Goal: Transaction & Acquisition: Purchase product/service

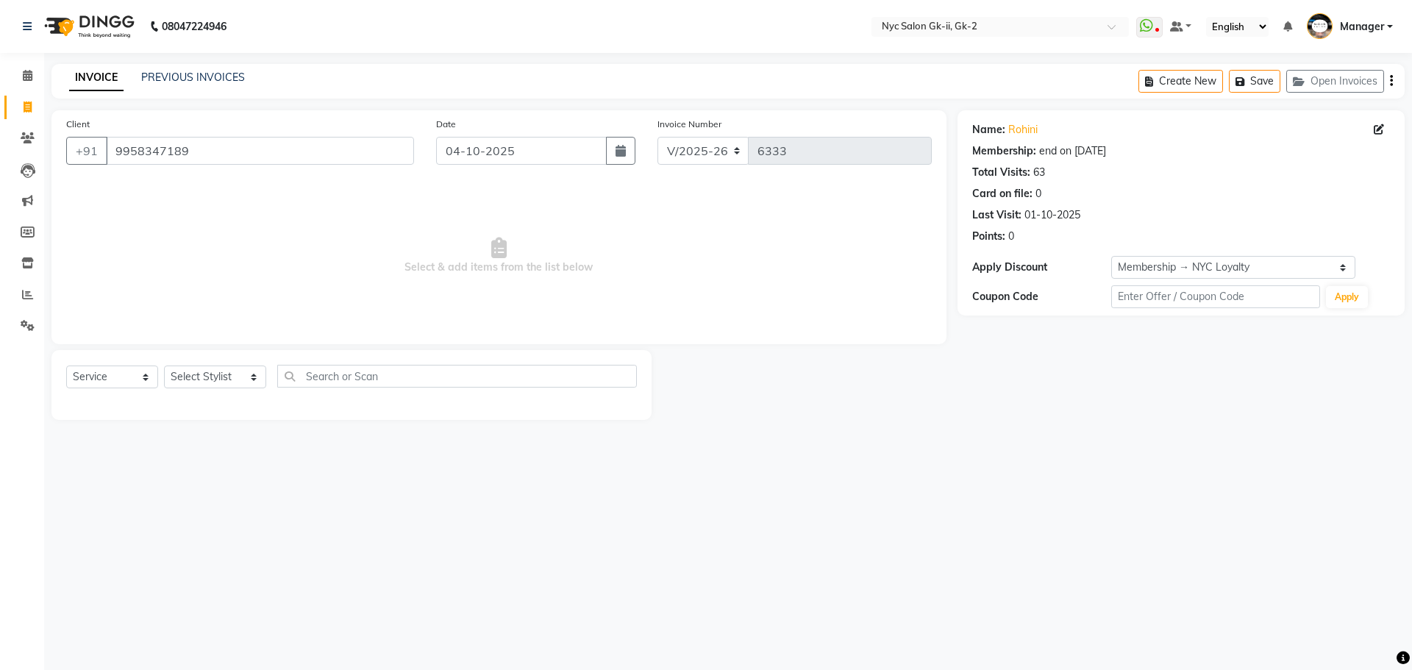
select select "5936"
select select "service"
select select "1: Object"
click at [35, 297] on span at bounding box center [28, 295] width 26 height 17
drag, startPoint x: 182, startPoint y: 154, endPoint x: 54, endPoint y: 157, distance: 128.0
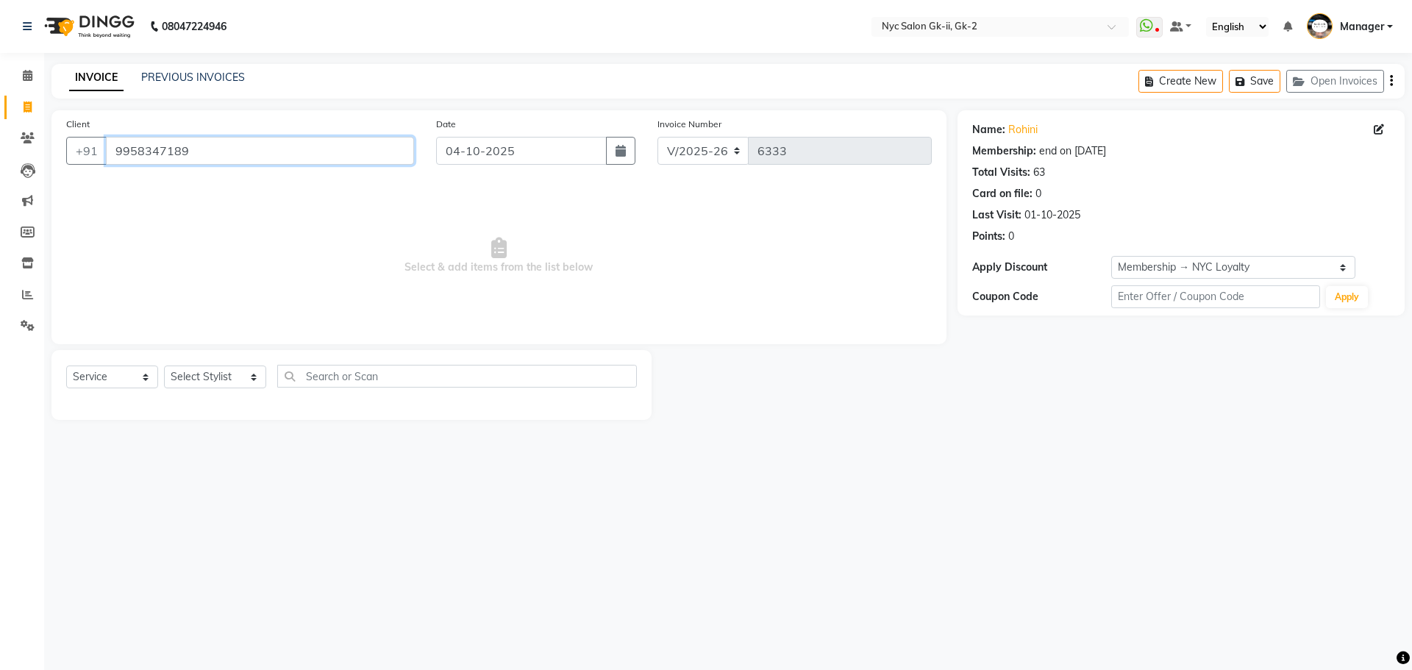
click at [56, 159] on div "Client +91 9958347189" at bounding box center [240, 146] width 370 height 60
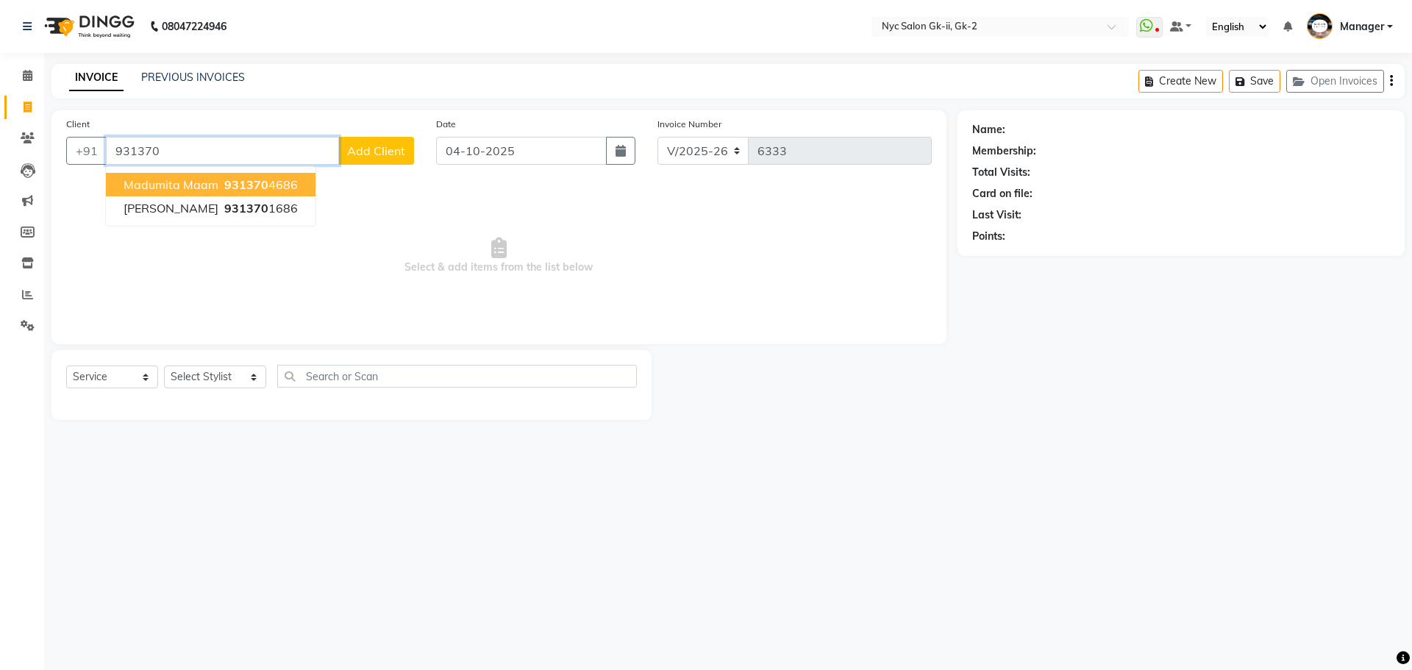
click at [298, 180] on button "Madumita maam 931370 4686" at bounding box center [211, 185] width 210 height 24
type input "9313704686"
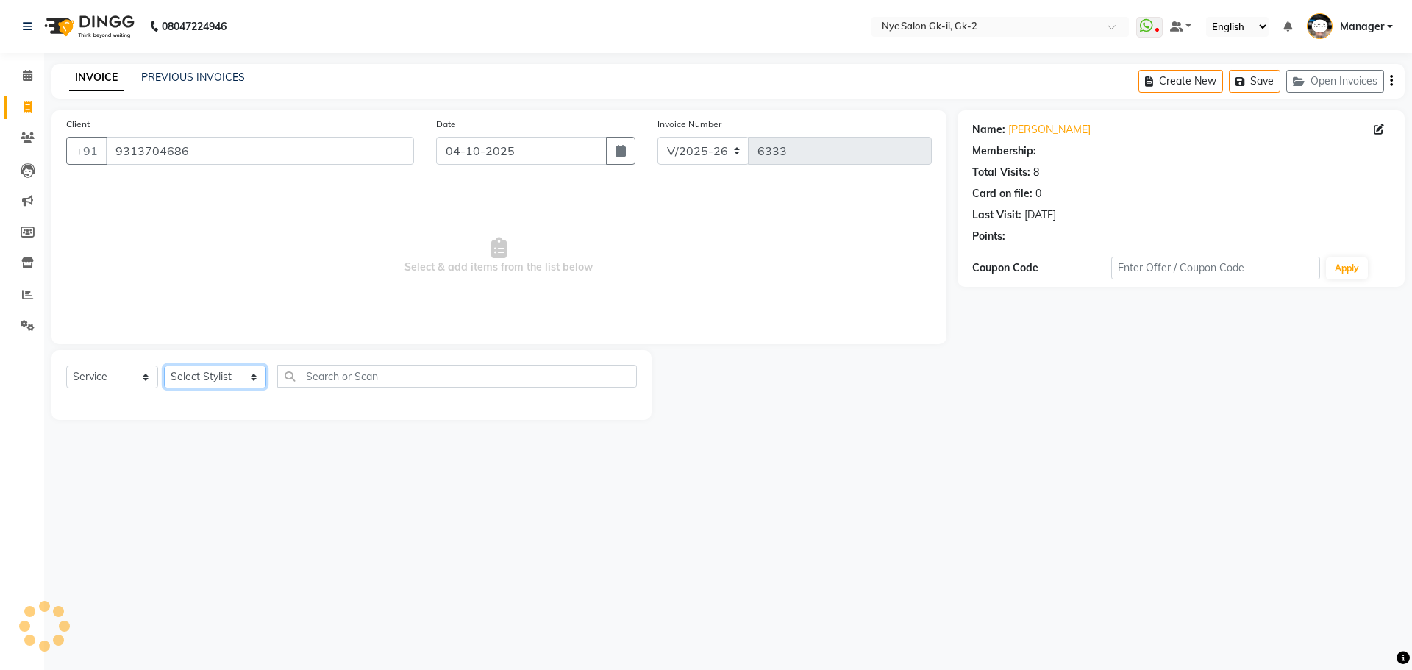
click at [208, 380] on select "Select Stylist AMIR_PDCT aniket_ASST AZAD_ASST Deepak Thakur Faiz khan FARHAN H…" at bounding box center [215, 377] width 102 height 23
select select "42209"
click at [164, 366] on select "Select Stylist AMIR_PDCT aniket_ASST AZAD_ASST Deepak Thakur Faiz khan FARHAN H…" at bounding box center [215, 377] width 102 height 23
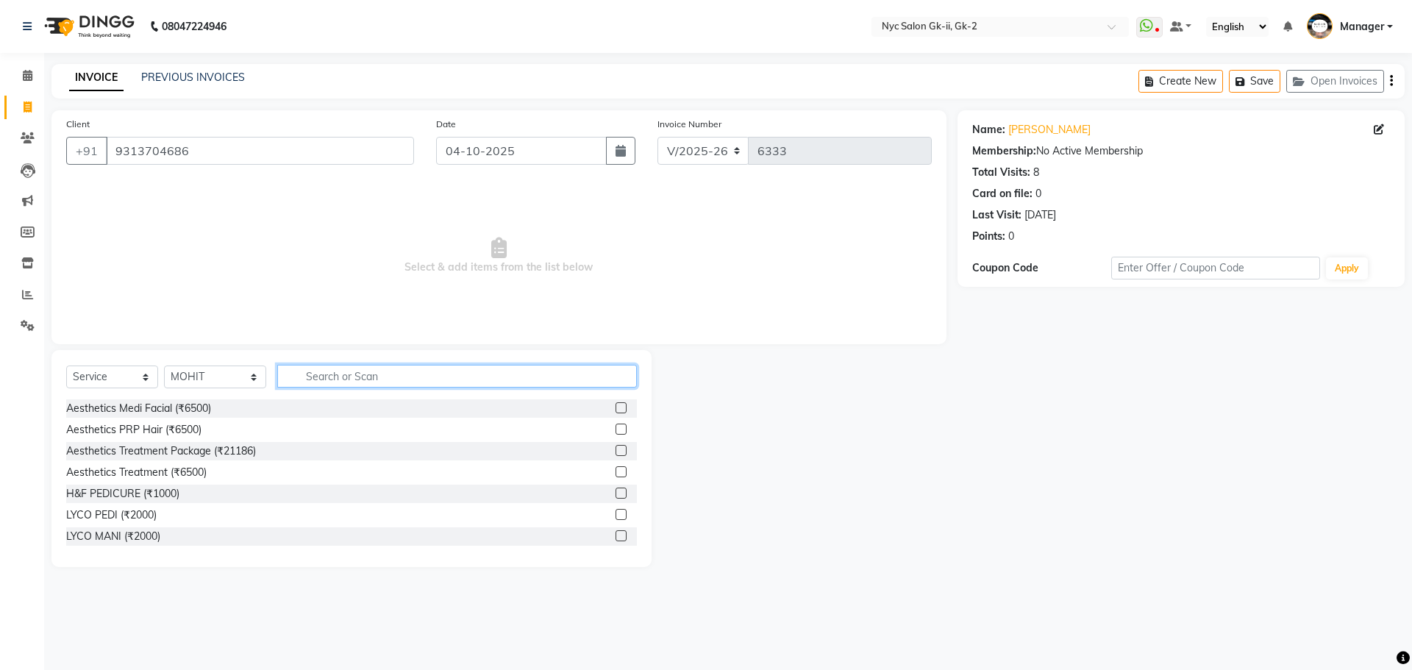
click at [342, 372] on input "text" at bounding box center [457, 376] width 360 height 23
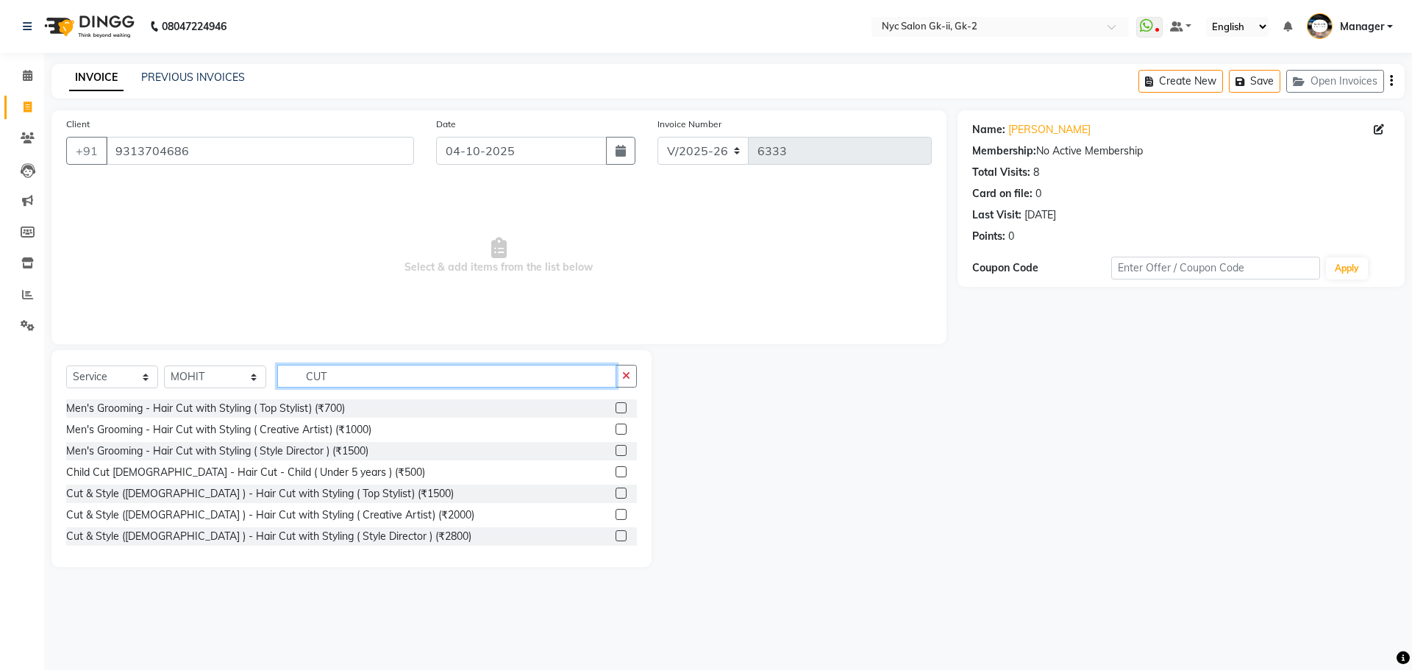
type input "CUT"
click at [616, 507] on div at bounding box center [626, 515] width 21 height 18
click at [616, 517] on label at bounding box center [621, 514] width 11 height 11
click at [616, 517] on input "checkbox" at bounding box center [621, 515] width 10 height 10
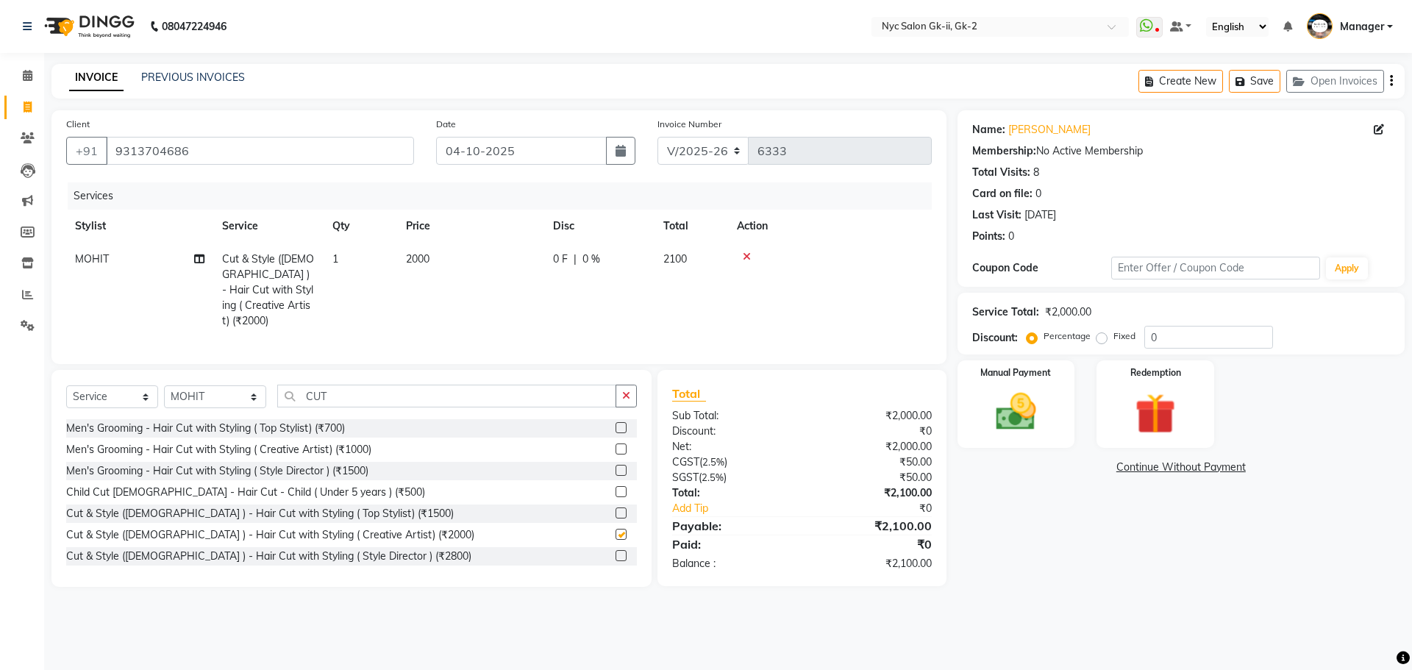
checkbox input "false"
click at [1217, 580] on div "Name: Madumita Maam Membership: No Active Membership Total Visits: 8 Card on fi…" at bounding box center [1187, 348] width 458 height 477
click at [1051, 420] on div "Manual Payment" at bounding box center [1016, 404] width 122 height 90
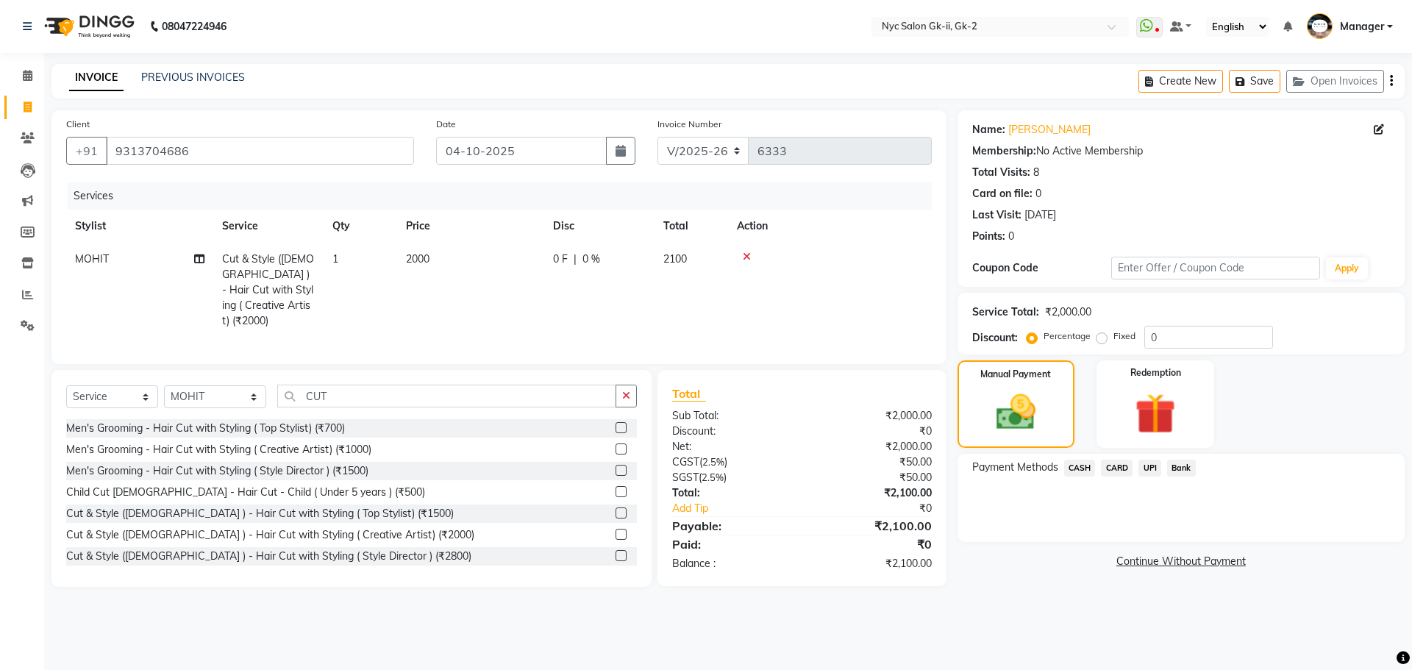
click at [1070, 473] on span "CASH" at bounding box center [1080, 468] width 32 height 17
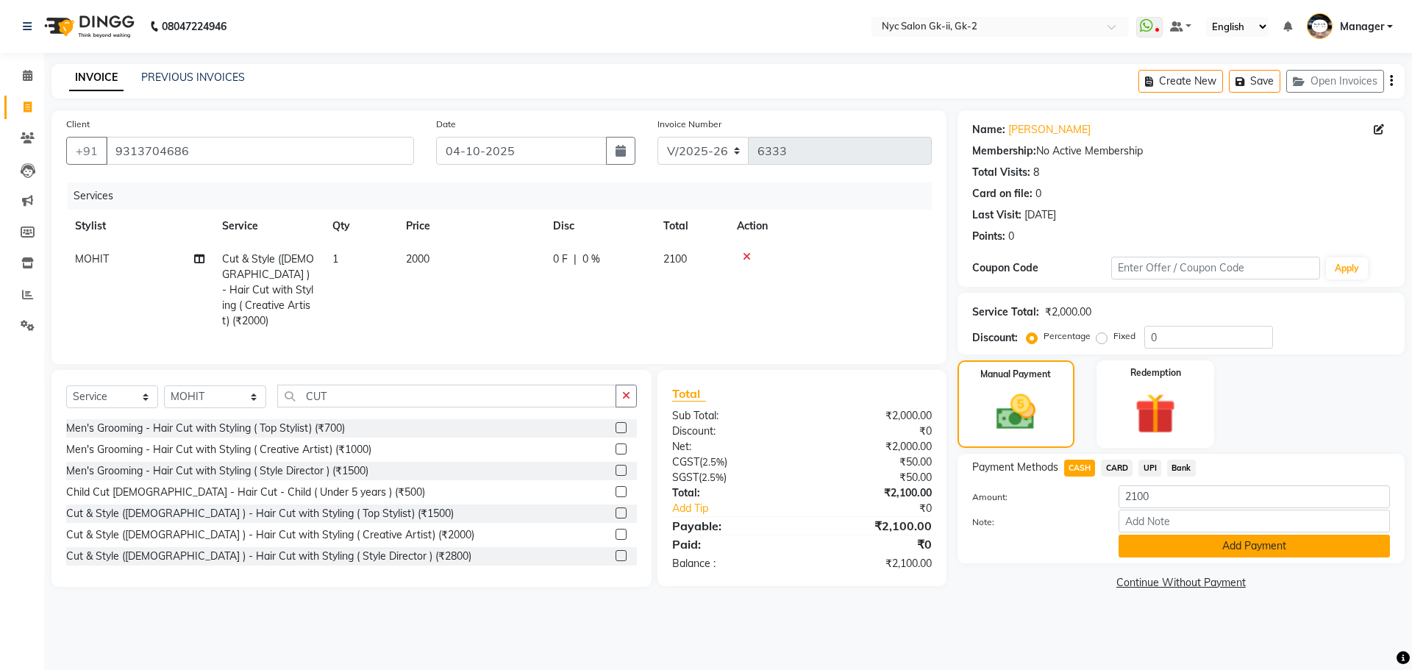
click at [1154, 550] on button "Add Payment" at bounding box center [1254, 546] width 271 height 23
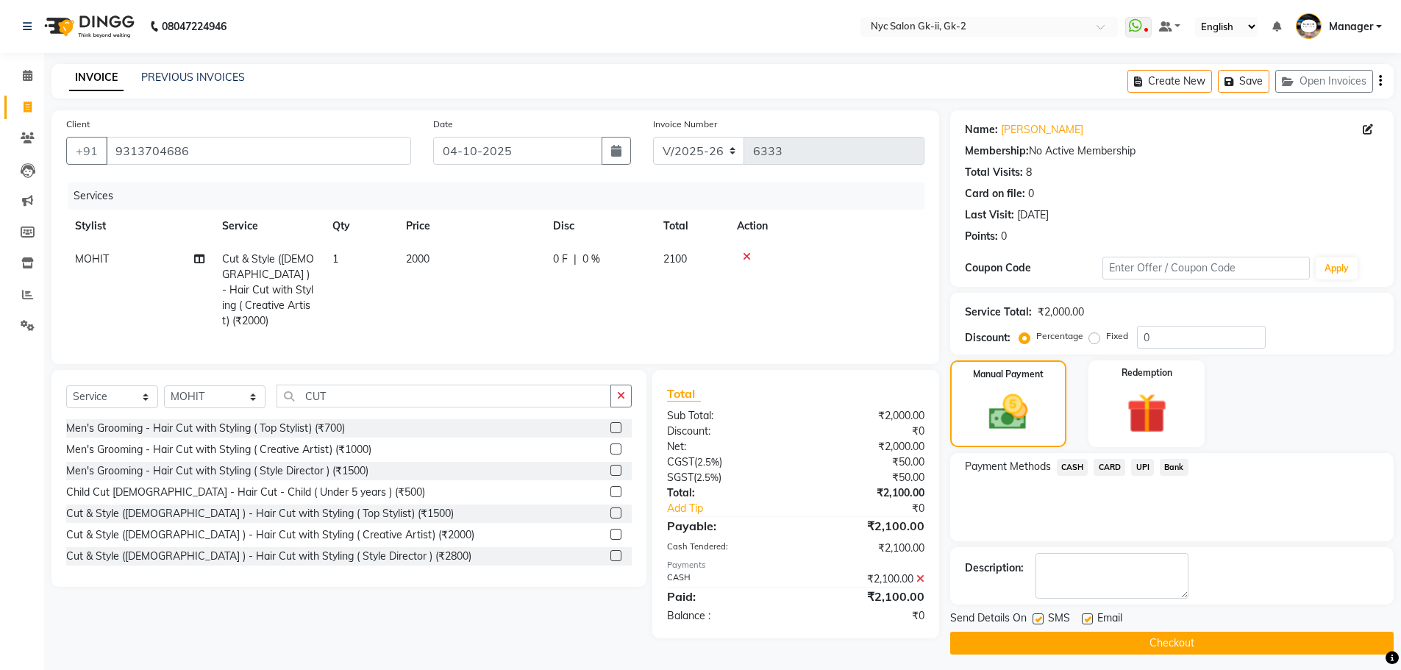
click at [1122, 639] on button "Checkout" at bounding box center [1172, 643] width 444 height 23
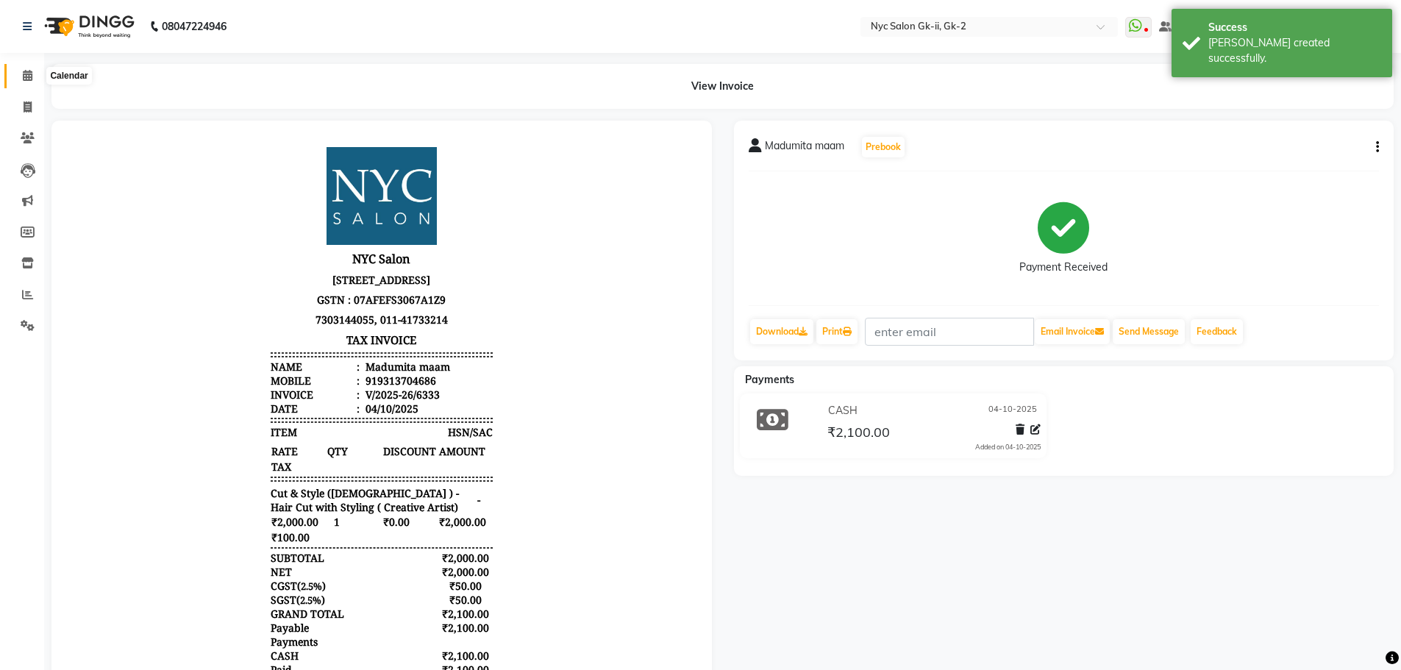
click at [21, 69] on span at bounding box center [28, 76] width 26 height 17
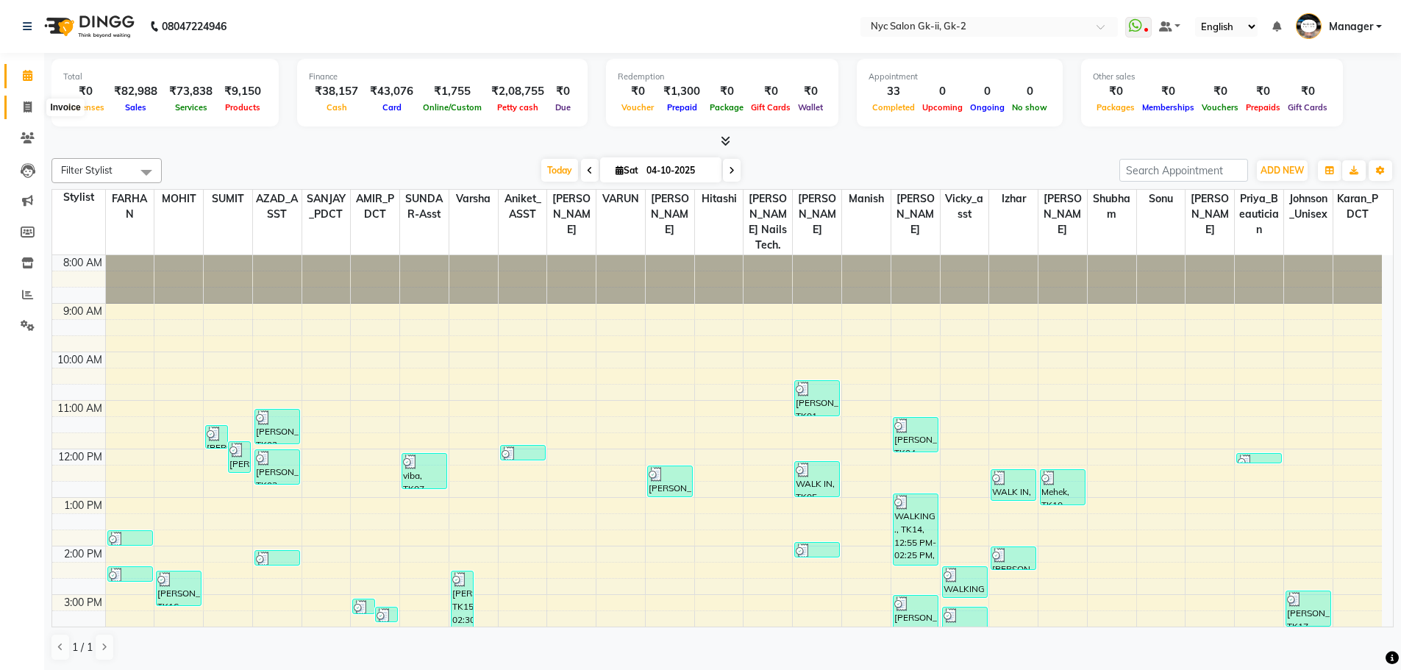
click at [25, 104] on icon at bounding box center [28, 107] width 8 height 11
select select "service"
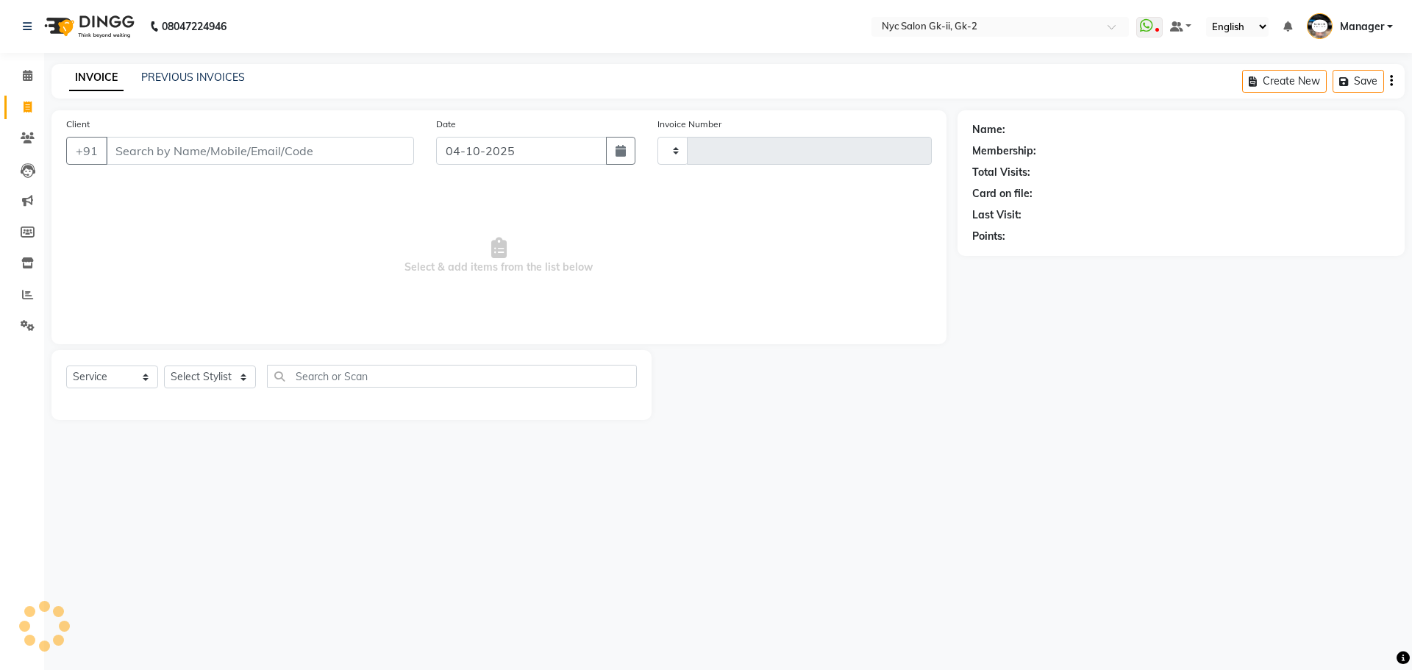
type input "6334"
select select "5936"
click at [207, 380] on select "Select Stylist" at bounding box center [210, 377] width 92 height 23
select select "43731"
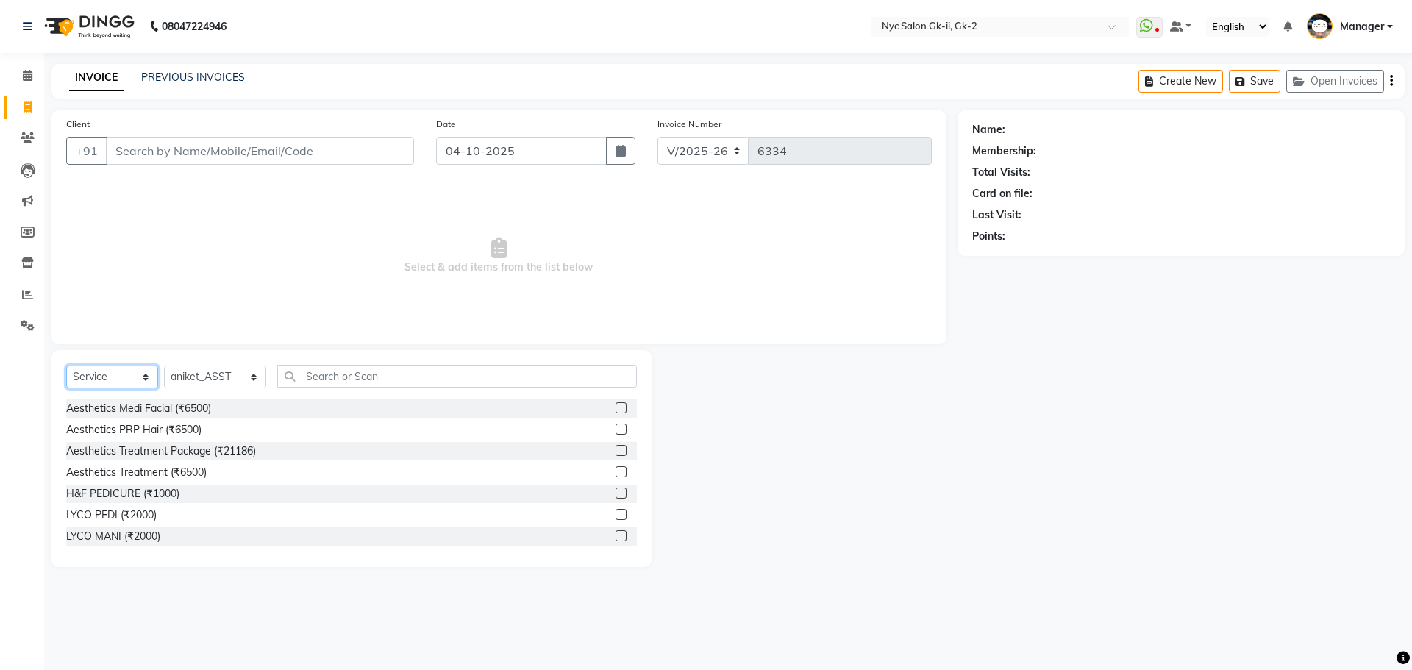
click at [118, 368] on select "Select Service Product Membership Package Voucher Prepaid Gift Card" at bounding box center [112, 377] width 92 height 23
select select "product"
click at [66, 366] on select "Select Service Product Membership Package Voucher Prepaid Gift Card" at bounding box center [112, 377] width 92 height 23
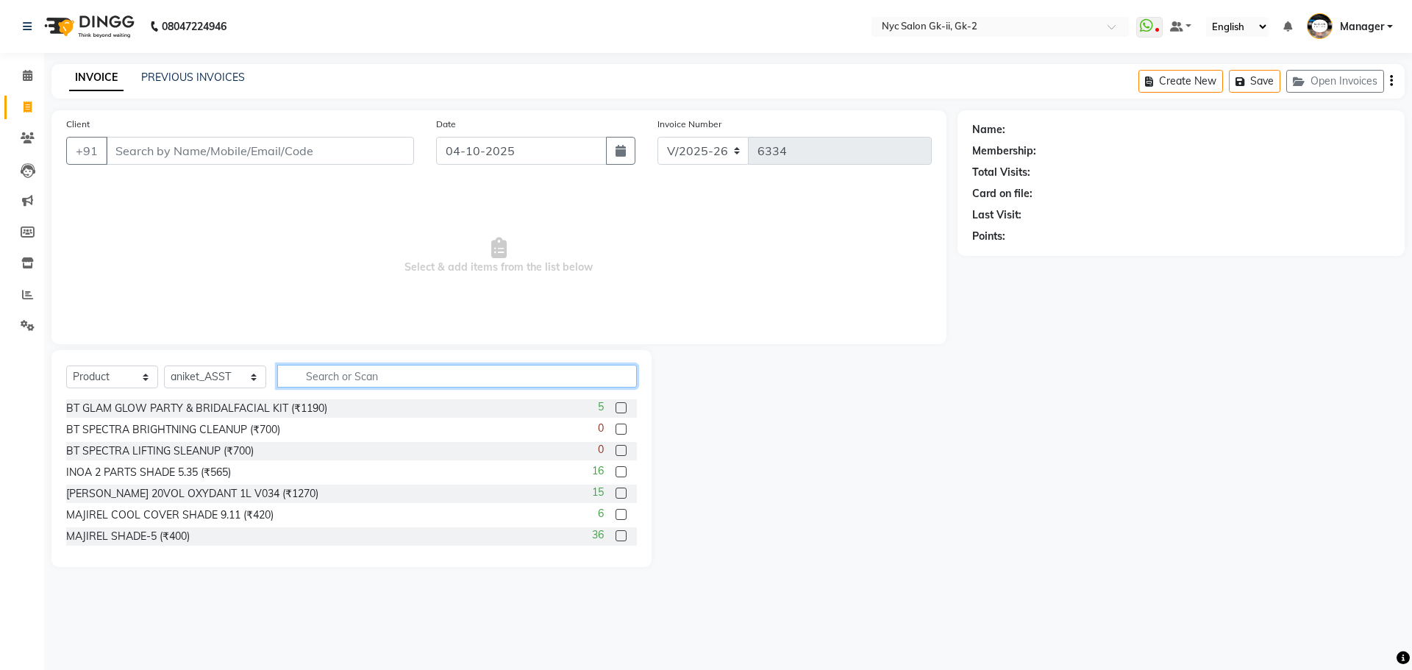
click at [330, 367] on input "text" at bounding box center [457, 376] width 360 height 23
type input "3"
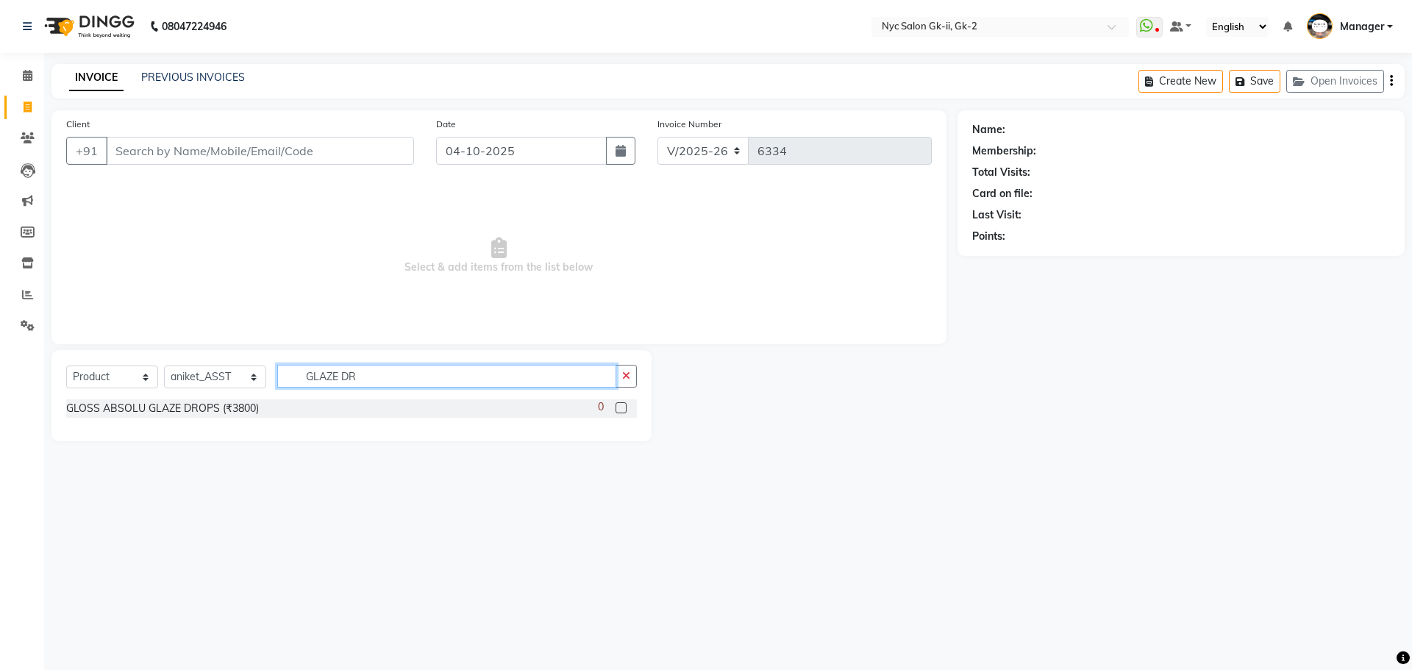
type input "GLAZE DR"
click at [622, 407] on label at bounding box center [621, 407] width 11 height 11
click at [622, 407] on input "checkbox" at bounding box center [621, 409] width 10 height 10
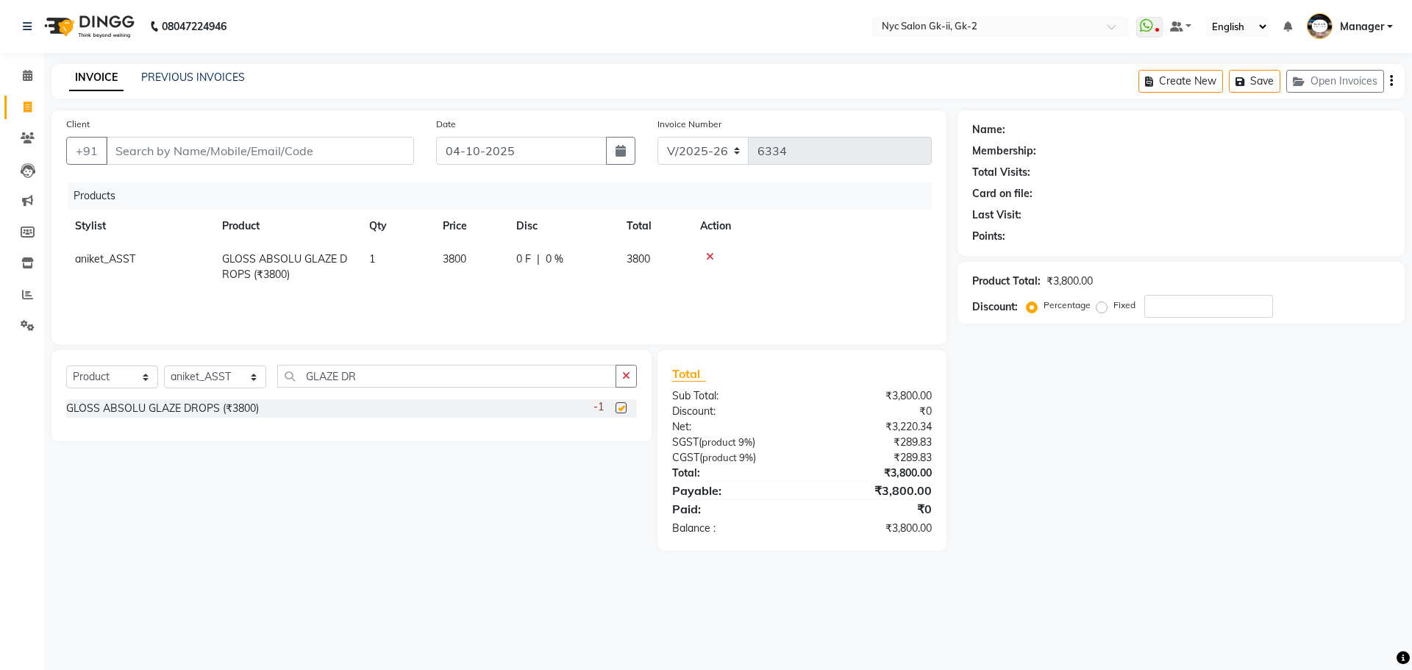
checkbox input "false"
drag, startPoint x: 210, startPoint y: 143, endPoint x: 218, endPoint y: 144, distance: 7.5
click at [218, 144] on input "Client" at bounding box center [260, 151] width 308 height 28
type input "W"
type input "0"
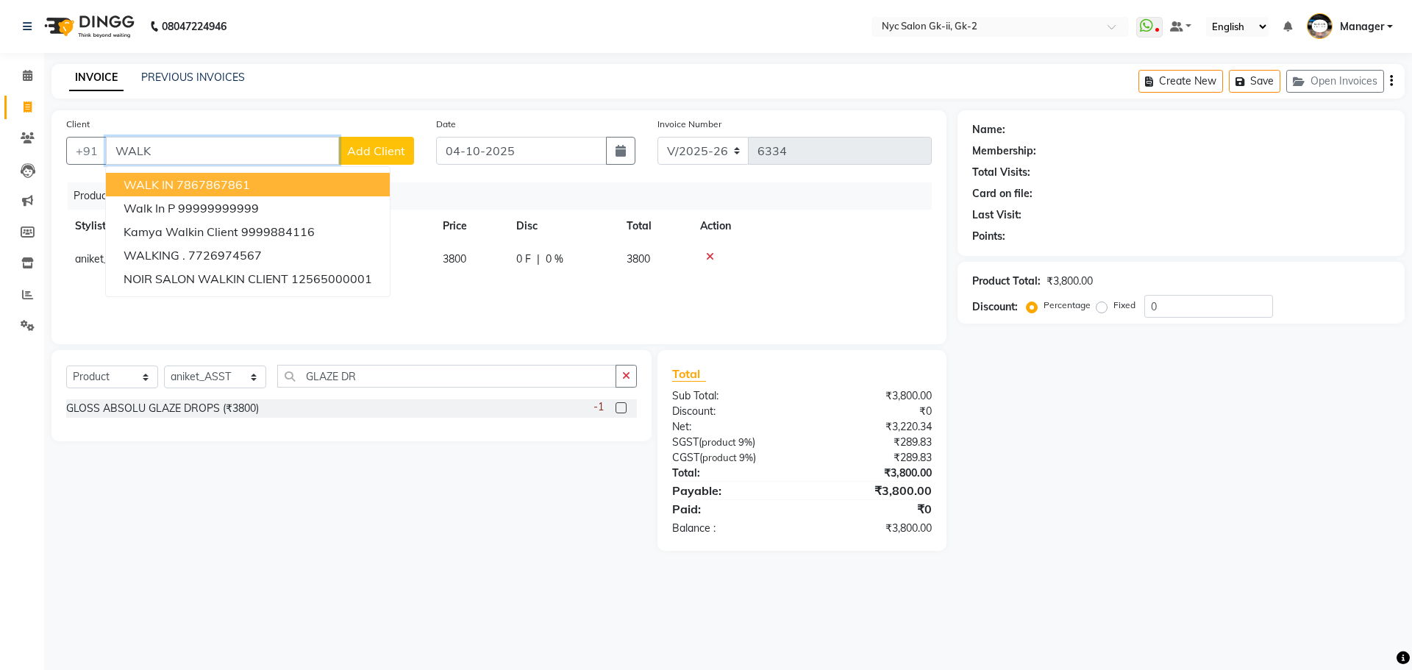
drag, startPoint x: 191, startPoint y: 188, endPoint x: 302, endPoint y: 242, distance: 122.7
click at [191, 188] on ngb-highlight "7867867861" at bounding box center [214, 184] width 74 height 15
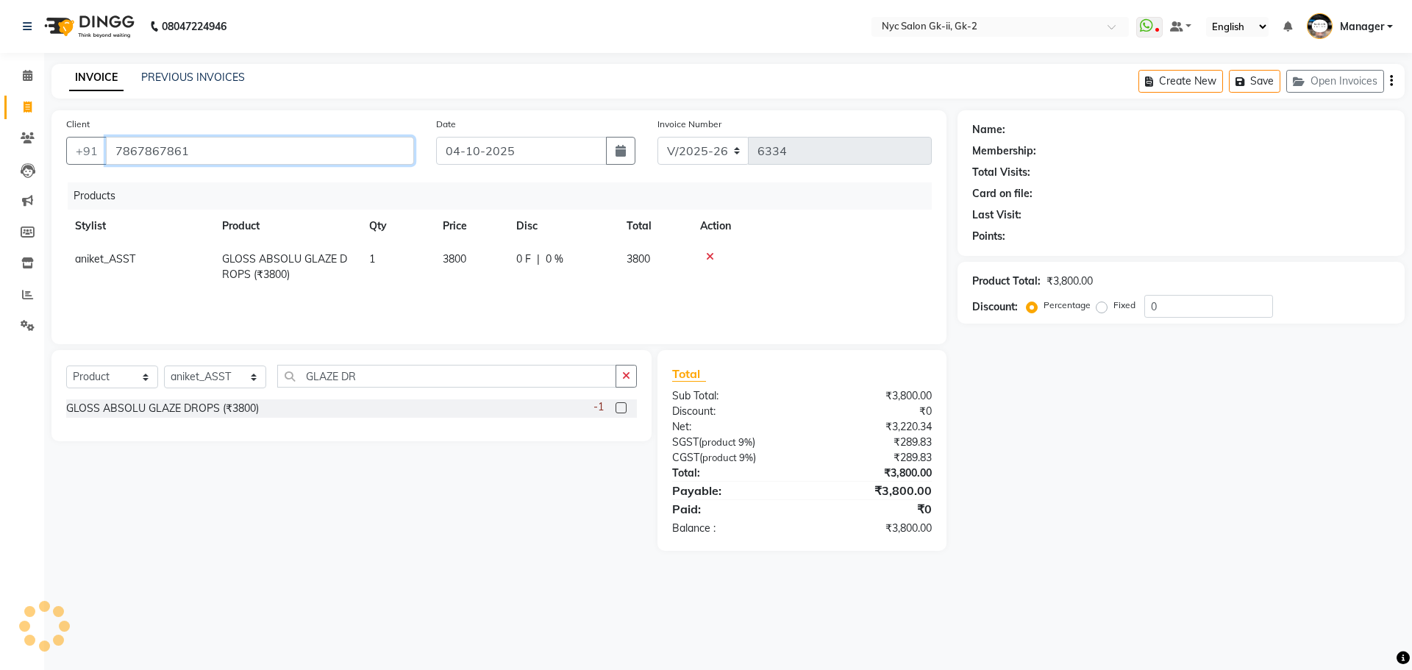
type input "7867867861"
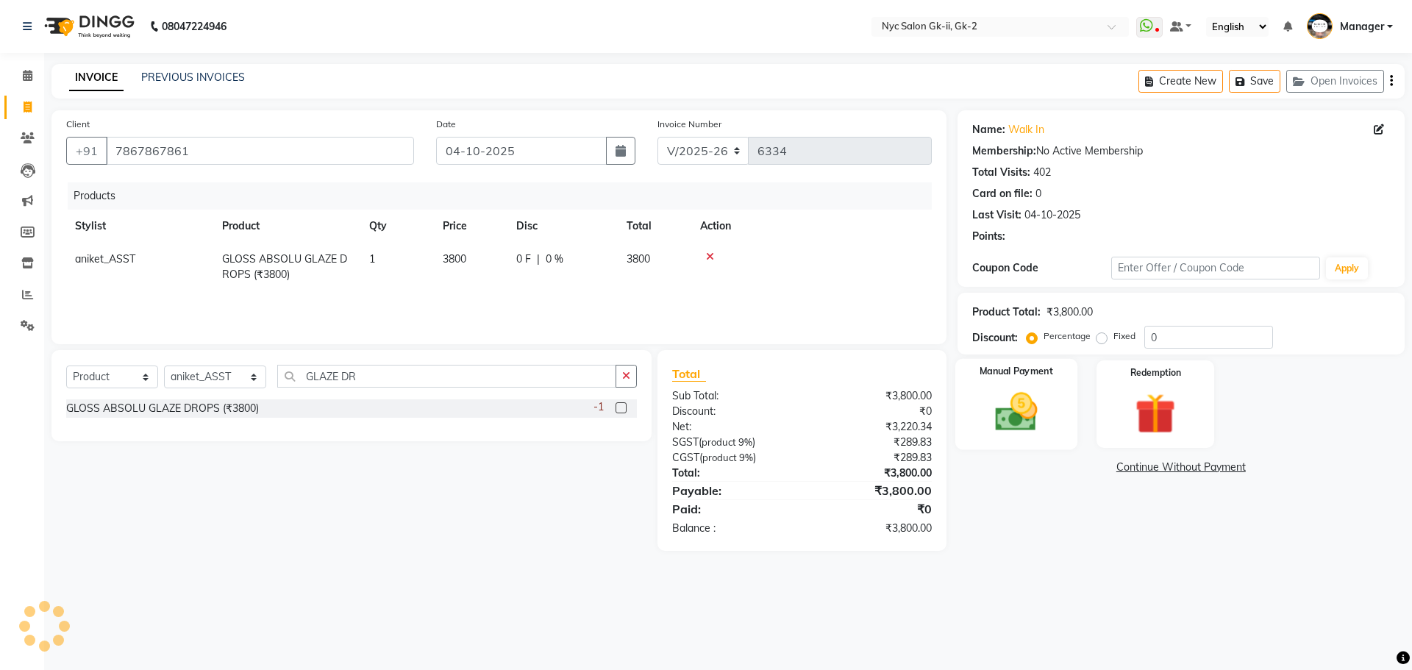
click at [1043, 412] on img at bounding box center [1016, 412] width 68 height 49
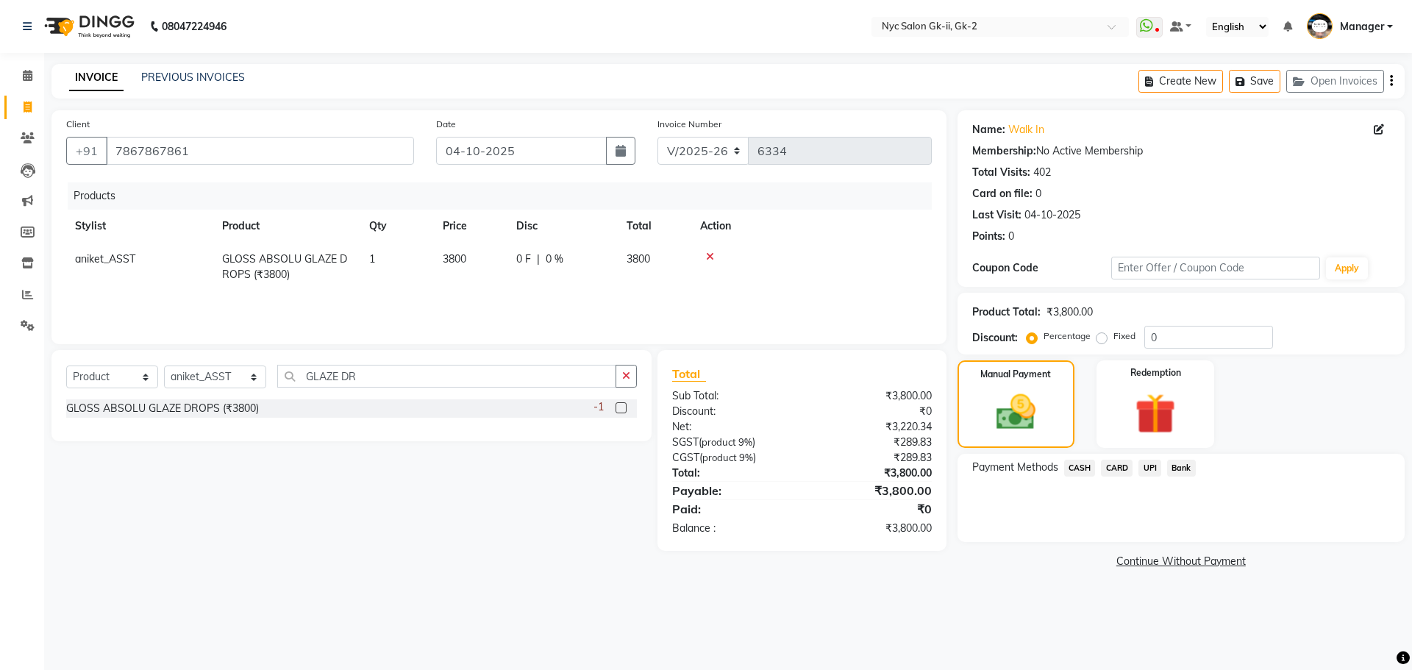
click at [1082, 466] on span "CASH" at bounding box center [1080, 468] width 32 height 17
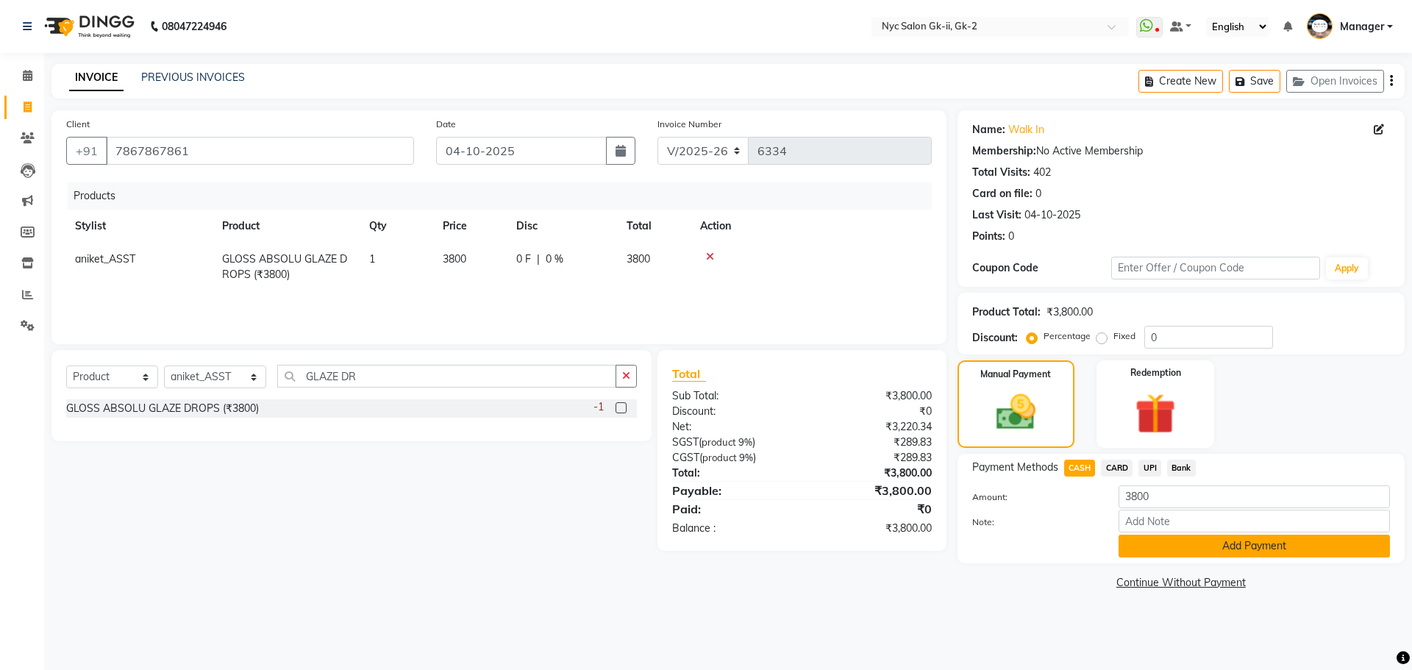
click at [1133, 539] on button "Add Payment" at bounding box center [1254, 546] width 271 height 23
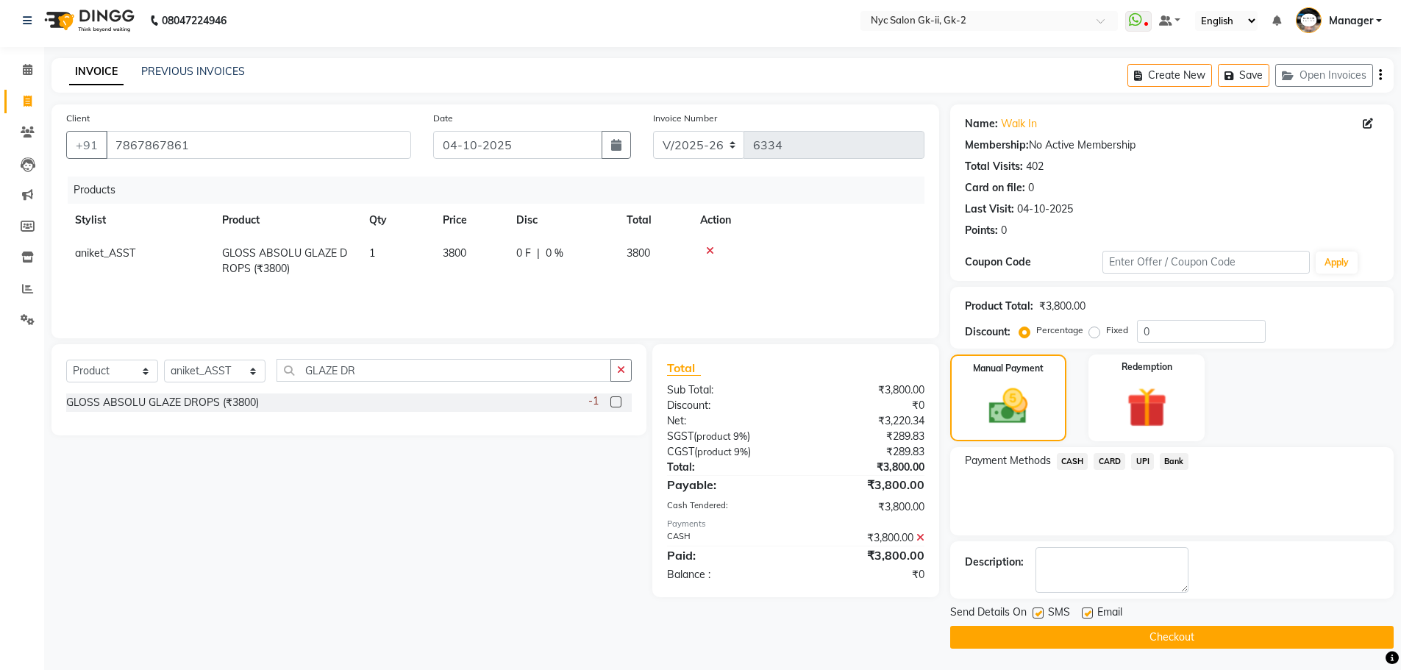
scroll to position [7, 0]
click at [1145, 631] on button "Checkout" at bounding box center [1172, 636] width 444 height 23
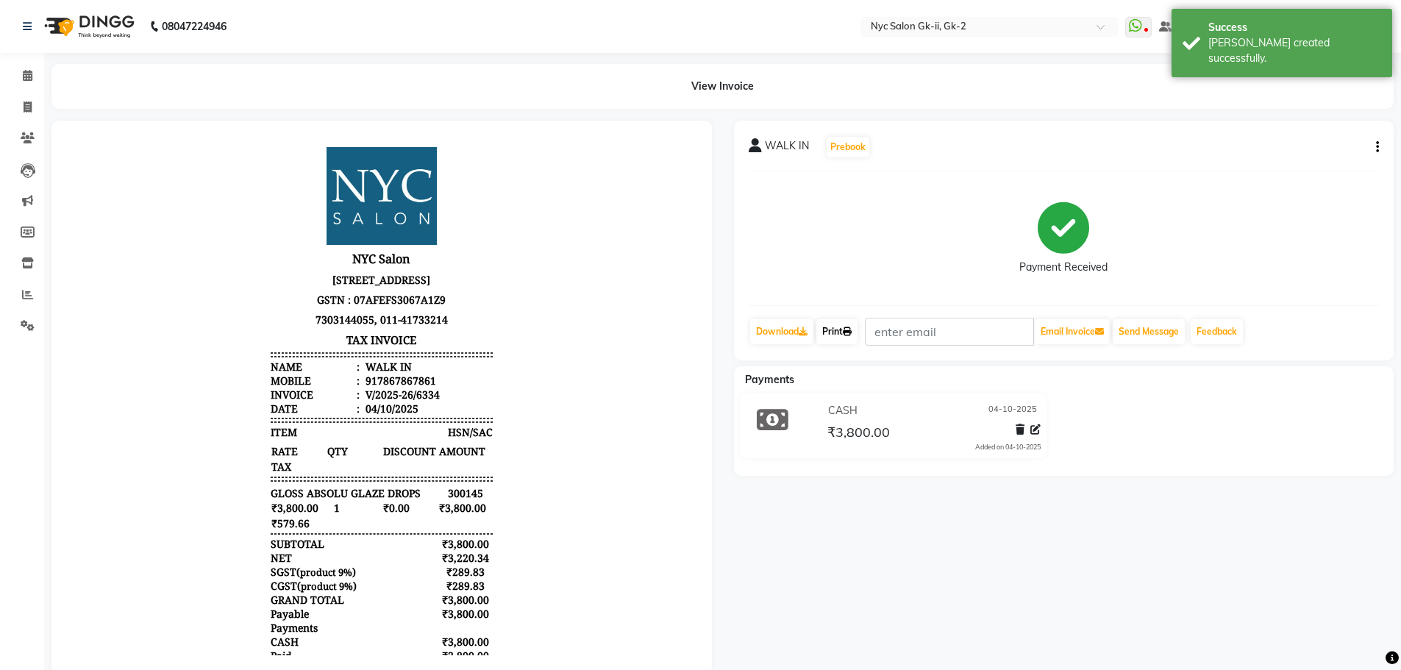
click at [846, 328] on link "Print" at bounding box center [836, 331] width 41 height 25
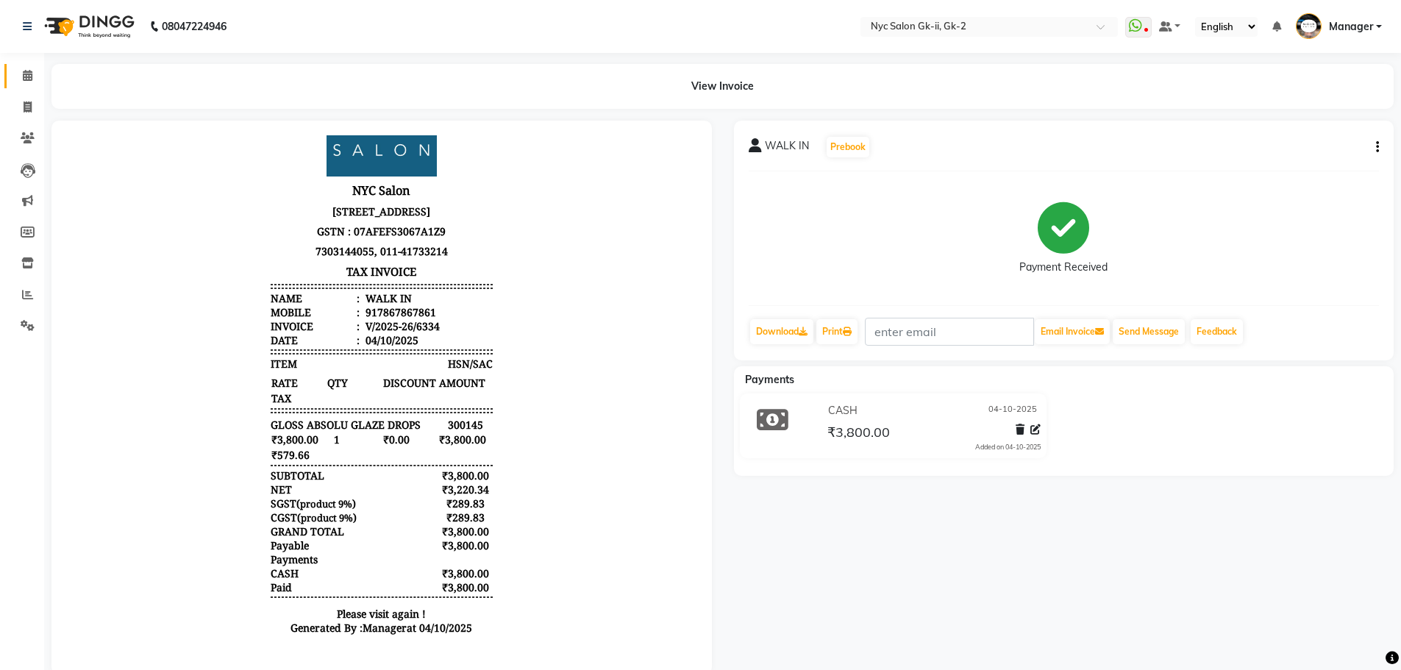
click at [26, 65] on link "Calendar" at bounding box center [21, 76] width 35 height 24
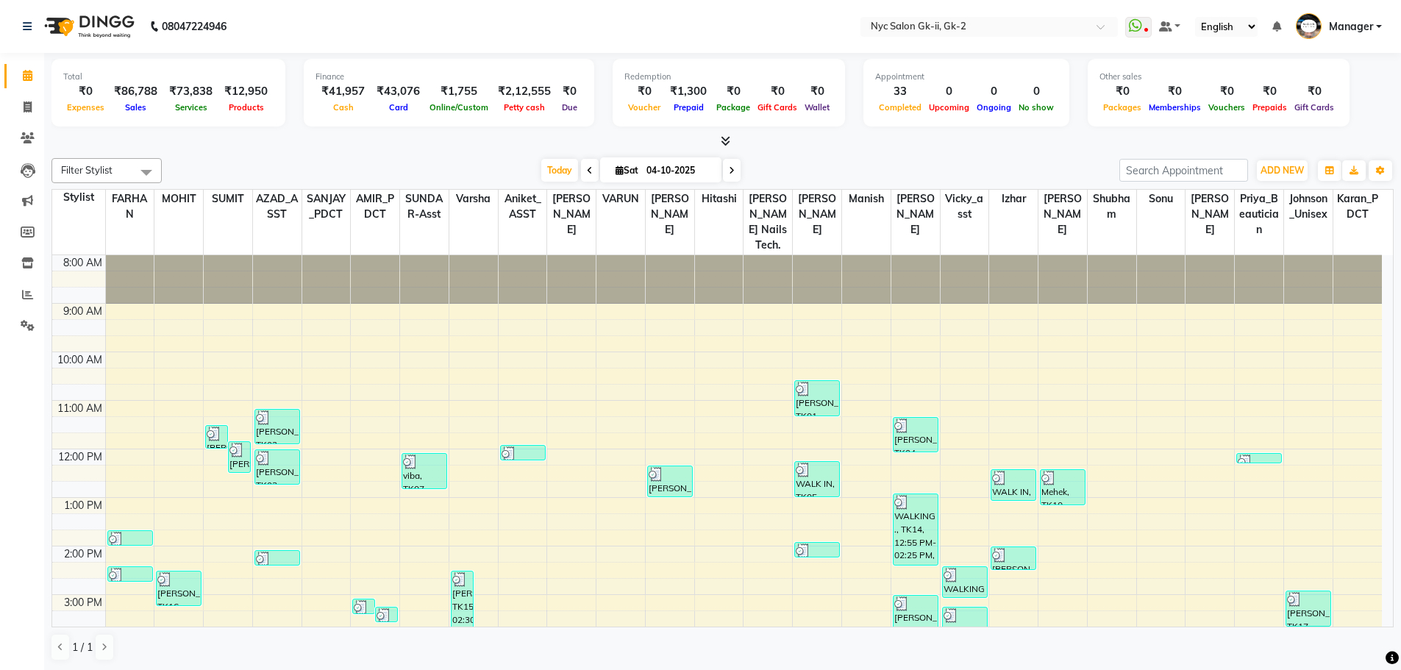
click at [391, 161] on div "Today Sat 04-10-2025" at bounding box center [640, 171] width 943 height 22
click at [26, 106] on icon at bounding box center [28, 107] width 8 height 11
select select "service"
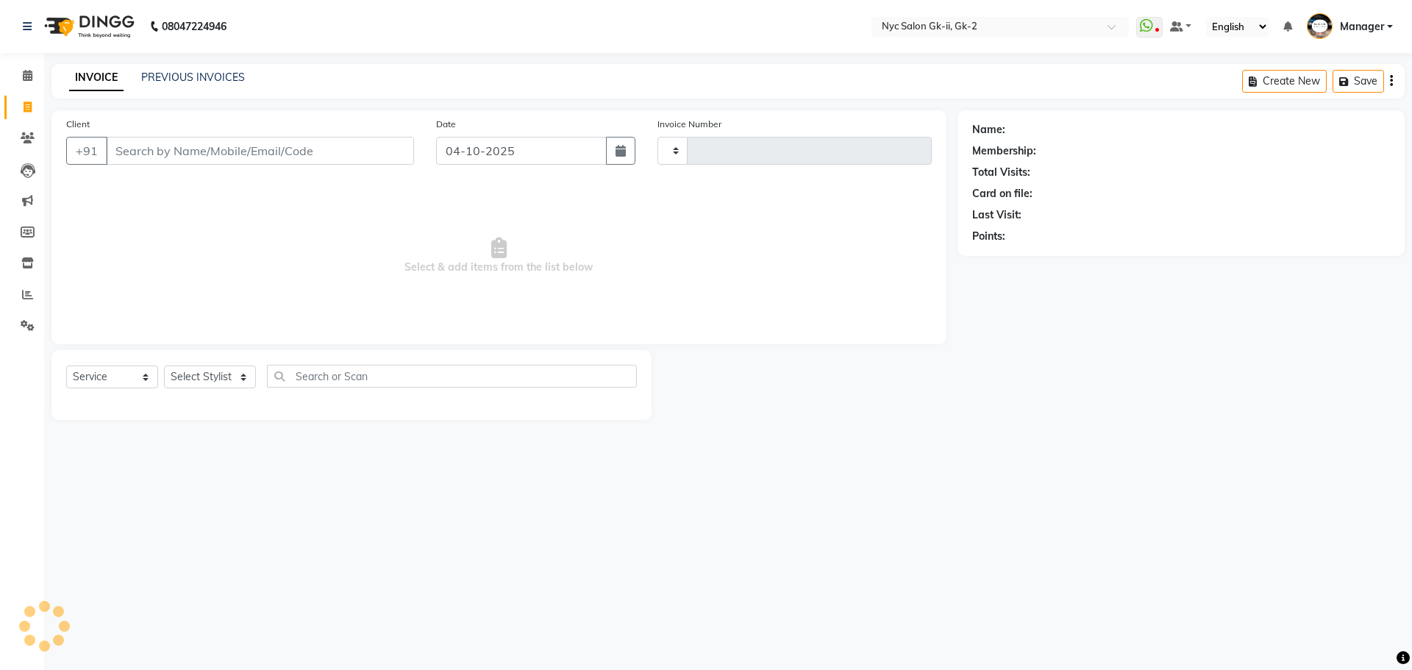
click at [185, 154] on input "Client" at bounding box center [260, 151] width 308 height 28
type input "6335"
select select "5936"
click at [177, 82] on link "PREVIOUS INVOICES" at bounding box center [193, 77] width 104 height 13
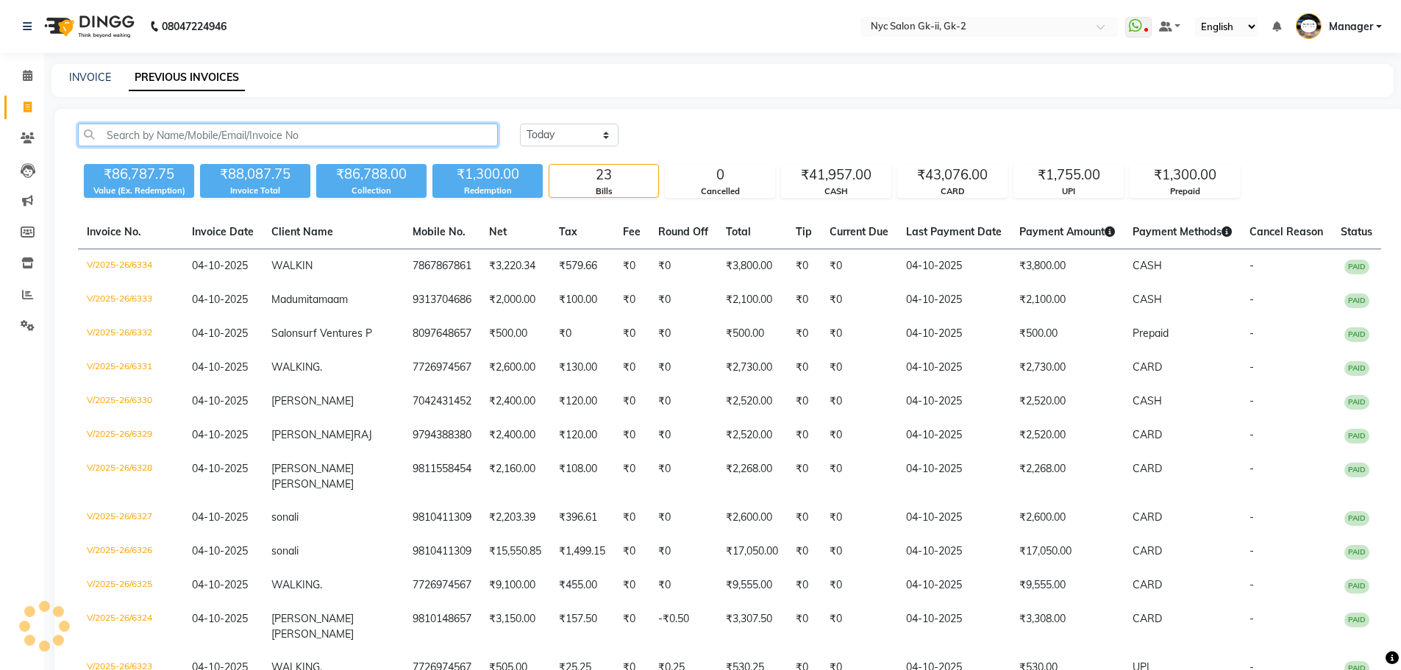
click at [183, 129] on input "text" at bounding box center [288, 135] width 420 height 23
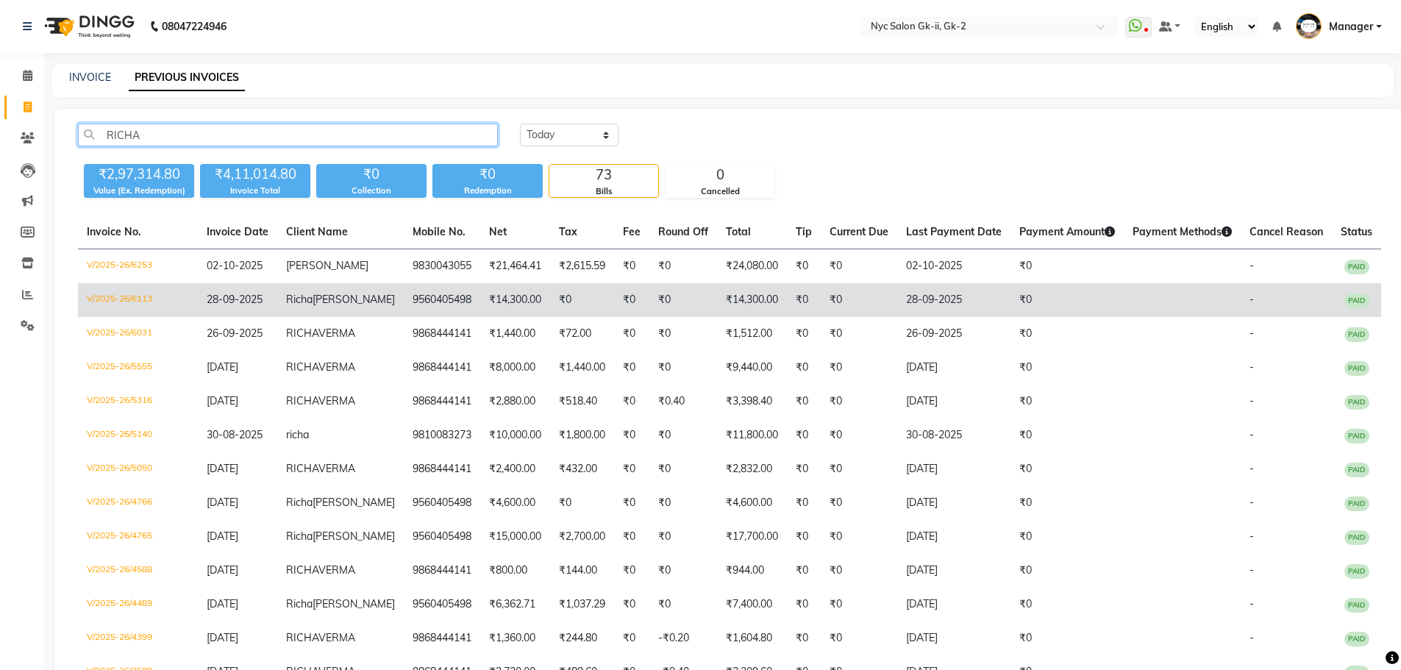
type input "RICHA"
click at [434, 317] on td "9560405498" at bounding box center [442, 300] width 76 height 34
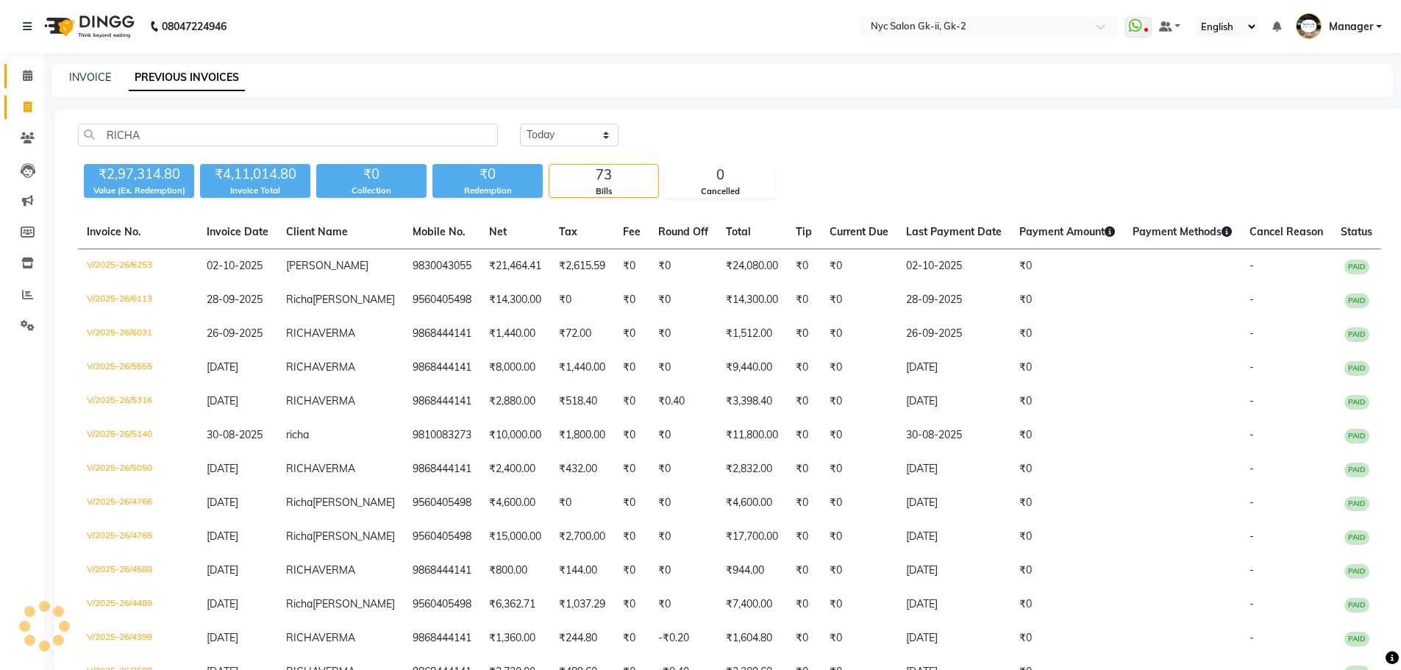
click at [19, 72] on span at bounding box center [28, 76] width 26 height 17
click at [23, 72] on icon at bounding box center [28, 75] width 10 height 11
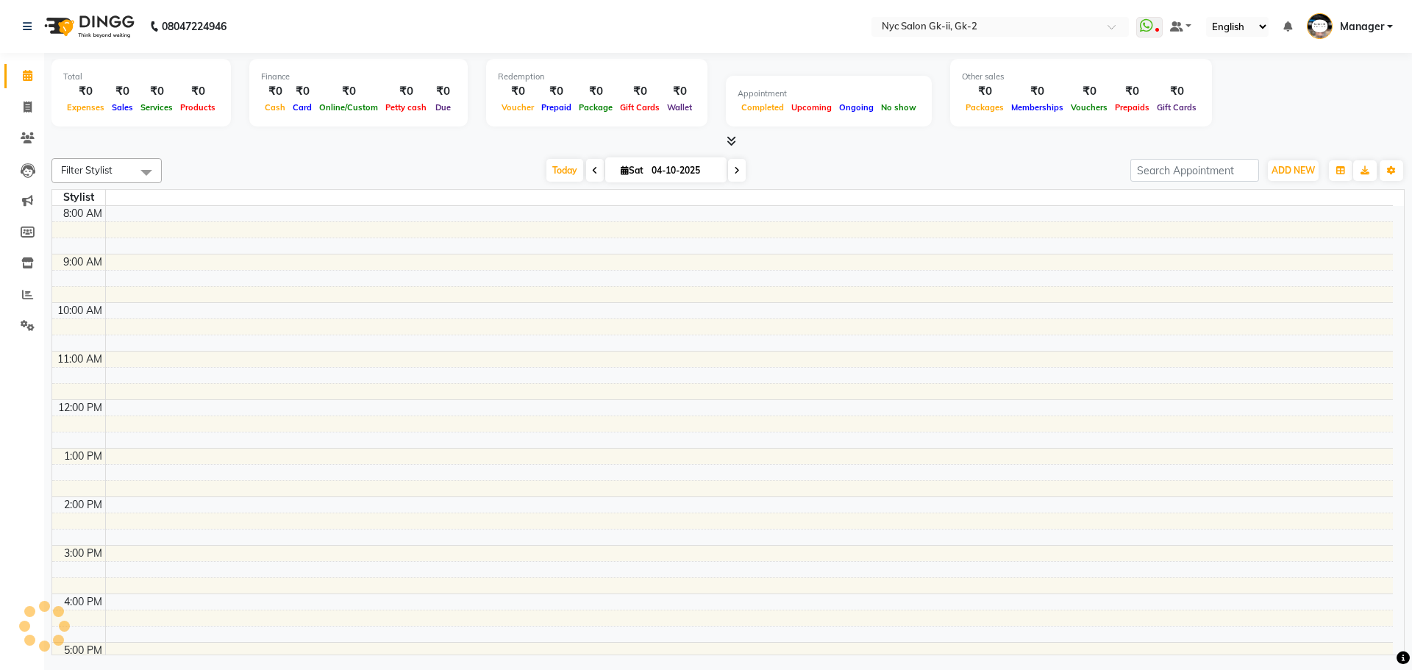
click at [259, 132] on div "Total ₹0 Expenses ₹0 Sales ₹0 Services ₹0 Products Finance ₹0 Cash ₹0 Card ₹0 O…" at bounding box center [727, 101] width 1353 height 96
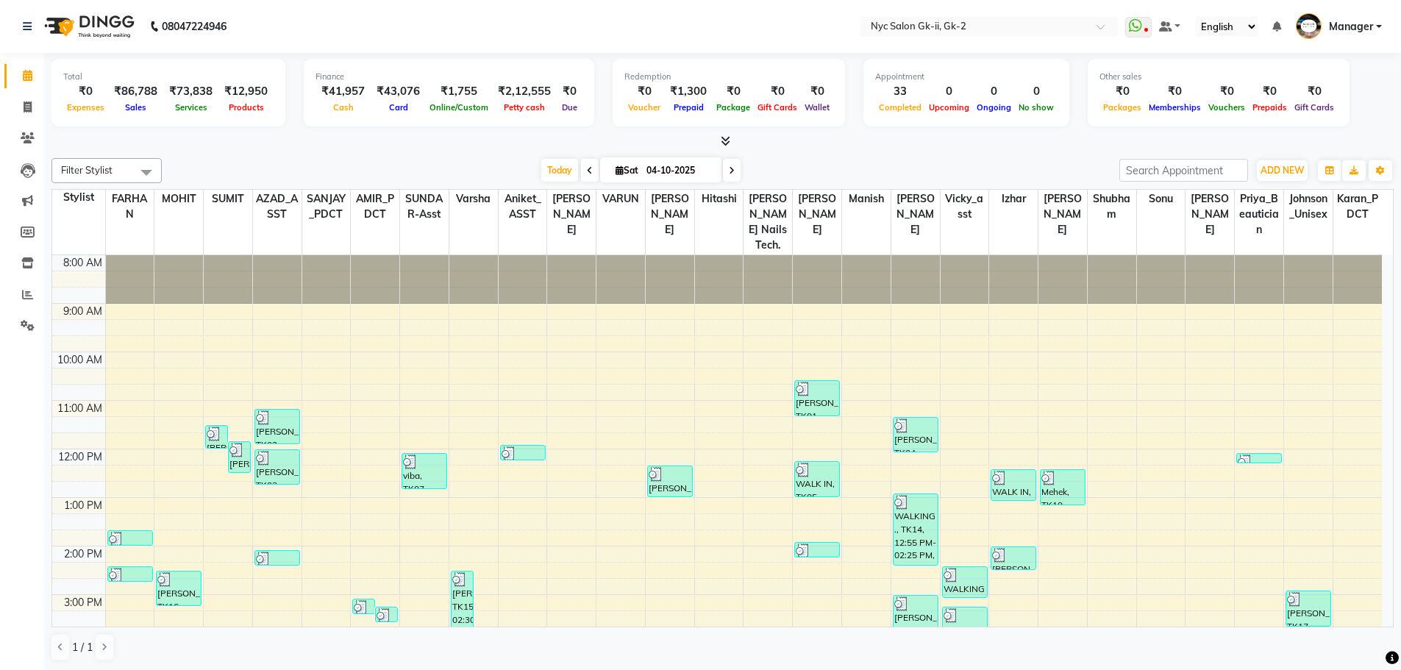
click at [316, 168] on div "Today Sat 04-10-2025" at bounding box center [640, 171] width 943 height 22
click at [399, 168] on div "Today Sat 04-10-2025" at bounding box center [640, 171] width 943 height 22
click at [318, 165] on div "Today Sat 04-10-2025" at bounding box center [640, 171] width 943 height 22
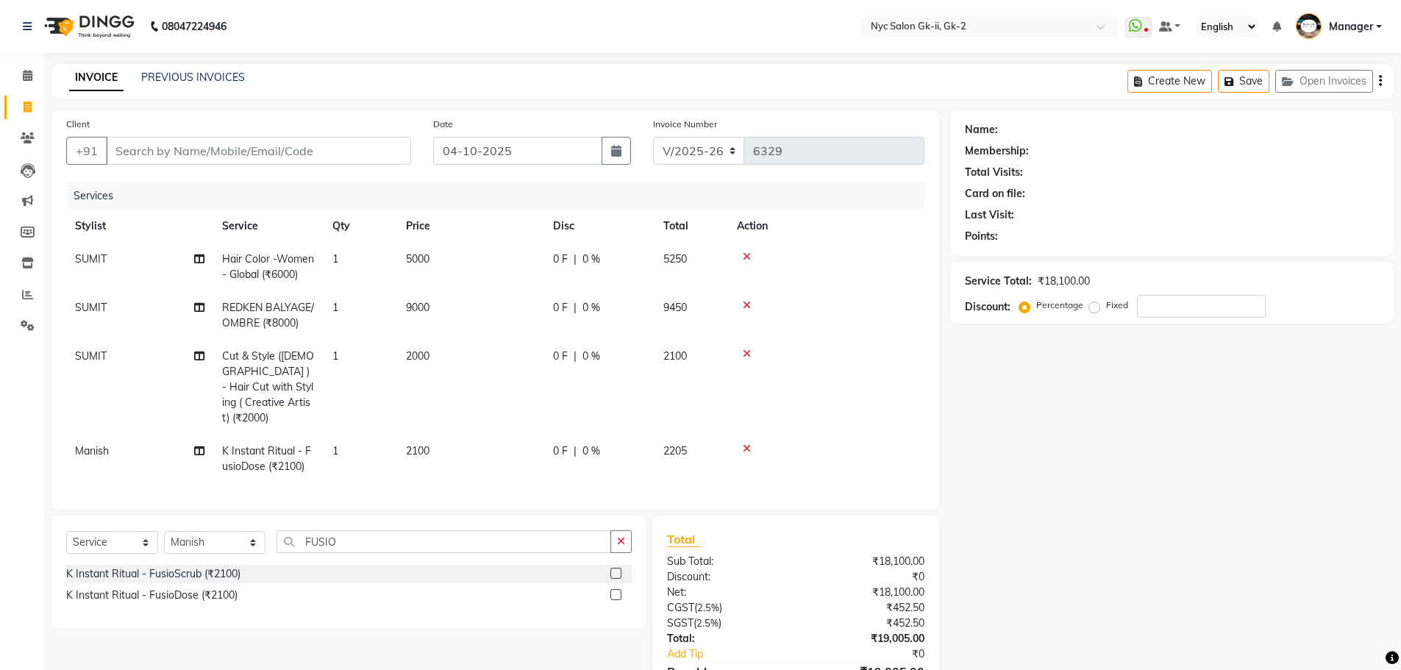
select select "5936"
select select "service"
select select "57360"
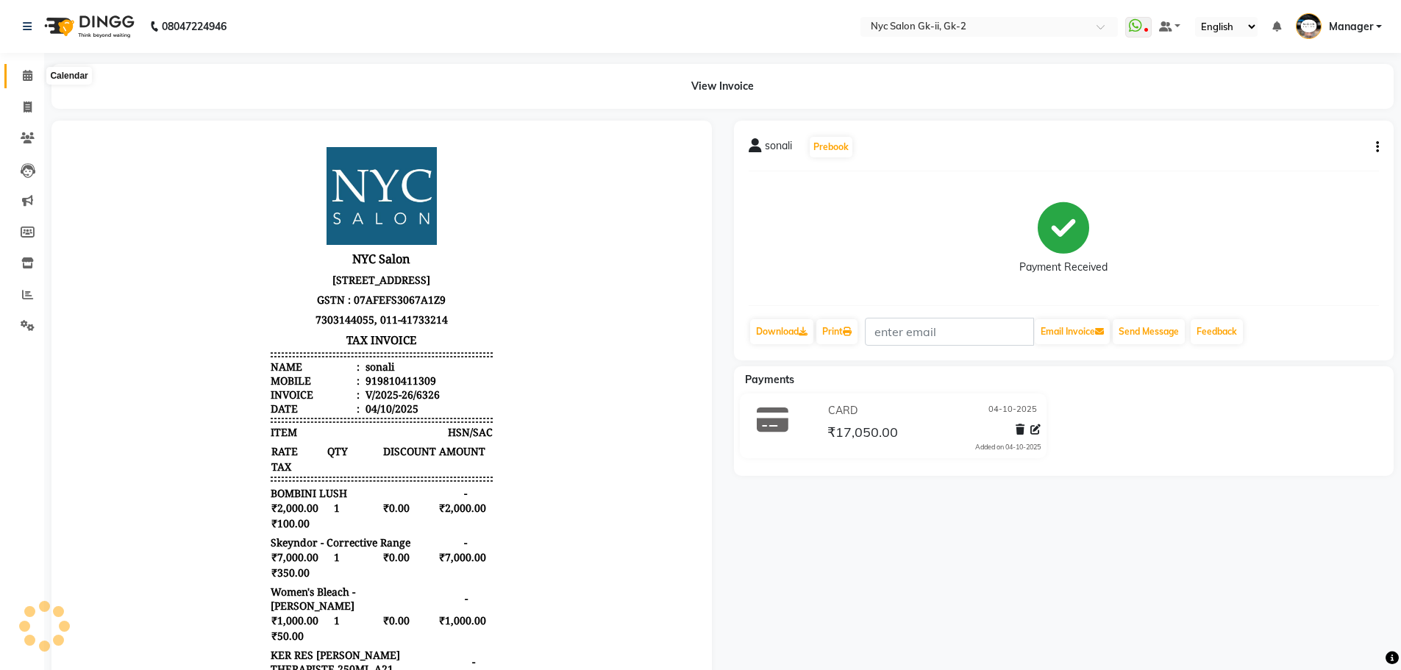
click at [21, 76] on span at bounding box center [28, 76] width 26 height 17
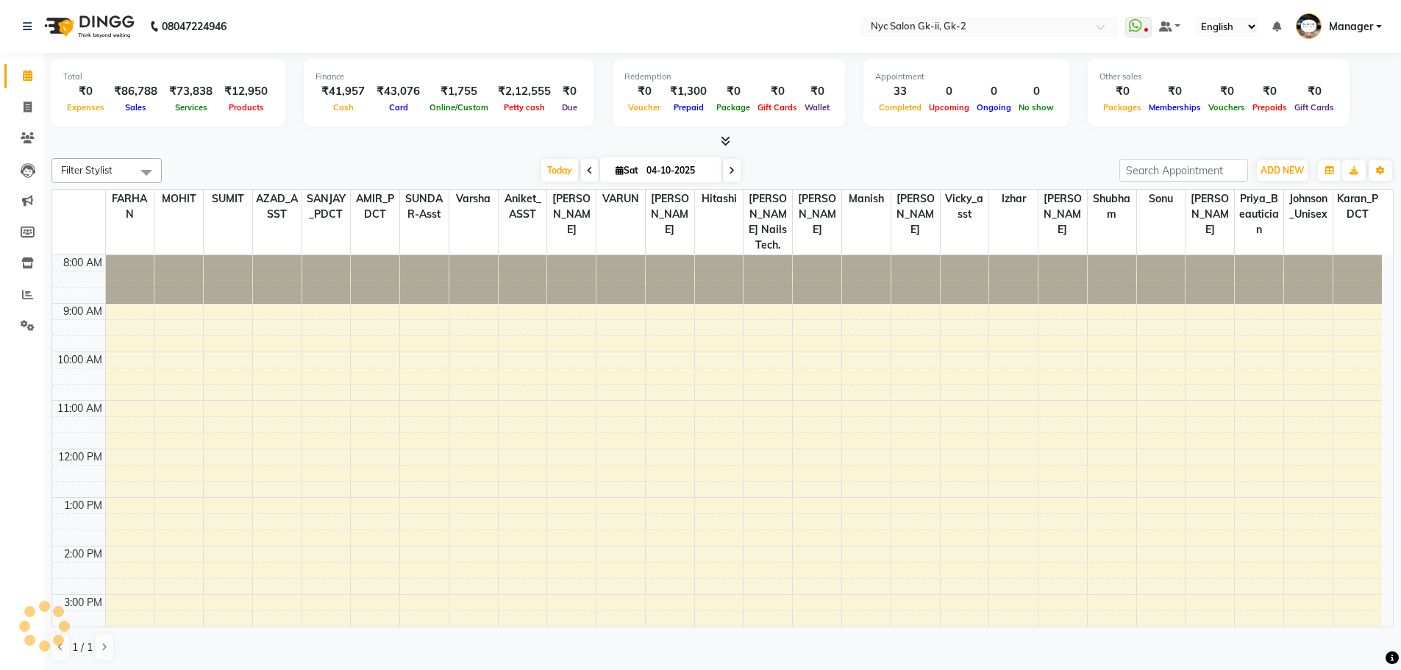
click at [305, 149] on div at bounding box center [722, 141] width 1342 height 15
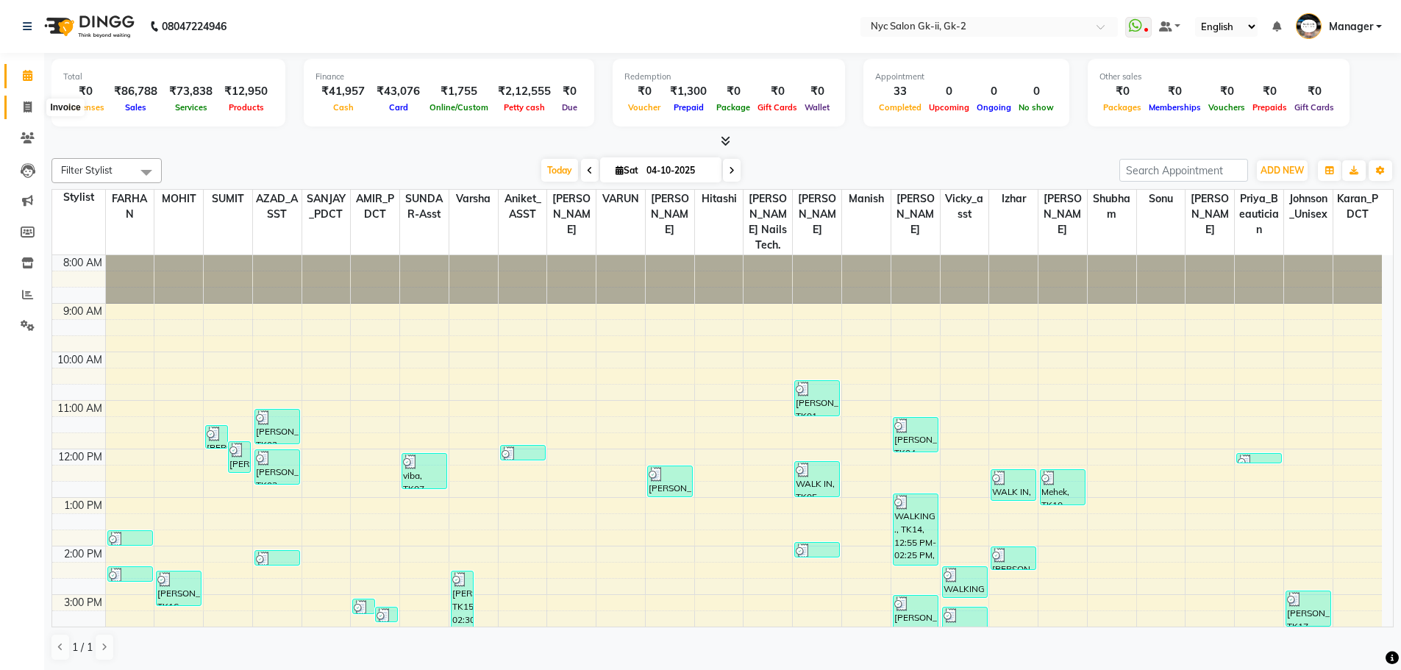
click at [26, 110] on icon at bounding box center [28, 107] width 8 height 11
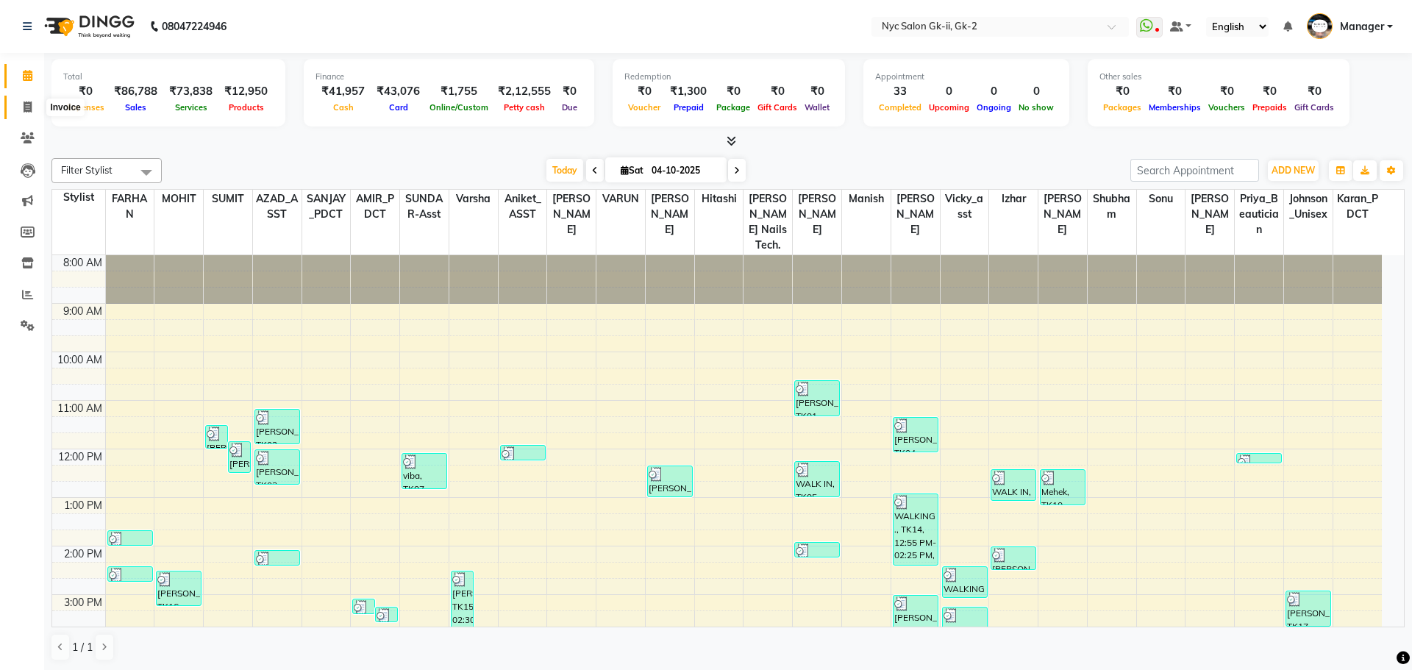
select select "service"
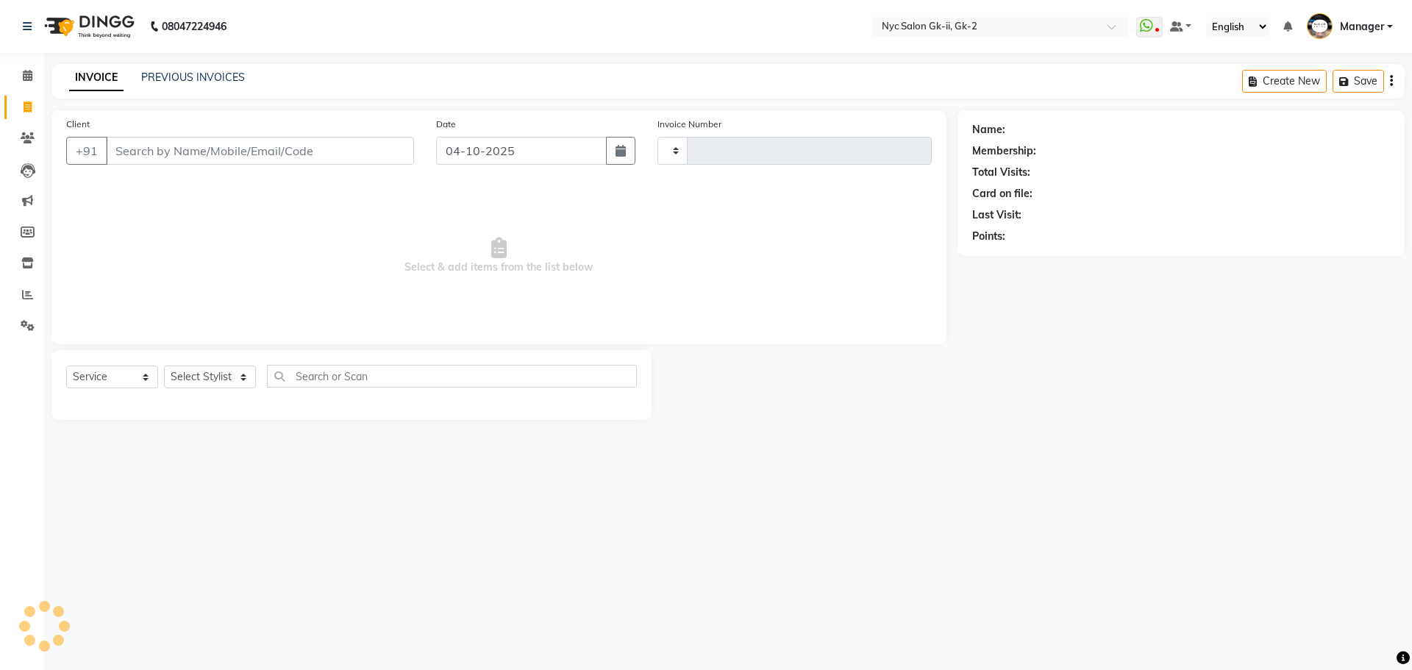
click at [140, 81] on div "INVOICE PREVIOUS INVOICES" at bounding box center [147, 77] width 193 height 15
click at [169, 79] on link "PREVIOUS INVOICES" at bounding box center [193, 77] width 104 height 13
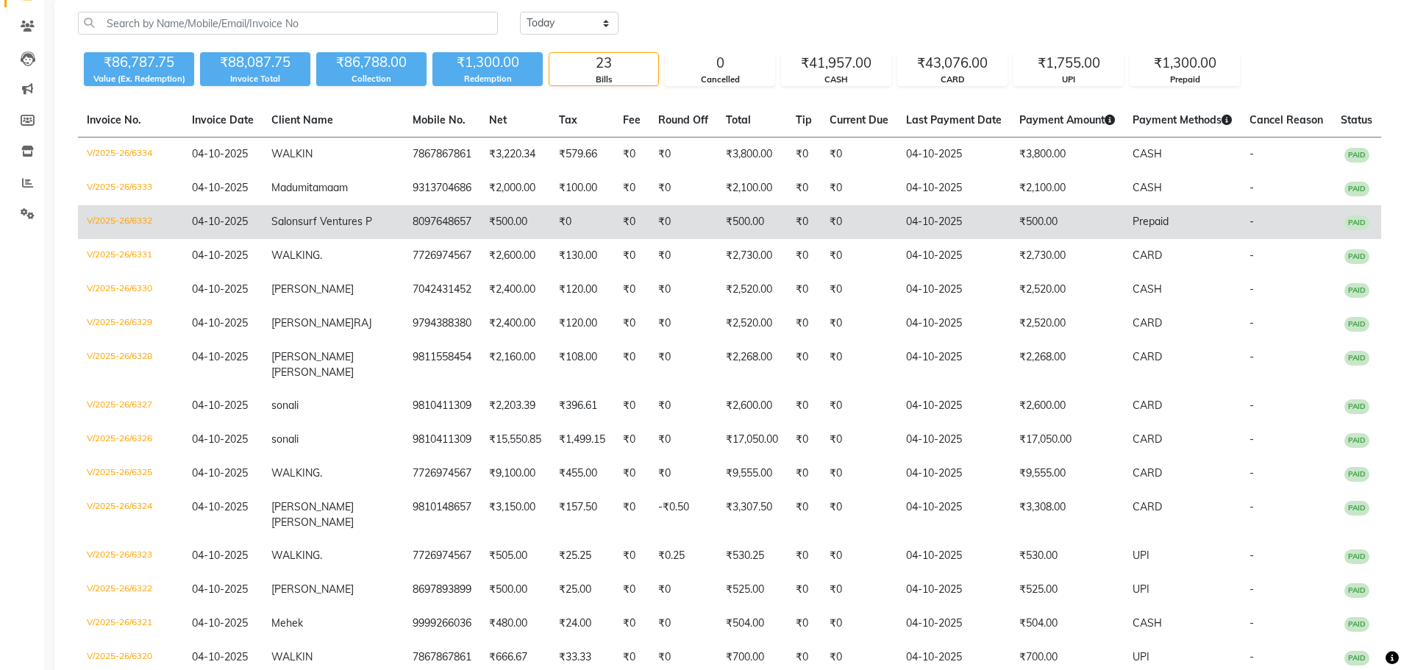
scroll to position [221, 0]
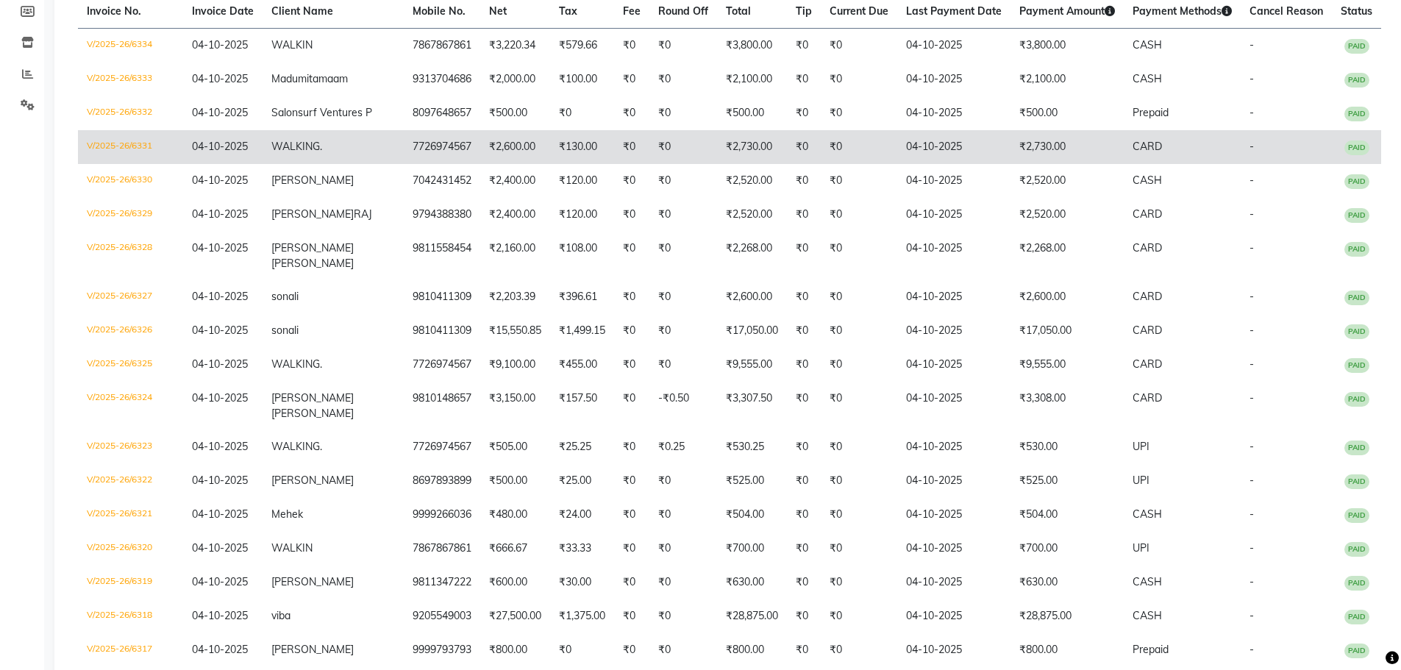
click at [164, 163] on td "V/2025-26/6331" at bounding box center [130, 147] width 105 height 34
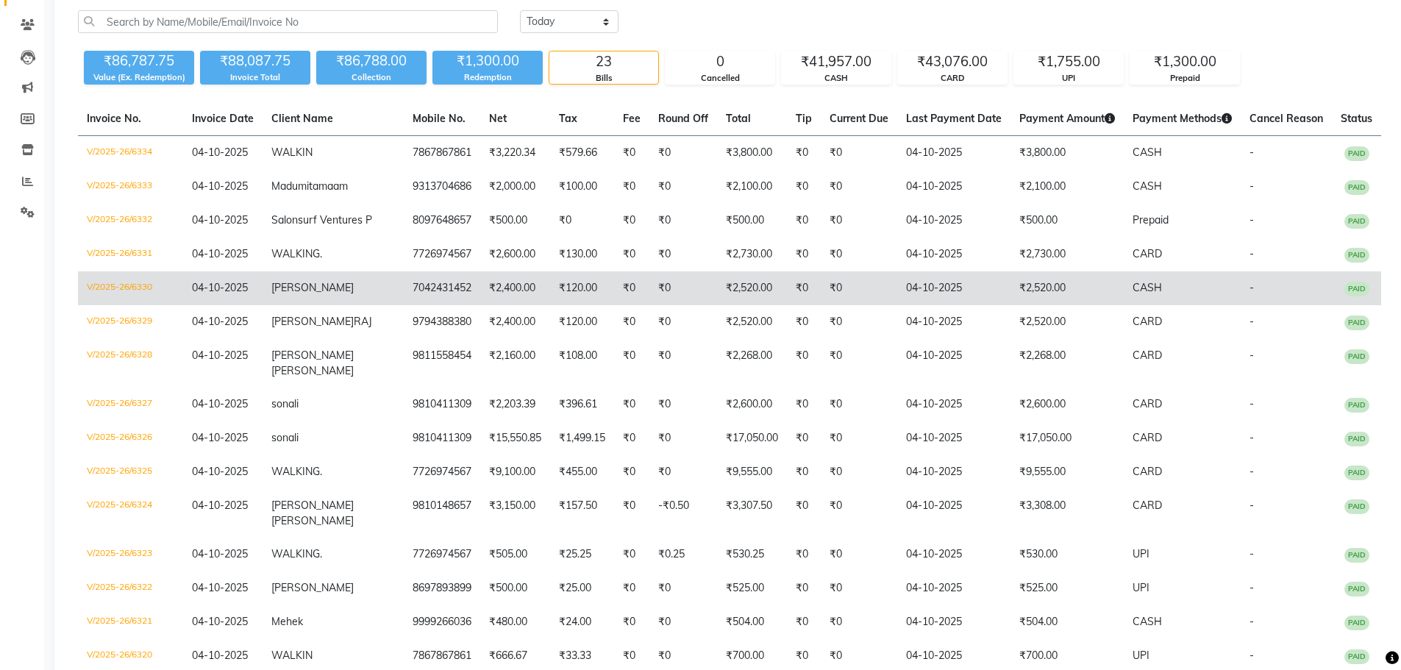
scroll to position [0, 0]
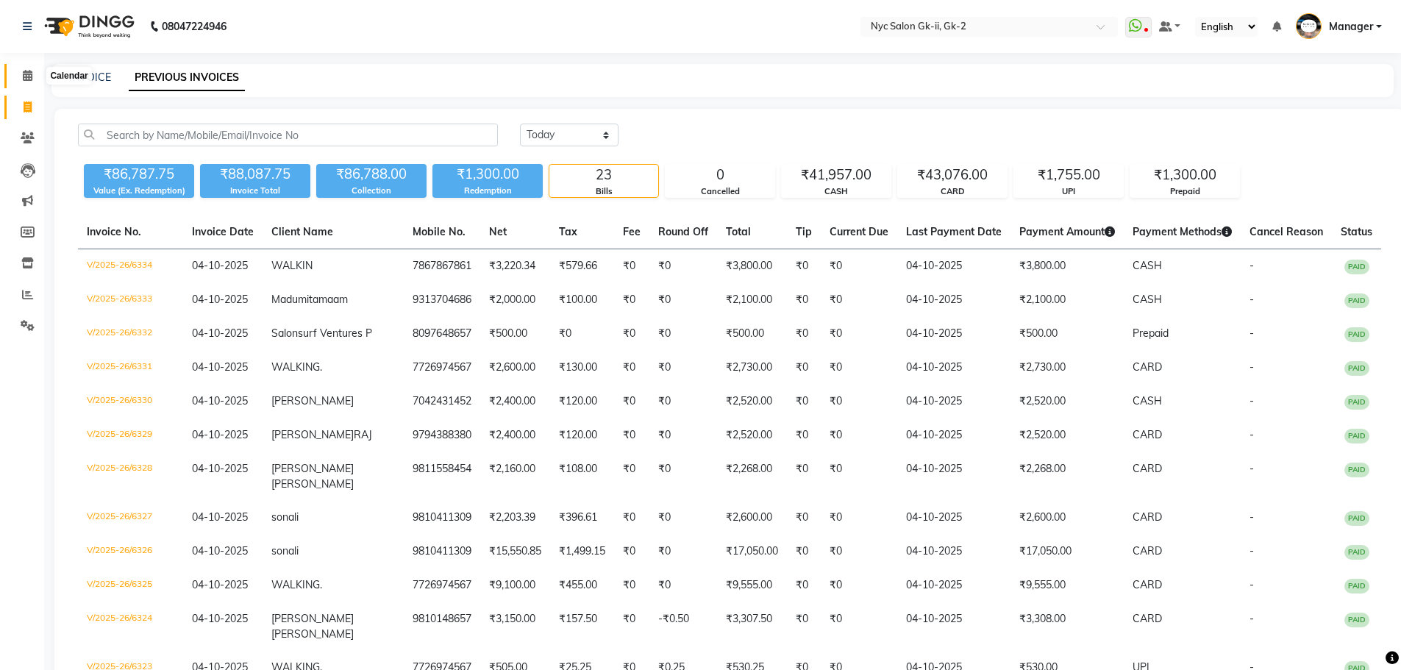
click at [30, 76] on icon at bounding box center [28, 75] width 10 height 11
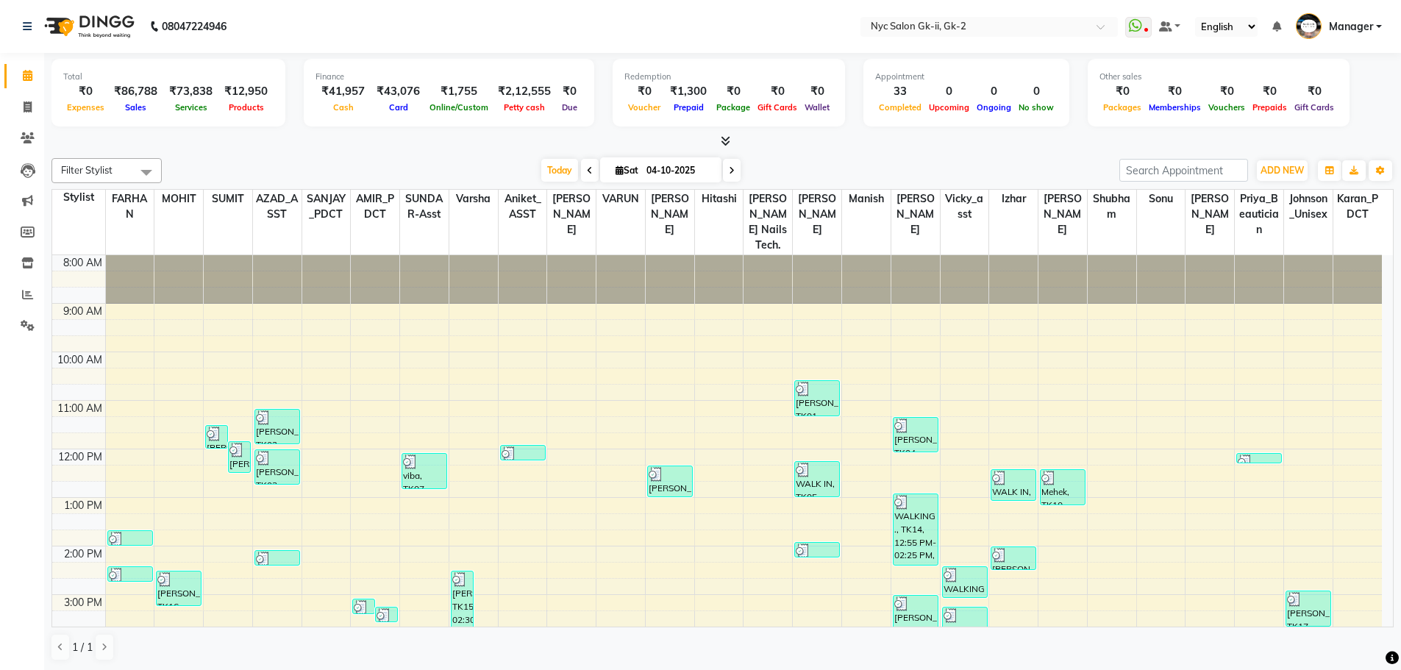
click at [827, 150] on div "Total ₹0 Expenses ₹86,788 Sales ₹73,838 Services ₹12,950 Products Finance ₹41,9…" at bounding box center [722, 362] width 1357 height 618
click at [180, 144] on div at bounding box center [722, 141] width 1342 height 15
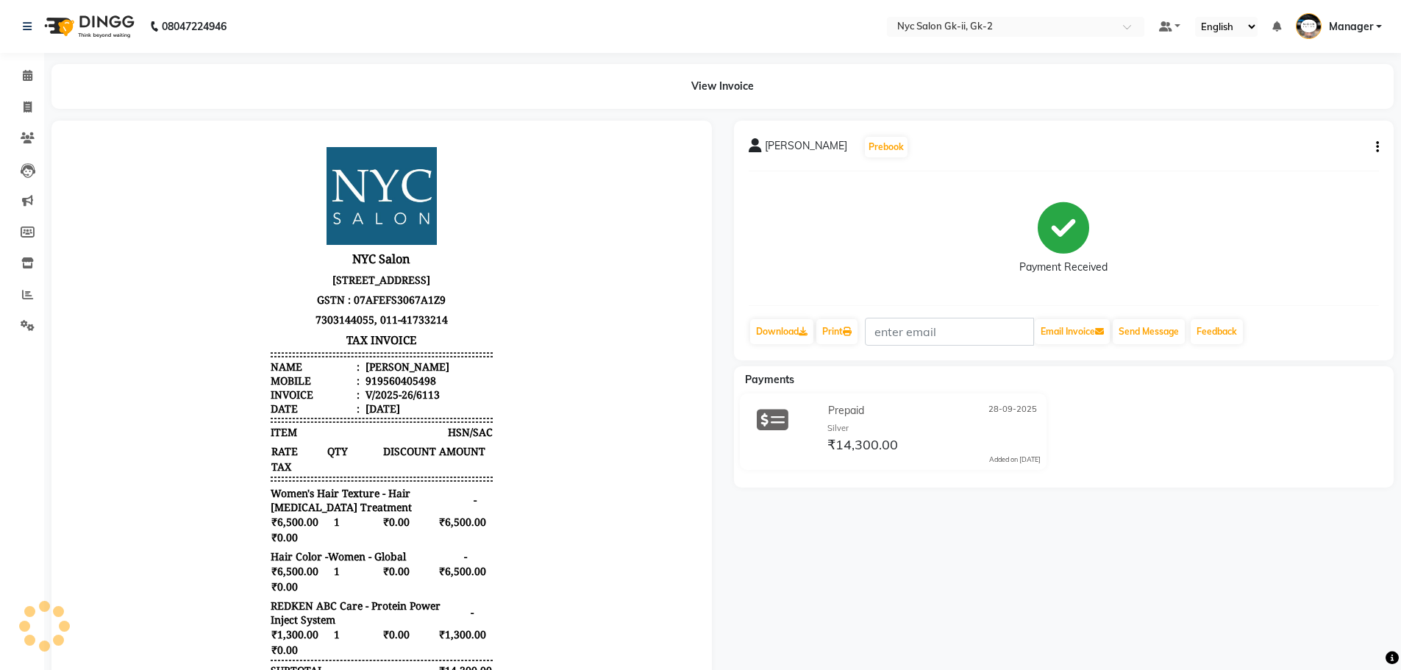
scroll to position [12, 0]
click at [24, 102] on icon at bounding box center [28, 107] width 8 height 11
select select "service"
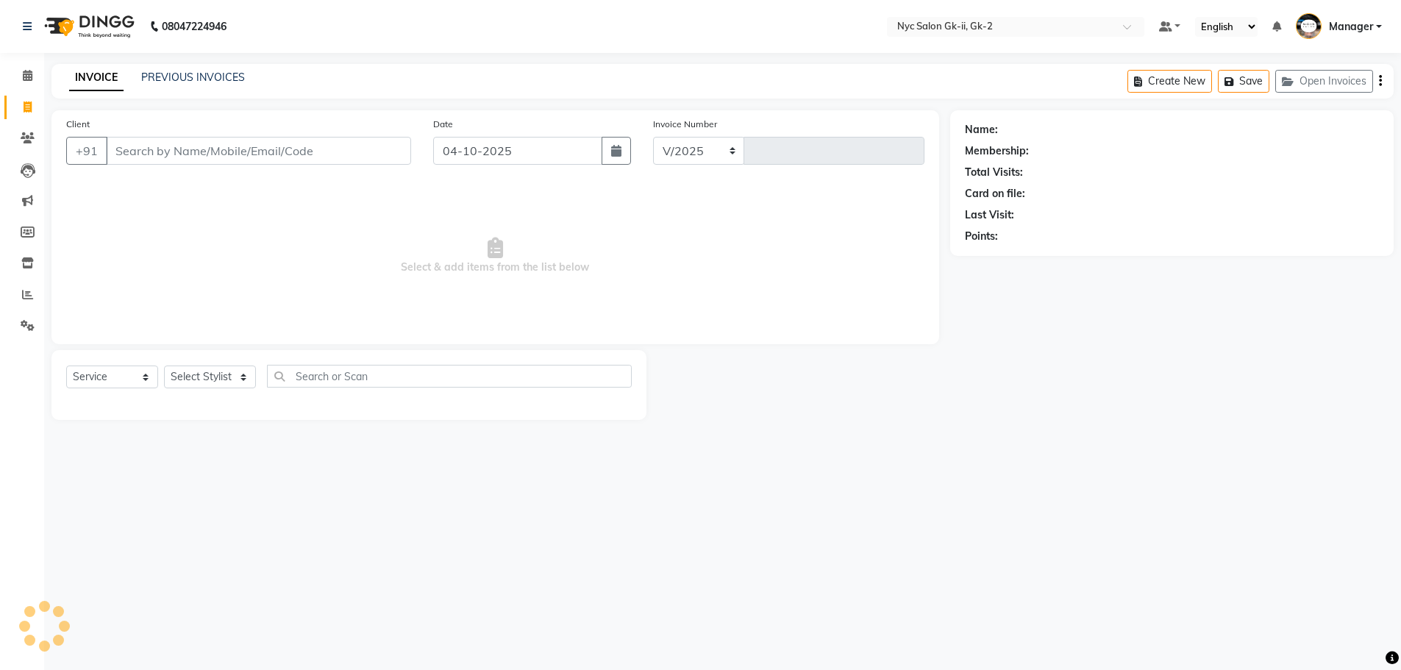
select select "5936"
type input "6335"
click at [390, 237] on span "Select & add items from the list below" at bounding box center [499, 255] width 866 height 147
click at [354, 257] on span "Select & add items from the list below" at bounding box center [499, 255] width 866 height 147
click at [30, 75] on icon at bounding box center [28, 75] width 10 height 11
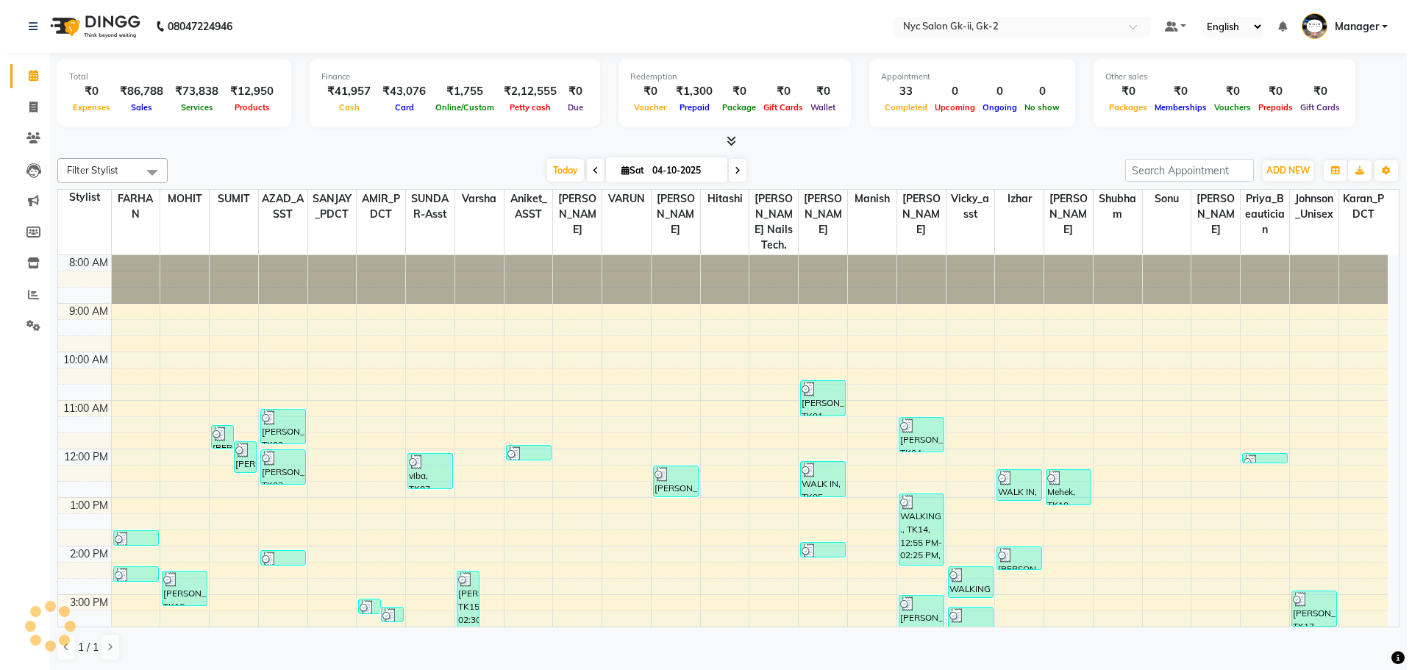
scroll to position [216, 0]
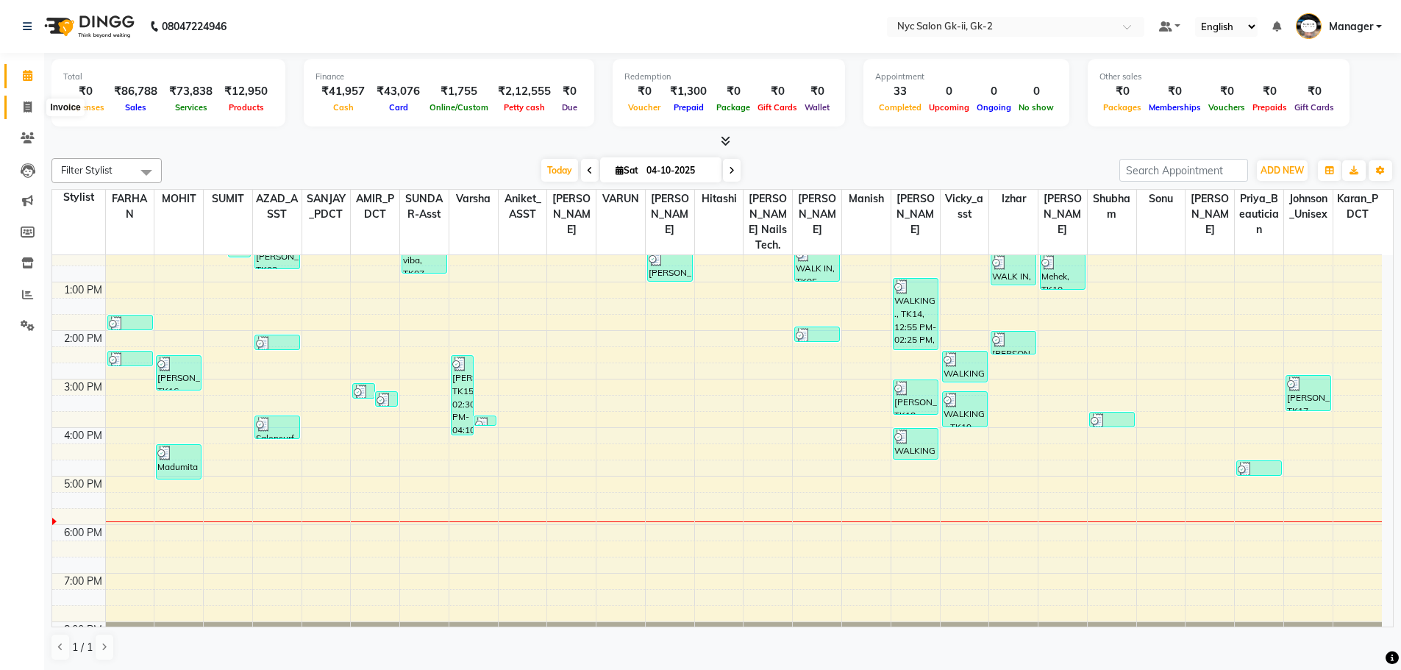
click at [16, 106] on span at bounding box center [28, 107] width 26 height 17
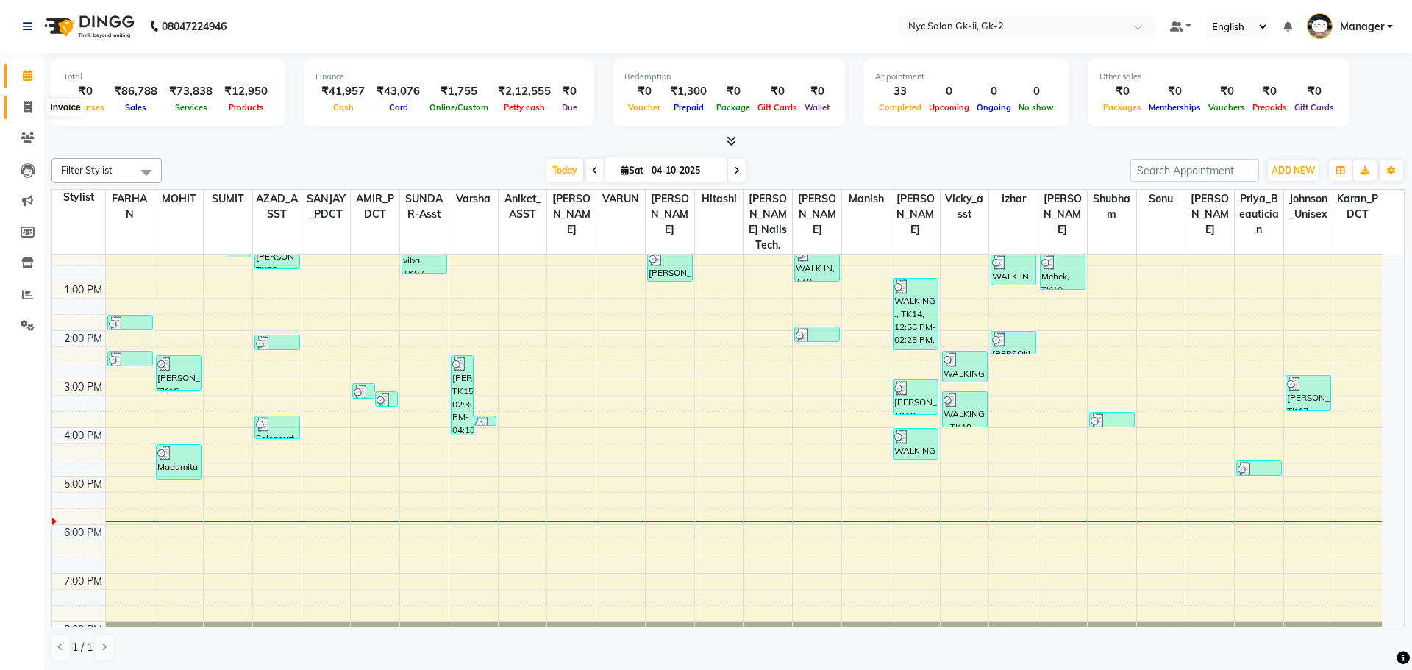
select select "service"
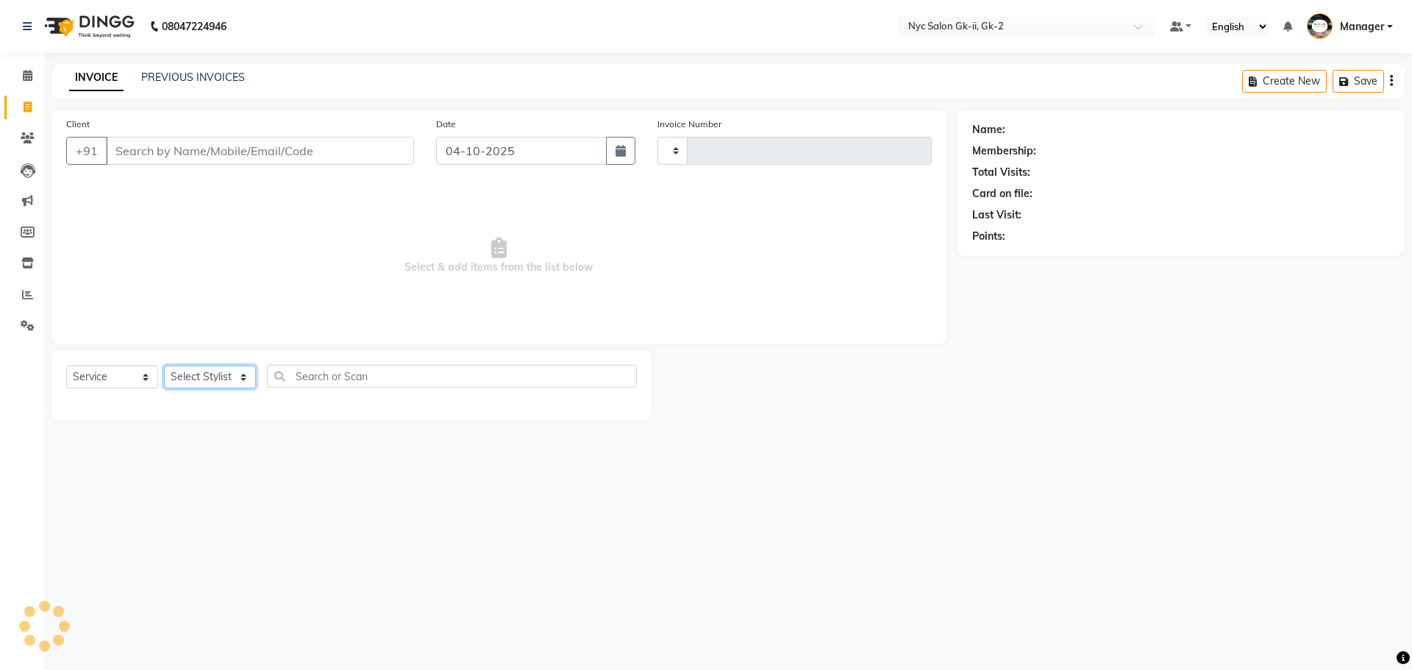
click at [216, 380] on select "Select Stylist" at bounding box center [210, 377] width 92 height 23
type input "6335"
select select "5936"
select select "42209"
drag, startPoint x: 412, startPoint y: 650, endPoint x: 402, endPoint y: 571, distance: 80.0
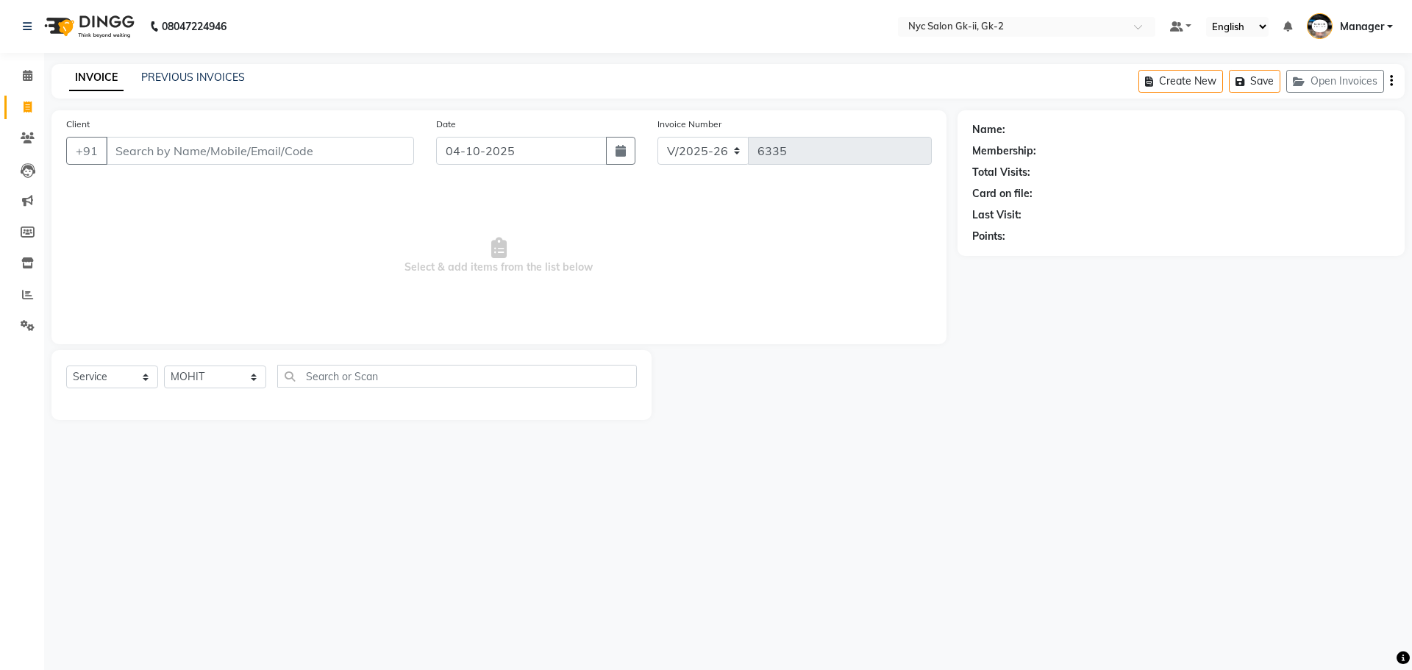
click at [412, 650] on div "08047224946 Select Location × Nyc Salon Gk-ii, Gk-2 Default Panel My Panel Engl…" at bounding box center [706, 335] width 1412 height 670
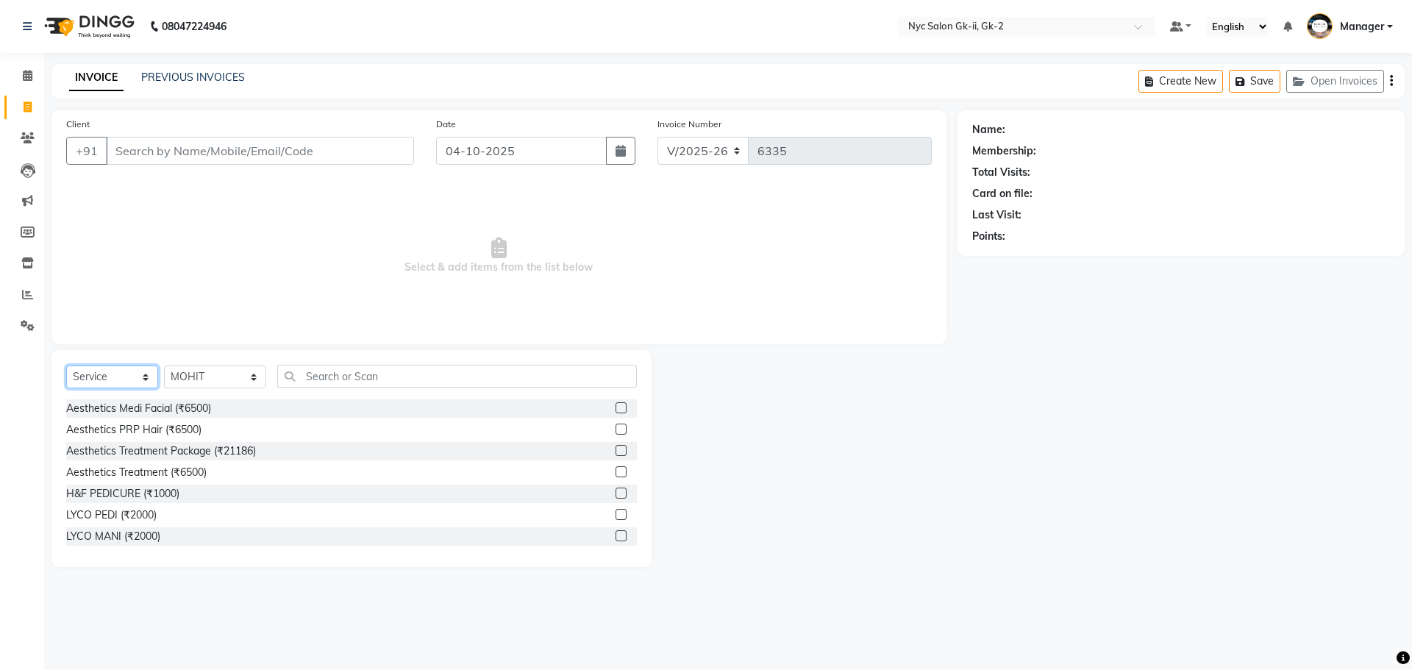
click at [113, 366] on select "Select Service Product Membership Package Voucher Prepaid Gift Card" at bounding box center [112, 377] width 92 height 23
select select "product"
click at [66, 366] on select "Select Service Product Membership Package Voucher Prepaid Gift Card" at bounding box center [112, 377] width 92 height 23
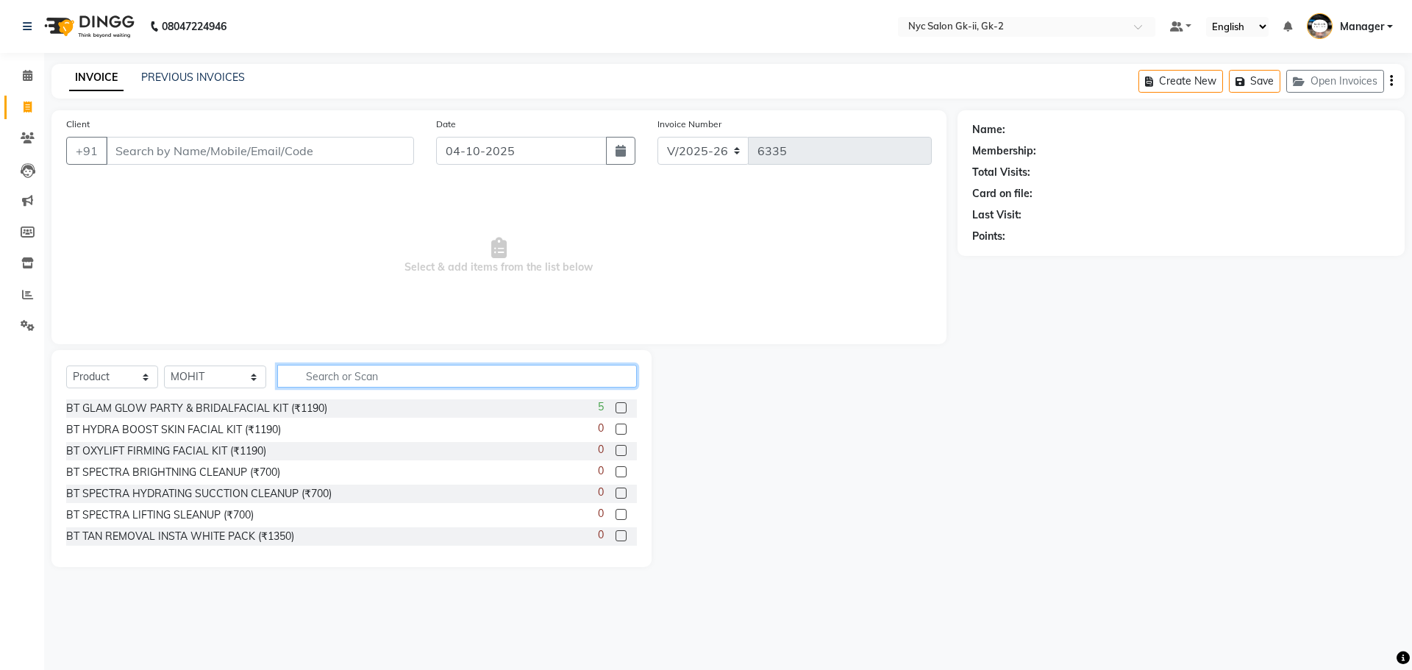
click at [399, 374] on input "text" at bounding box center [457, 376] width 360 height 23
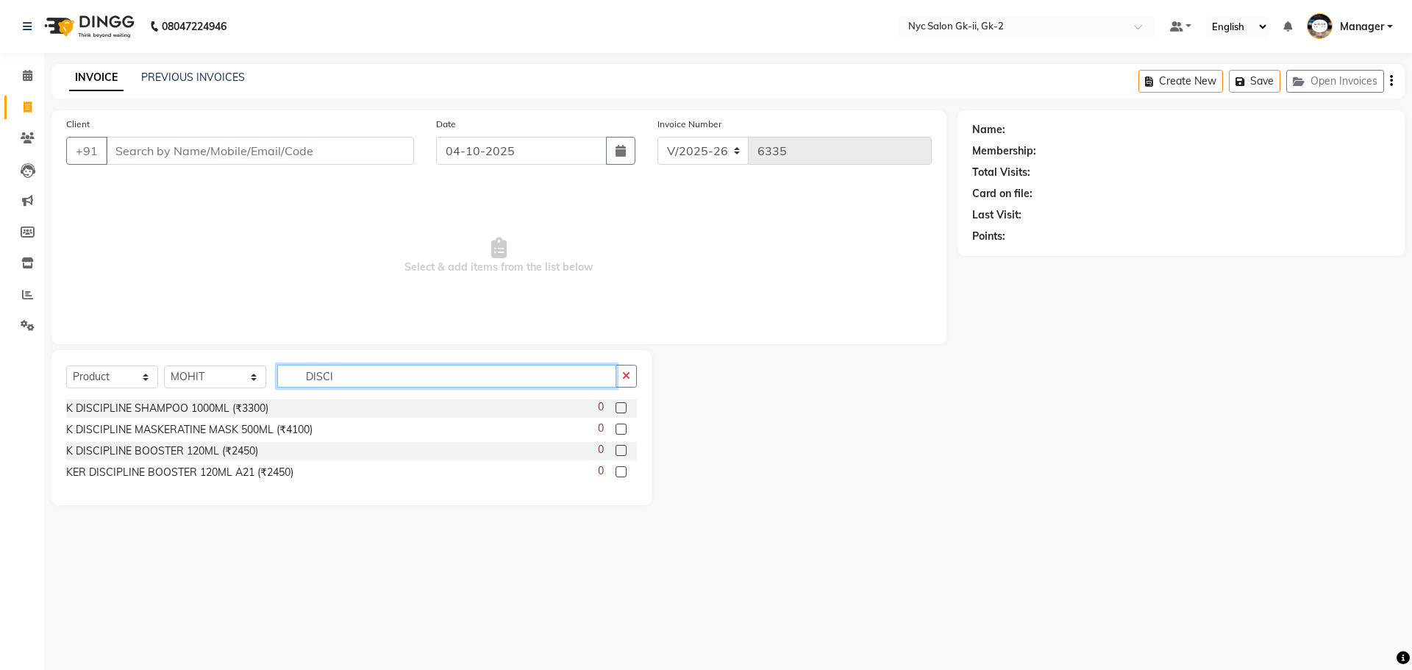
drag, startPoint x: 369, startPoint y: 374, endPoint x: 237, endPoint y: 385, distance: 132.1
click at [237, 385] on div "Select Service Product Membership Package Voucher Prepaid Gift Card Select Styl…" at bounding box center [351, 382] width 571 height 35
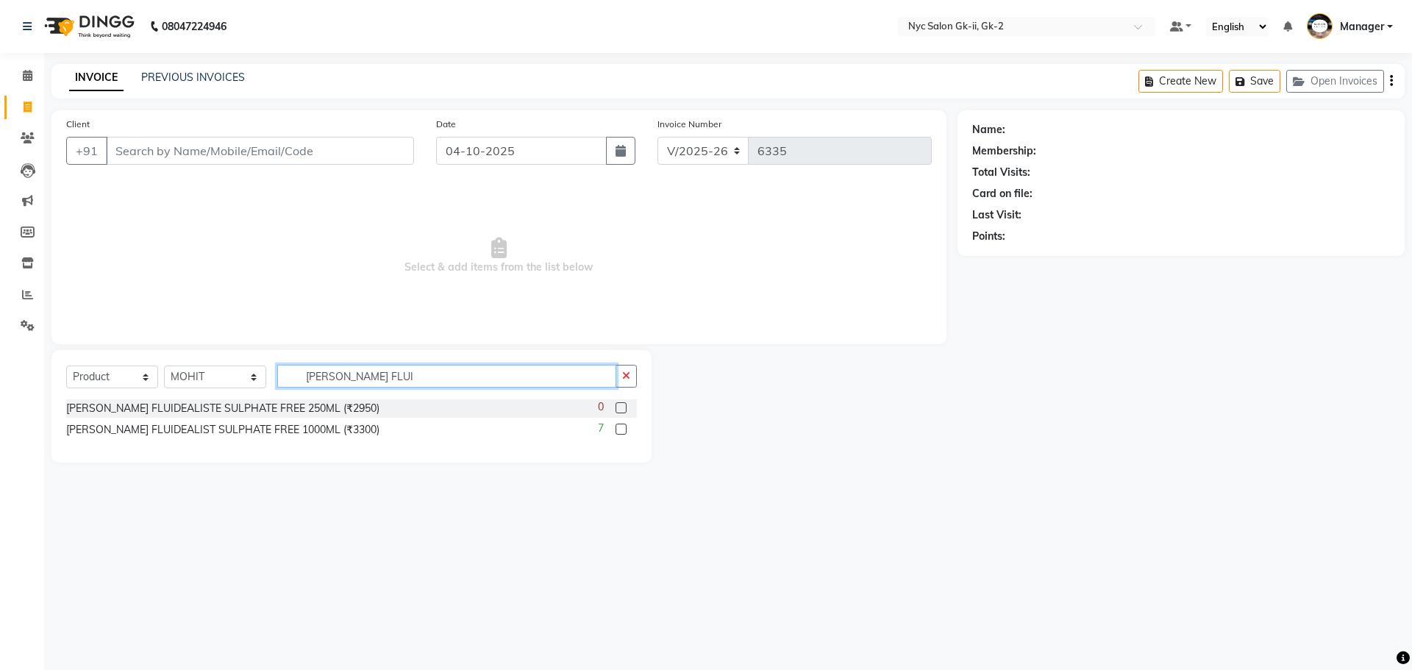
type input "BAIN FLUI"
click at [621, 407] on label at bounding box center [621, 407] width 11 height 11
click at [621, 407] on input "checkbox" at bounding box center [621, 409] width 10 height 10
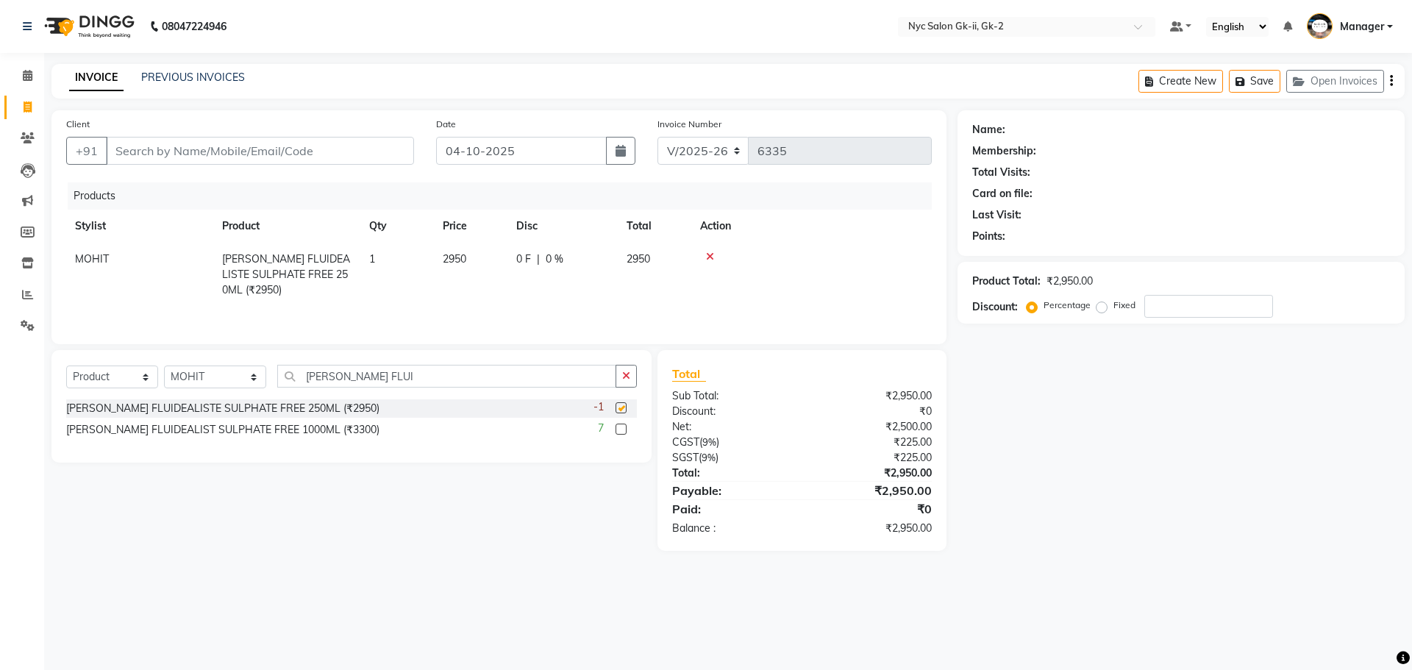
checkbox input "false"
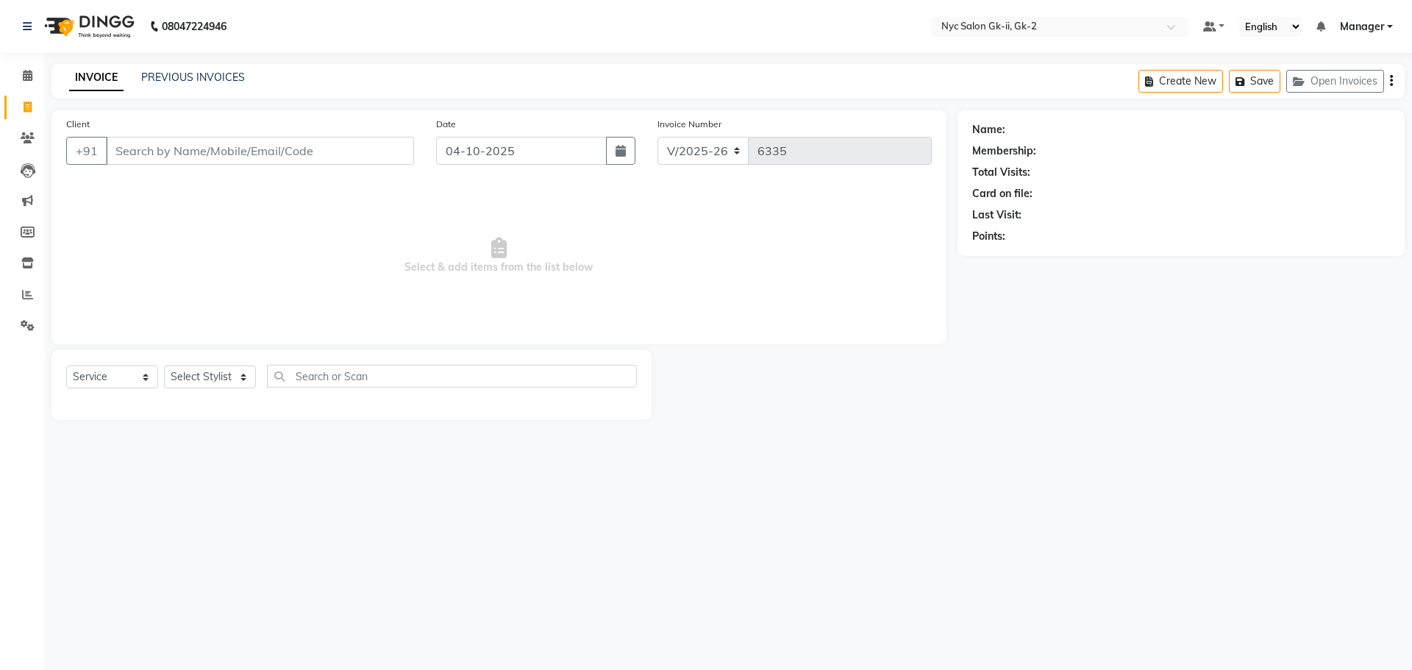
select select "5936"
select select "service"
drag, startPoint x: 199, startPoint y: 375, endPoint x: 858, endPoint y: 572, distance: 687.7
click at [199, 375] on select "Select Stylist AMIR_PDCT aniket_ASST AZAD_ASST [PERSON_NAME] [PERSON_NAME] [PER…" at bounding box center [215, 377] width 102 height 23
select select "42211"
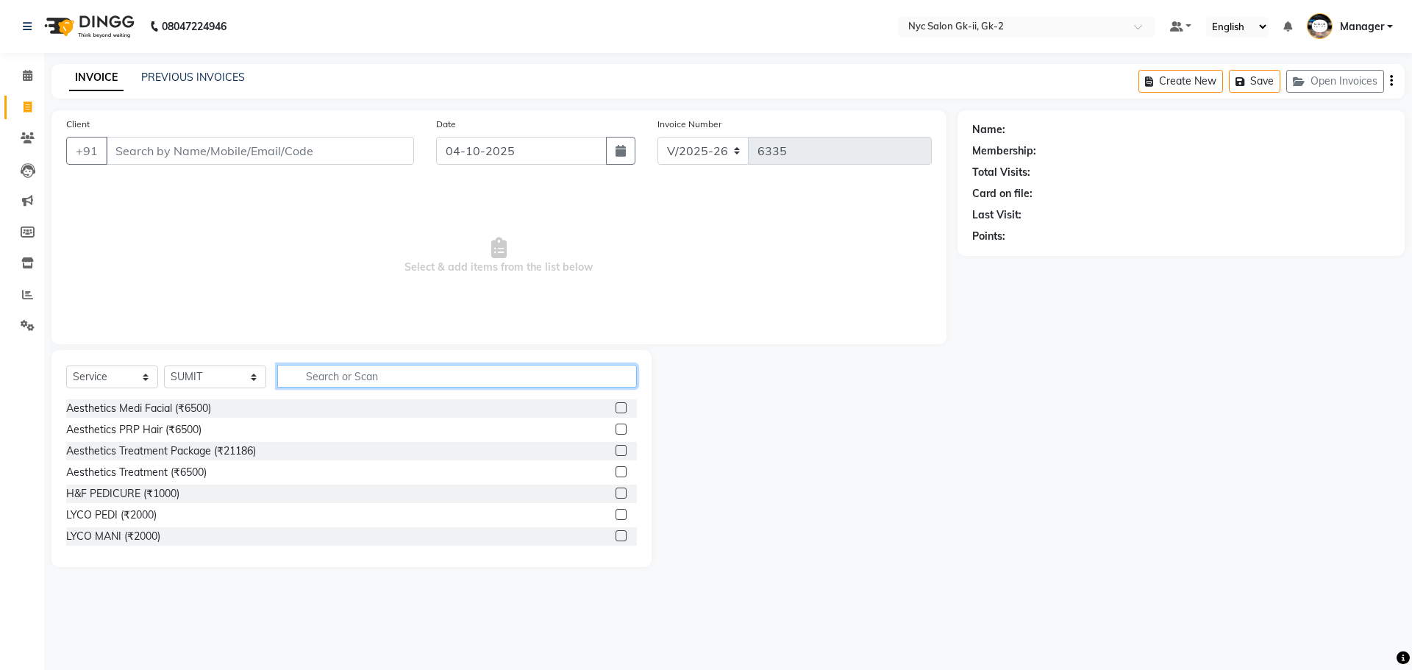
click at [376, 374] on input "text" at bounding box center [457, 376] width 360 height 23
type input "GLOBA"
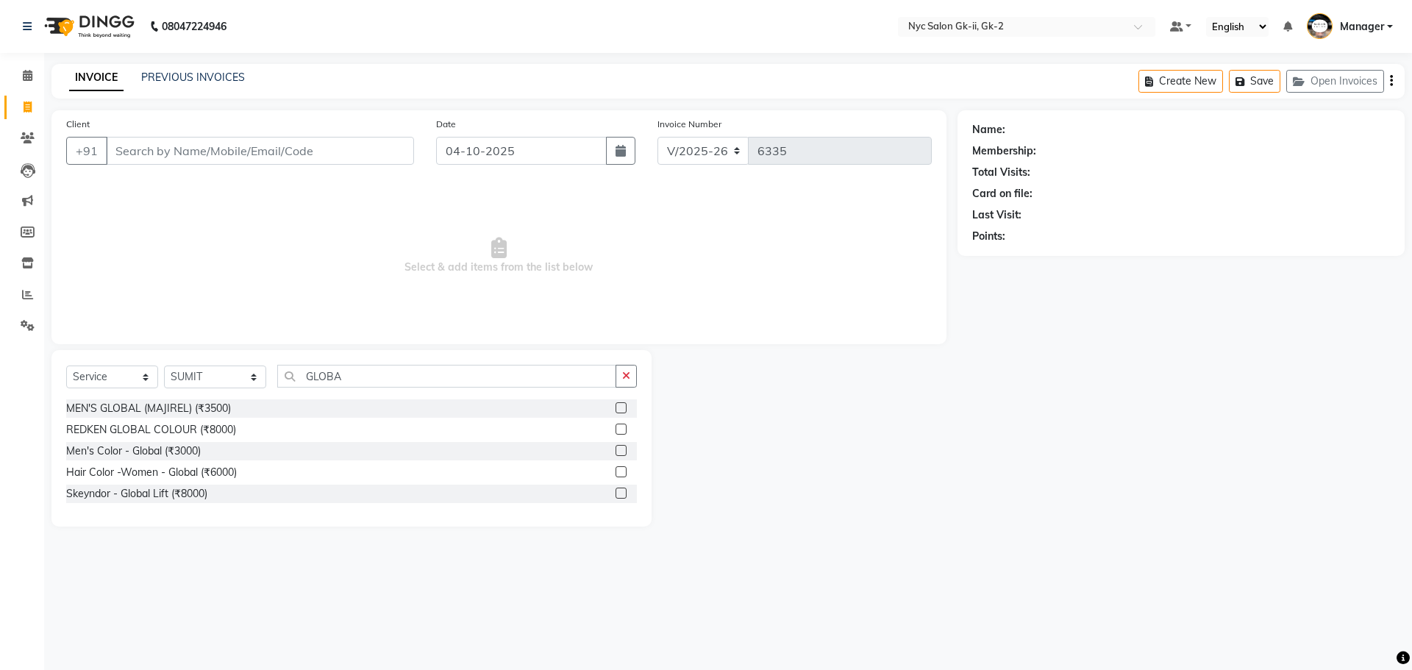
click at [616, 469] on label at bounding box center [621, 471] width 11 height 11
click at [616, 469] on input "checkbox" at bounding box center [621, 473] width 10 height 10
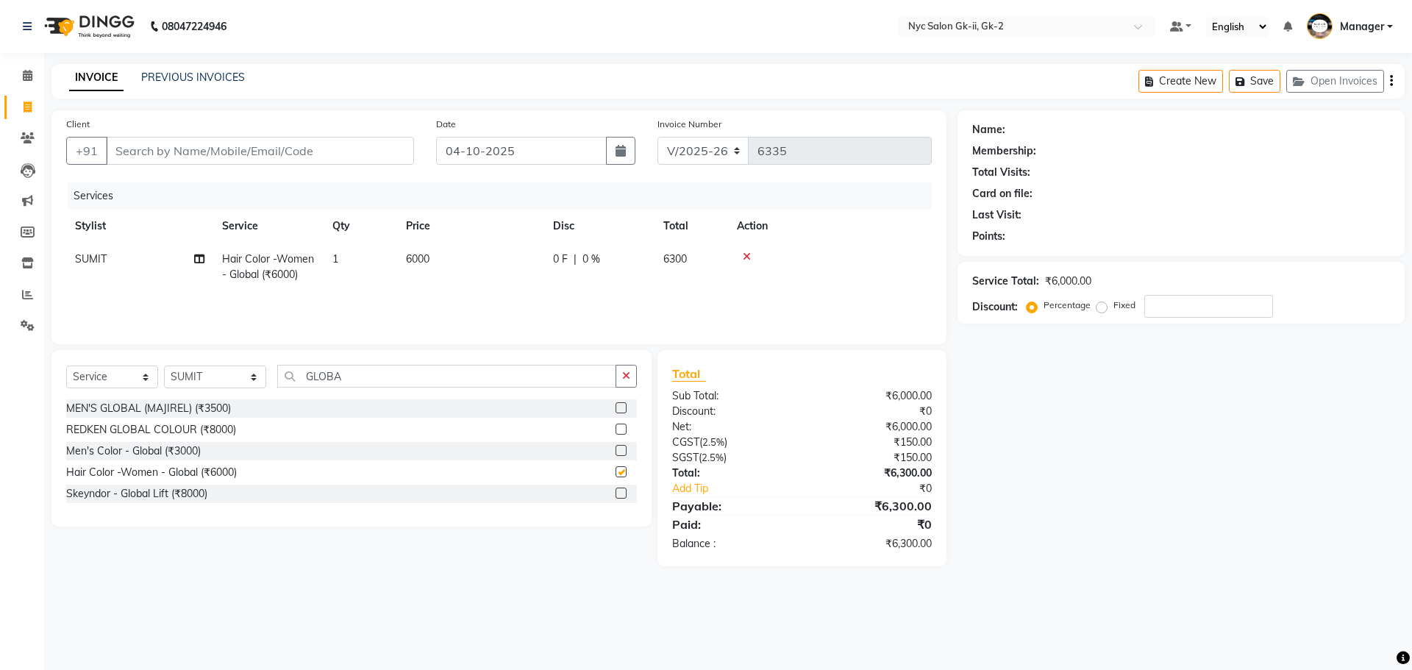
checkbox input "false"
click at [489, 266] on td "6000" at bounding box center [470, 267] width 147 height 49
select select "42211"
drag, startPoint x: 542, startPoint y: 260, endPoint x: 119, endPoint y: 246, distance: 423.1
click at [224, 262] on tr "AMIR_PDCT aniket_ASST AZAD_ASST Deepak Thakur Faiz khan FARHAN Hitashi Inventor…" at bounding box center [499, 274] width 866 height 63
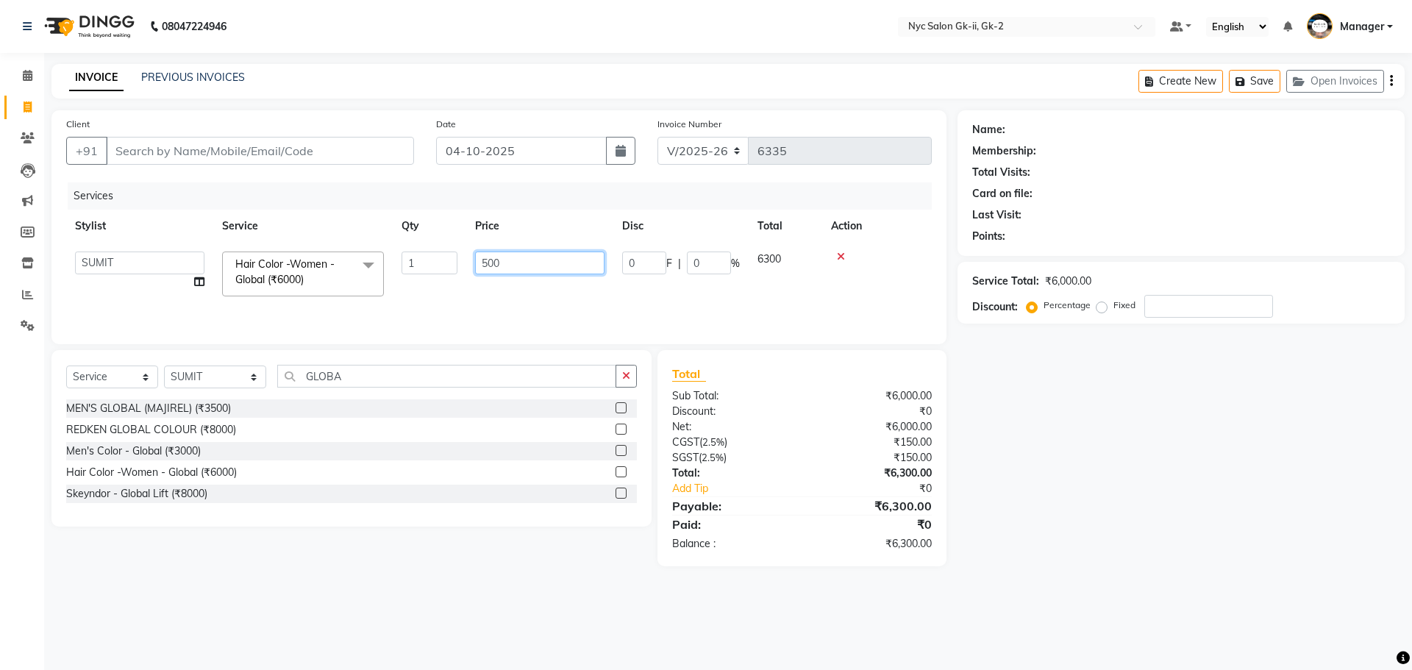
type input "5000"
drag, startPoint x: 1173, startPoint y: 519, endPoint x: 1162, endPoint y: 519, distance: 11.0
click at [1171, 519] on div "Name: Membership: Total Visits: Card on file: Last Visit: Points: Service Total…" at bounding box center [1187, 338] width 458 height 456
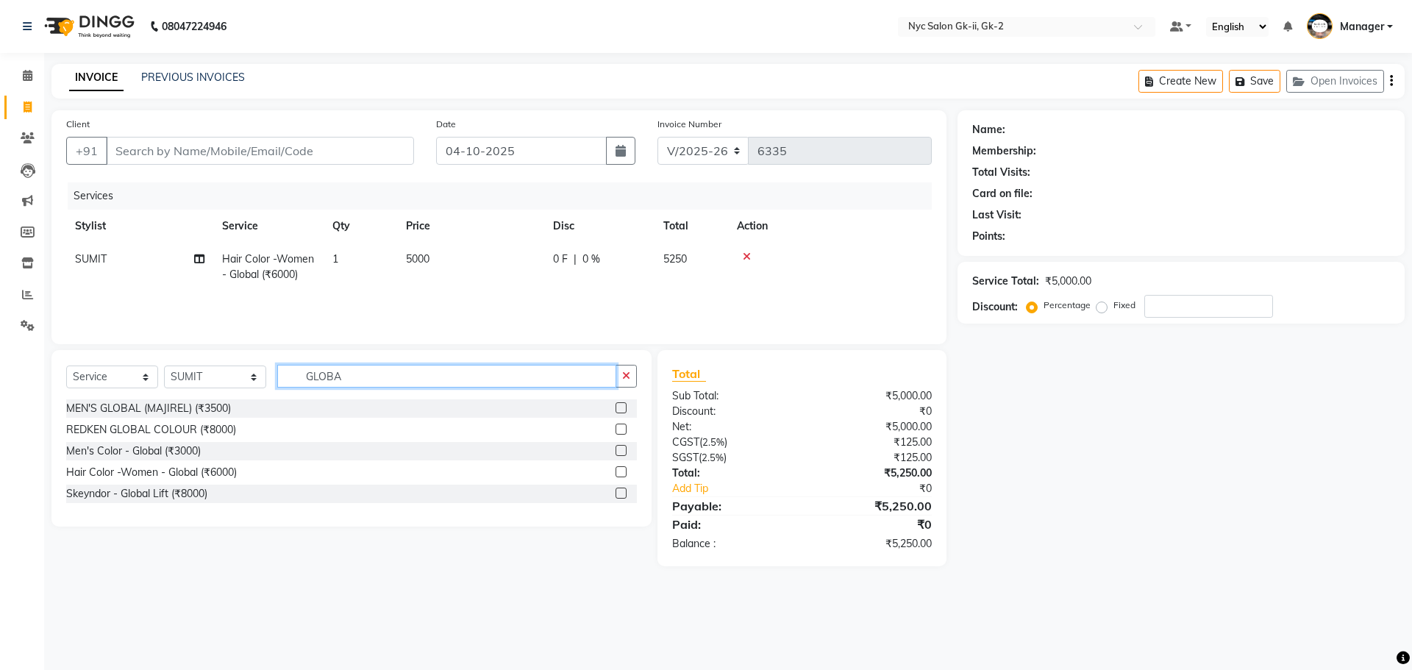
drag, startPoint x: 367, startPoint y: 371, endPoint x: 0, endPoint y: 354, distance: 367.4
click at [0, 354] on app-home "08047224946 Select Location × Nyc Salon Gk-ii, Gk-2 Default Panel My Panel Engl…" at bounding box center [706, 294] width 1412 height 588
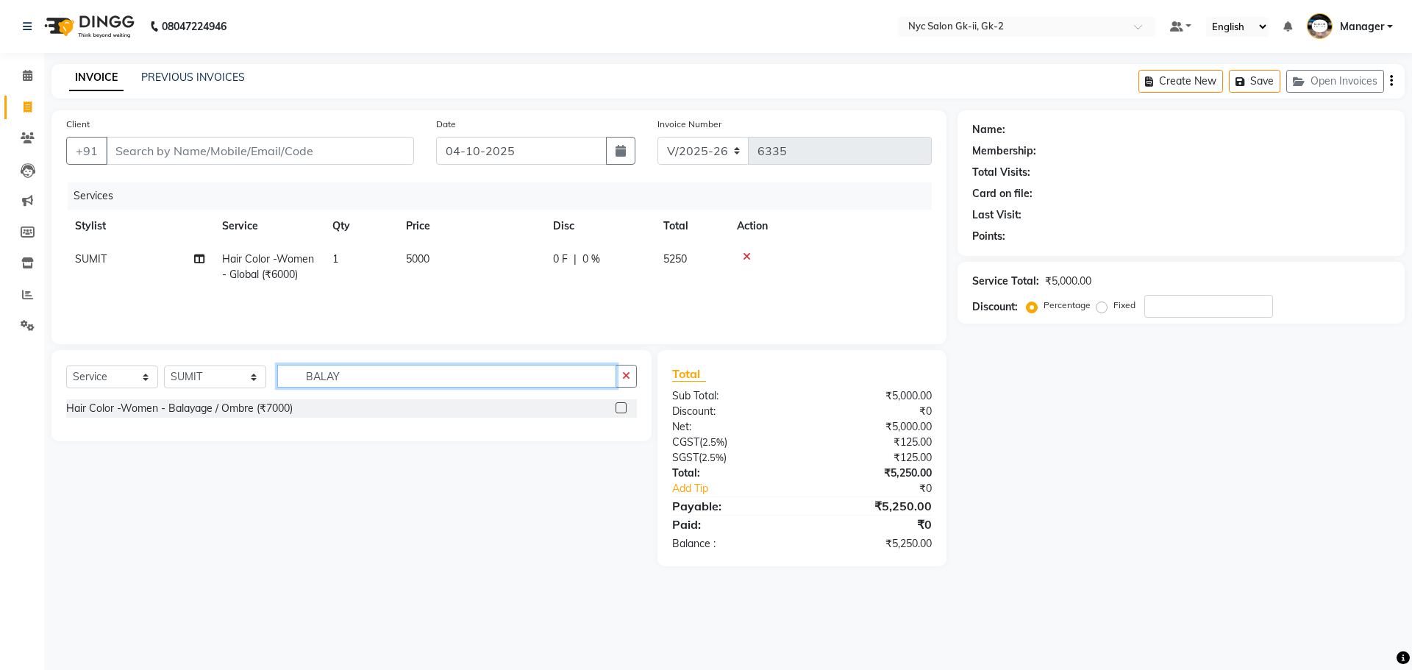
type input "BALAY"
click at [623, 406] on label at bounding box center [621, 407] width 11 height 11
click at [623, 406] on input "checkbox" at bounding box center [621, 409] width 10 height 10
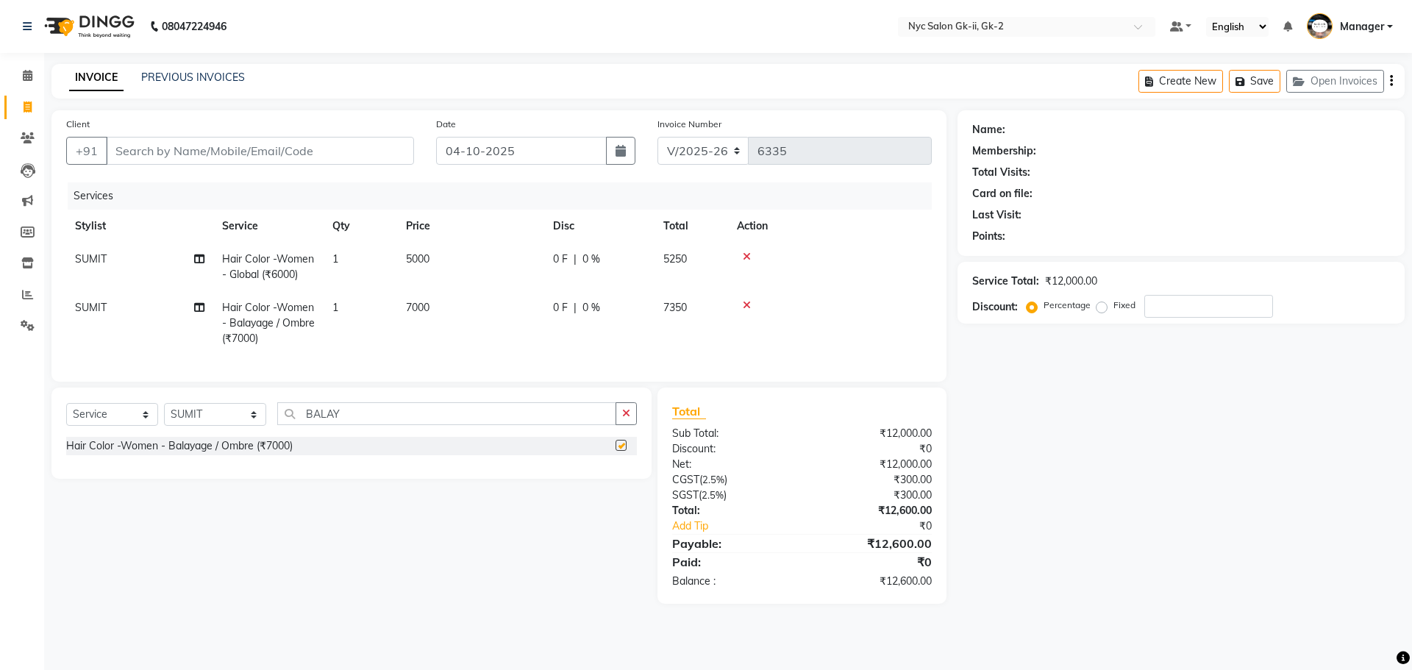
checkbox input "false"
click at [494, 305] on td "7000" at bounding box center [470, 323] width 147 height 64
select select "42211"
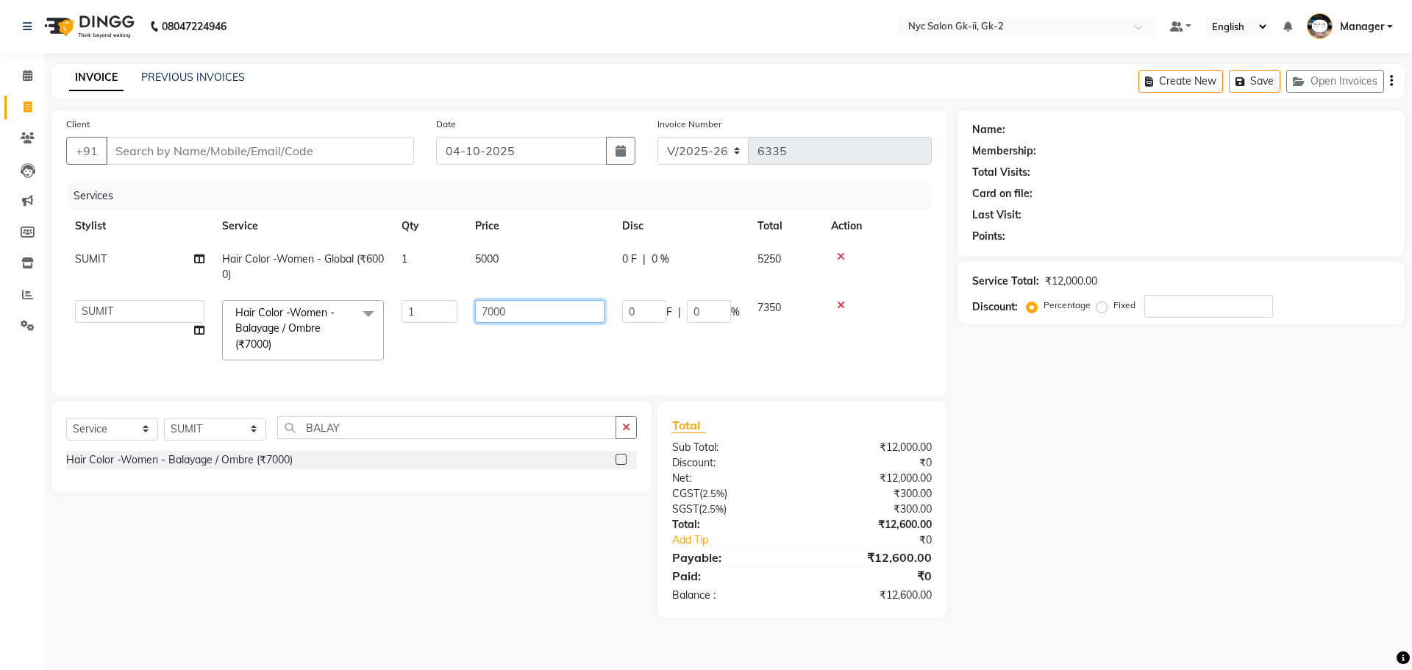
drag, startPoint x: 534, startPoint y: 301, endPoint x: 235, endPoint y: 322, distance: 300.1
click at [298, 321] on tr "AMIR_PDCT aniket_ASST AZAD_ASST Deepak Thakur Faiz khan FARHAN Hitashi Inventor…" at bounding box center [499, 330] width 866 height 78
type input "9000"
click at [1230, 482] on div "Name: Membership: Total Visits: Card on file: Last Visit: Points: Service Total…" at bounding box center [1187, 364] width 458 height 508
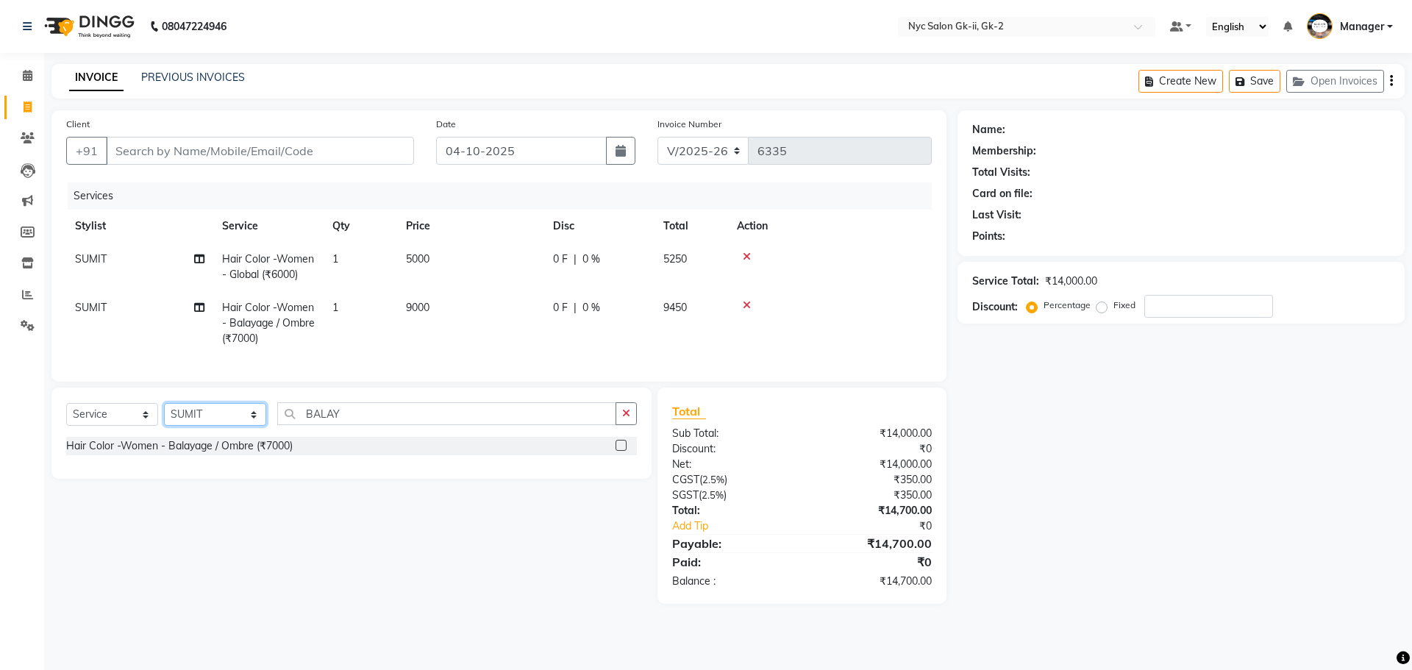
click at [207, 426] on select "Select Stylist AMIR_PDCT aniket_ASST AZAD_ASST [PERSON_NAME] [PERSON_NAME] [PER…" at bounding box center [215, 414] width 102 height 23
select select "57360"
click at [164, 414] on select "Select Stylist AMIR_PDCT aniket_ASST AZAD_ASST [PERSON_NAME] [PERSON_NAME] [PER…" at bounding box center [215, 414] width 102 height 23
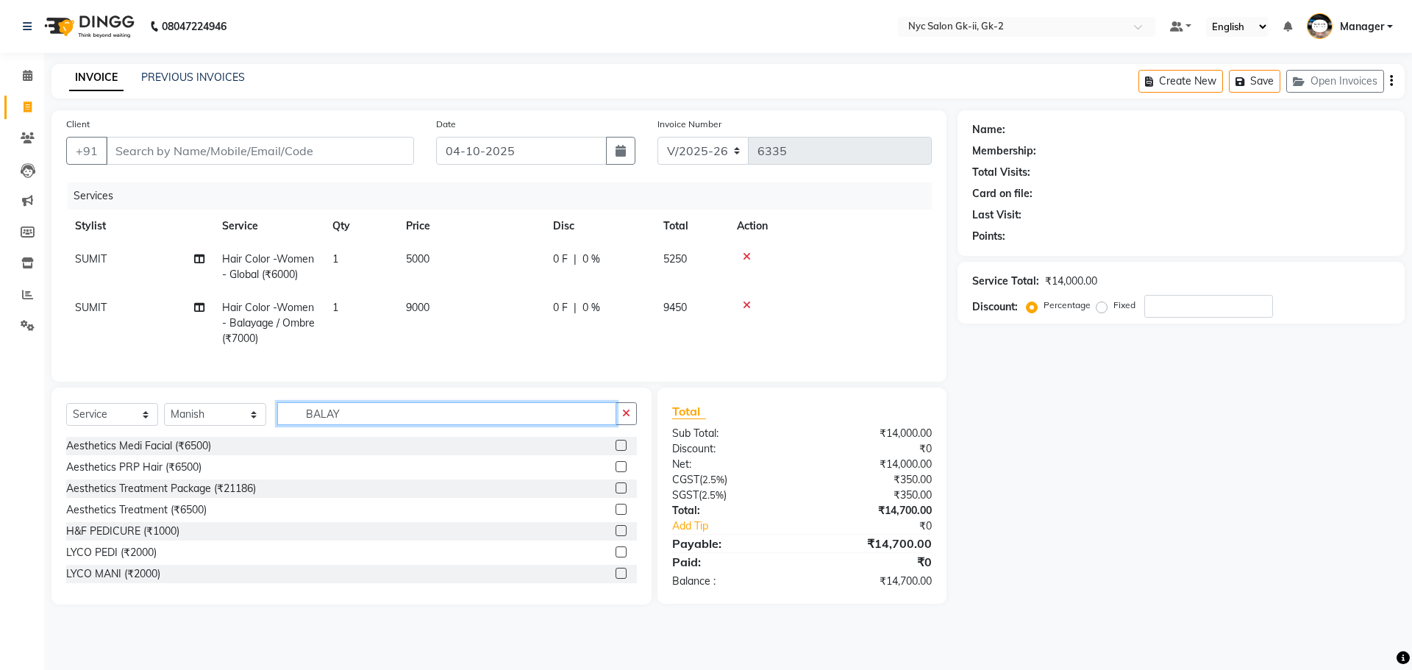
drag, startPoint x: 362, startPoint y: 426, endPoint x: 172, endPoint y: 415, distance: 190.1
click at [185, 417] on div "Select Service Product Membership Package Voucher Prepaid Gift Card Select Styl…" at bounding box center [351, 419] width 571 height 35
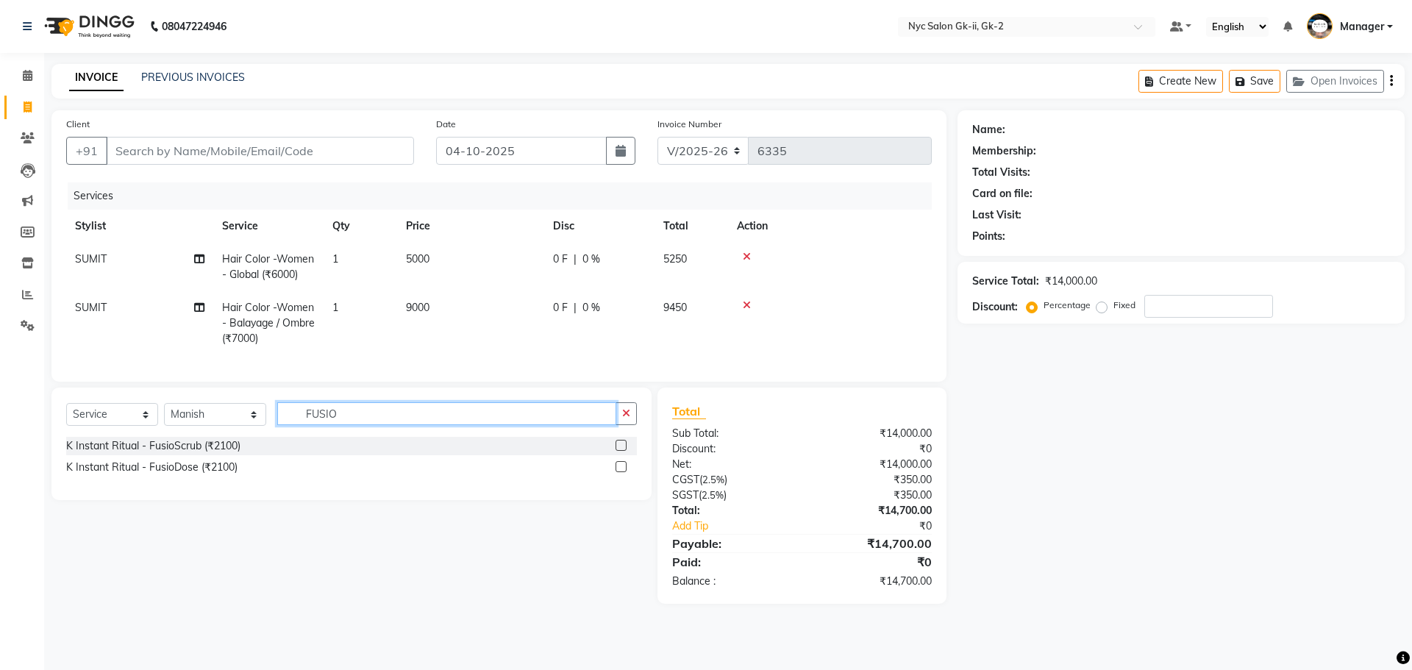
type input "FUSIO"
click at [624, 472] on label at bounding box center [621, 466] width 11 height 11
click at [624, 472] on input "checkbox" at bounding box center [621, 468] width 10 height 10
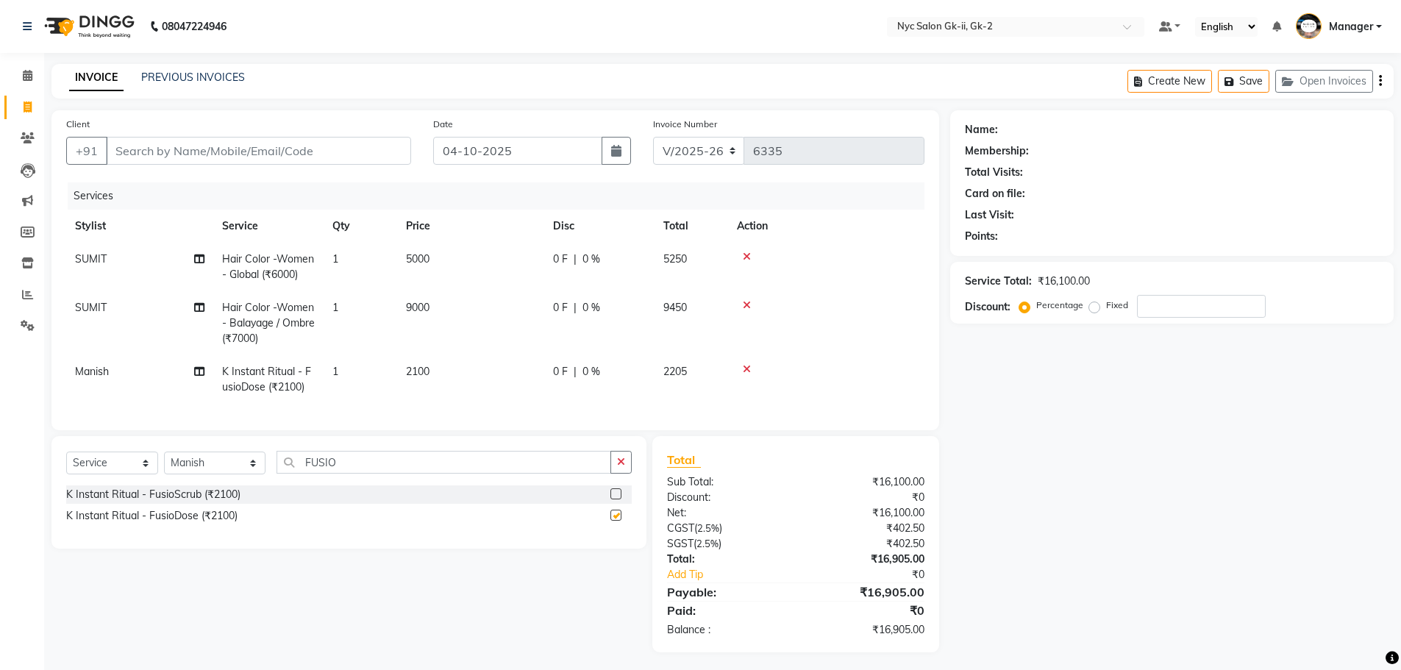
checkbox input "false"
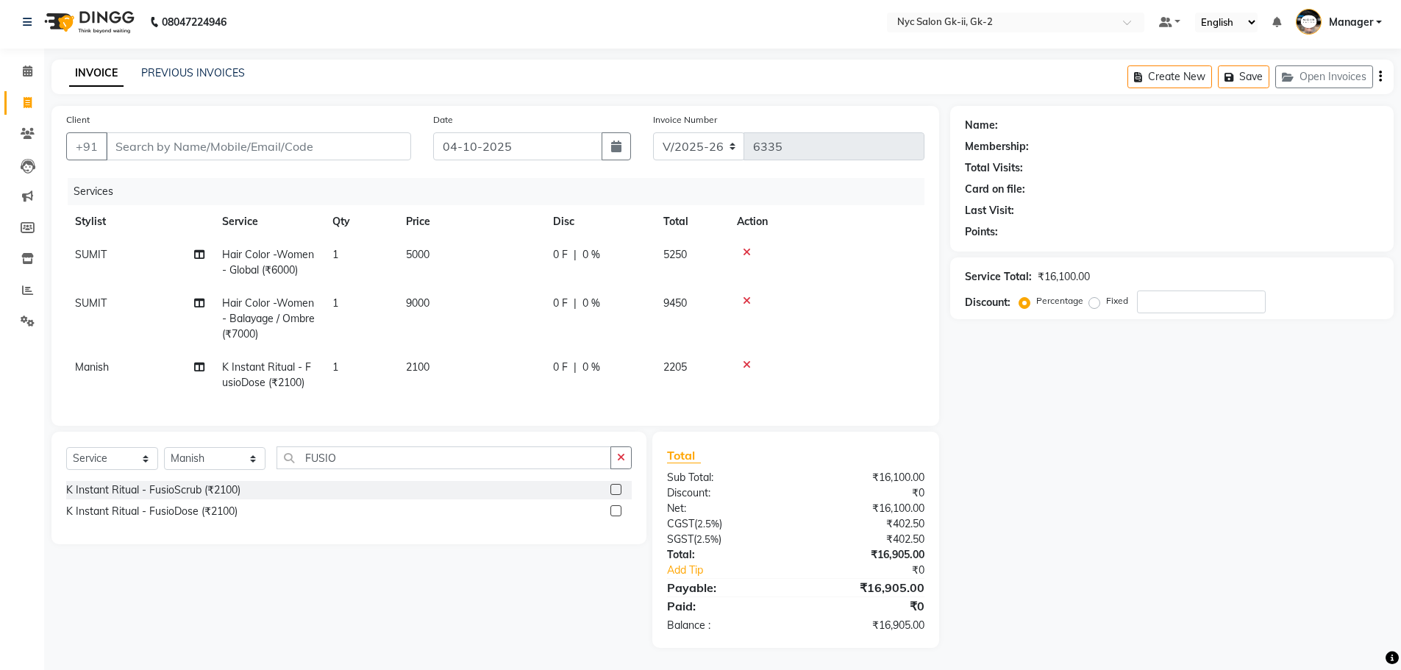
scroll to position [15, 0]
click at [744, 360] on icon at bounding box center [747, 365] width 8 height 10
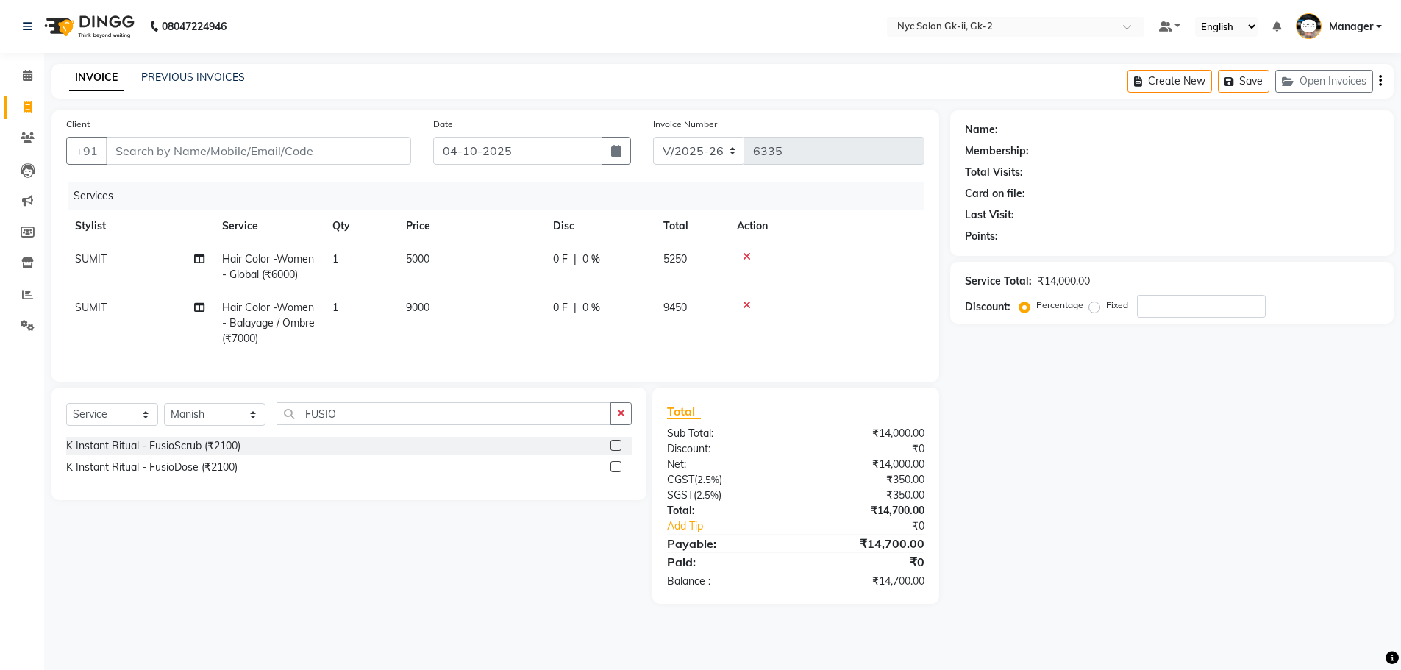
scroll to position [0, 0]
drag, startPoint x: 359, startPoint y: 421, endPoint x: 29, endPoint y: 407, distance: 329.8
click at [40, 410] on div "Select Service Product Membership Package Voucher Prepaid Gift Card Select Styl…" at bounding box center [345, 496] width 611 height 216
type input "FUSIO"
click at [624, 451] on label at bounding box center [621, 445] width 11 height 11
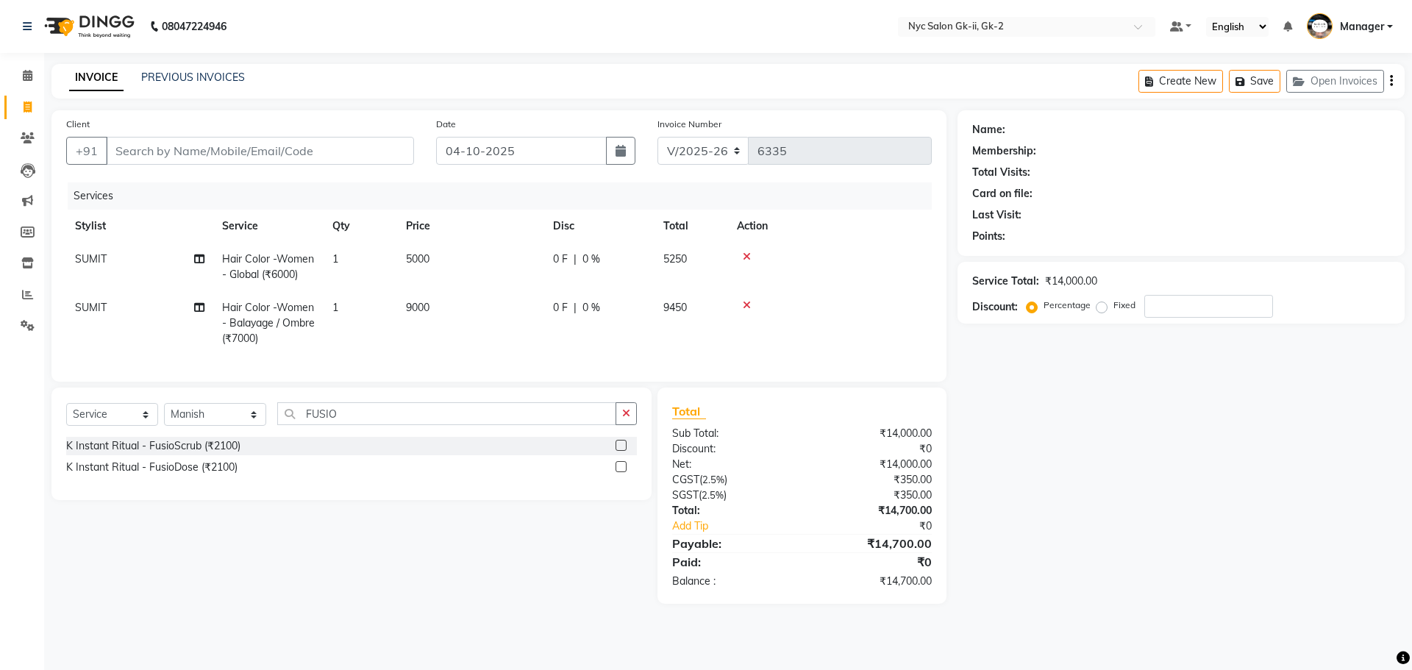
click at [624, 451] on input "checkbox" at bounding box center [621, 446] width 10 height 10
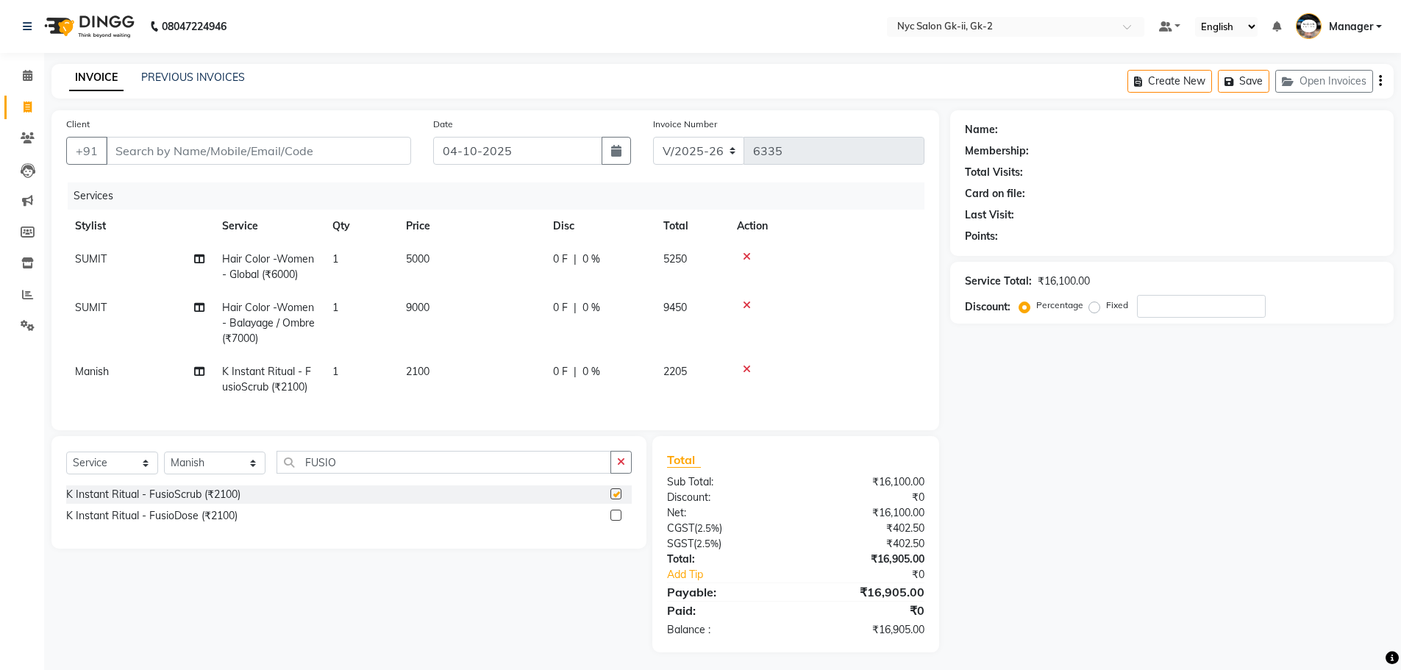
checkbox input "false"
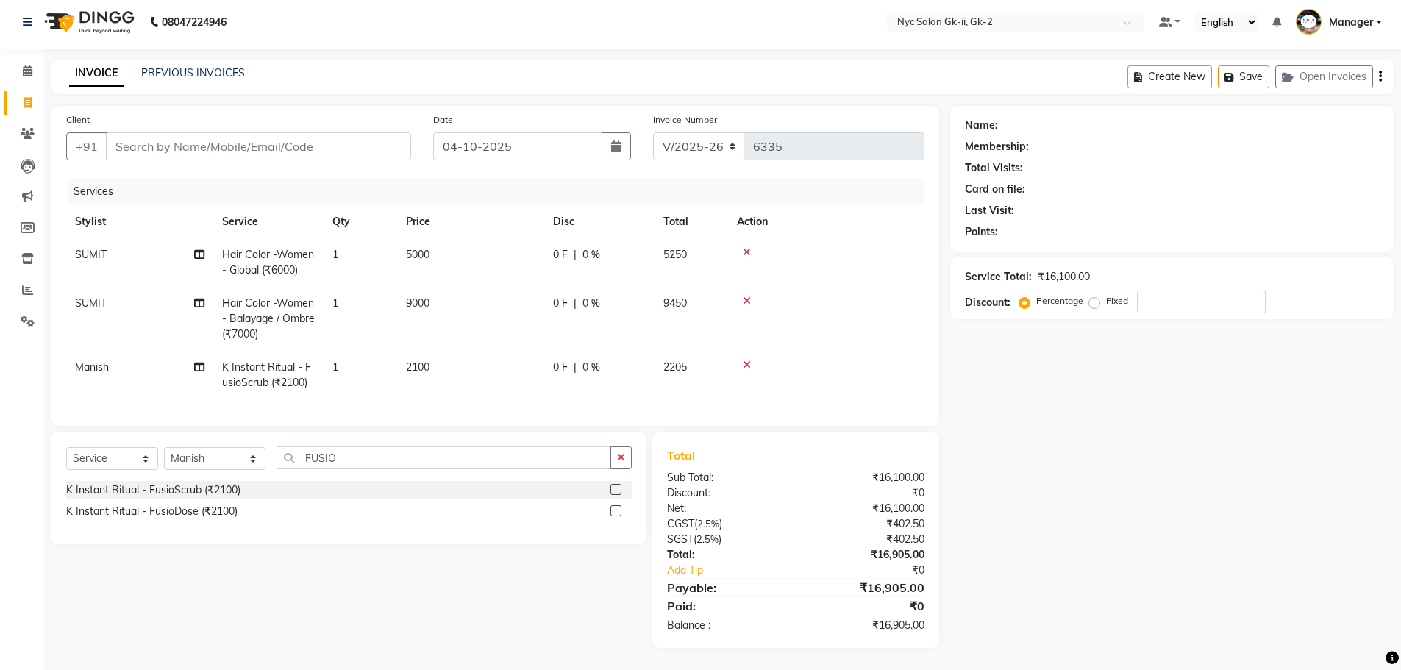
scroll to position [15, 0]
click at [179, 466] on select "Select Stylist AMIR_PDCT aniket_ASST AZAD_ASST [PERSON_NAME] [PERSON_NAME] [PER…" at bounding box center [215, 458] width 102 height 23
select select "42211"
click at [264, 530] on div "K Instant Ritual - FusioScrub (₹2100) K Instant Ritual - FusioDose (₹2100)" at bounding box center [349, 505] width 566 height 49
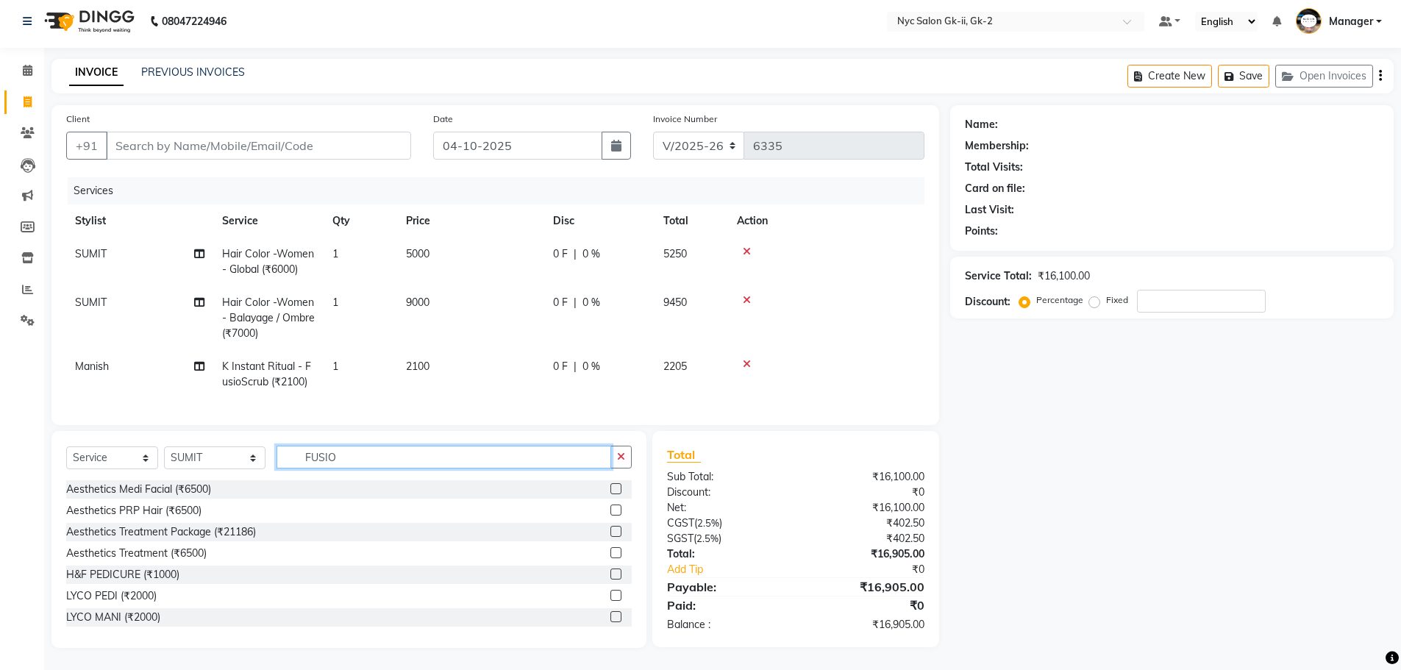
drag, startPoint x: 332, startPoint y: 466, endPoint x: 32, endPoint y: 439, distance: 302.1
click at [35, 439] on app-home "08047224946 Select Location × Nyc Salon Gk-ii, Gk-2 Default Panel My Panel Engl…" at bounding box center [700, 332] width 1401 height 675
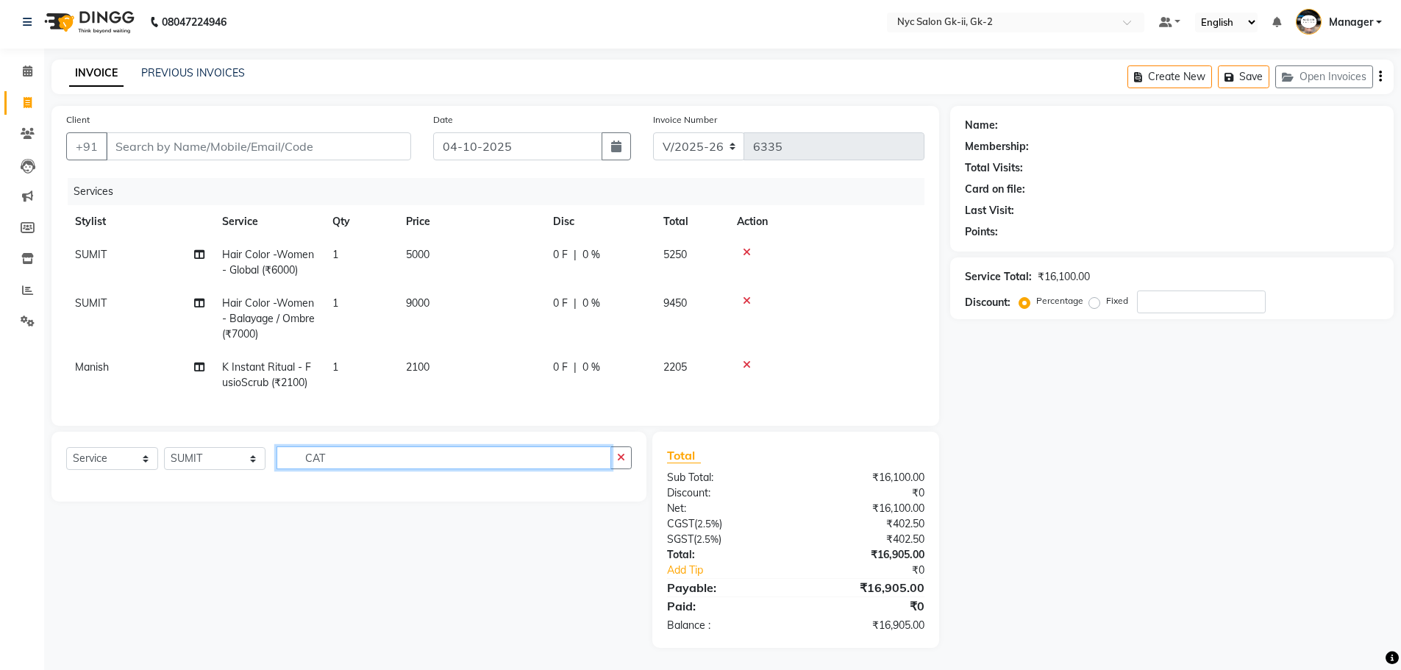
type input "CAT"
drag, startPoint x: 360, startPoint y: 460, endPoint x: 193, endPoint y: 460, distance: 167.7
click at [193, 460] on div "Select Service Product Membership Package Voucher Prepaid Gift Card Select Styl…" at bounding box center [349, 463] width 566 height 35
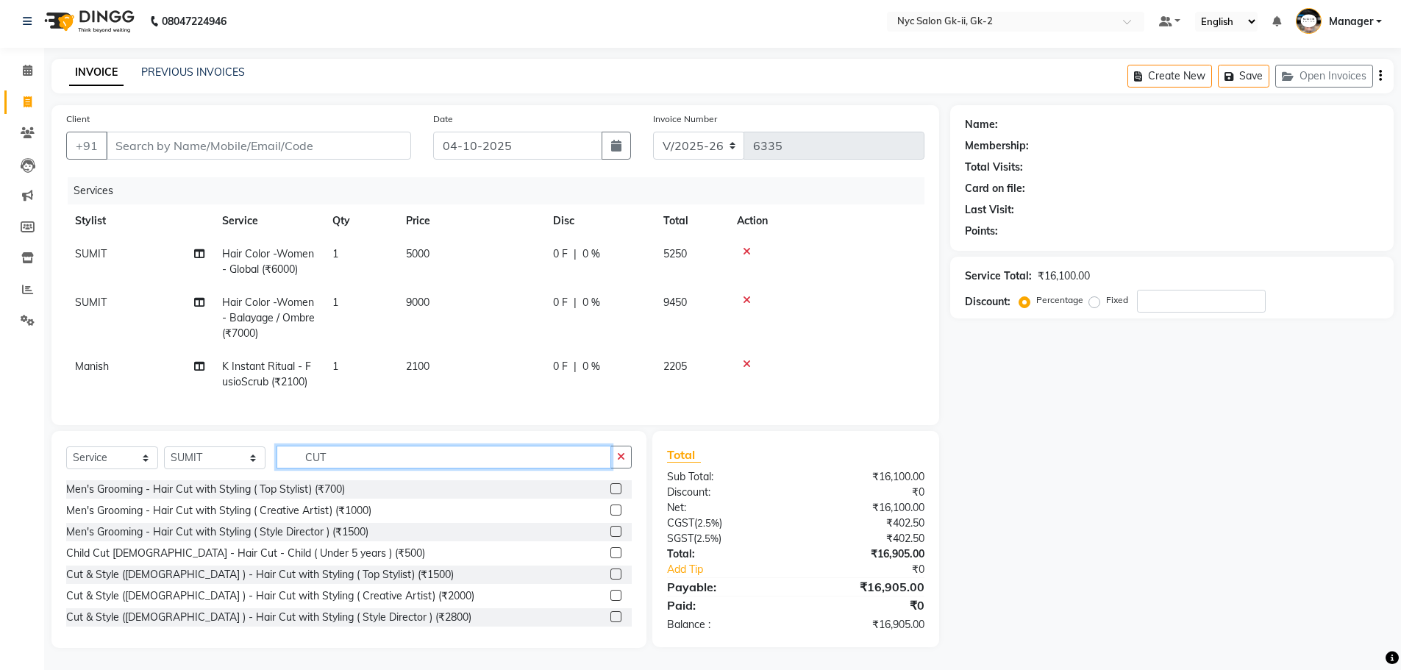
type input "CUT"
click at [610, 591] on label at bounding box center [615, 595] width 11 height 11
click at [610, 591] on input "checkbox" at bounding box center [615, 596] width 10 height 10
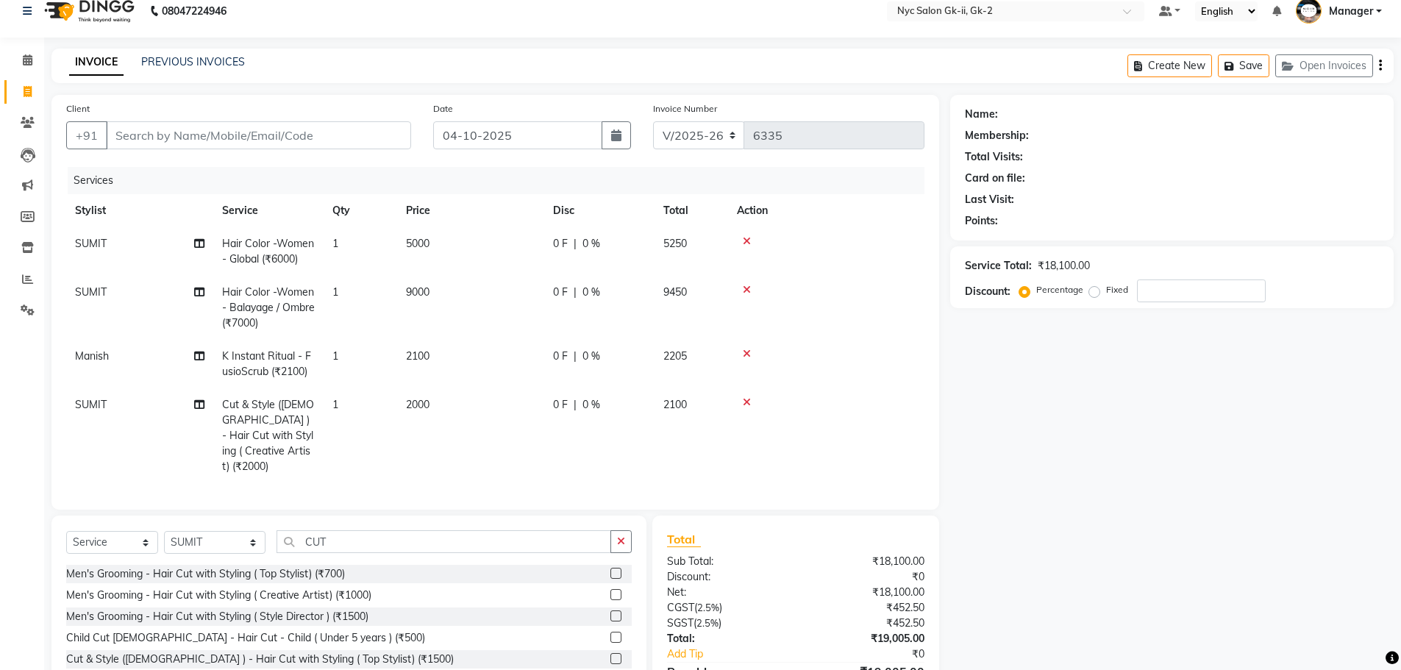
checkbox input "false"
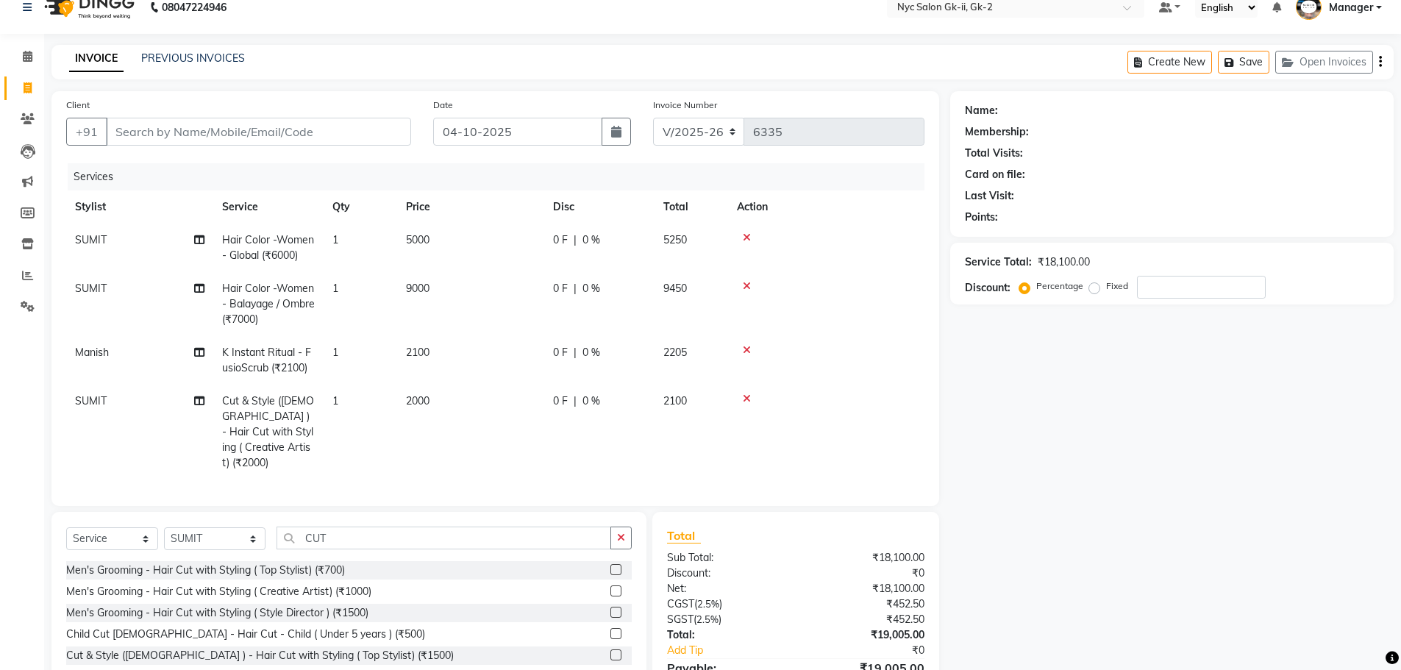
scroll to position [96, 0]
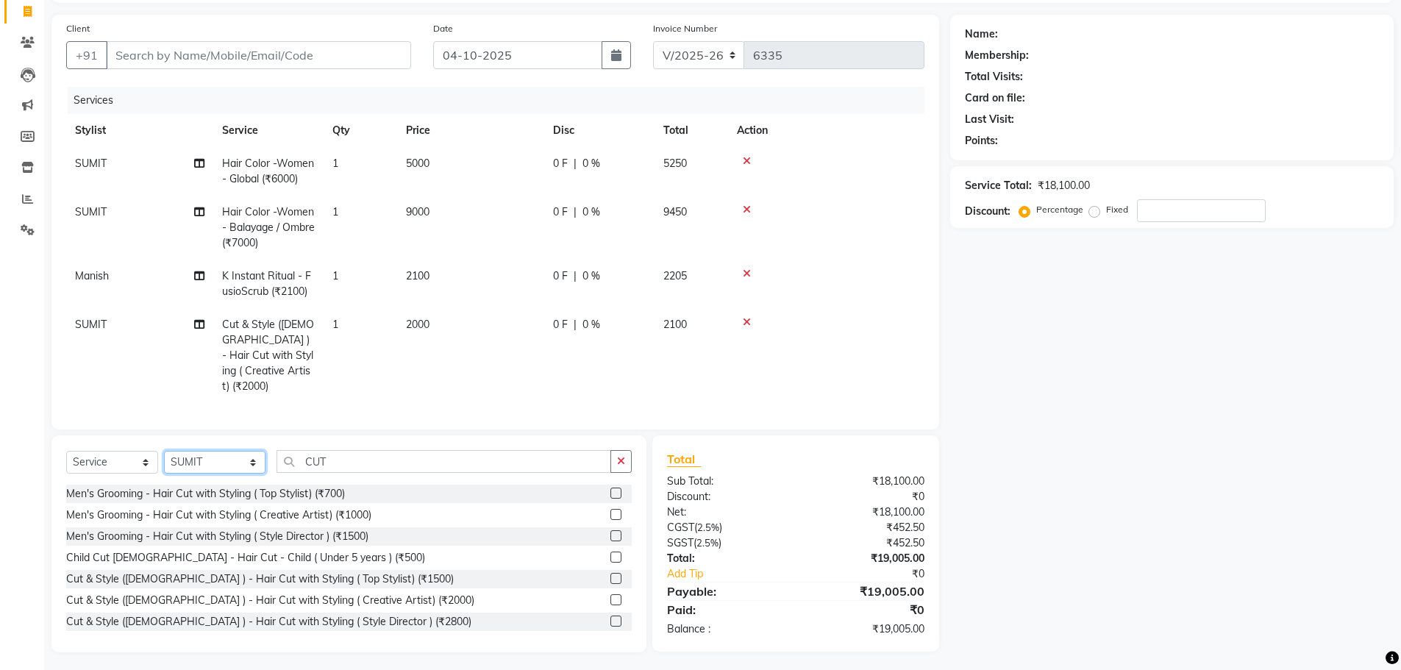
click at [186, 457] on select "Select Stylist AMIR_PDCT aniket_ASST AZAD_ASST [PERSON_NAME] [PERSON_NAME] [PER…" at bounding box center [215, 462] width 102 height 23
click at [164, 451] on select "Select Stylist AMIR_PDCT aniket_ASST AZAD_ASST [PERSON_NAME] [PERSON_NAME] [PER…" at bounding box center [215, 462] width 102 height 23
drag, startPoint x: 377, startPoint y: 467, endPoint x: 196, endPoint y: 457, distance: 181.2
click at [213, 457] on div "Select Service Product Membership Package Voucher Prepaid Gift Card Select Styl…" at bounding box center [349, 467] width 566 height 35
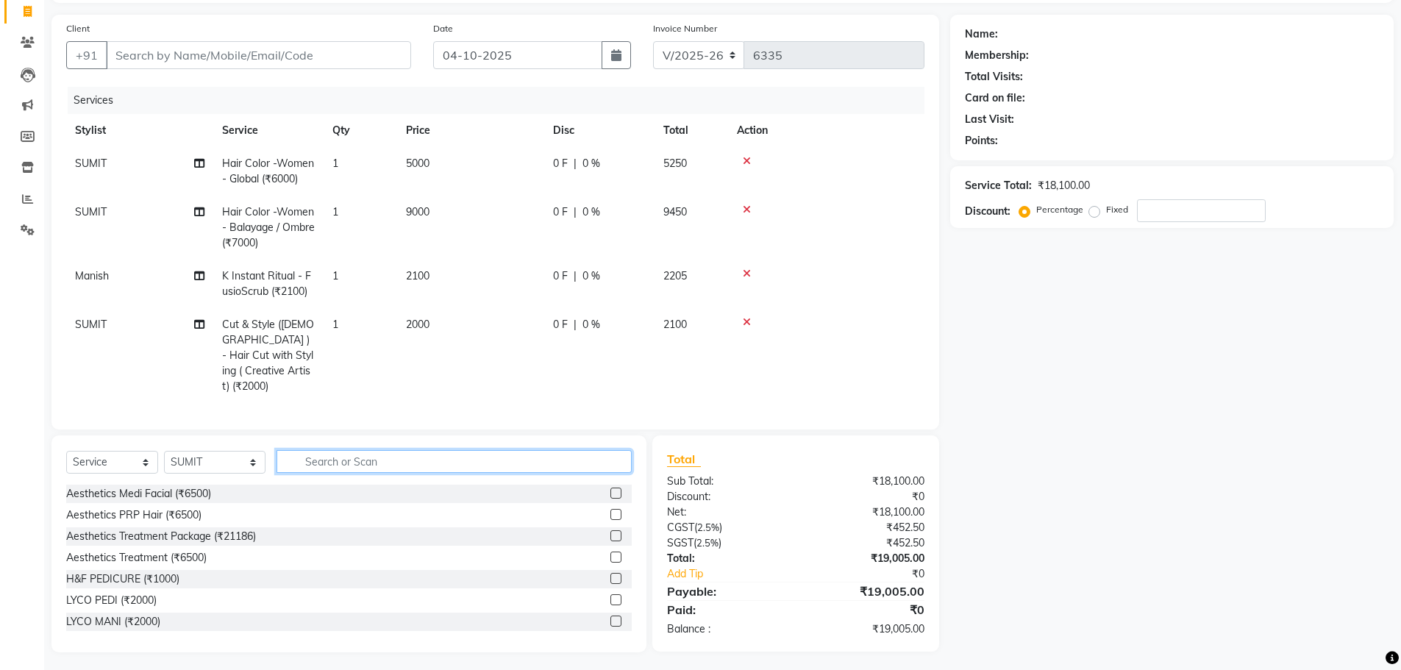
click at [324, 454] on input "text" at bounding box center [454, 461] width 355 height 23
type input "C"
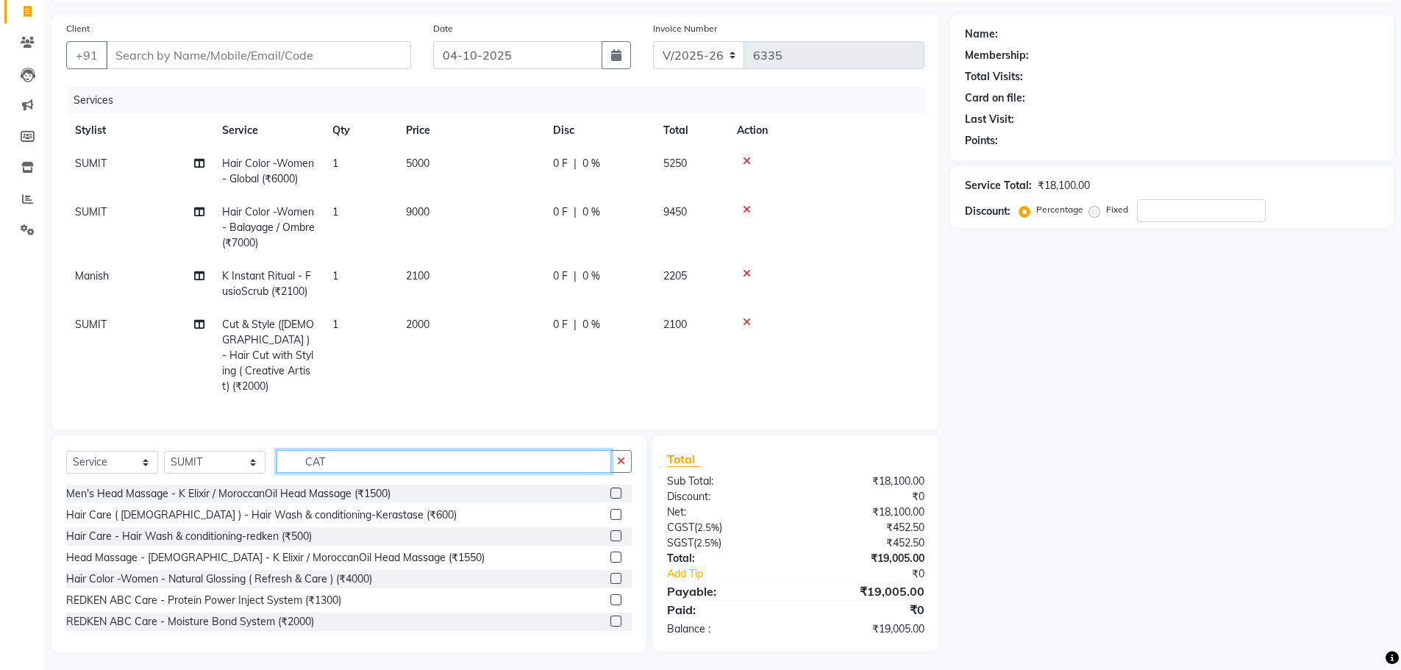
scroll to position [95, 0]
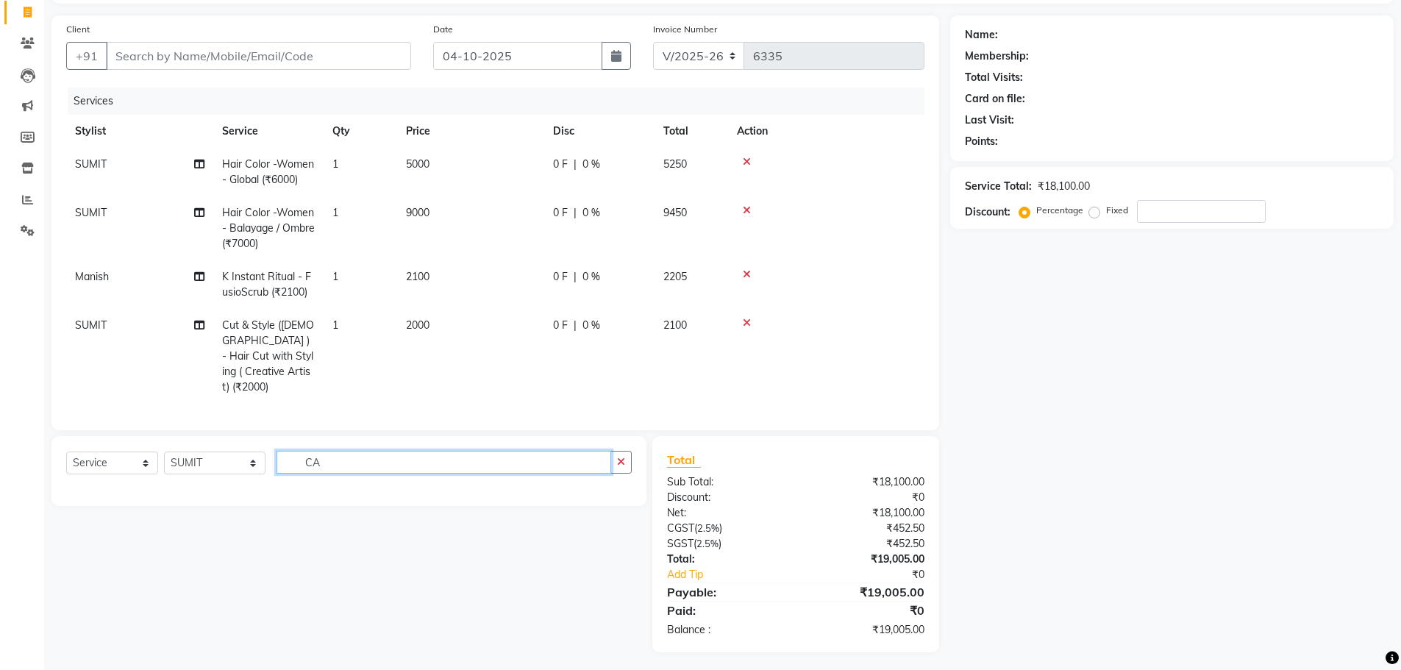
type input "C"
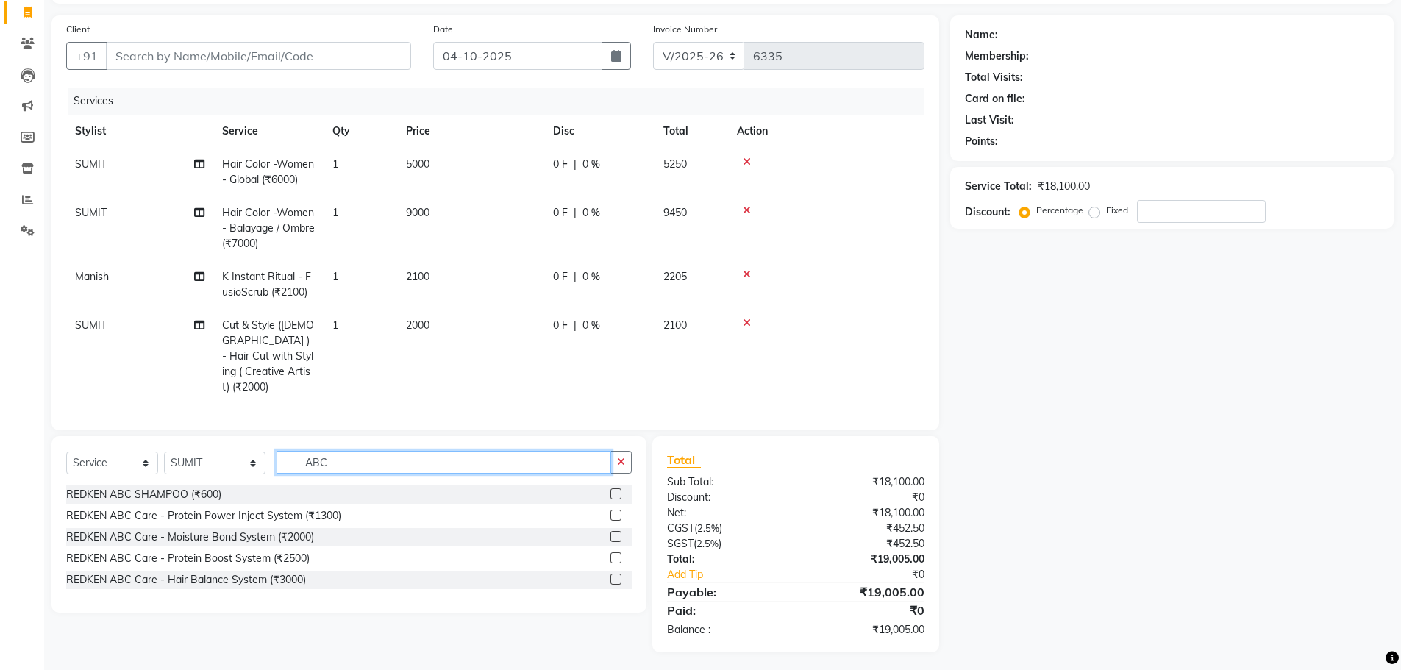
drag, startPoint x: 361, startPoint y: 462, endPoint x: 57, endPoint y: 419, distance: 307.5
click at [59, 421] on div "Client +91 Date 04-10-2025 Invoice Number V/2025 V/2025-26 6335 Services Stylis…" at bounding box center [495, 333] width 910 height 637
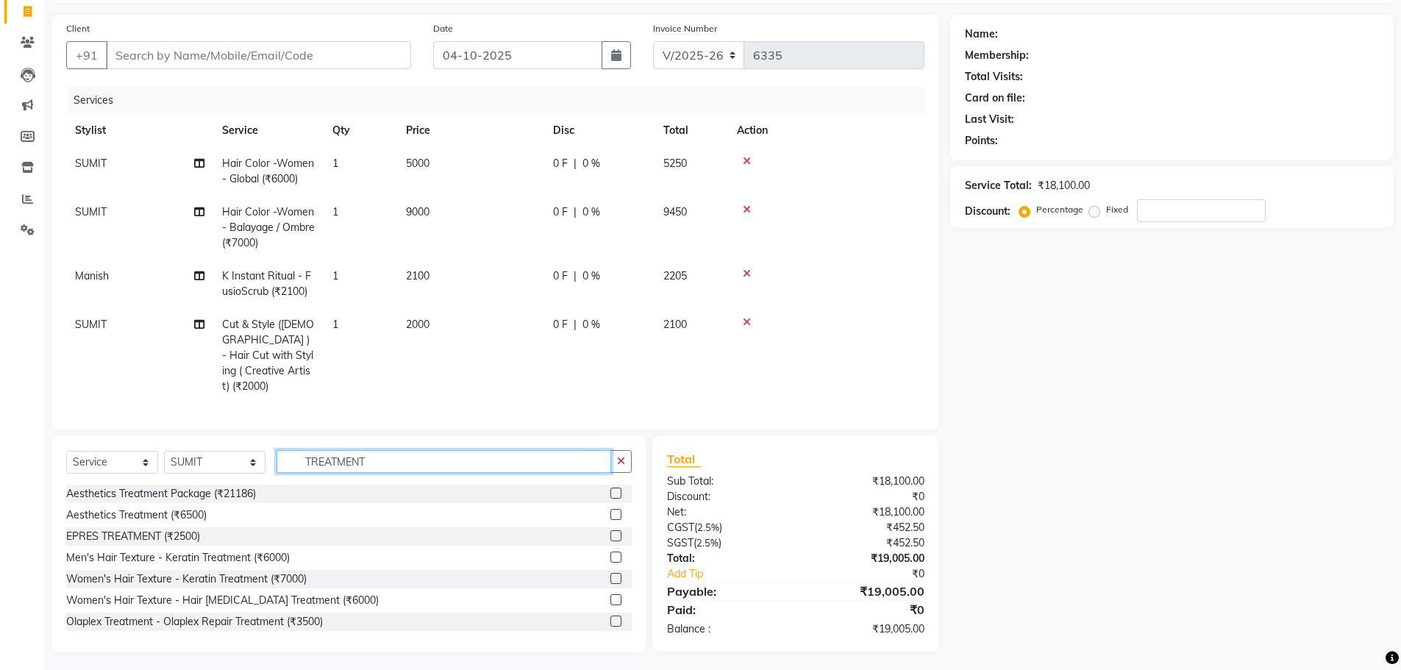
type input "TREATMENT"
drag, startPoint x: 400, startPoint y: 460, endPoint x: 124, endPoint y: 454, distance: 275.9
click at [176, 455] on div "Select Service Product Membership Package Voucher Prepaid Gift Card Select Styl…" at bounding box center [349, 467] width 566 height 35
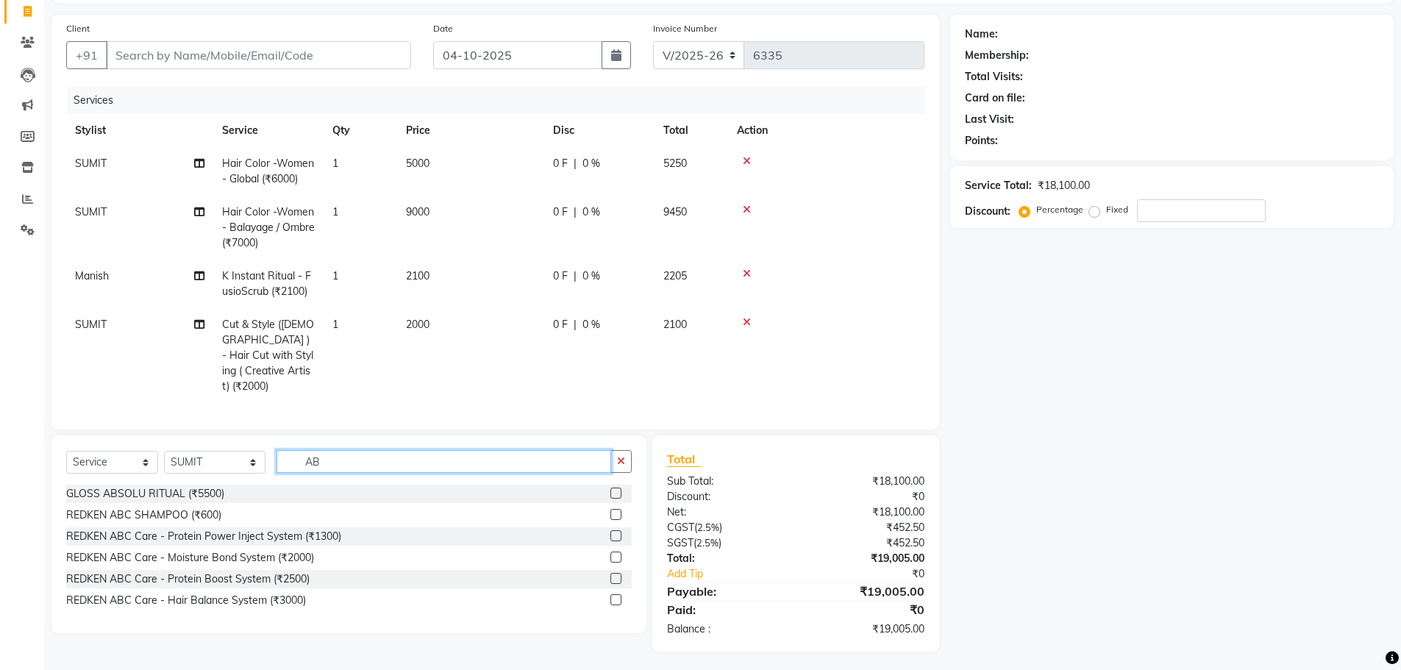
scroll to position [95, 0]
type input "ABC"
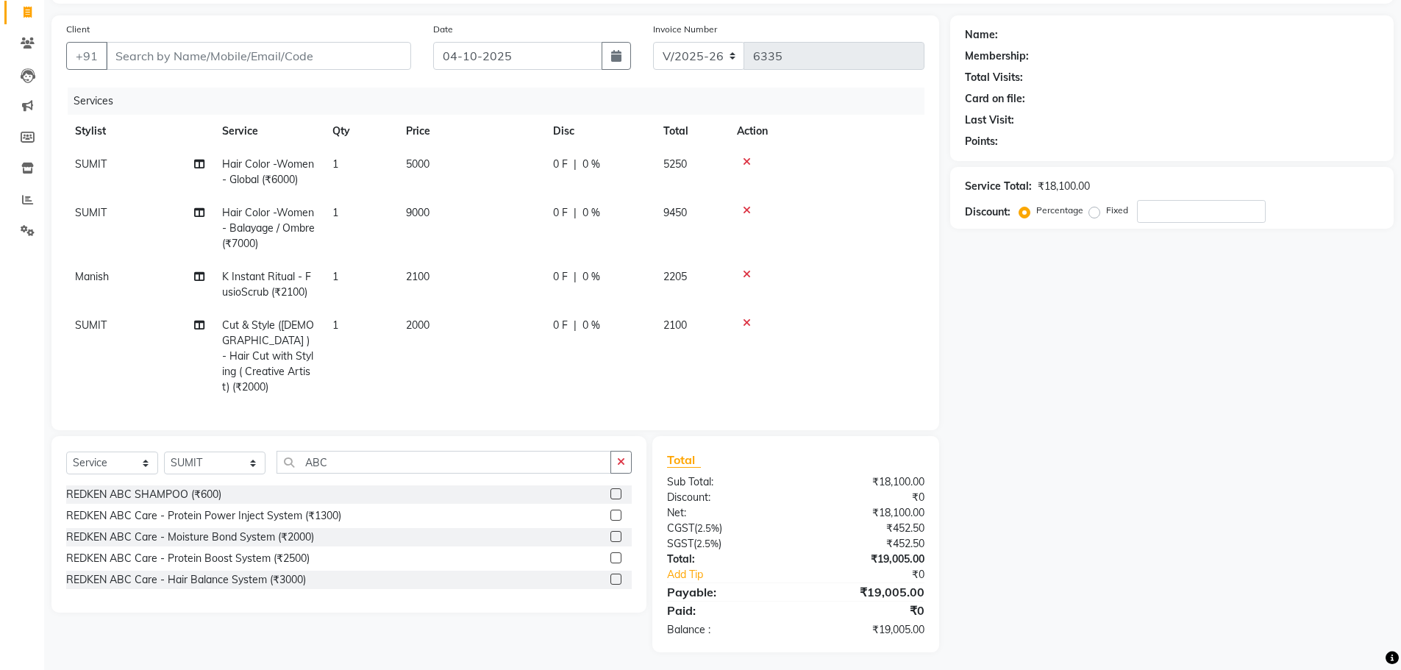
click at [617, 555] on label at bounding box center [615, 557] width 11 height 11
click at [617, 555] on input "checkbox" at bounding box center [615, 559] width 10 height 10
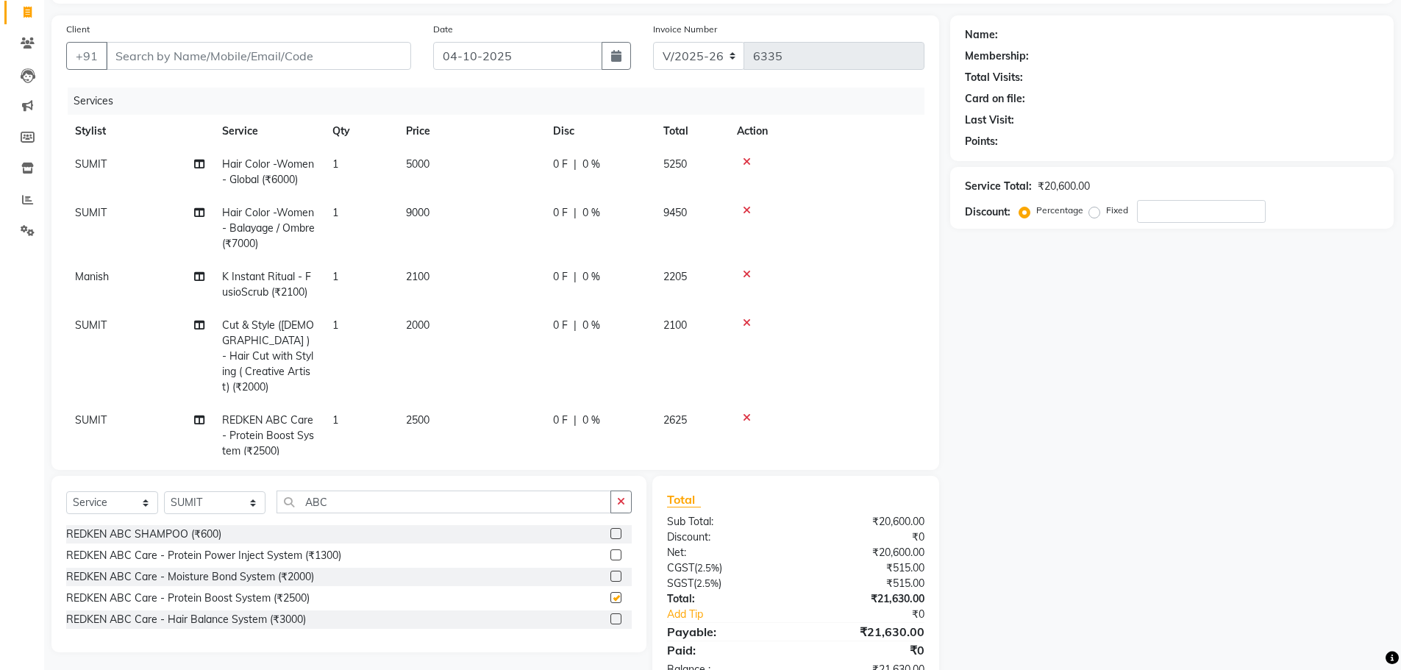
scroll to position [20, 0]
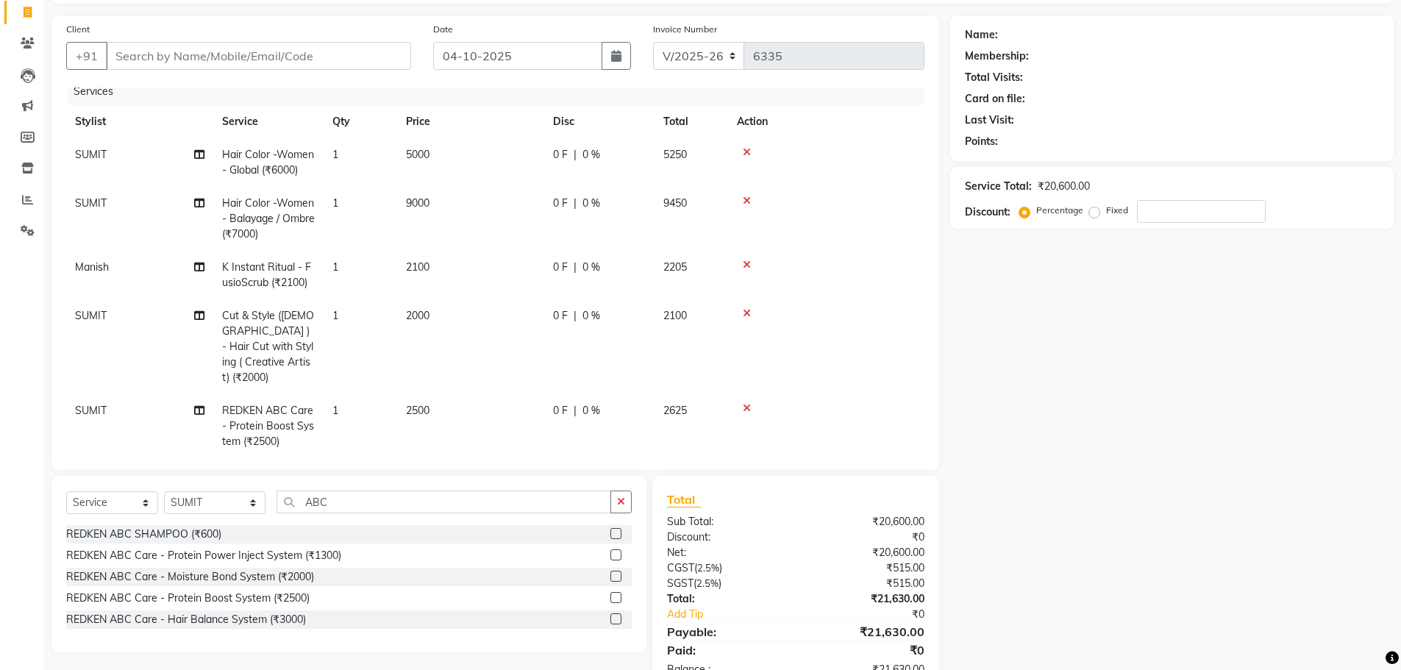
checkbox input "false"
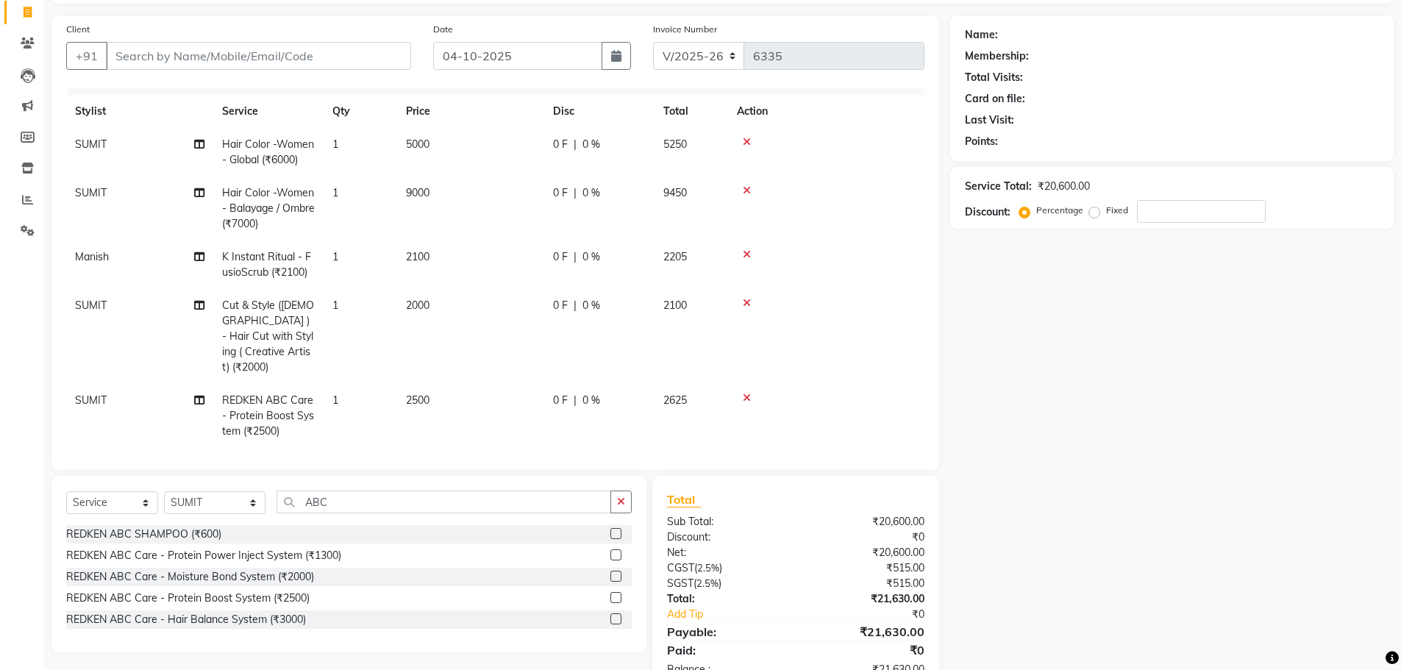
click at [505, 384] on td "2500" at bounding box center [470, 416] width 147 height 64
select select "42211"
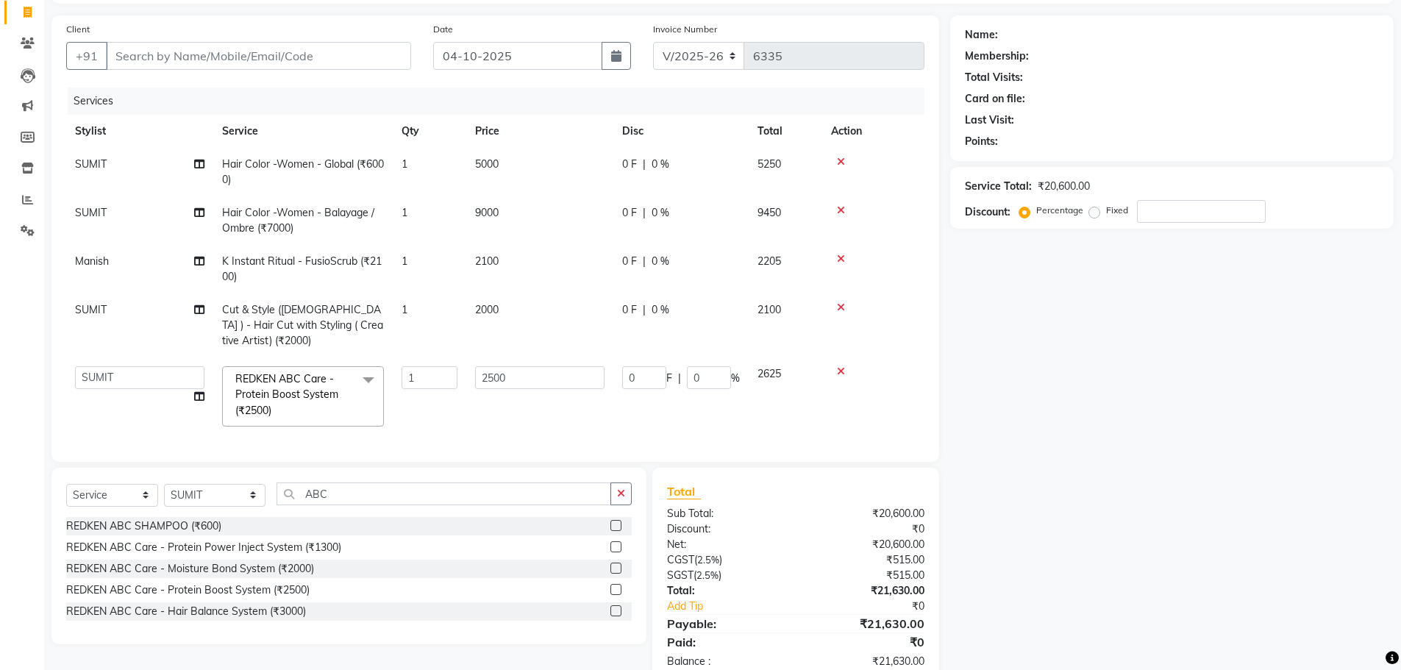
scroll to position [0, 0]
drag, startPoint x: 532, startPoint y: 373, endPoint x: 298, endPoint y: 379, distance: 234.0
click at [322, 379] on tr "AMIR_PDCT aniket_ASST AZAD_ASST Deepak Thakur Faiz khan FARHAN Hitashi Inventor…" at bounding box center [495, 396] width 858 height 78
type input "2000"
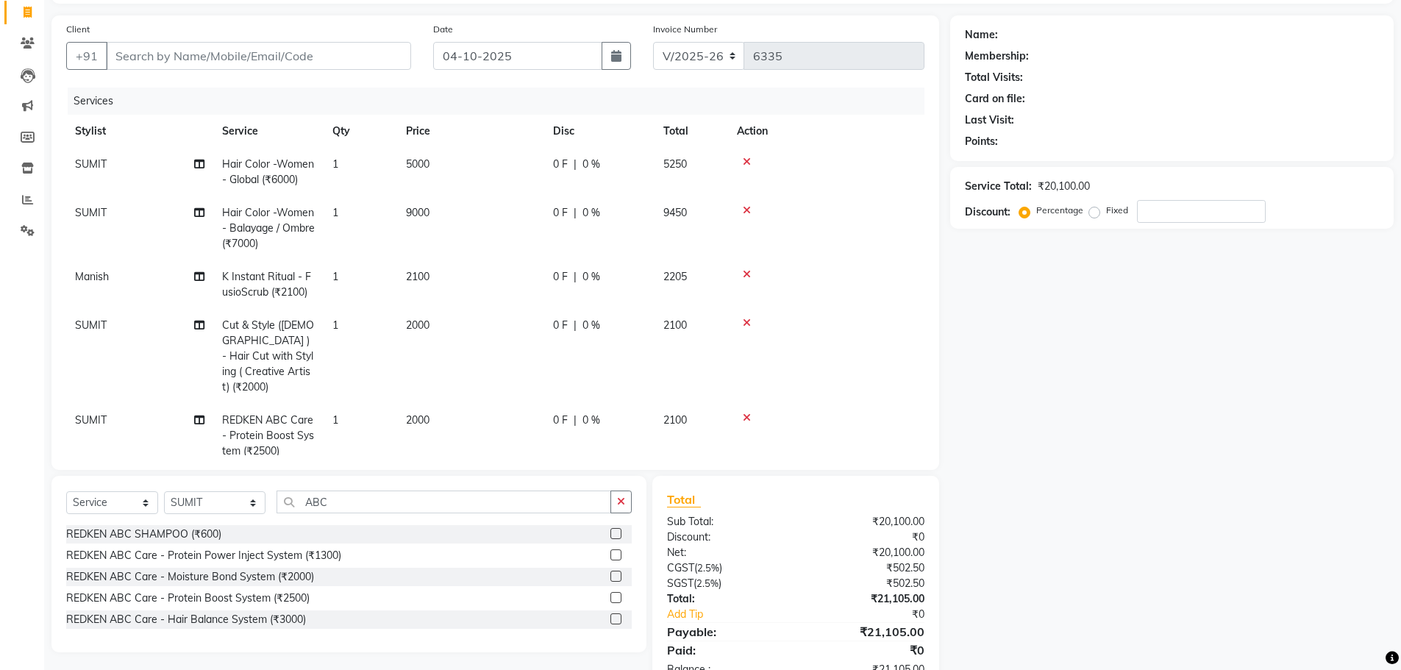
click at [1121, 435] on div "Name: Membership: Total Visits: Card on file: Last Visit: Points: Service Total…" at bounding box center [1177, 353] width 455 height 677
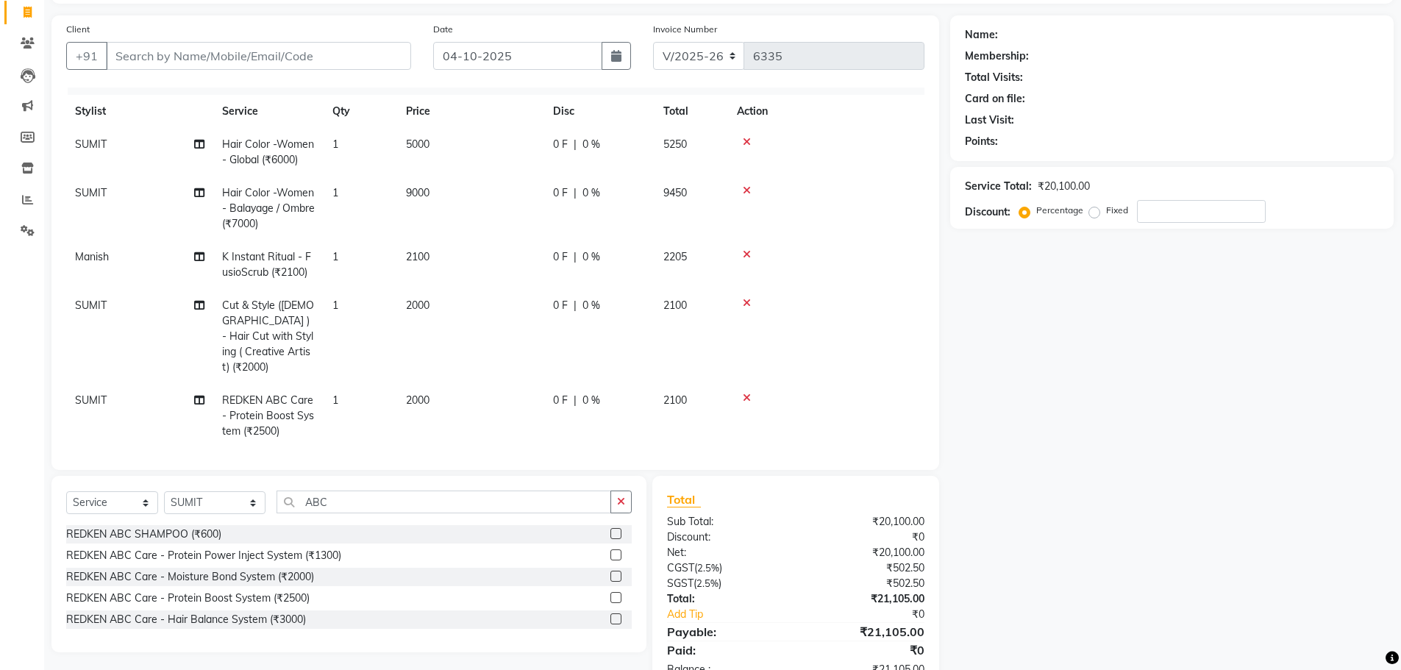
scroll to position [139, 0]
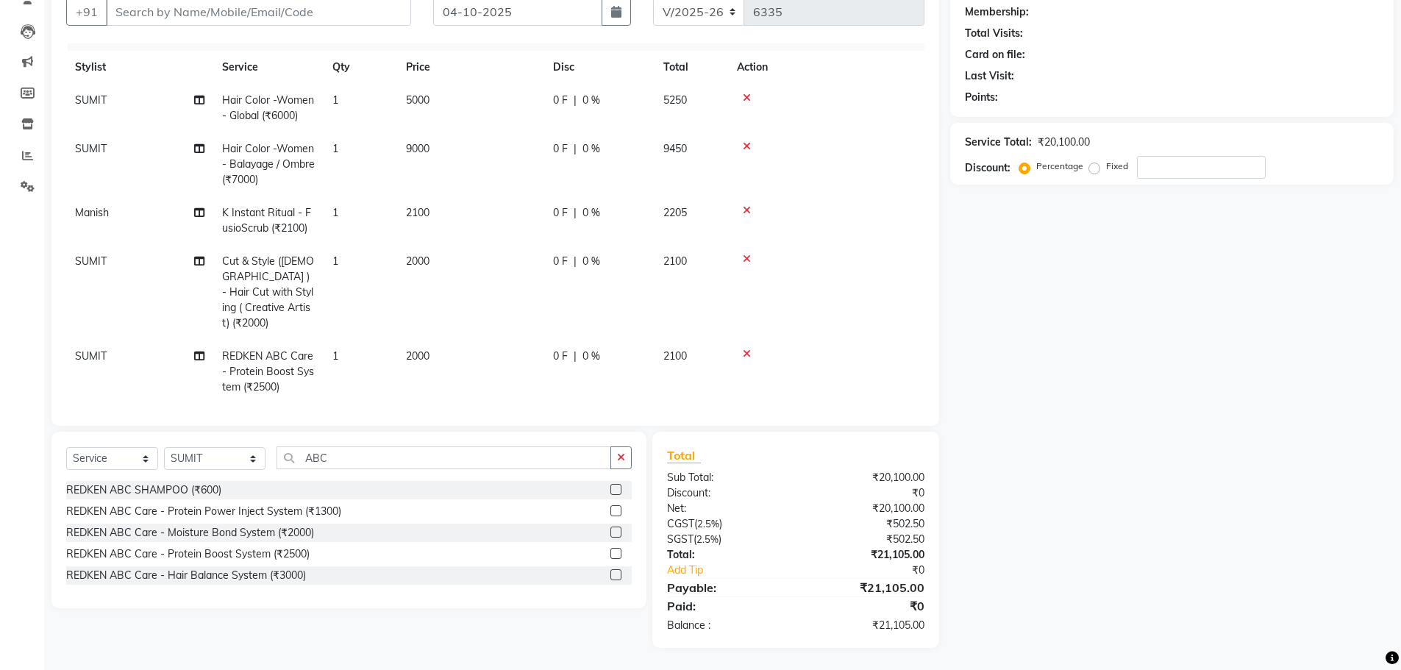
click at [972, 430] on div "Name: Membership: Total Visits: Card on file: Last Visit: Points: Service Total…" at bounding box center [1177, 309] width 455 height 677
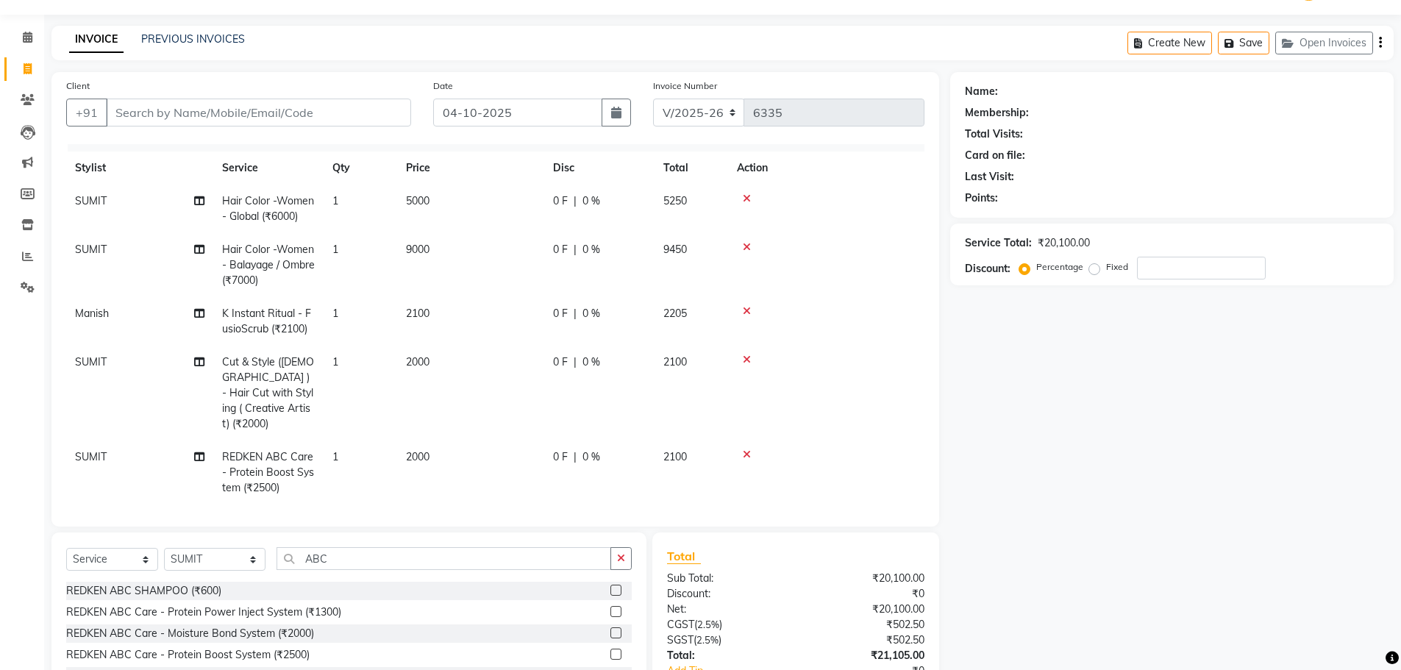
scroll to position [0, 0]
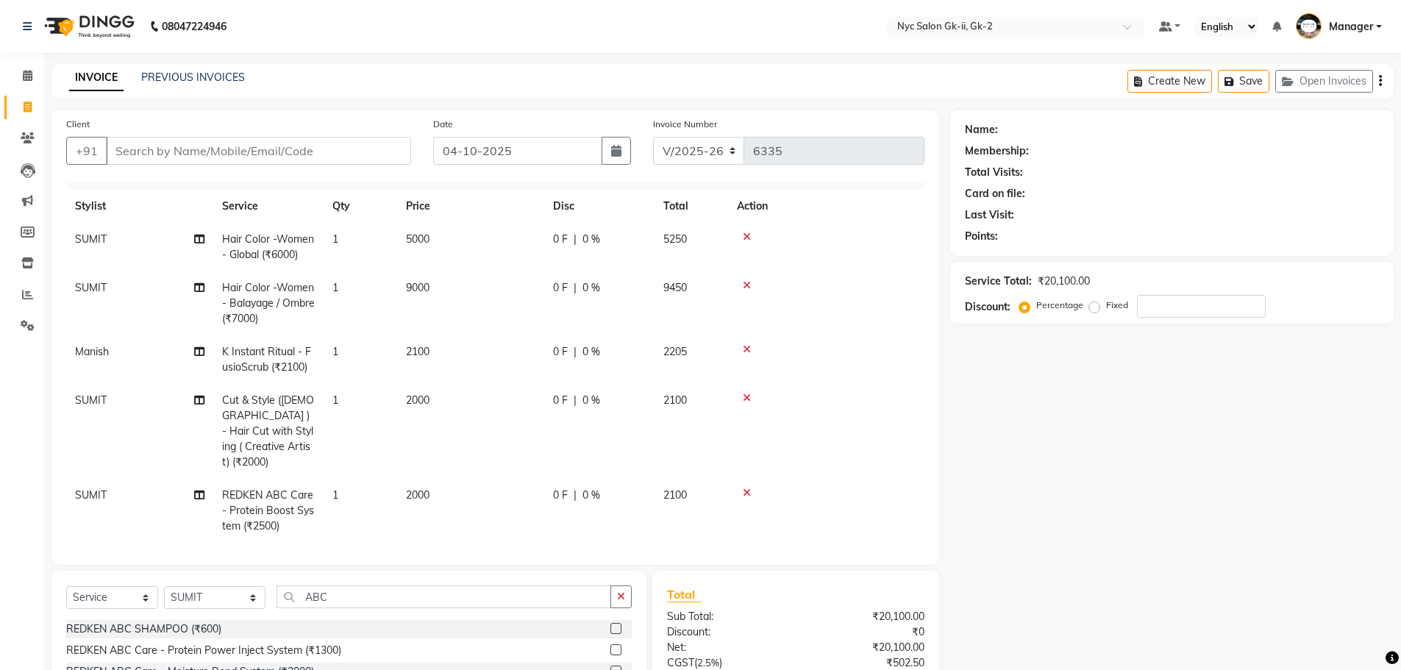
click at [1147, 436] on div "Name: Membership: Total Visits: Card on file: Last Visit: Points: Service Total…" at bounding box center [1177, 448] width 455 height 677
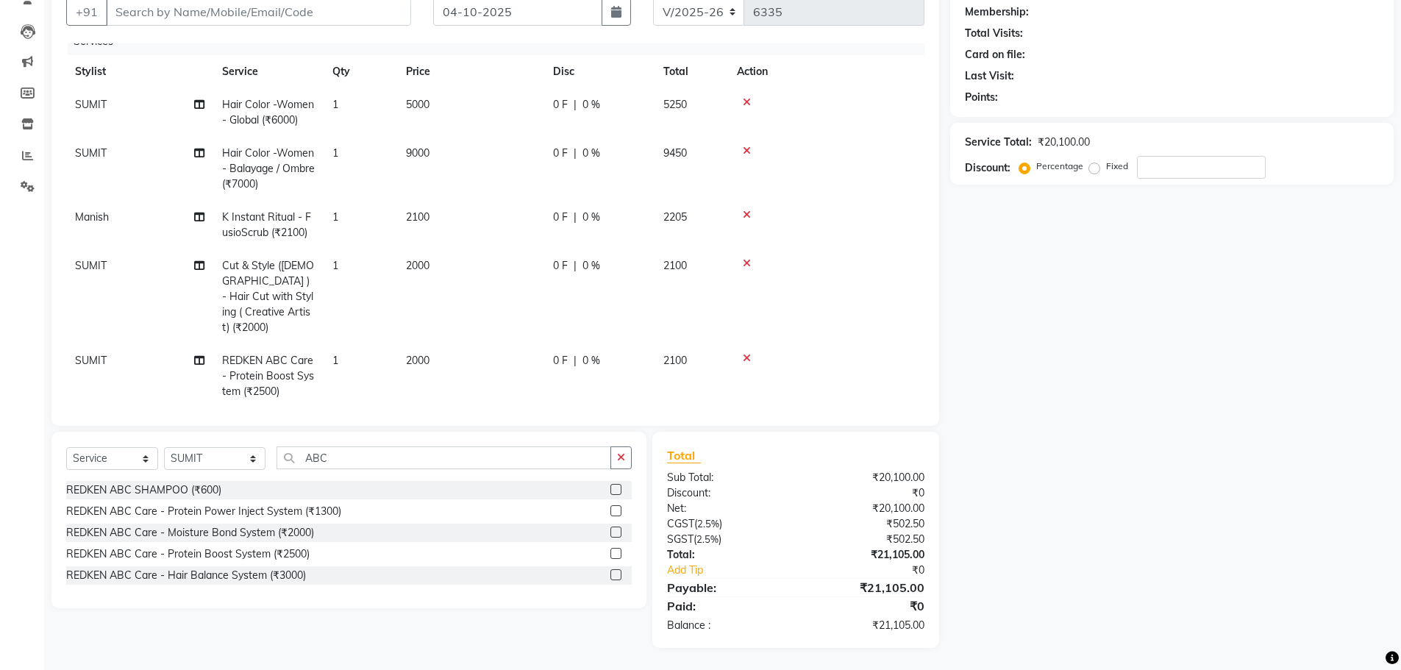
scroll to position [20, 0]
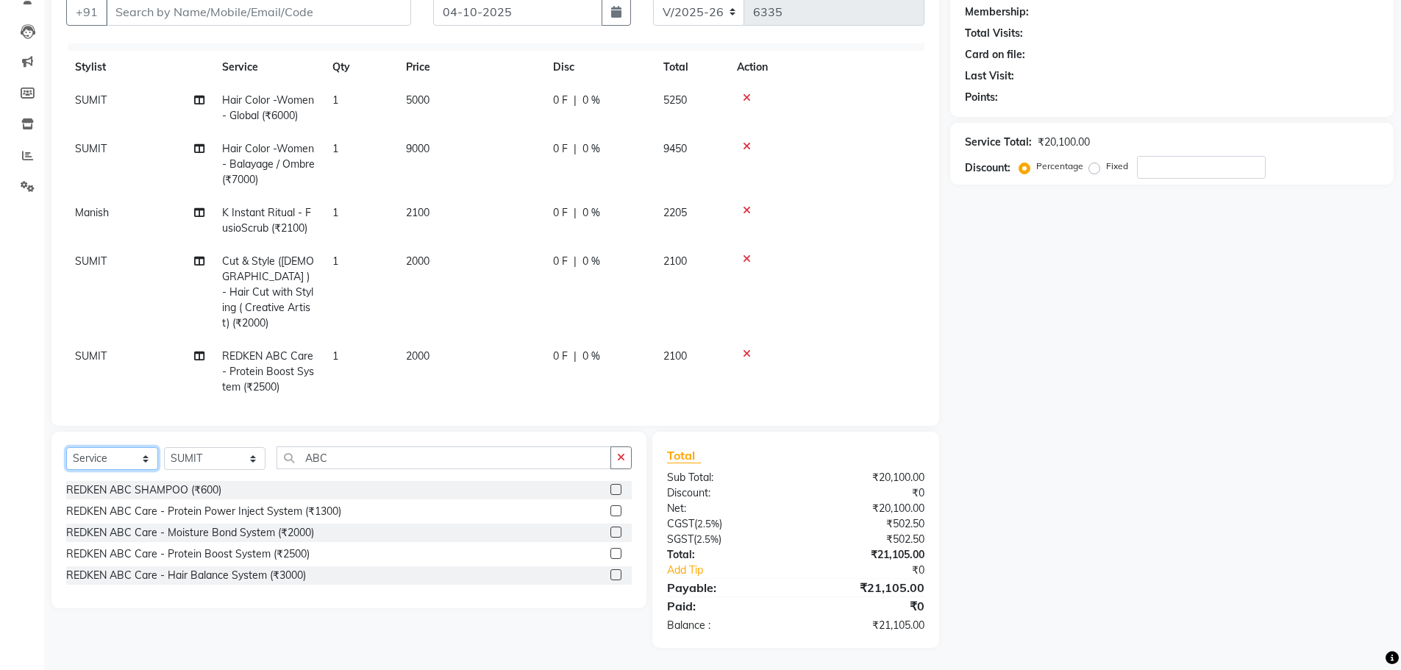
click at [99, 459] on select "Select Service Product Membership Package Voucher Prepaid Gift Card" at bounding box center [112, 458] width 92 height 23
select select "product"
click at [66, 447] on select "Select Service Product Membership Package Voucher Prepaid Gift Card" at bounding box center [112, 458] width 92 height 23
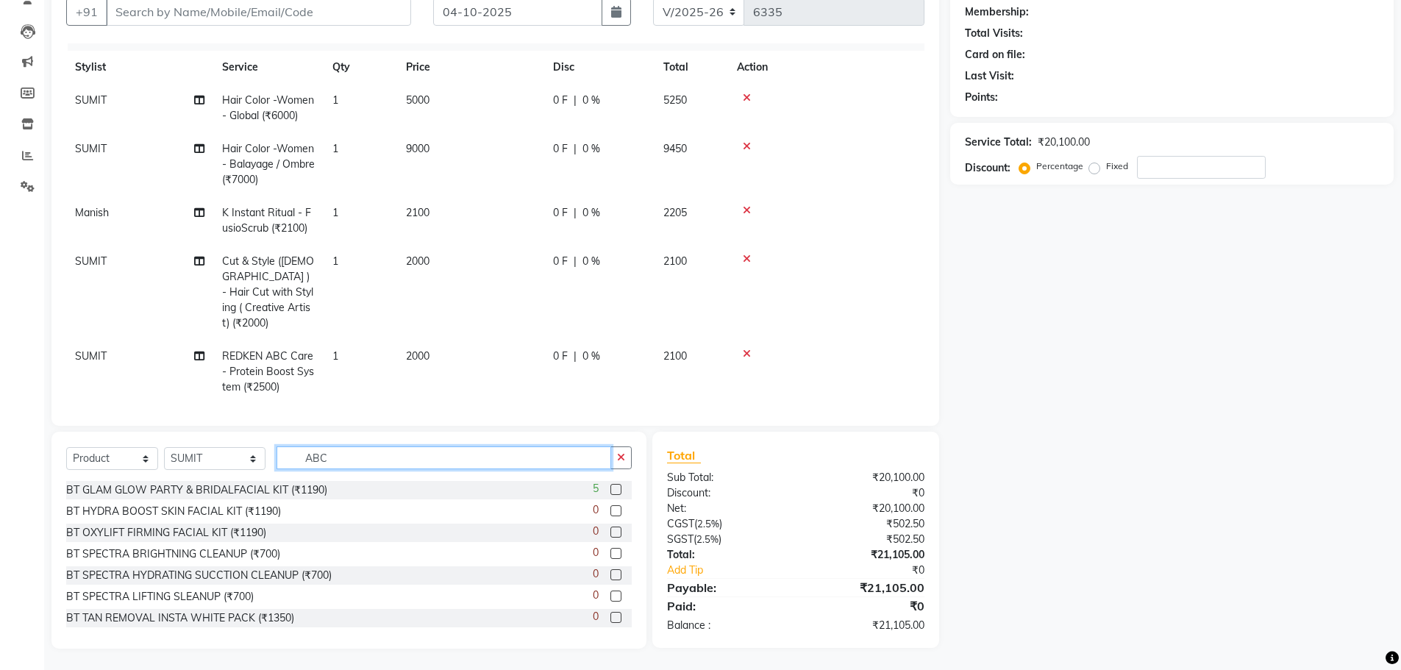
drag, startPoint x: 330, startPoint y: 455, endPoint x: 187, endPoint y: 452, distance: 143.4
click at [282, 456] on input "ABC" at bounding box center [444, 457] width 335 height 23
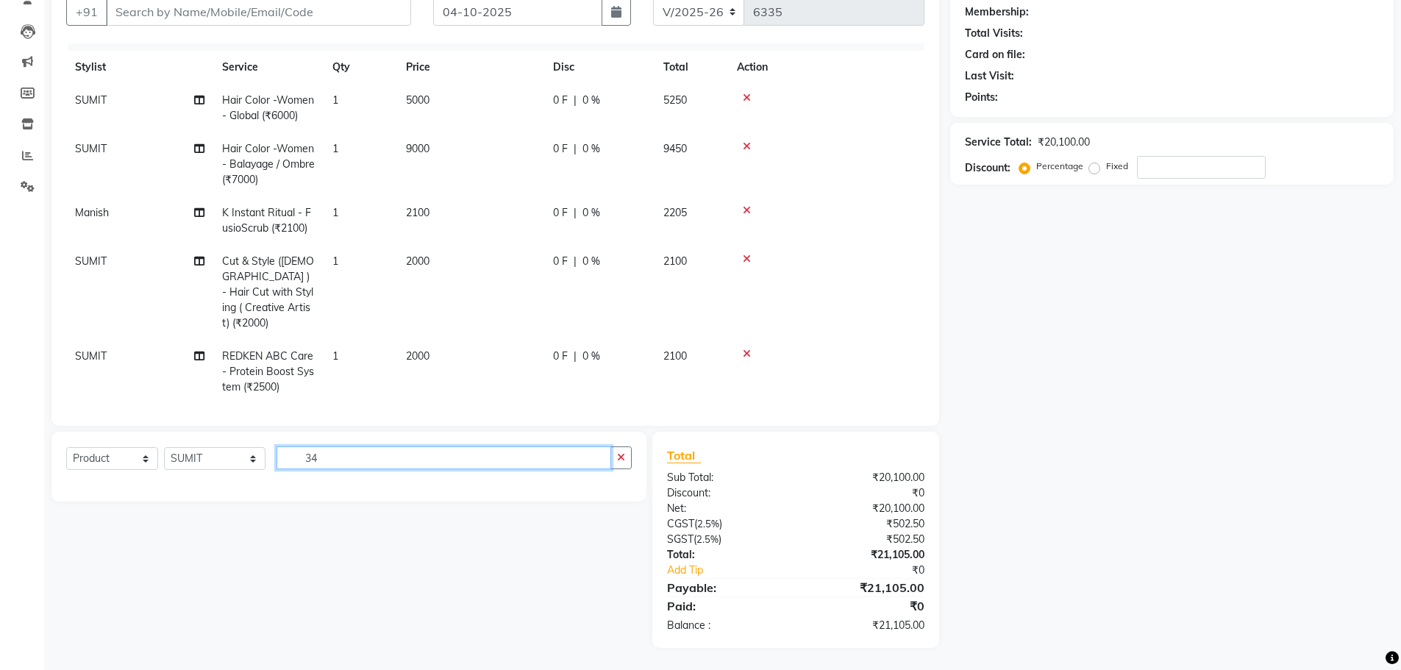
type input "3"
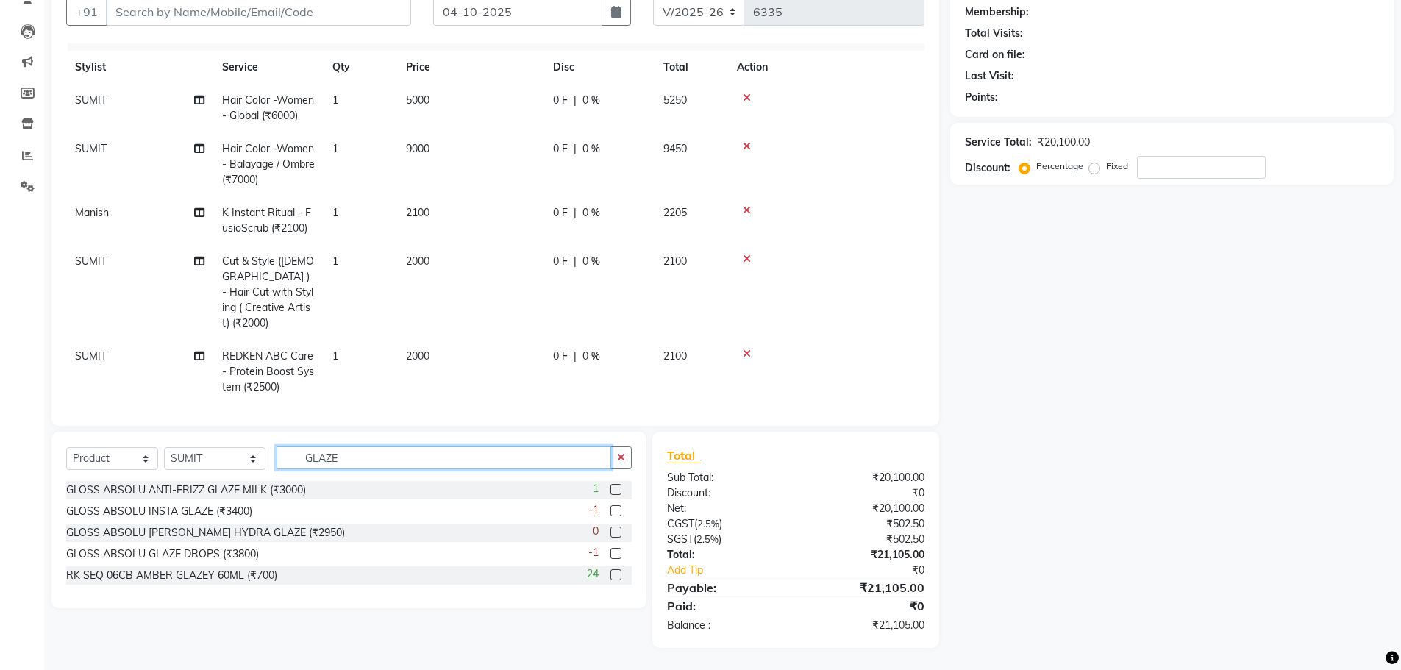
type input "GLAZE"
click at [619, 555] on label at bounding box center [615, 553] width 11 height 11
click at [619, 555] on input "checkbox" at bounding box center [615, 554] width 10 height 10
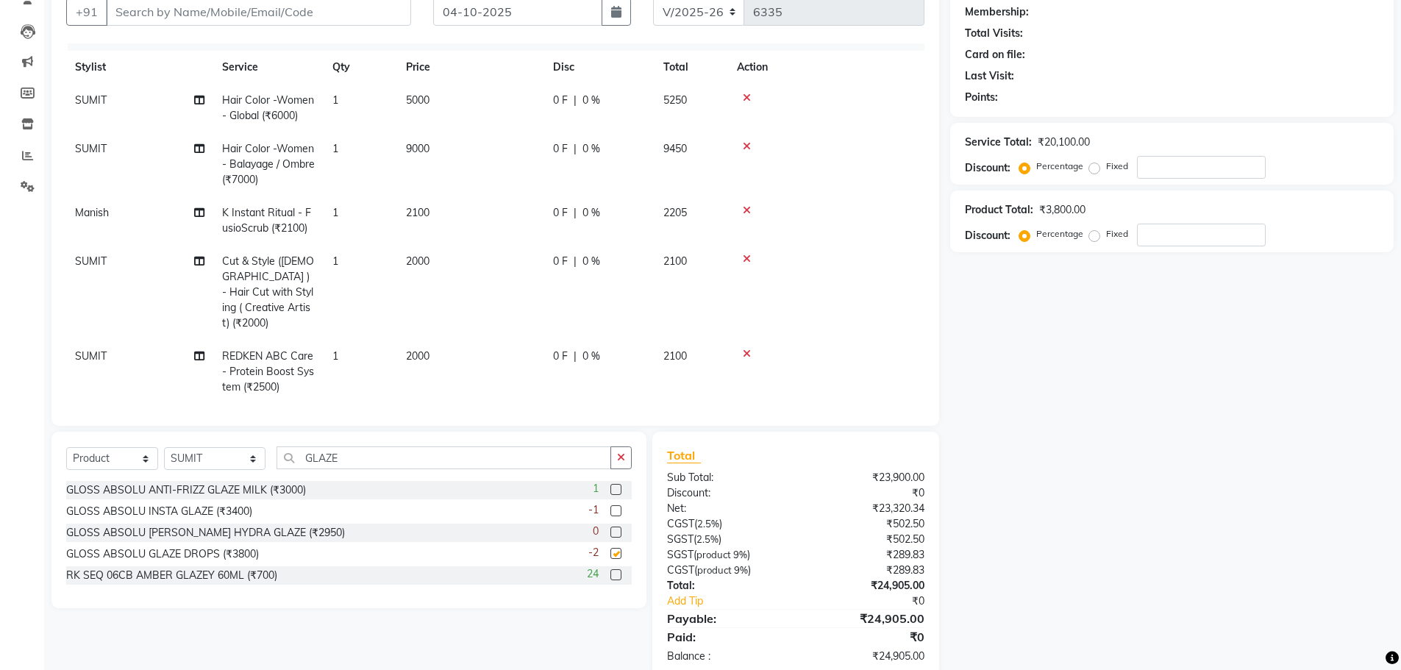
checkbox input "false"
drag, startPoint x: 361, startPoint y: 462, endPoint x: 0, endPoint y: 416, distance: 364.0
click at [145, 432] on div "Select Service Product Membership Package Voucher Prepaid Gift Card Select Styl…" at bounding box center [348, 520] width 595 height 177
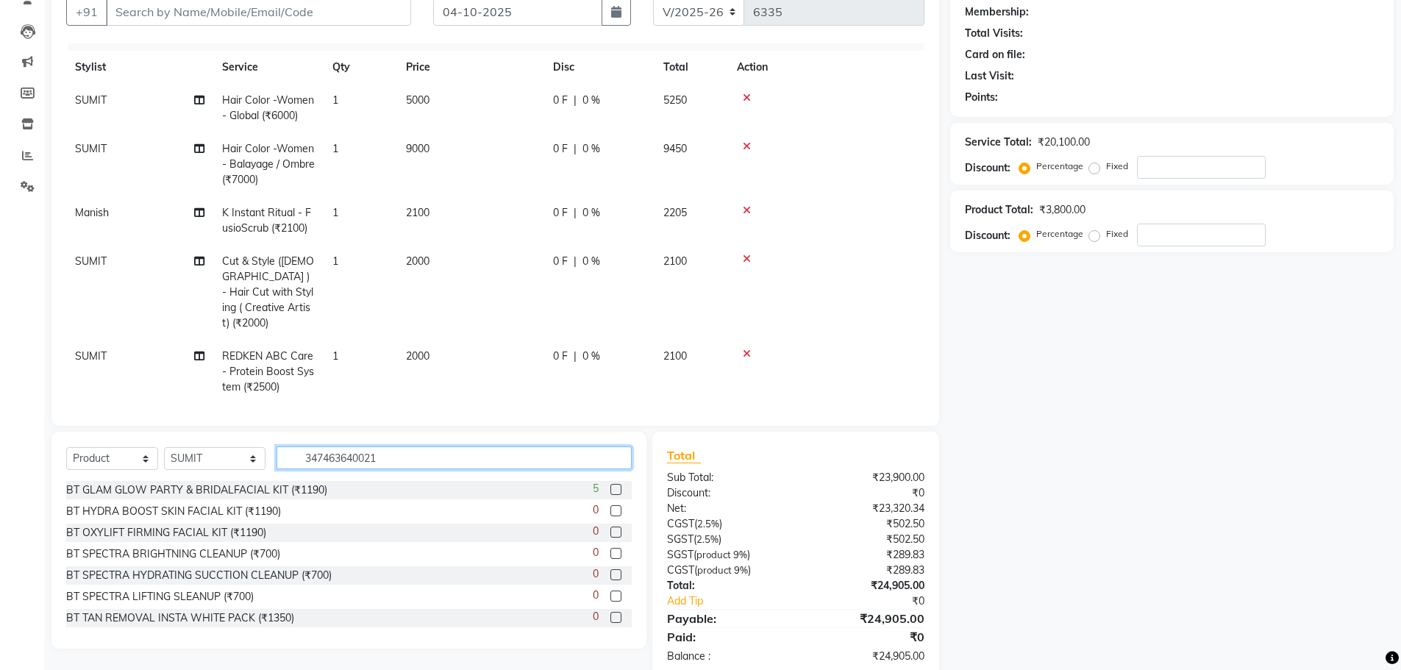
type input "3474636400218"
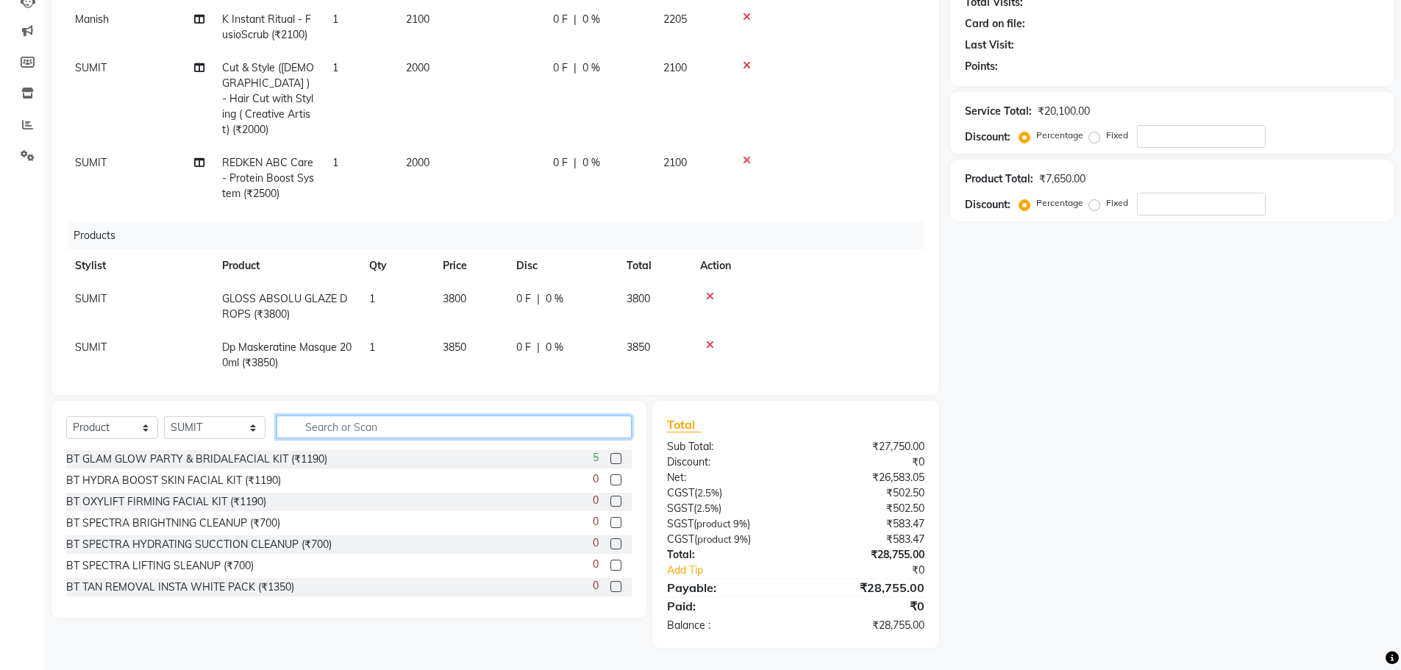
scroll to position [189, 0]
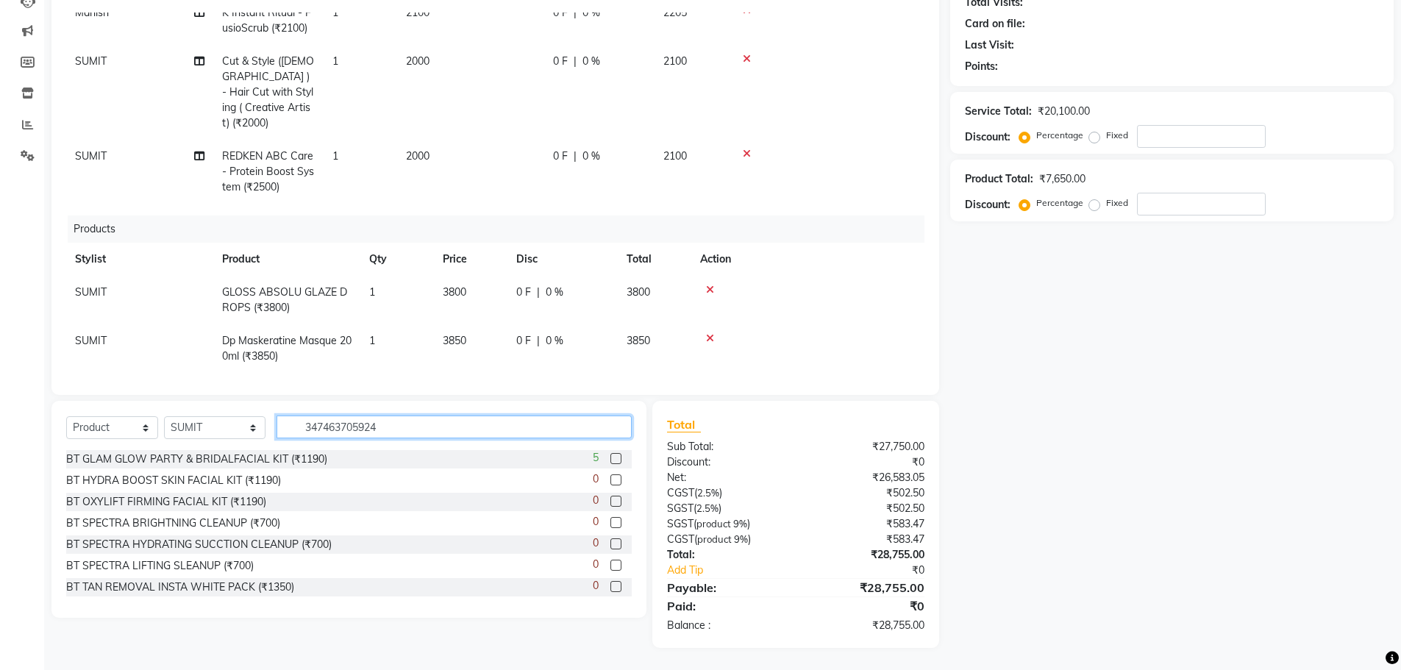
type input "3474637059248"
type input "3474636692231"
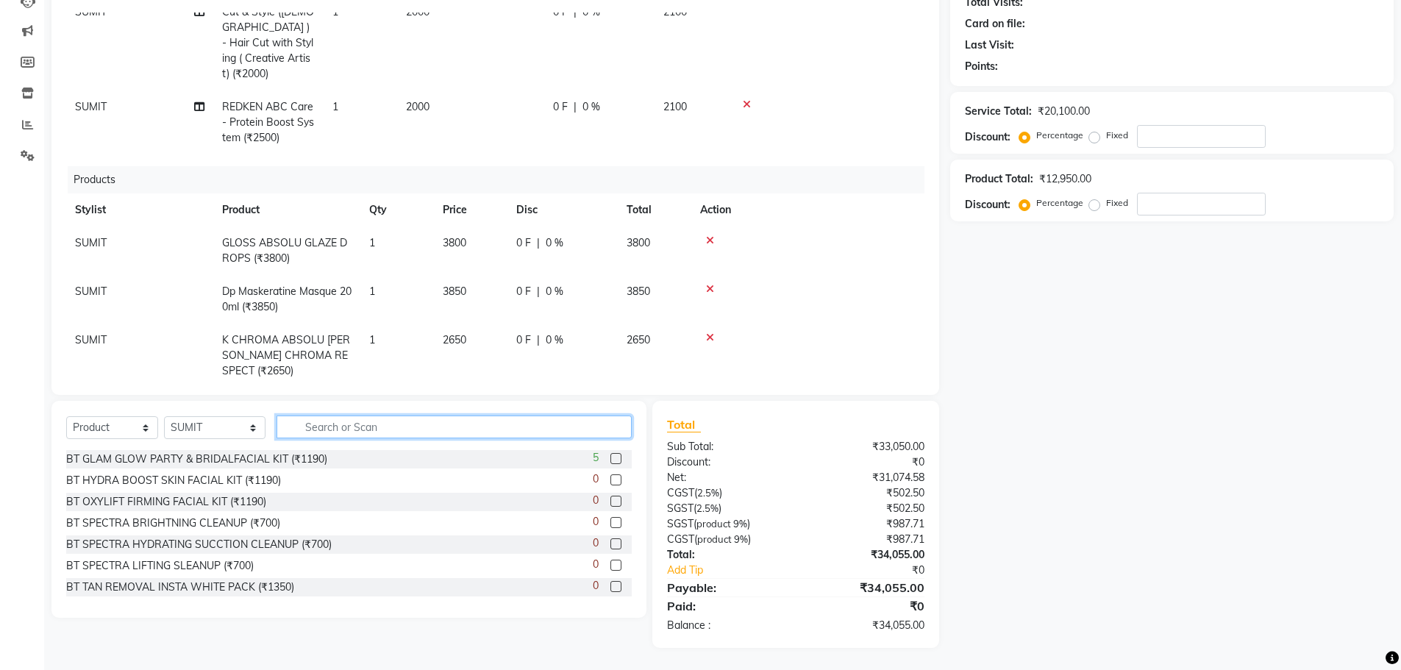
scroll to position [317, 0]
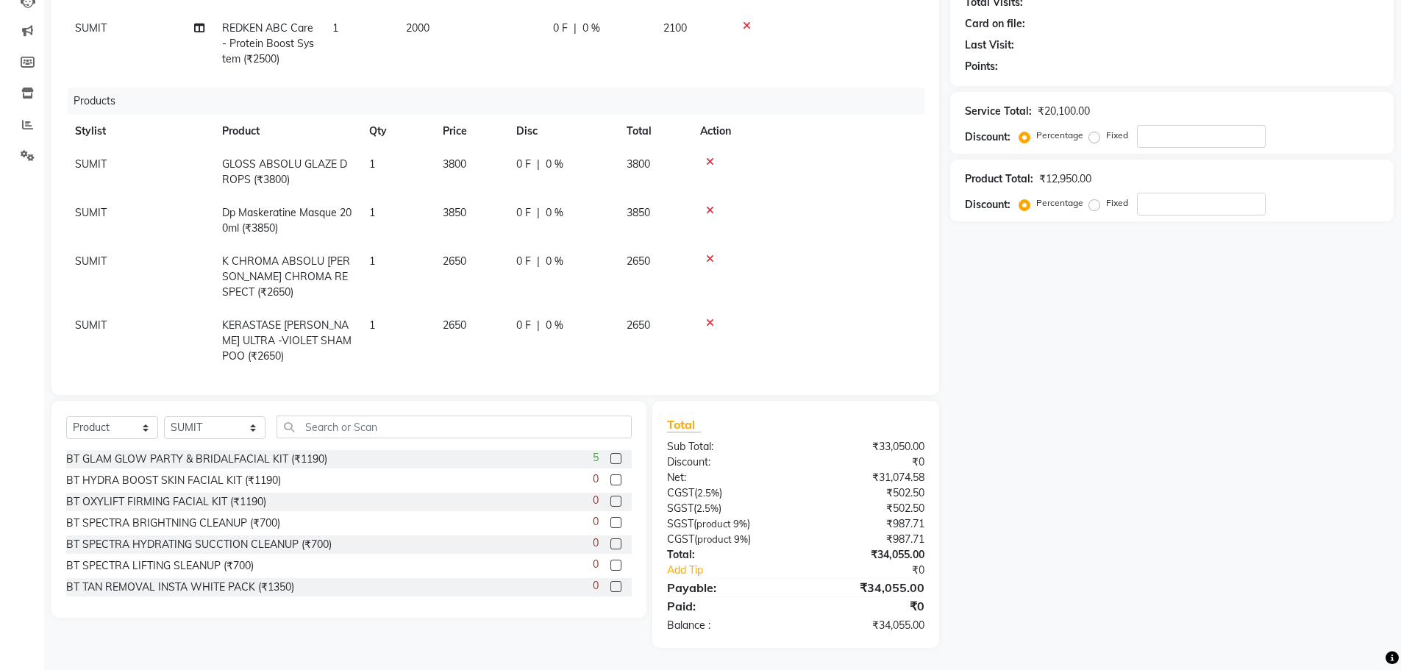
click at [466, 254] on span "2650" at bounding box center [455, 260] width 24 height 13
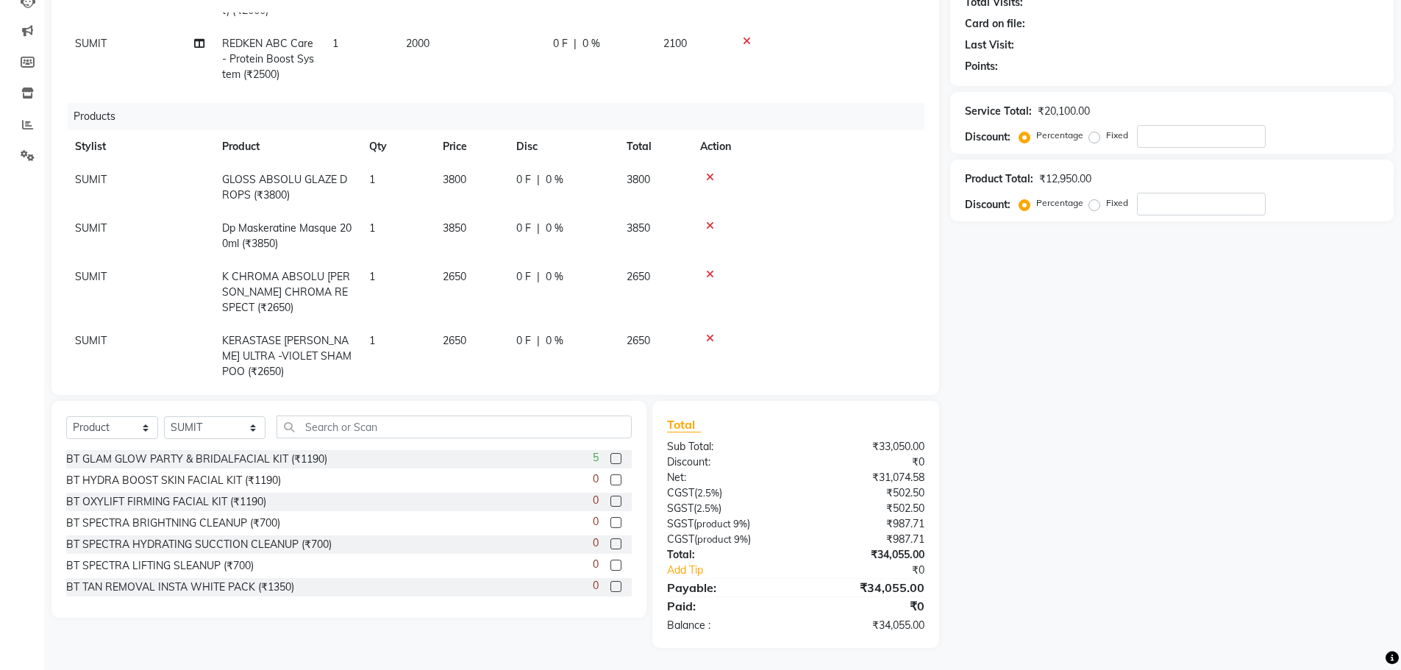
select select "42211"
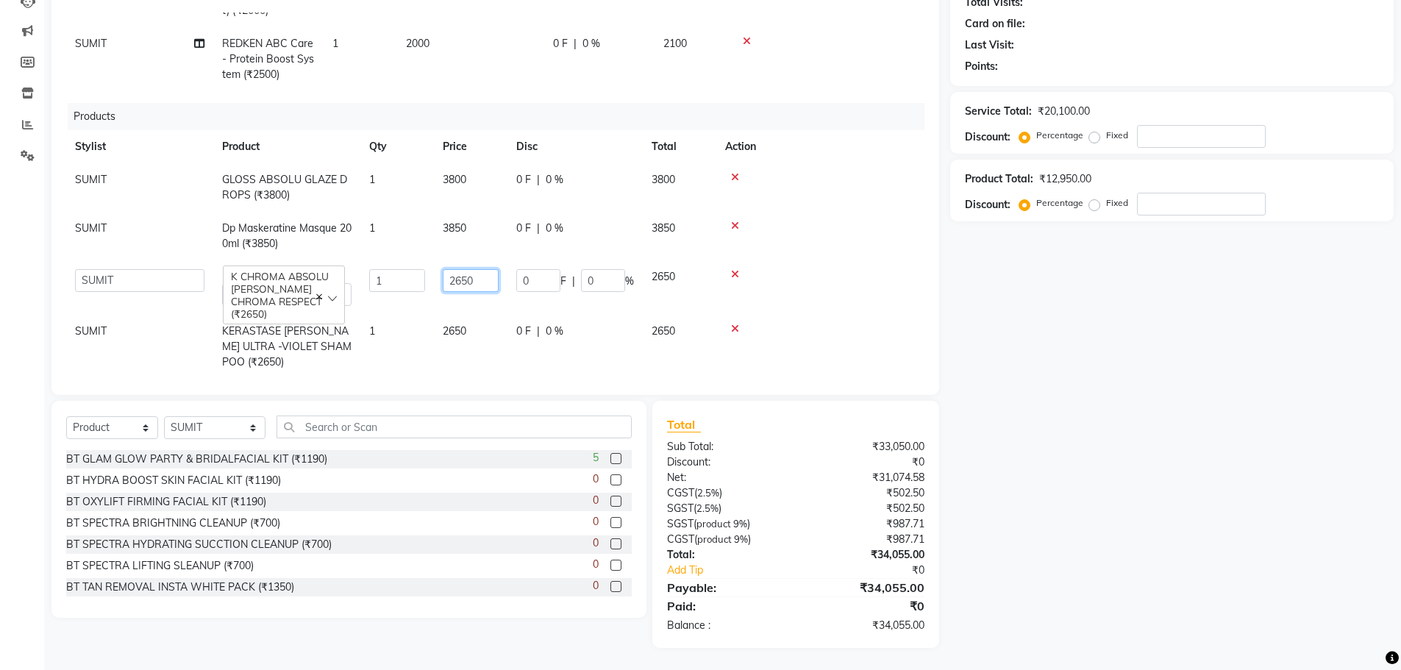
drag, startPoint x: 480, startPoint y: 258, endPoint x: 177, endPoint y: 247, distance: 302.5
click at [350, 260] on tr "AMIR_PDCT aniket_ASST AZAD_ASST Deepak Thakur Faiz khan FARHAN Hitashi Inventor…" at bounding box center [495, 287] width 858 height 54
type input "2950"
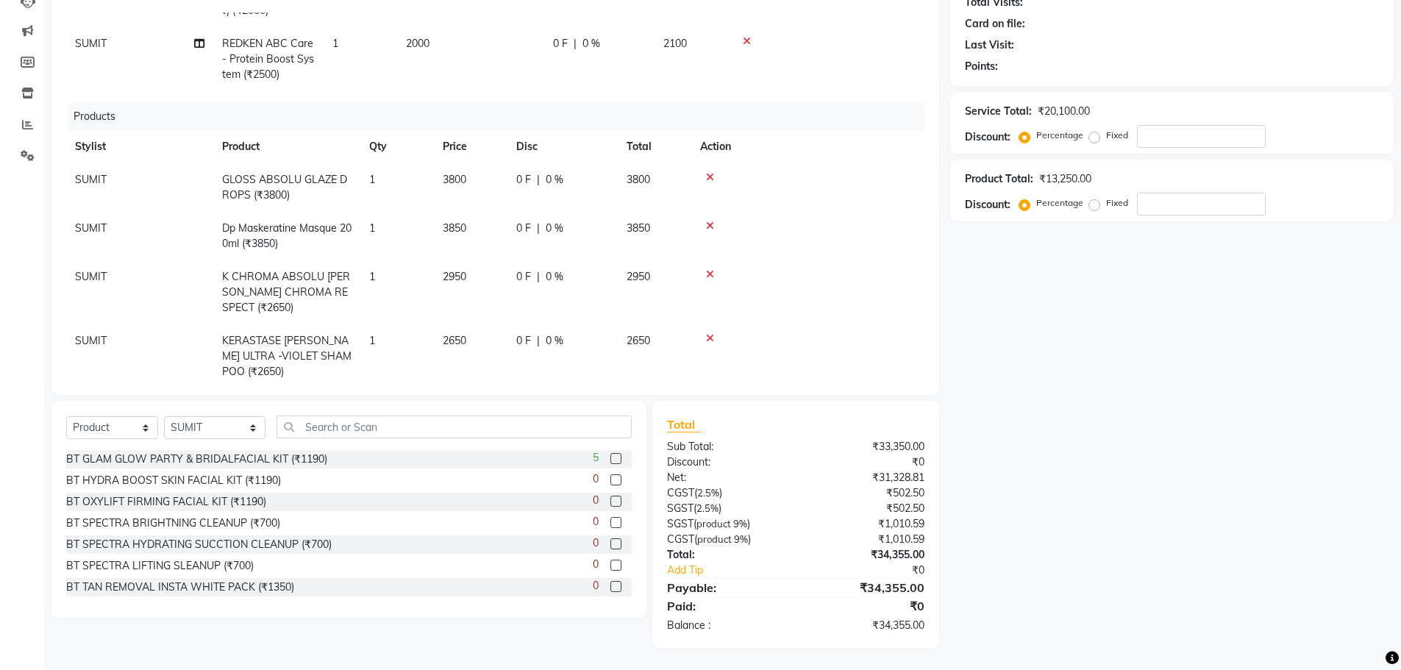
click at [448, 329] on td "2650" at bounding box center [471, 356] width 74 height 64
select select "42211"
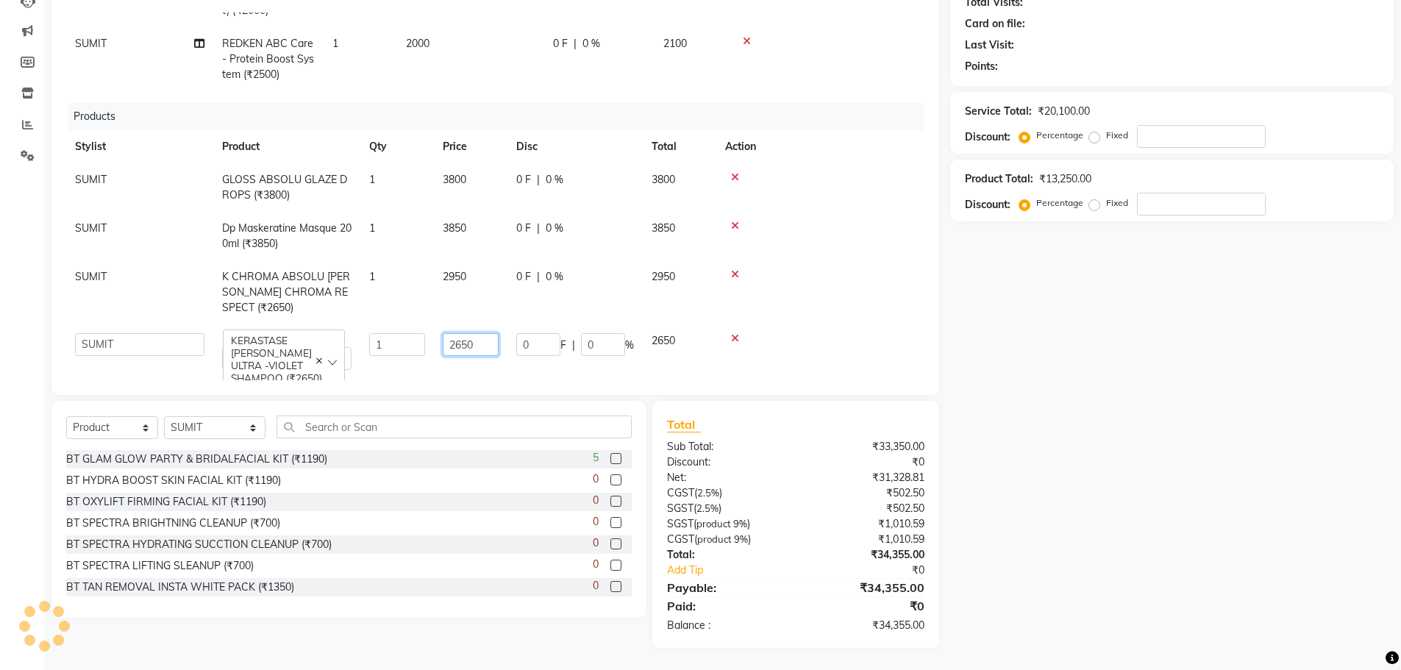
drag, startPoint x: 483, startPoint y: 335, endPoint x: 360, endPoint y: 325, distance: 123.2
click at [392, 327] on tr "AMIR_PDCT aniket_ASST AZAD_ASST Deepak Thakur Faiz khan FARHAN Hitashi Inventor…" at bounding box center [495, 351] width 858 height 54
type input "2950"
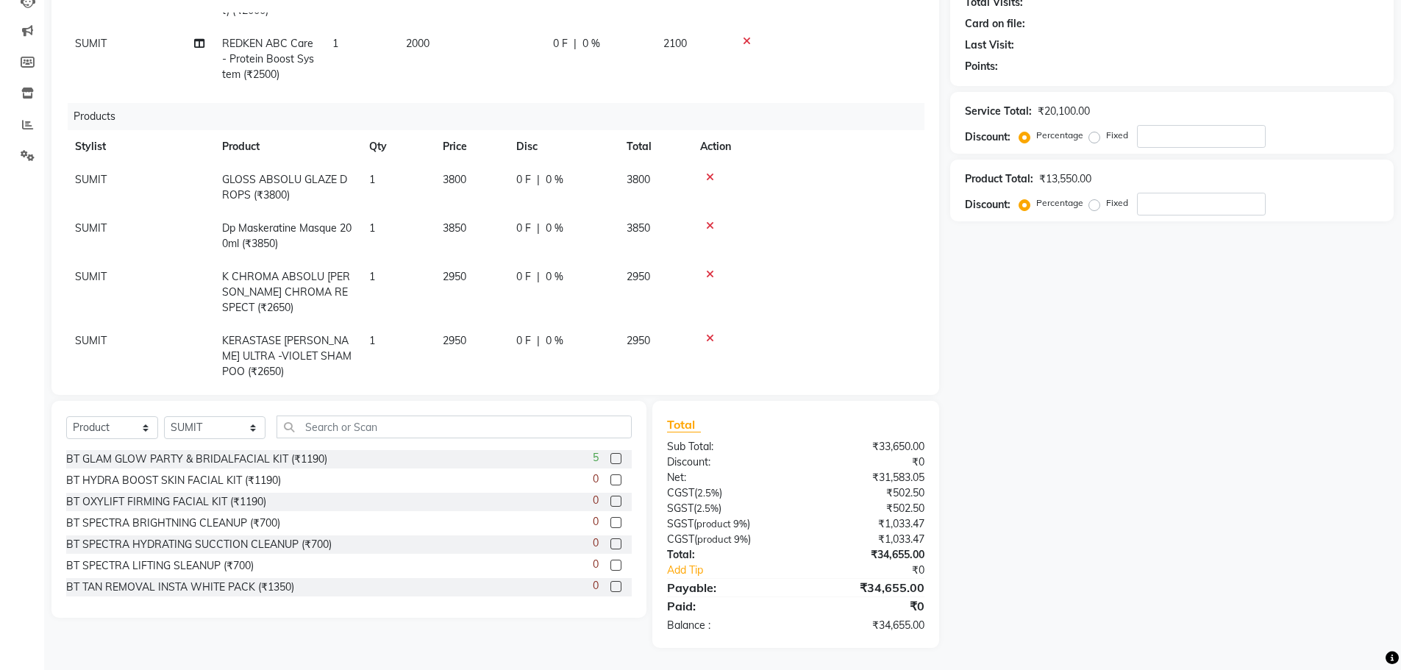
click at [1057, 496] on div "Name: Membership: Total Visits: Card on file: Last Visit: Points: Service Total…" at bounding box center [1177, 294] width 455 height 708
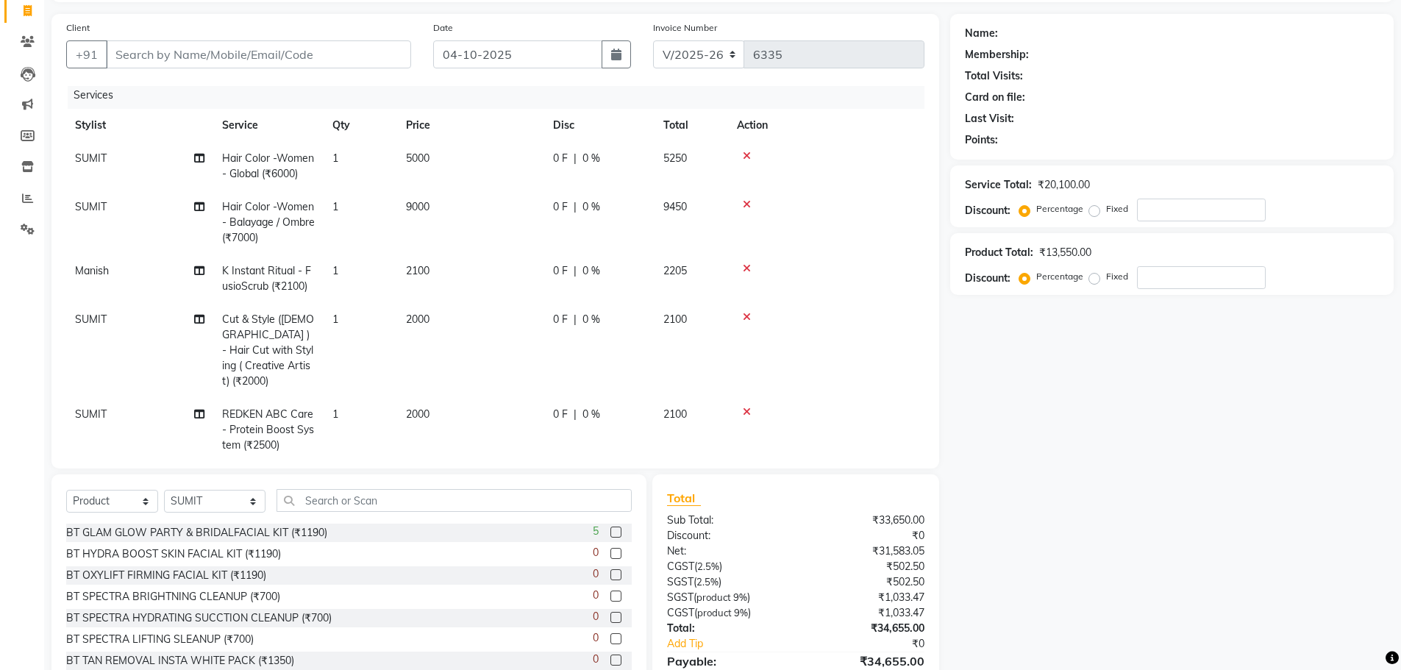
scroll to position [0, 0]
drag, startPoint x: 260, startPoint y: 249, endPoint x: 270, endPoint y: 303, distance: 54.5
drag, startPoint x: 270, startPoint y: 303, endPoint x: 1097, endPoint y: 469, distance: 843.9
click at [1098, 469] on div "Name: Membership: Total Visits: Card on file: Last Visit: Points: Service Total…" at bounding box center [1177, 368] width 455 height 708
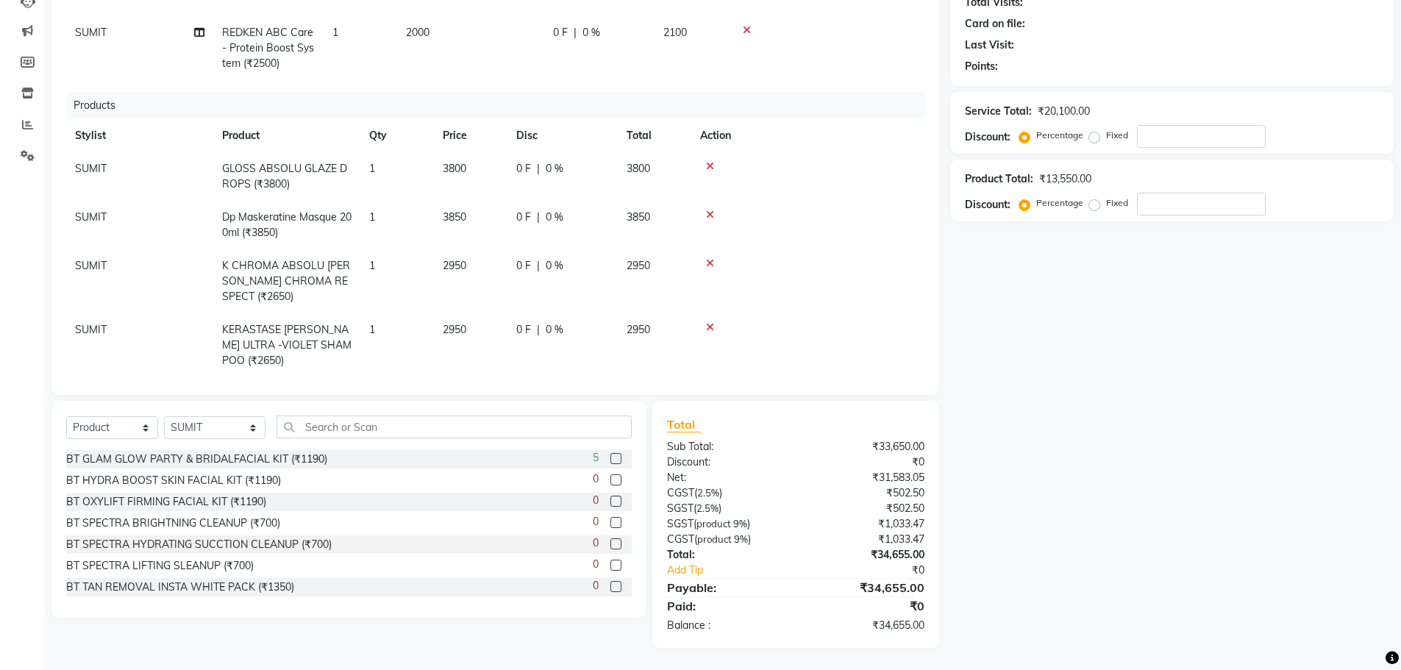
scroll to position [317, 0]
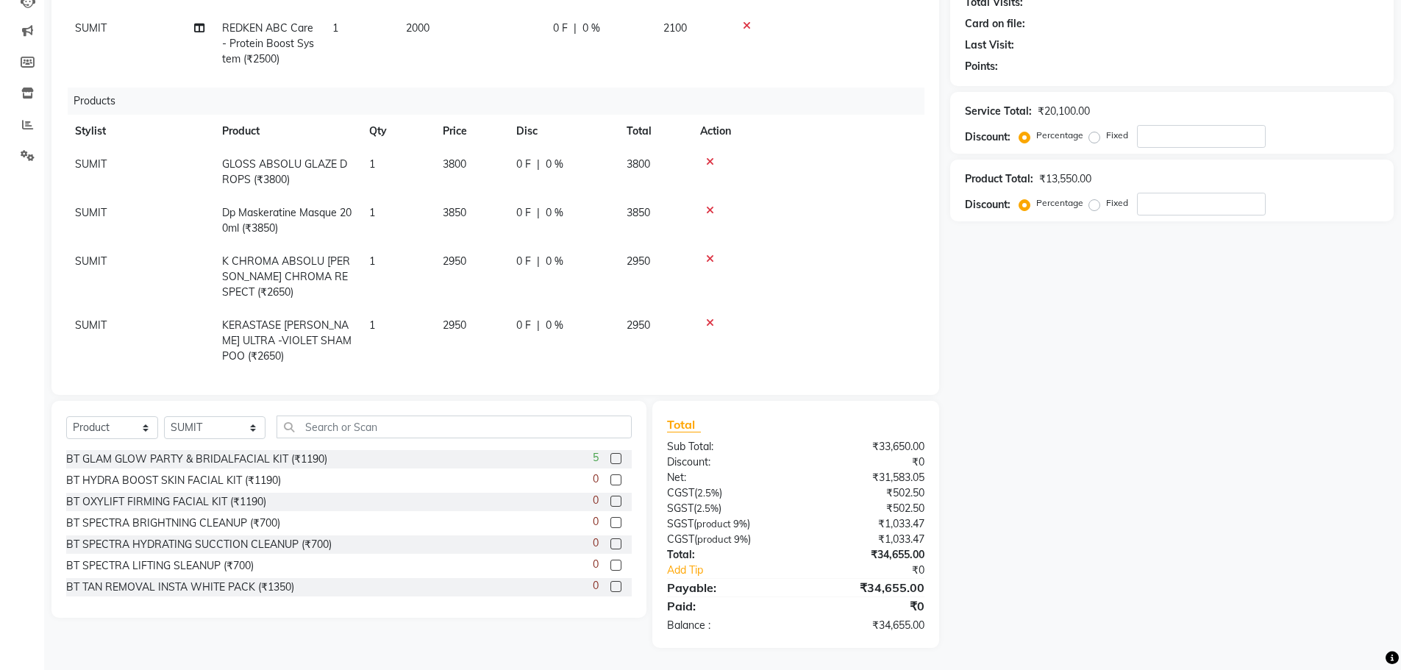
click at [707, 157] on icon at bounding box center [710, 162] width 8 height 10
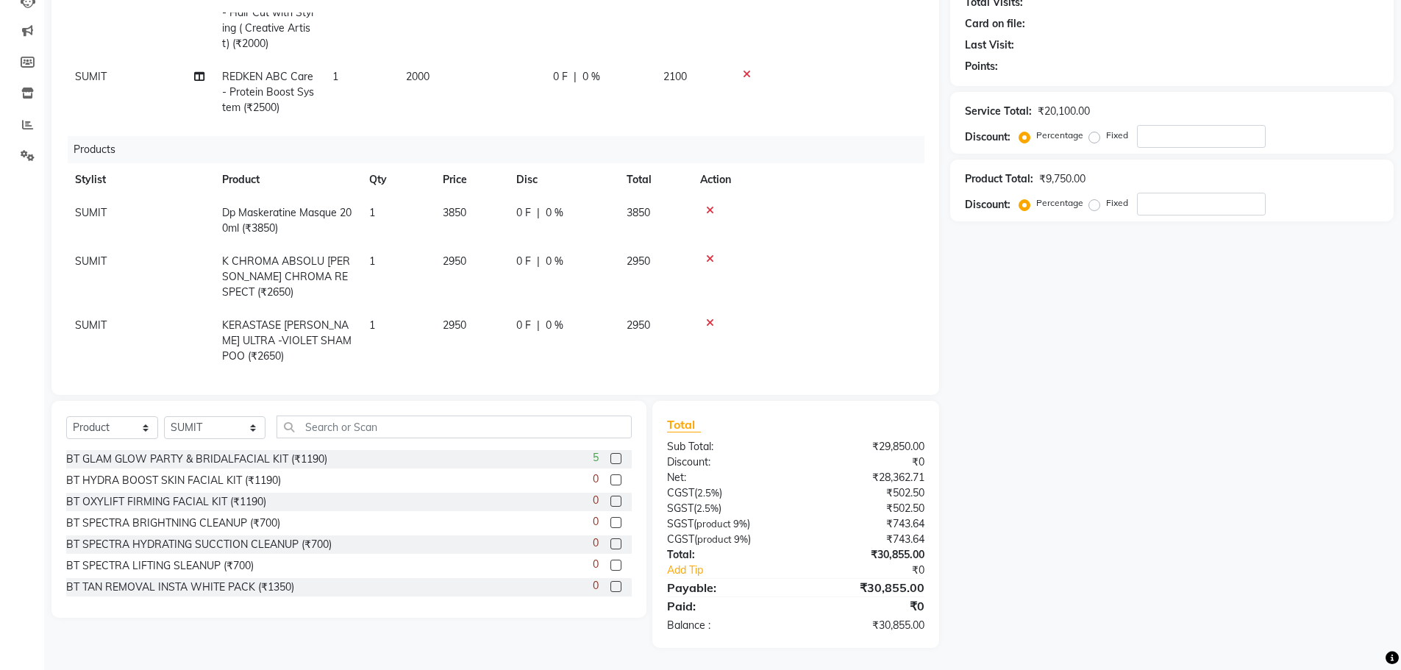
click at [713, 205] on icon at bounding box center [710, 210] width 8 height 10
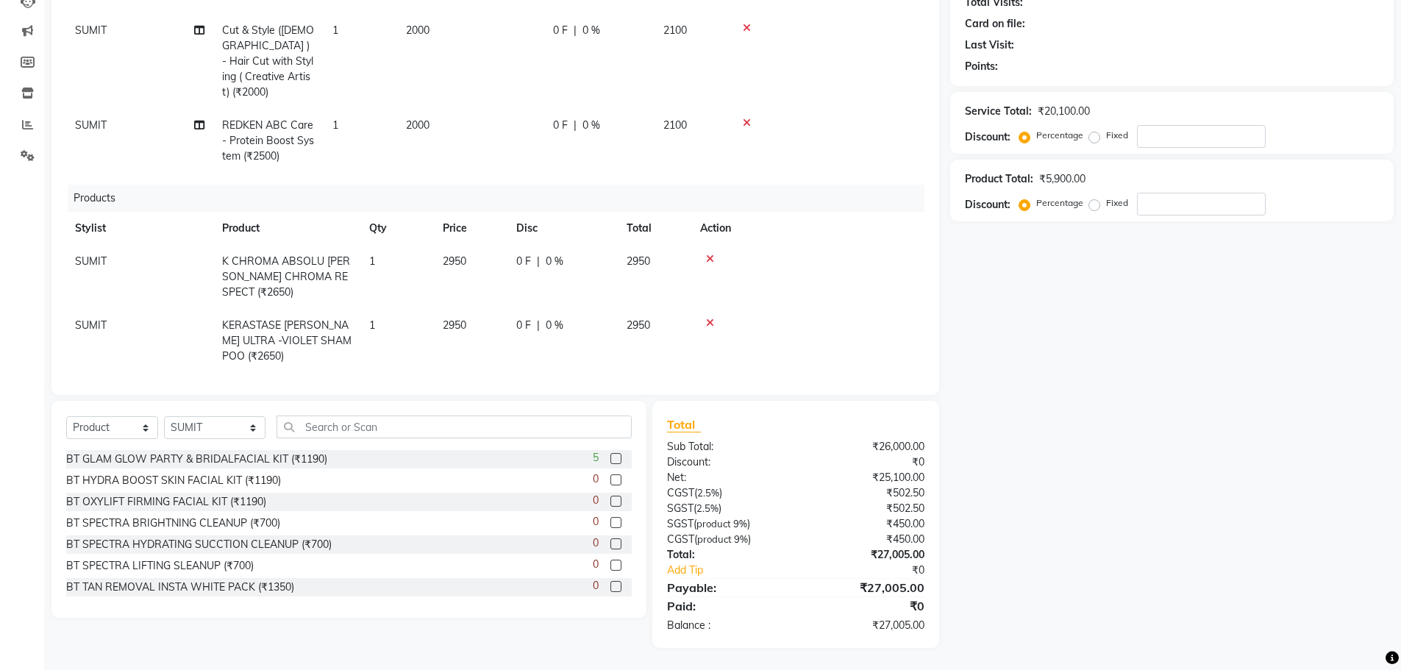
click at [705, 254] on div at bounding box center [808, 259] width 216 height 10
click at [713, 254] on icon at bounding box center [710, 259] width 8 height 10
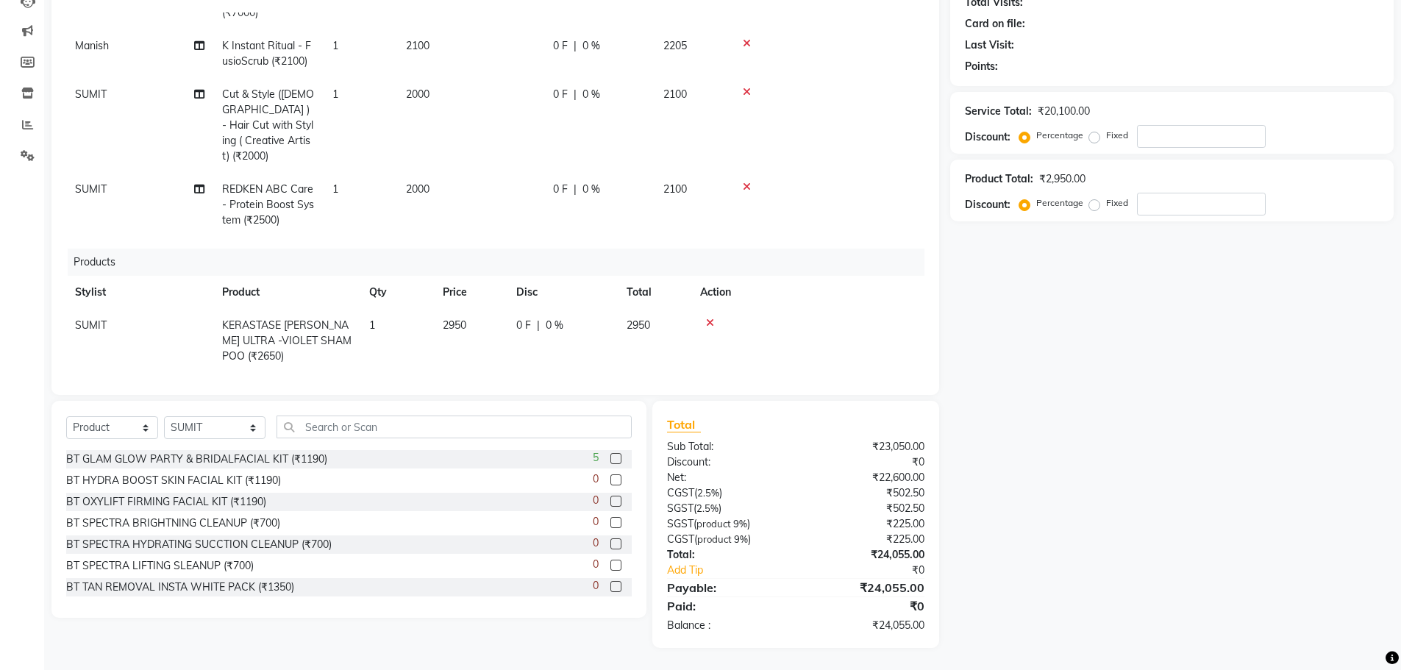
click at [714, 318] on div at bounding box center [808, 323] width 216 height 10
click at [711, 318] on icon at bounding box center [710, 323] width 8 height 10
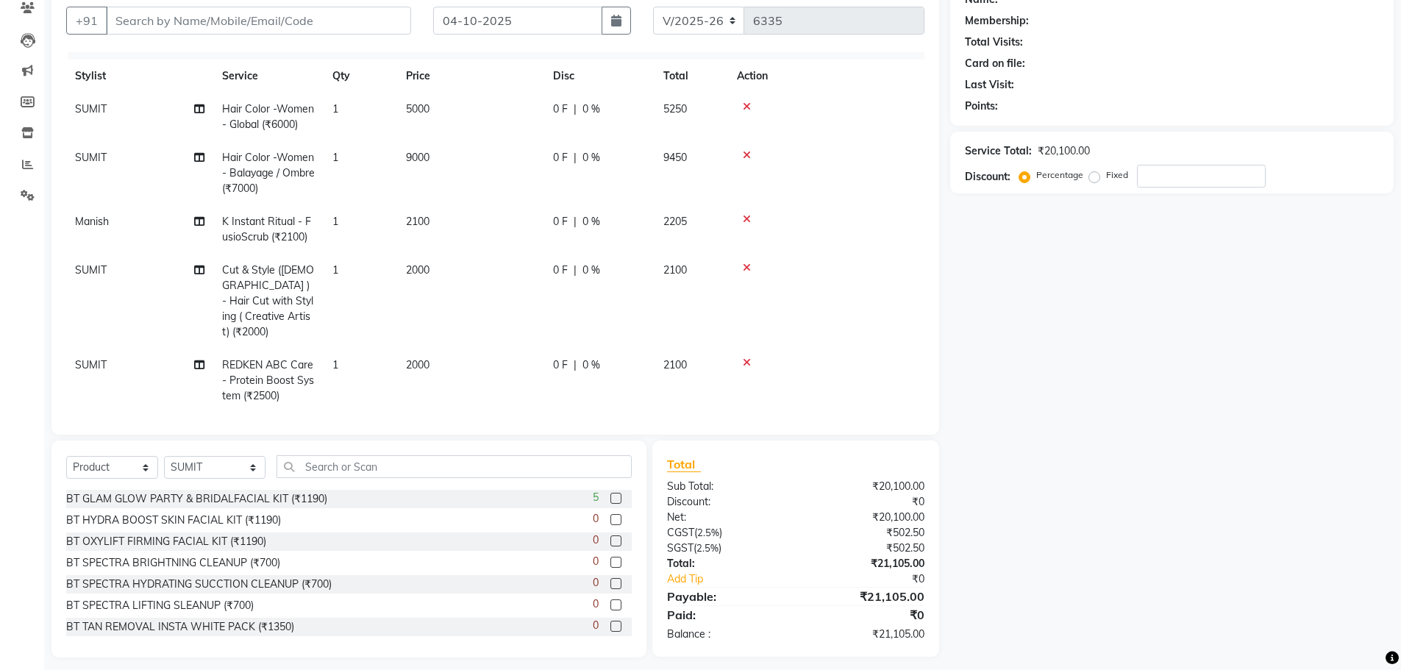
scroll to position [140, 0]
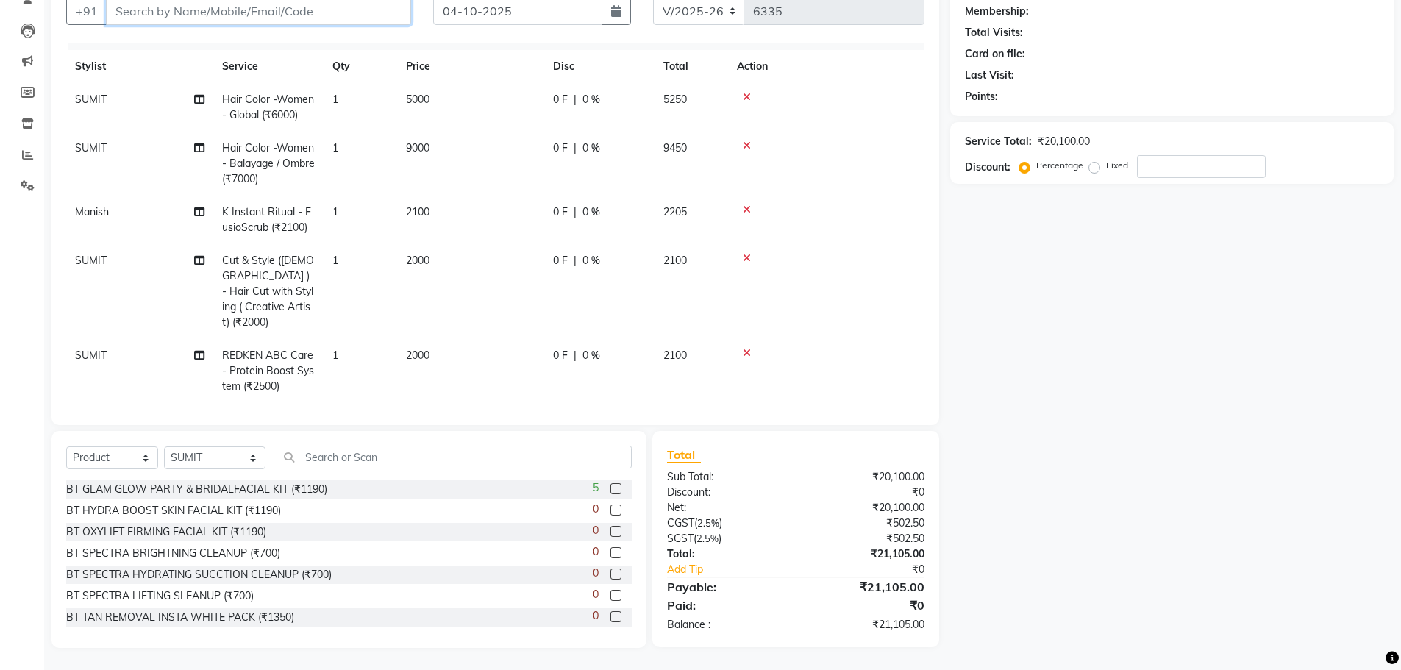
click at [165, 23] on input "Client" at bounding box center [258, 11] width 305 height 28
type input "+"
type input "0"
type input "8587054717"
click at [363, 23] on button "Add Client" at bounding box center [373, 11] width 76 height 28
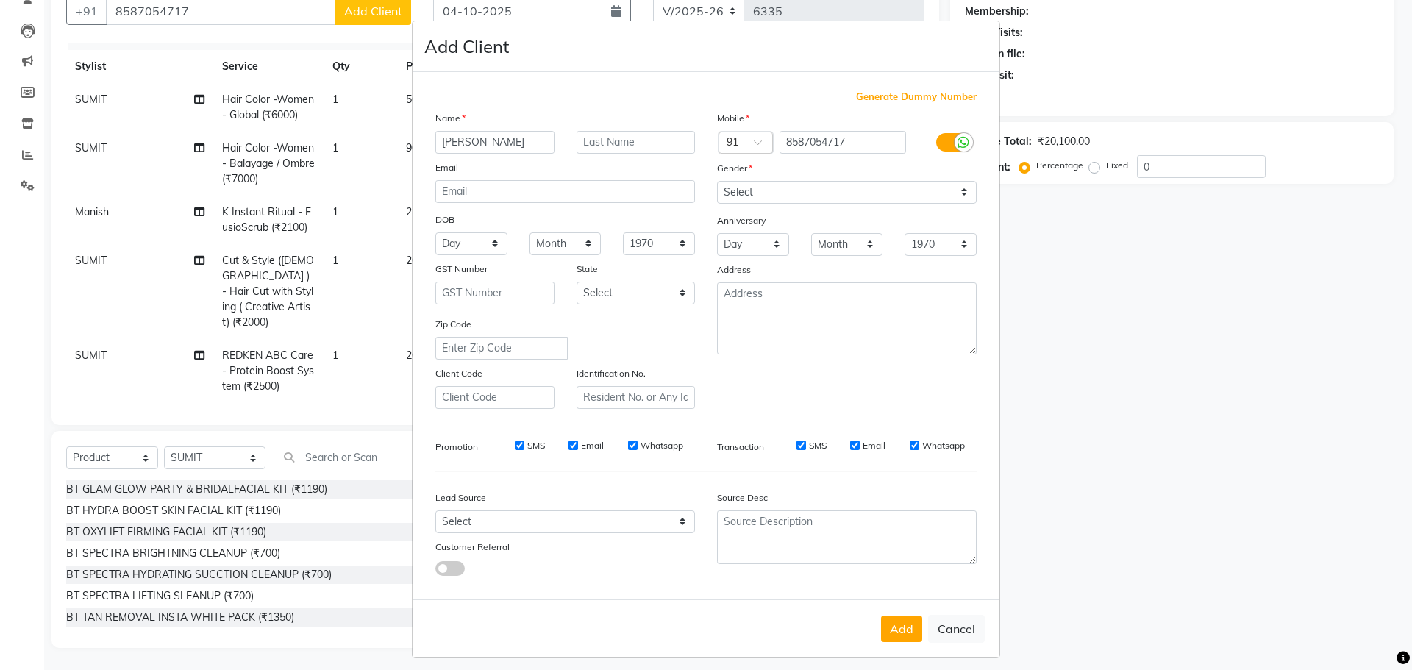
type input "khyati"
click at [777, 196] on select "Select Male Female Other Prefer Not To Say" at bounding box center [847, 192] width 260 height 23
select select "female"
click at [717, 181] on select "Select Male Female Other Prefer Not To Say" at bounding box center [847, 192] width 260 height 23
click at [898, 624] on button "Add" at bounding box center [901, 629] width 41 height 26
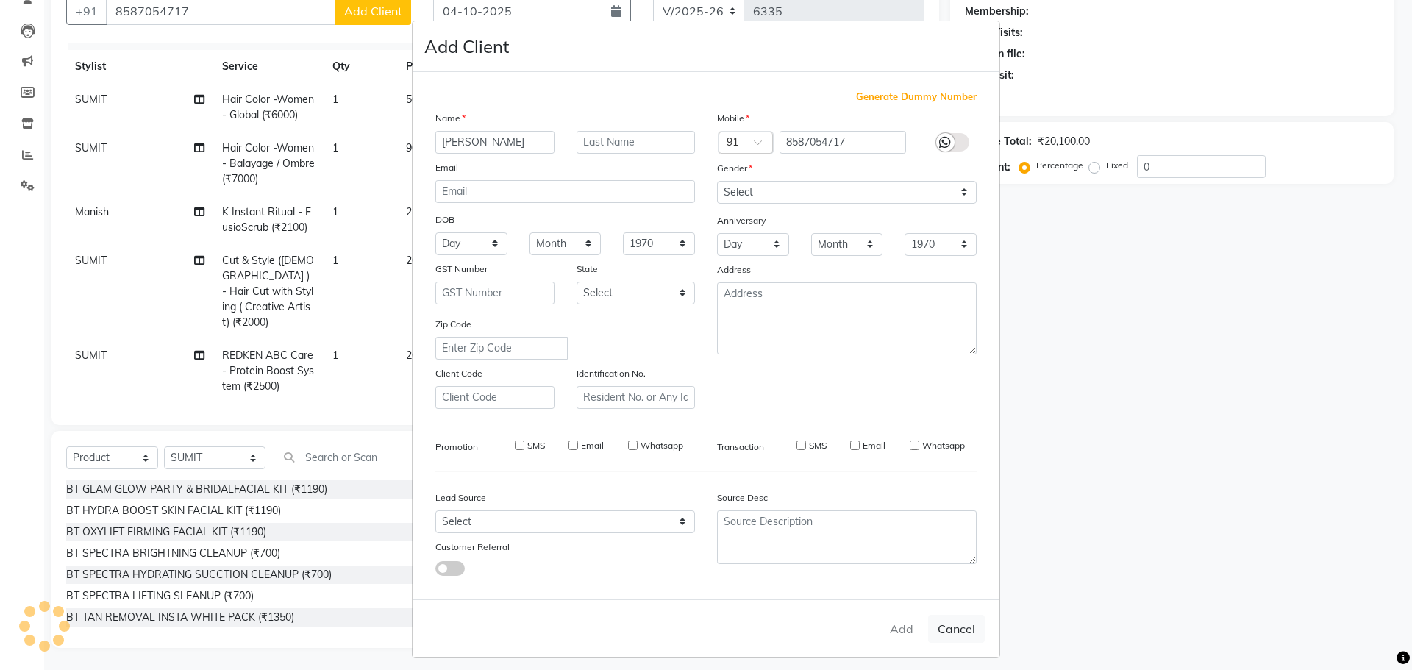
select select
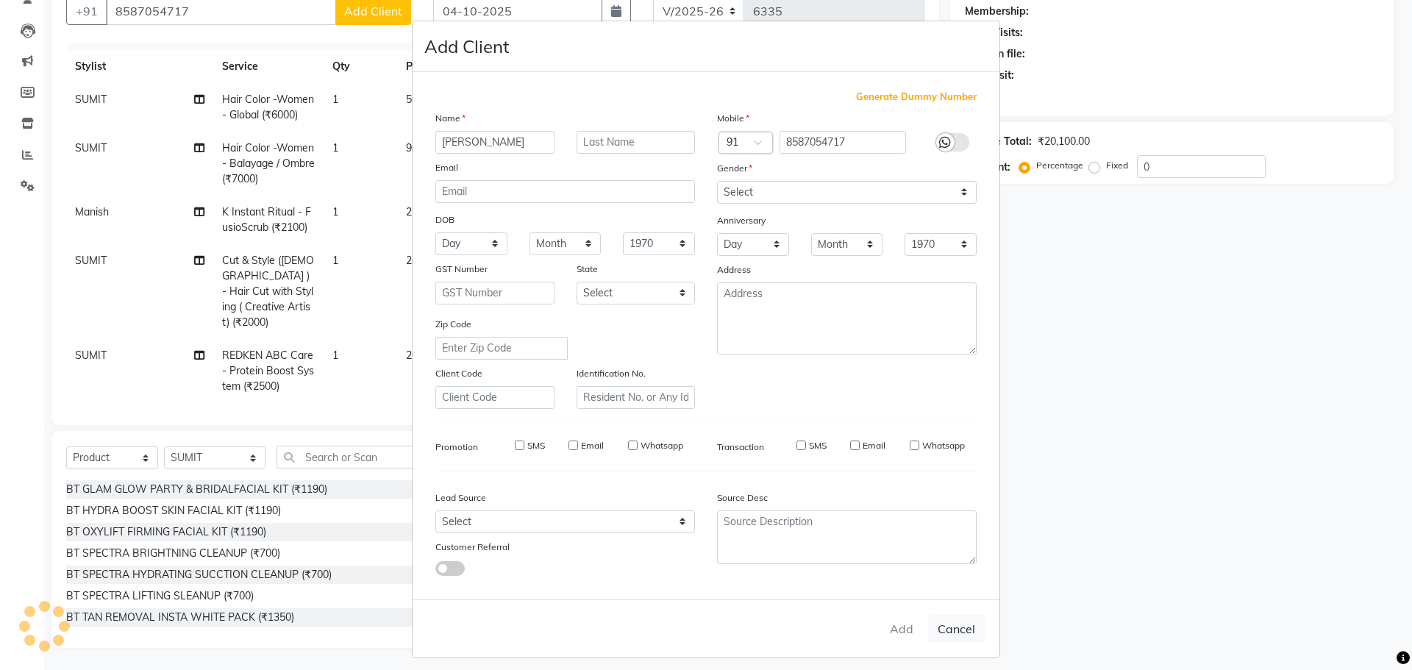
select select
checkbox input "false"
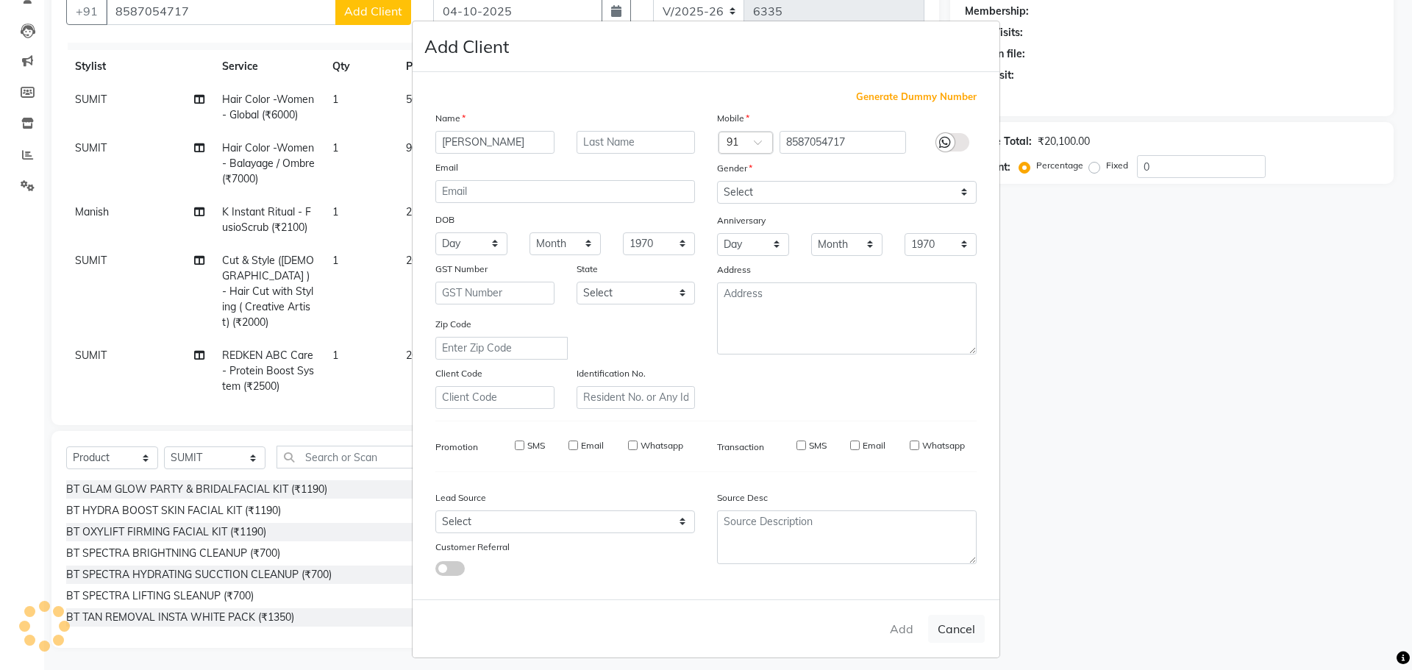
checkbox input "false"
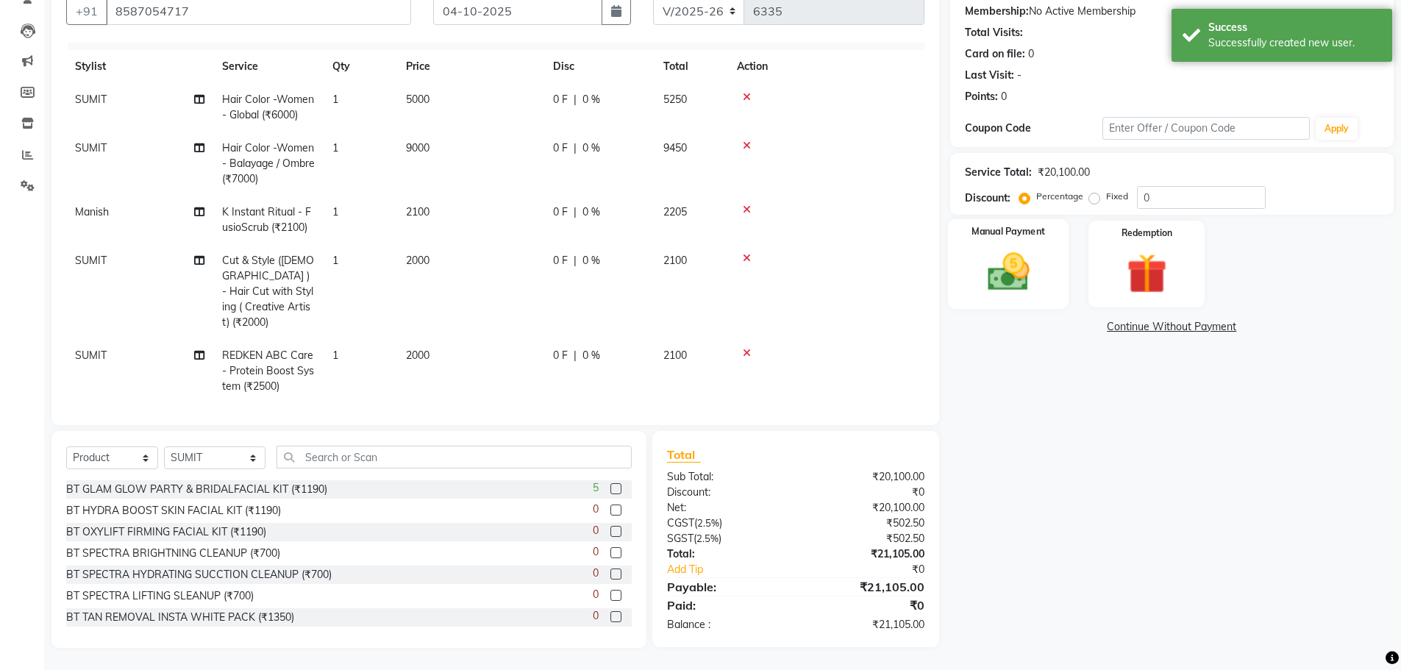
click at [975, 262] on img at bounding box center [1009, 272] width 68 height 48
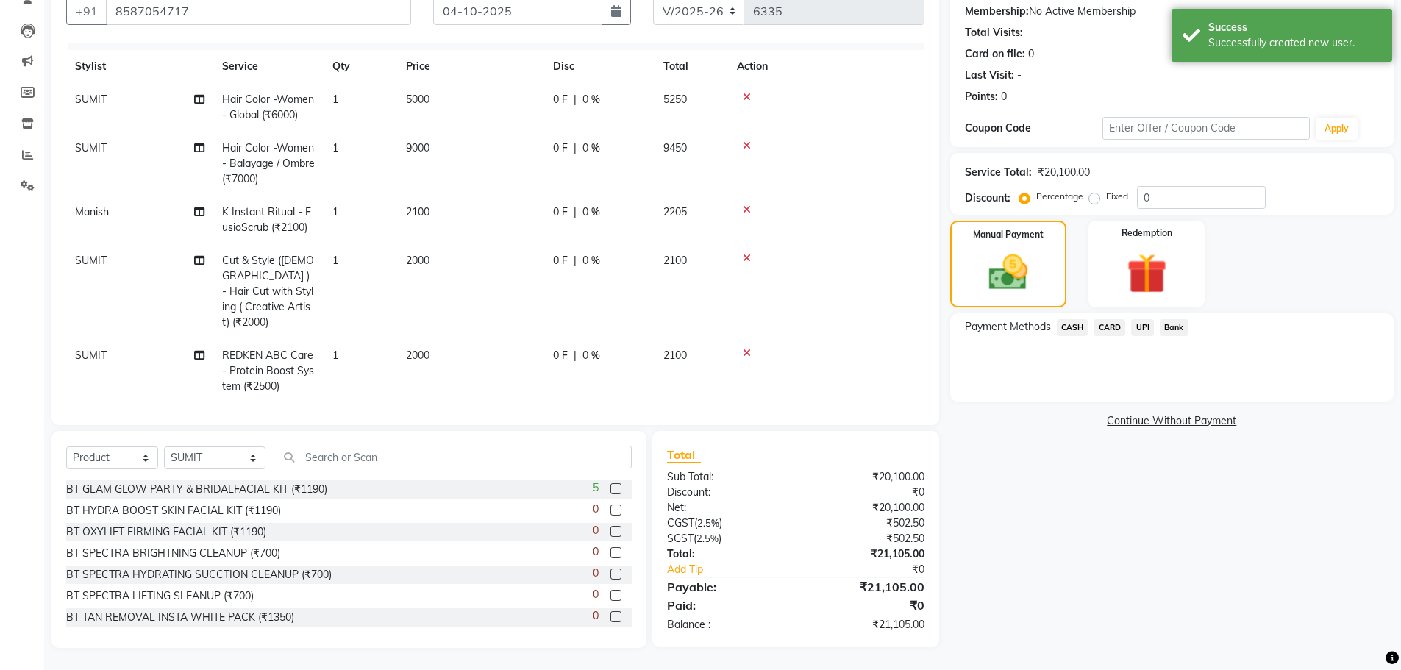
click at [1151, 335] on span "UPI" at bounding box center [1142, 327] width 23 height 17
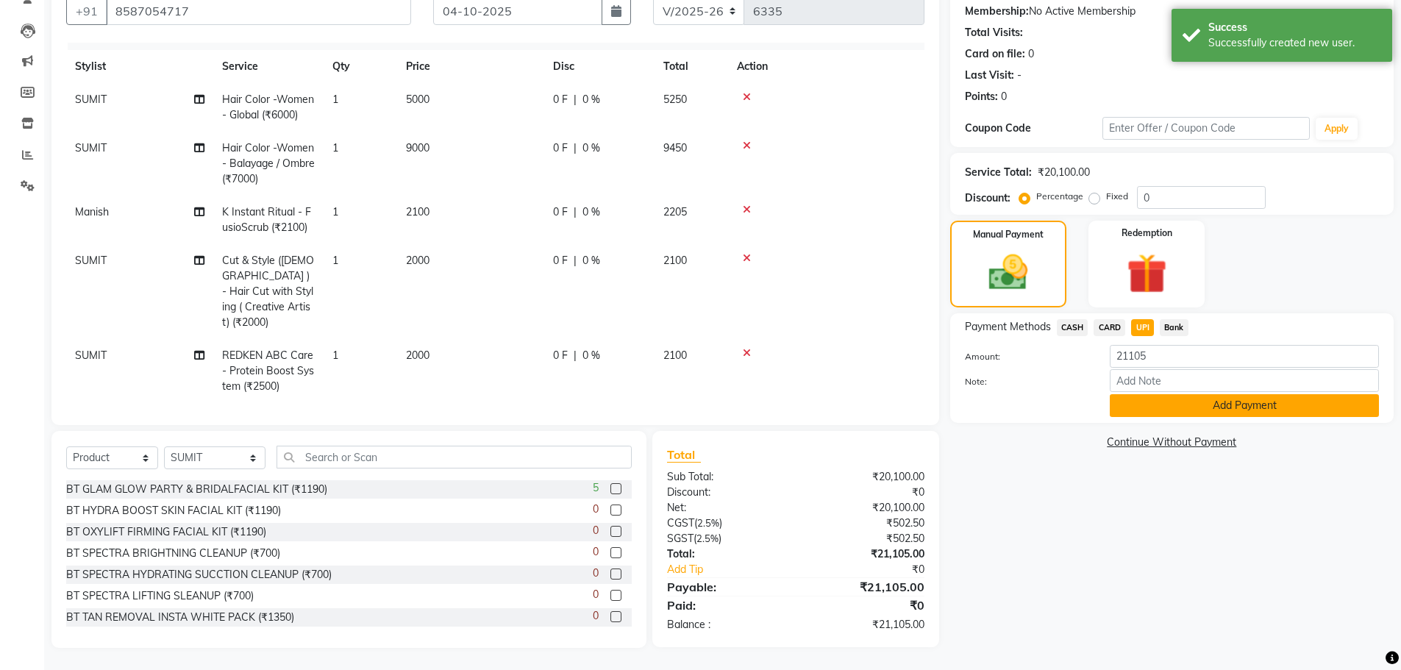
click at [1189, 410] on button "Add Payment" at bounding box center [1244, 405] width 269 height 23
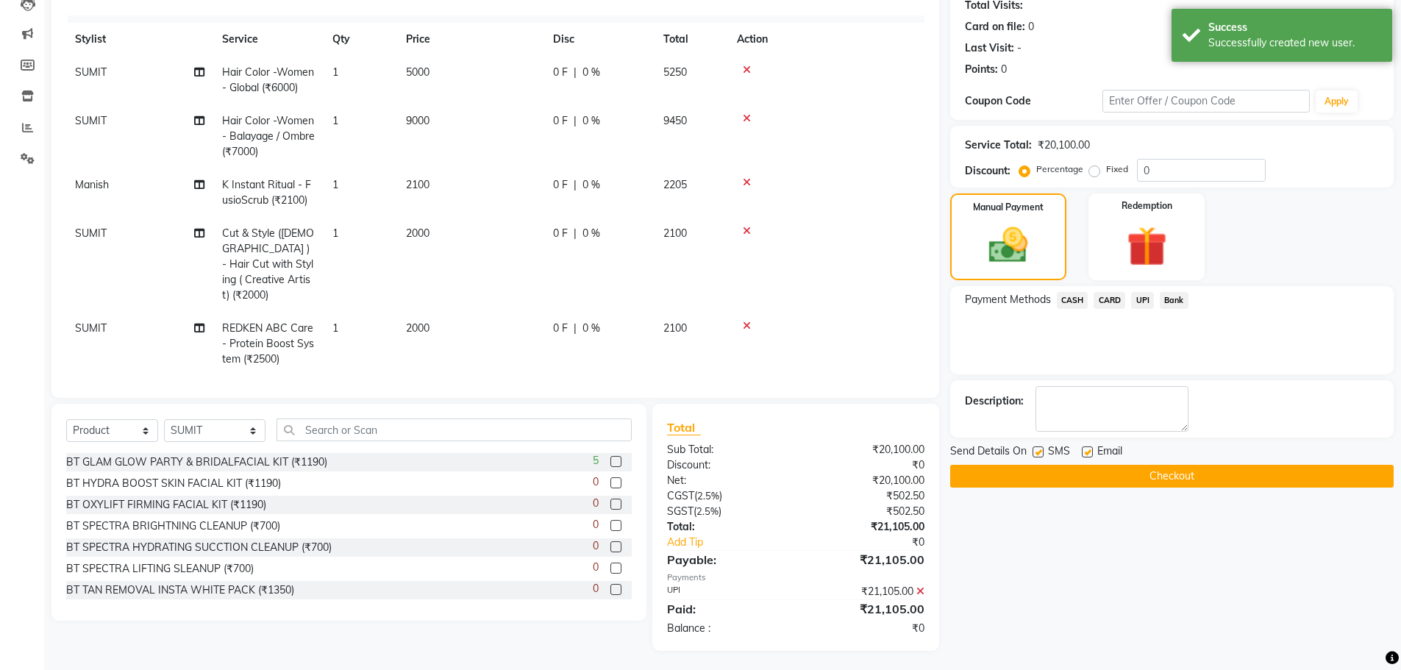
scroll to position [170, 0]
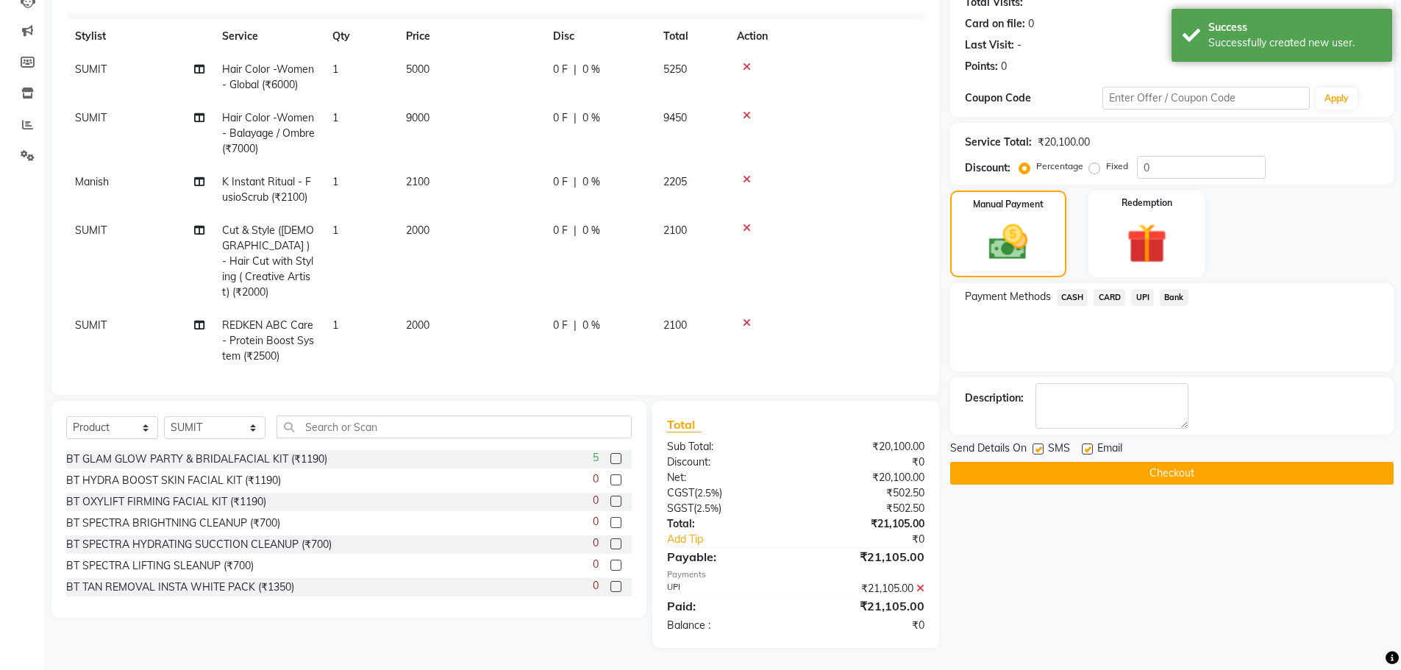
click at [1217, 477] on button "Checkout" at bounding box center [1172, 473] width 444 height 23
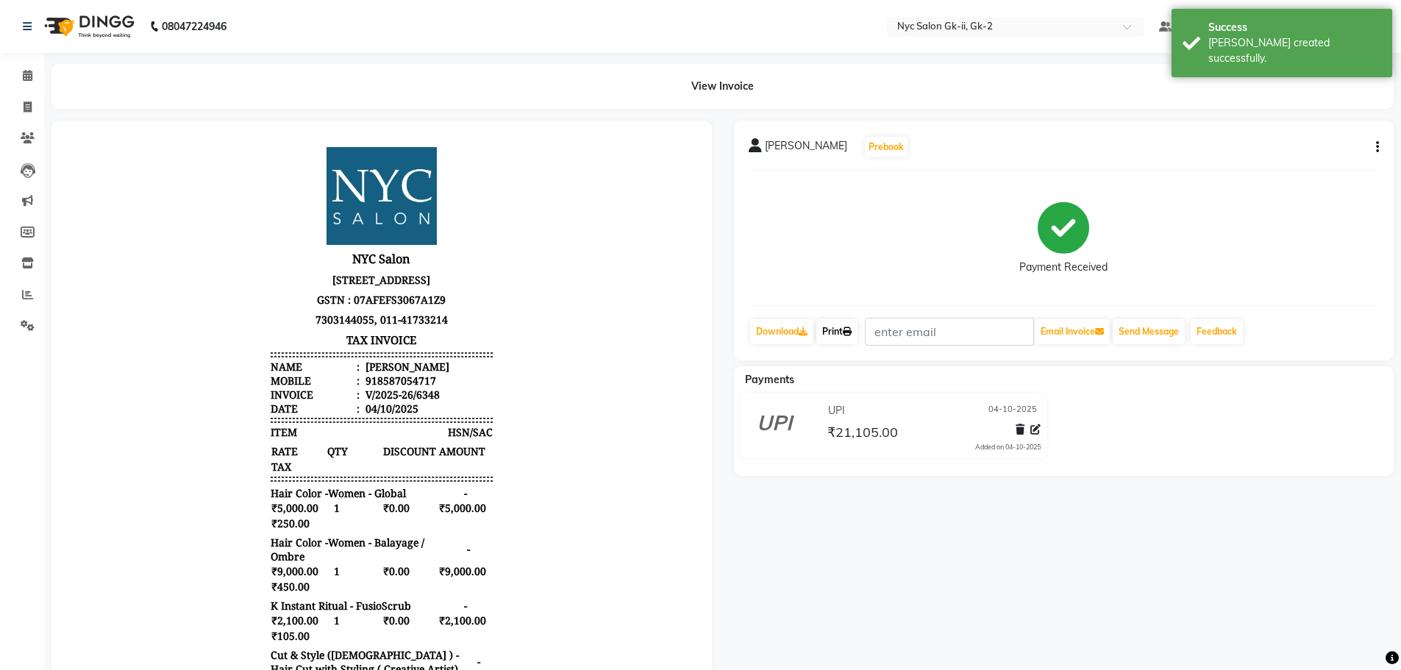
drag, startPoint x: 836, startPoint y: 336, endPoint x: 850, endPoint y: 336, distance: 14.0
click at [836, 336] on link "Print" at bounding box center [836, 331] width 41 height 25
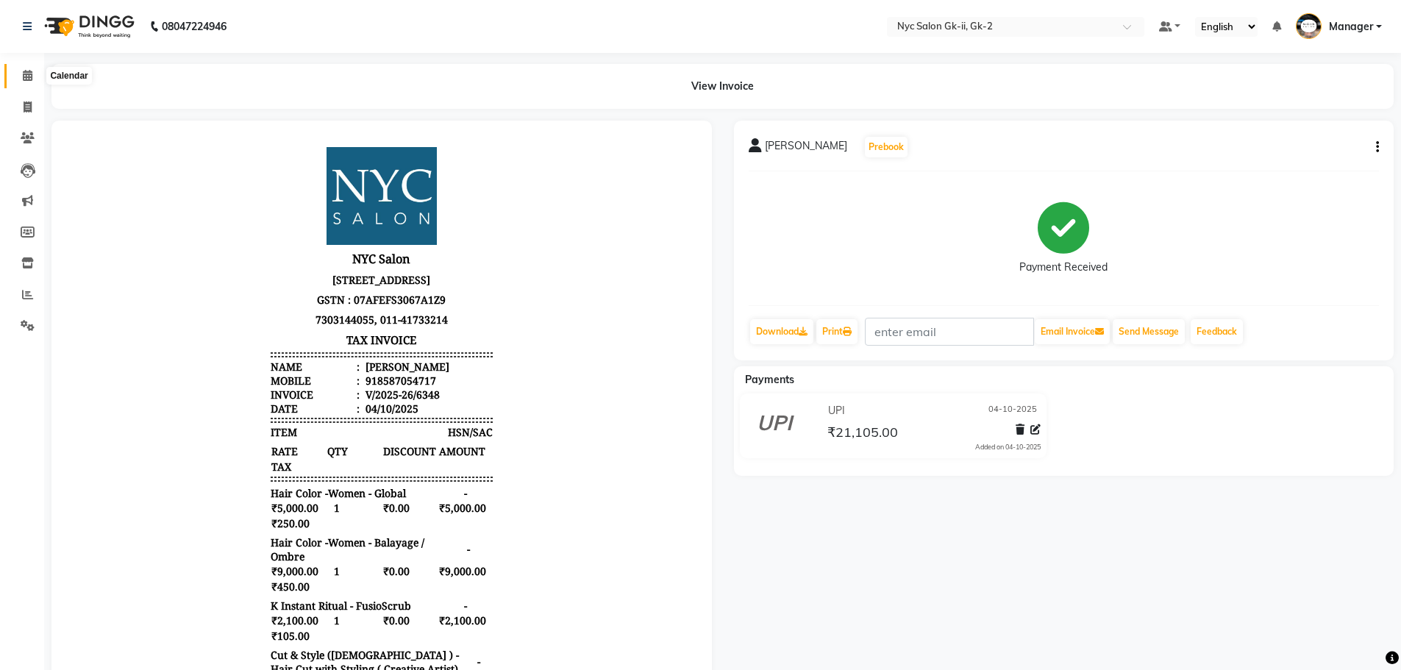
click at [27, 79] on icon at bounding box center [28, 75] width 10 height 11
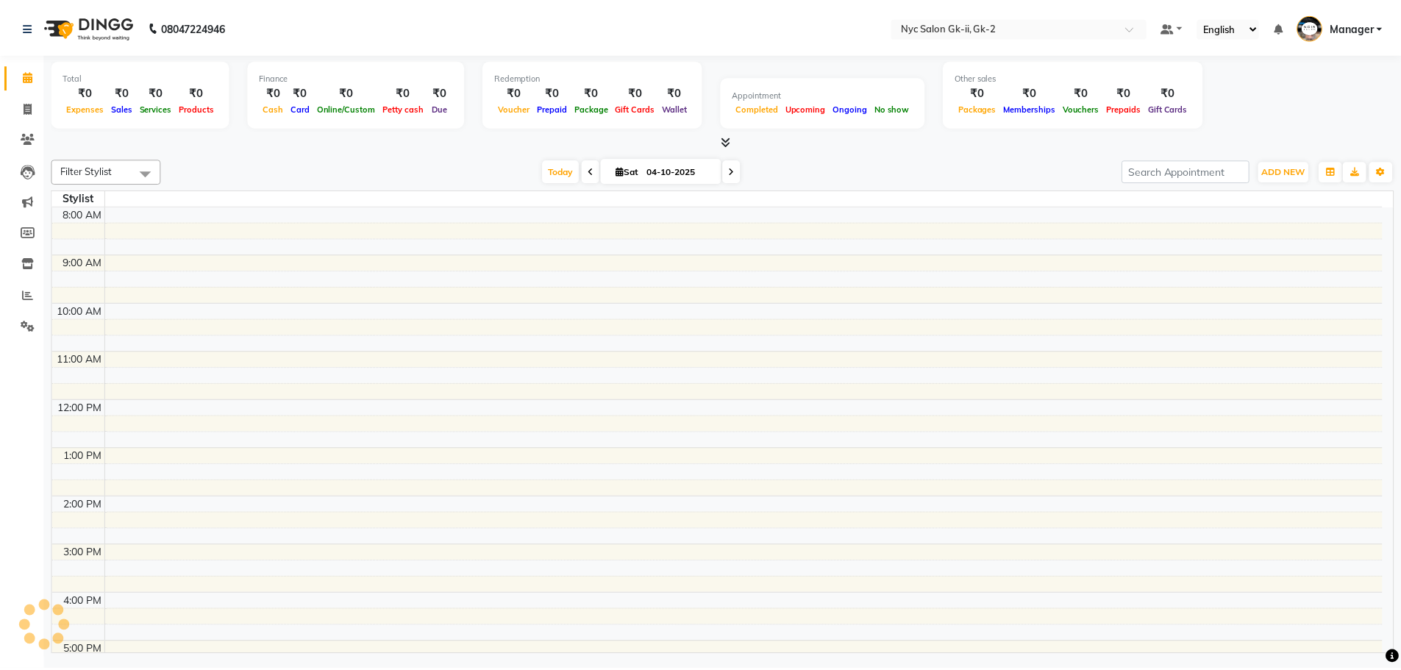
scroll to position [216, 0]
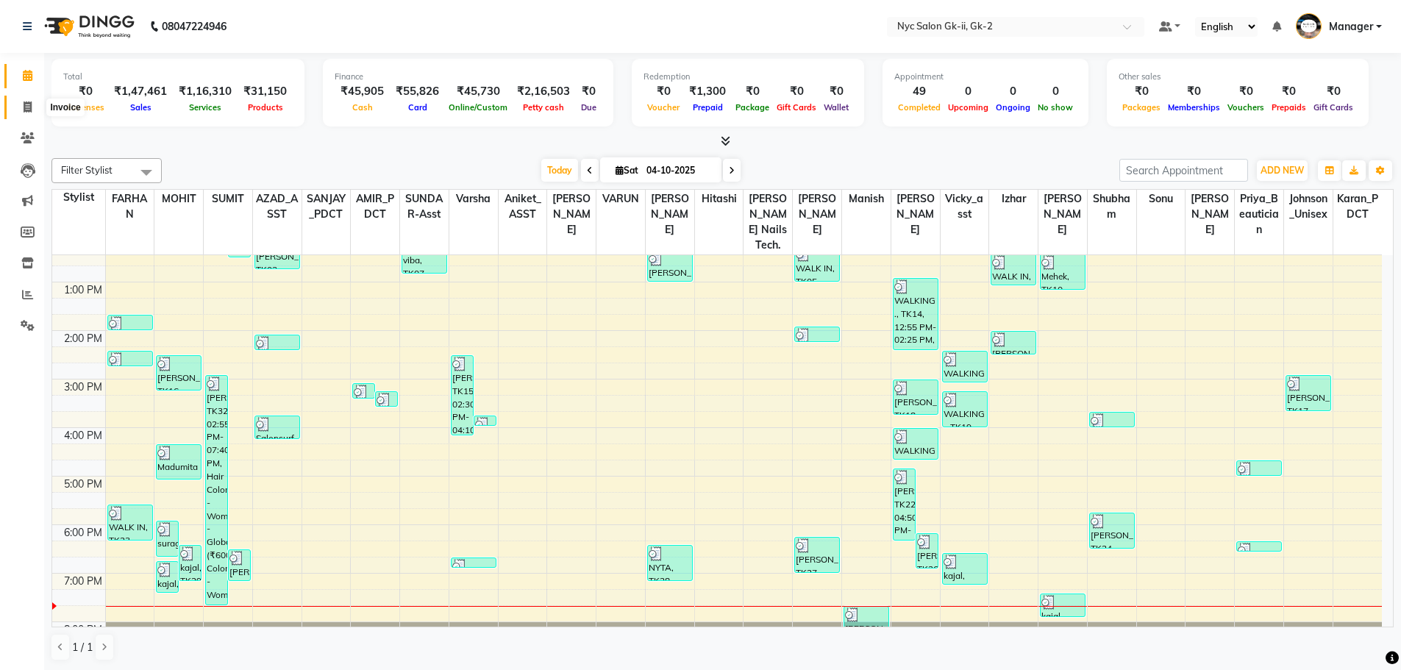
click at [34, 99] on span at bounding box center [28, 107] width 26 height 17
select select "service"
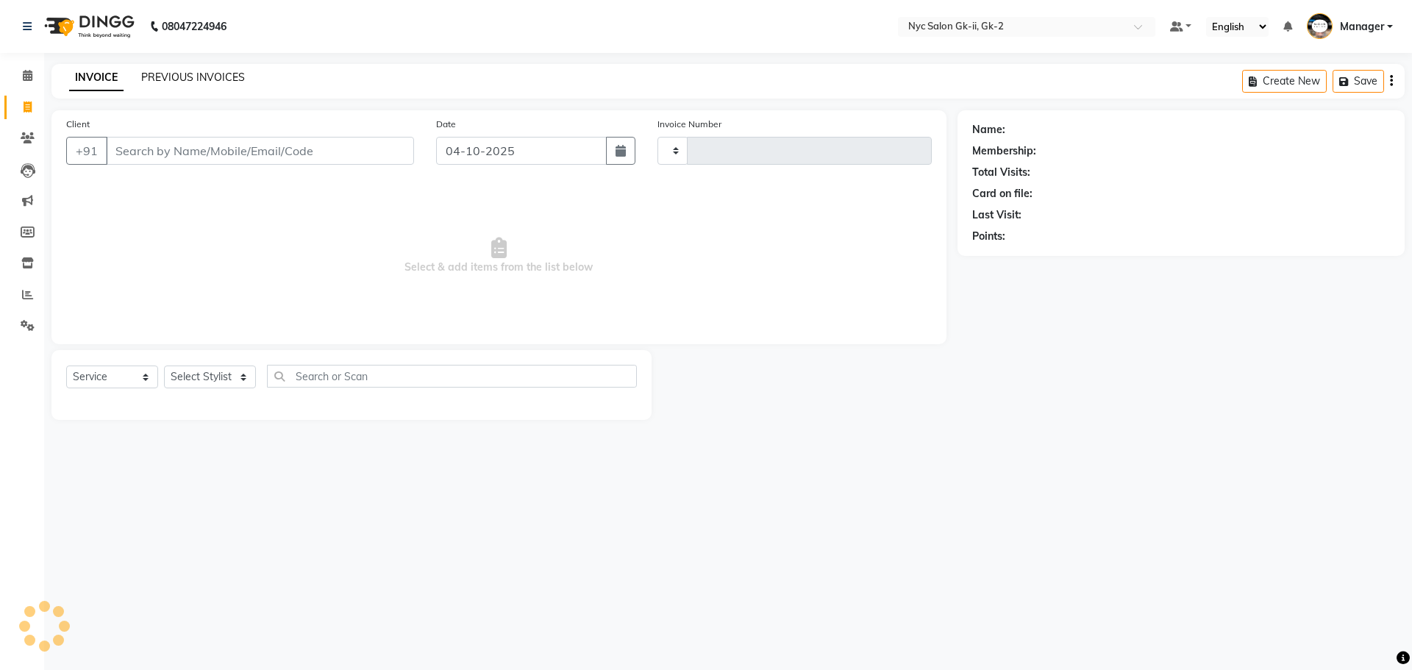
type input "6349"
select select "5936"
click at [199, 73] on link "PREVIOUS INVOICES" at bounding box center [193, 77] width 104 height 13
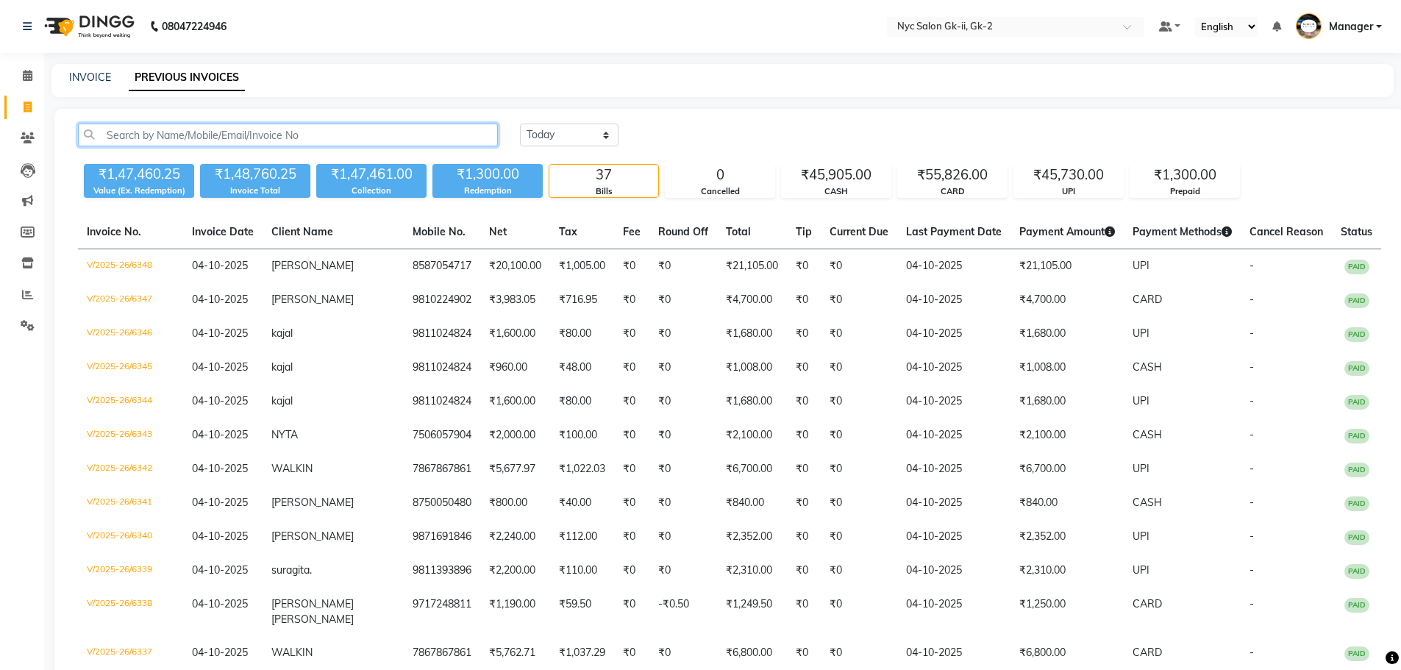
click at [294, 143] on input "text" at bounding box center [288, 135] width 420 height 23
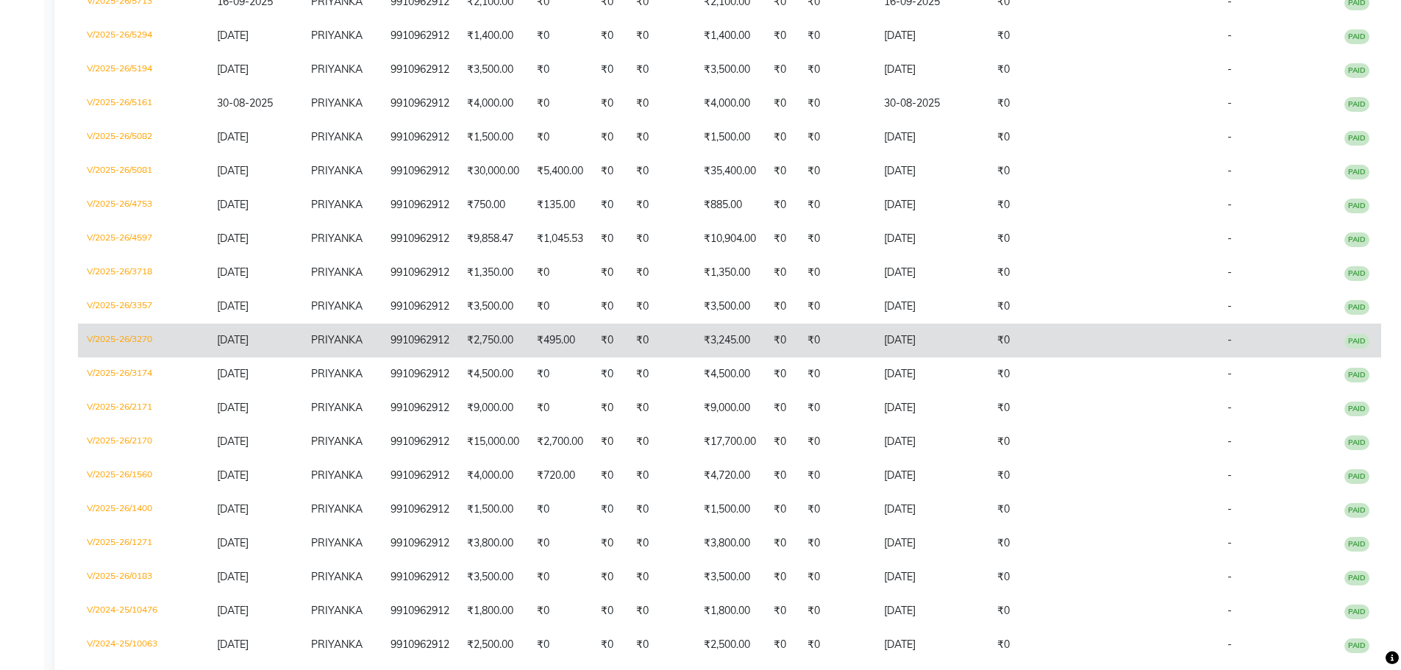
scroll to position [441, 0]
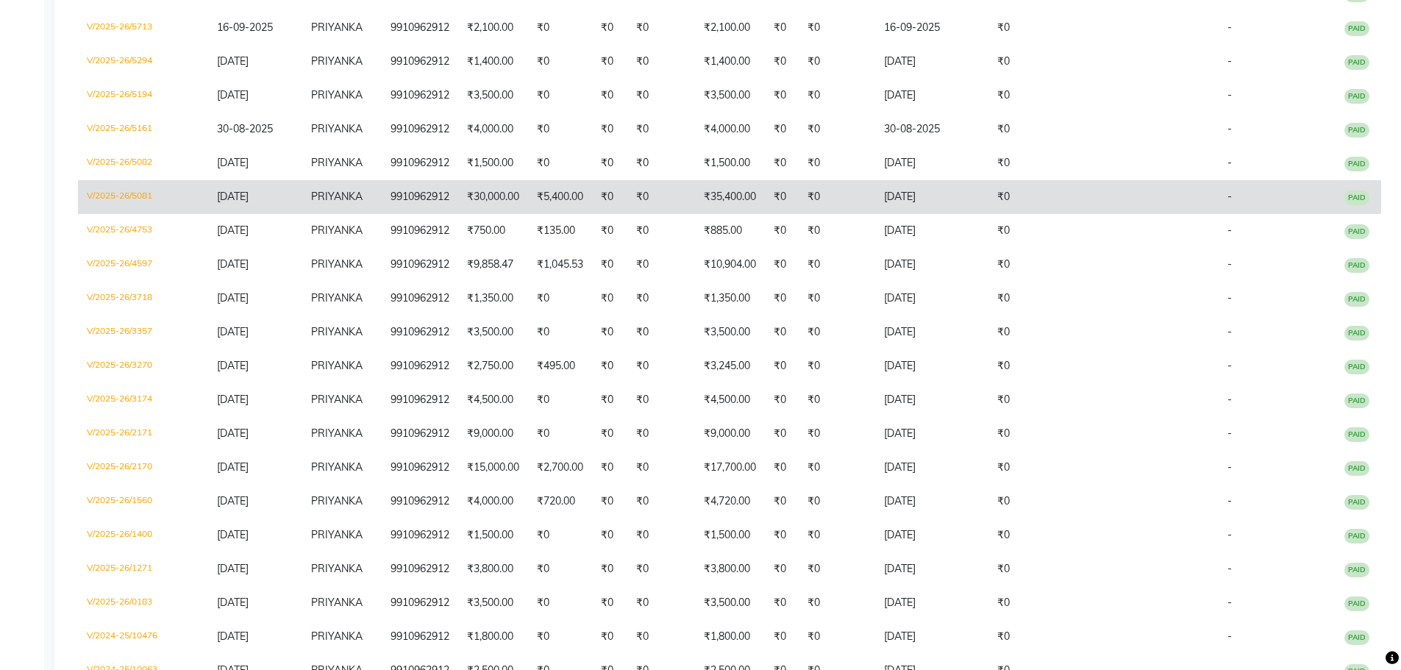
type input "9910962912"
click at [123, 192] on td "V/2025-26/5081" at bounding box center [143, 197] width 130 height 34
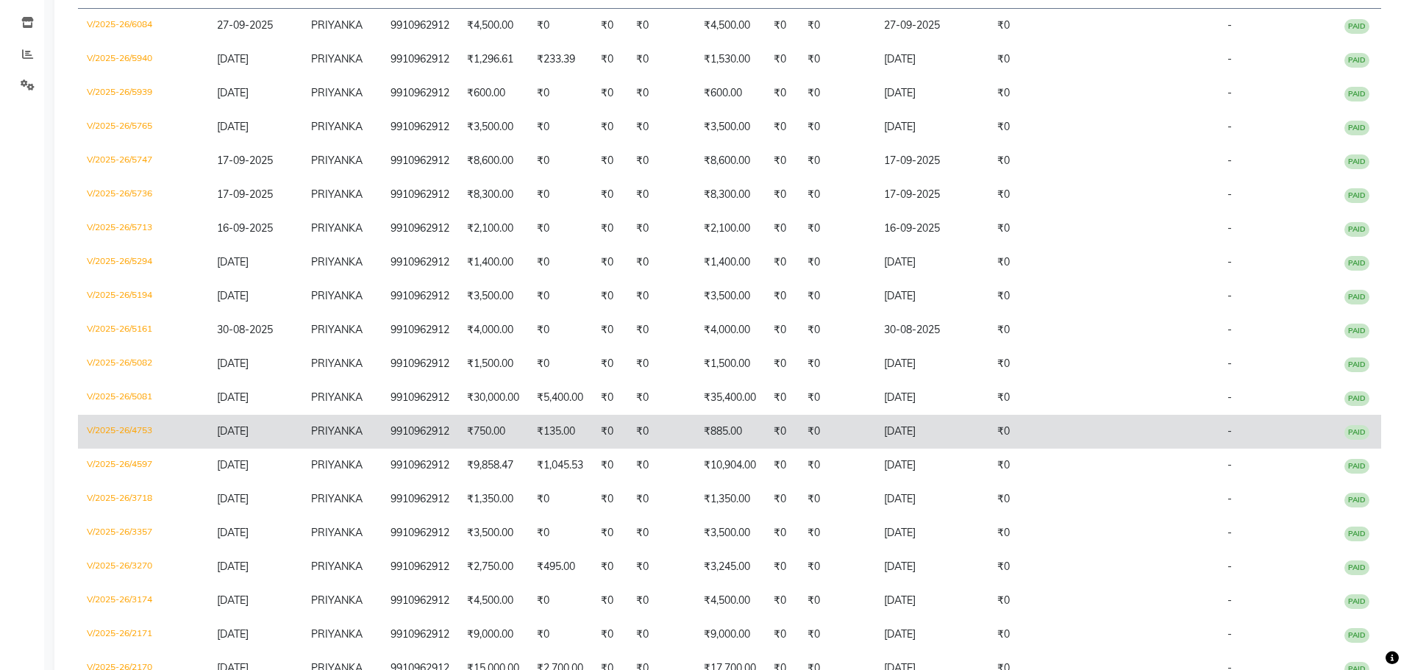
scroll to position [294, 0]
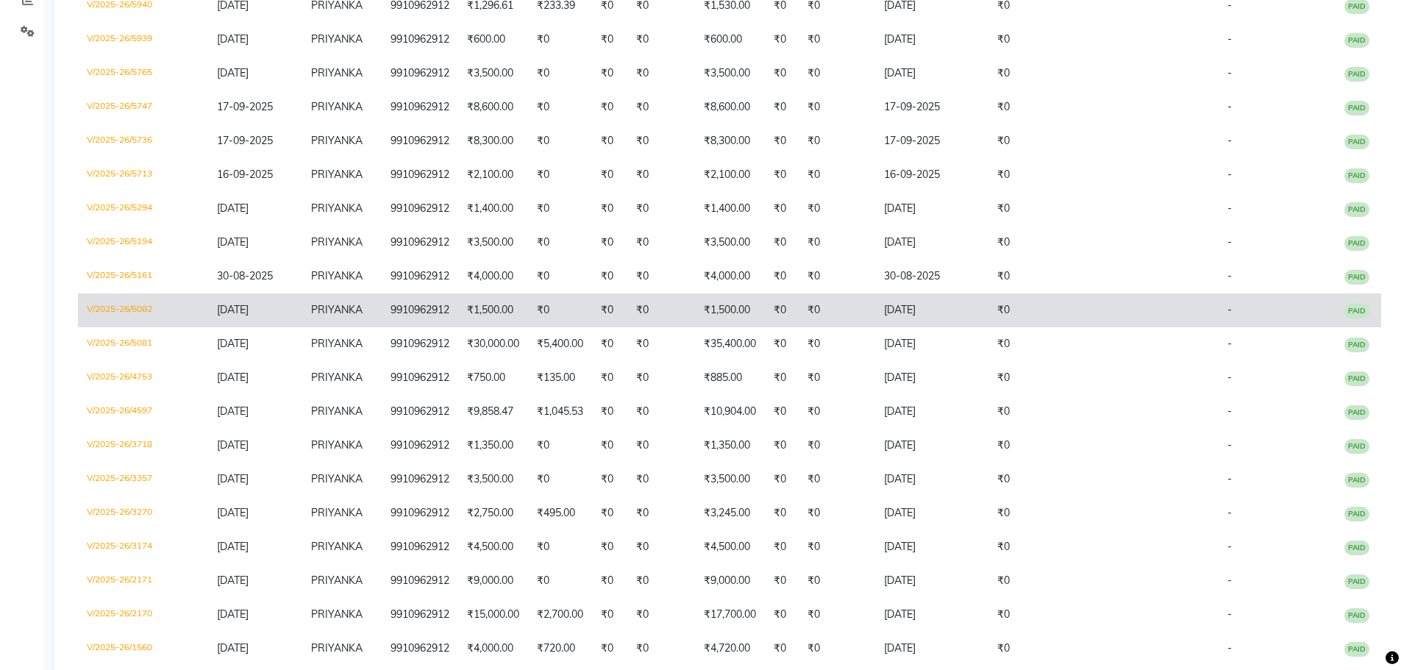
click at [145, 307] on td "V/2025-26/5082" at bounding box center [143, 310] width 130 height 34
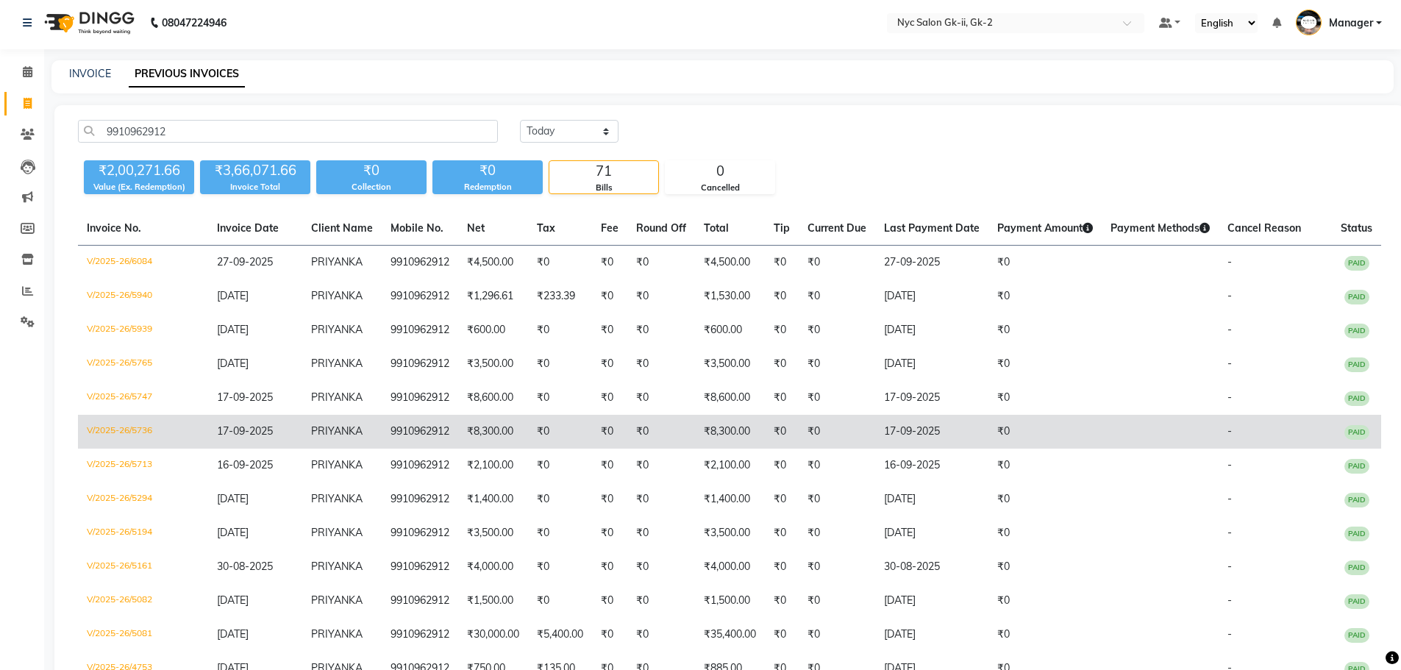
scroll to position [0, 0]
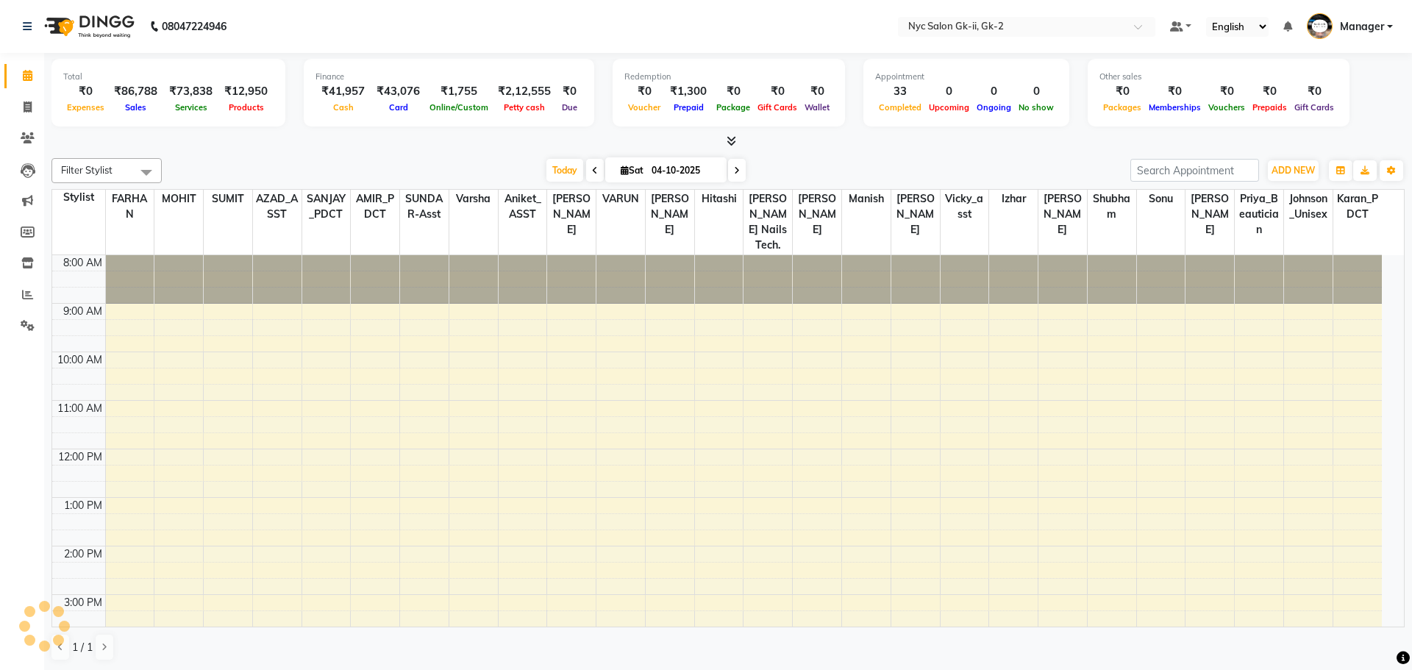
click at [288, 157] on div "Filter Stylist Select All AMIR_PDCT aniket_ASST AZAD_ASST [PERSON_NAME] [PERSON…" at bounding box center [727, 409] width 1353 height 515
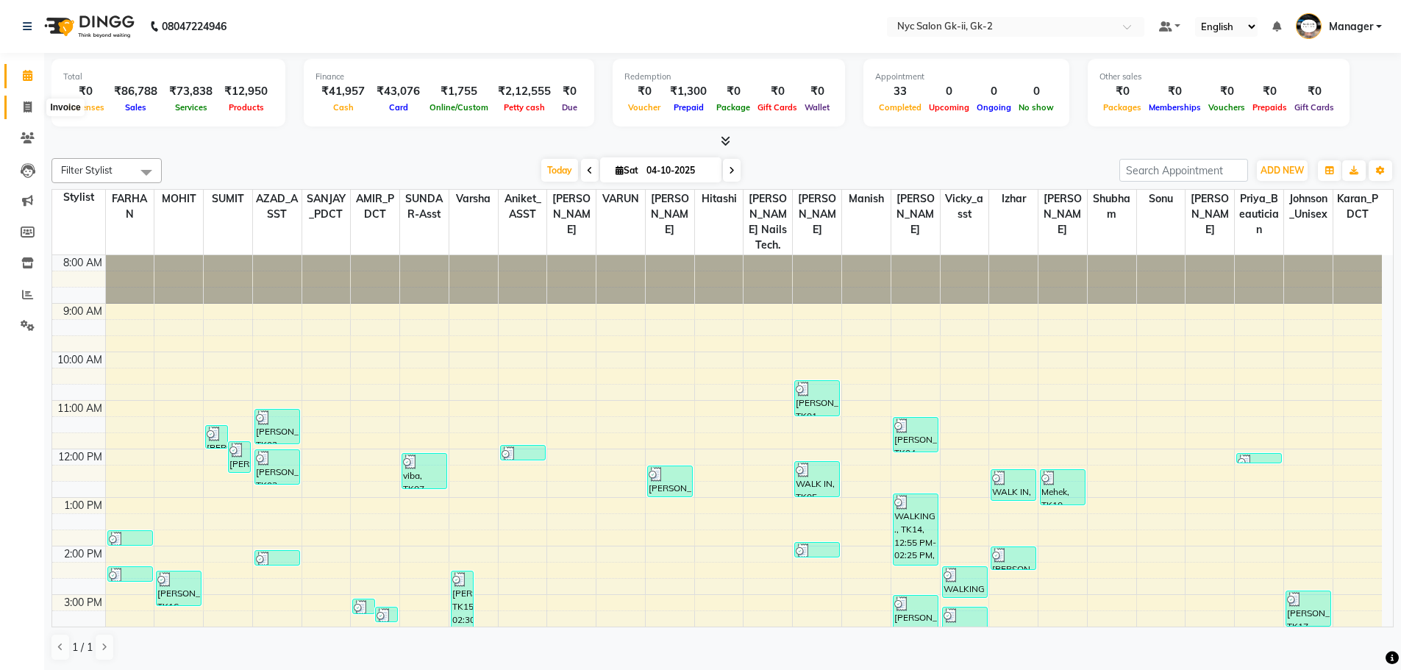
click at [31, 109] on icon at bounding box center [28, 107] width 8 height 11
select select "service"
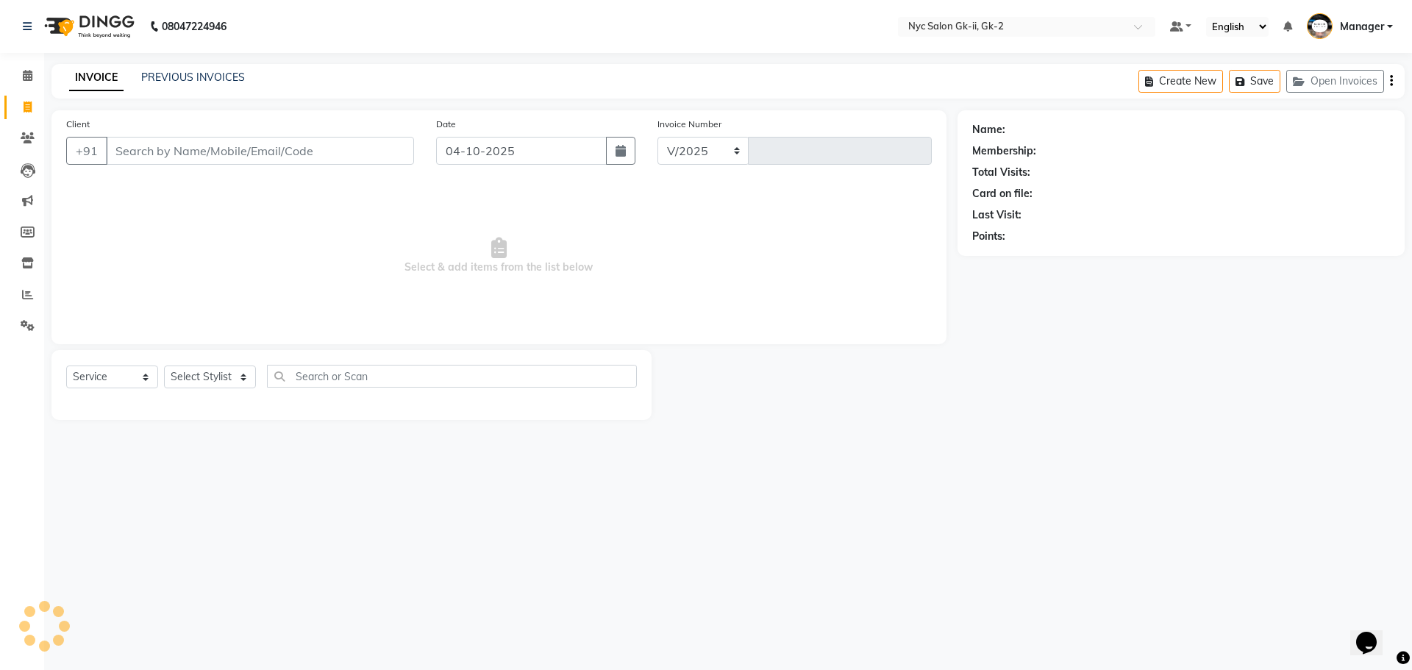
select select "5936"
type input "6335"
click at [200, 375] on select "Select Stylist" at bounding box center [210, 377] width 92 height 23
select select "42211"
click at [164, 366] on select "Select Stylist AMIR_PDCT aniket_ASST AZAD_ASST [PERSON_NAME] [PERSON_NAME] [PER…" at bounding box center [215, 377] width 102 height 23
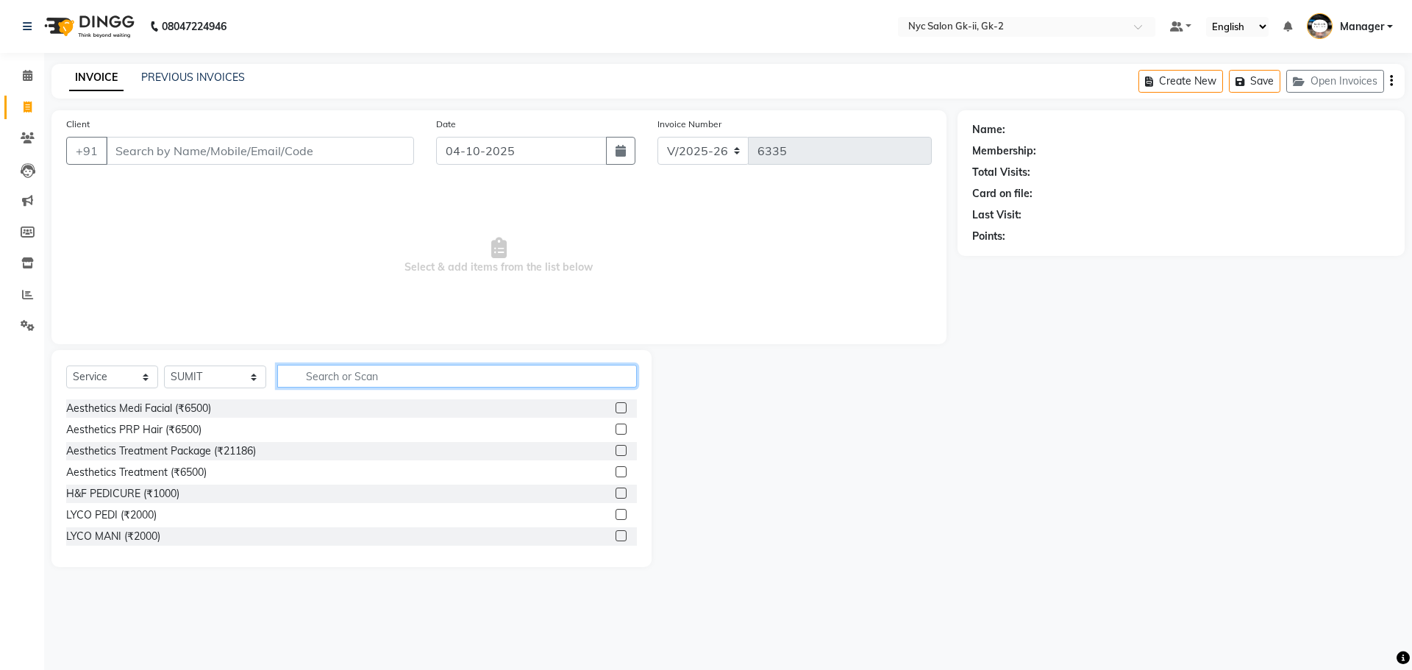
click at [328, 381] on input "text" at bounding box center [457, 376] width 360 height 23
type input "H"
click at [188, 374] on select "Select Stylist AMIR_PDCT aniket_ASST AZAD_ASST [PERSON_NAME] [PERSON_NAME] [PER…" at bounding box center [215, 377] width 102 height 23
select select "42208"
click at [356, 372] on input "H" at bounding box center [447, 376] width 340 height 23
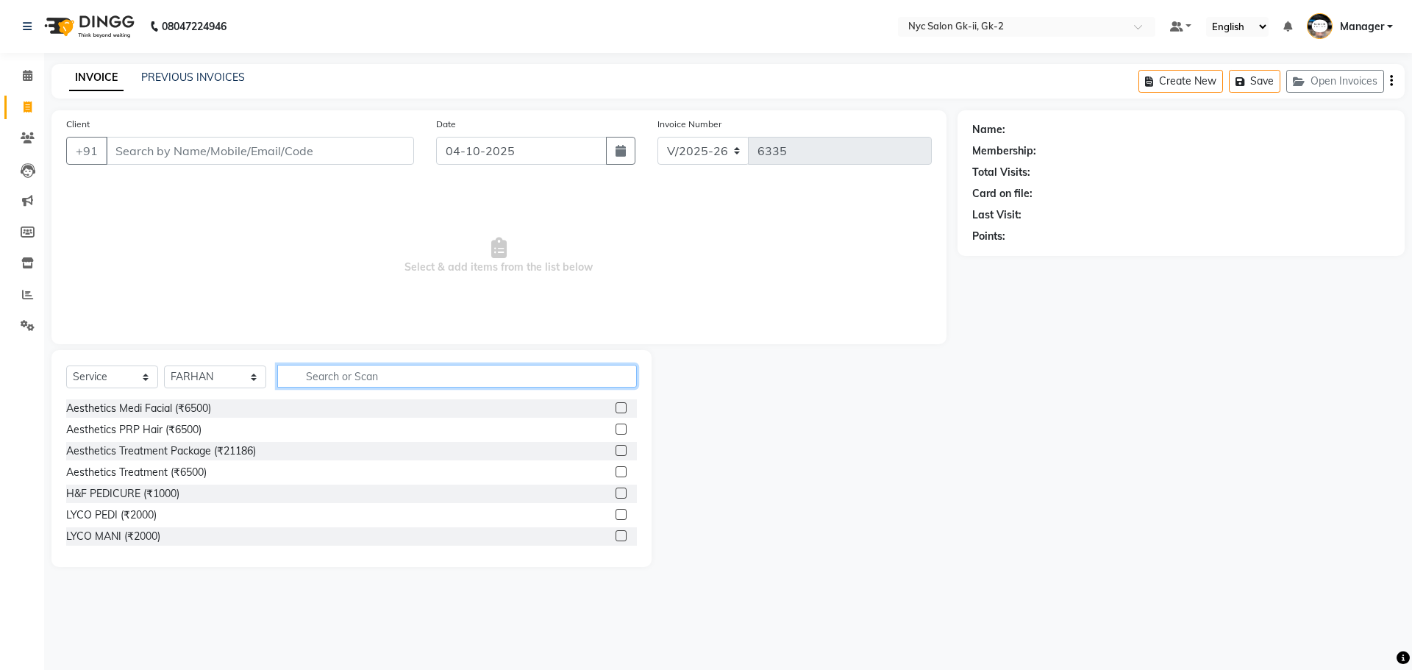
click at [330, 371] on input "text" at bounding box center [457, 376] width 360 height 23
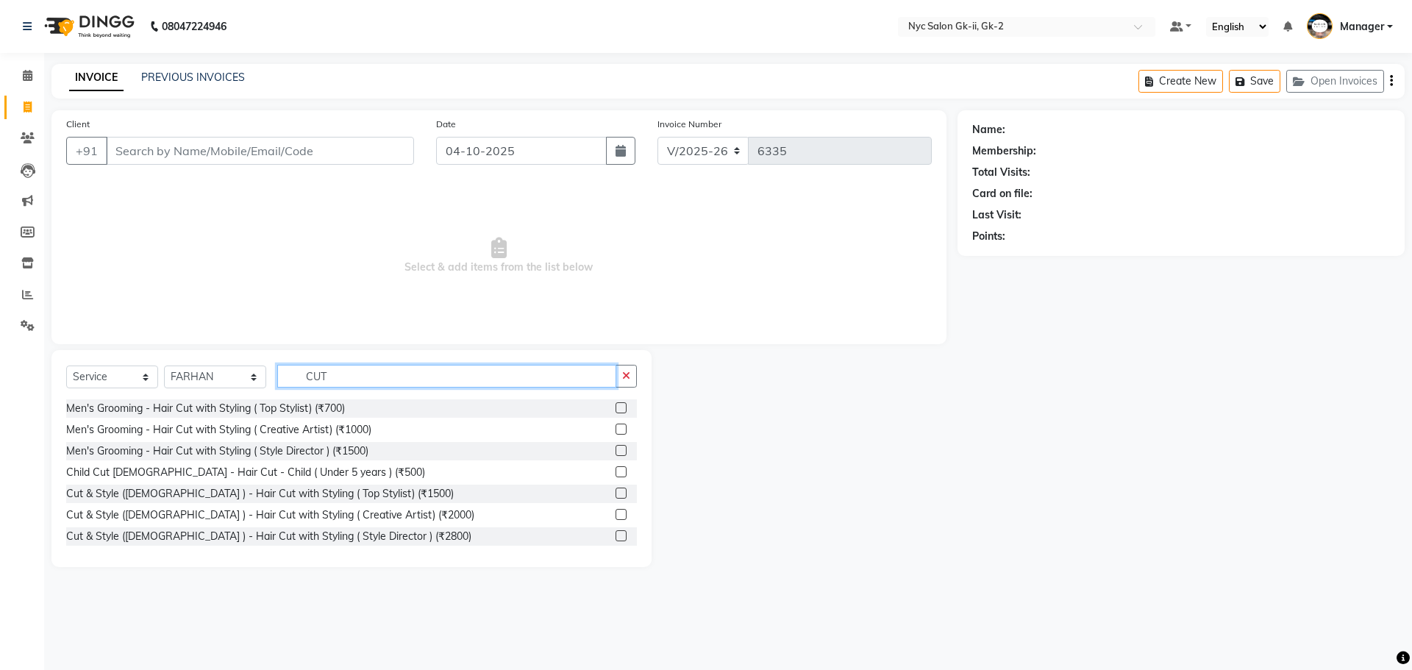
type input "CUT"
click at [616, 516] on label at bounding box center [621, 514] width 11 height 11
click at [616, 516] on input "checkbox" at bounding box center [621, 515] width 10 height 10
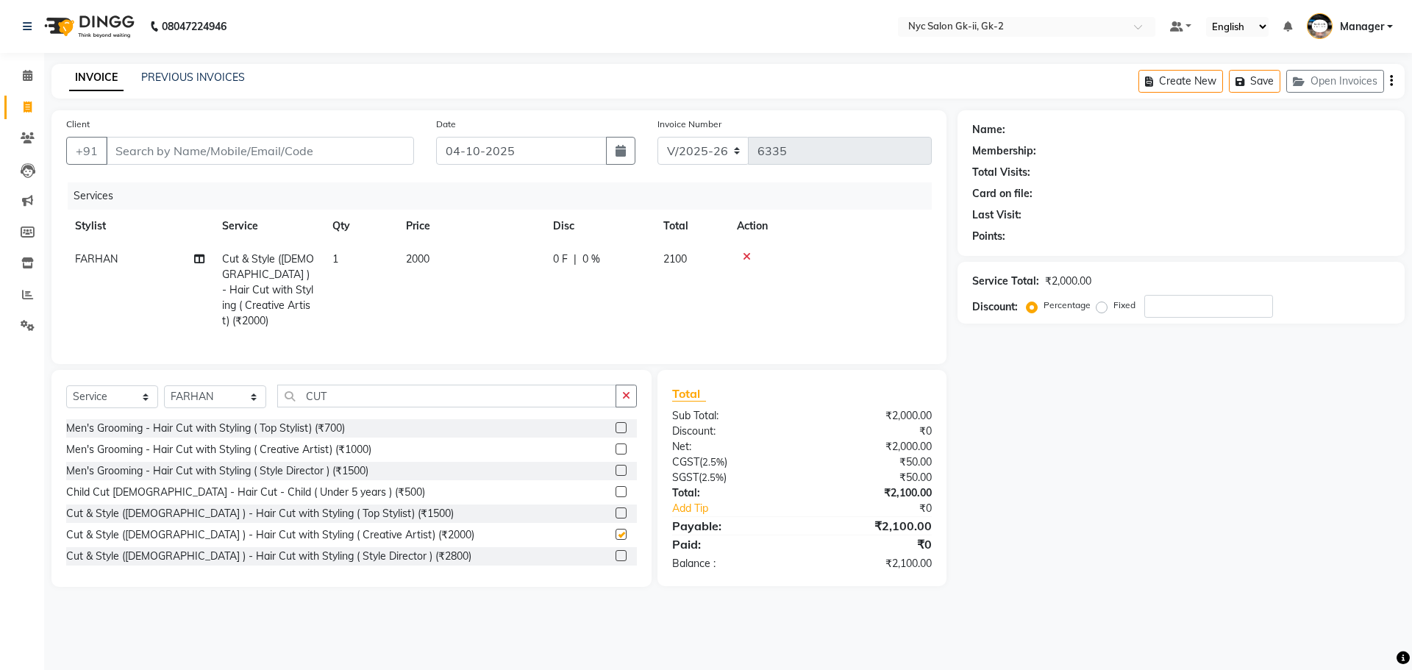
checkbox input "false"
click at [191, 396] on select "Select Stylist AMIR_PDCT aniket_ASST AZAD_ASST Deepak Thakur Faiz khan FARHAN H…" at bounding box center [215, 396] width 102 height 23
select select "48929"
drag, startPoint x: 1111, startPoint y: 457, endPoint x: 1030, endPoint y: 468, distance: 82.3
click at [1111, 457] on div "Name: Membership: Total Visits: Card on file: Last Visit: Points: Service Total…" at bounding box center [1187, 348] width 458 height 477
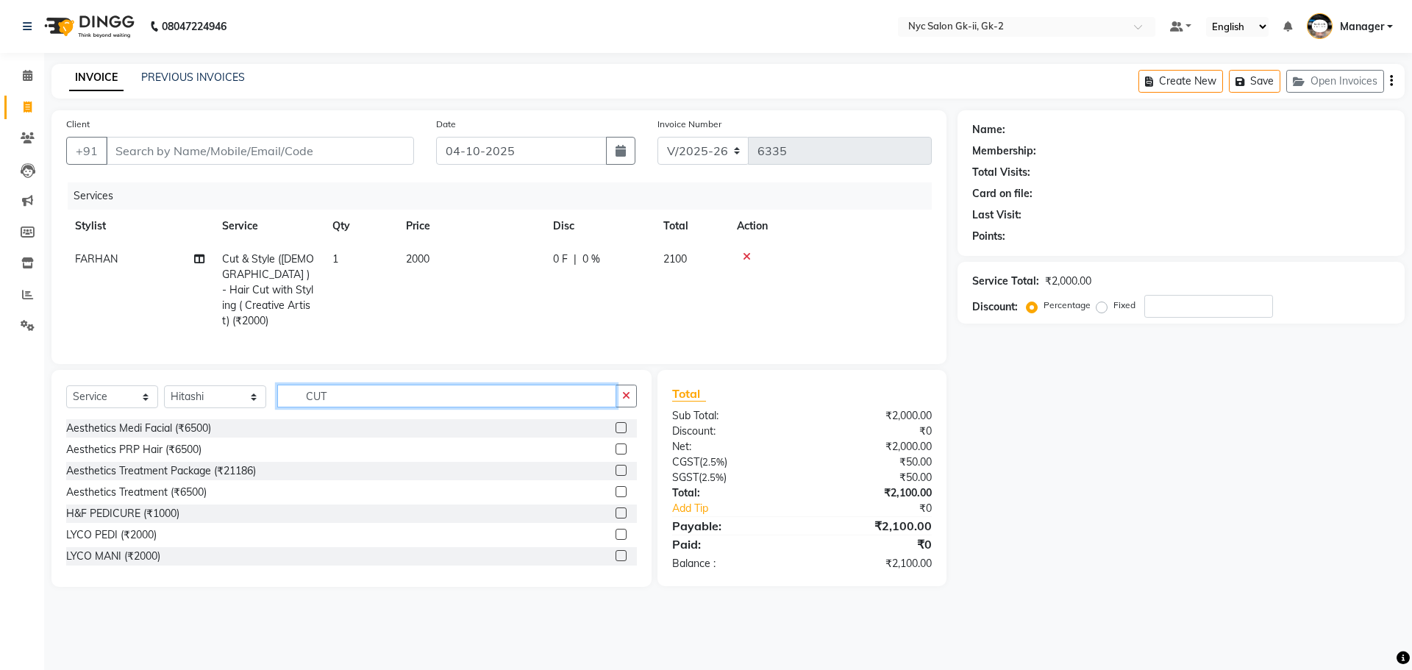
drag, startPoint x: 360, startPoint y: 388, endPoint x: 0, endPoint y: 399, distance: 359.8
click at [166, 401] on div "Select Service Product Membership Package Voucher Prepaid Gift Card Select Styl…" at bounding box center [351, 402] width 571 height 35
type input "PEDI"
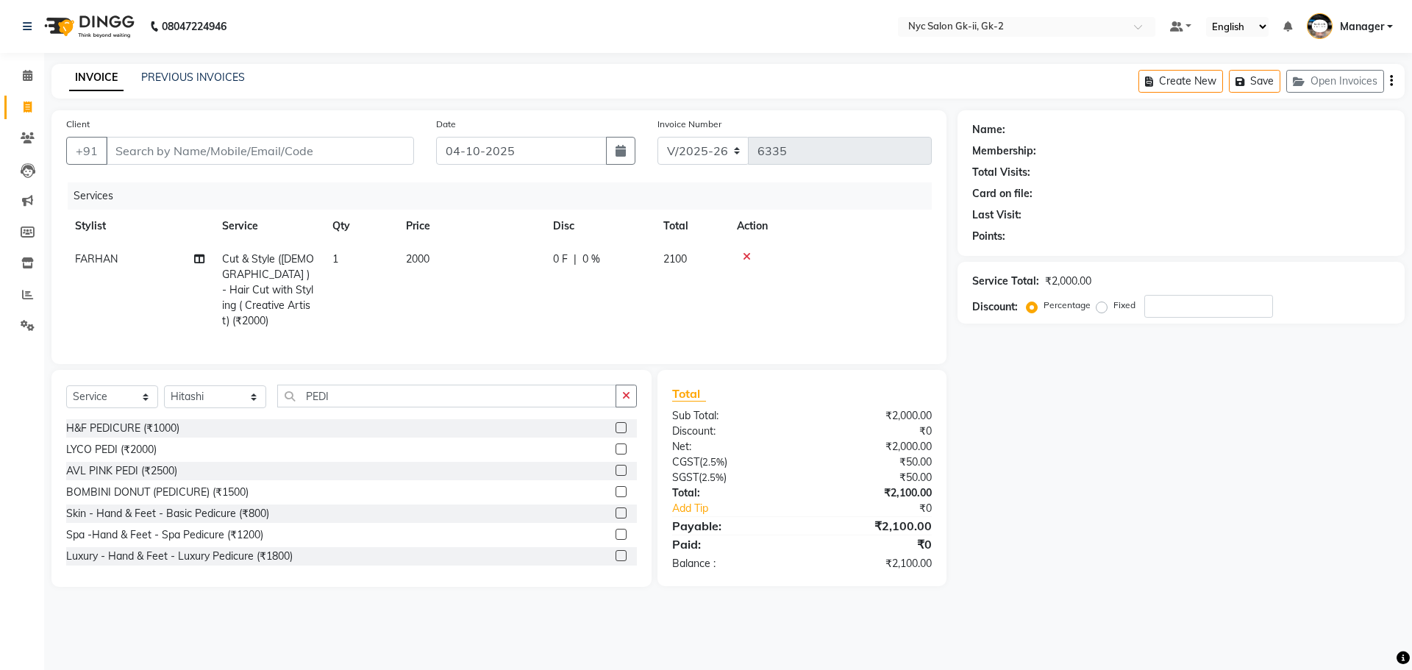
click at [616, 422] on label at bounding box center [621, 427] width 11 height 11
click at [616, 424] on input "checkbox" at bounding box center [621, 429] width 10 height 10
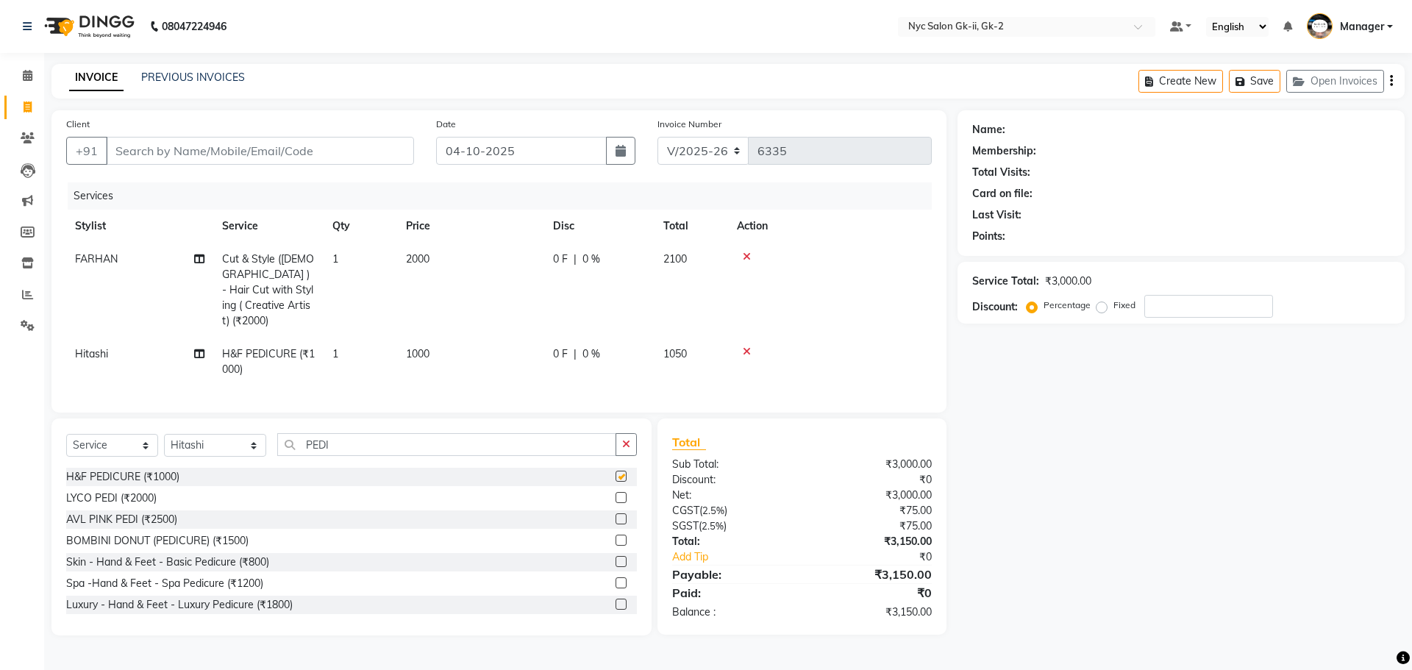
checkbox input "false"
click at [744, 346] on icon at bounding box center [747, 351] width 8 height 10
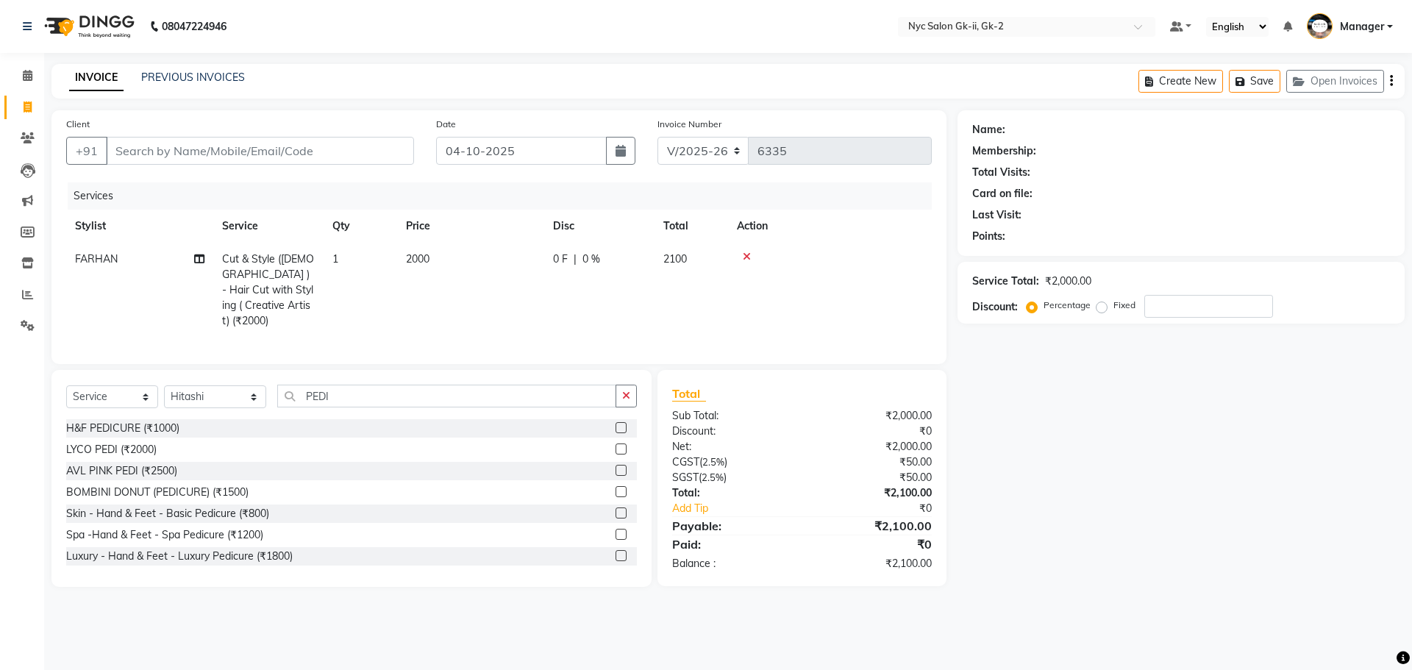
click at [493, 247] on td "2000" at bounding box center [470, 290] width 147 height 95
select select "42208"
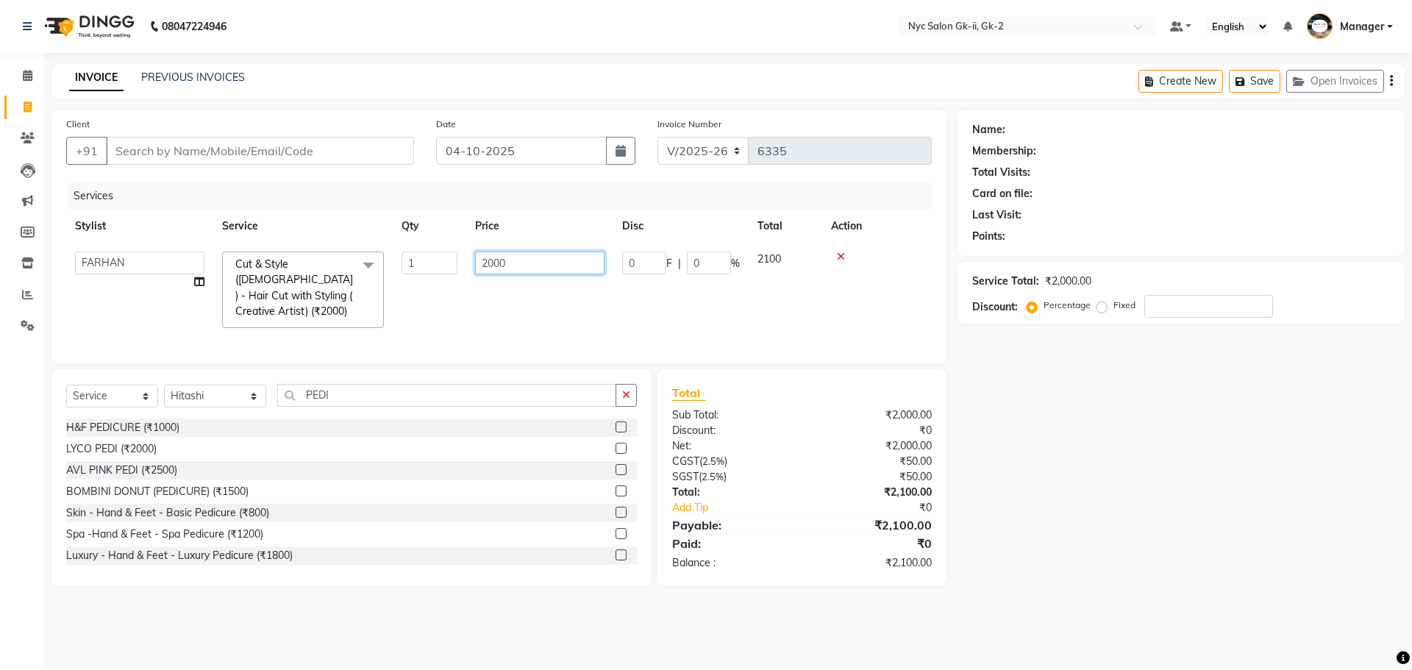
drag, startPoint x: 534, startPoint y: 256, endPoint x: 316, endPoint y: 246, distance: 218.0
click at [344, 248] on tr "AMIR_PDCT aniket_ASST AZAD_ASST Deepak Thakur Faiz khan FARHAN Hitashi Inventor…" at bounding box center [499, 290] width 866 height 94
type input "2100"
click at [1137, 430] on div "Name: Membership: Total Visits: Card on file: Last Visit: Points: Service Total…" at bounding box center [1187, 348] width 458 height 476
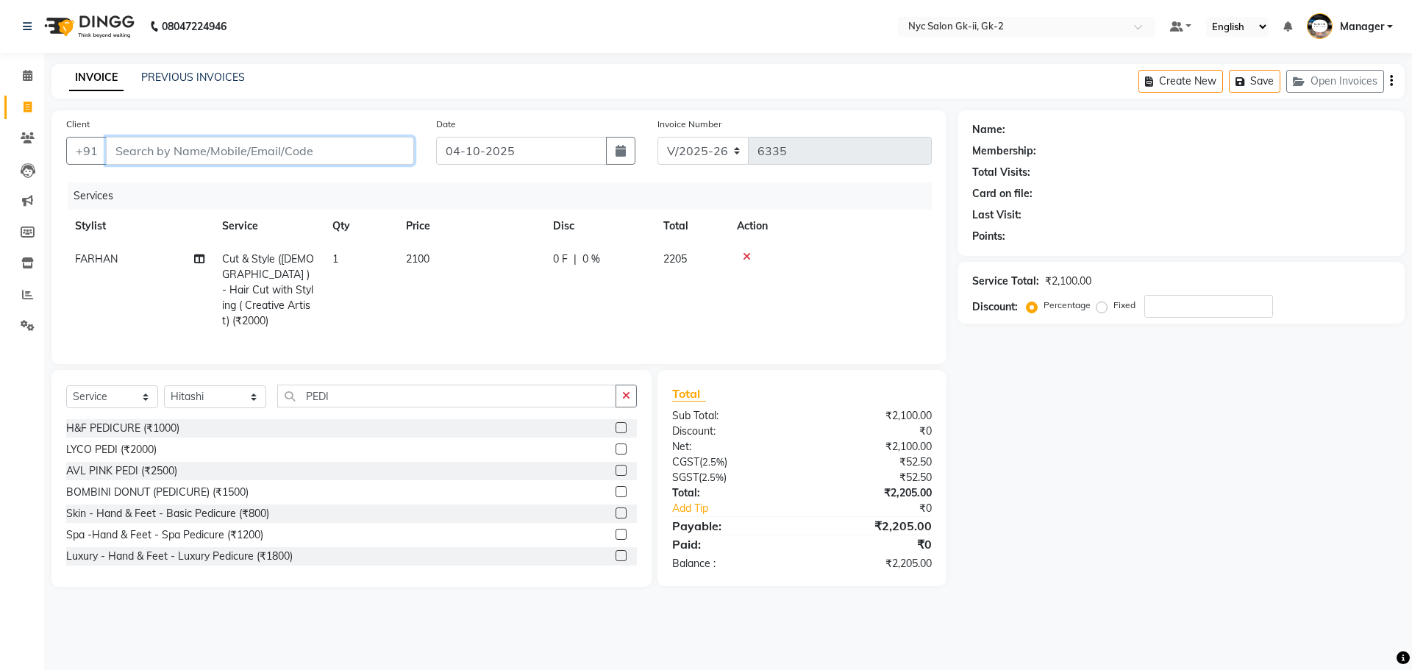
click at [277, 161] on input "Client" at bounding box center [260, 151] width 308 height 28
click at [1047, 412] on div "Name: Membership: Total Visits: Card on file: Last Visit: Points: Service Total…" at bounding box center [1187, 348] width 458 height 477
click at [493, 268] on td "2100" at bounding box center [470, 290] width 147 height 95
select select "42208"
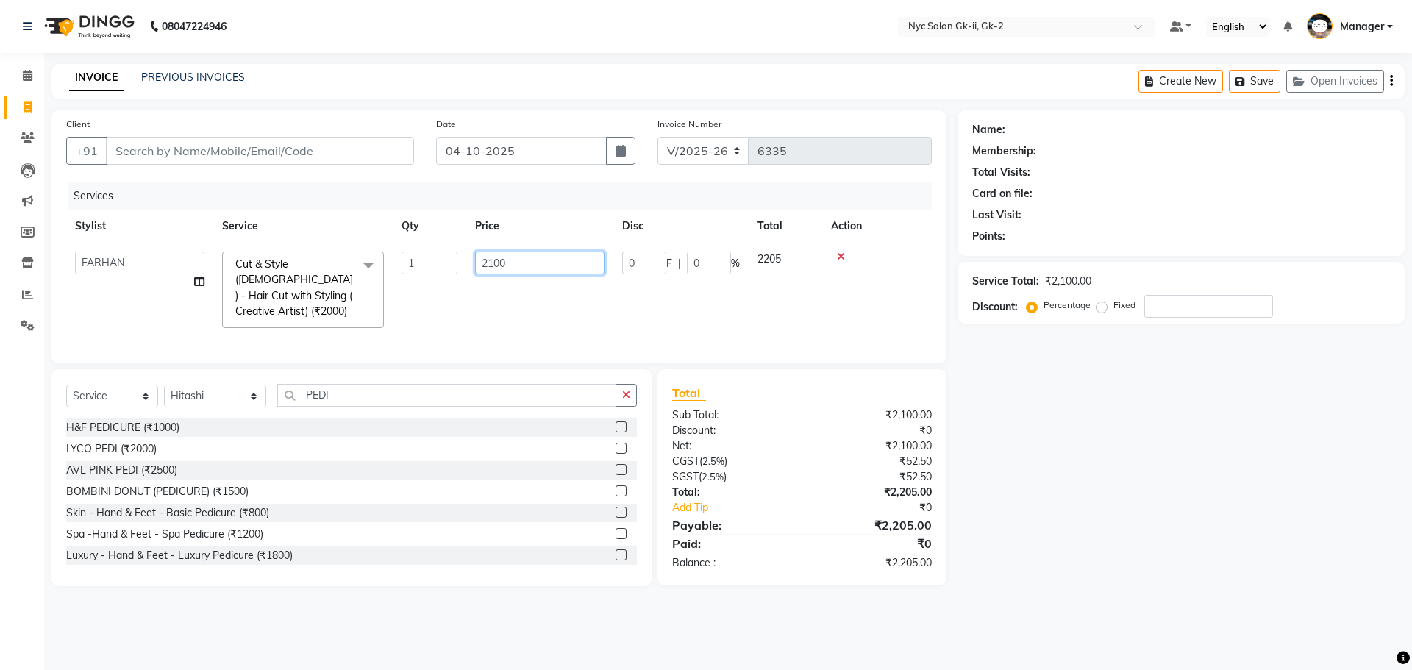
drag, startPoint x: 545, startPoint y: 264, endPoint x: 385, endPoint y: 270, distance: 159.7
click at [385, 270] on tr "AMIR_PDCT aniket_ASST AZAD_ASST Deepak Thakur Faiz khan FARHAN Hitashi Inventor…" at bounding box center [499, 290] width 866 height 94
type input "2000"
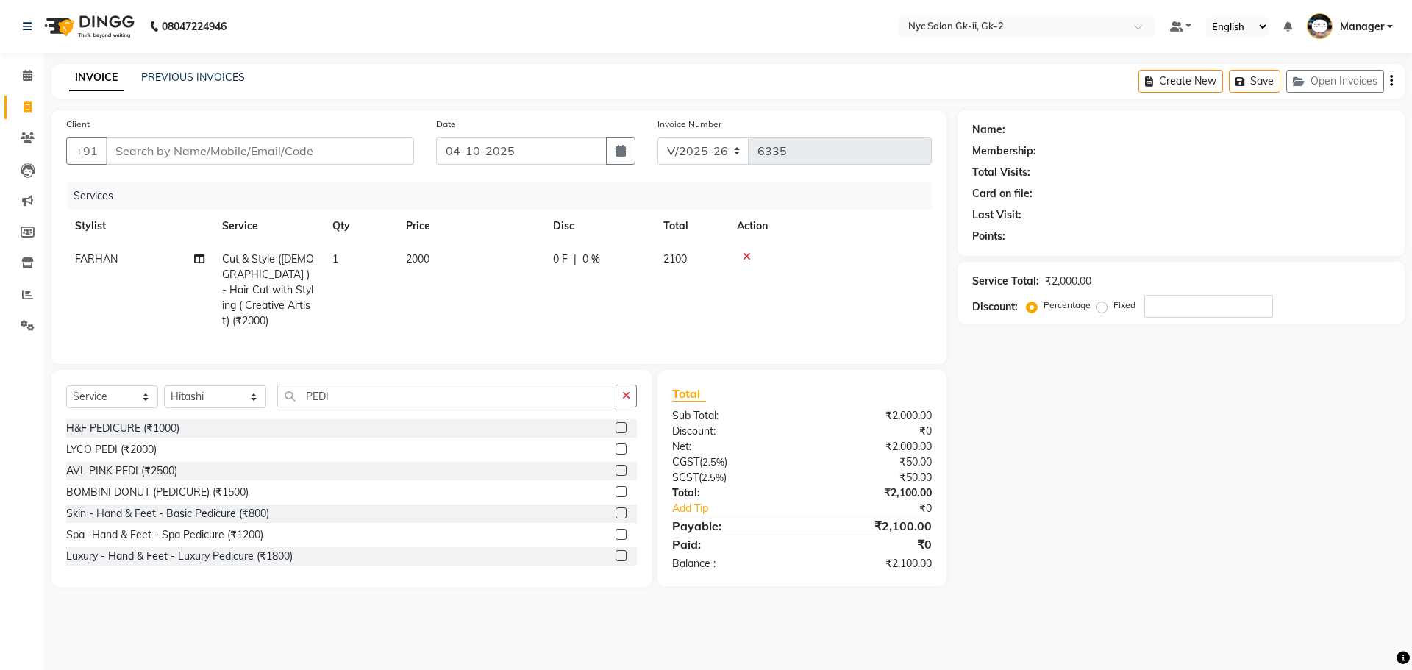
click at [1241, 454] on div "Name: Membership: Total Visits: Card on file: Last Visit: Points: Service Total…" at bounding box center [1187, 348] width 458 height 477
click at [1255, 510] on div "Name: Membership: Total Visits: Card on file: Last Visit: Points: Service Total…" at bounding box center [1187, 348] width 458 height 477
click at [1007, 424] on div "Name: Membership: Total Visits: Card on file: Last Visit: Points: Service Total…" at bounding box center [1187, 348] width 458 height 477
click at [213, 146] on input "Client" at bounding box center [260, 151] width 308 height 28
type input "W"
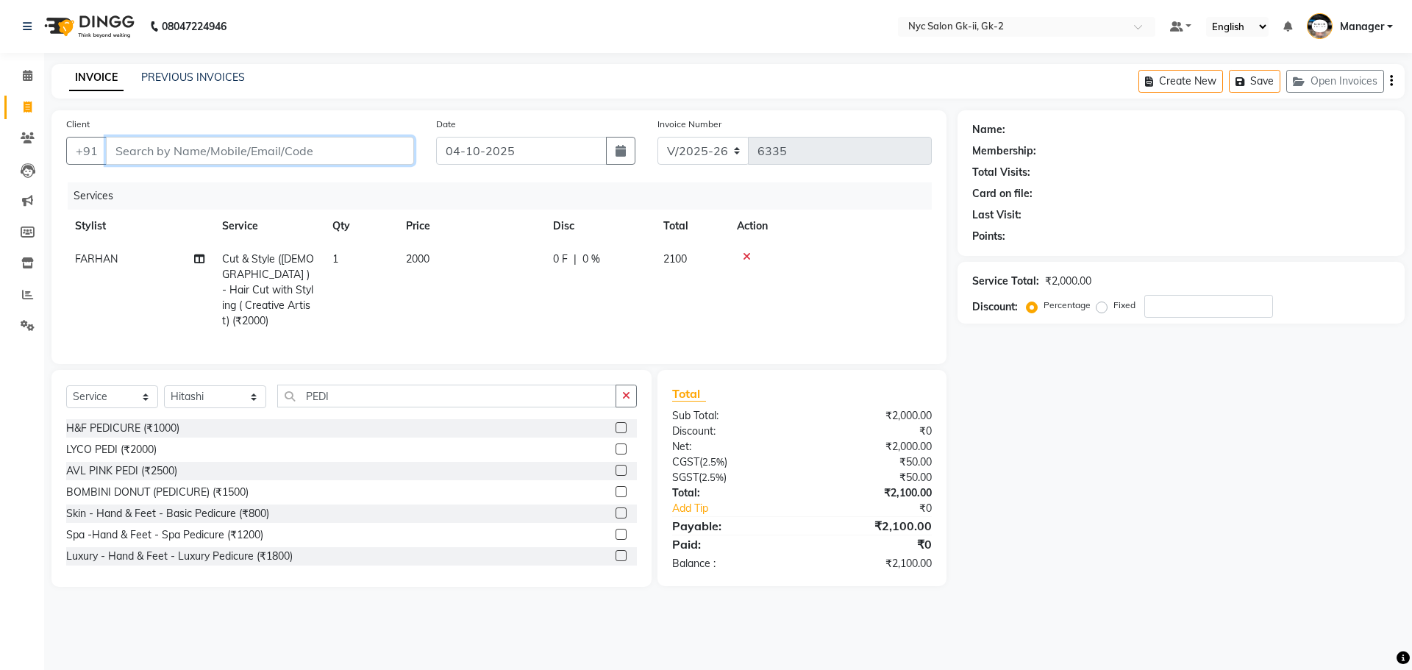
type input "0"
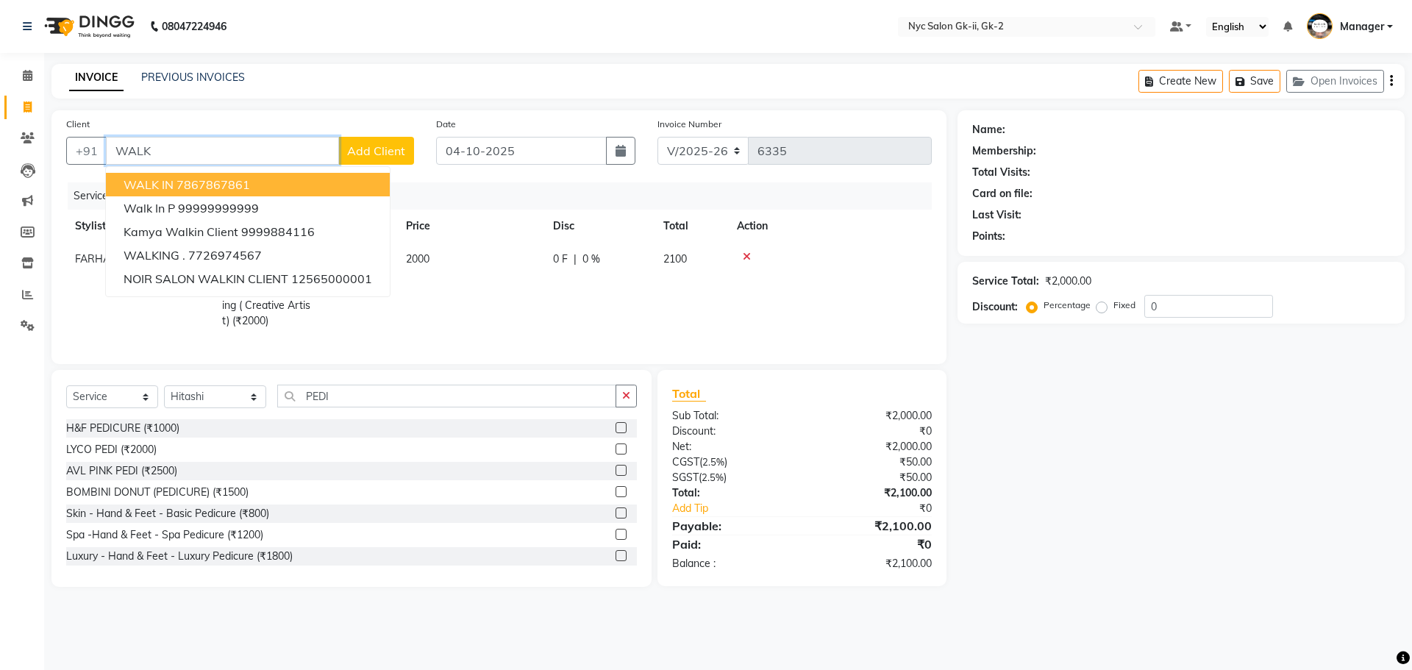
click at [149, 191] on span "WALK IN" at bounding box center [149, 184] width 50 height 15
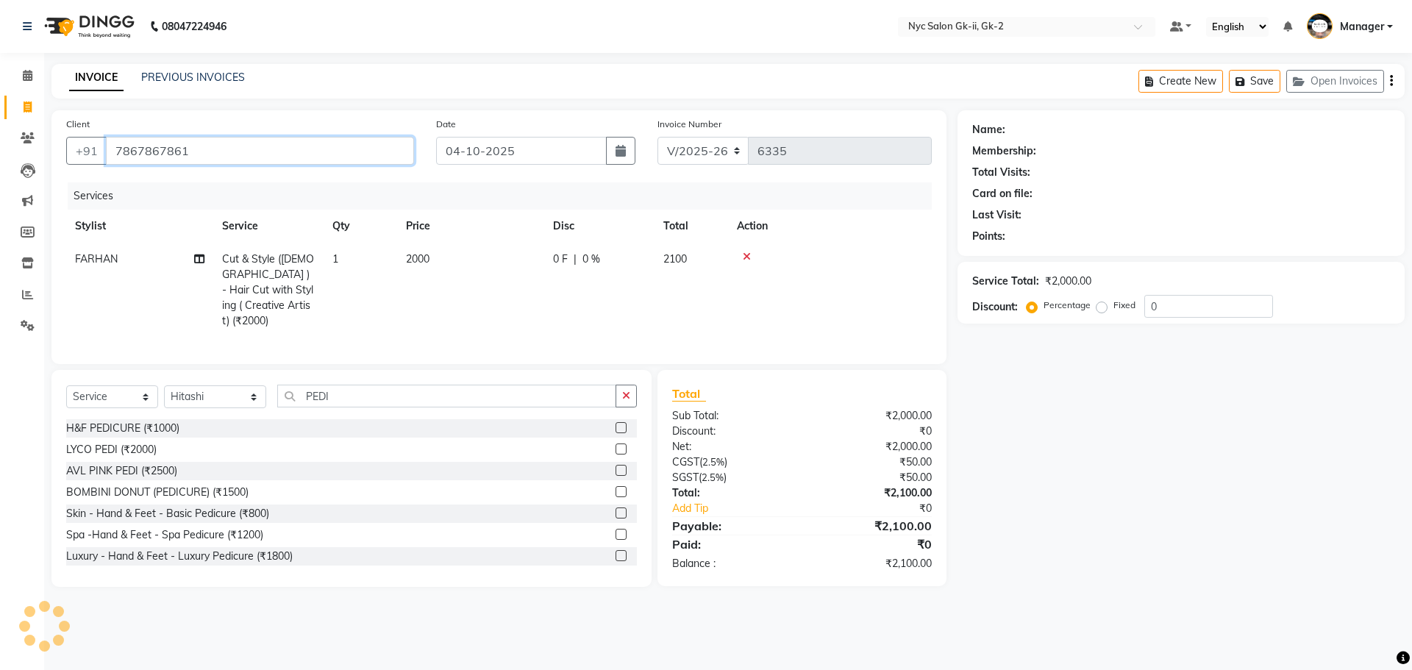
type input "7867867861"
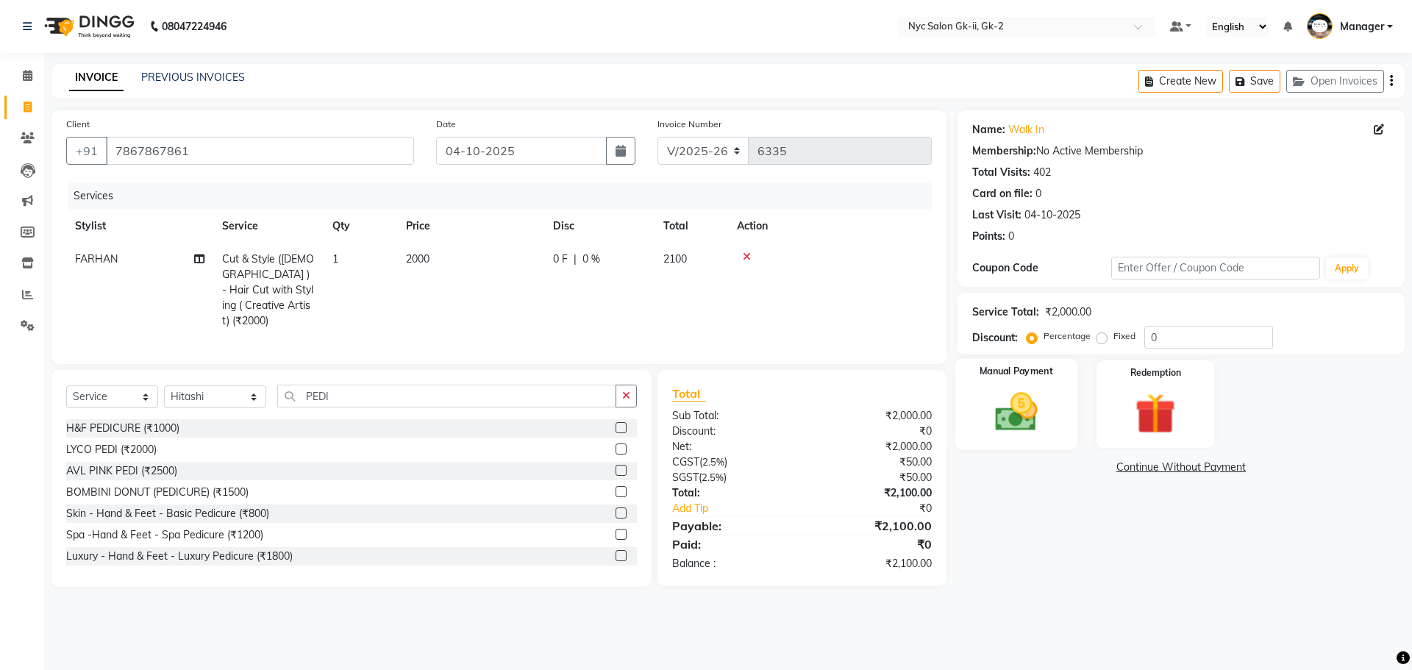
click at [1026, 407] on img at bounding box center [1016, 412] width 68 height 49
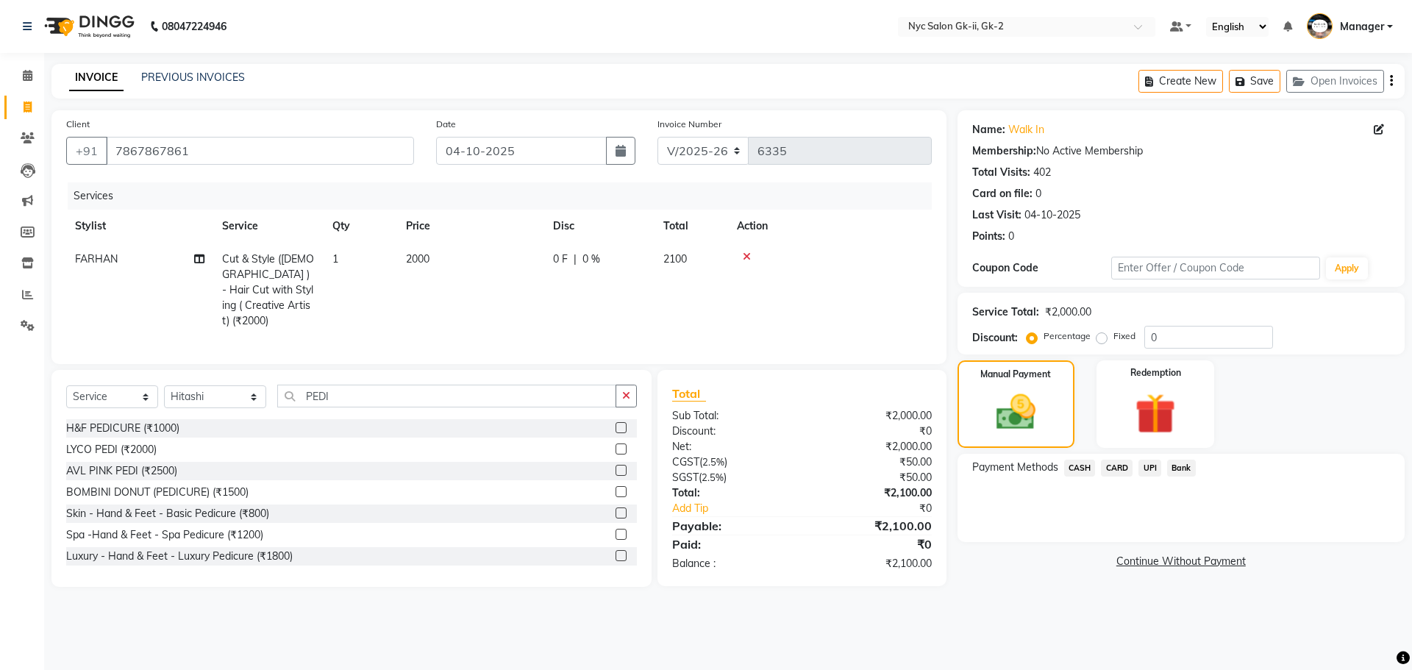
click at [1155, 470] on span "UPI" at bounding box center [1150, 468] width 23 height 17
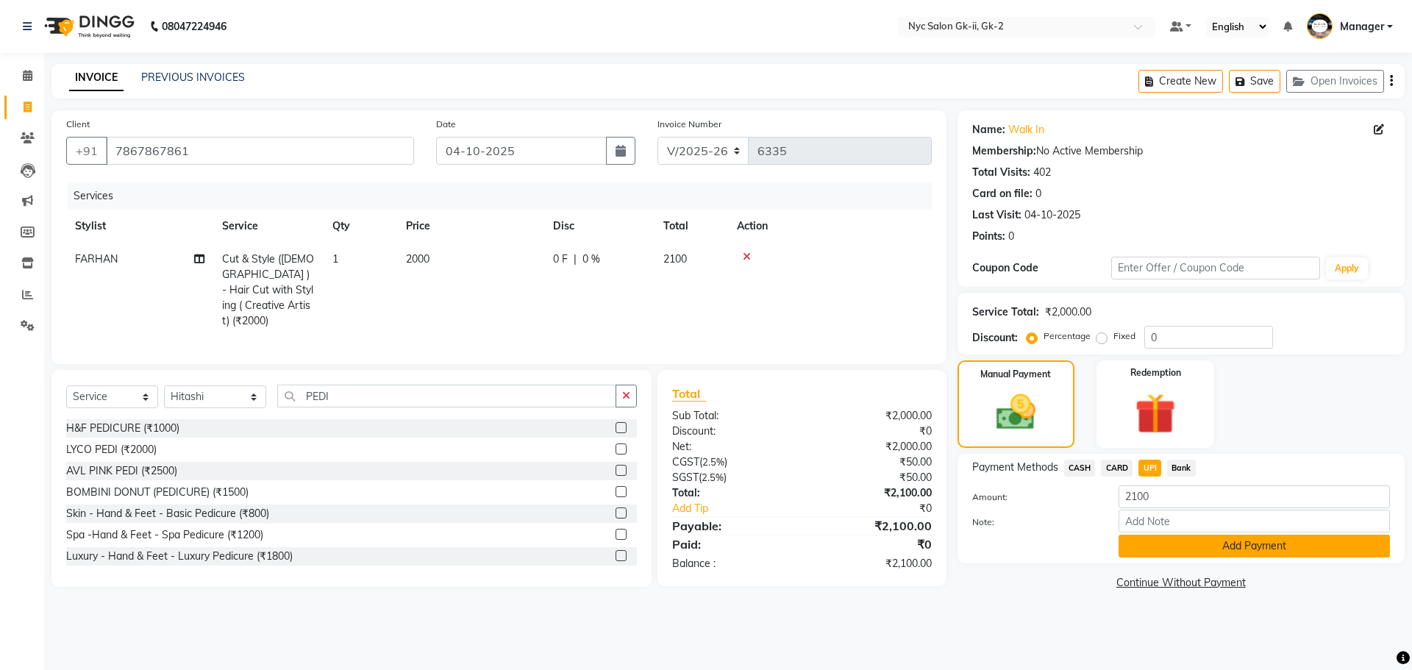
click at [1192, 546] on button "Add Payment" at bounding box center [1254, 546] width 271 height 23
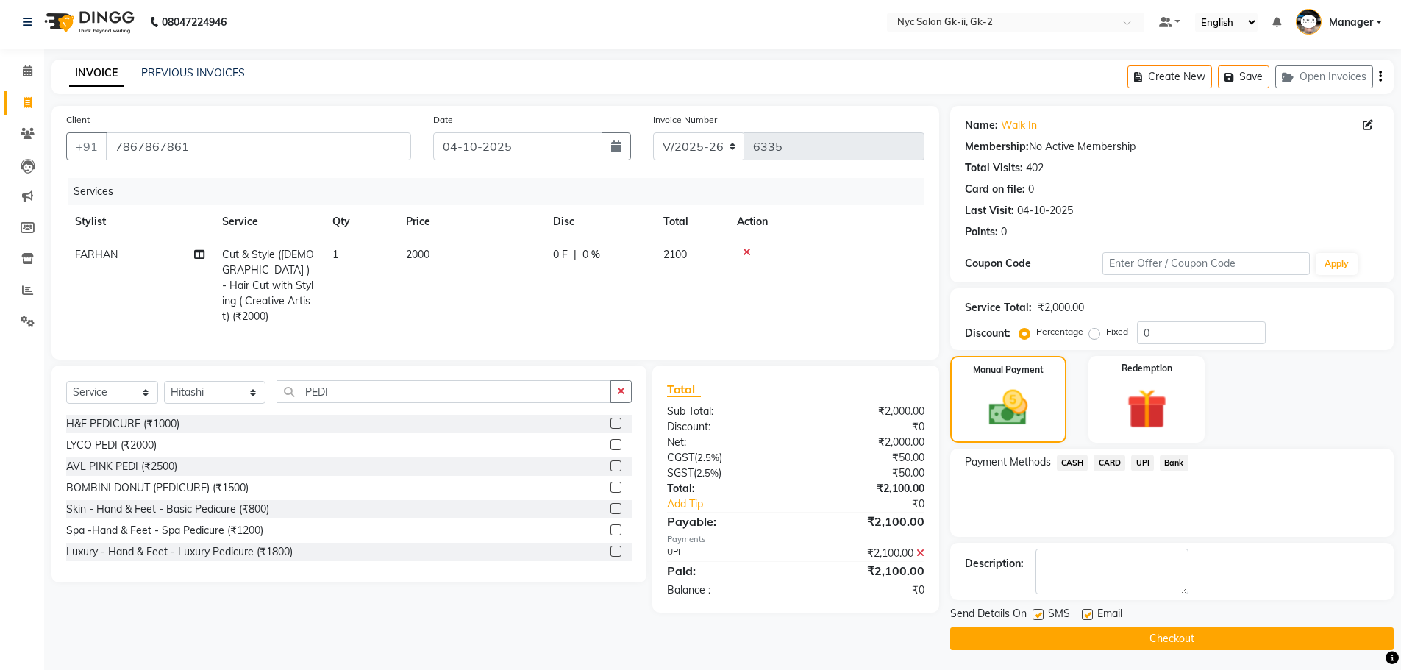
scroll to position [7, 0]
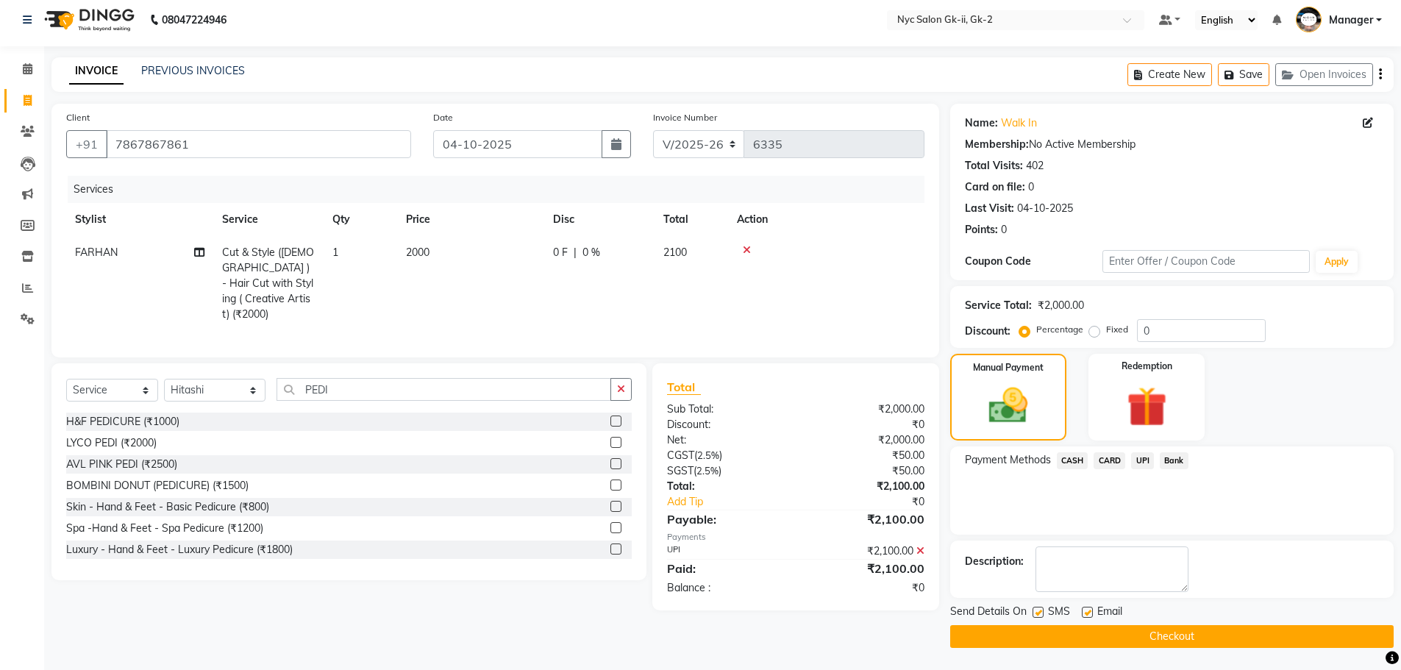
click at [1147, 641] on button "Checkout" at bounding box center [1172, 636] width 444 height 23
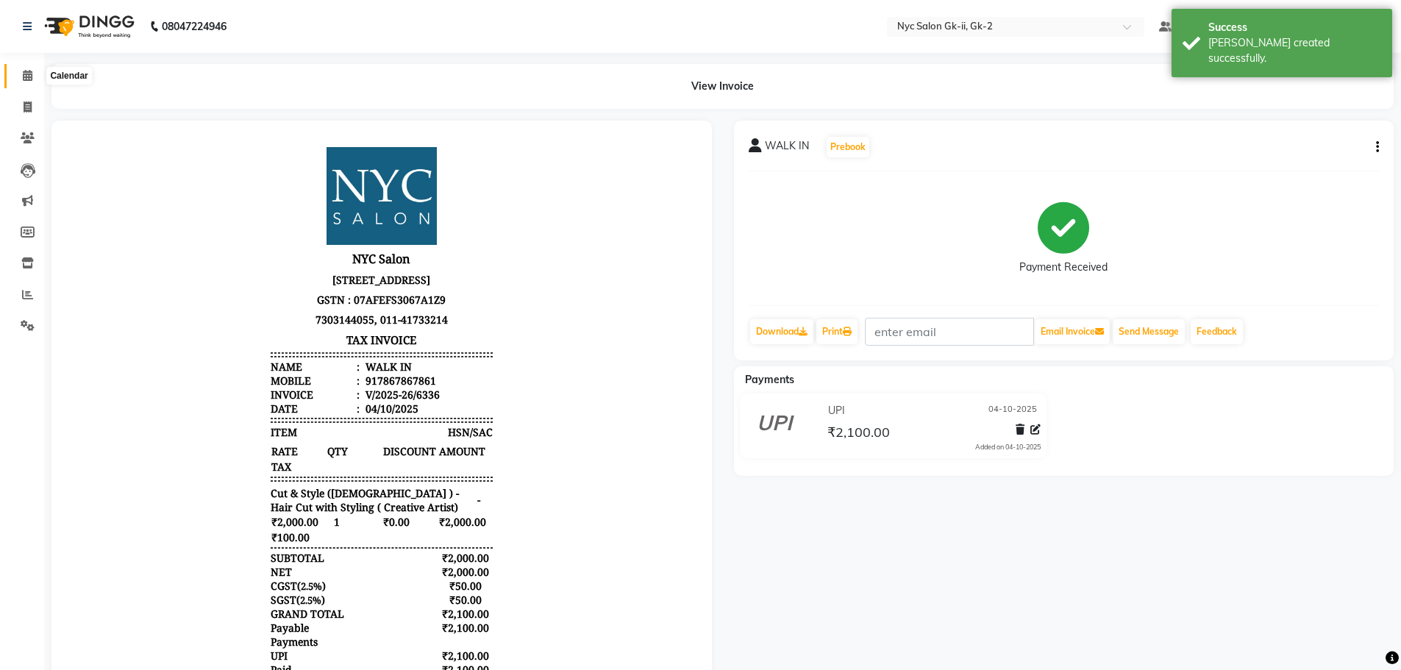
click at [26, 74] on icon at bounding box center [28, 75] width 10 height 11
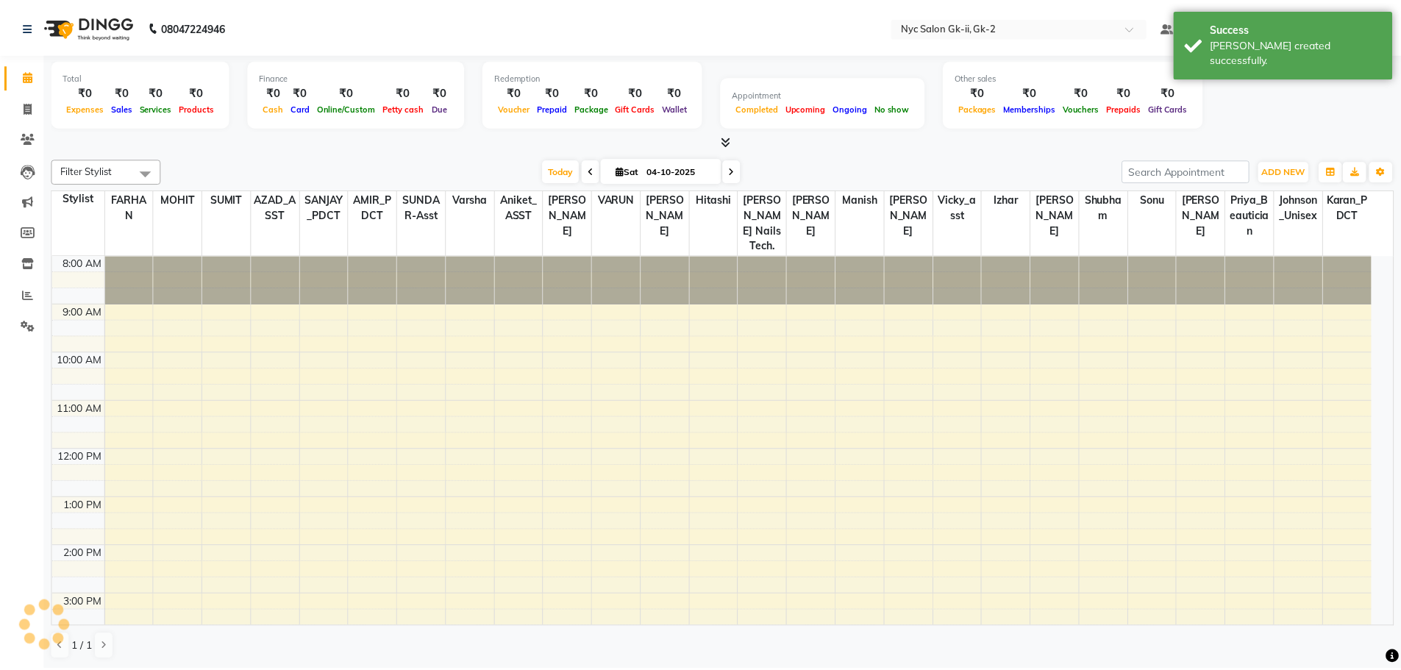
scroll to position [216, 0]
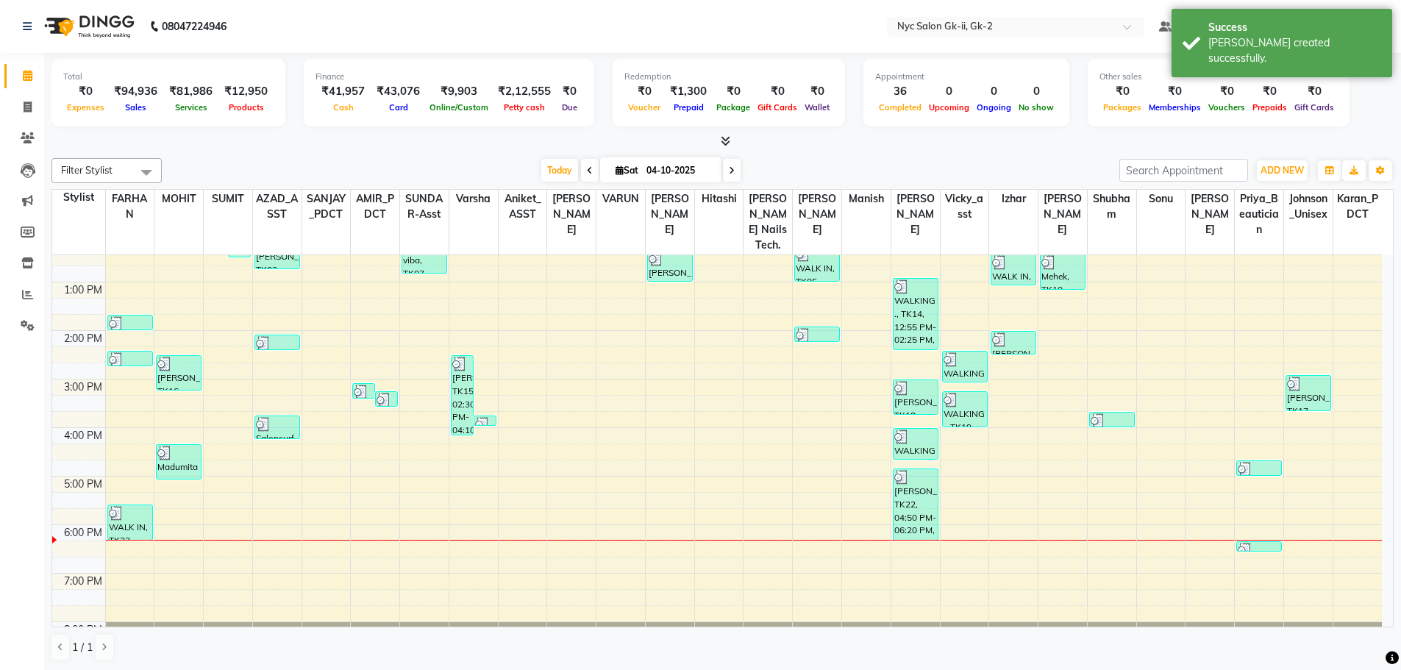
click at [357, 157] on div "Filter Stylist Select All AMIR_PDCT aniket_ASST AZAD_ASST Deepak Thakur Faiz kh…" at bounding box center [722, 409] width 1342 height 515
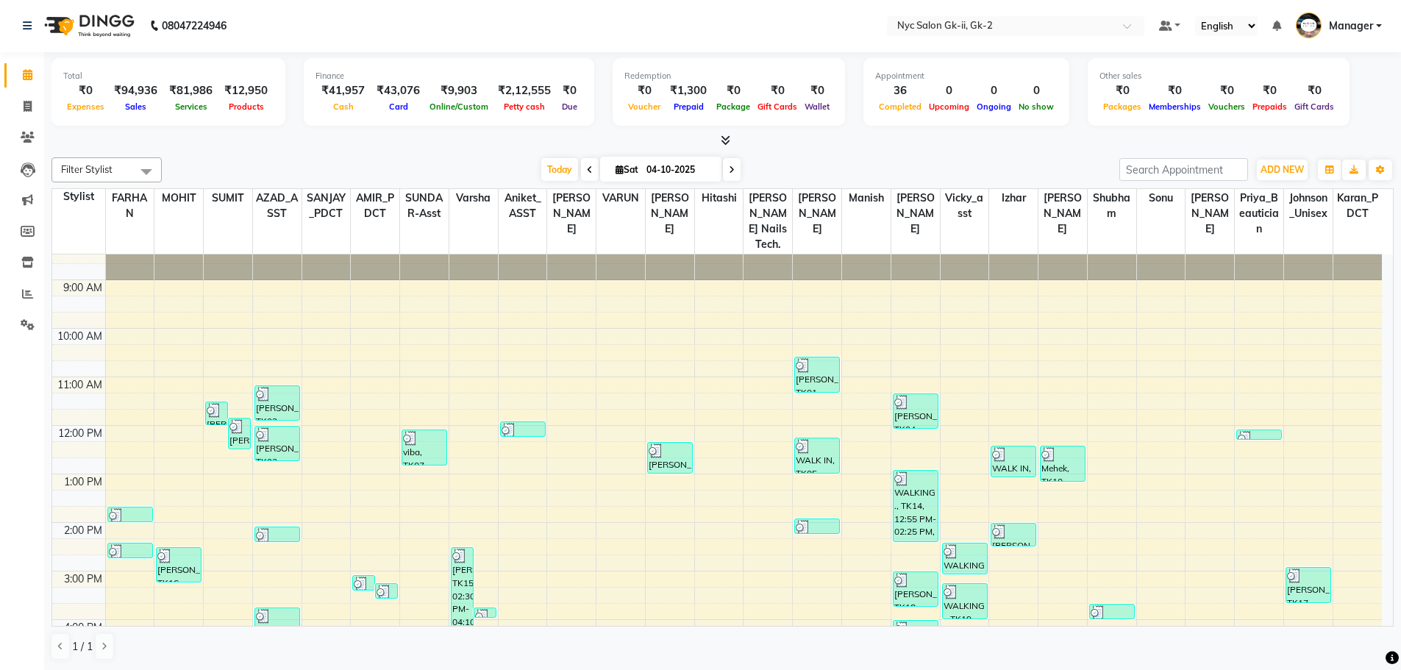
scroll to position [0, 0]
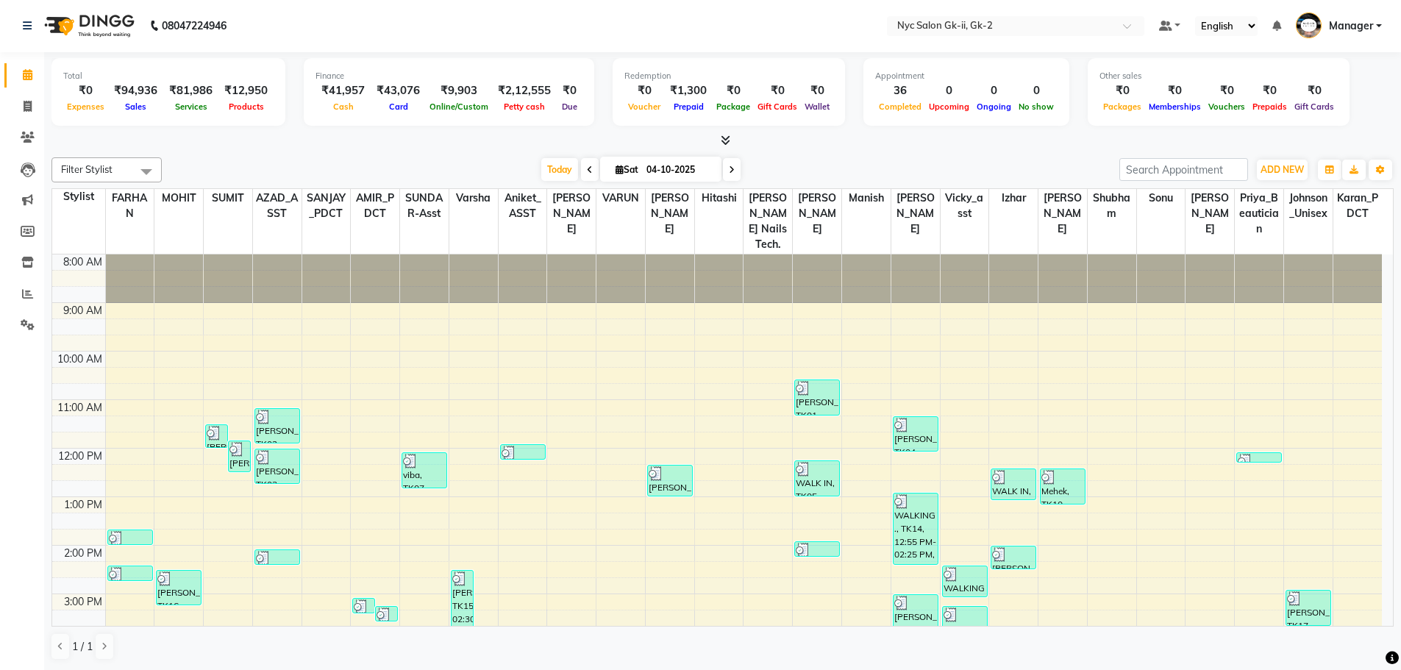
click at [397, 152] on div "Filter Stylist Select All AMIR_PDCT aniket_ASST AZAD_ASST Deepak Thakur Faiz kh…" at bounding box center [722, 409] width 1342 height 515
drag, startPoint x: 26, startPoint y: 111, endPoint x: 56, endPoint y: 110, distance: 30.2
click at [26, 111] on icon at bounding box center [28, 106] width 8 height 11
select select "service"
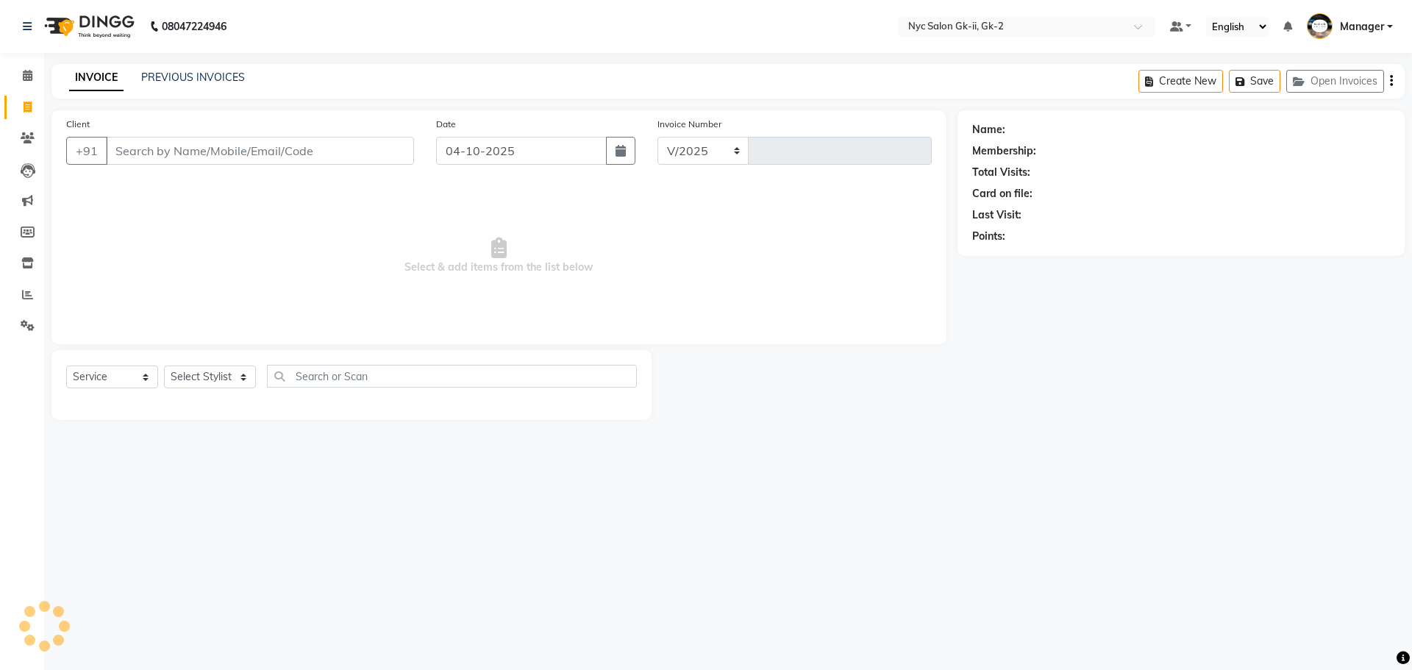
select select "5936"
type input "6337"
click at [226, 82] on link "PREVIOUS INVOICES" at bounding box center [193, 77] width 104 height 13
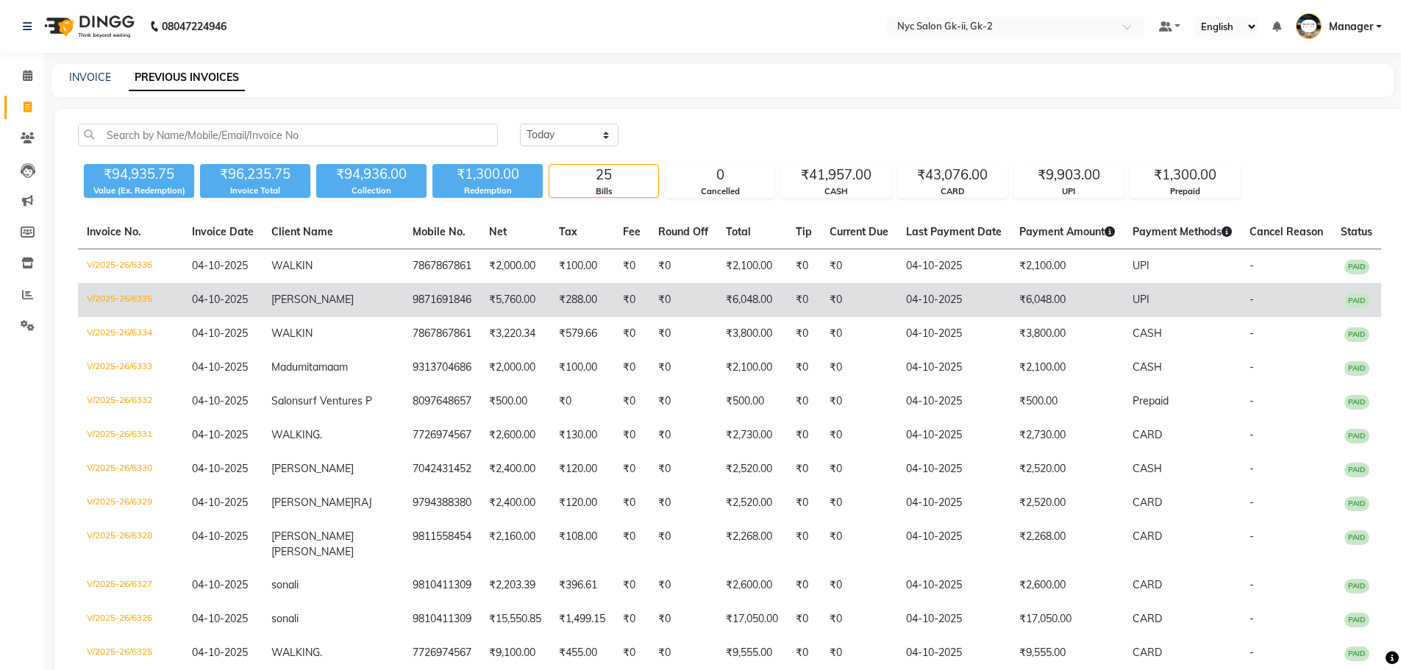
click at [132, 300] on td "V/2025-26/6335" at bounding box center [130, 300] width 105 height 34
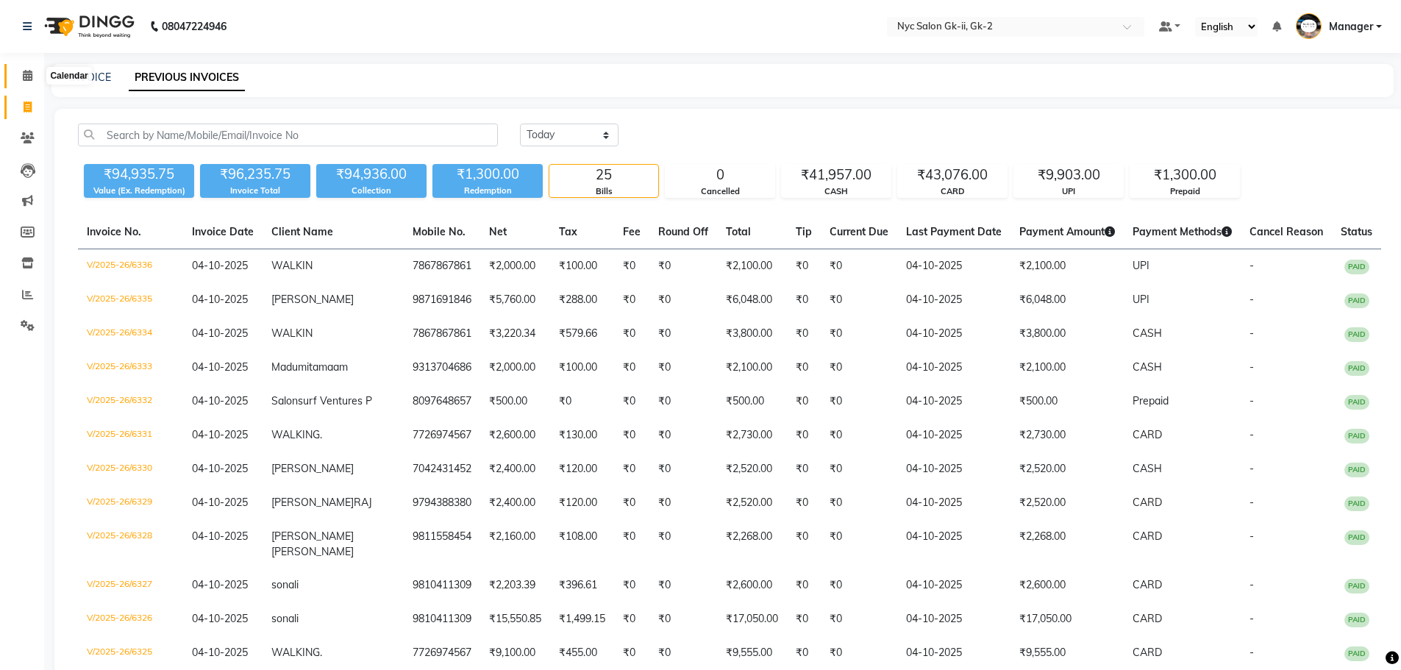
click at [34, 76] on span at bounding box center [28, 76] width 26 height 17
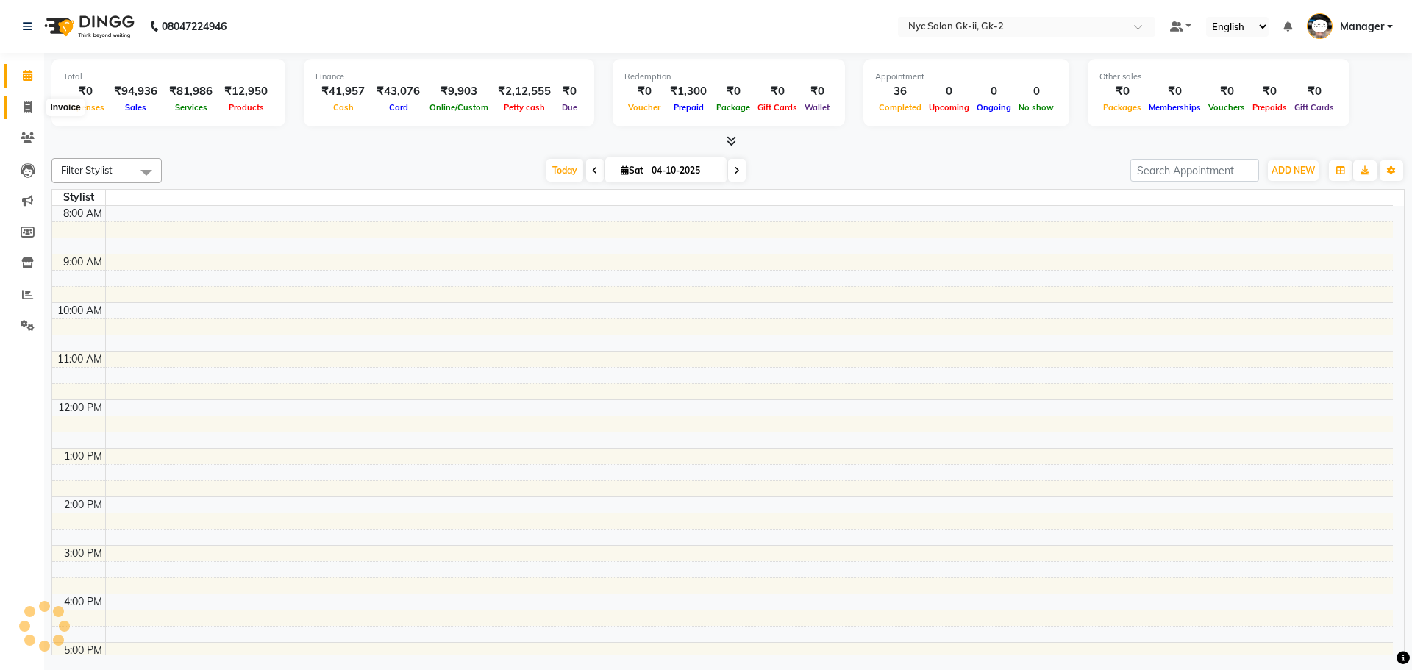
click at [27, 102] on icon at bounding box center [28, 107] width 8 height 11
select select "service"
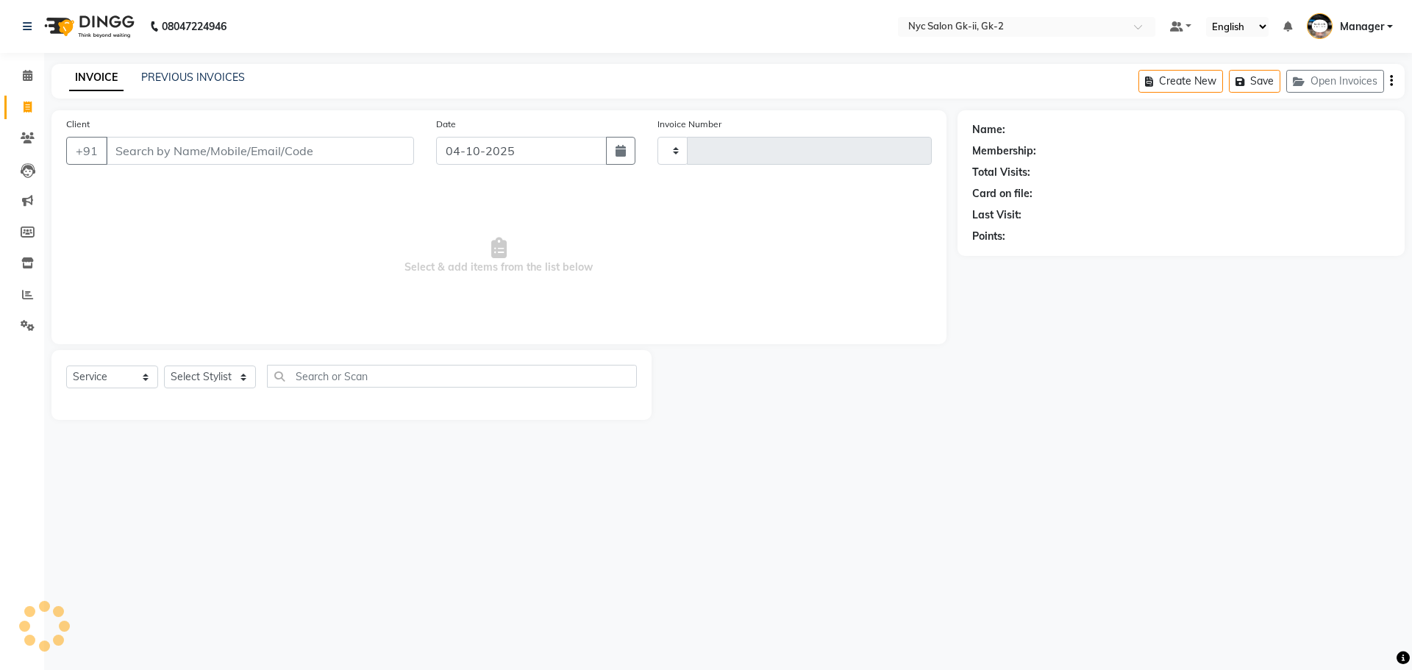
type input "6337"
select select "5936"
click at [223, 84] on div "PREVIOUS INVOICES" at bounding box center [193, 77] width 104 height 15
click at [226, 82] on link "PREVIOUS INVOICES" at bounding box center [193, 77] width 104 height 13
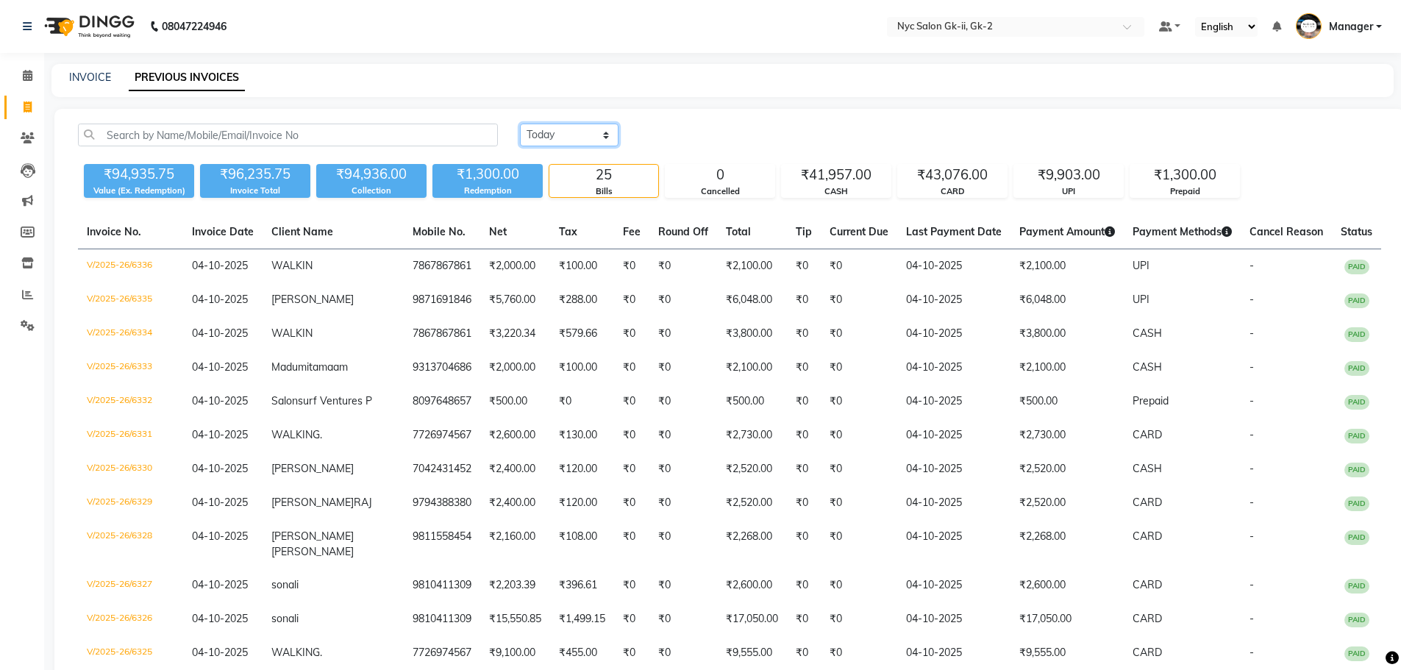
click at [538, 133] on select "Today Yesterday Custom Range" at bounding box center [569, 135] width 99 height 23
click at [727, 131] on div "Today Yesterday Custom Range" at bounding box center [950, 135] width 861 height 23
click at [27, 73] on icon at bounding box center [28, 75] width 10 height 11
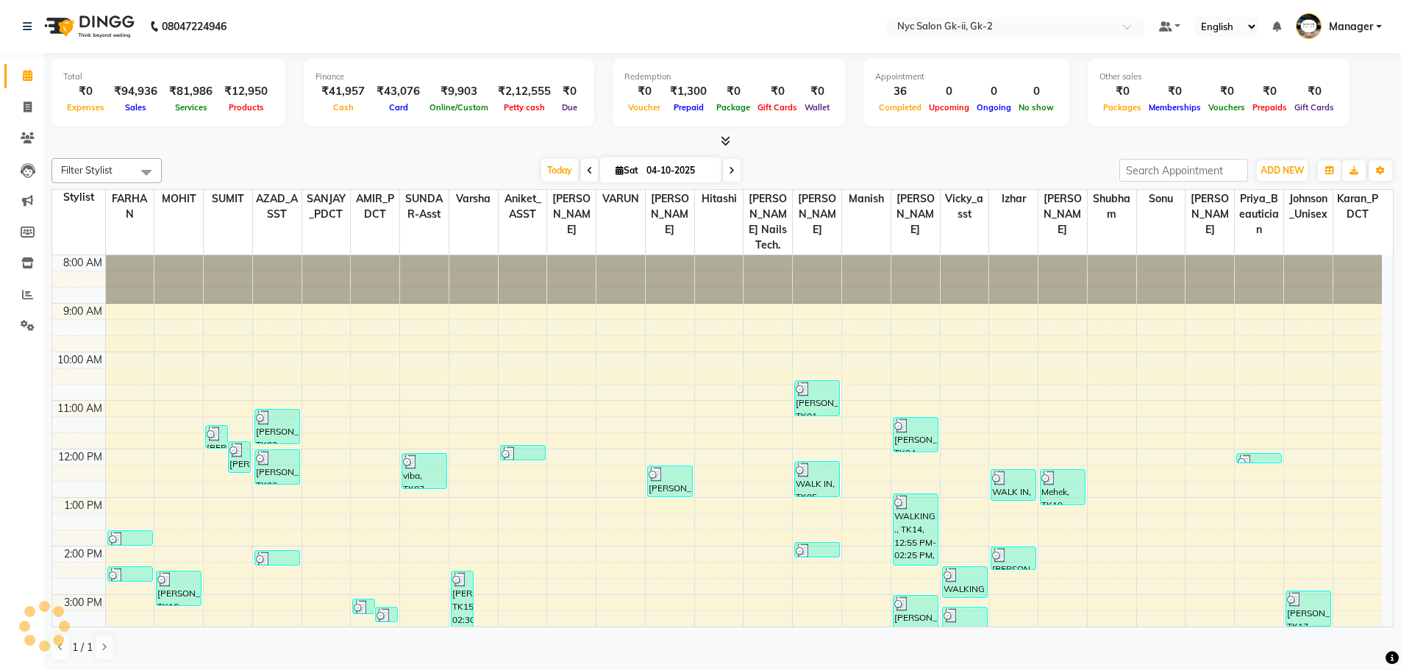
click at [313, 144] on div at bounding box center [722, 141] width 1342 height 15
click at [27, 117] on link "Invoice" at bounding box center [21, 108] width 35 height 24
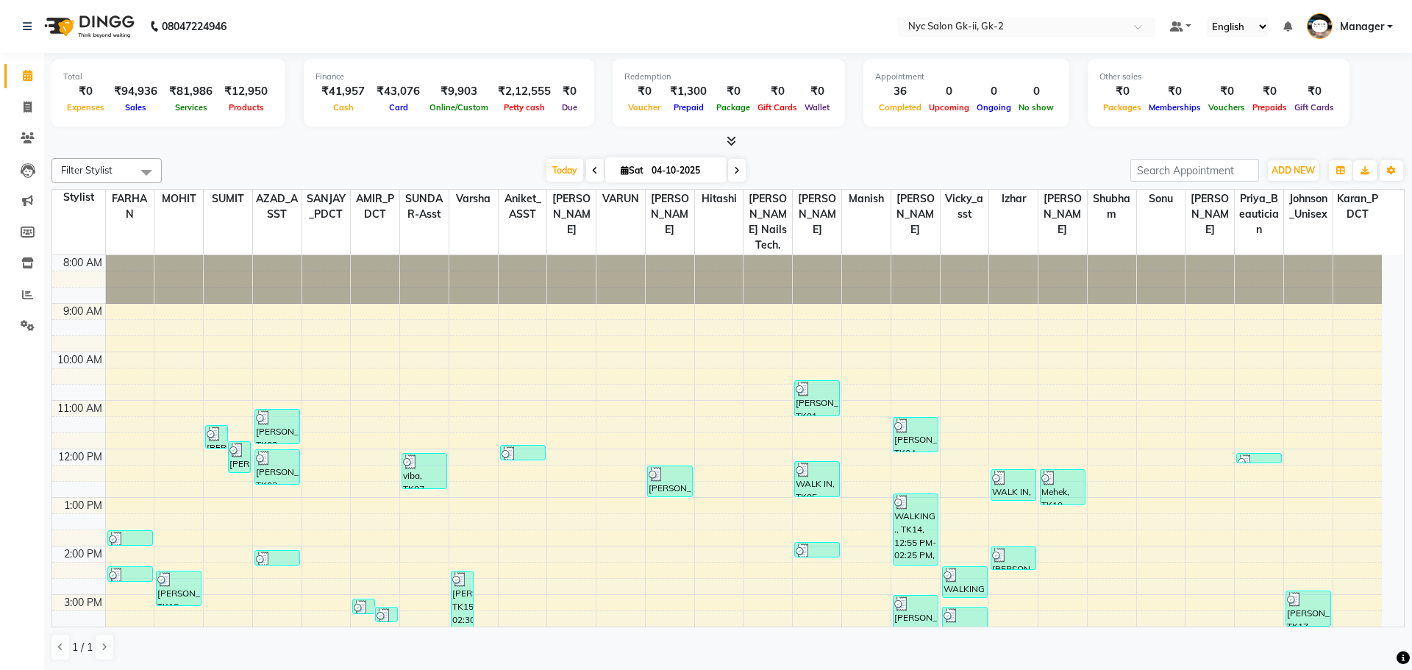
select select "5936"
select select "service"
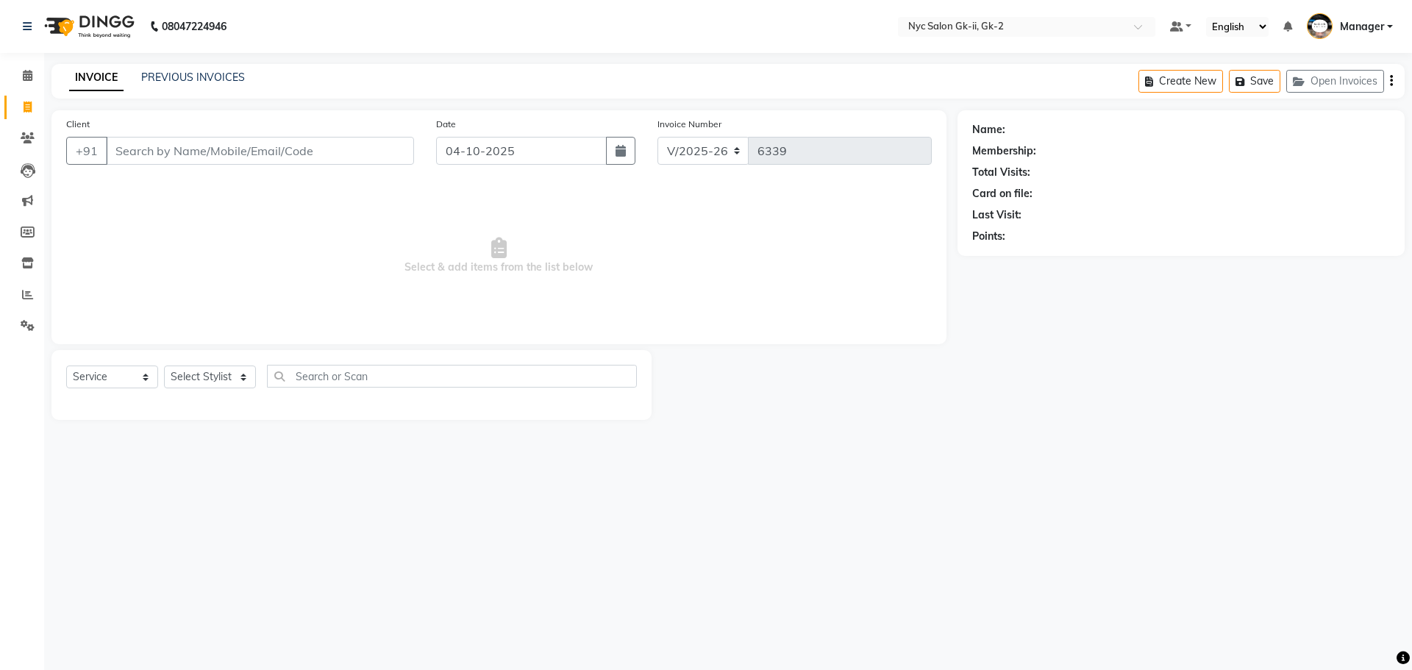
click at [193, 364] on div "Select Service Product Membership Package Voucher Prepaid Gift Card Select Styl…" at bounding box center [351, 385] width 600 height 70
click at [208, 378] on select "Select Stylist" at bounding box center [210, 377] width 92 height 23
select select "42209"
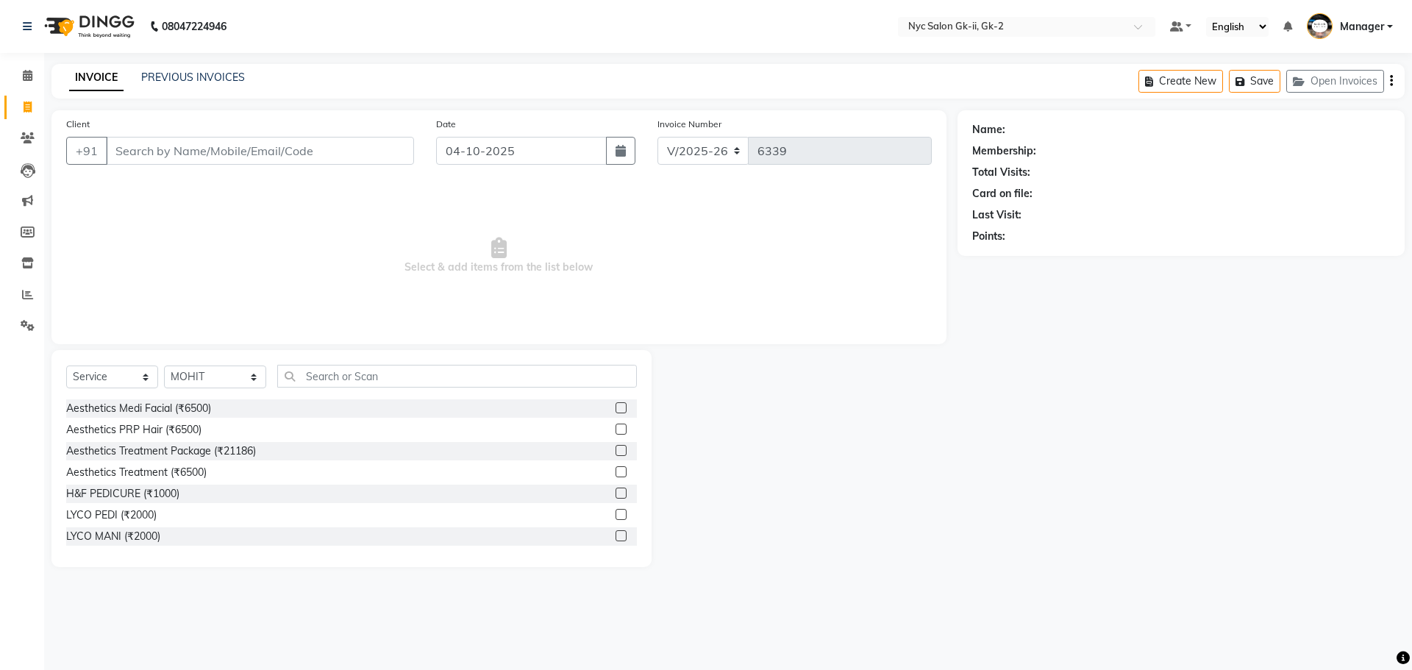
click at [316, 456] on div "Aesthetics Treatment Package (₹21186)" at bounding box center [351, 451] width 571 height 18
click at [385, 381] on input "text" at bounding box center [457, 376] width 360 height 23
click at [327, 296] on span "Select & add items from the list below" at bounding box center [499, 255] width 866 height 147
click at [288, 374] on input "text" at bounding box center [457, 376] width 360 height 23
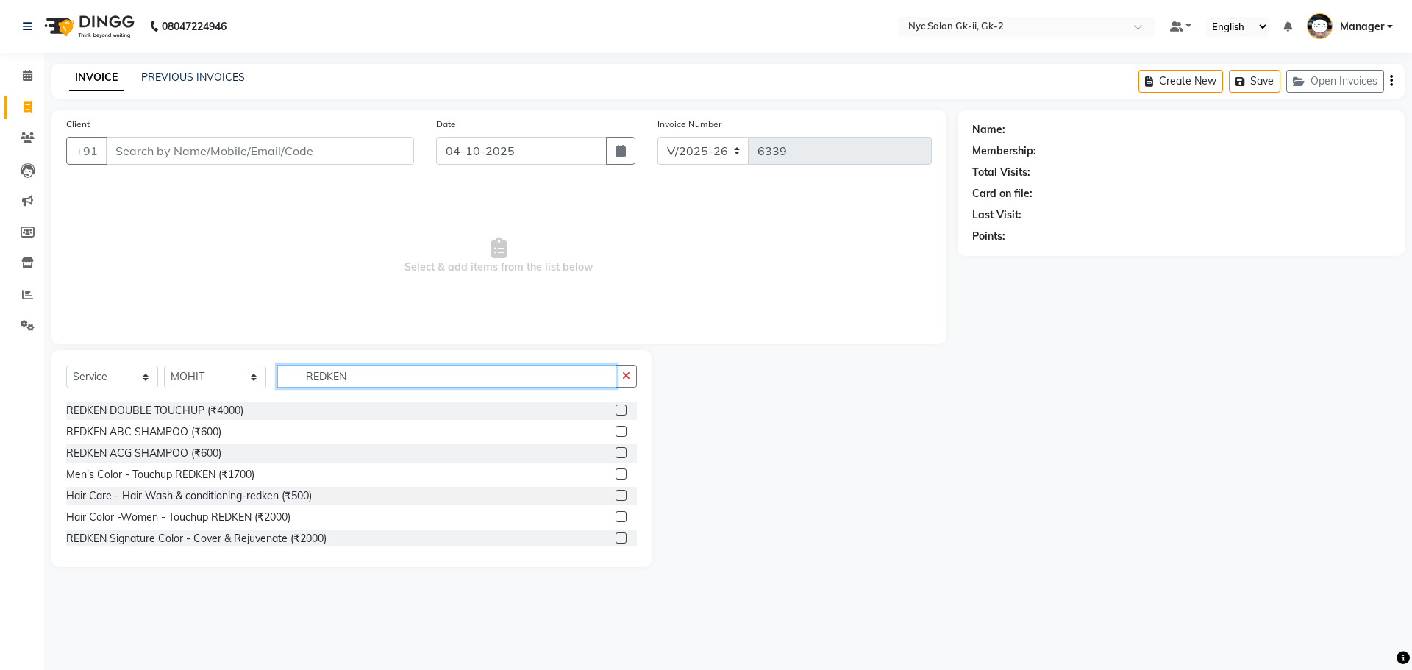
scroll to position [74, 0]
type input "REDKEN"
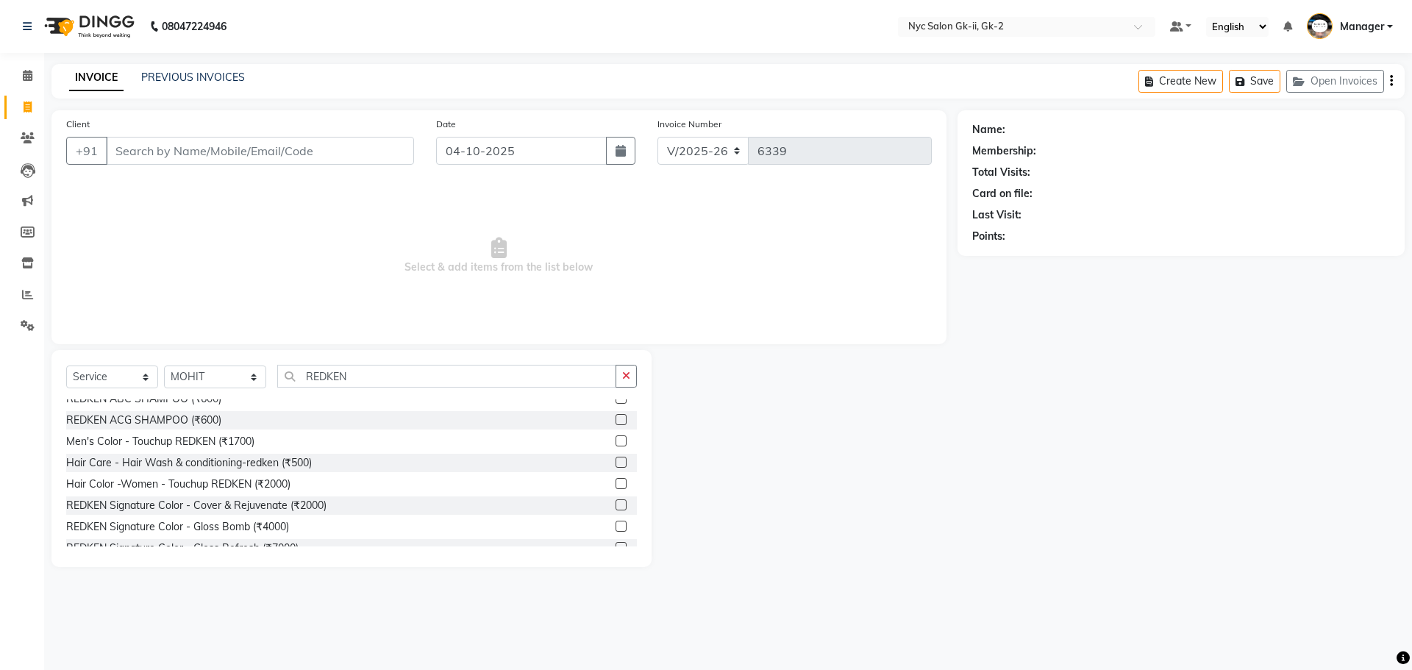
click at [616, 480] on label at bounding box center [621, 483] width 11 height 11
click at [616, 480] on input "checkbox" at bounding box center [621, 485] width 10 height 10
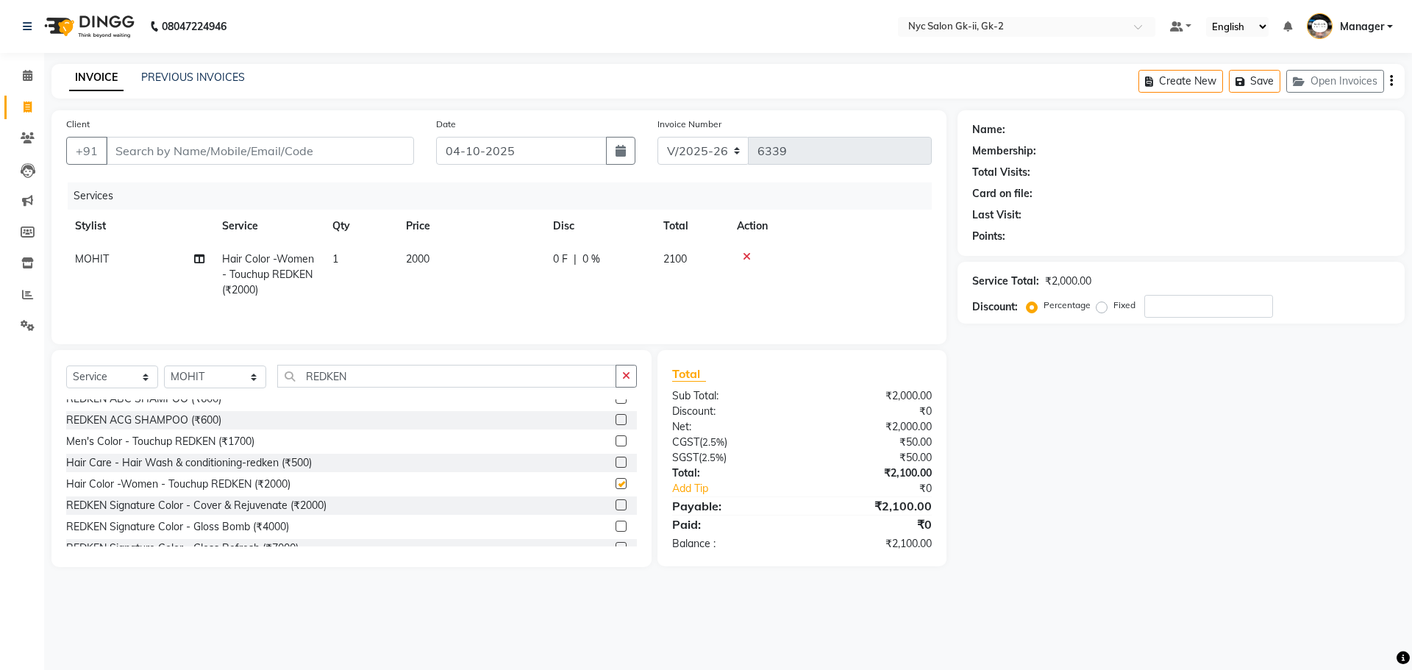
checkbox input "false"
click at [210, 377] on select "Select Stylist AMIR_PDCT aniket_ASST AZAD_ASST Deepak Thakur Faiz khan FARHAN H…" at bounding box center [215, 377] width 102 height 23
select select "42221"
click at [1125, 430] on div "Name: Membership: Total Visits: Card on file: Last Visit: Points: Service Total…" at bounding box center [1187, 338] width 458 height 457
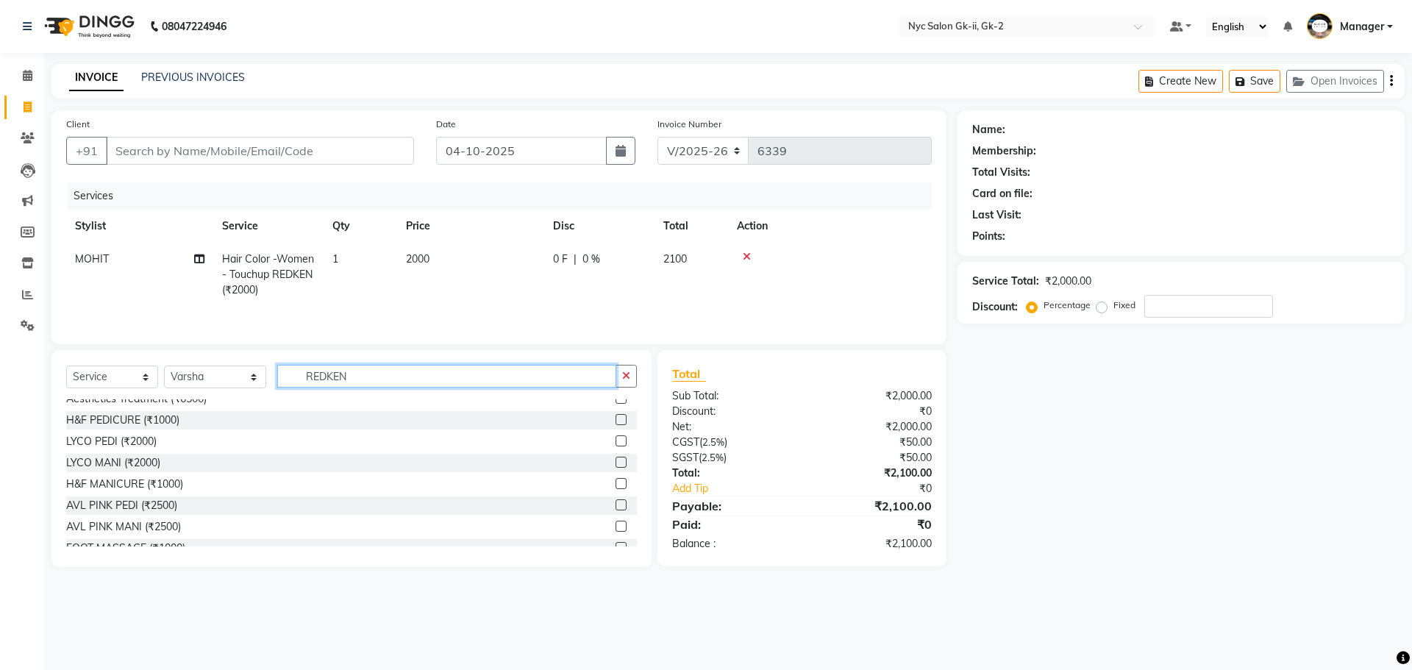
drag, startPoint x: 435, startPoint y: 371, endPoint x: 0, endPoint y: 367, distance: 435.5
click at [2, 368] on app-home "08047224946 Select Location × Nyc Salon Gk-ii, Gk-2 Default Panel My Panel Engl…" at bounding box center [706, 294] width 1412 height 589
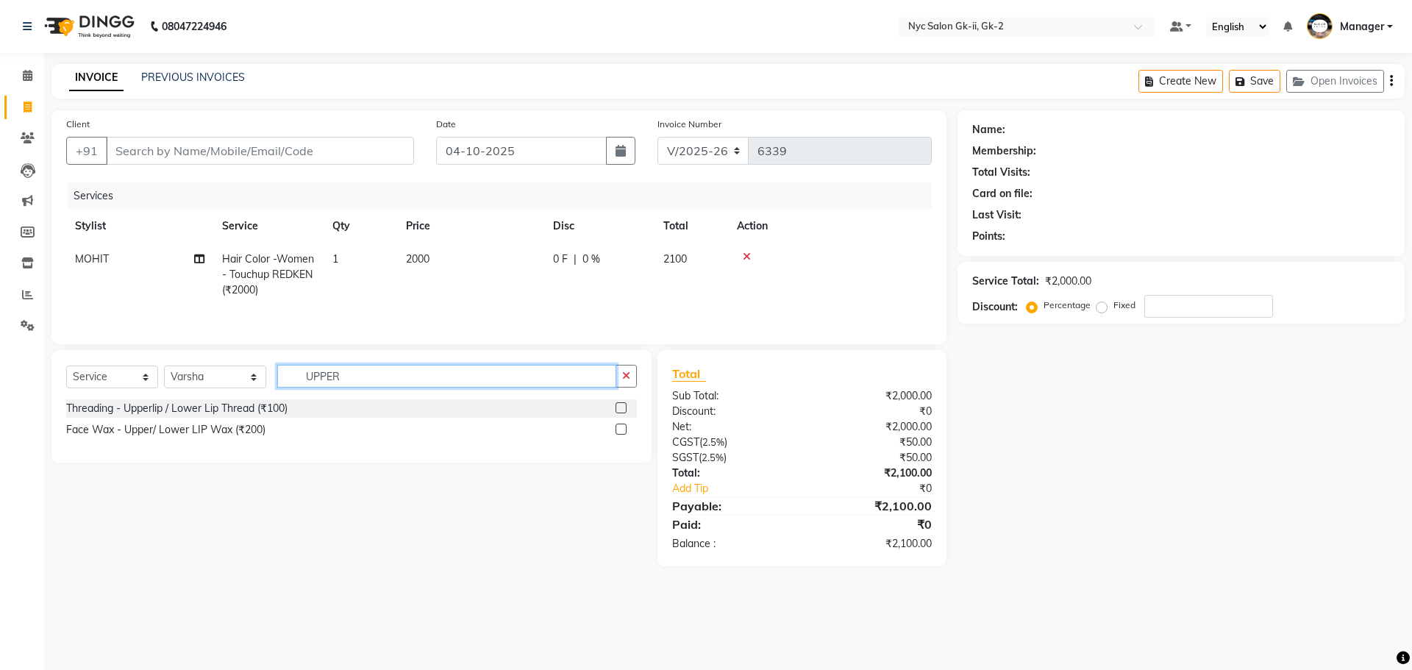
type input "UPPER"
click at [622, 430] on label at bounding box center [621, 429] width 11 height 11
click at [622, 430] on input "checkbox" at bounding box center [621, 430] width 10 height 10
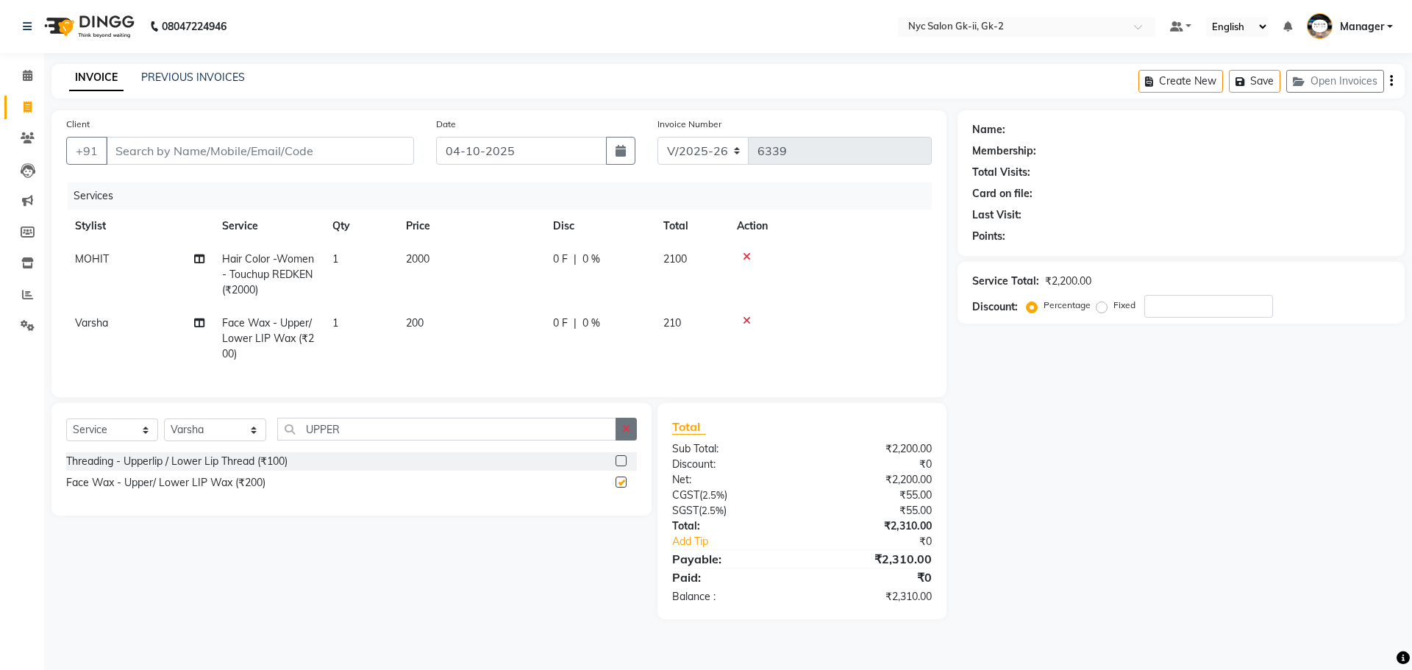
checkbox input "false"
click at [204, 150] on input "Client" at bounding box center [260, 151] width 308 height 28
type input "9"
type input "0"
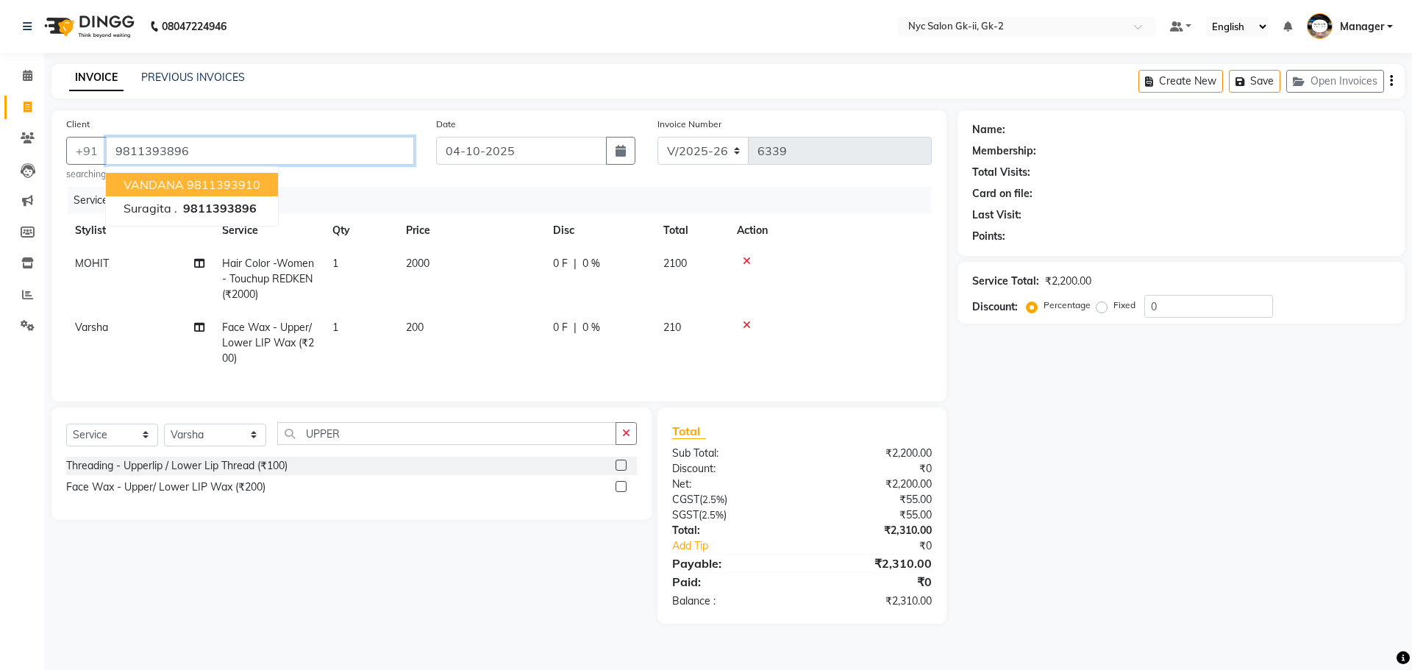
type input "9811393896"
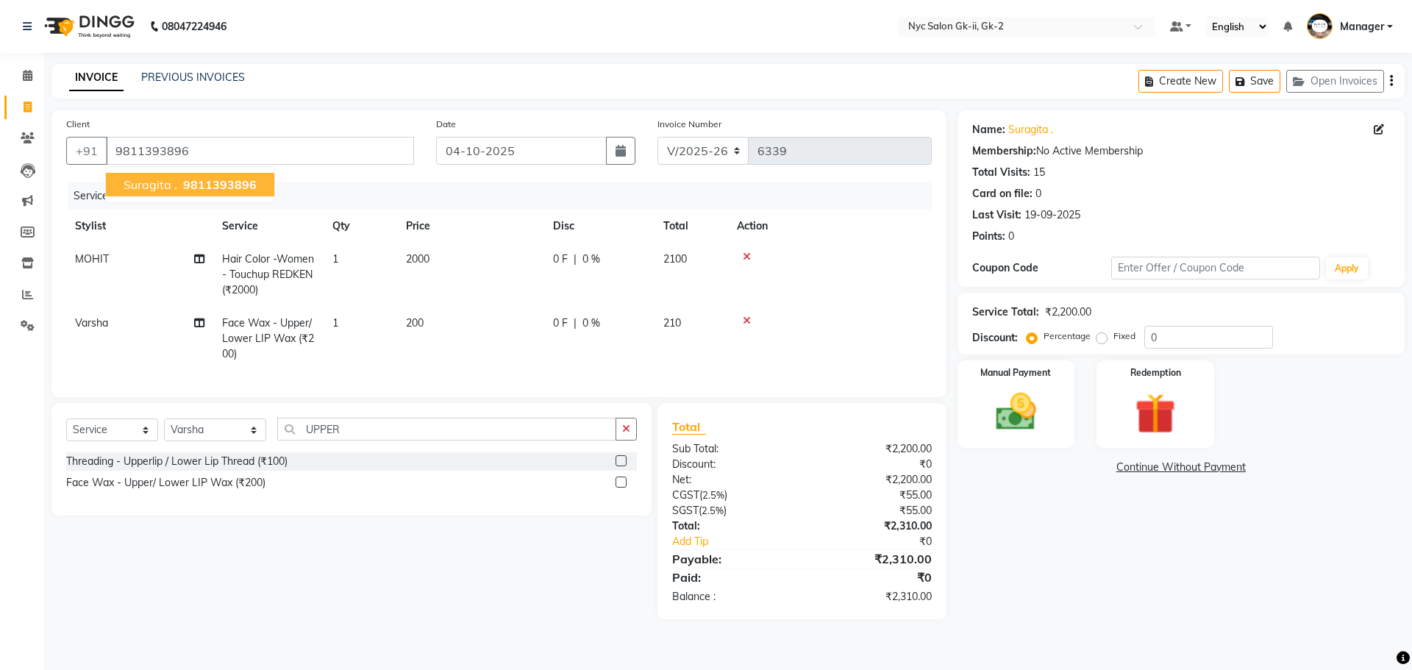
click at [1080, 570] on div "Name: Suragita . Membership: No Active Membership Total Visits: 15 Card on file…" at bounding box center [1187, 364] width 458 height 509
click at [1008, 388] on img at bounding box center [1016, 412] width 68 height 49
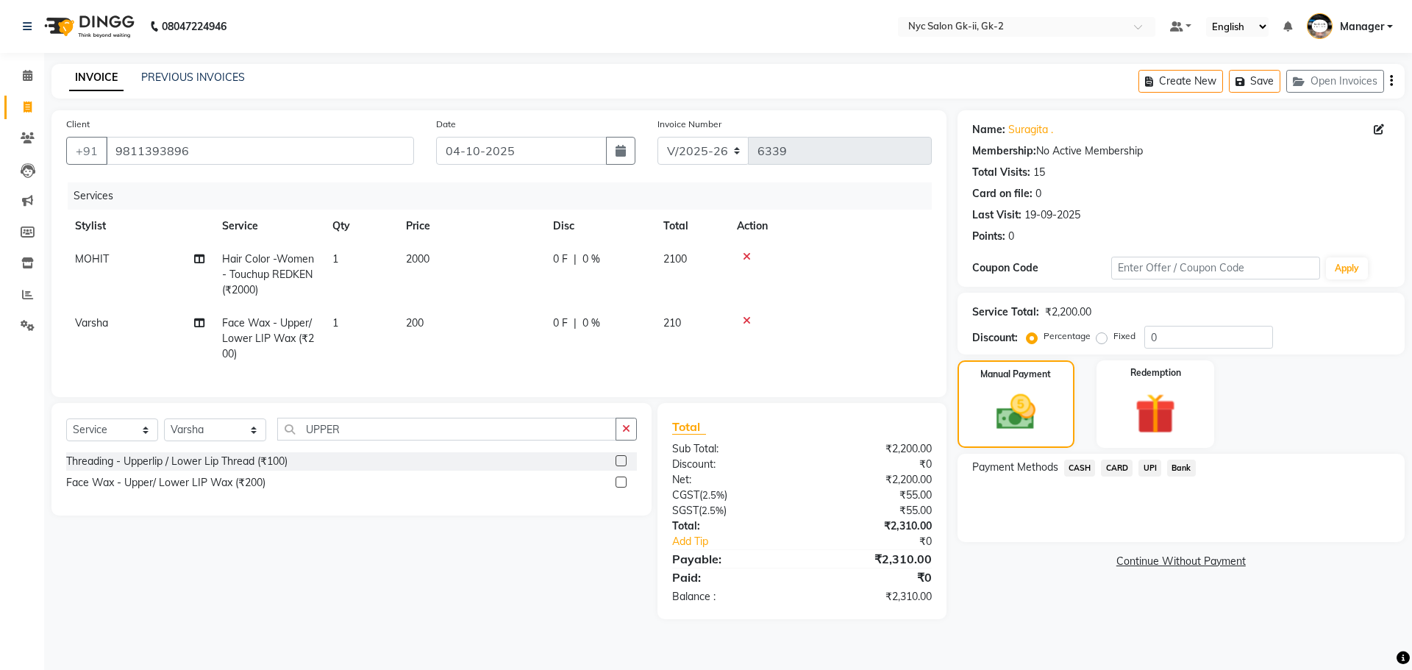
click at [1084, 524] on div "Payment Methods CASH CARD UPI Bank" at bounding box center [1181, 498] width 447 height 88
drag, startPoint x: 1142, startPoint y: 466, endPoint x: 1159, endPoint y: 484, distance: 25.0
click at [1143, 468] on span "UPI" at bounding box center [1150, 468] width 23 height 17
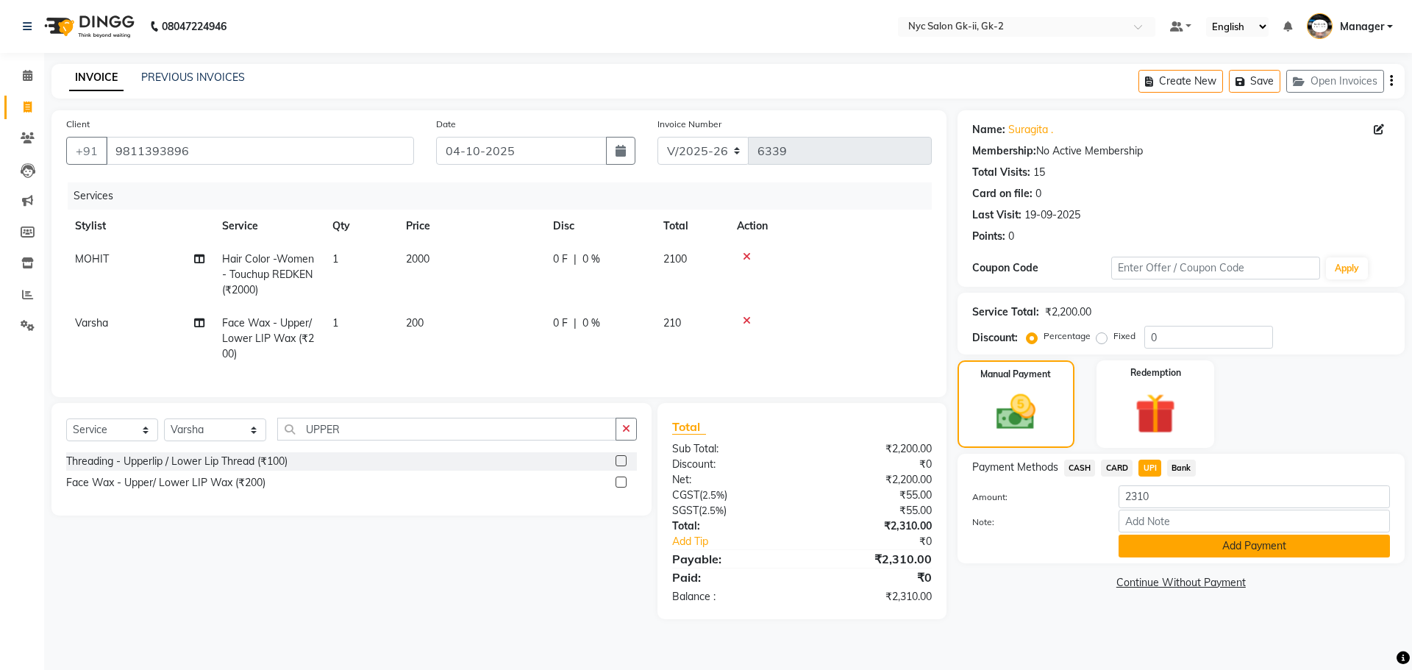
click at [1210, 544] on button "Add Payment" at bounding box center [1254, 546] width 271 height 23
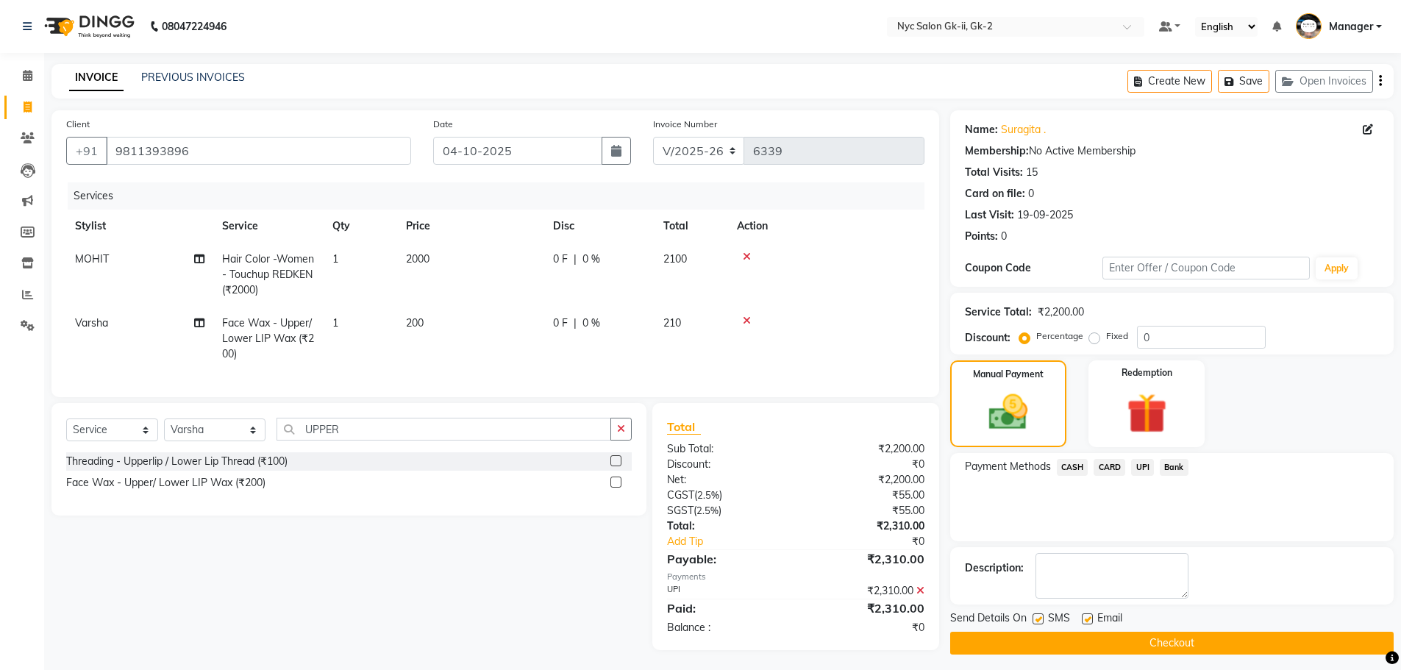
scroll to position [13, 0]
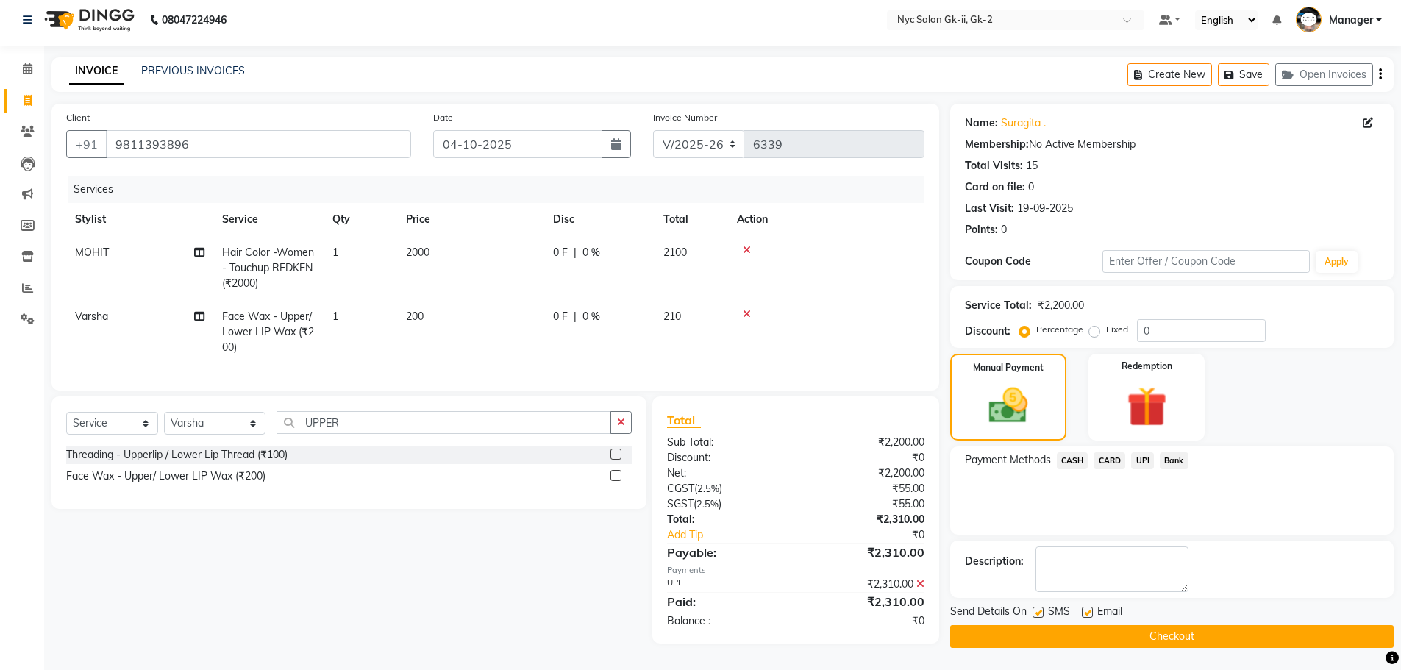
click at [1221, 625] on button "Checkout" at bounding box center [1172, 636] width 444 height 23
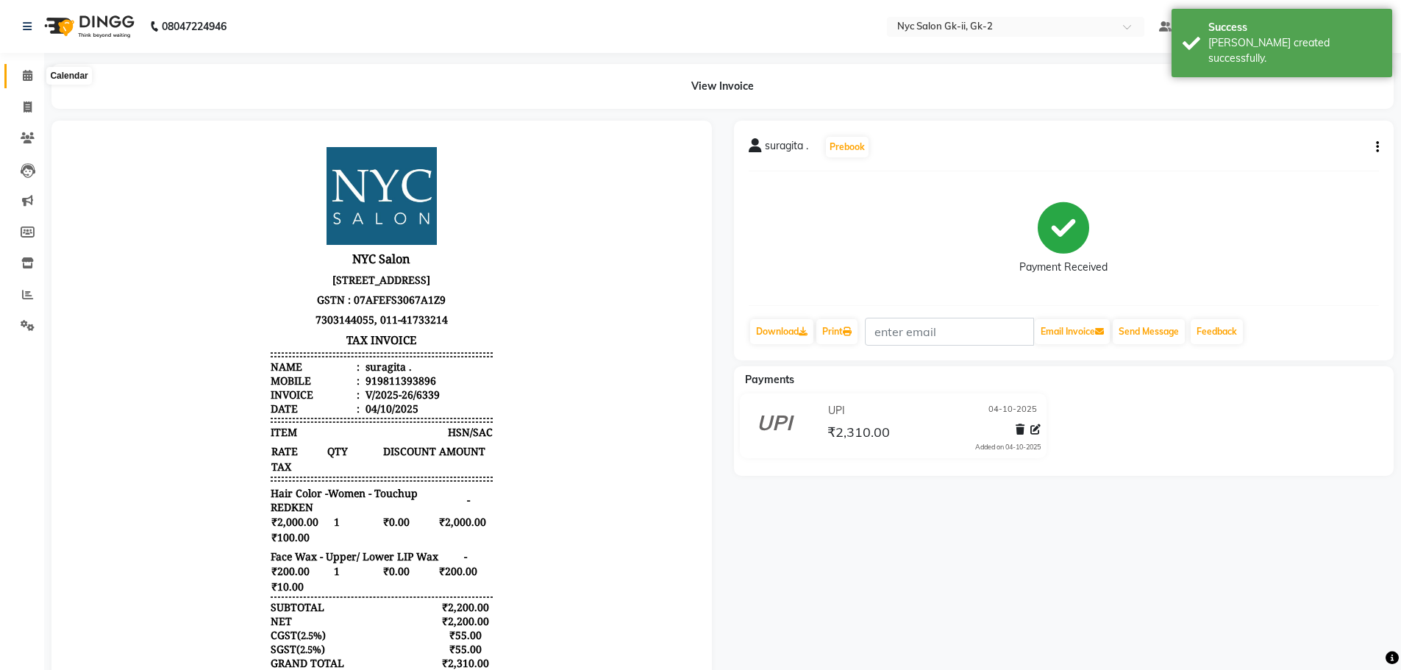
click at [20, 75] on span at bounding box center [28, 76] width 26 height 17
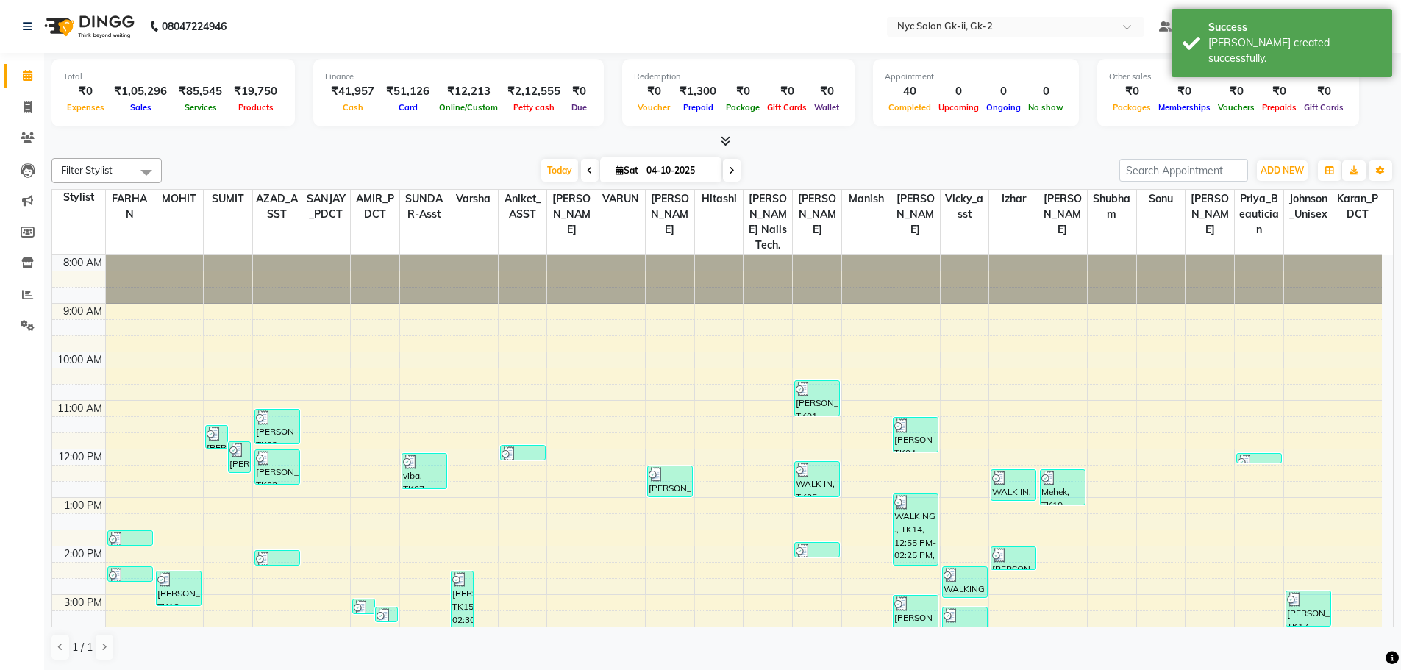
click at [877, 178] on div "Today Sat 04-10-2025" at bounding box center [640, 171] width 943 height 22
click at [333, 163] on div "Today Sat 04-10-2025" at bounding box center [640, 171] width 943 height 22
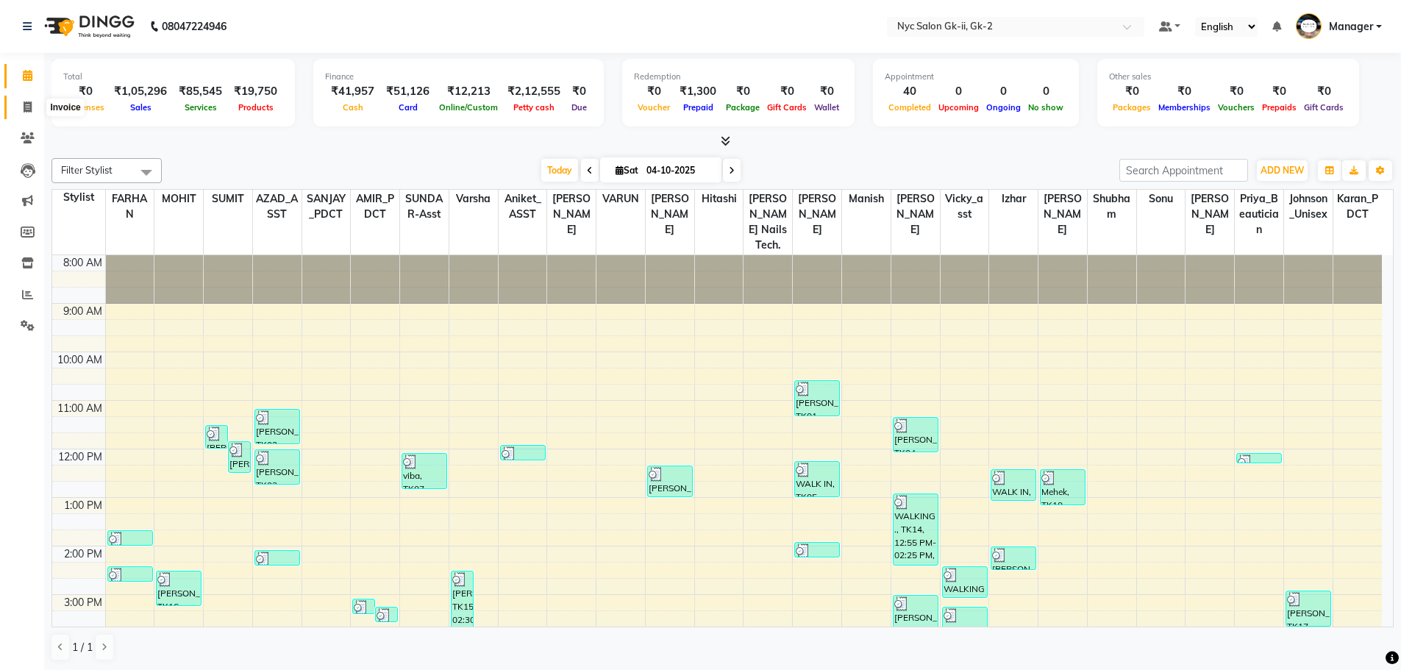
click at [27, 104] on icon at bounding box center [28, 107] width 8 height 11
select select "service"
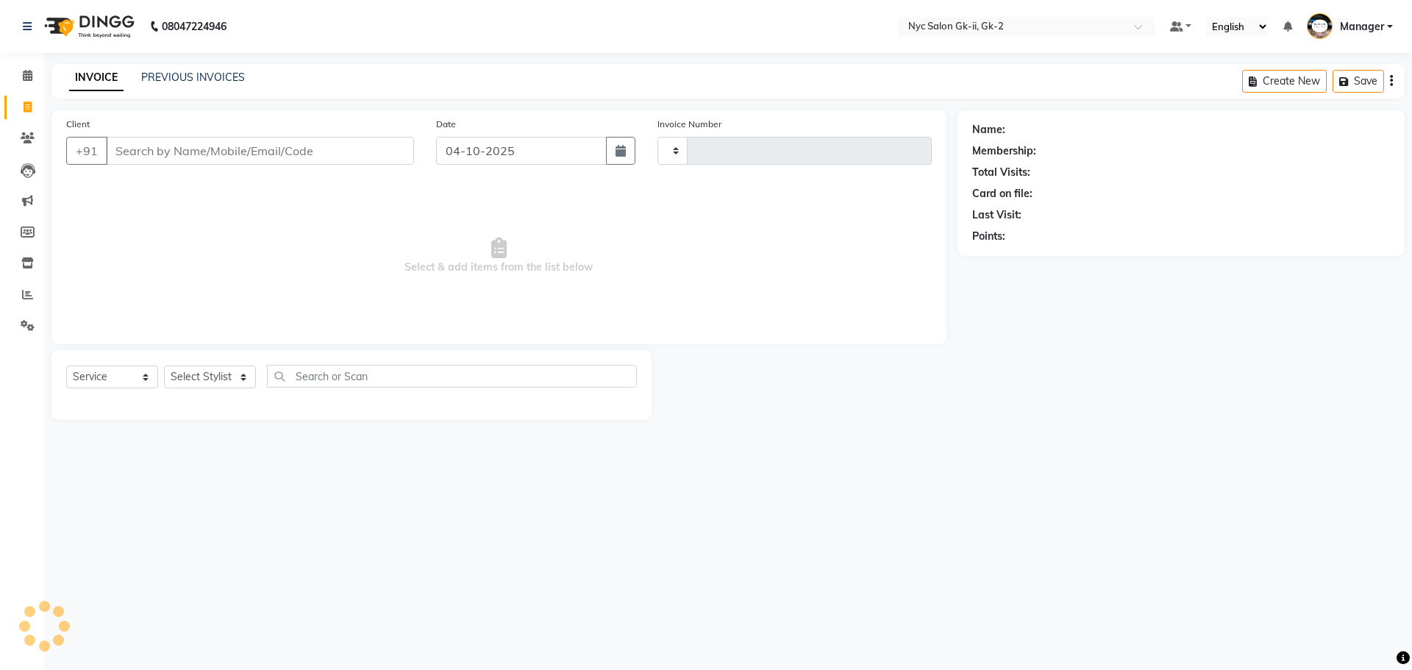
type input "6340"
select select "5936"
click at [228, 76] on link "PREVIOUS INVOICES" at bounding box center [193, 77] width 104 height 13
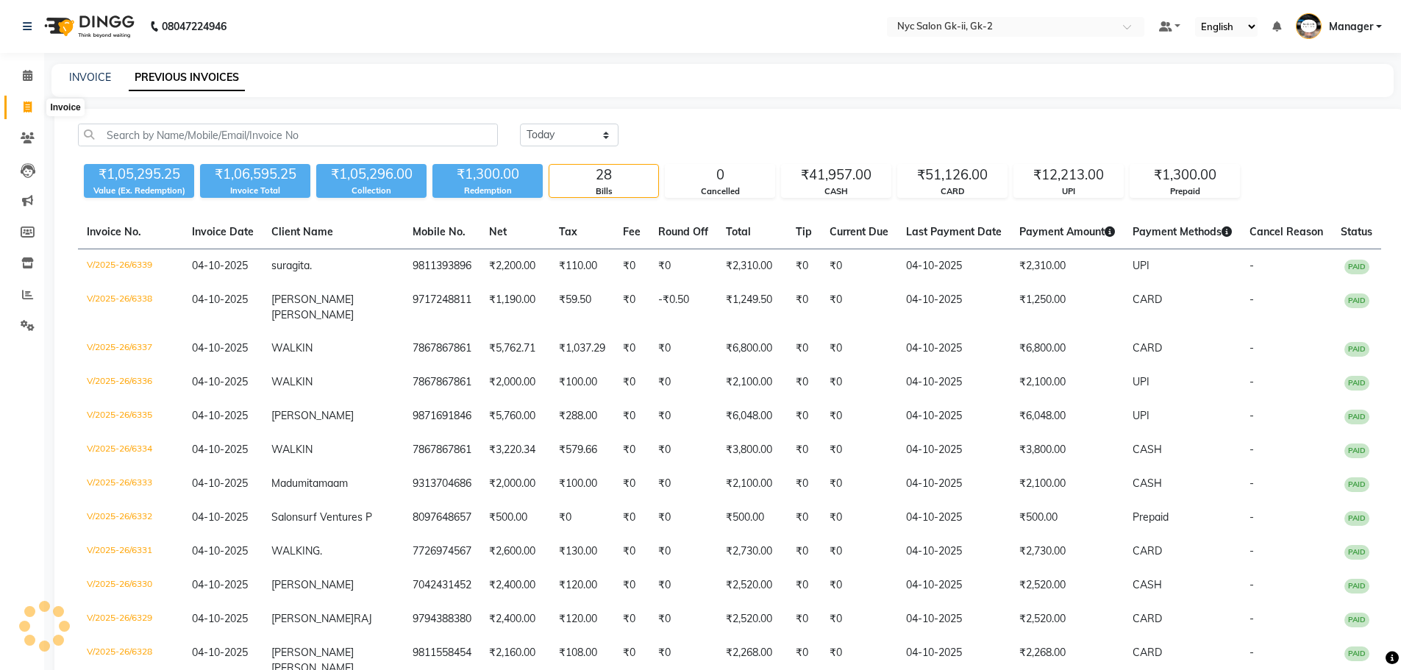
click at [24, 102] on icon at bounding box center [28, 107] width 8 height 11
select select "service"
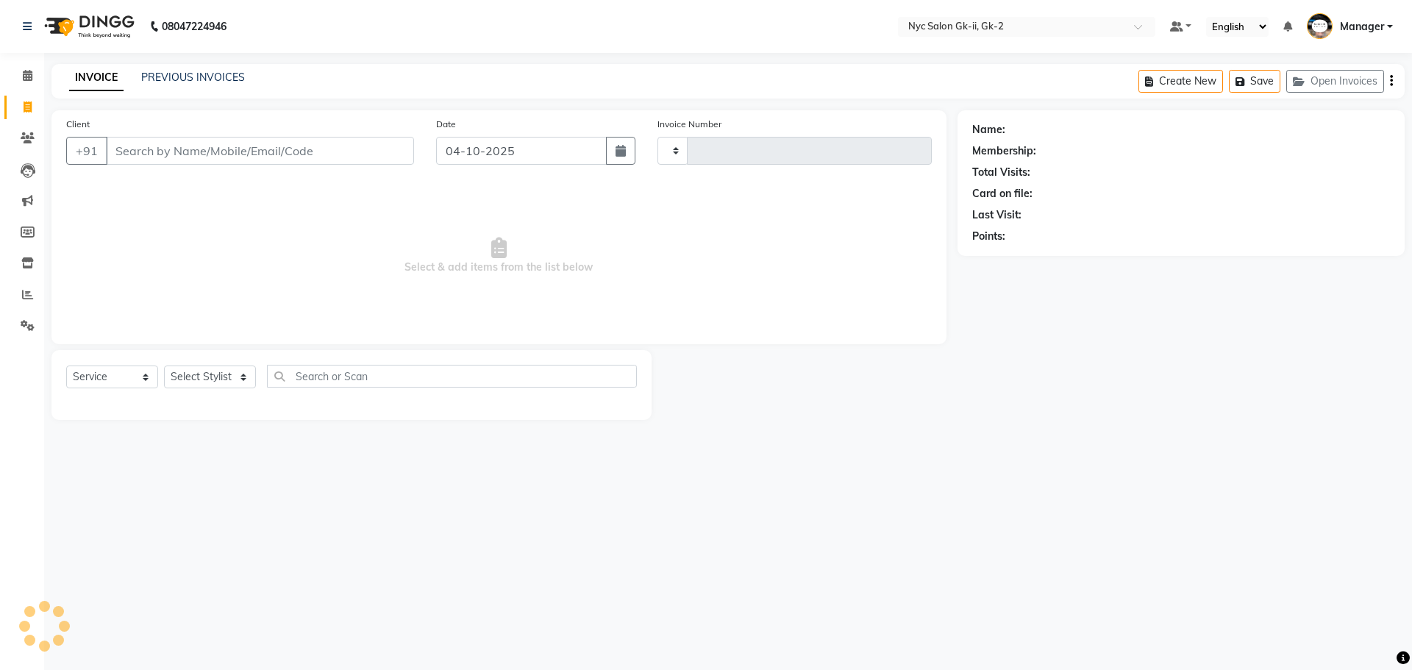
type input "6340"
select select "5936"
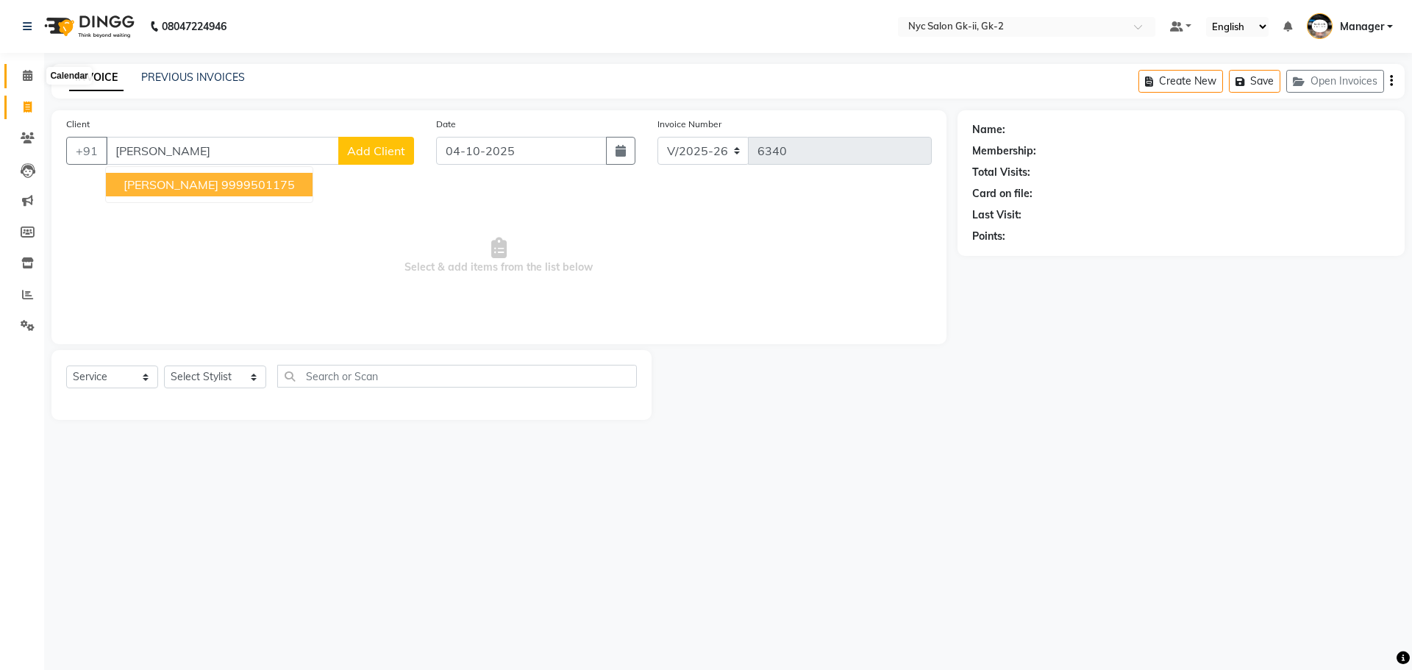
type input "TRISHA"
click at [16, 76] on span at bounding box center [28, 76] width 26 height 17
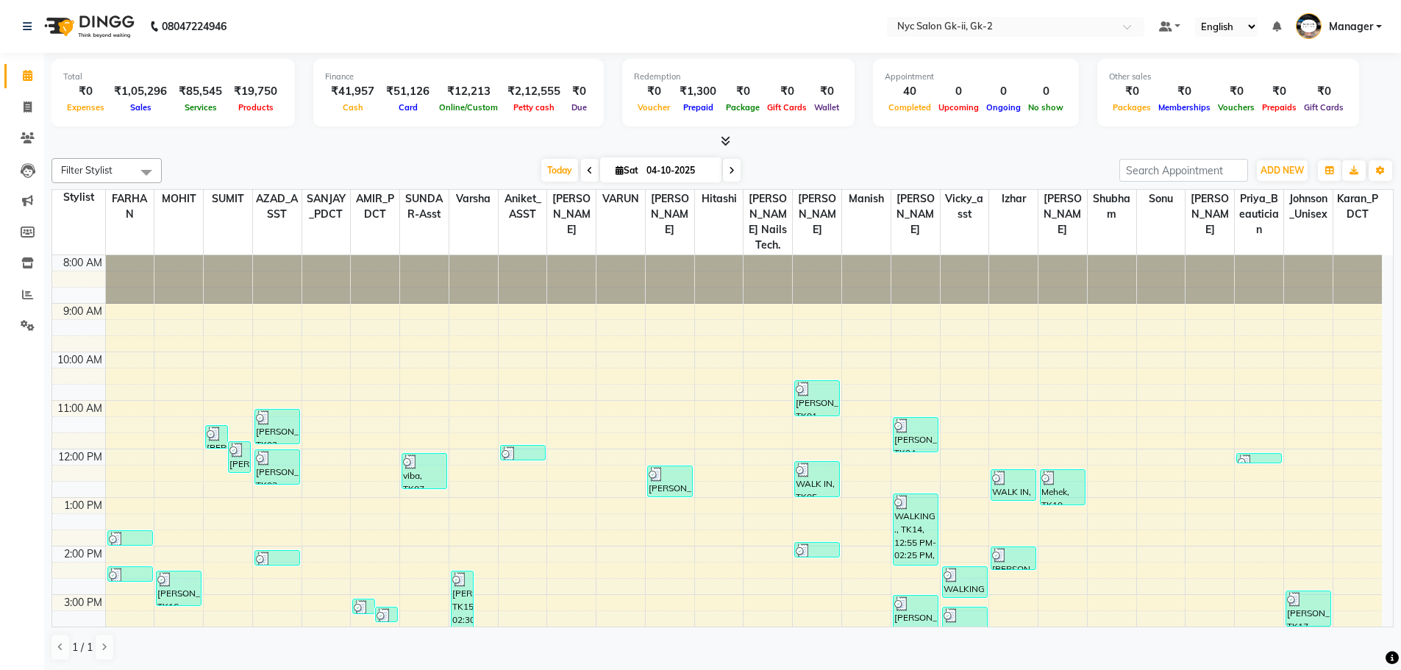
click at [902, 165] on div "Today Sat 04-10-2025" at bounding box center [640, 171] width 943 height 22
click at [32, 104] on span at bounding box center [28, 107] width 26 height 17
select select "service"
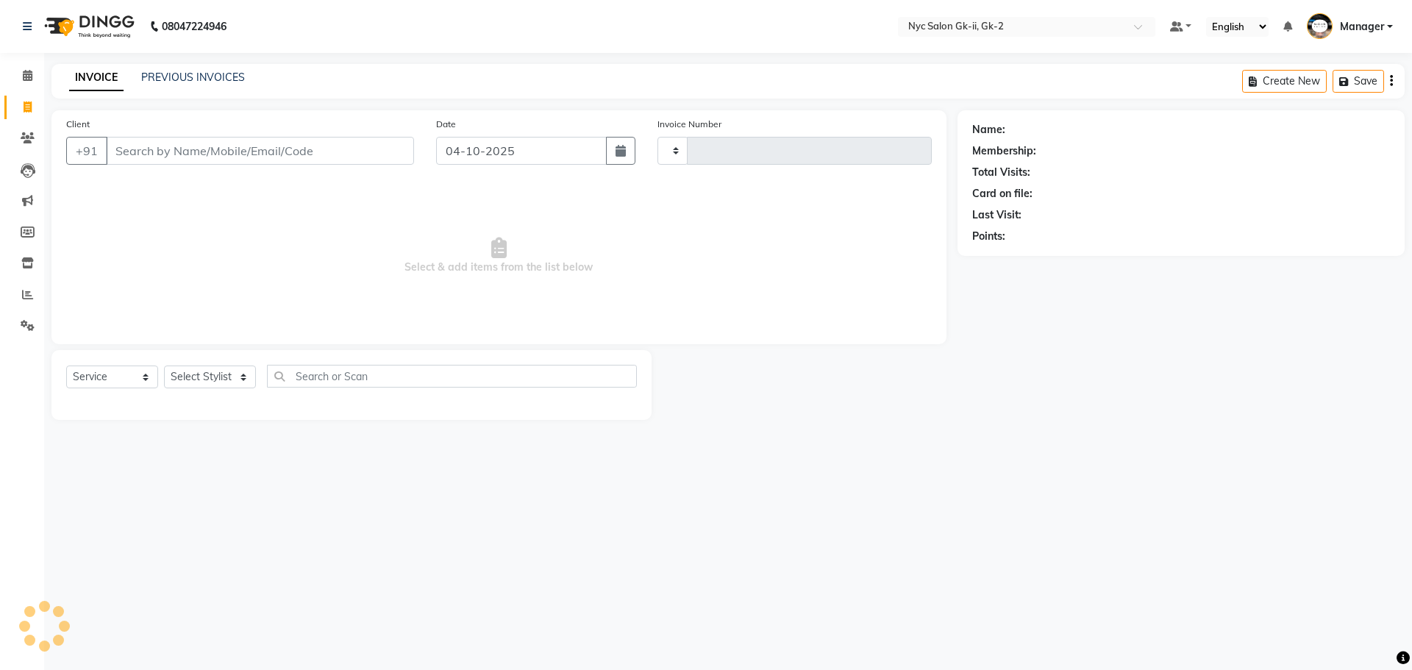
type input "6340"
select select "5936"
click at [228, 73] on link "PREVIOUS INVOICES" at bounding box center [193, 77] width 104 height 13
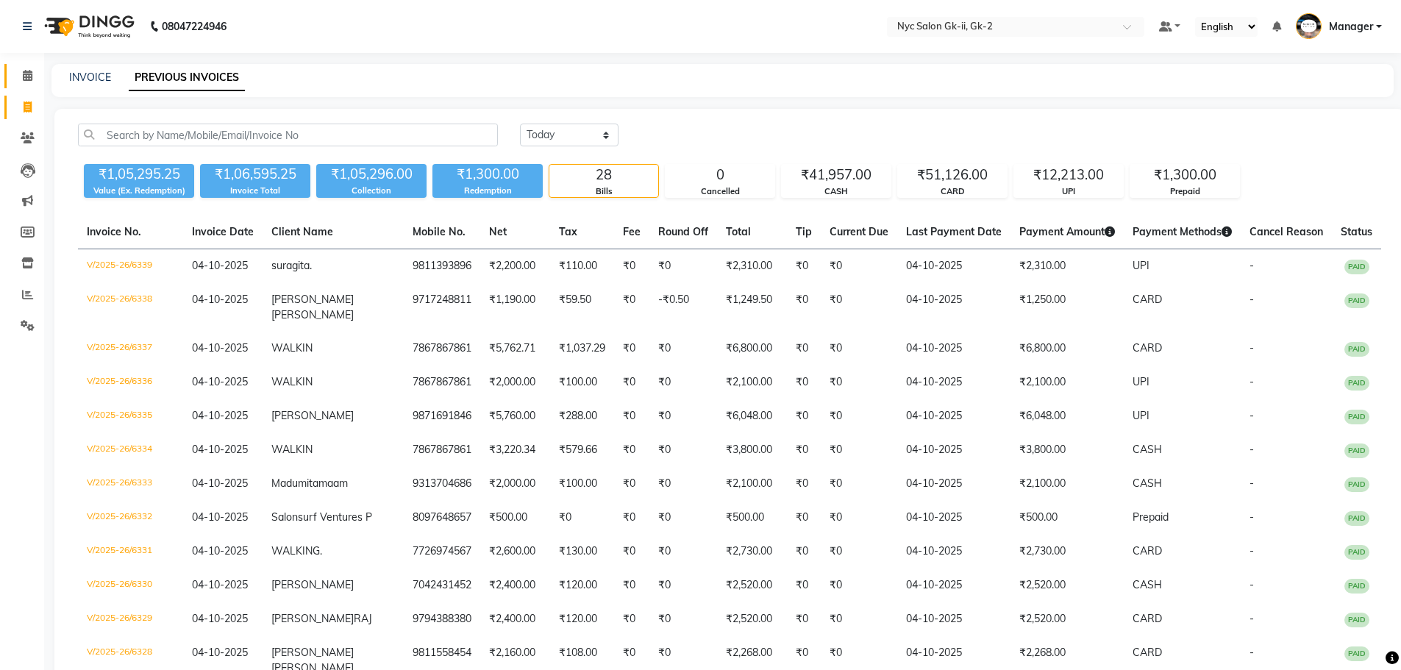
click at [18, 65] on link "Calendar" at bounding box center [21, 76] width 35 height 24
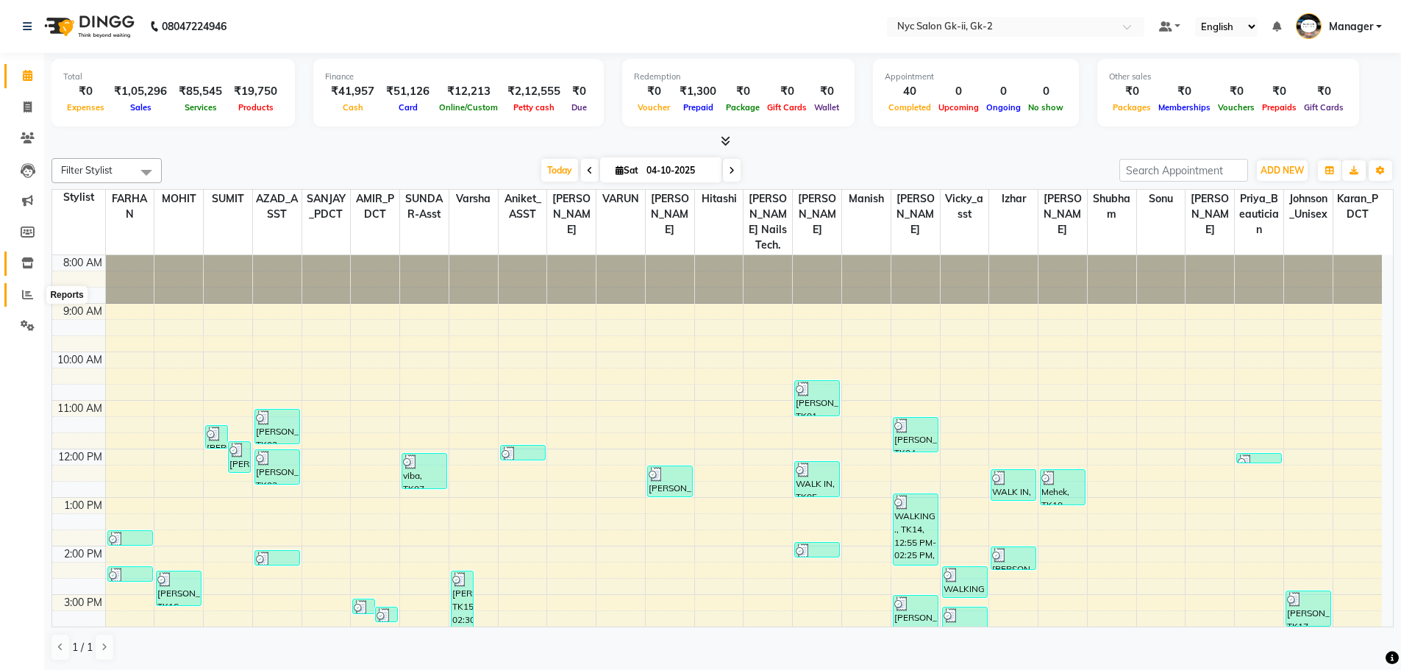
drag, startPoint x: 21, startPoint y: 291, endPoint x: 38, endPoint y: 275, distance: 22.9
click at [21, 291] on span at bounding box center [28, 295] width 26 height 17
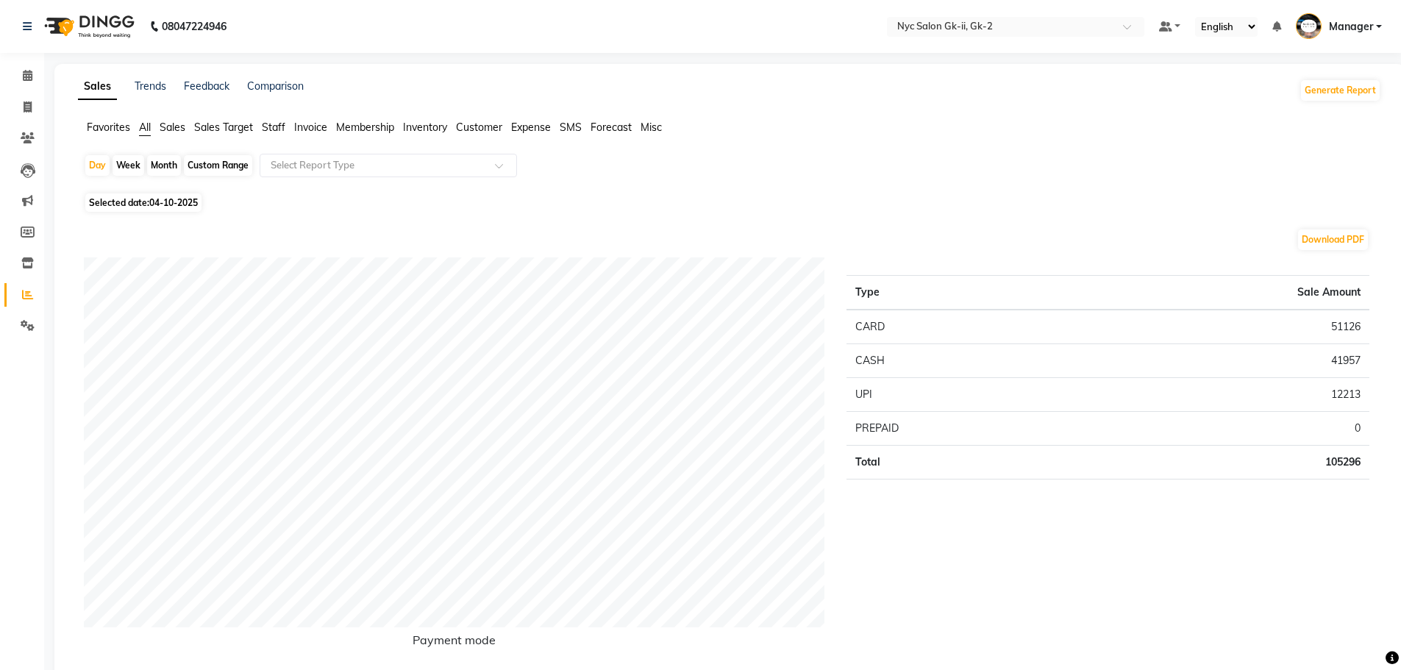
click at [272, 128] on span "Staff" at bounding box center [274, 127] width 24 height 13
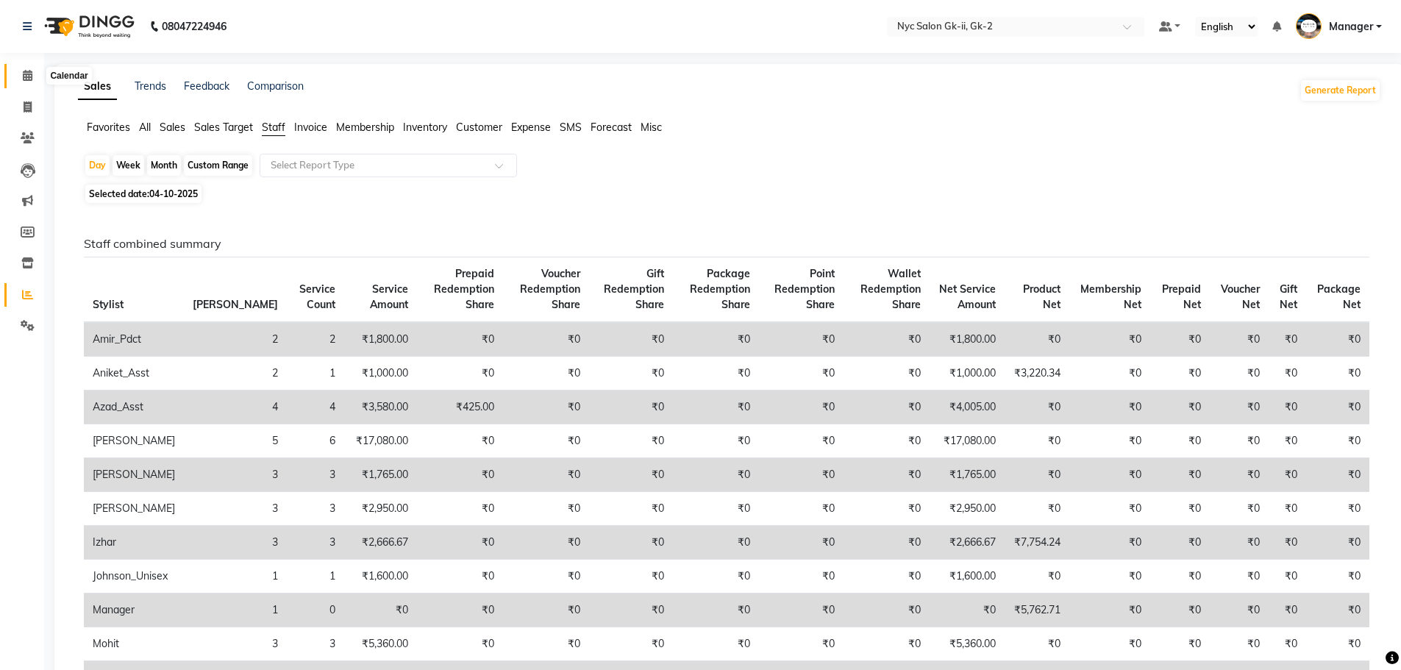
click at [32, 79] on icon at bounding box center [28, 75] width 10 height 11
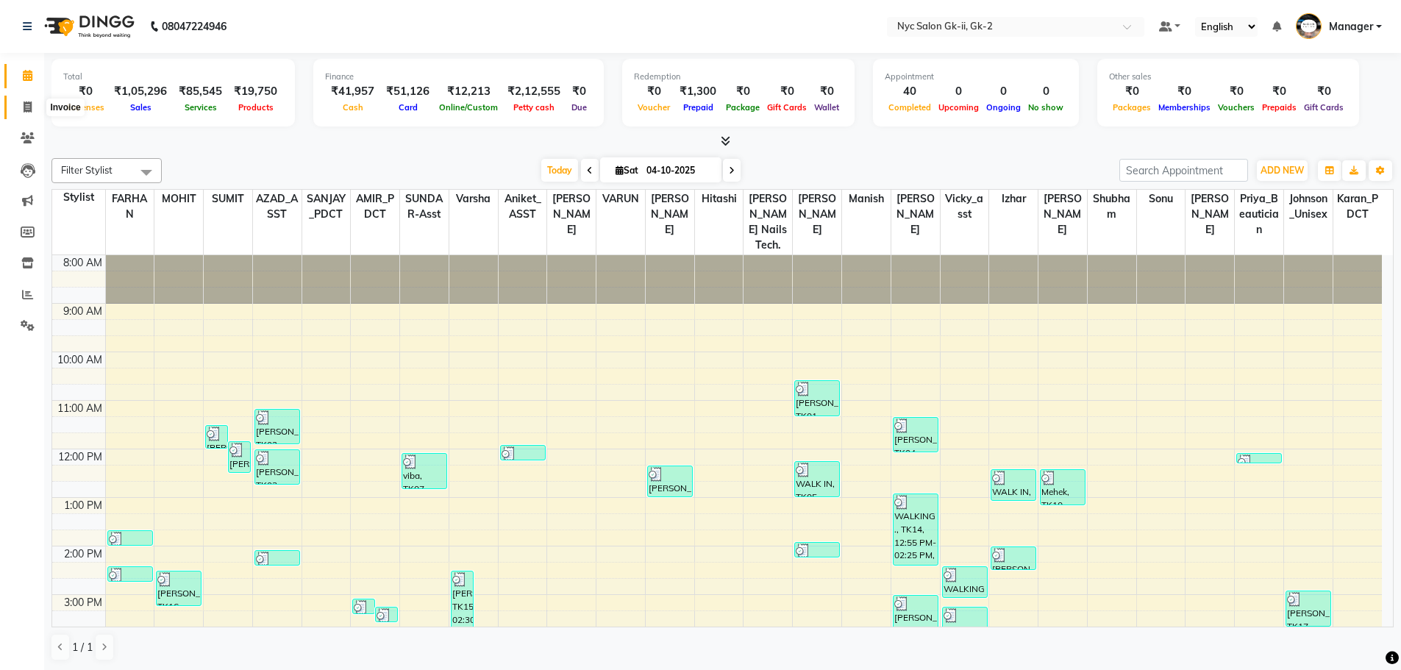
click at [30, 107] on icon at bounding box center [28, 107] width 8 height 11
select select "service"
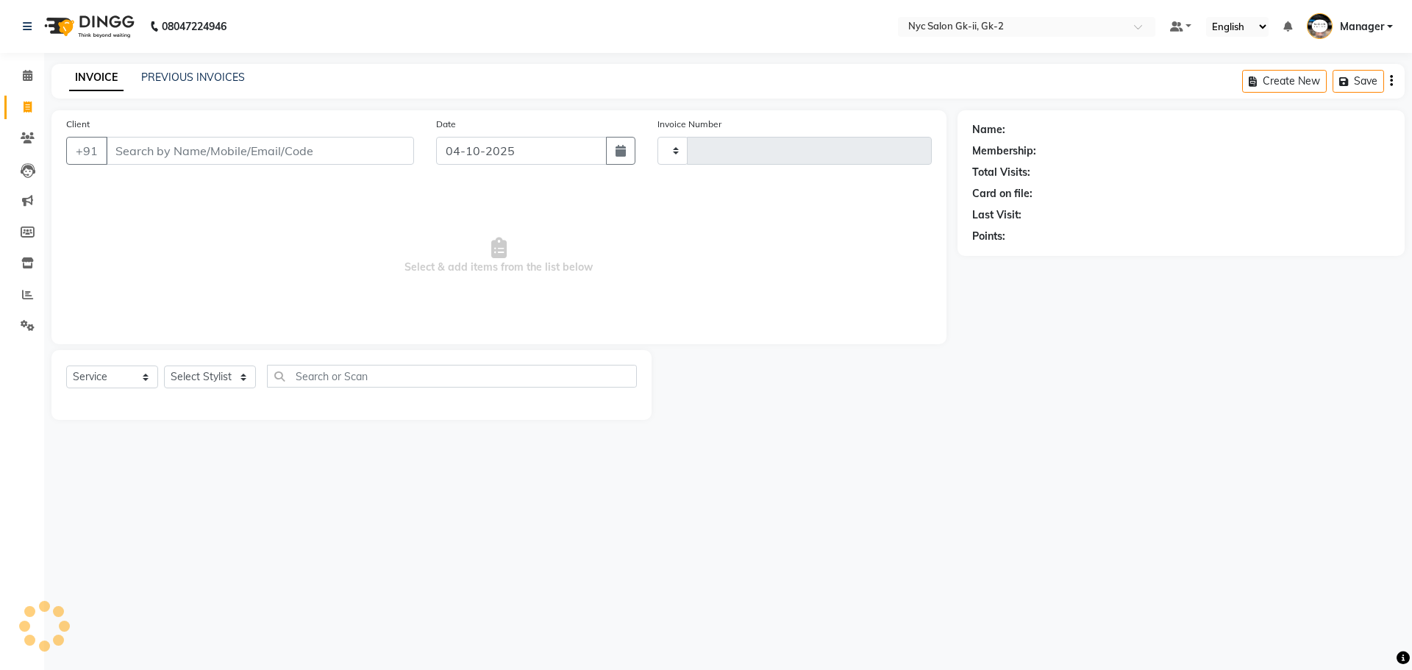
type input "6340"
select select "5936"
click at [203, 72] on link "PREVIOUS INVOICES" at bounding box center [193, 77] width 104 height 13
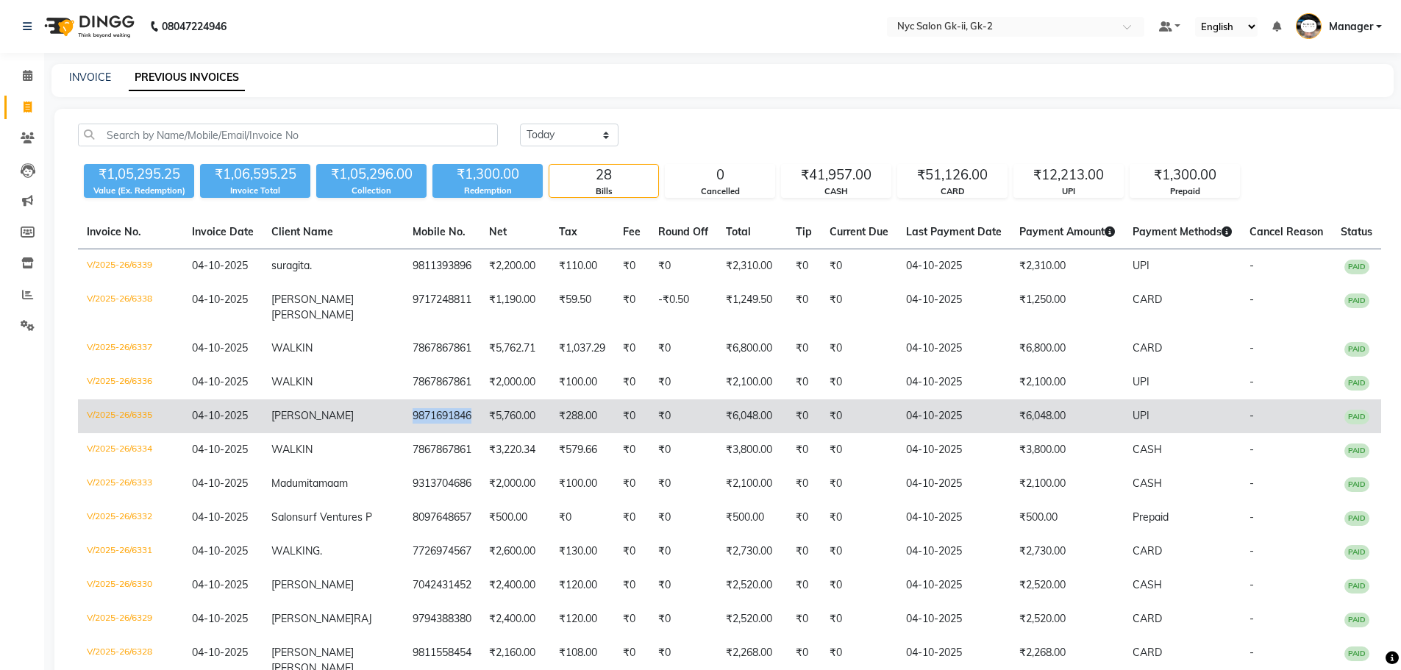
drag, startPoint x: 446, startPoint y: 416, endPoint x: 384, endPoint y: 416, distance: 62.5
click at [404, 416] on td "9871691846" at bounding box center [442, 416] width 76 height 34
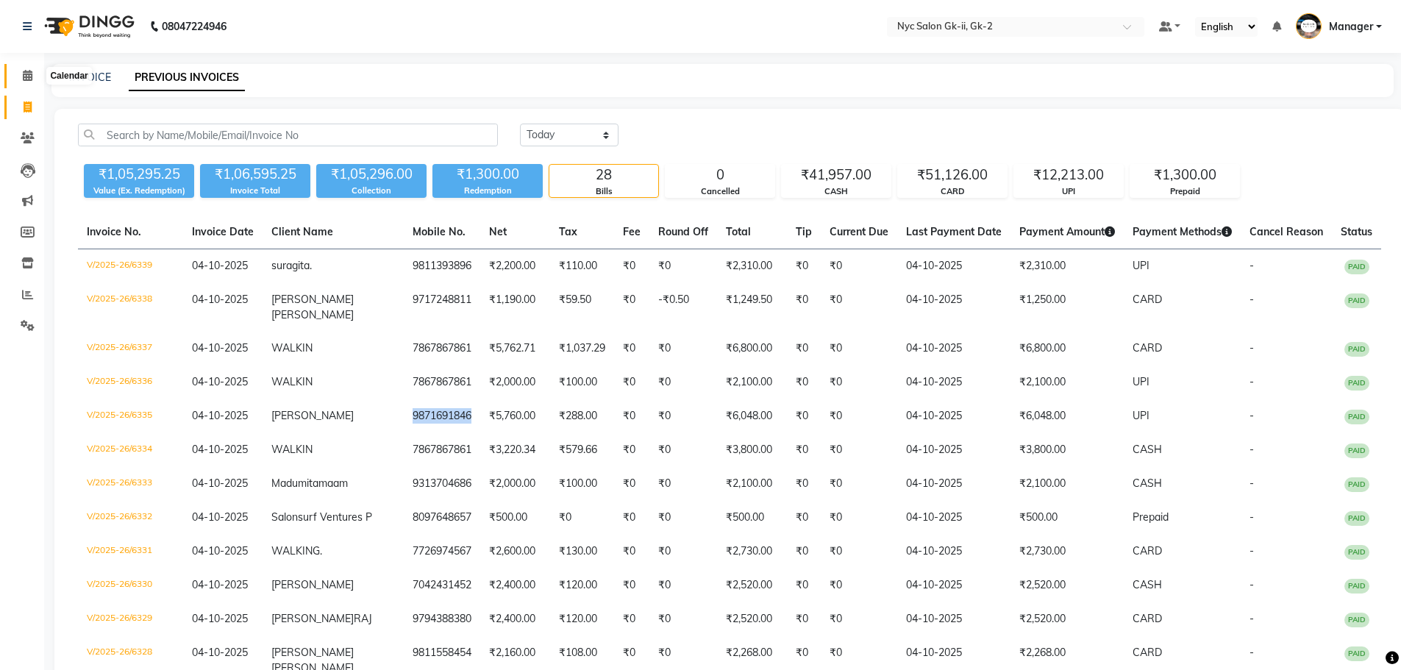
click at [29, 76] on icon at bounding box center [28, 75] width 10 height 11
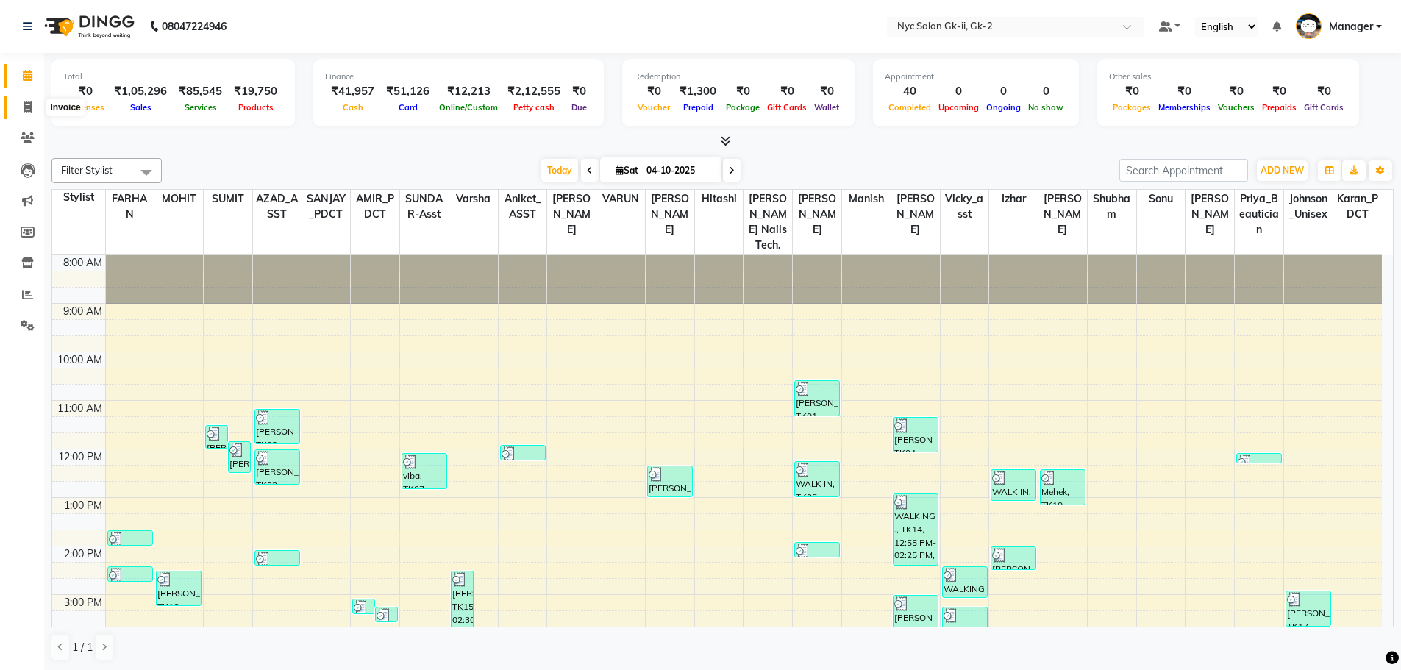
click at [17, 110] on span at bounding box center [28, 107] width 26 height 17
select select "service"
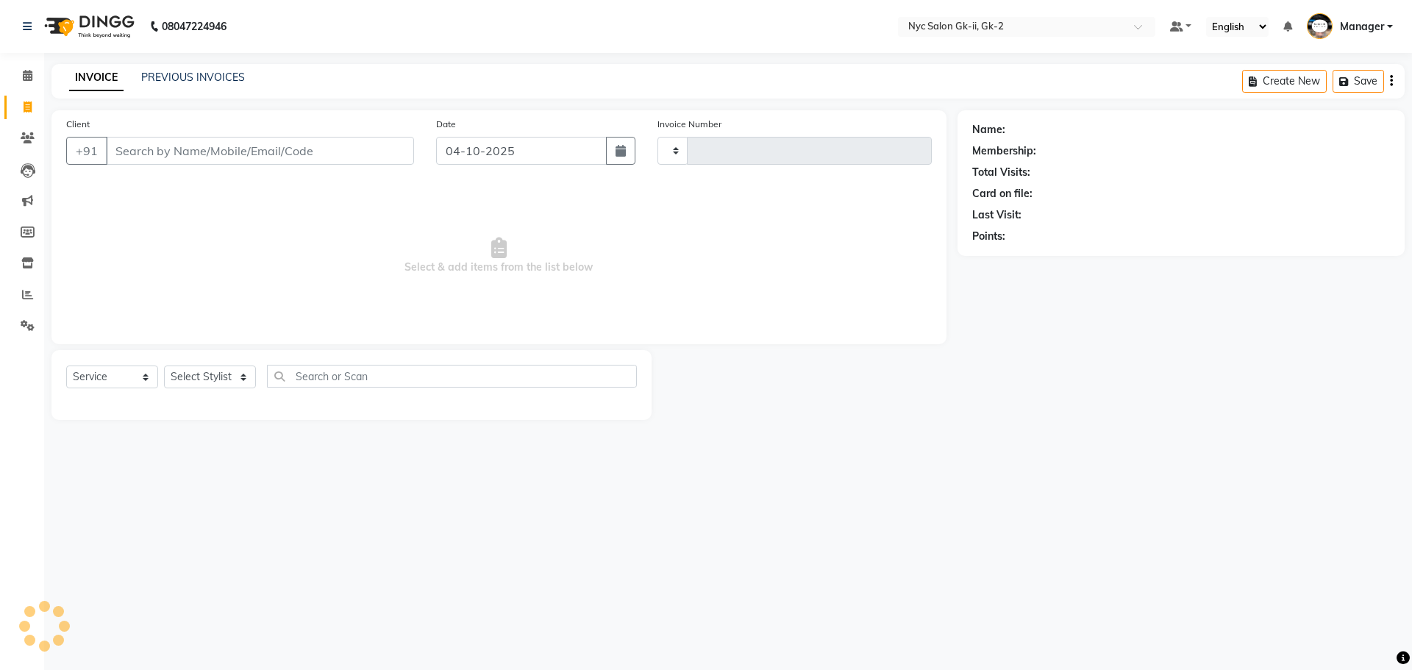
type input "6340"
select select "5936"
click at [156, 155] on input "Client" at bounding box center [260, 151] width 308 height 28
type input "919871691846"
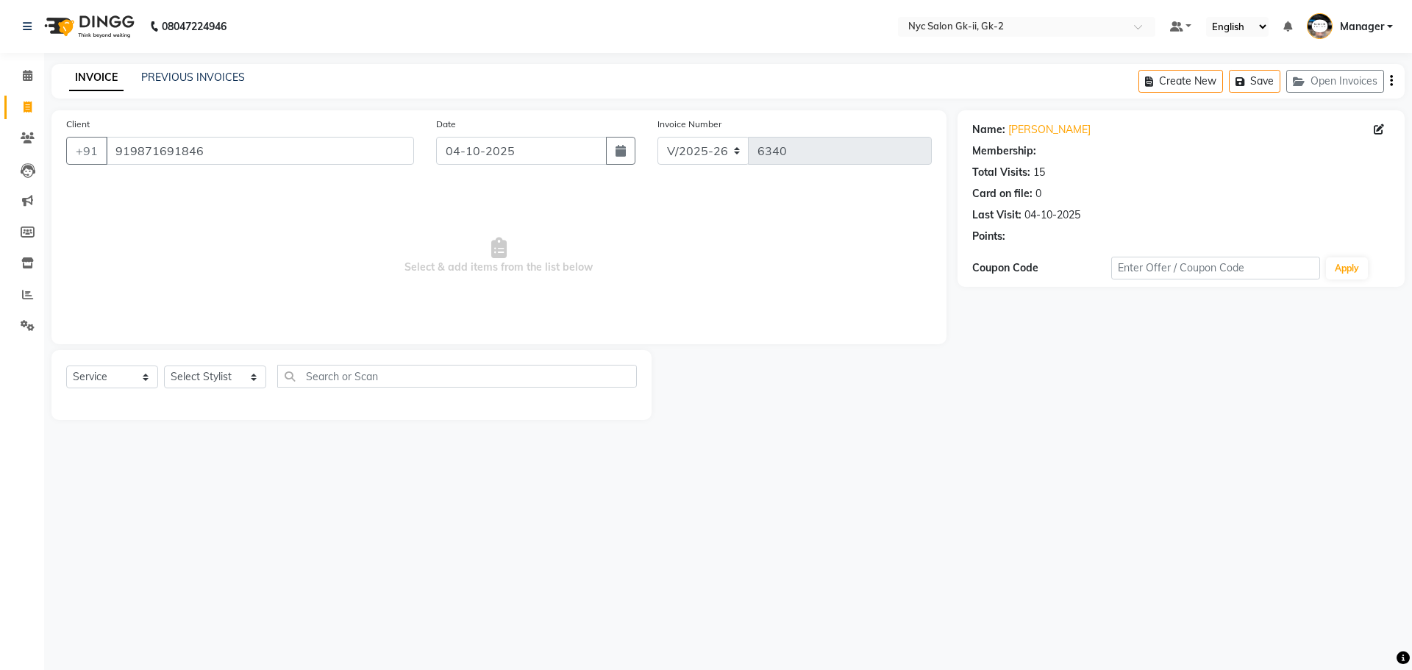
select select "1: Object"
click at [216, 372] on select "Select Stylist AMIR_PDCT aniket_ASST AZAD_ASST Deepak Thakur Faiz khan FARHAN H…" at bounding box center [215, 377] width 102 height 23
select select "58937"
click at [164, 366] on select "Select Stylist AMIR_PDCT aniket_ASST AZAD_ASST Deepak Thakur Faiz khan FARHAN H…" at bounding box center [215, 377] width 102 height 23
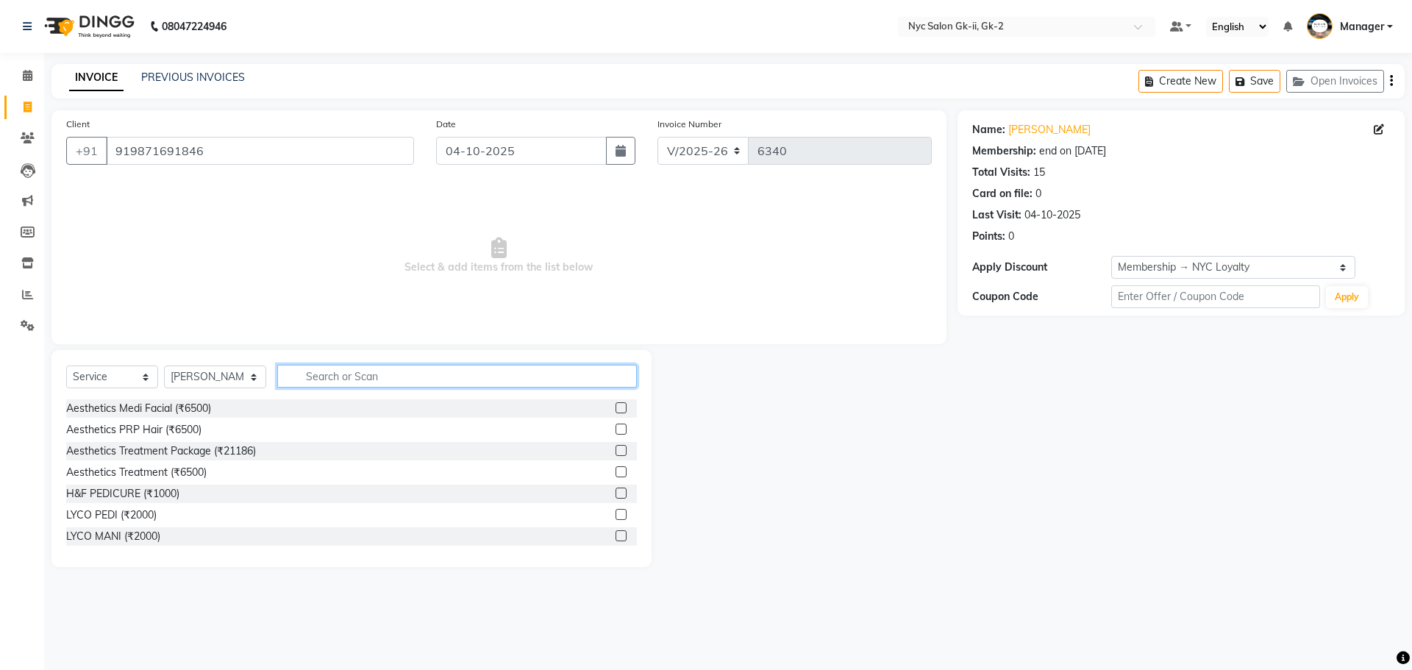
click at [387, 385] on input "text" at bounding box center [457, 376] width 360 height 23
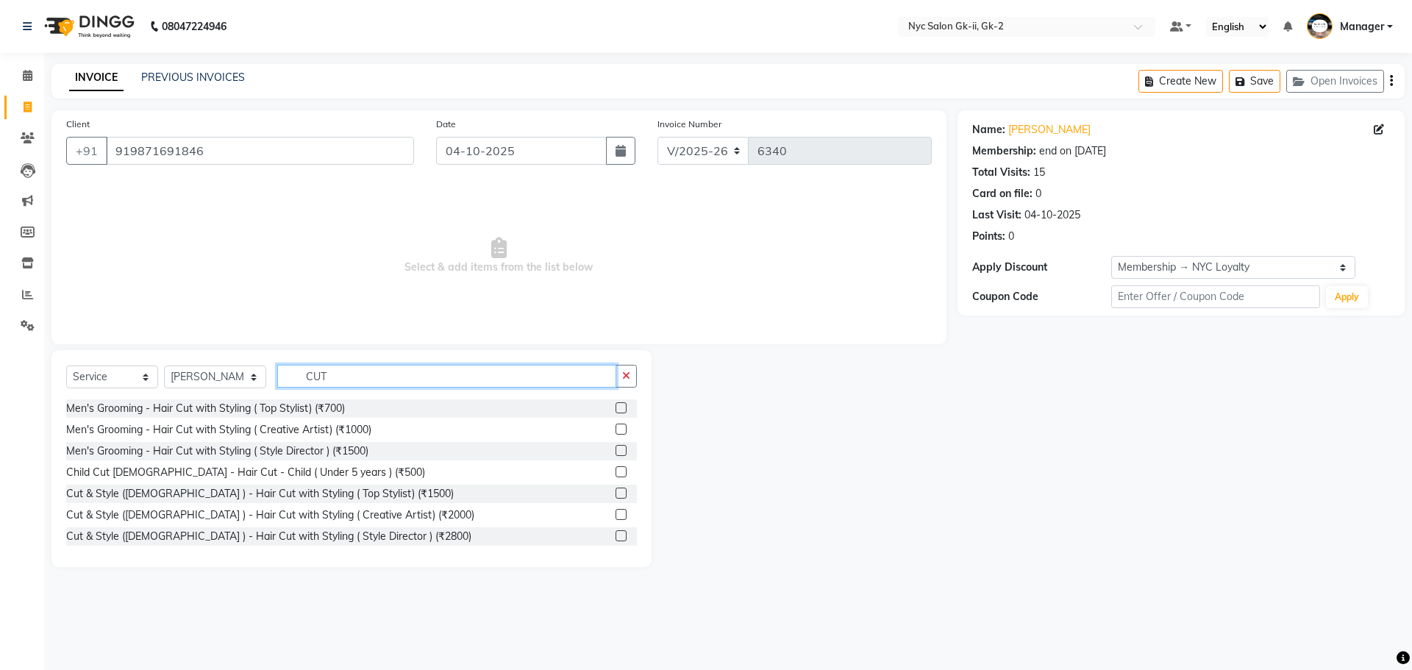
type input "CUT"
click at [616, 535] on label at bounding box center [621, 535] width 11 height 11
click at [616, 535] on input "checkbox" at bounding box center [621, 537] width 10 height 10
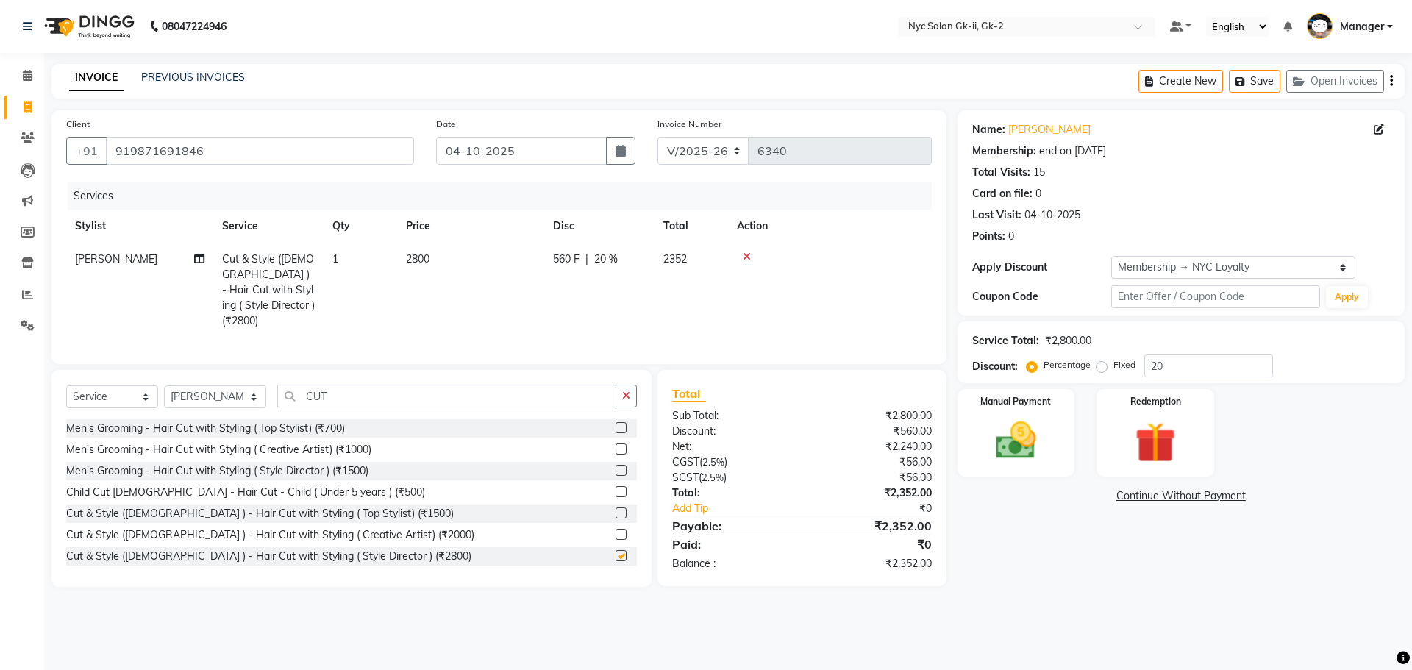
checkbox input "false"
click at [1016, 449] on img at bounding box center [1016, 440] width 68 height 49
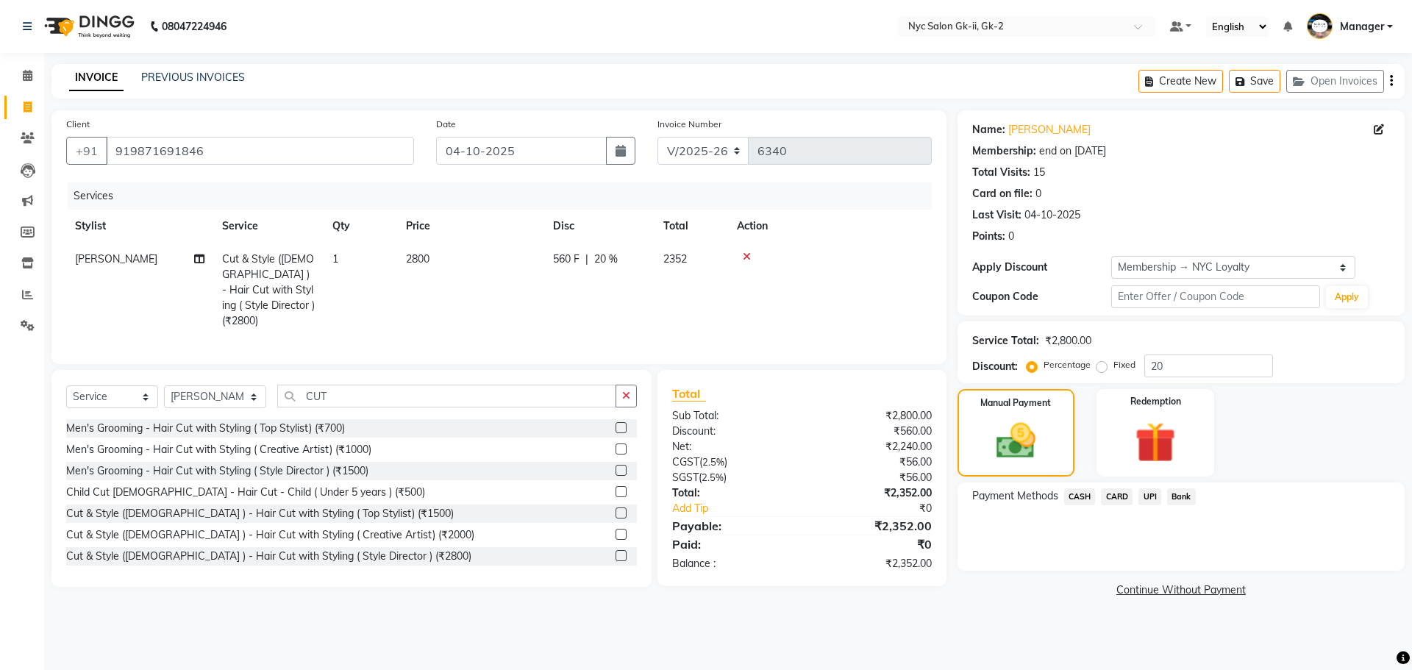
click at [1147, 496] on span "UPI" at bounding box center [1150, 496] width 23 height 17
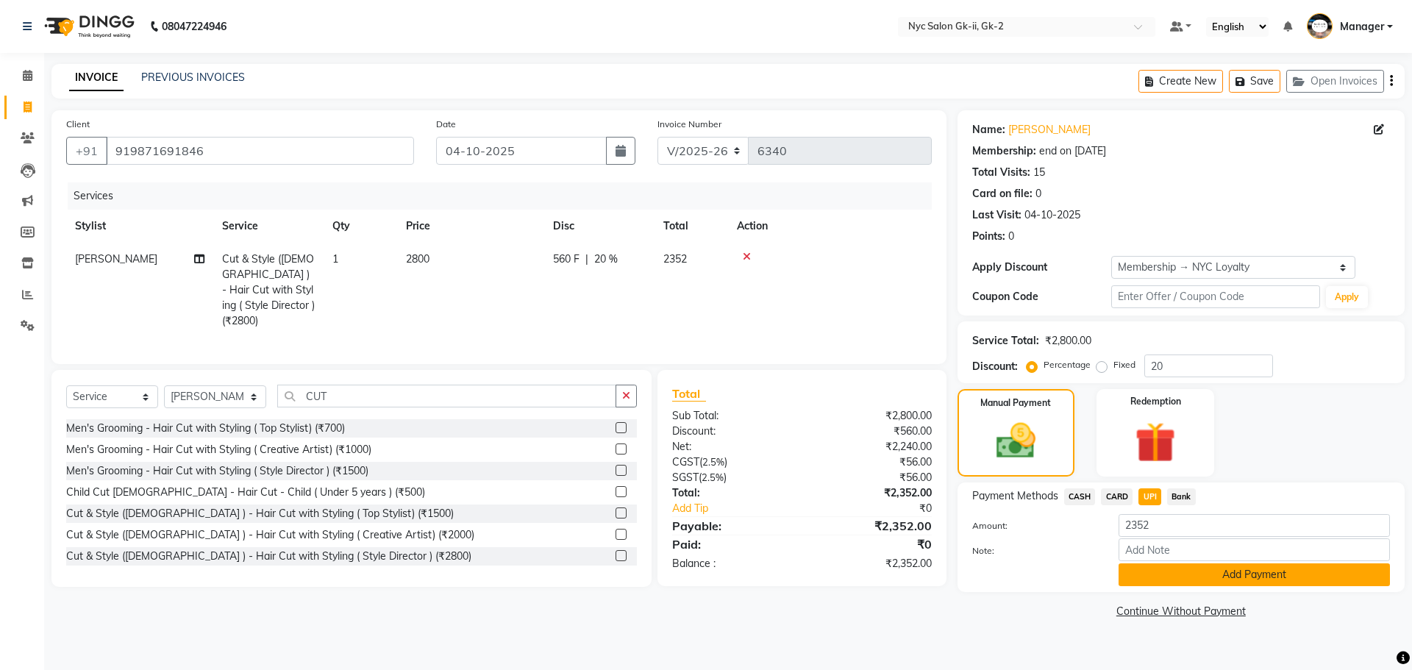
click at [1172, 574] on button "Add Payment" at bounding box center [1254, 574] width 271 height 23
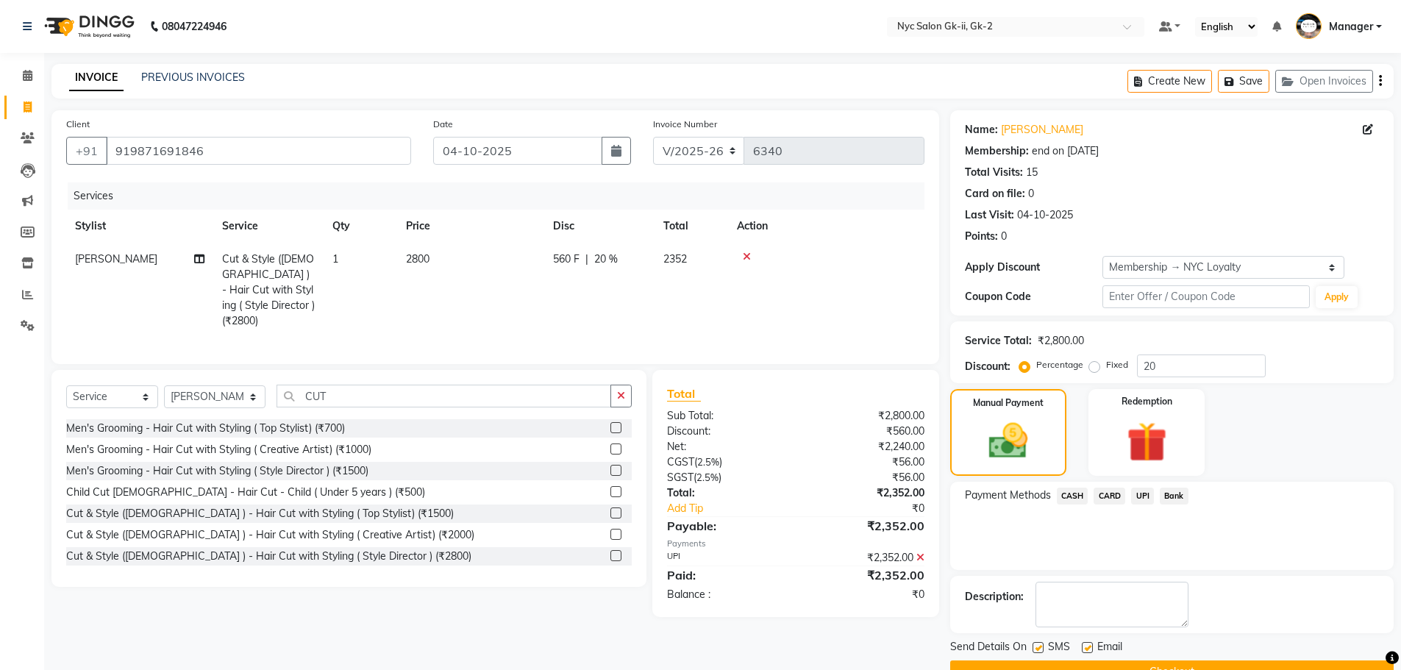
scroll to position [35, 0]
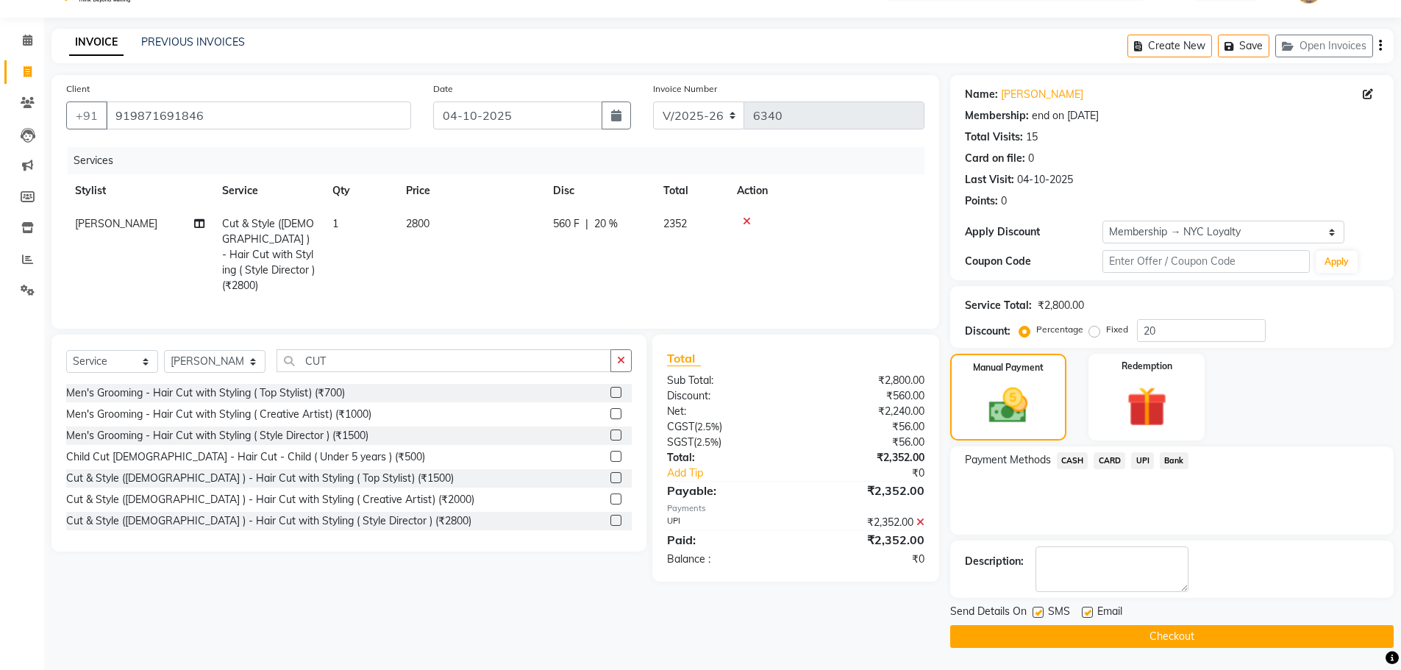
click at [1137, 644] on button "Checkout" at bounding box center [1172, 636] width 444 height 23
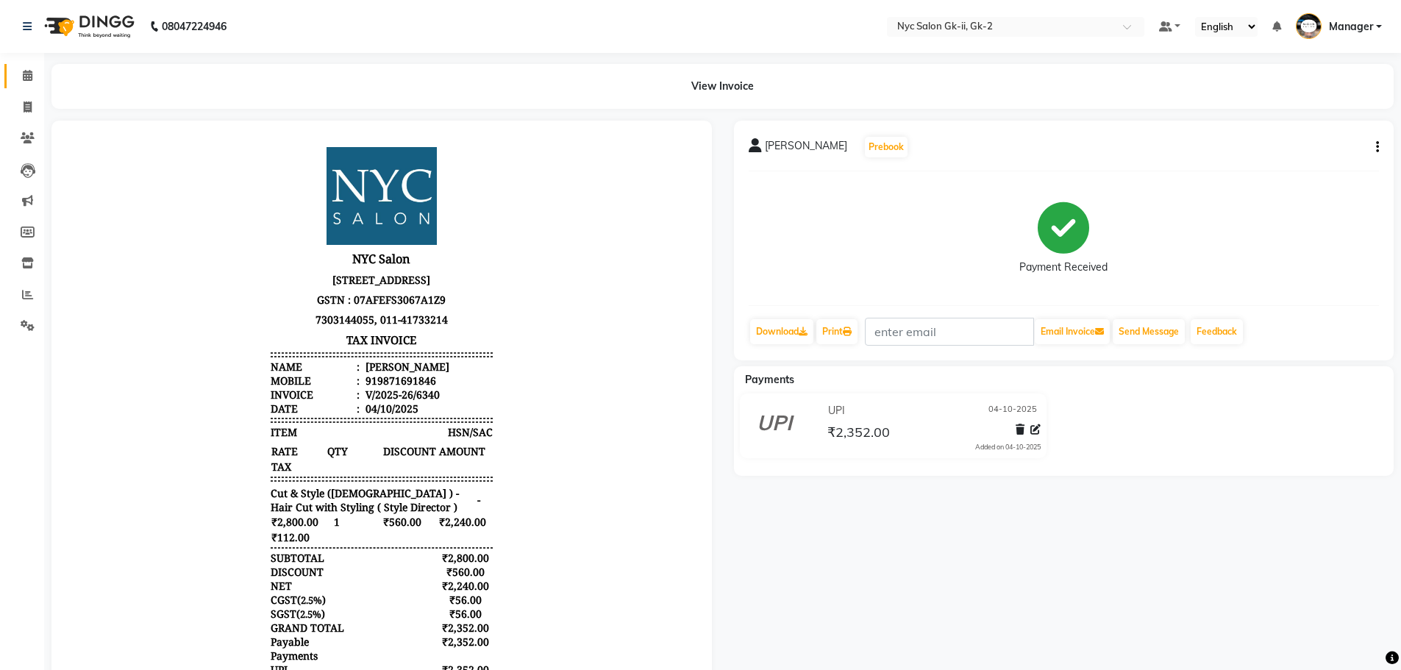
click at [35, 65] on link "Calendar" at bounding box center [21, 76] width 35 height 24
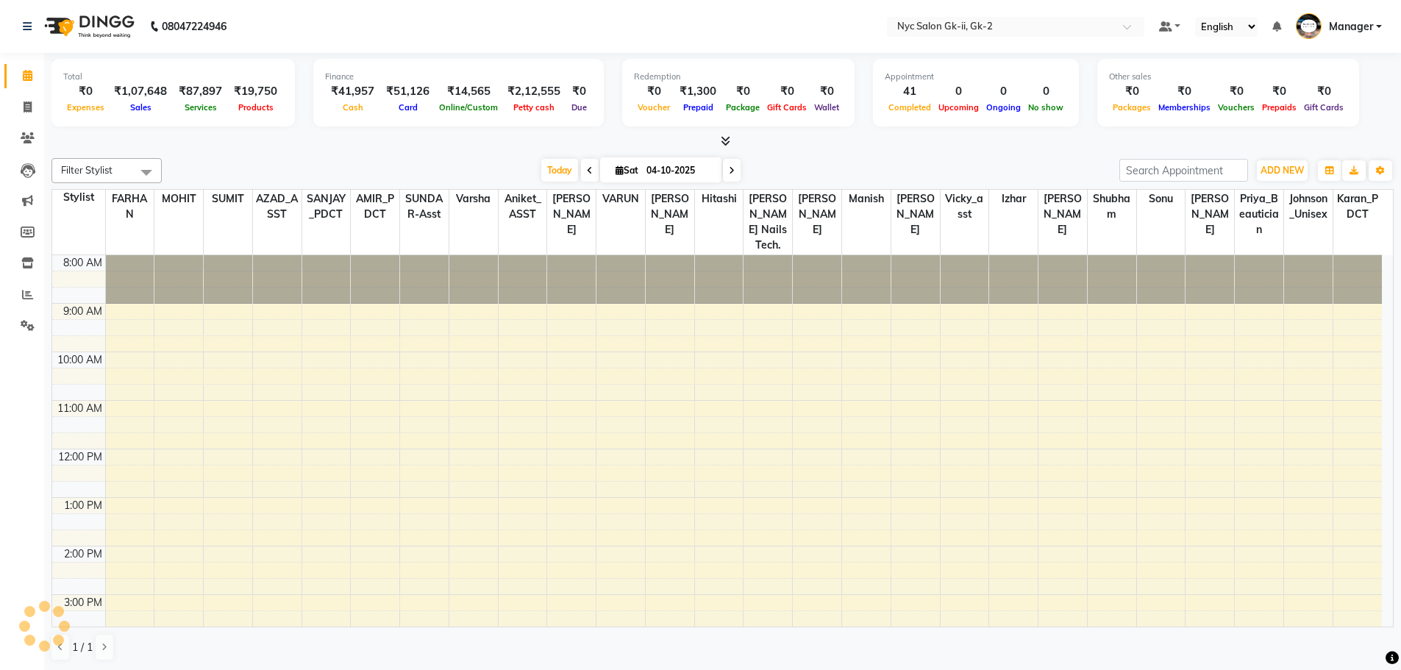
scroll to position [216, 0]
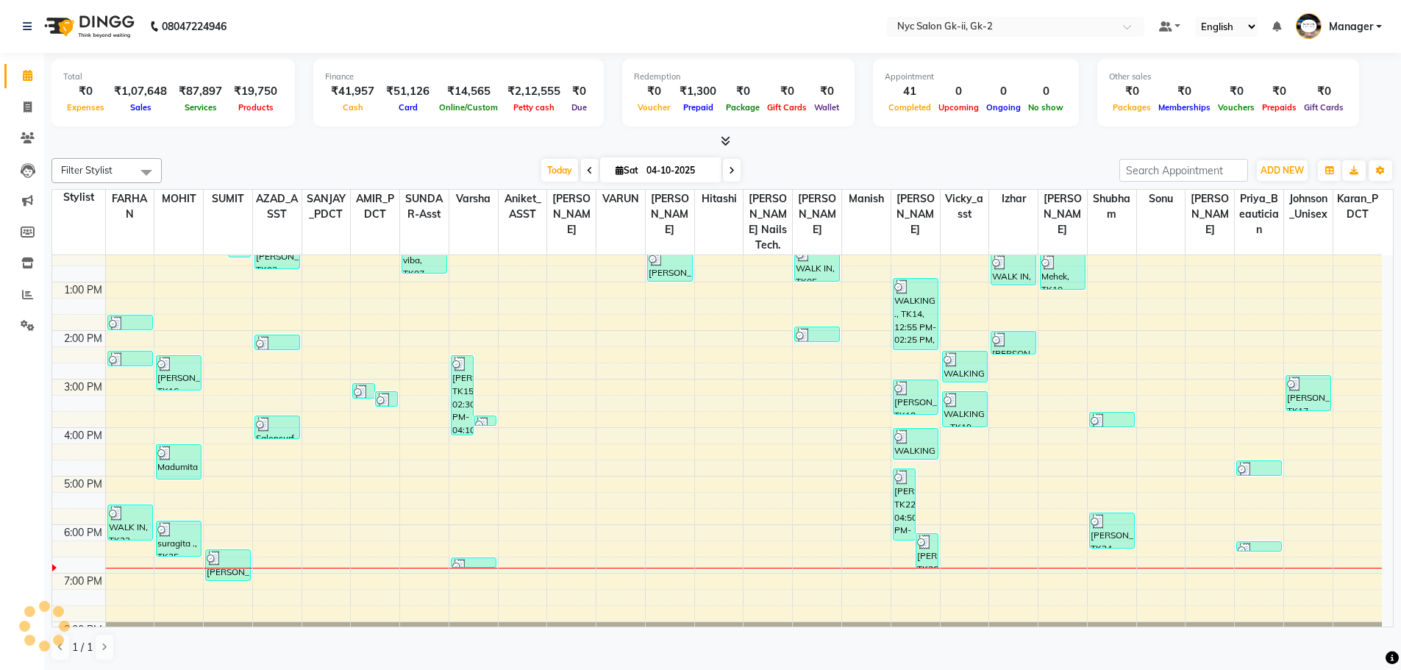
click at [474, 140] on div at bounding box center [722, 141] width 1342 height 15
click at [719, 140] on span at bounding box center [722, 141] width 15 height 15
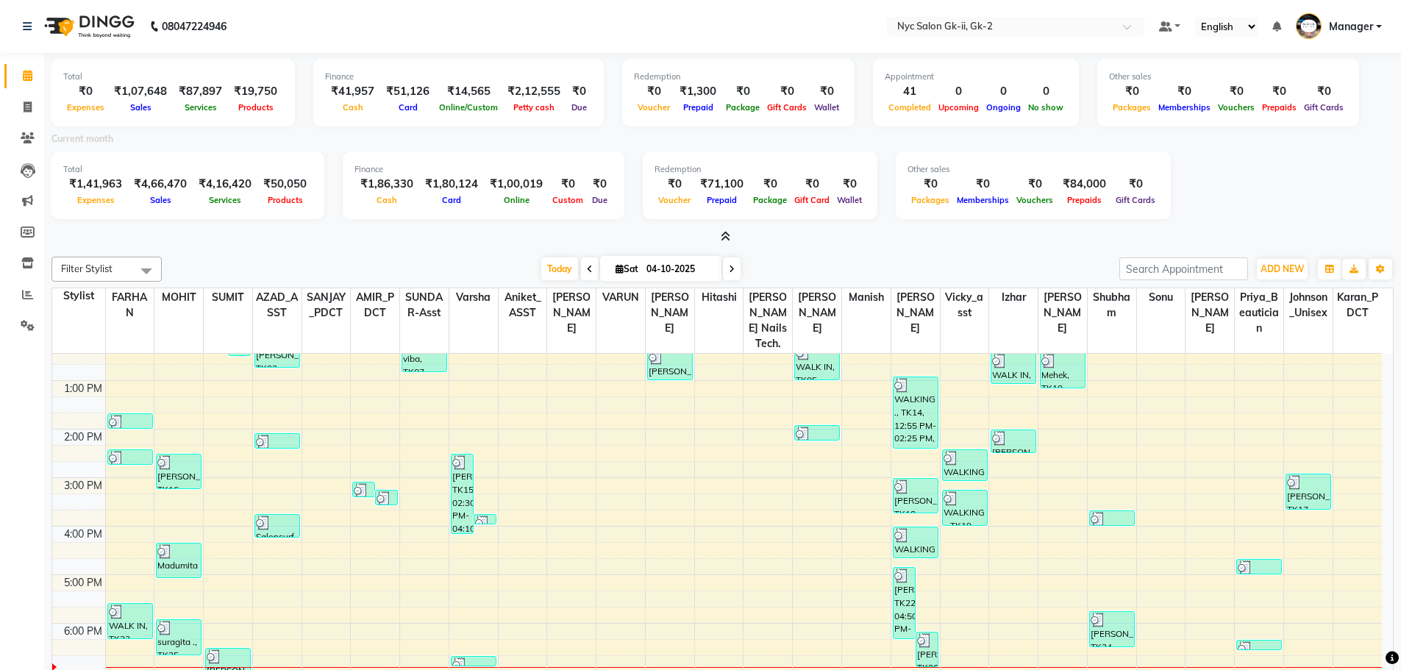
click at [726, 236] on icon at bounding box center [726, 236] width 10 height 11
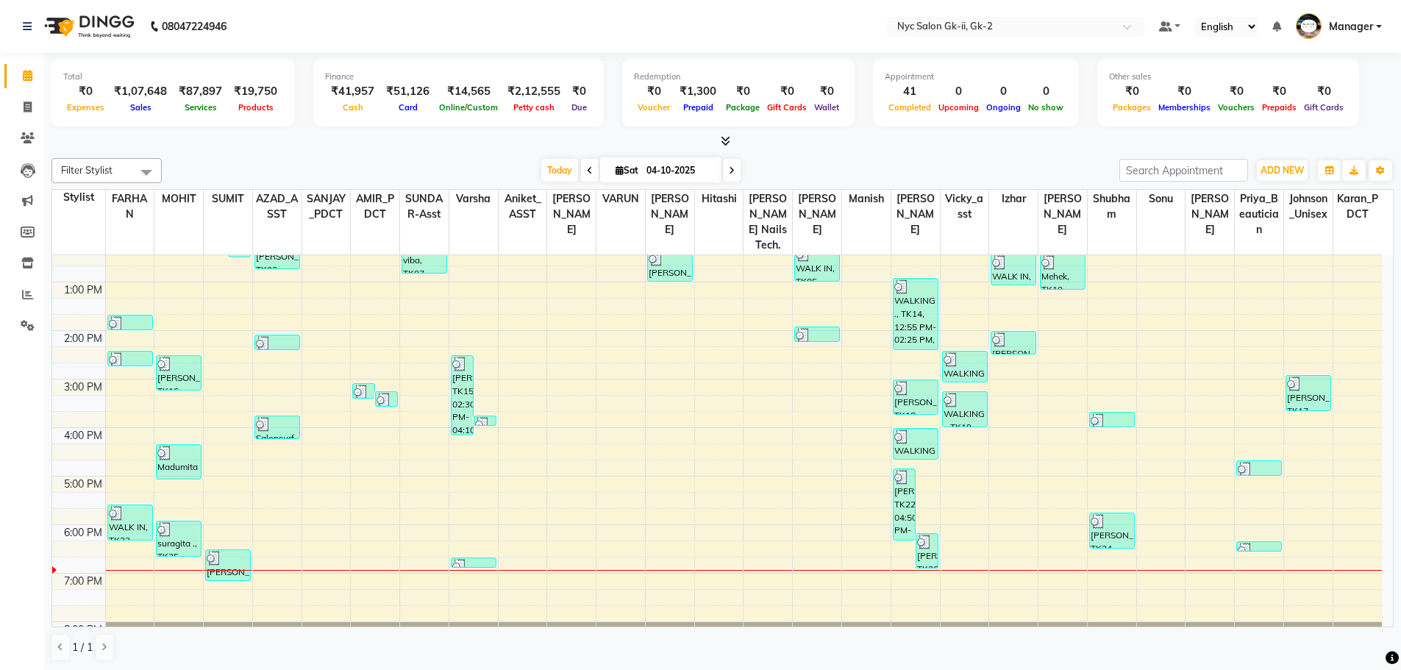
click at [282, 158] on div "Filter Stylist Select All AMIR_PDCT aniket_ASST AZAD_ASST Deepak Thakur Faiz kh…" at bounding box center [722, 170] width 1342 height 25
click at [721, 135] on icon at bounding box center [726, 140] width 10 height 11
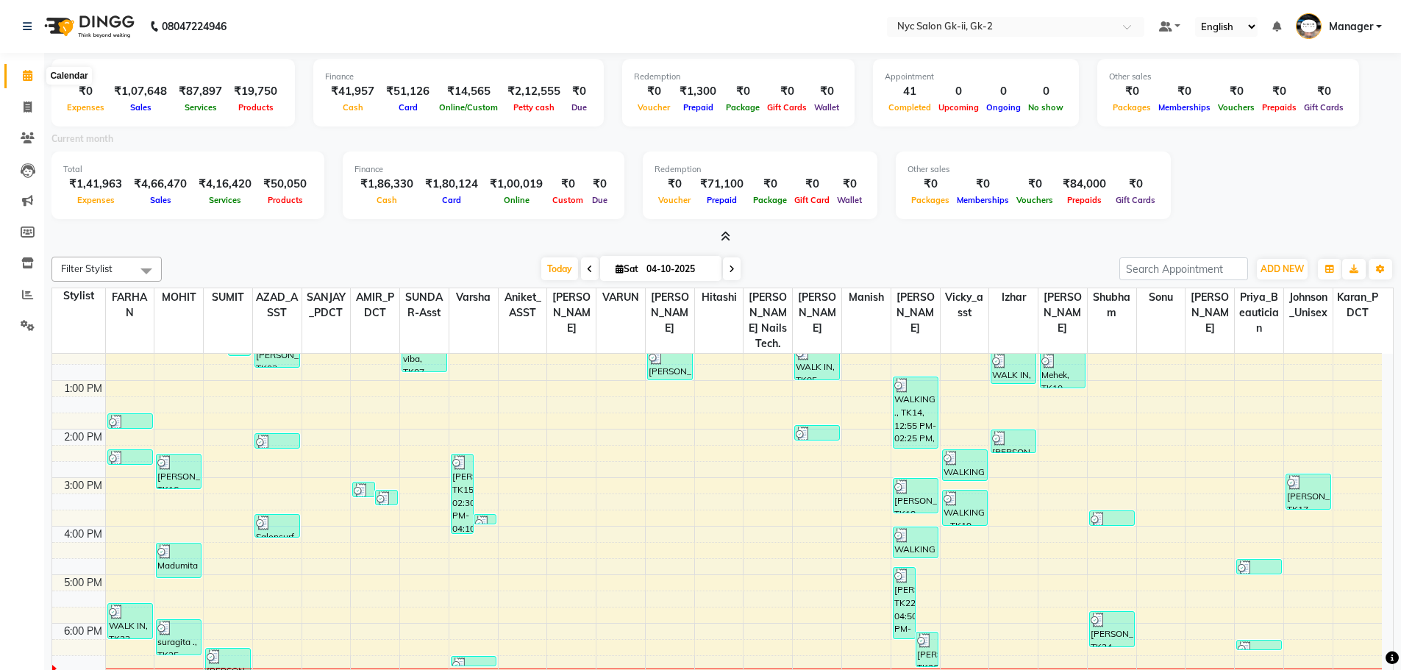
click at [29, 79] on icon at bounding box center [28, 75] width 10 height 11
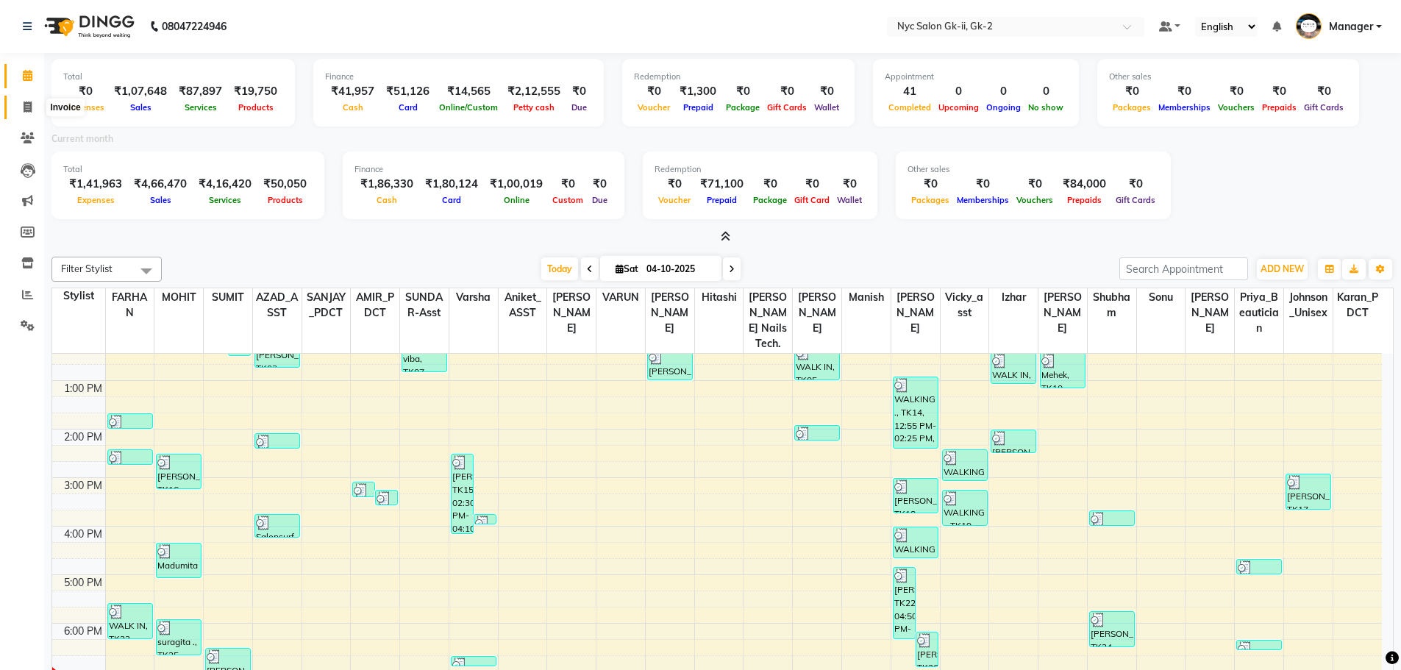
click at [15, 109] on span at bounding box center [28, 107] width 26 height 17
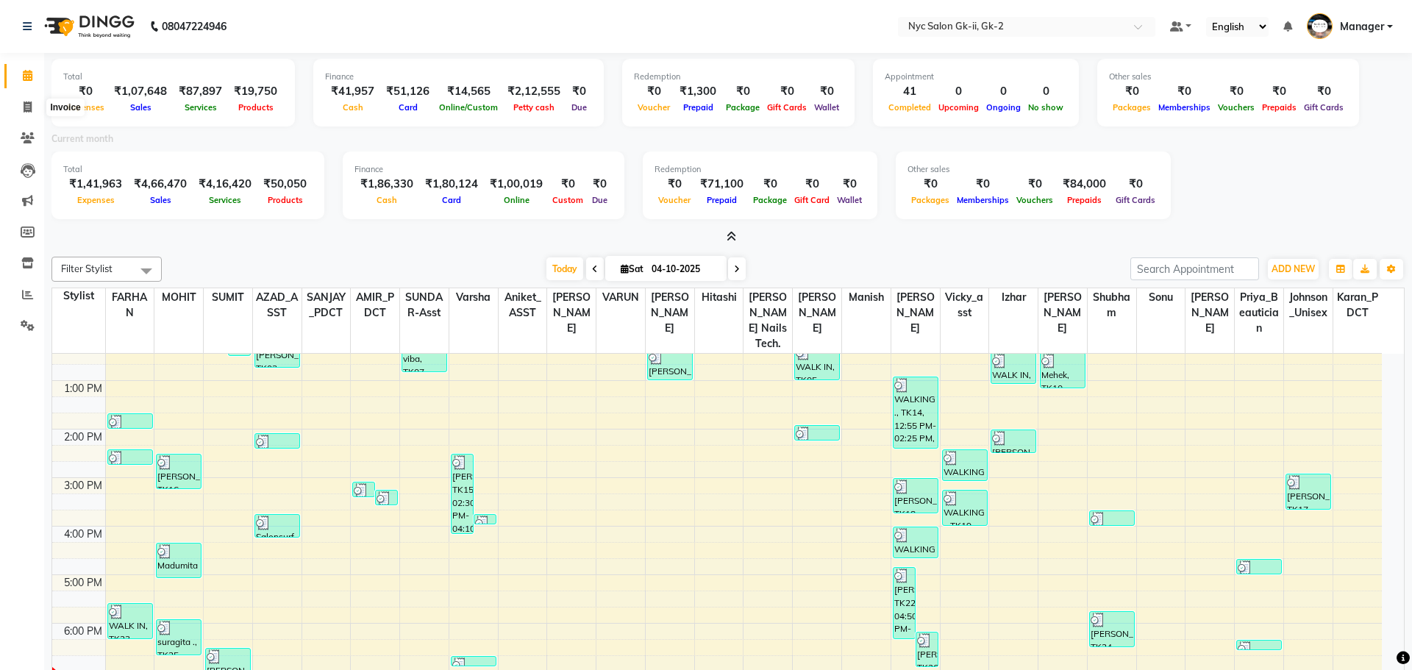
select select "service"
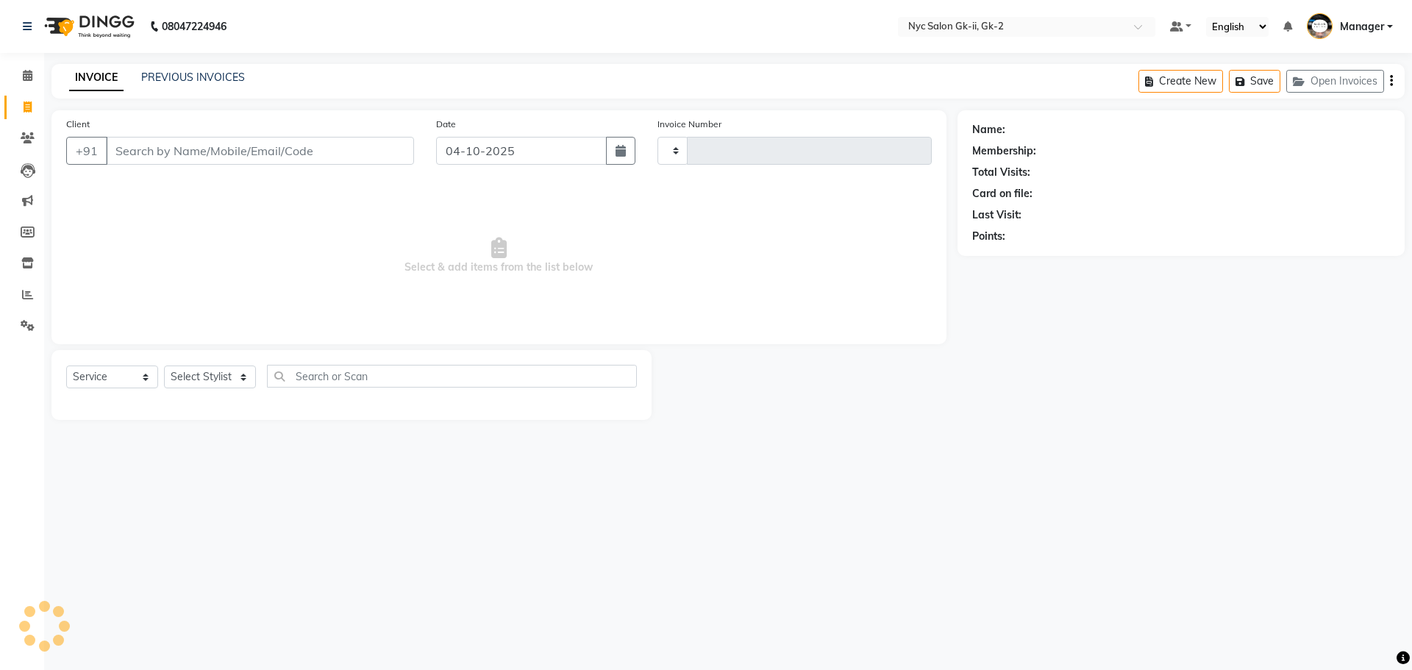
type input "6341"
select select "5936"
click at [213, 375] on select "Select Stylist" at bounding box center [210, 377] width 92 height 23
select select "54057"
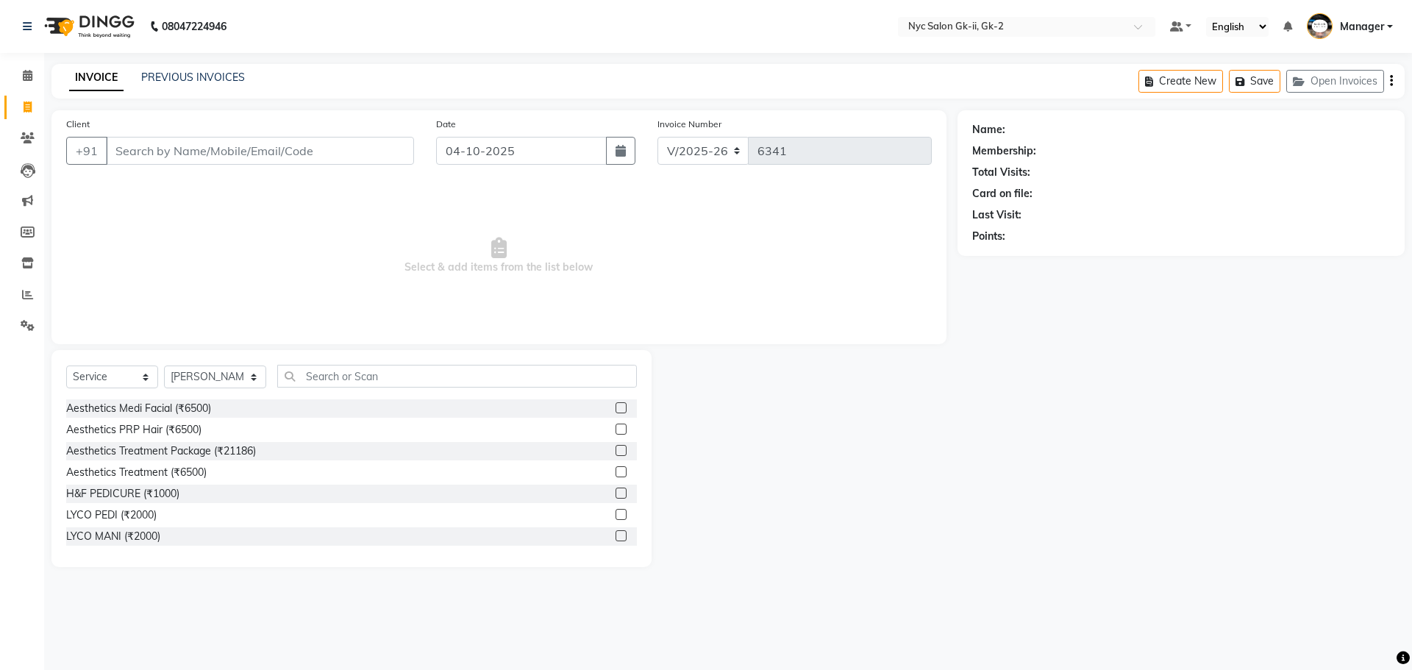
click at [346, 555] on div "Select Service Product Membership Package Voucher Prepaid Gift Card Select Styl…" at bounding box center [351, 458] width 600 height 217
click at [375, 380] on input "text" at bounding box center [457, 376] width 360 height 23
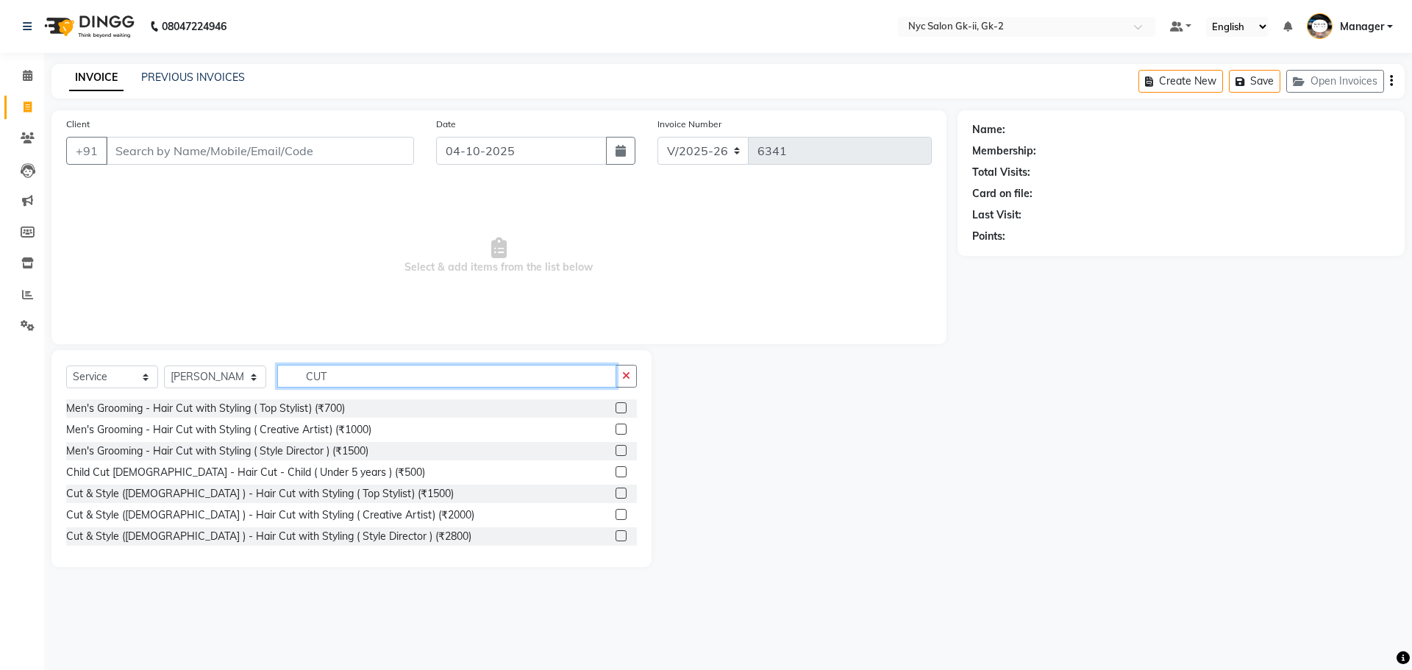
type input "CUT"
click at [616, 430] on label at bounding box center [621, 429] width 11 height 11
click at [616, 430] on input "checkbox" at bounding box center [621, 430] width 10 height 10
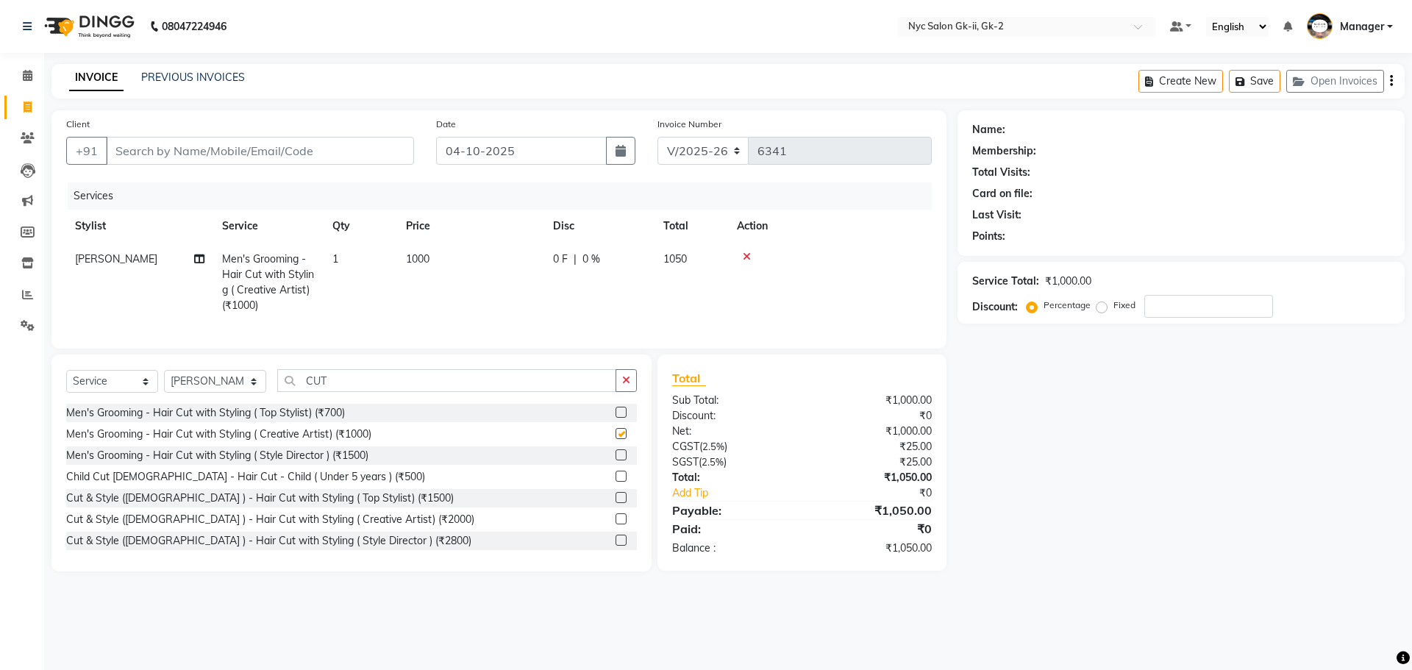
checkbox input "false"
click at [262, 146] on input "Client" at bounding box center [260, 151] width 308 height 28
type input "9"
type input "0"
type input "9"
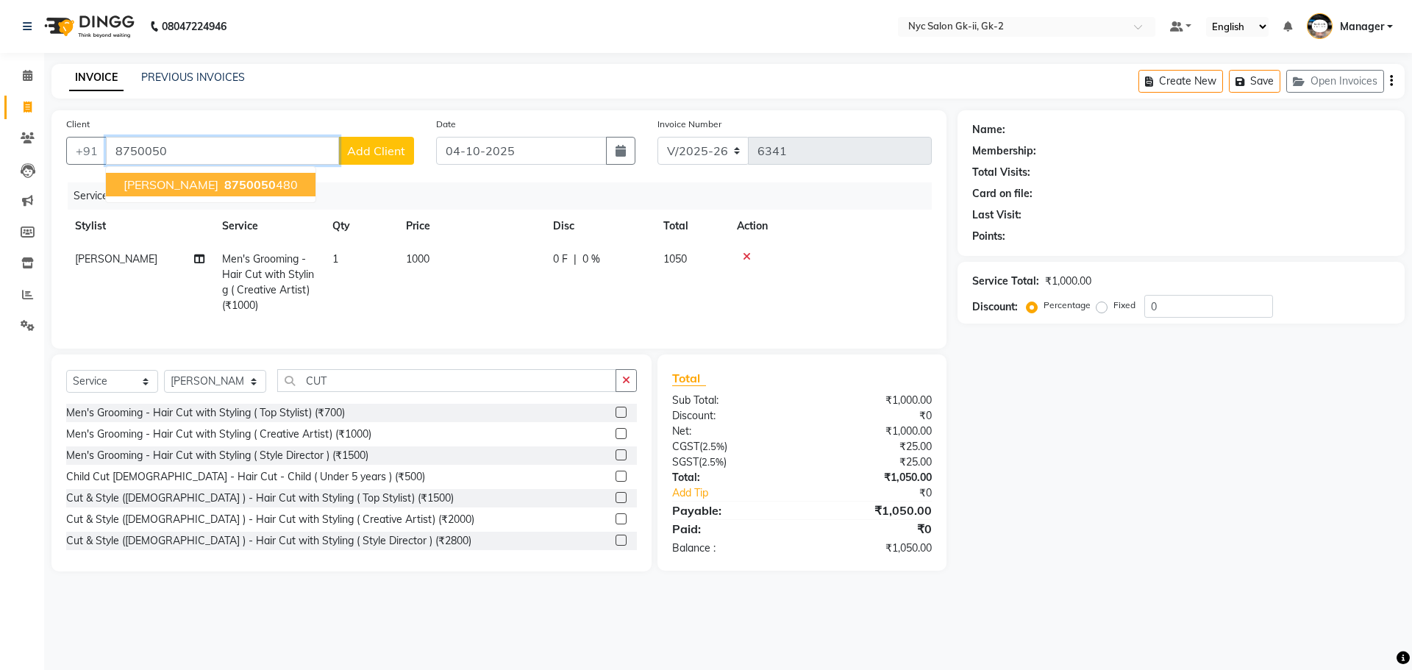
click at [227, 188] on ngb-highlight "8750050 480" at bounding box center [259, 184] width 76 height 15
type input "8750050480"
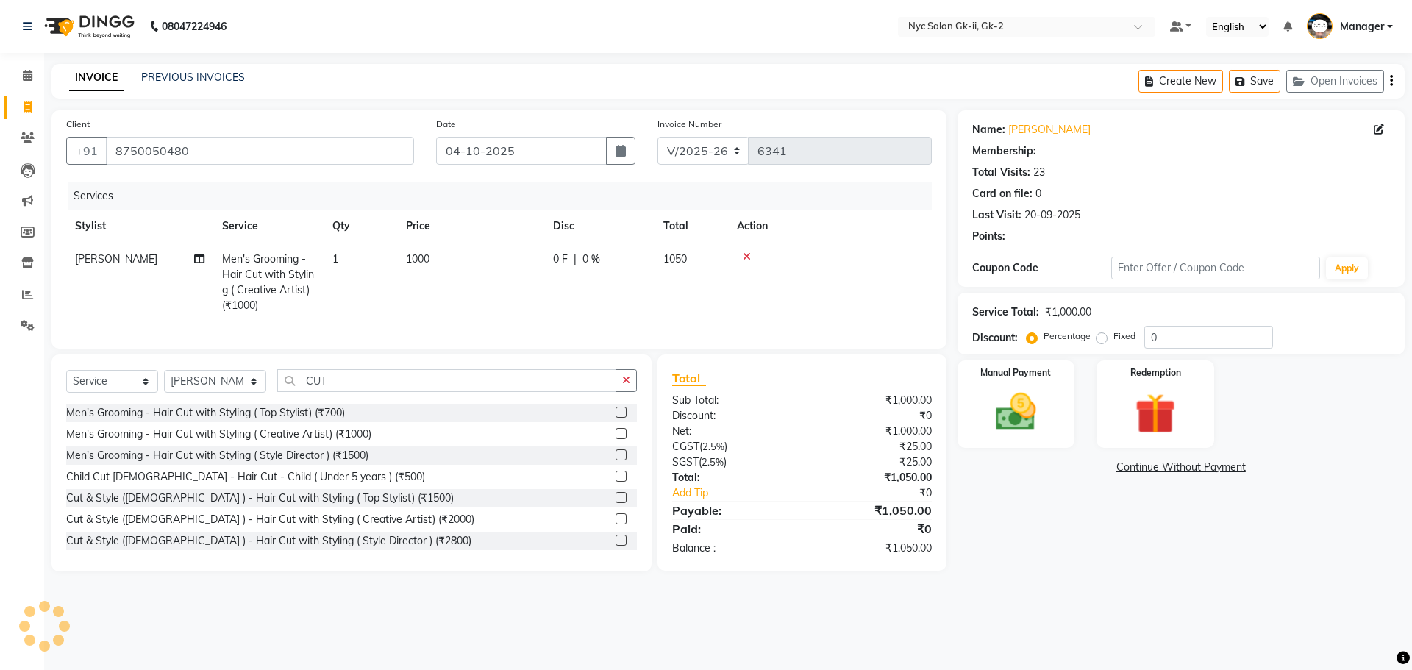
type input "20"
select select "1: Object"
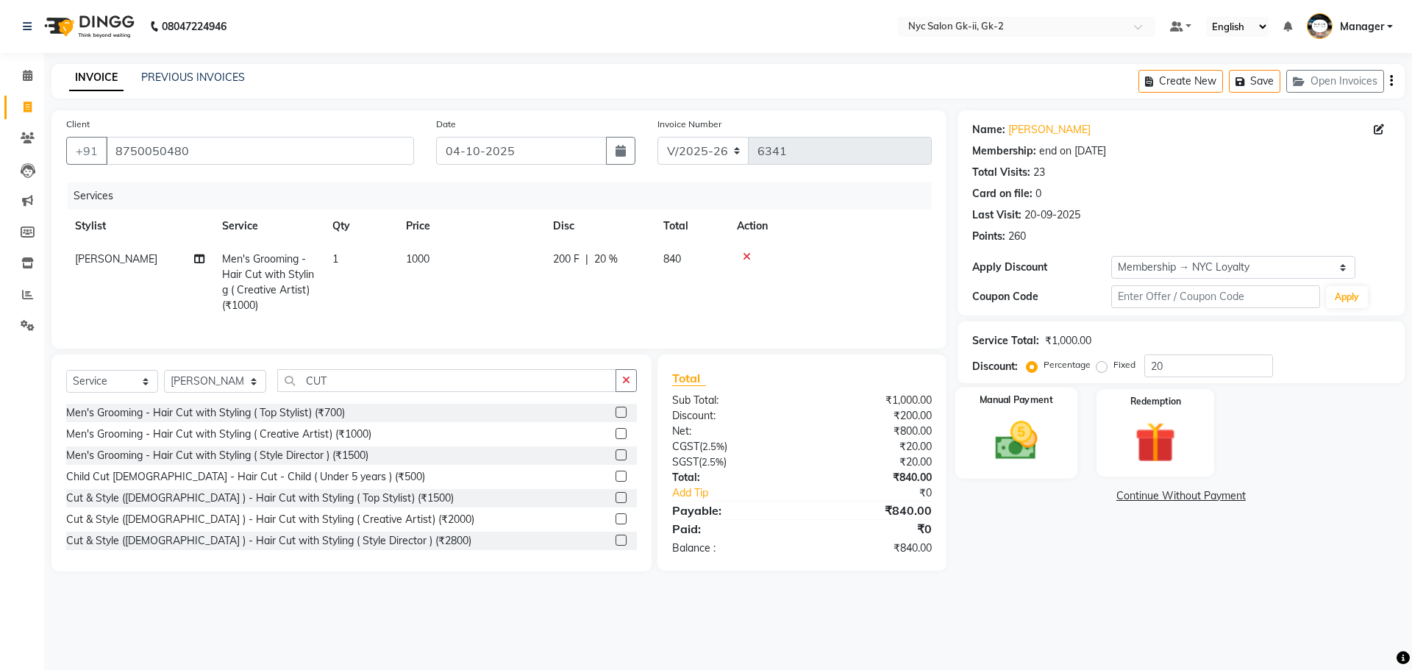
click at [1022, 432] on img at bounding box center [1016, 440] width 68 height 49
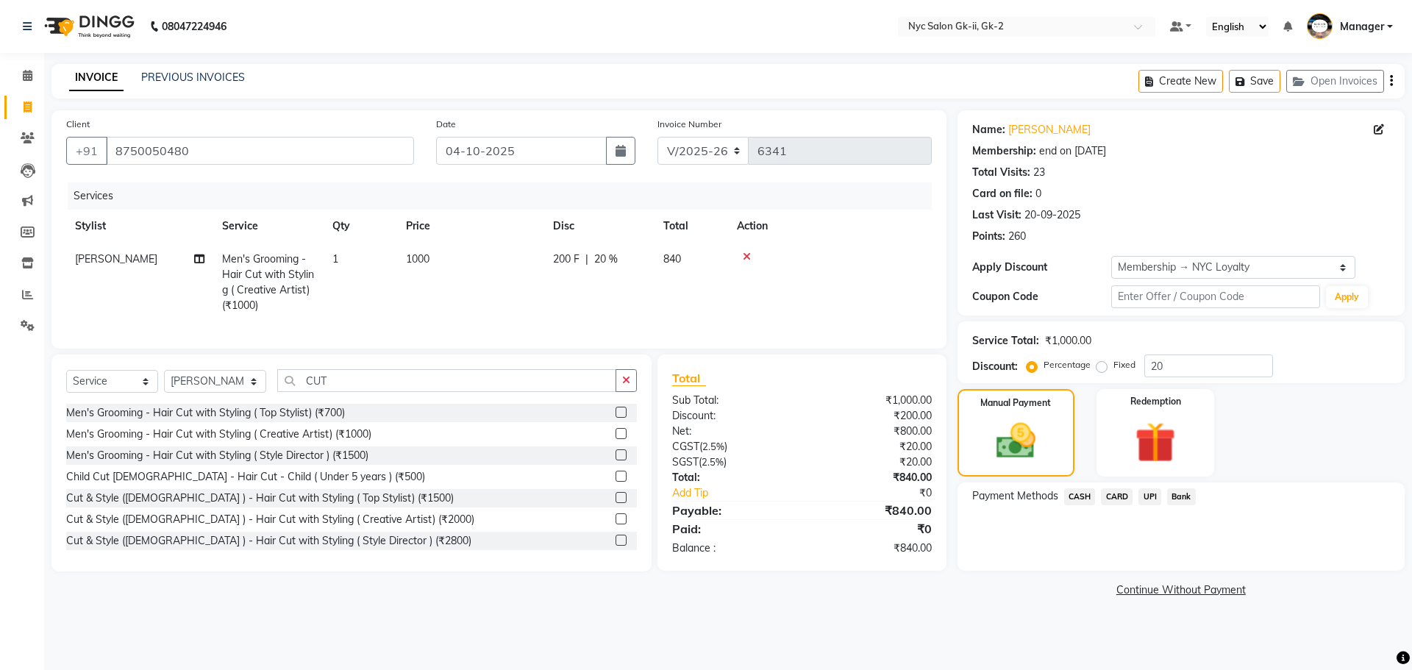
click at [1076, 495] on span "CASH" at bounding box center [1080, 496] width 32 height 17
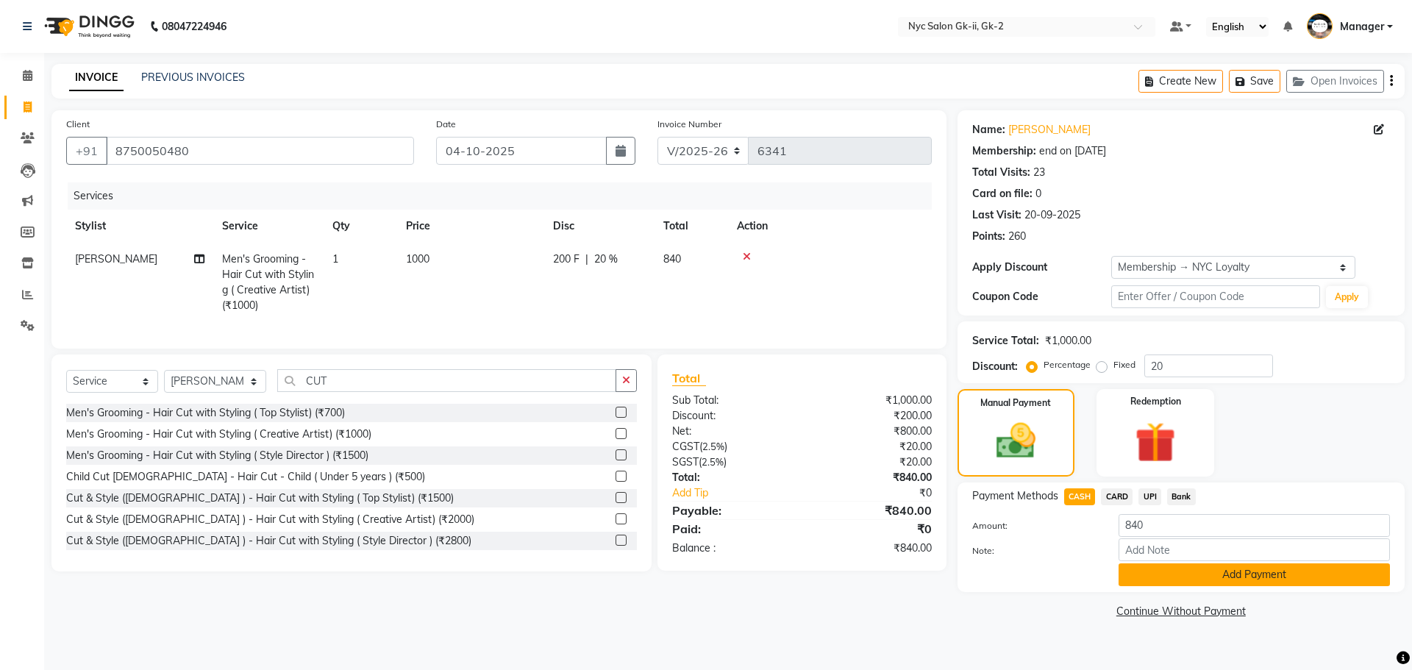
click at [1195, 565] on button "Add Payment" at bounding box center [1254, 574] width 271 height 23
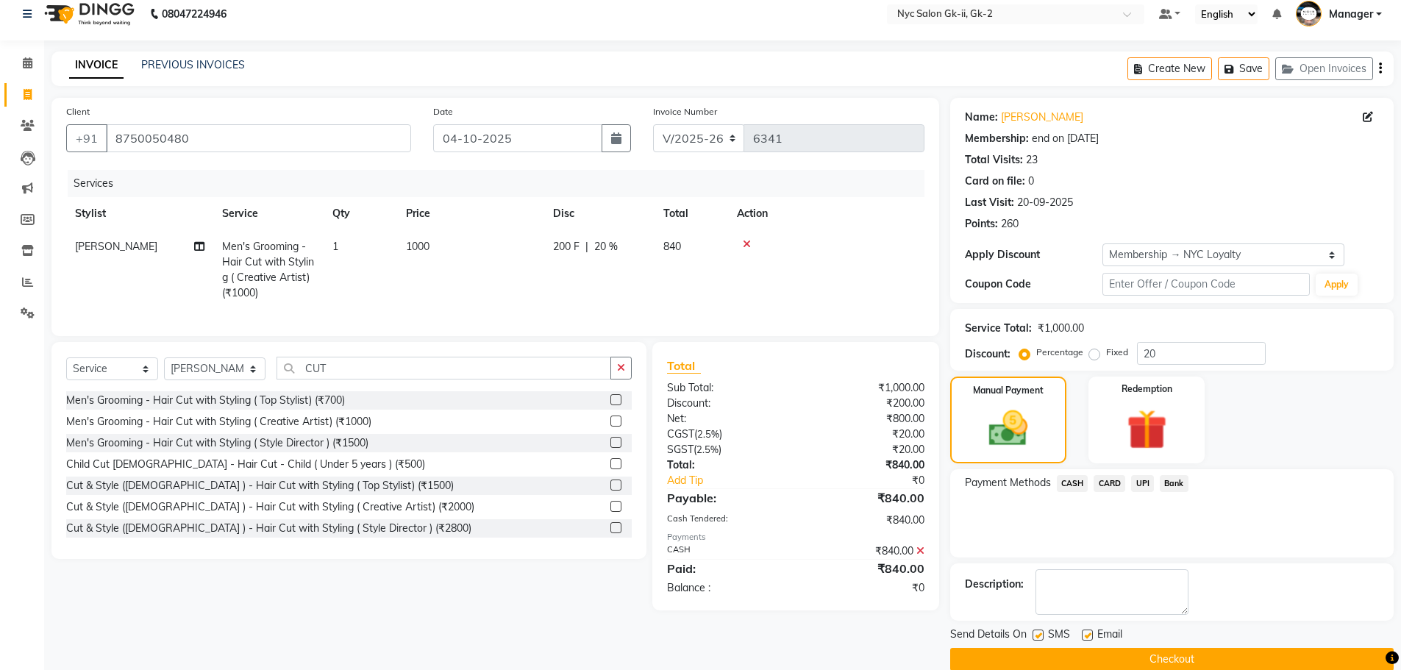
scroll to position [35, 0]
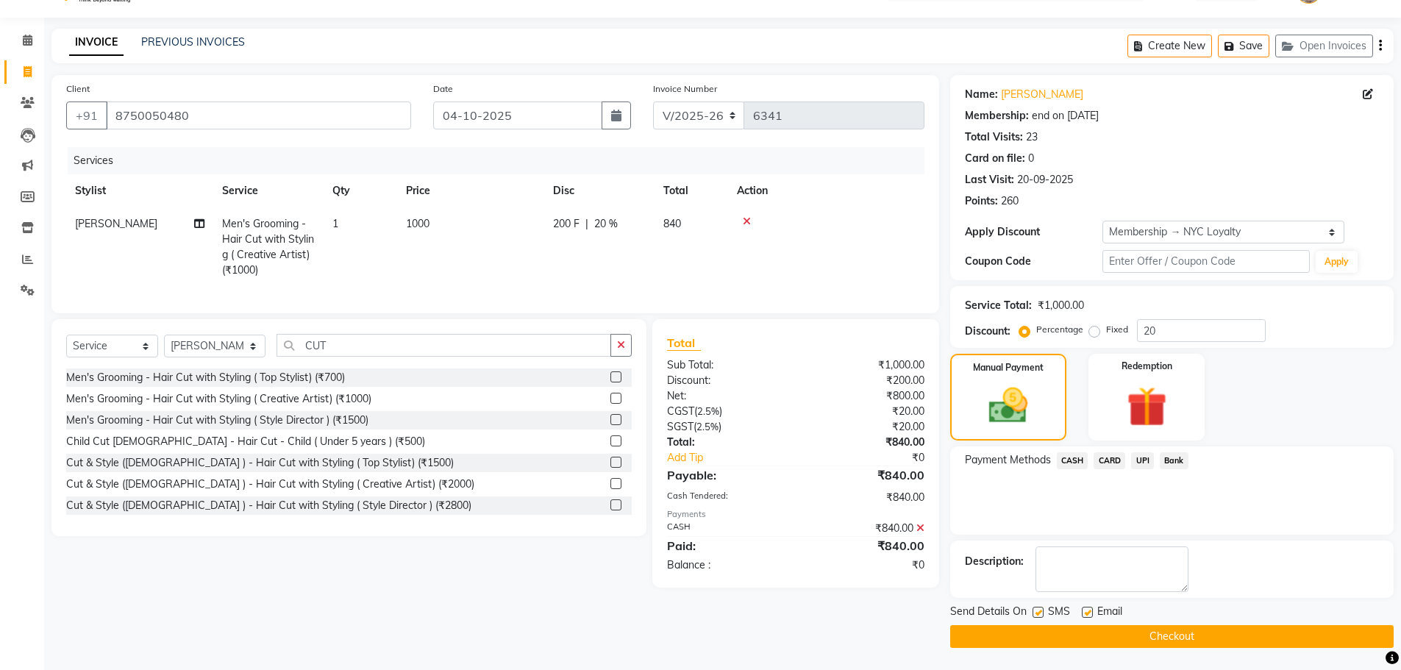
click at [1203, 626] on button "Checkout" at bounding box center [1172, 636] width 444 height 23
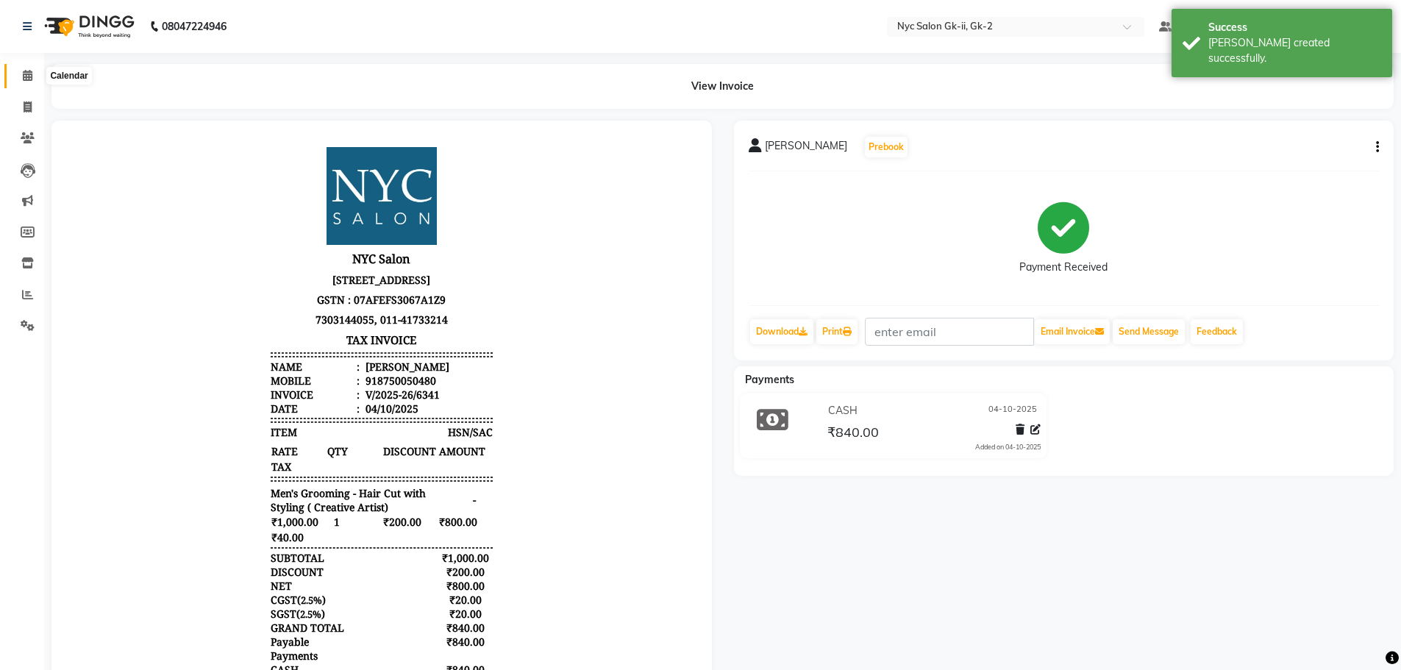
click at [17, 79] on span at bounding box center [28, 76] width 26 height 17
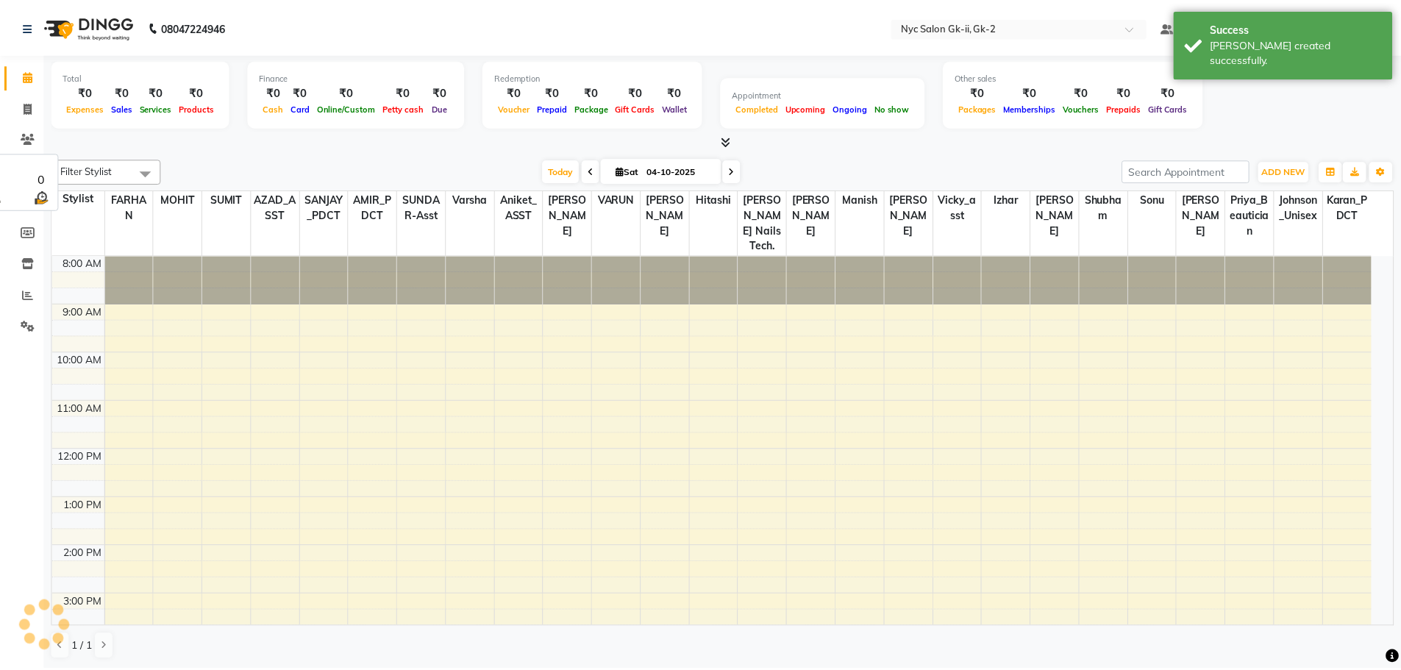
scroll to position [216, 0]
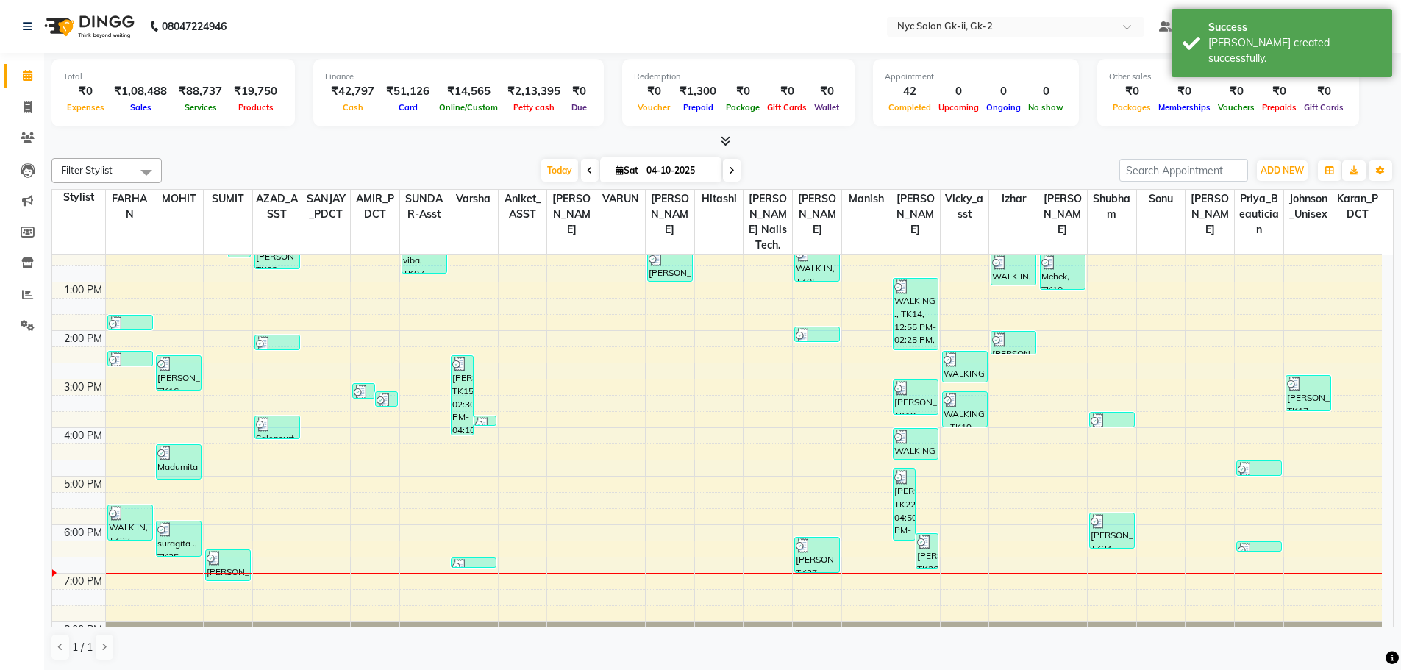
click at [371, 166] on div "Today Sat 04-10-2025" at bounding box center [640, 171] width 943 height 22
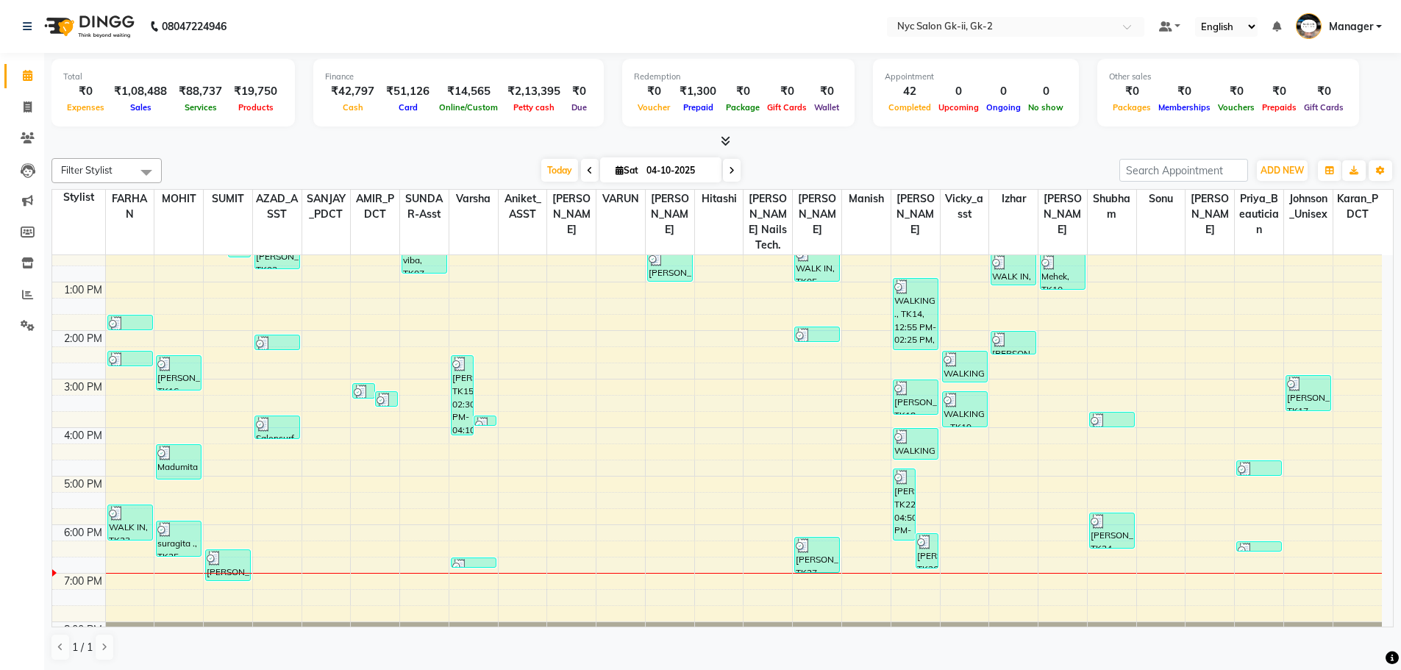
click at [371, 158] on div "Filter Stylist Select All AMIR_PDCT aniket_ASST AZAD_ASST Deepak Thakur Faiz kh…" at bounding box center [722, 170] width 1342 height 25
click at [25, 107] on icon at bounding box center [28, 107] width 8 height 11
select select "service"
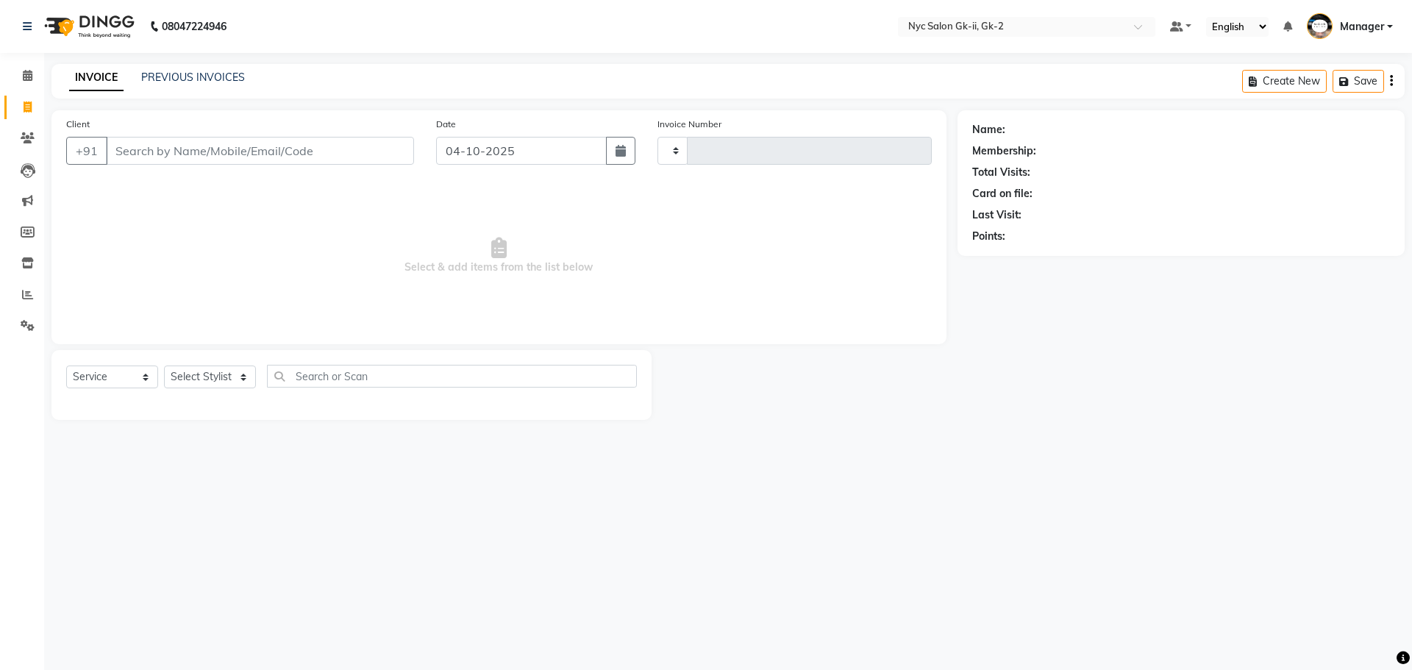
type input "6343"
select select "5936"
click at [192, 376] on select "Select Stylist AMIR_PDCT aniket_ASST AZAD_ASST Deepak Thakur Faiz khan FARHAN H…" at bounding box center [215, 377] width 102 height 23
select select "47593"
click at [164, 366] on select "Select Stylist AMIR_PDCT aniket_ASST AZAD_ASST Deepak Thakur Faiz khan FARHAN H…" at bounding box center [215, 377] width 102 height 23
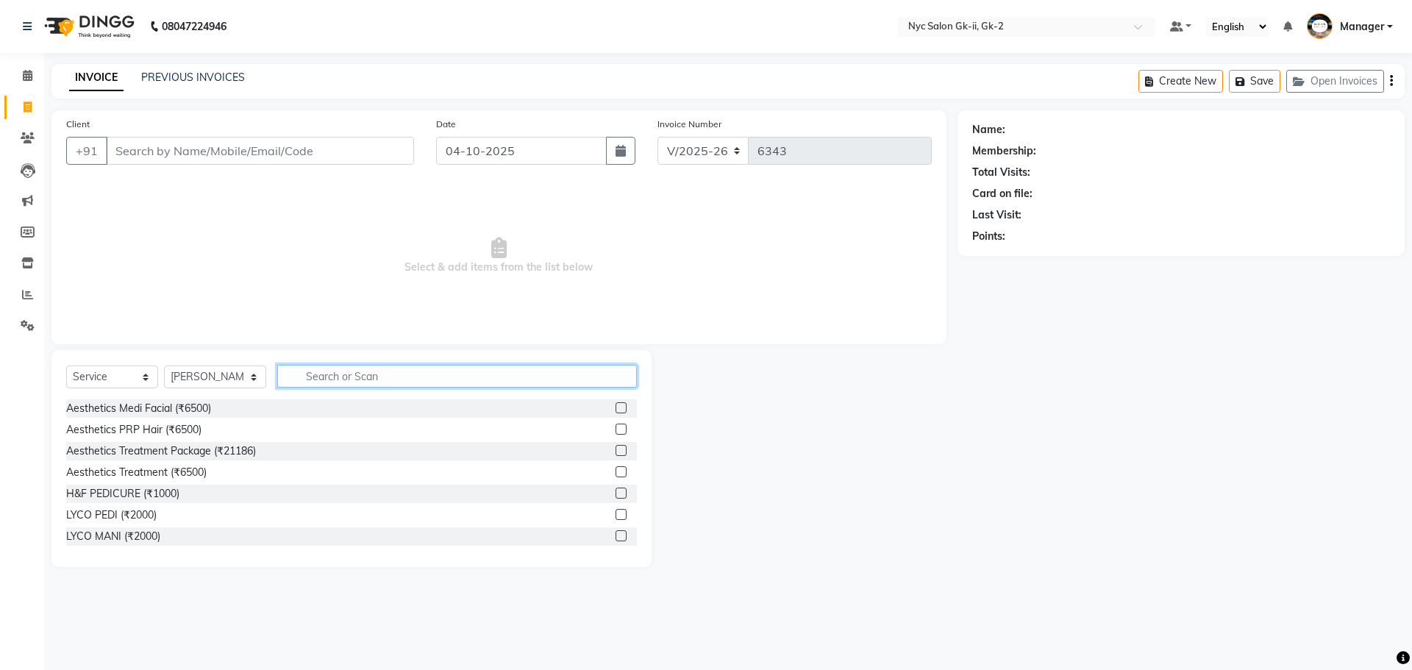
click at [377, 371] on input "text" at bounding box center [457, 376] width 360 height 23
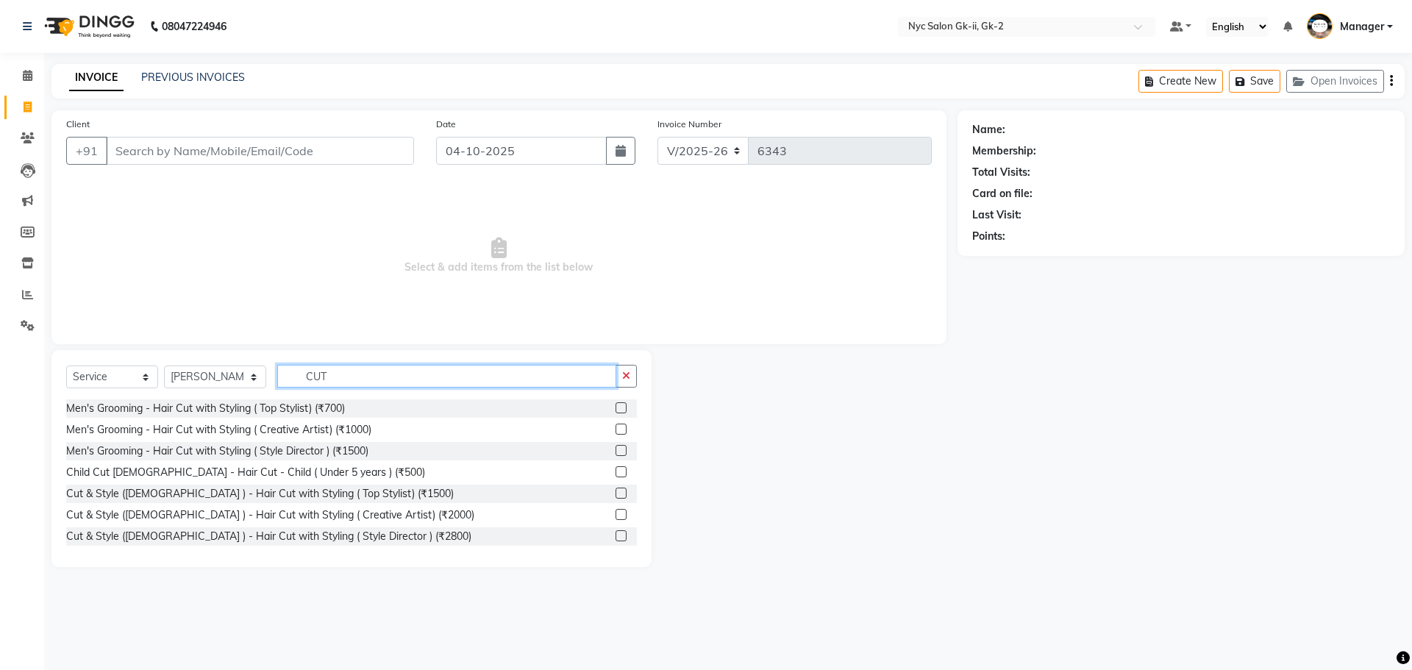
type input "CUT"
drag, startPoint x: 617, startPoint y: 516, endPoint x: 605, endPoint y: 518, distance: 12.6
click at [616, 518] on div at bounding box center [626, 515] width 21 height 18
click at [616, 518] on label at bounding box center [621, 514] width 11 height 11
click at [616, 518] on input "checkbox" at bounding box center [621, 515] width 10 height 10
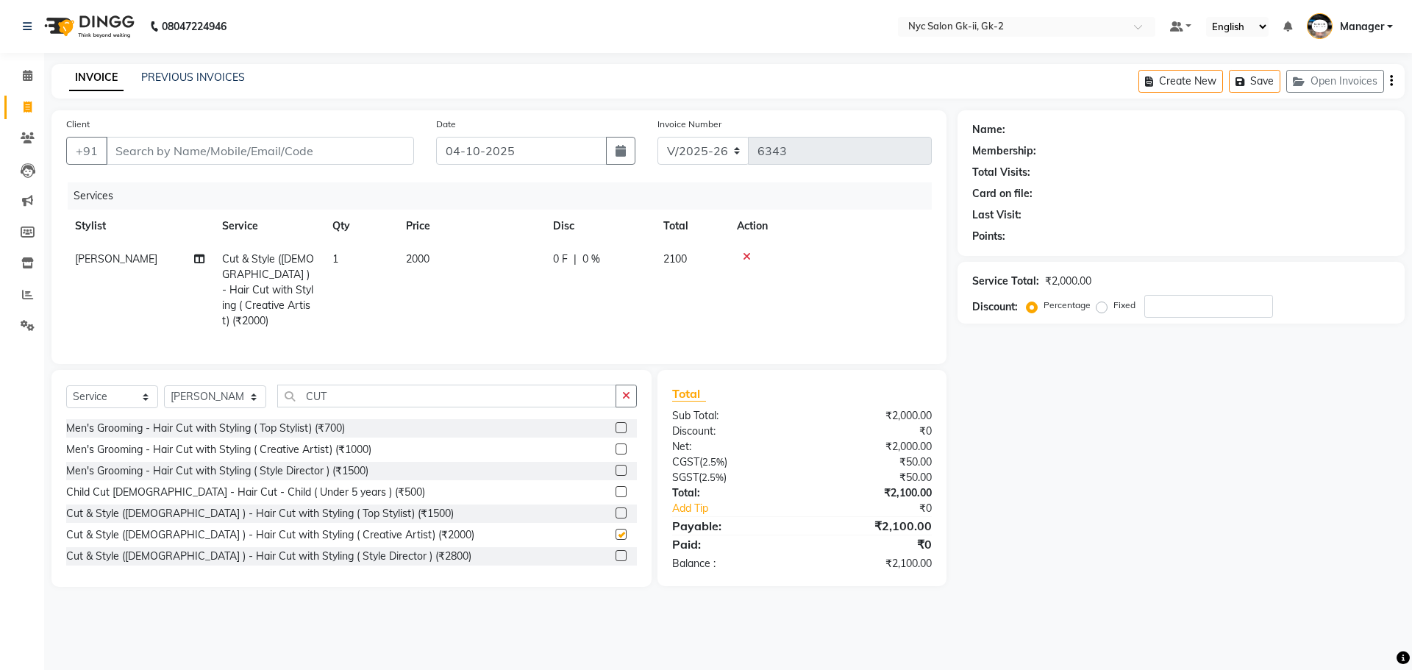
checkbox input "false"
click at [290, 152] on input "Client" at bounding box center [260, 151] width 308 height 28
click at [196, 160] on input "Client" at bounding box center [260, 151] width 308 height 28
type input "7"
type input "0"
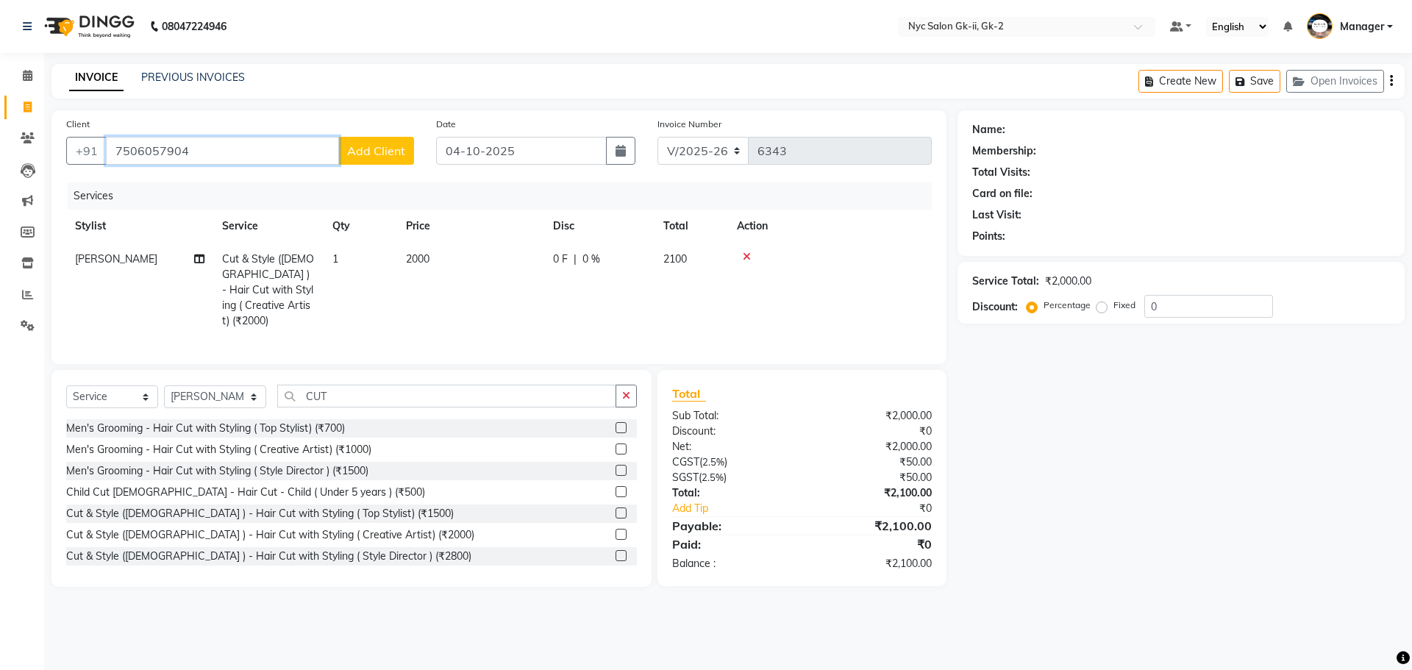
type input "7506057904"
click at [391, 154] on span "Add Client" at bounding box center [376, 150] width 58 height 15
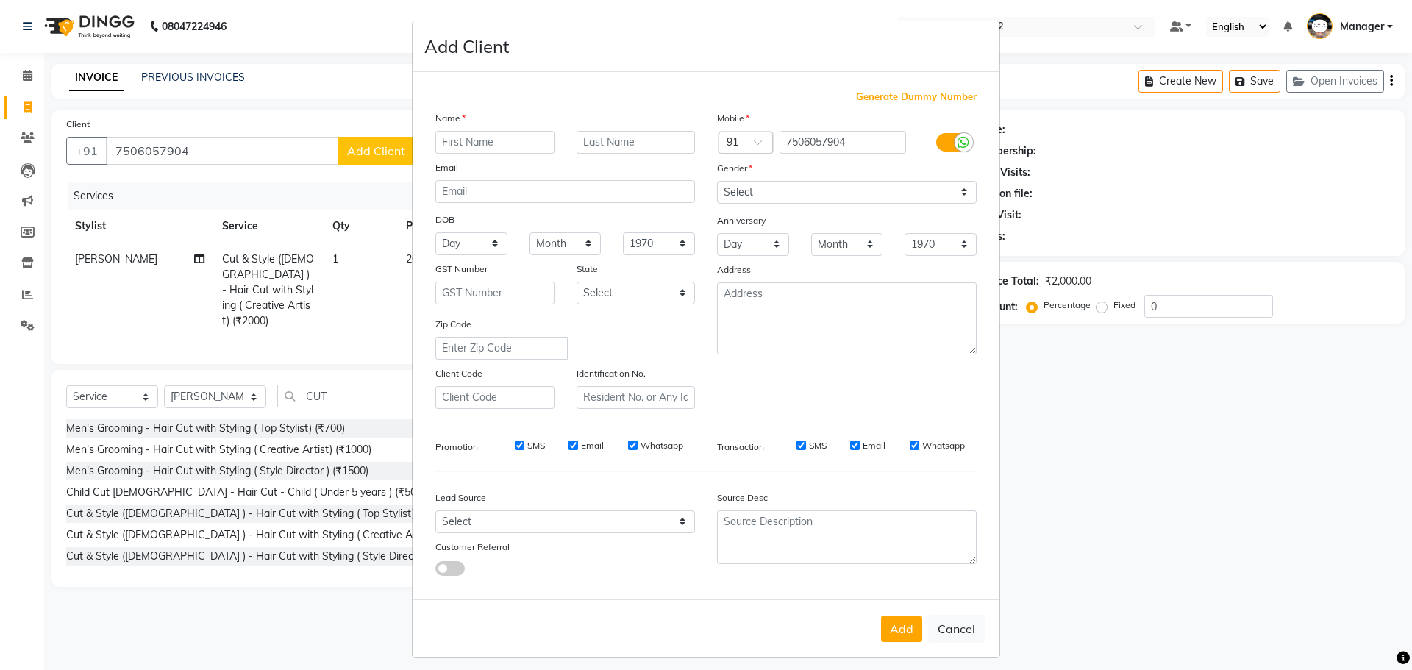
drag, startPoint x: 485, startPoint y: 143, endPoint x: 484, endPoint y: 134, distance: 8.9
click at [485, 135] on input "text" at bounding box center [494, 142] width 119 height 23
type input "NYTA"
click at [766, 189] on select "Select Male Female Other Prefer Not To Say" at bounding box center [847, 192] width 260 height 23
select select "female"
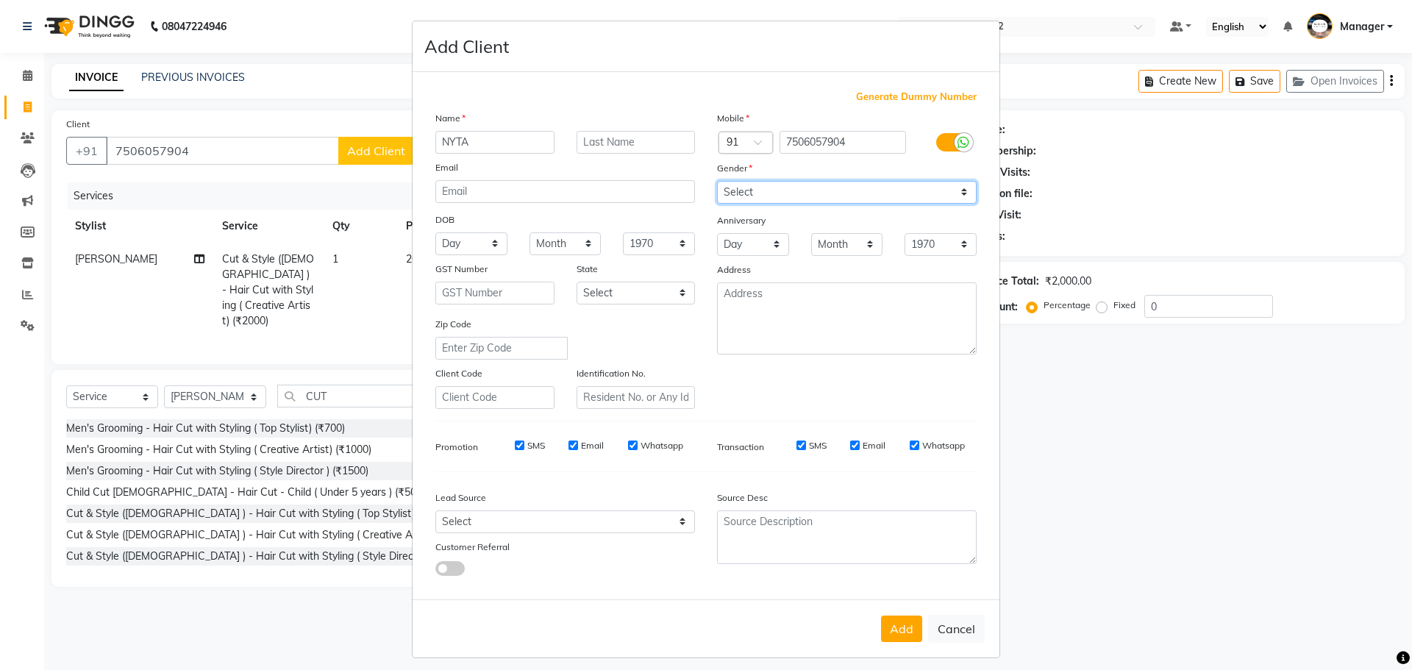
click at [717, 181] on select "Select Male Female Other Prefer Not To Say" at bounding box center [847, 192] width 260 height 23
click at [890, 628] on button "Add" at bounding box center [901, 629] width 41 height 26
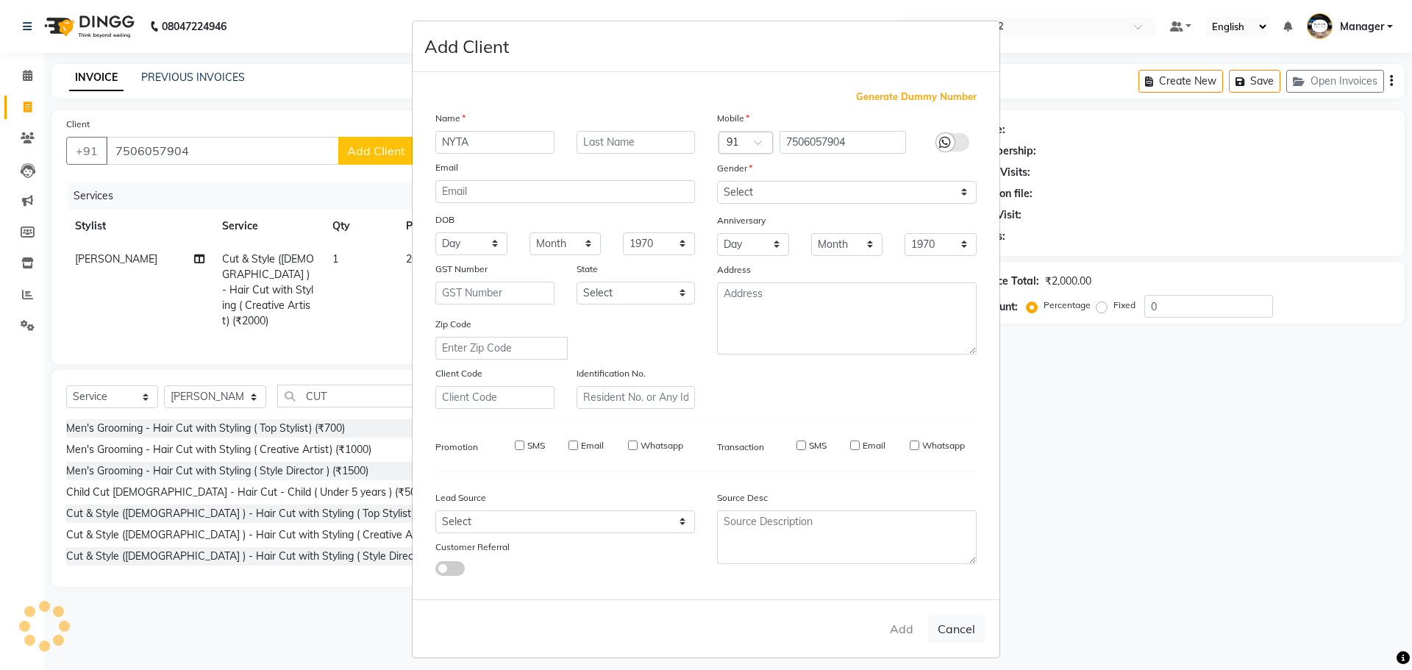
select select
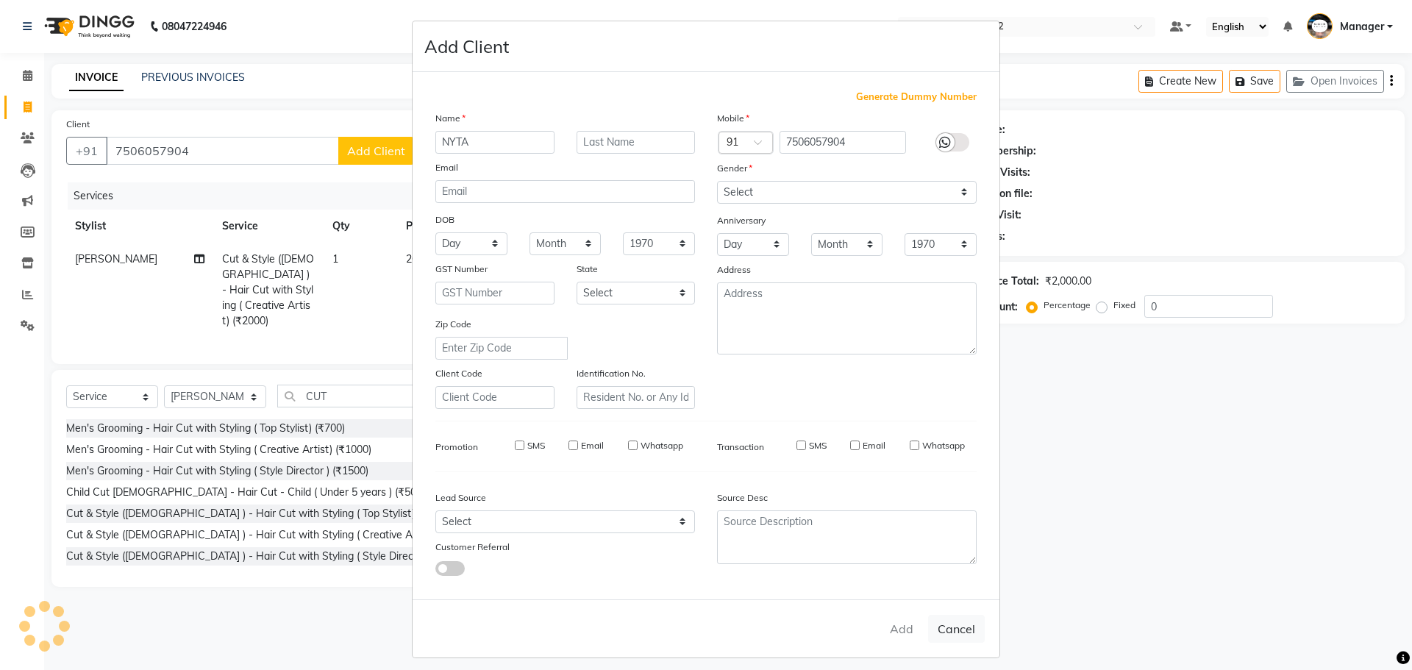
select select
checkbox input "false"
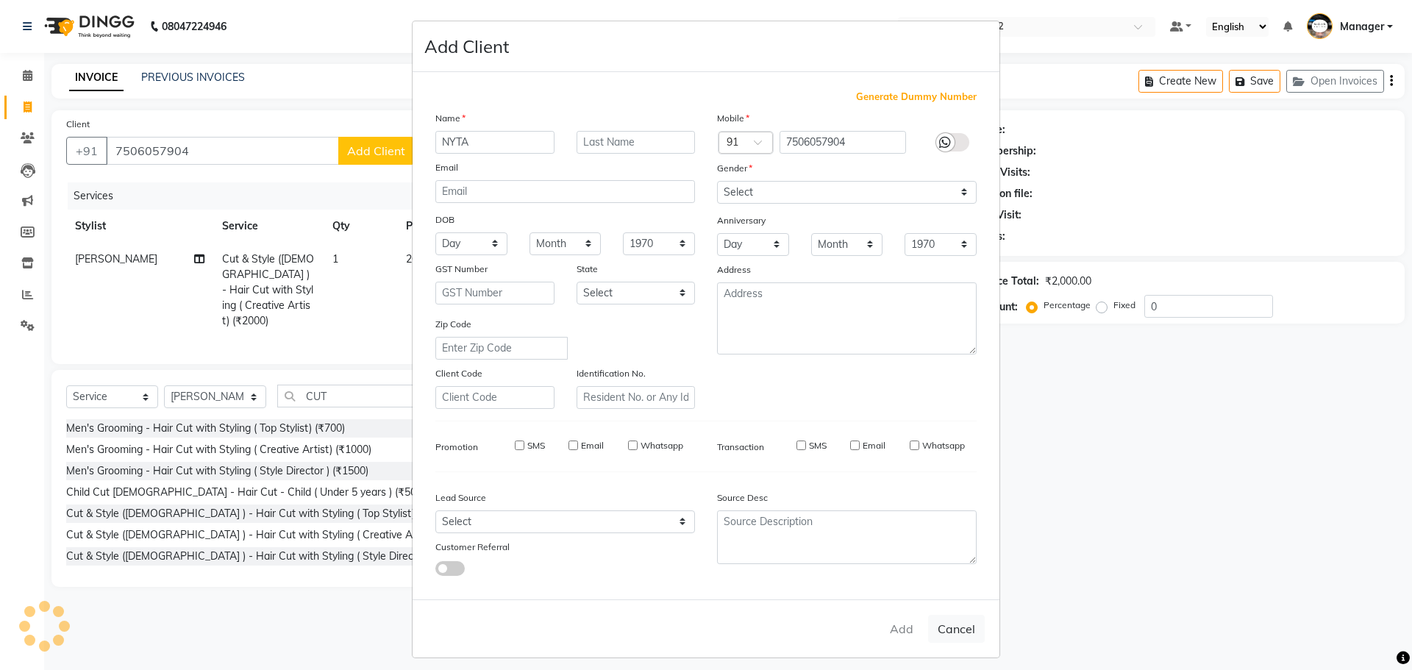
checkbox input "false"
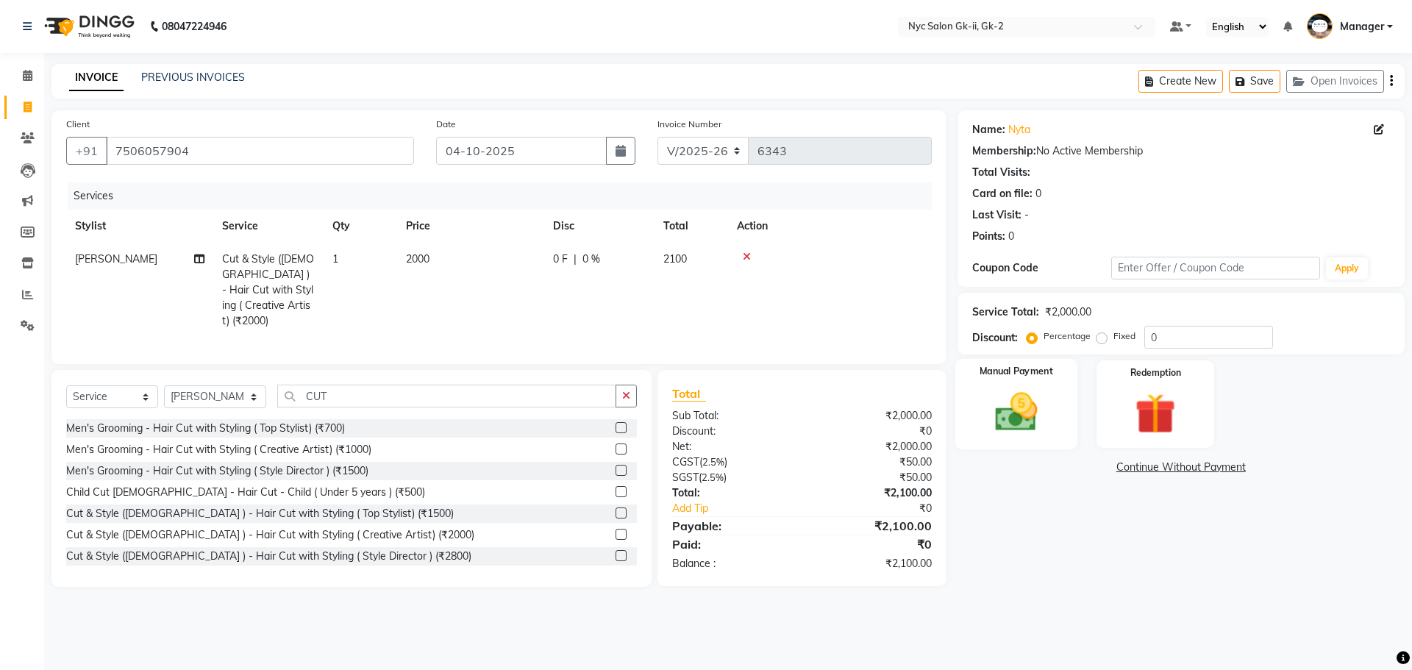
click at [1011, 402] on img at bounding box center [1016, 412] width 68 height 49
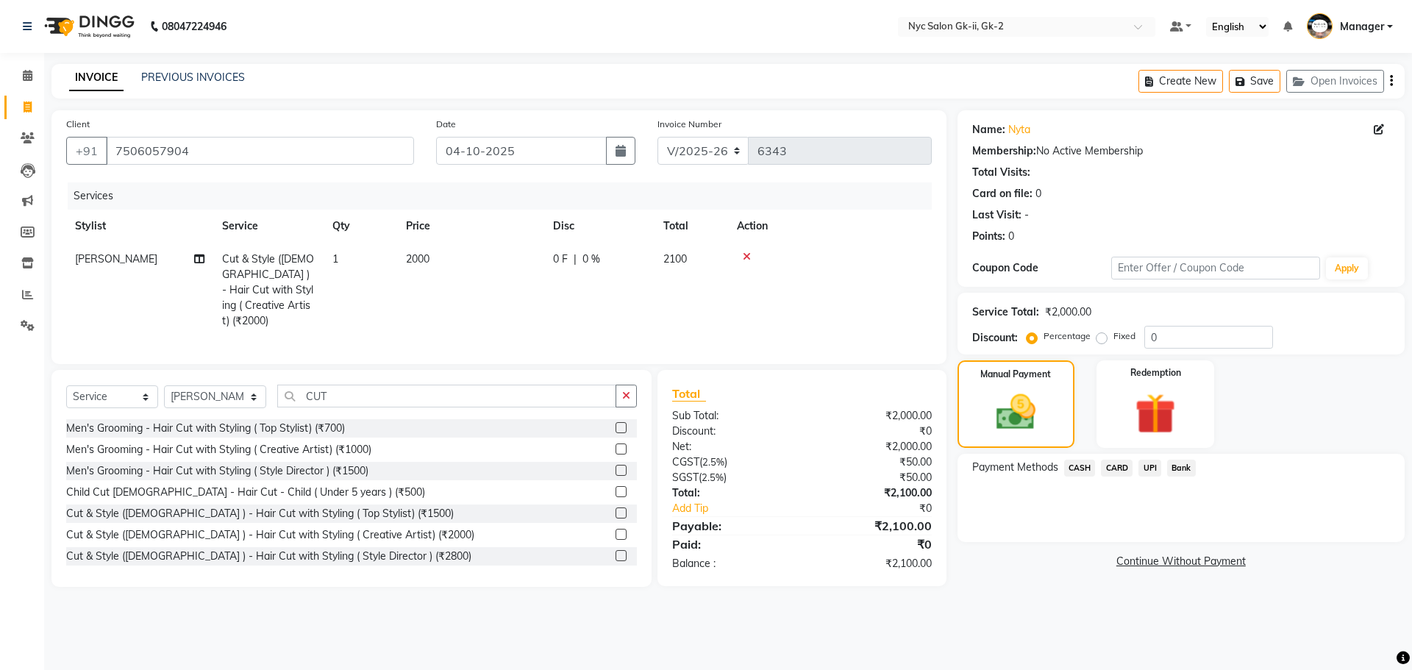
click at [1067, 457] on div "Payment Methods CASH CARD UPI Bank" at bounding box center [1181, 498] width 447 height 88
click at [1077, 468] on span "CASH" at bounding box center [1080, 468] width 32 height 17
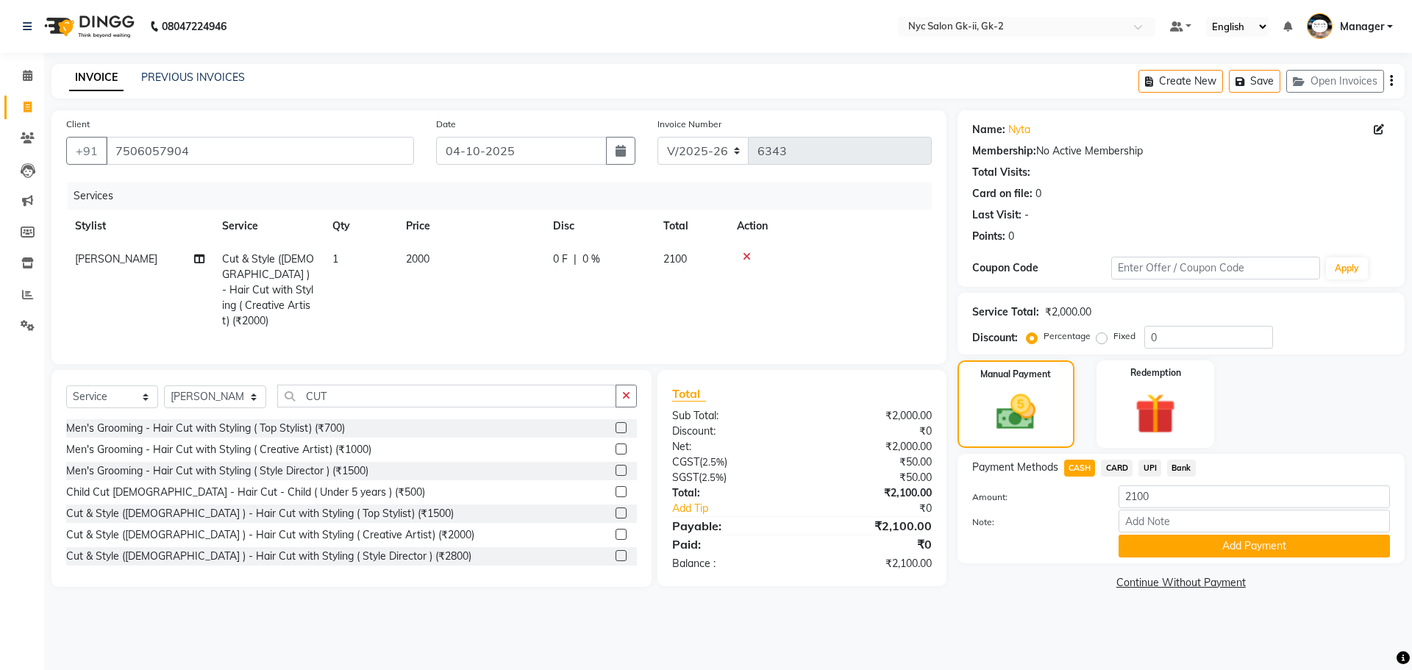
click at [1144, 533] on div "Note:" at bounding box center [1181, 522] width 440 height 25
click at [1167, 548] on button "Add Payment" at bounding box center [1254, 546] width 271 height 23
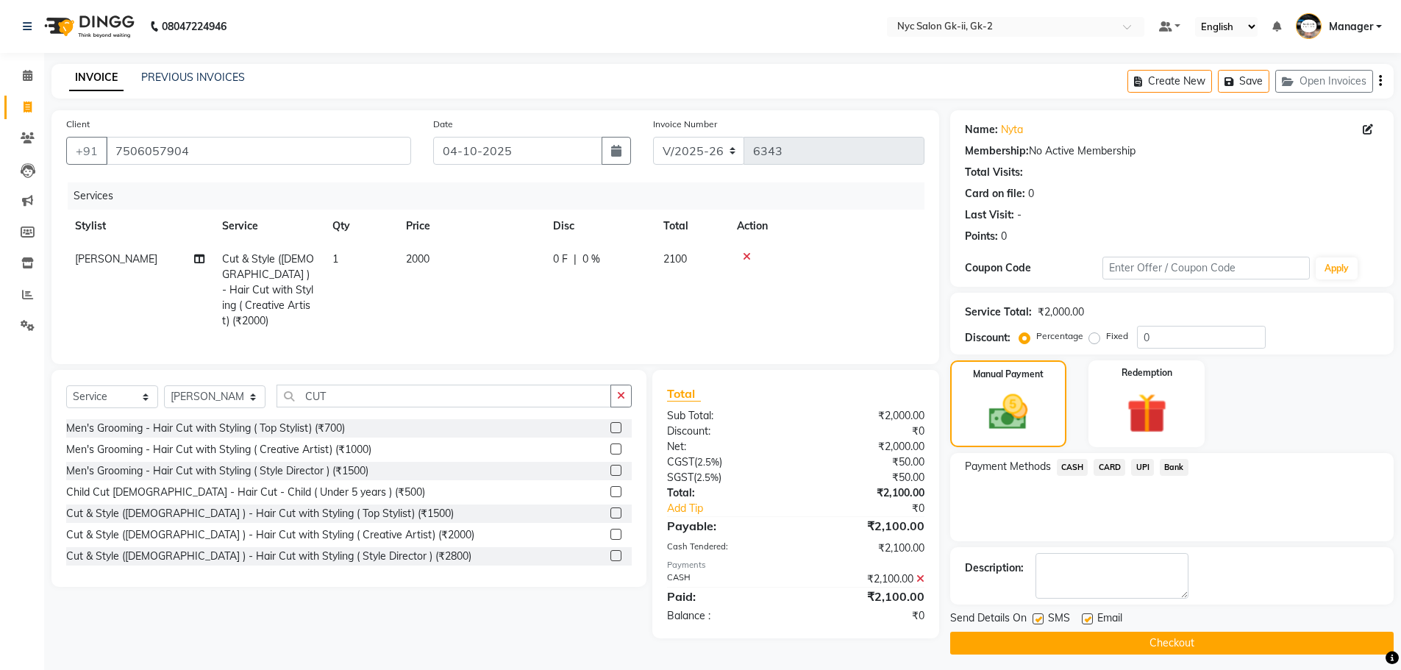
scroll to position [7, 0]
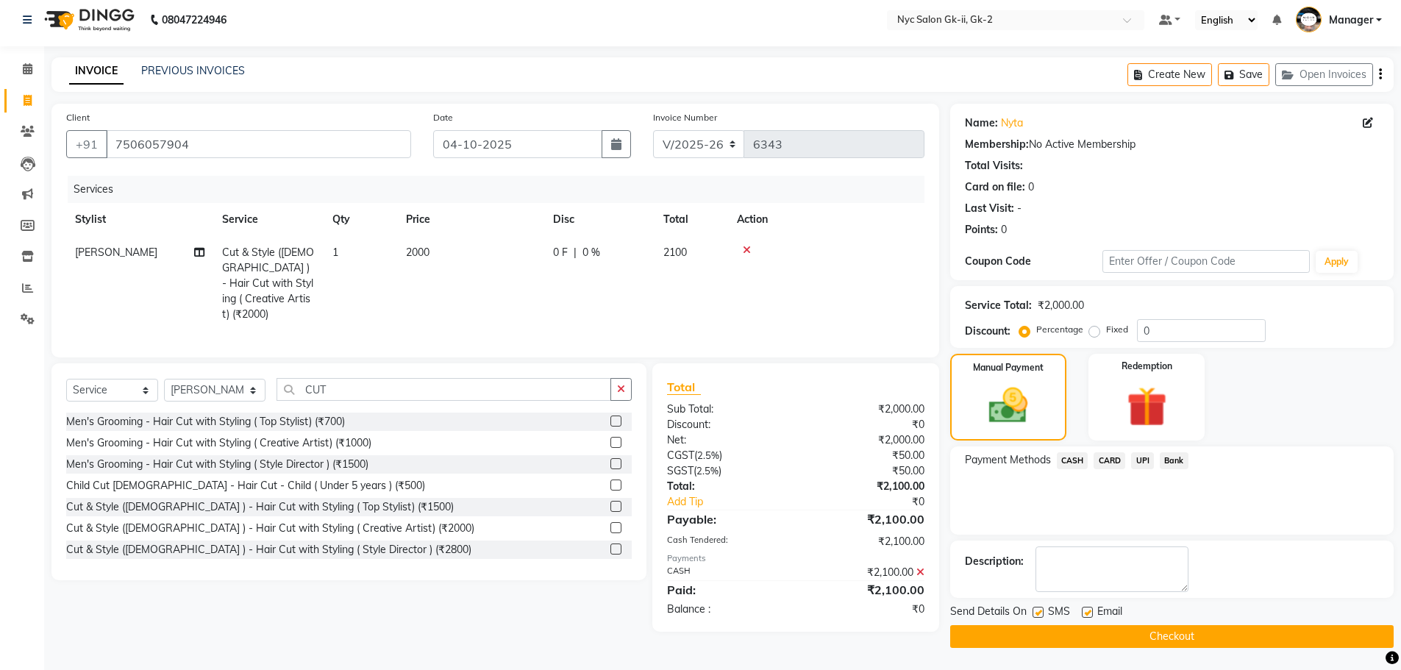
click at [1128, 638] on button "Checkout" at bounding box center [1172, 636] width 444 height 23
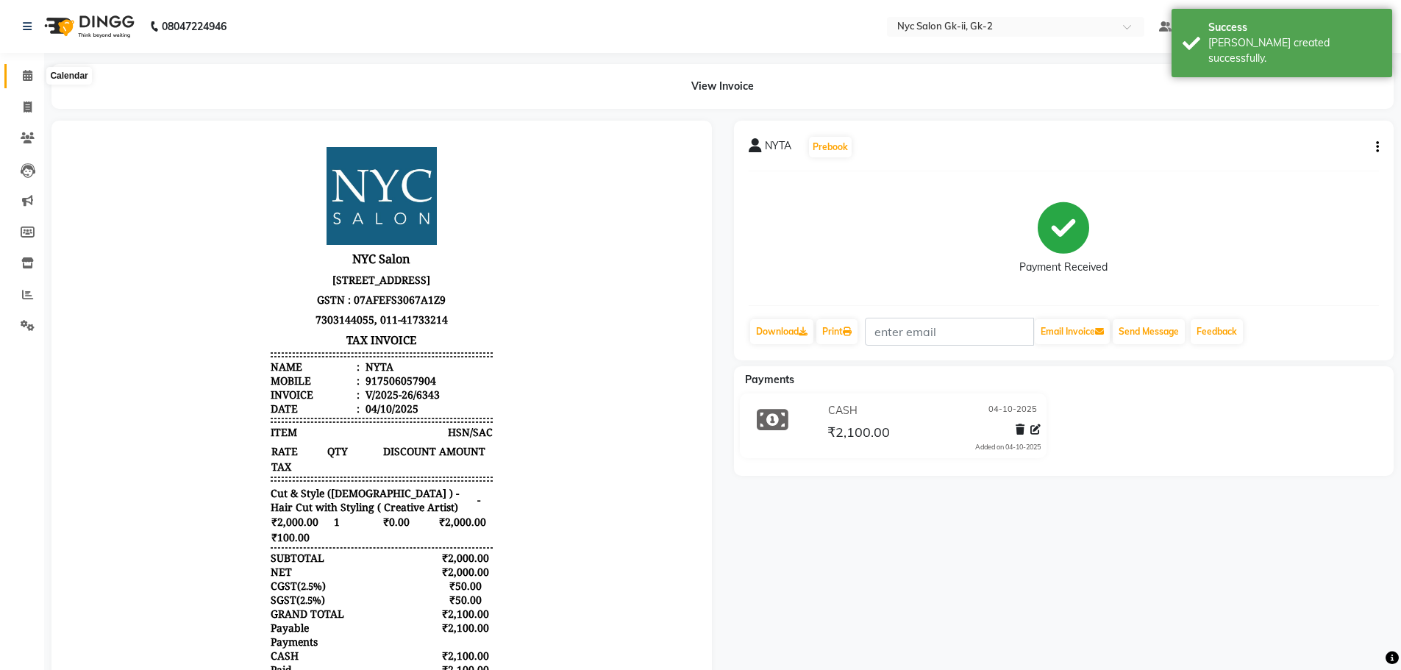
click at [26, 71] on icon at bounding box center [28, 75] width 10 height 11
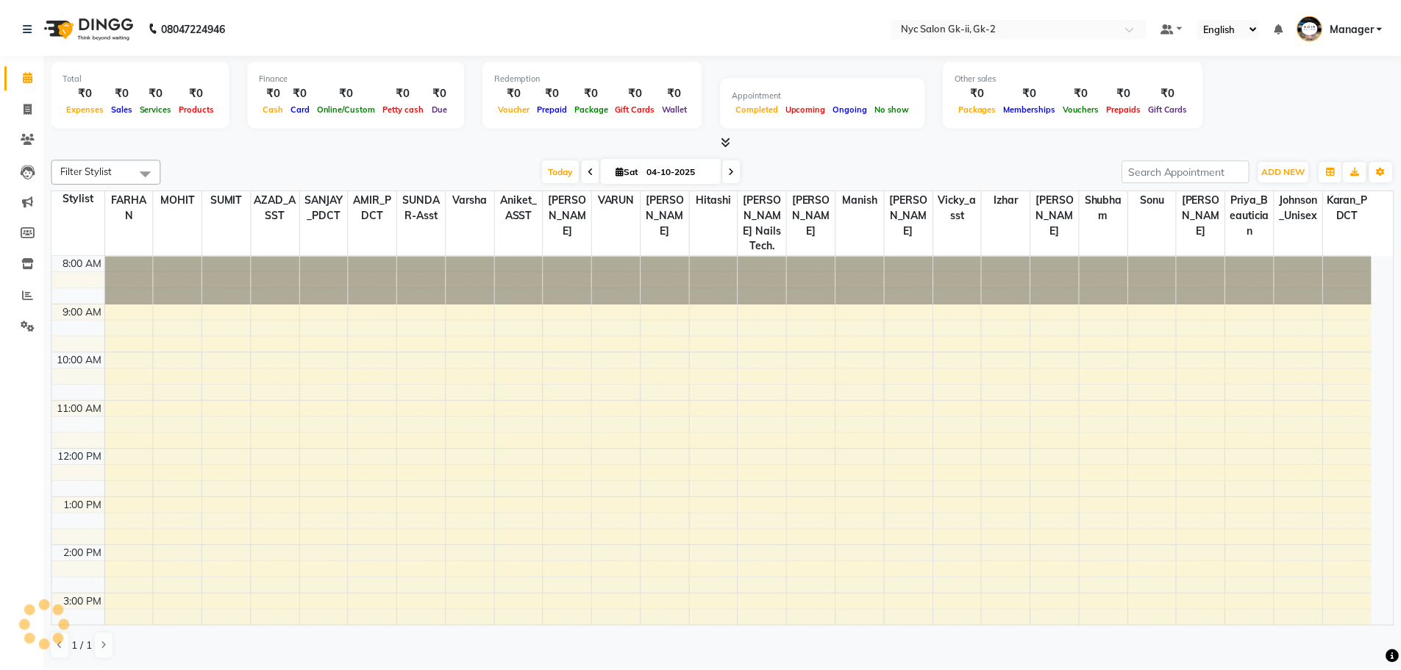
scroll to position [216, 0]
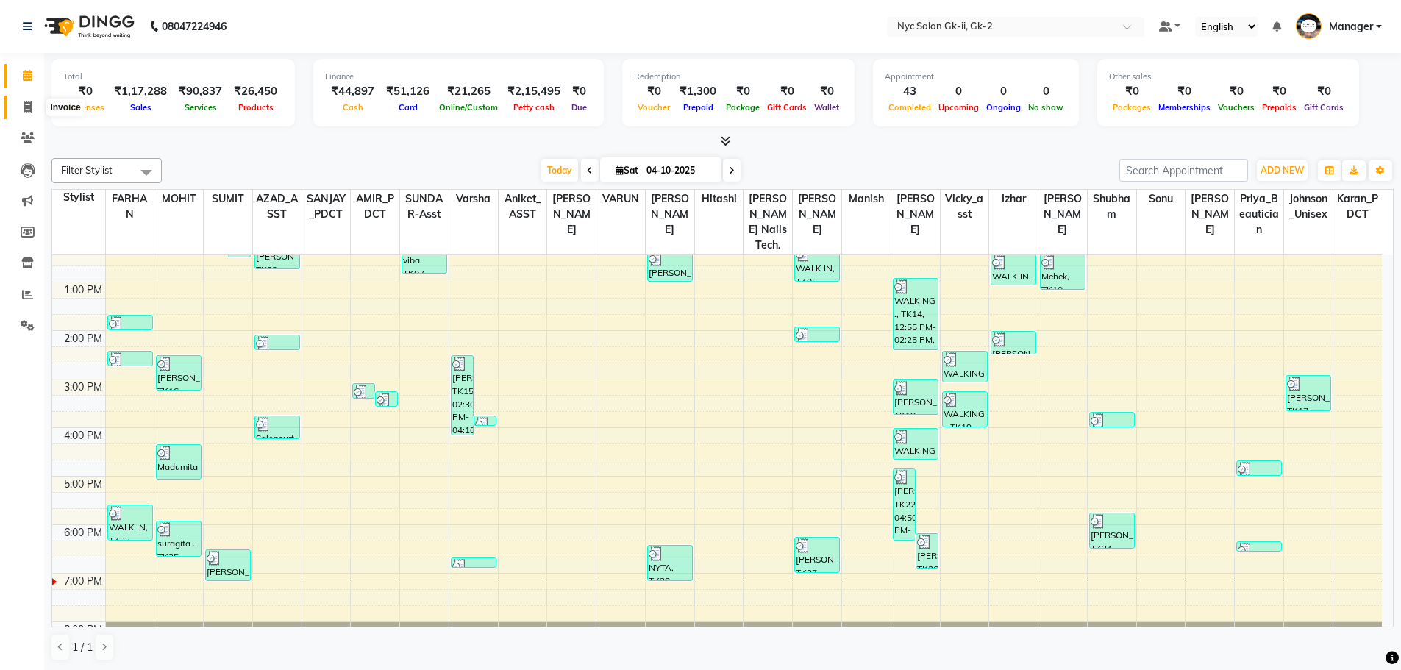
click at [27, 107] on icon at bounding box center [28, 107] width 8 height 11
select select "5936"
select select "service"
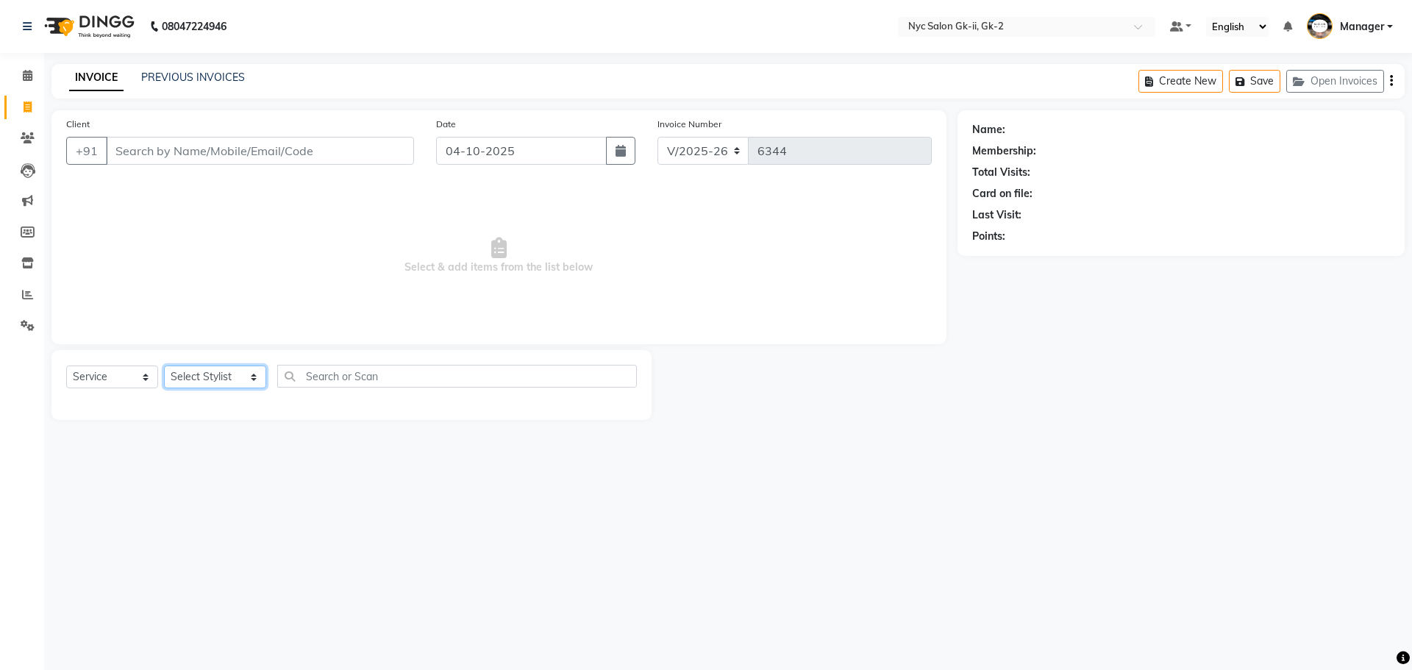
click at [216, 369] on select "Select Stylist AMIR_PDCT aniket_ASST AZAD_ASST Deepak Thakur Faiz khan FARHAN H…" at bounding box center [215, 377] width 102 height 23
select select "42209"
click at [164, 366] on select "Select Stylist AMIR_PDCT aniket_ASST AZAD_ASST Deepak Thakur Faiz khan FARHAN H…" at bounding box center [215, 377] width 102 height 23
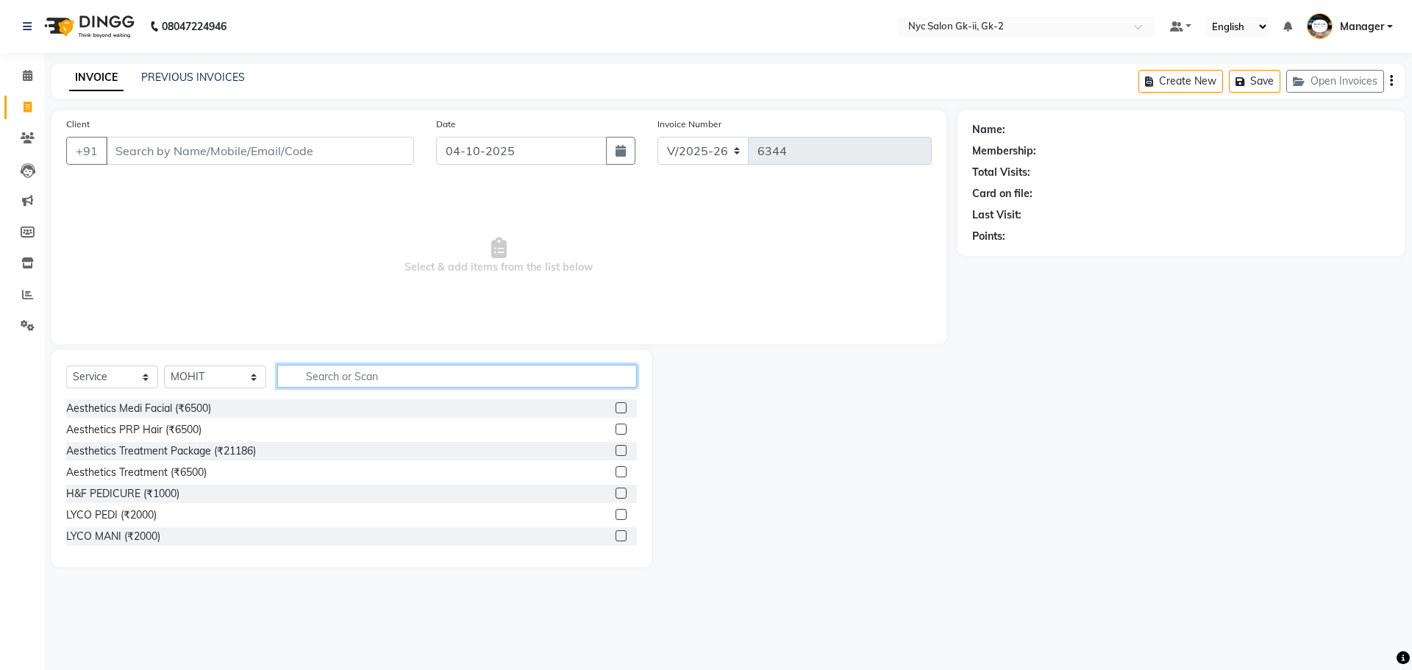
click at [326, 369] on input "text" at bounding box center [457, 376] width 360 height 23
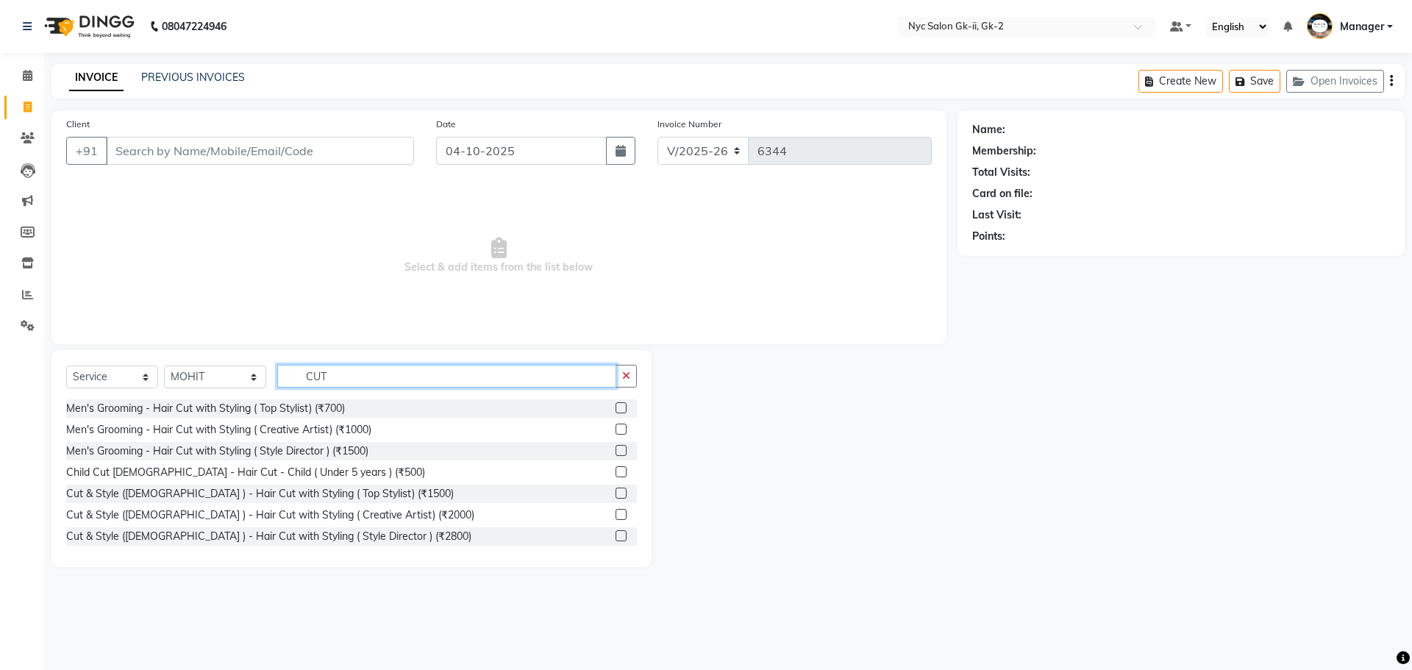
type input "CUT"
click at [616, 516] on label at bounding box center [621, 514] width 11 height 11
click at [616, 516] on input "checkbox" at bounding box center [621, 515] width 10 height 10
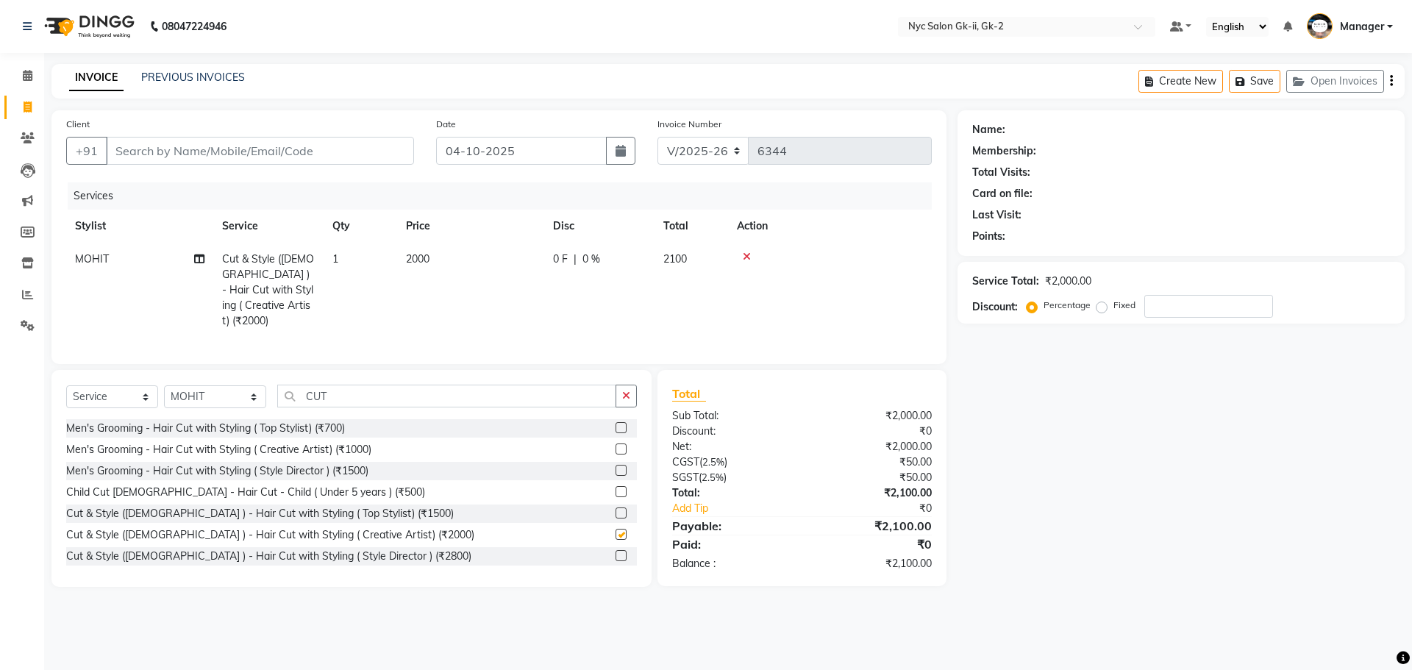
checkbox input "false"
click at [177, 154] on input "Client" at bounding box center [260, 151] width 308 height 28
type input "7"
type input "0"
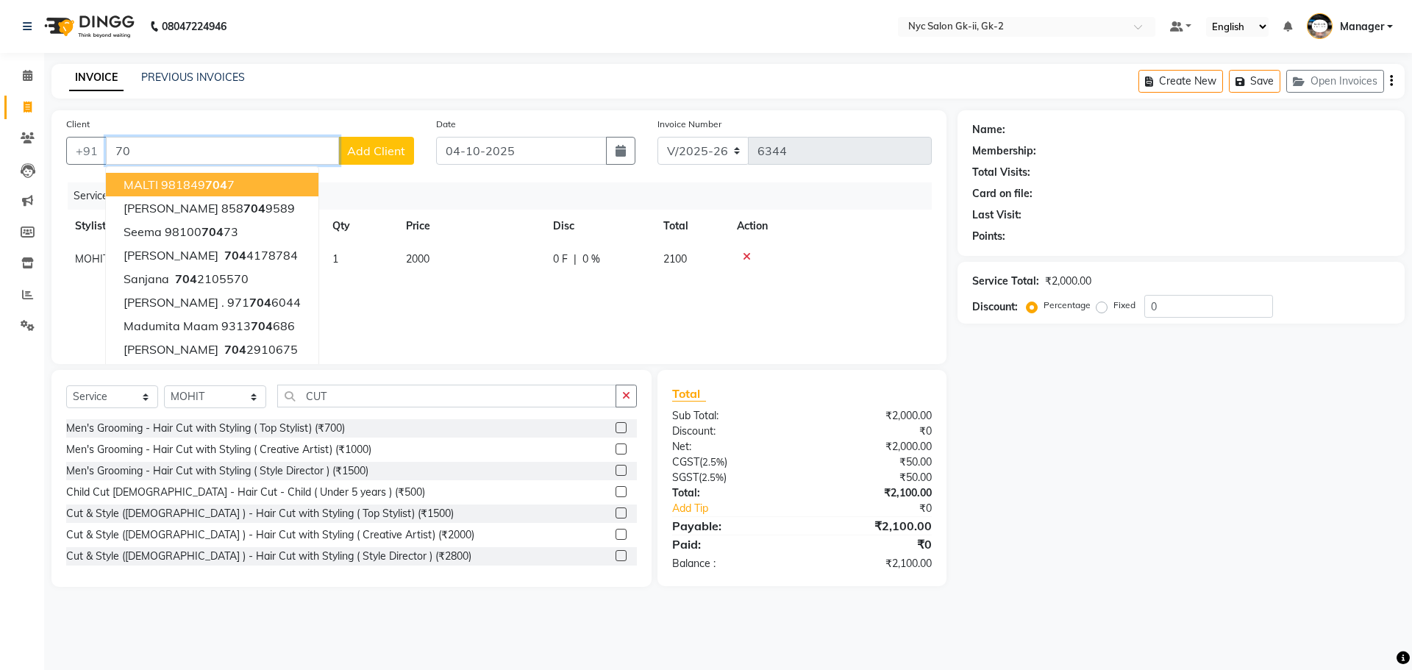
type input "7"
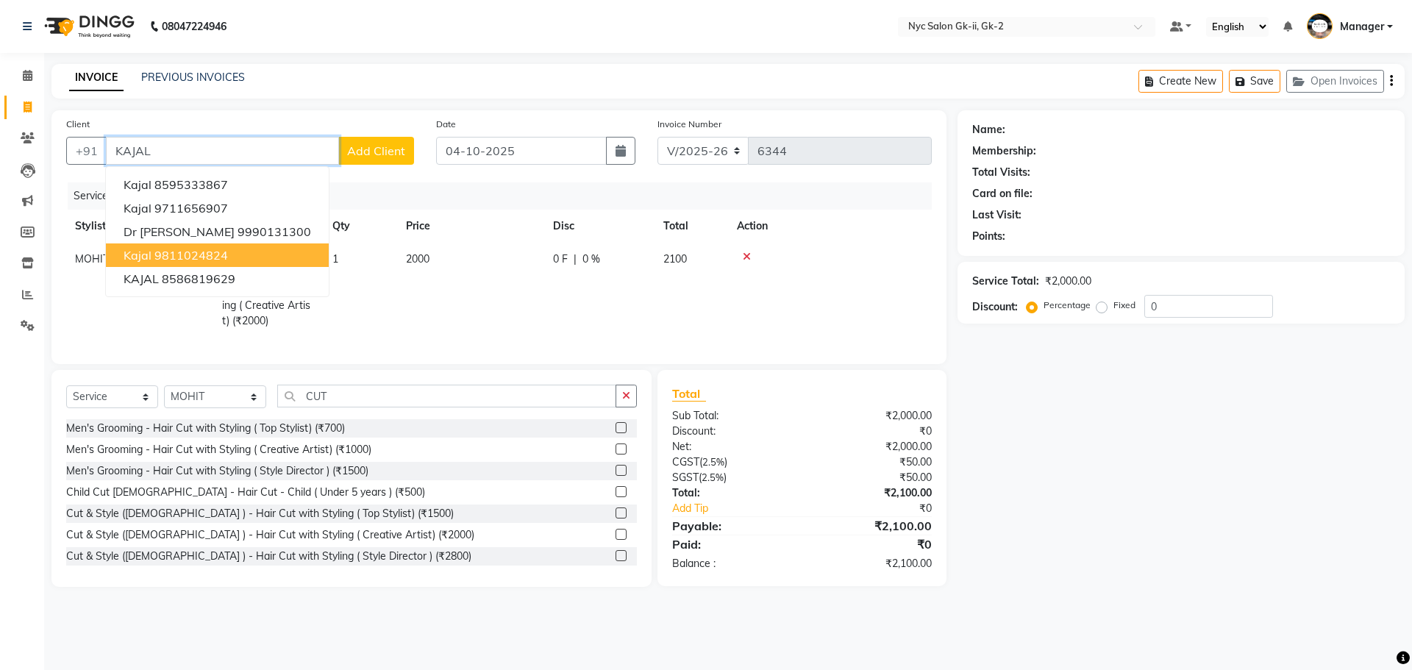
click at [217, 263] on button "kajal 9811024824" at bounding box center [217, 255] width 223 height 24
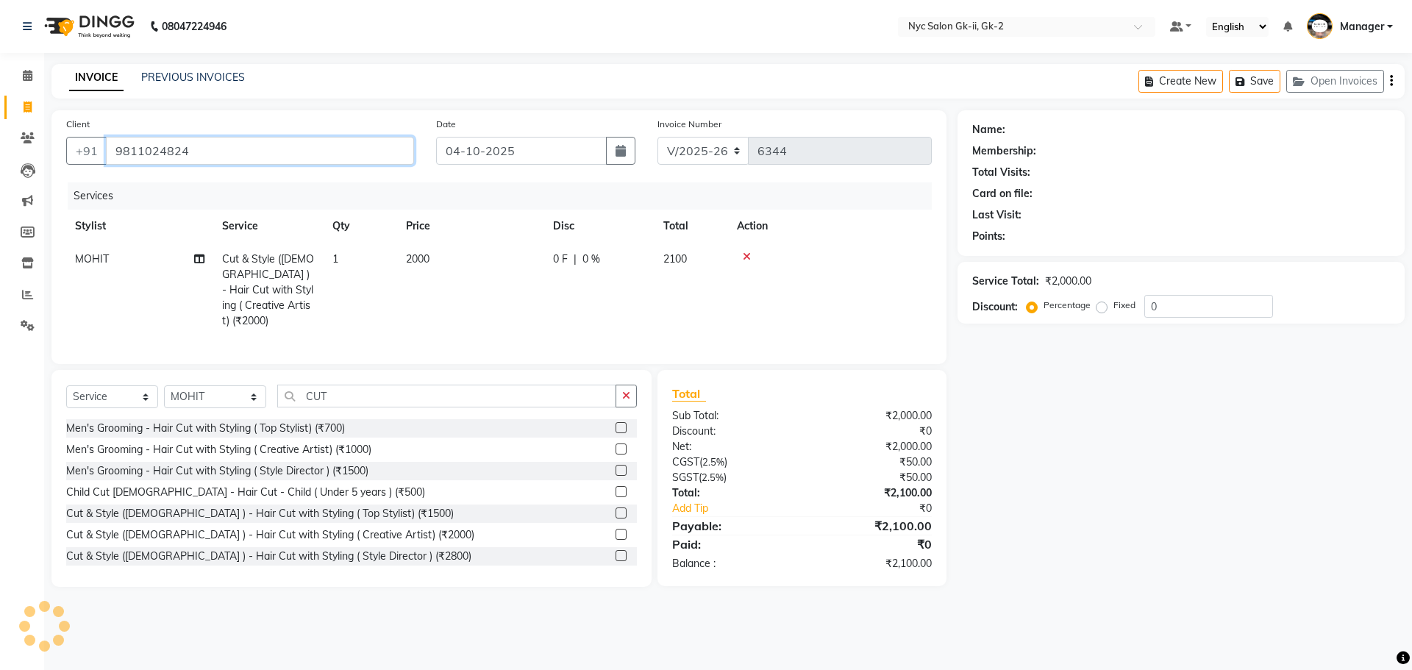
type input "9811024824"
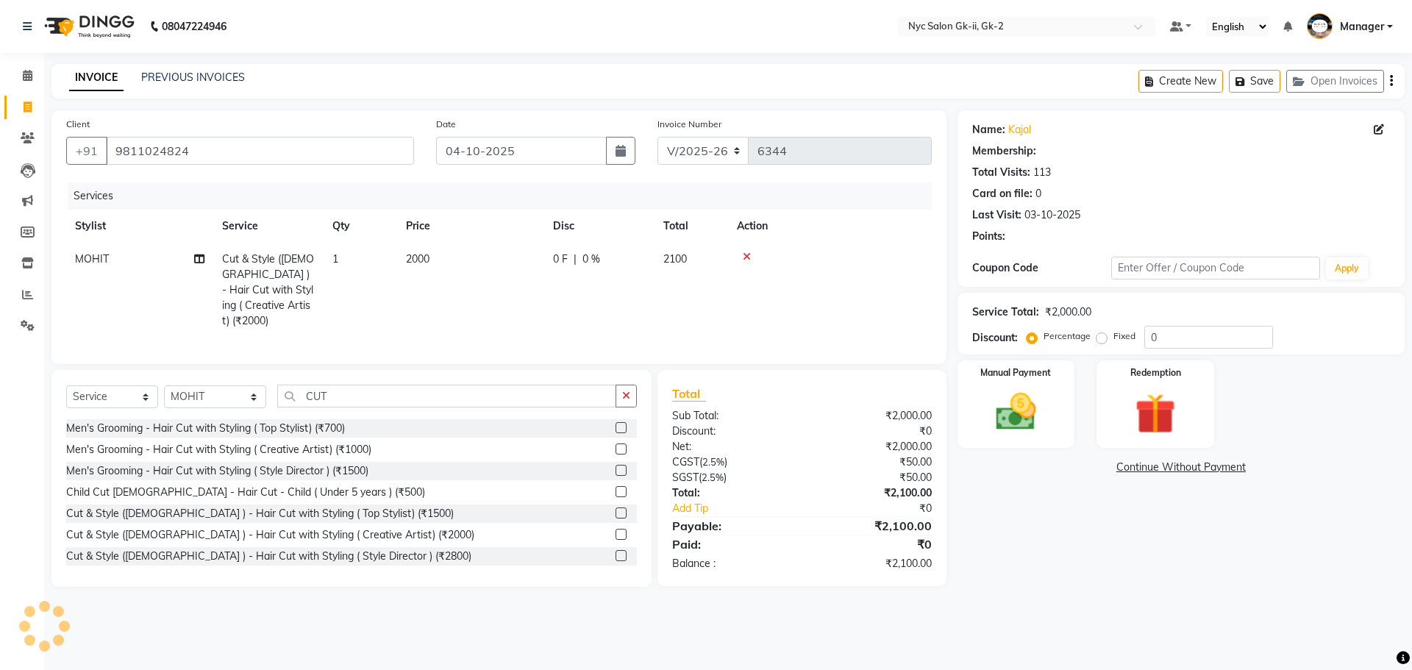
select select "1: Object"
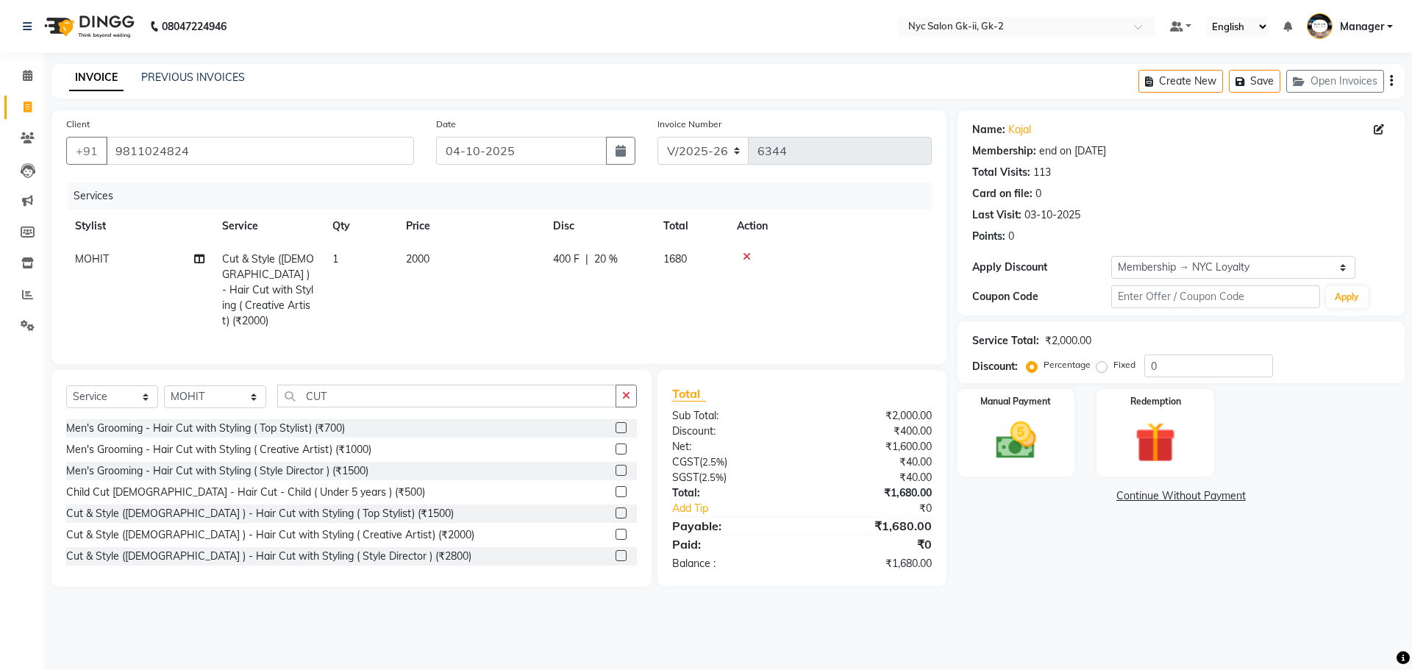
click at [1206, 588] on main "INVOICE PREVIOUS INVOICES Create New Save Open Invoices Client +91 9811024824 D…" at bounding box center [728, 336] width 1368 height 545
type input "20"
click at [168, 154] on input "9811024824" at bounding box center [260, 151] width 308 height 28
click at [166, 156] on input "9811024824" at bounding box center [260, 151] width 308 height 28
click at [191, 152] on input "9811024824" at bounding box center [260, 151] width 308 height 28
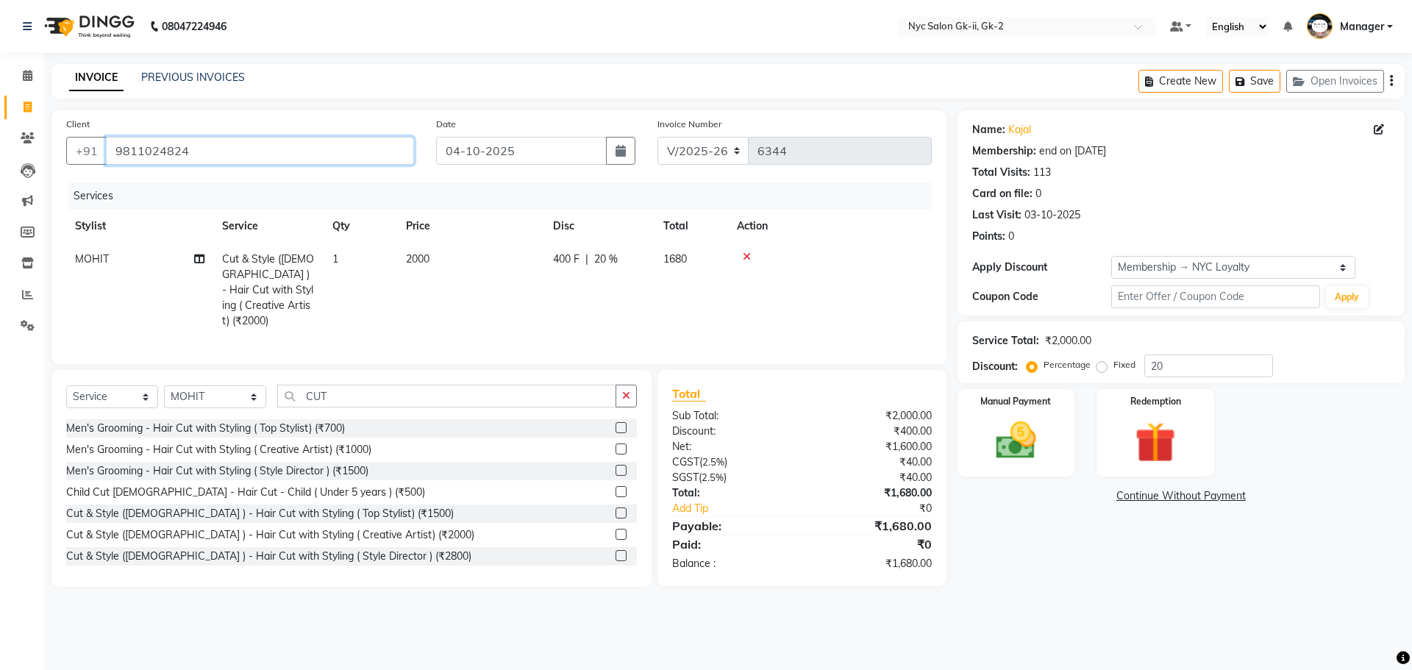
click at [192, 152] on input "9811024824" at bounding box center [260, 151] width 308 height 28
click at [1016, 434] on img at bounding box center [1016, 440] width 68 height 49
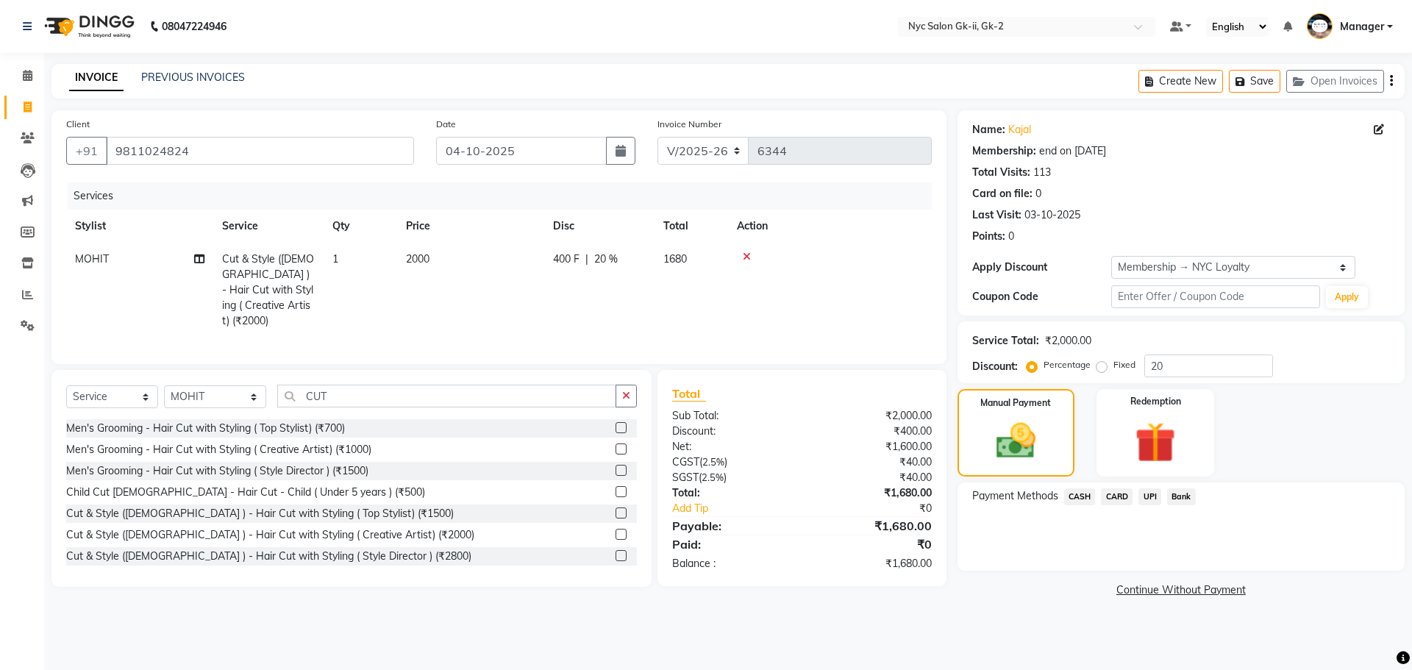
click at [1144, 501] on span "UPI" at bounding box center [1150, 496] width 23 height 17
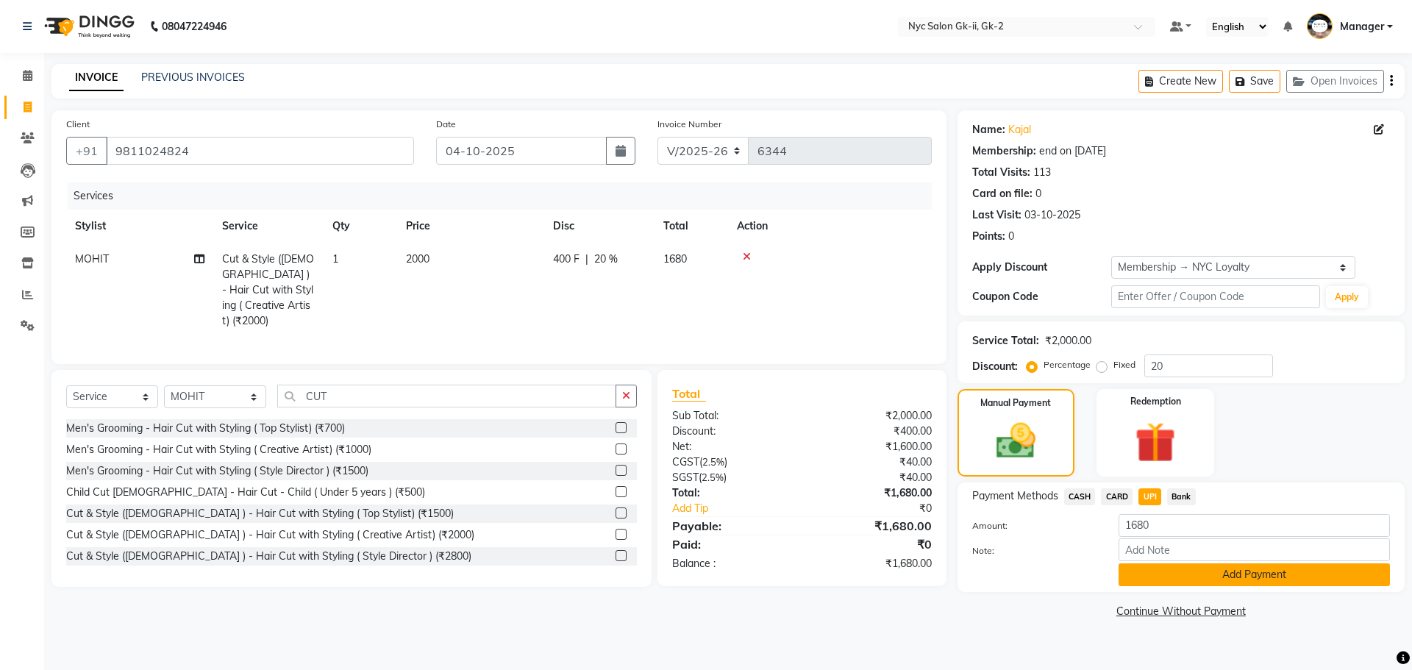
click at [1178, 568] on button "Add Payment" at bounding box center [1254, 574] width 271 height 23
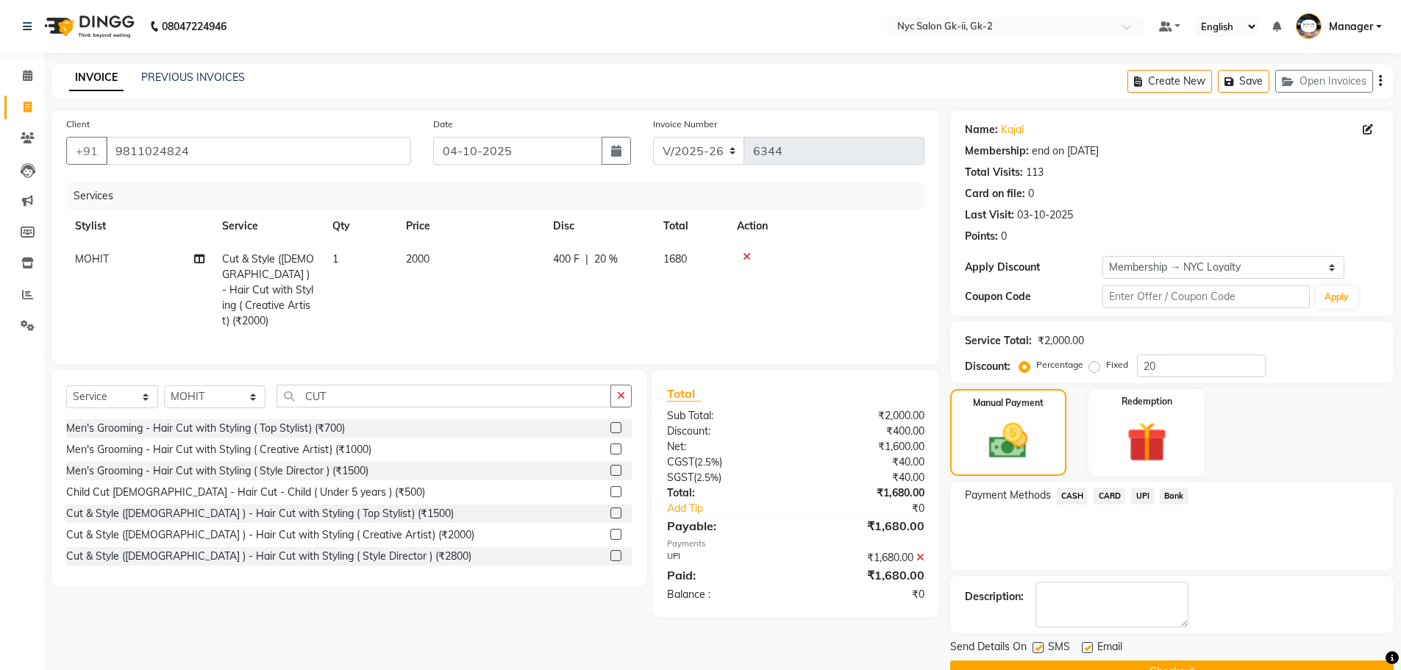
scroll to position [35, 0]
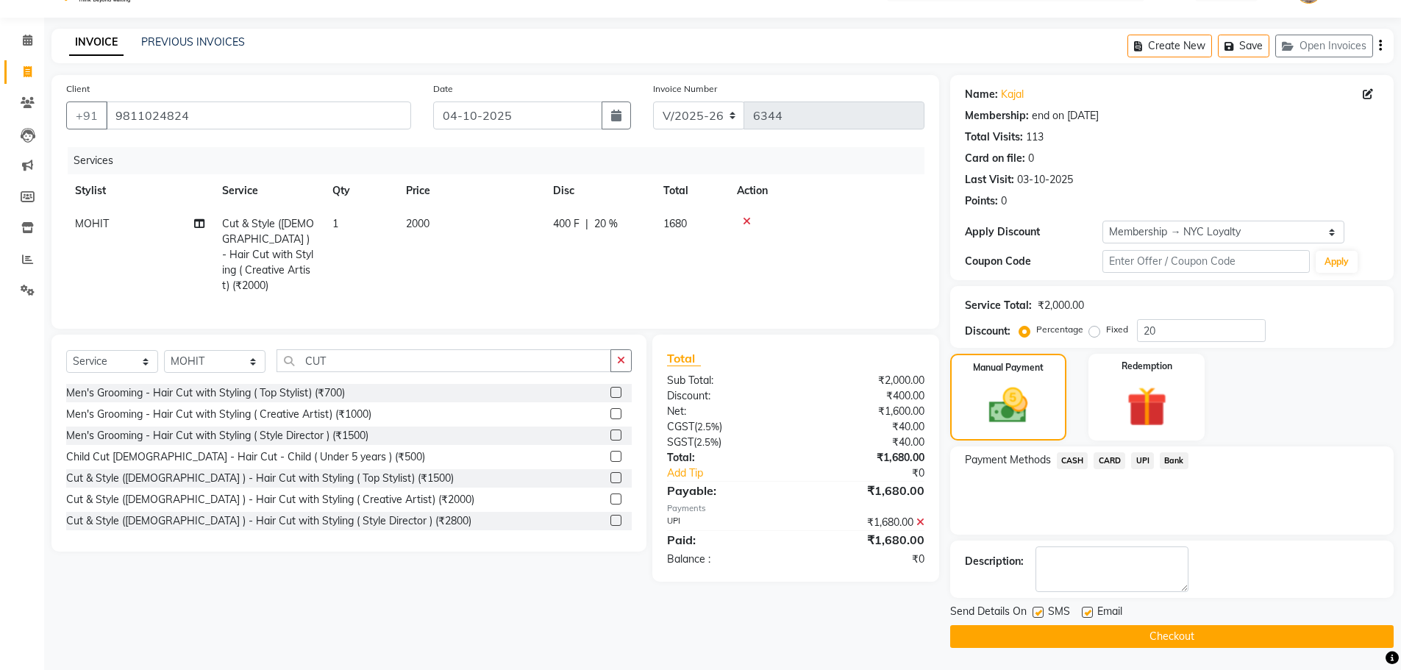
click at [1158, 647] on button "Checkout" at bounding box center [1172, 636] width 444 height 23
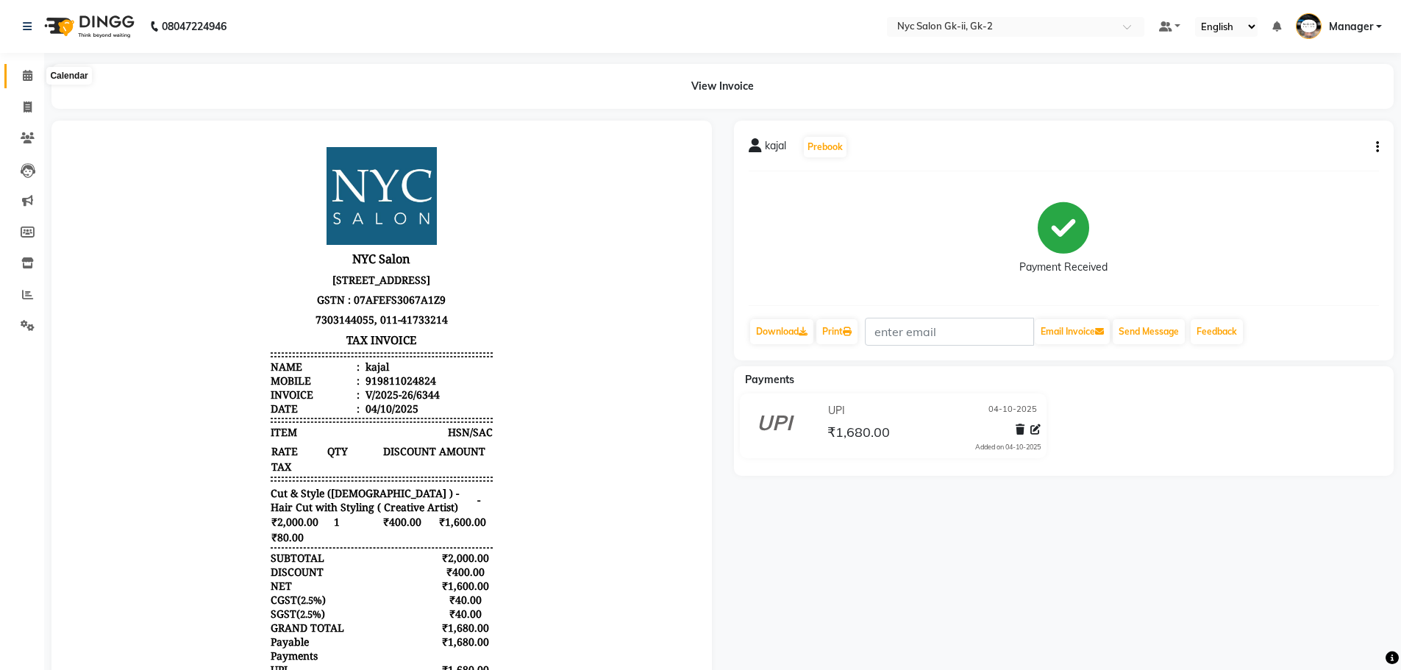
drag, startPoint x: 25, startPoint y: 82, endPoint x: 44, endPoint y: 87, distance: 19.6
click at [26, 82] on span at bounding box center [28, 76] width 26 height 17
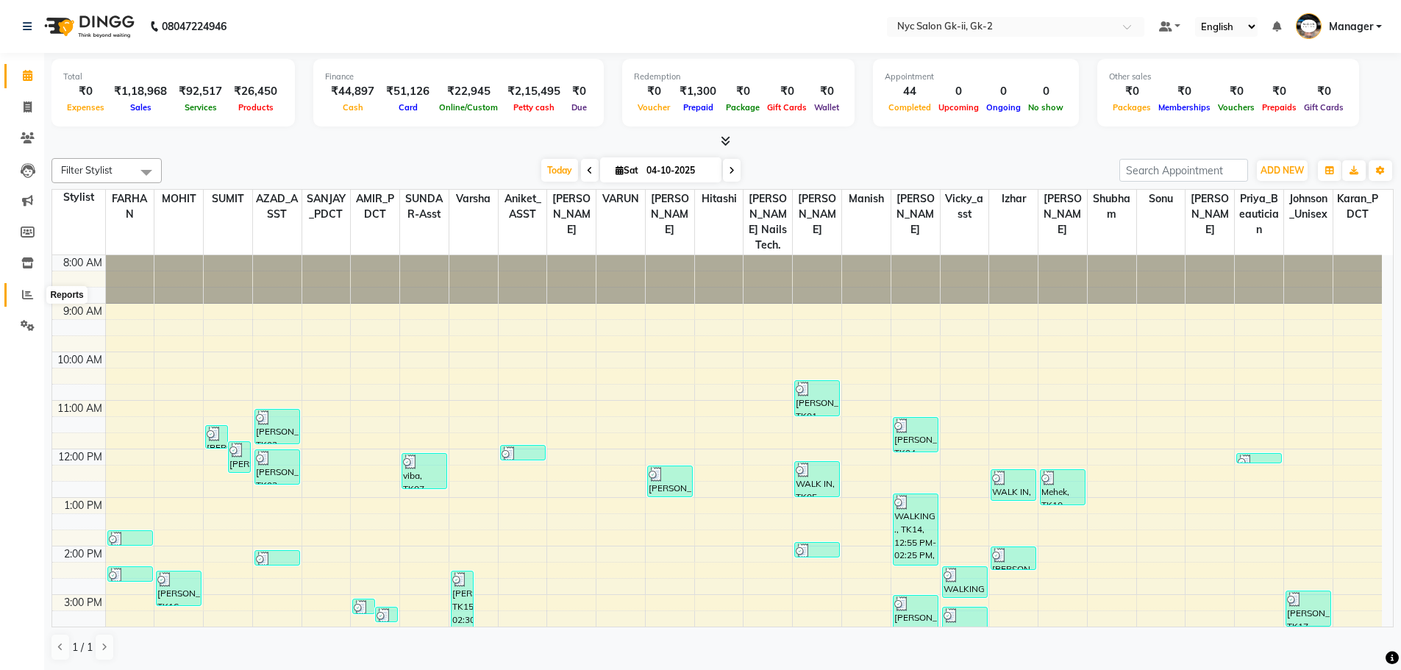
click at [21, 293] on span at bounding box center [28, 295] width 26 height 17
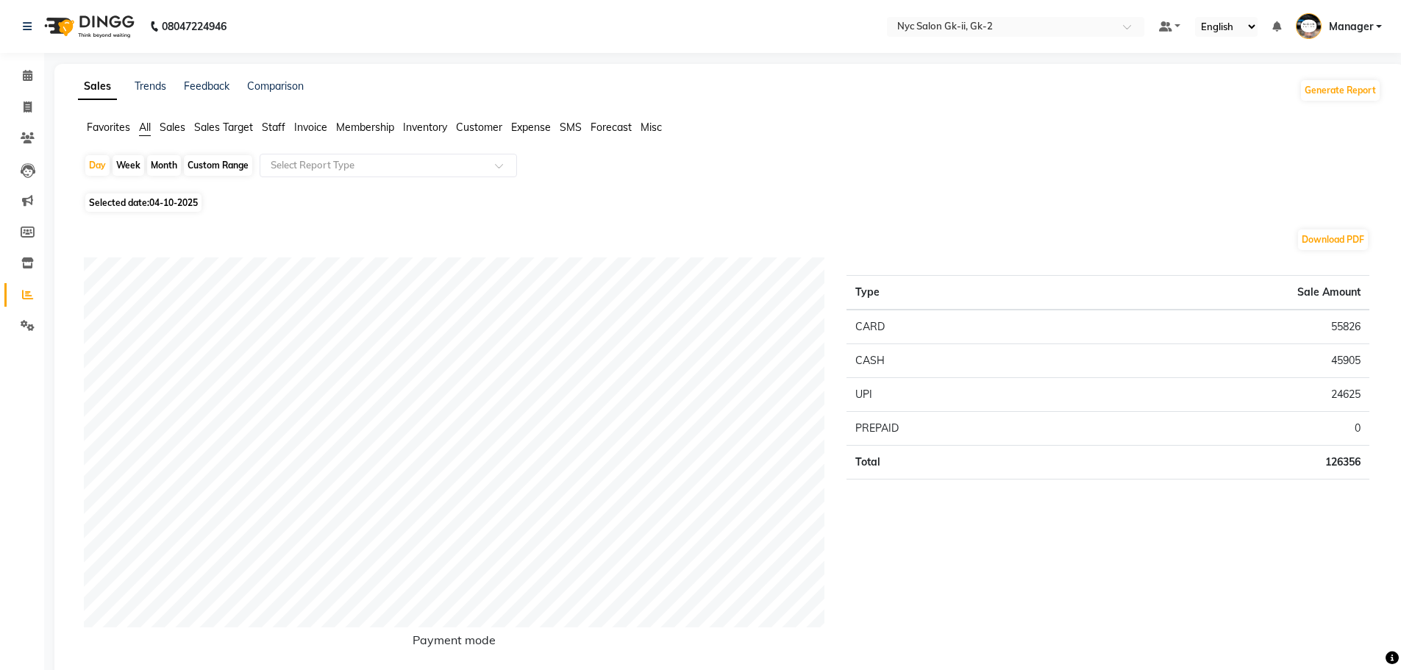
click at [265, 124] on span "Staff" at bounding box center [274, 127] width 24 height 13
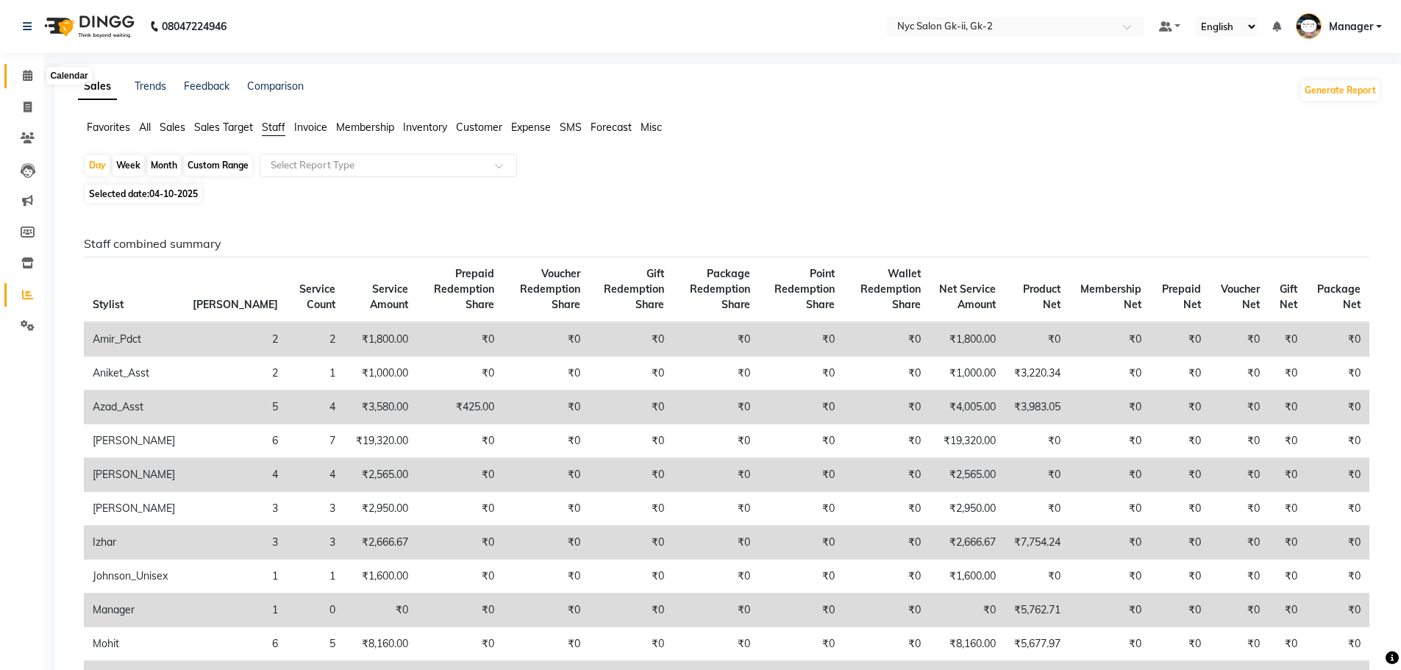
click at [28, 74] on icon at bounding box center [28, 75] width 10 height 11
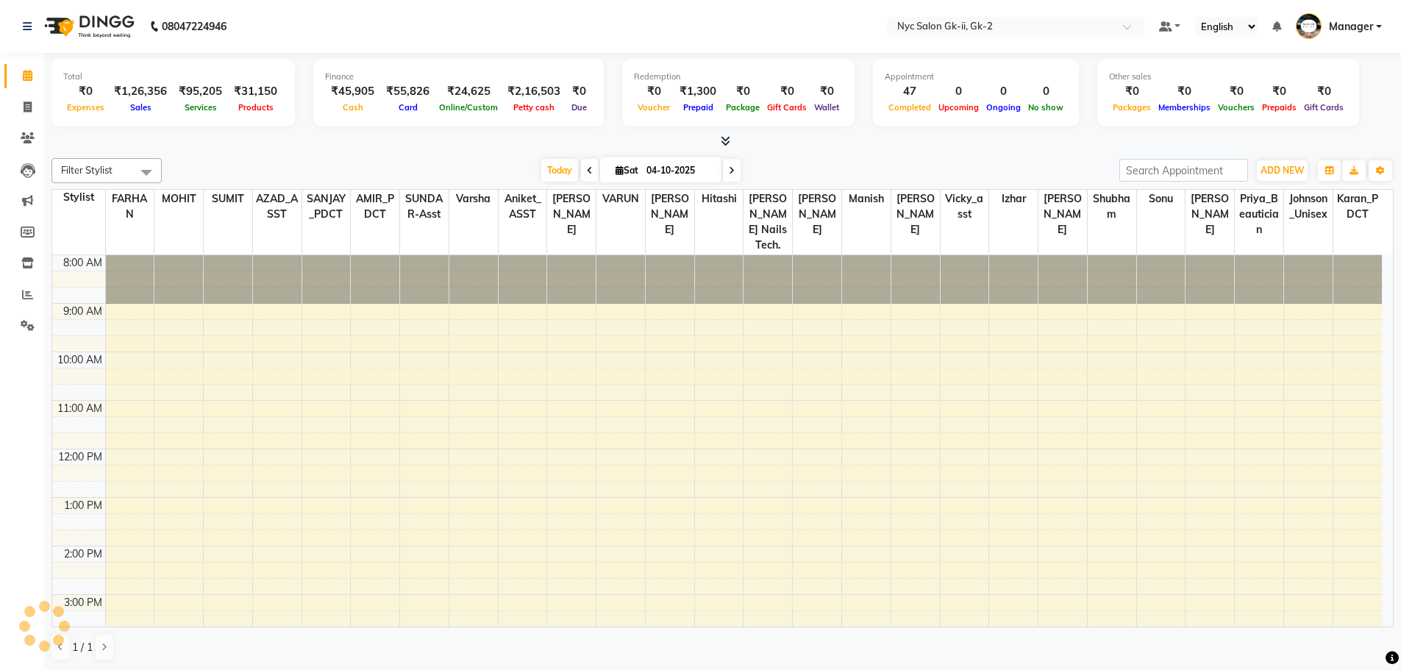
click at [380, 154] on div "Filter Stylist Select All AMIR_PDCT aniket_ASST AZAD_ASST Deepak Thakur Faiz kh…" at bounding box center [722, 409] width 1342 height 515
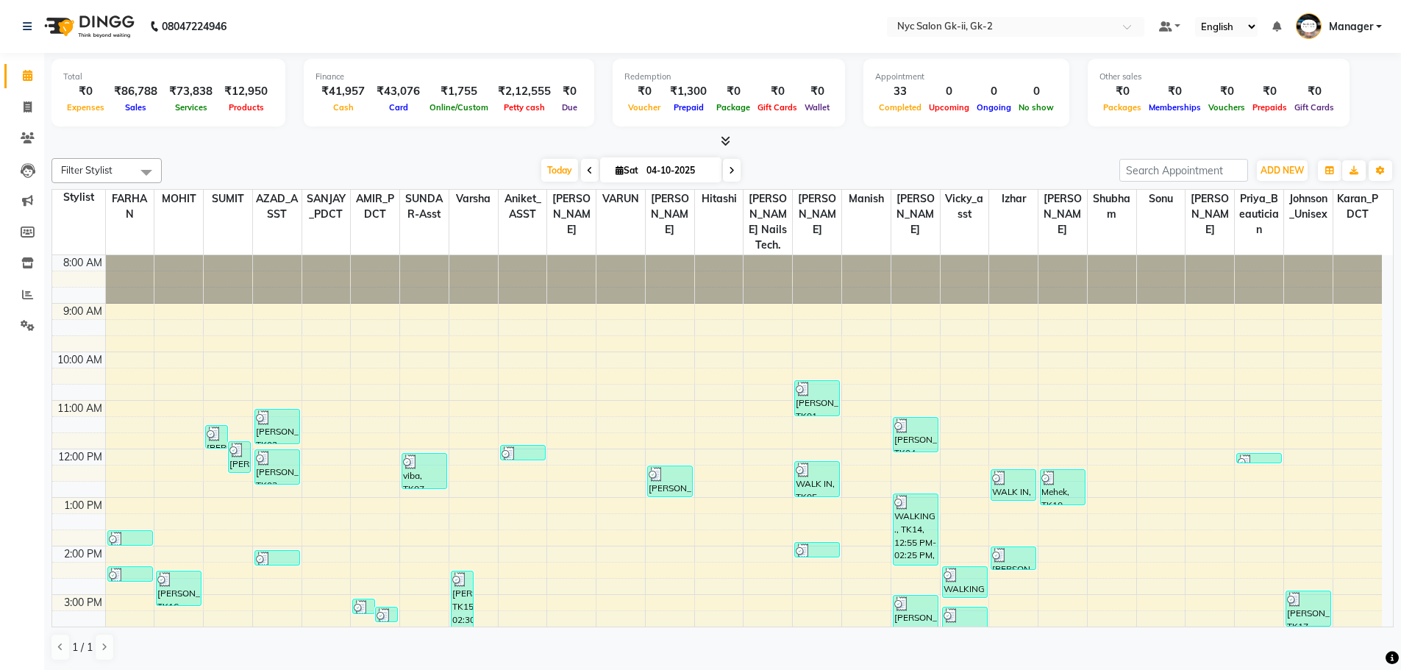
click at [333, 144] on div at bounding box center [722, 141] width 1342 height 15
click at [824, 142] on div at bounding box center [722, 140] width 1342 height 15
click at [393, 160] on div "[DATE] [DATE]" at bounding box center [640, 170] width 943 height 22
click at [28, 110] on icon at bounding box center [28, 106] width 8 height 11
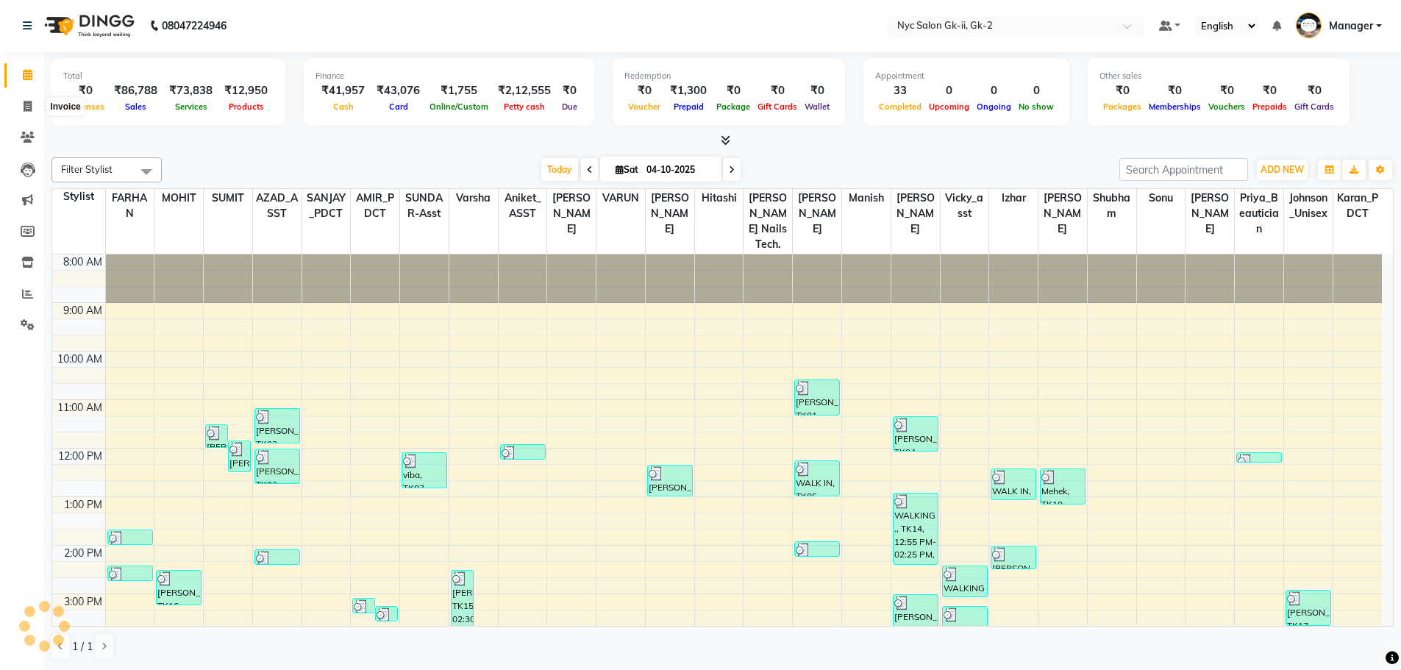
select select "service"
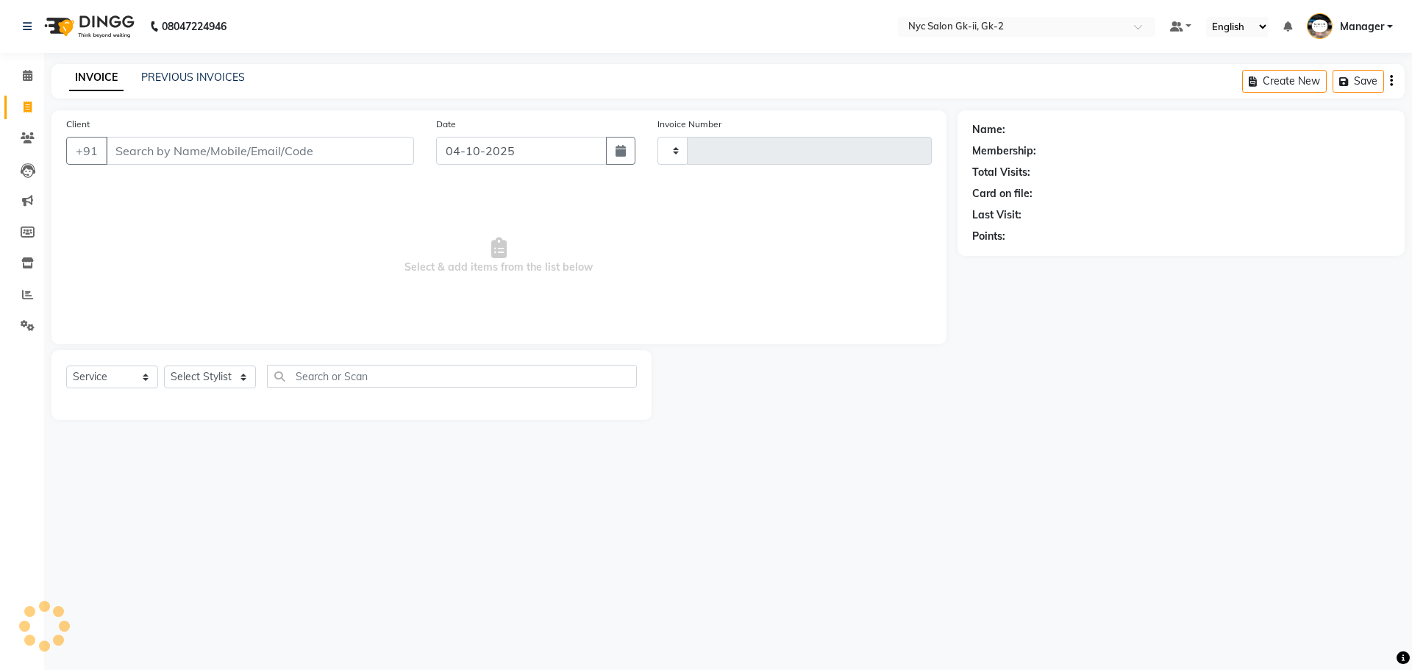
type input "6335"
select select "5936"
click at [219, 371] on select "Select Stylist AMIR_PDCT aniket_ASST AZAD_ASST [PERSON_NAME] [PERSON_NAME] [PER…" at bounding box center [215, 377] width 102 height 23
select select "58937"
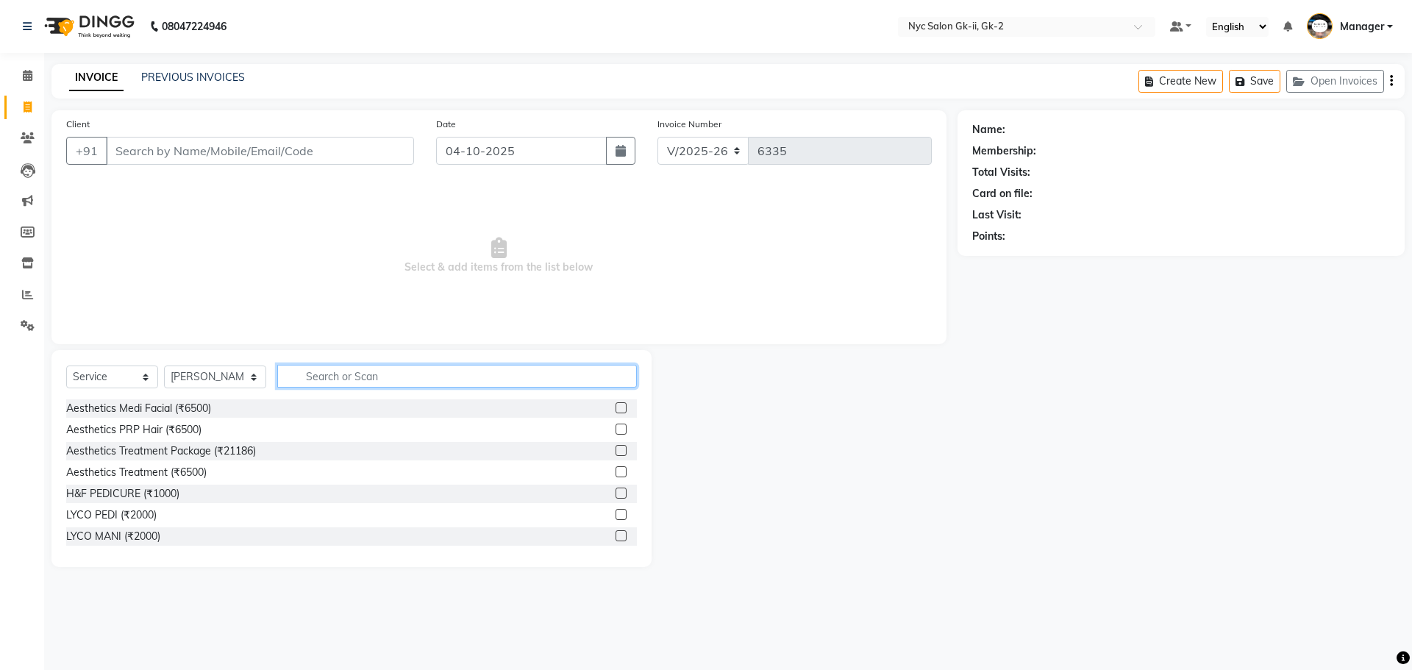
click at [406, 374] on input "text" at bounding box center [457, 376] width 360 height 23
type input "GLOBAL"
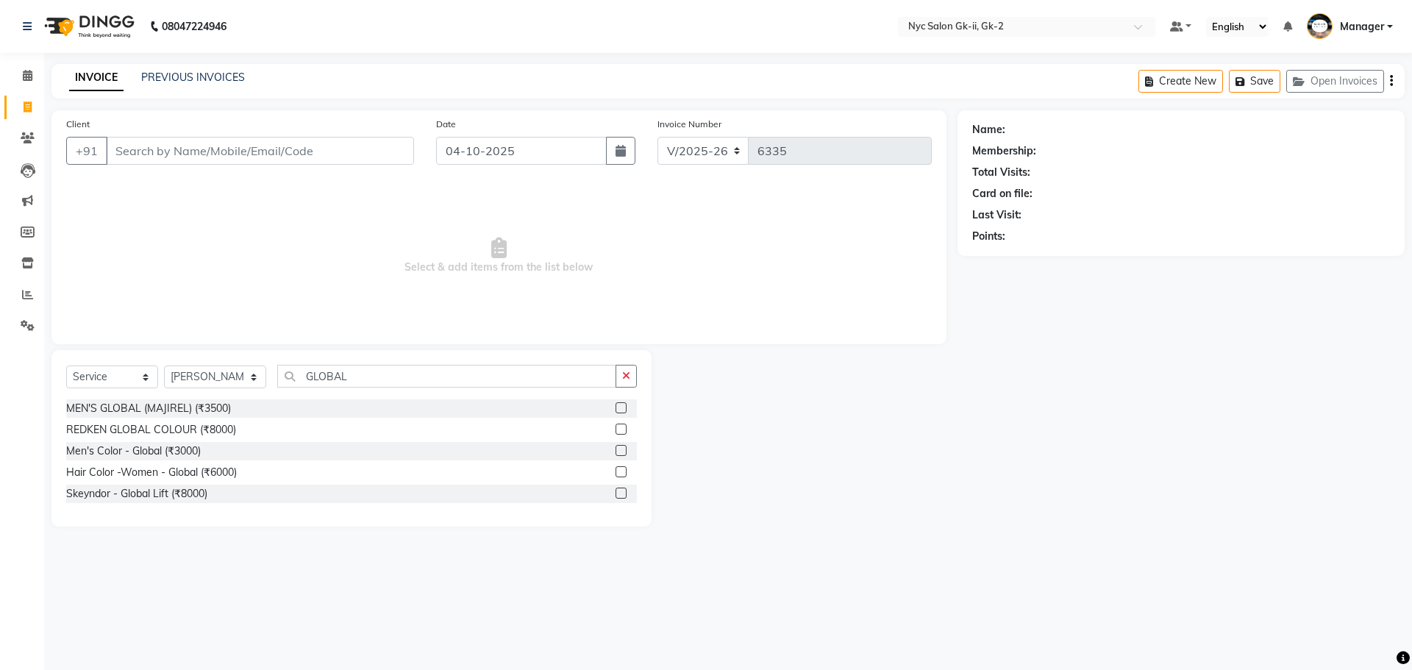
click at [619, 472] on label at bounding box center [621, 471] width 11 height 11
click at [619, 472] on input "checkbox" at bounding box center [621, 473] width 10 height 10
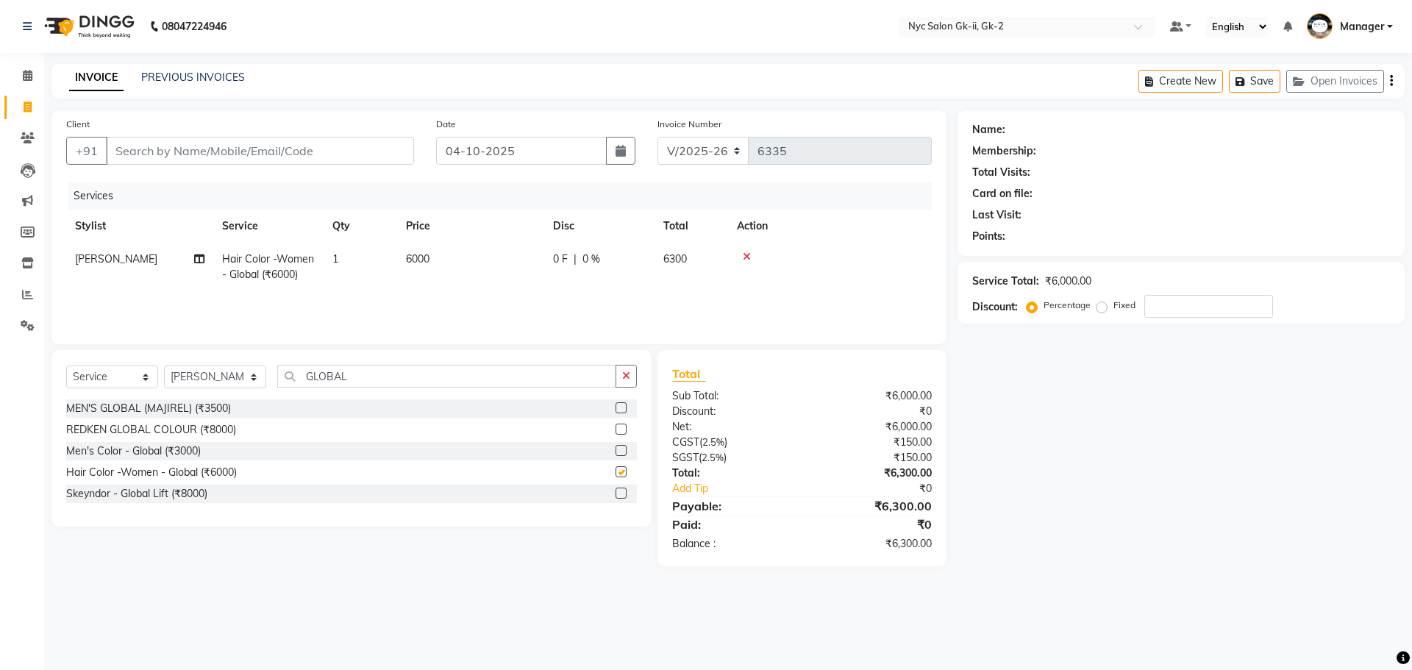
checkbox input "false"
click at [468, 258] on td "6000" at bounding box center [470, 267] width 147 height 49
select select "58937"
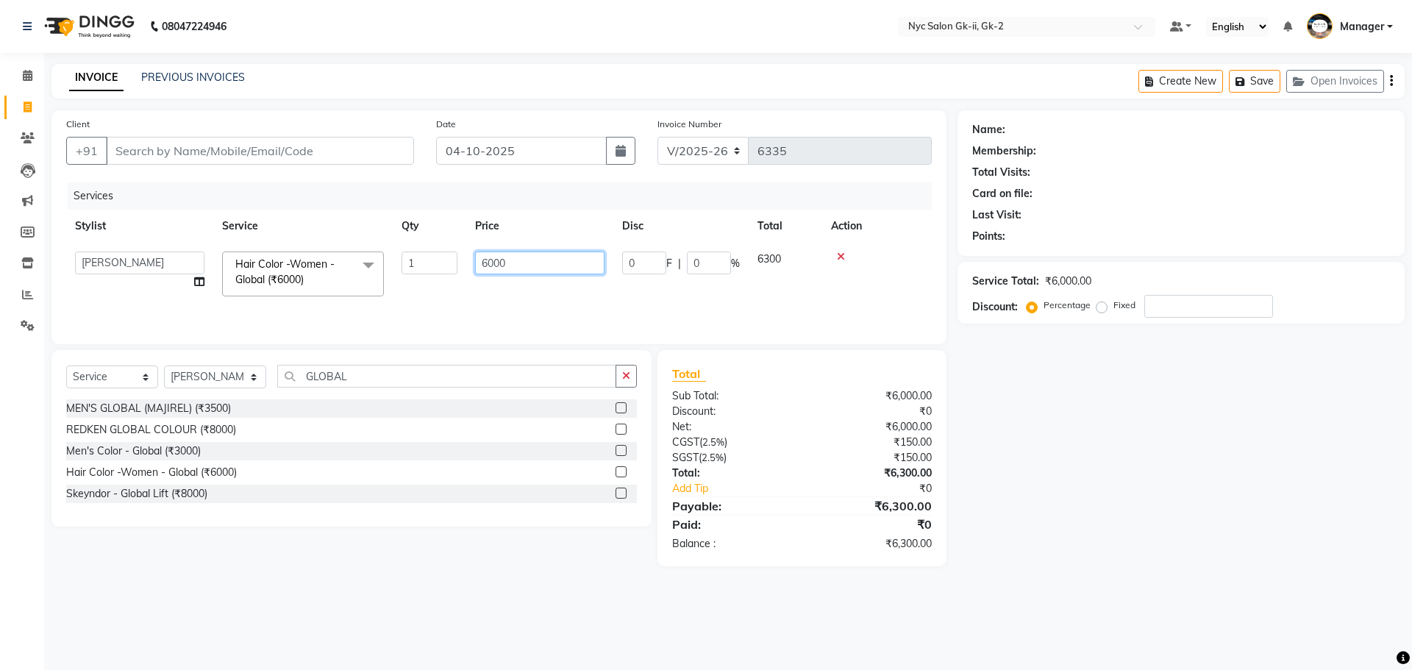
drag, startPoint x: 521, startPoint y: 262, endPoint x: 360, endPoint y: 258, distance: 160.4
click at [434, 263] on tr "AMIR_PDCT aniket_ASST AZAD_ASST [PERSON_NAME] [PERSON_NAME] [PERSON_NAME] Inven…" at bounding box center [499, 274] width 866 height 63
type input "7000"
click at [1163, 531] on div "Name: Membership: Total Visits: Card on file: Last Visit: Points: Service Total…" at bounding box center [1187, 338] width 458 height 456
click at [1135, 424] on div "Name: Membership: Total Visits: Card on file: Last Visit: Points: Service Total…" at bounding box center [1187, 338] width 458 height 456
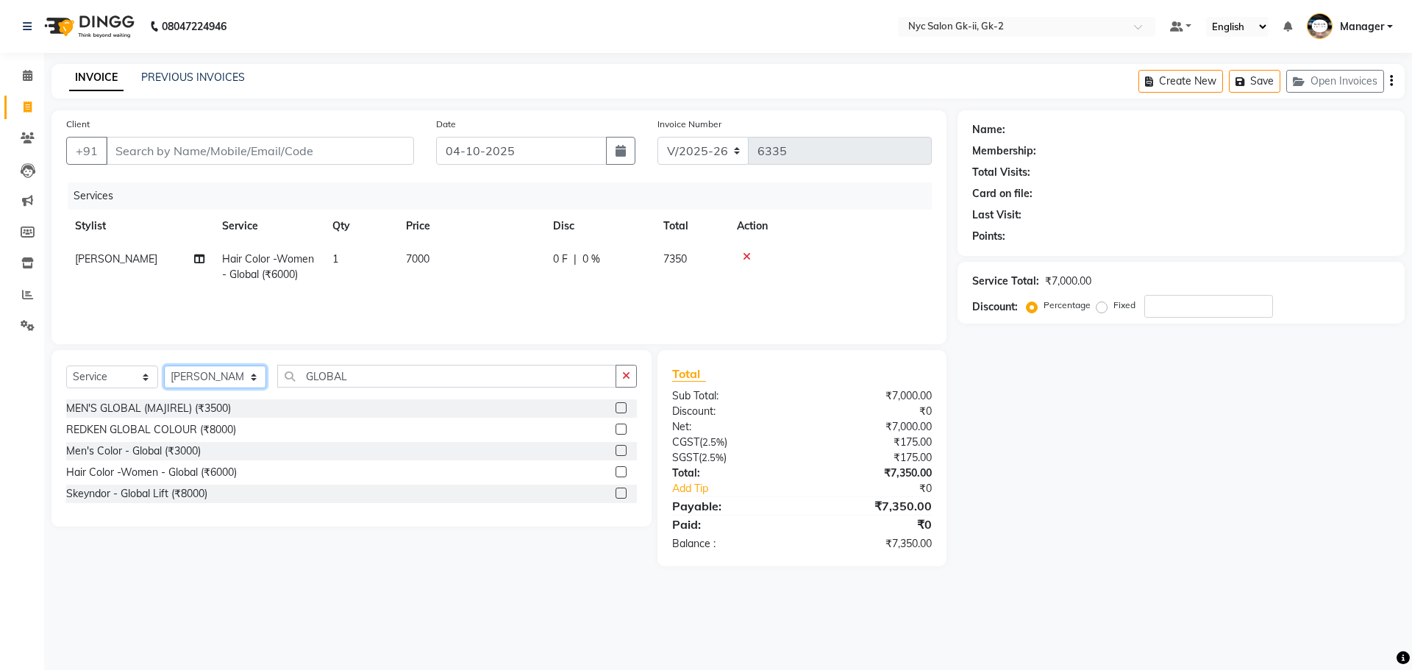
drag, startPoint x: 191, startPoint y: 377, endPoint x: 243, endPoint y: 380, distance: 53.0
click at [191, 377] on select "Select Stylist AMIR_PDCT aniket_ASST AZAD_ASST [PERSON_NAME] [PERSON_NAME] [PER…" at bounding box center [215, 377] width 102 height 23
select select "85730"
drag, startPoint x: 349, startPoint y: 580, endPoint x: 360, endPoint y: 546, distance: 34.7
click at [349, 580] on main "INVOICE PREVIOUS INVOICES Create New Save Open Invoices Client +91 Date [DATE] …" at bounding box center [728, 326] width 1368 height 524
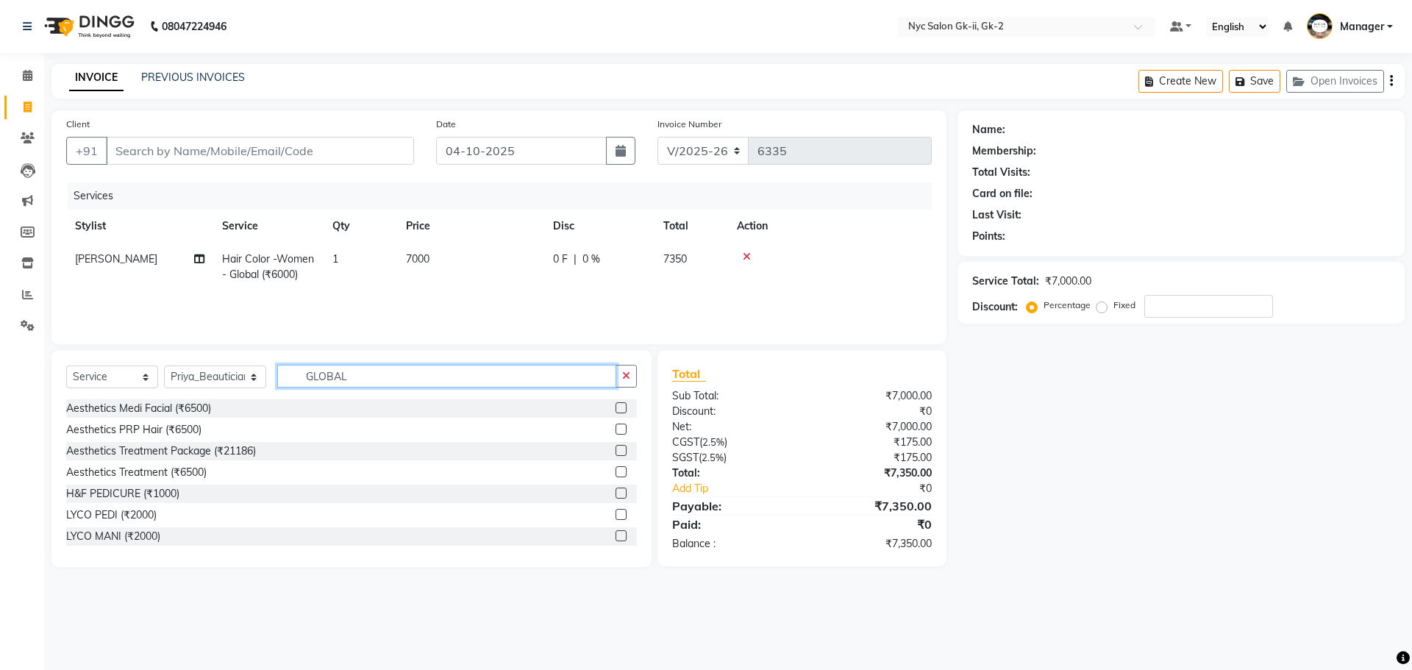
drag, startPoint x: 354, startPoint y: 377, endPoint x: 160, endPoint y: 372, distance: 193.5
click at [199, 365] on div "Select Service Product Membership Package Voucher Prepaid Gift Card Select Styl…" at bounding box center [351, 382] width 571 height 35
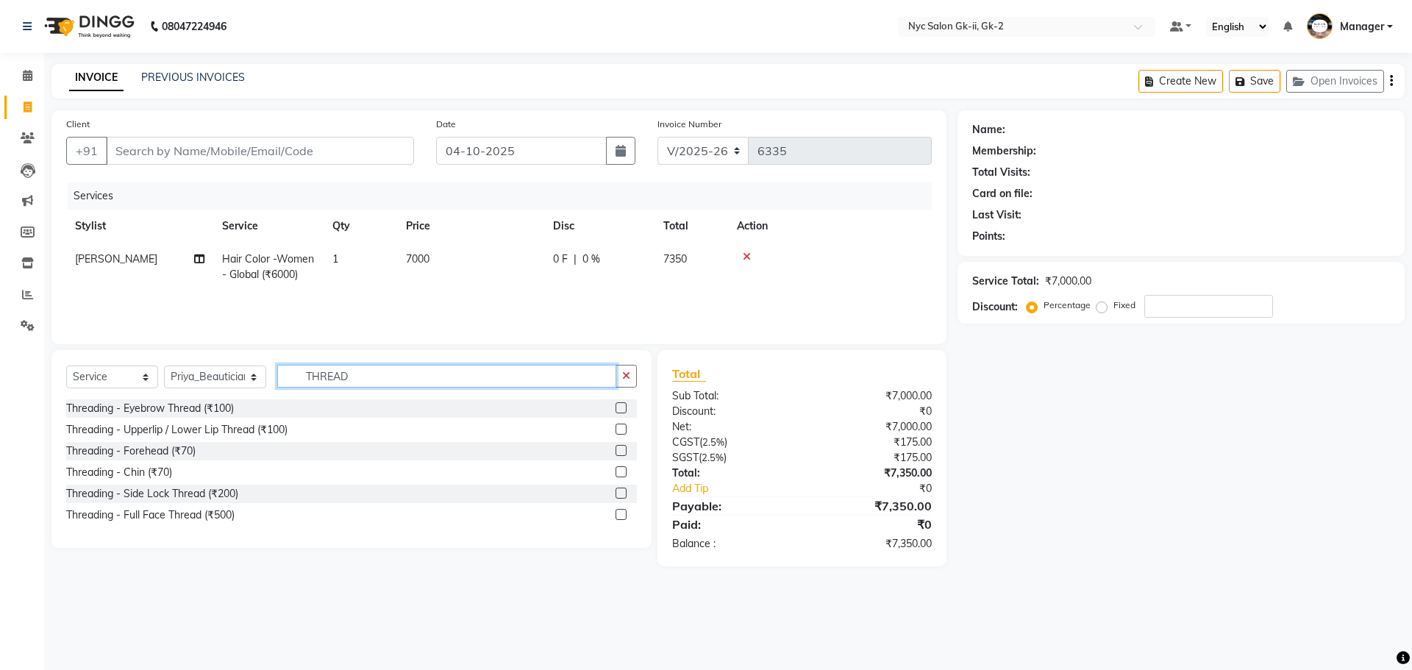
type input "THREAD"
click at [627, 406] on div at bounding box center [626, 408] width 21 height 18
click at [622, 406] on label at bounding box center [621, 407] width 11 height 11
click at [622, 406] on input "checkbox" at bounding box center [621, 409] width 10 height 10
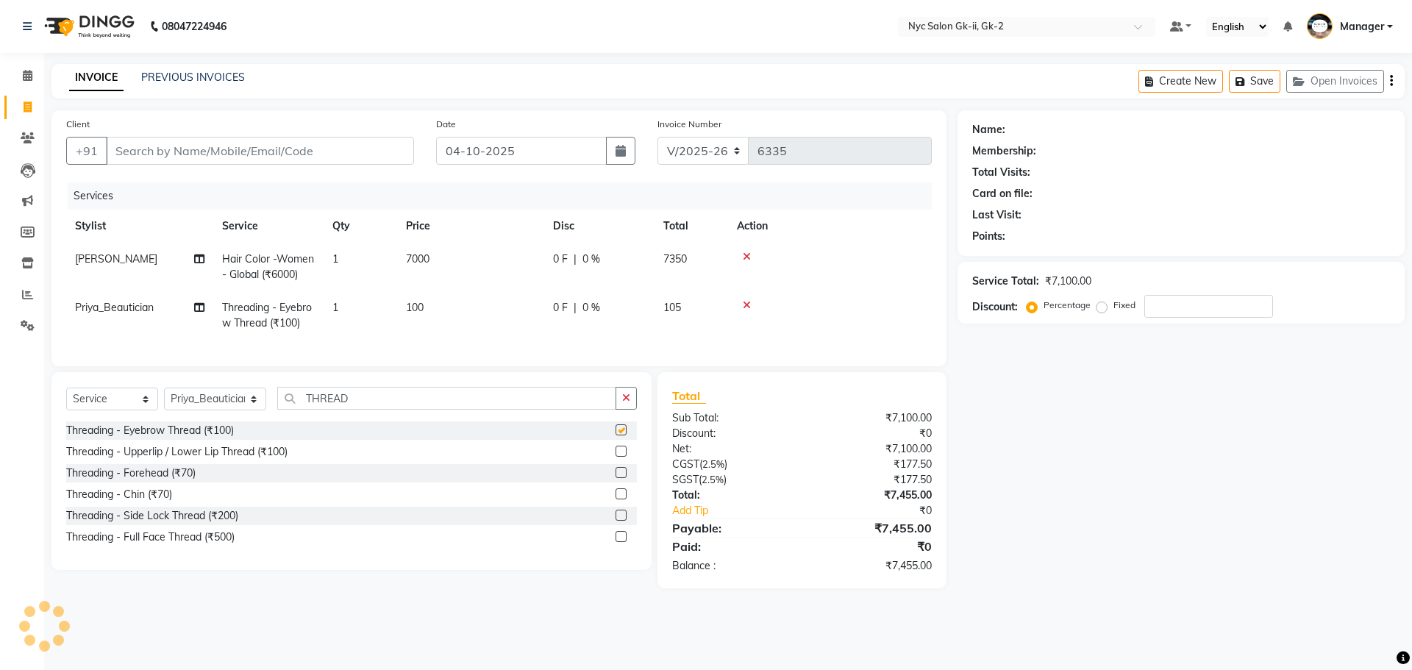
checkbox input "false"
click at [622, 457] on label at bounding box center [621, 451] width 11 height 11
click at [622, 457] on input "checkbox" at bounding box center [621, 452] width 10 height 10
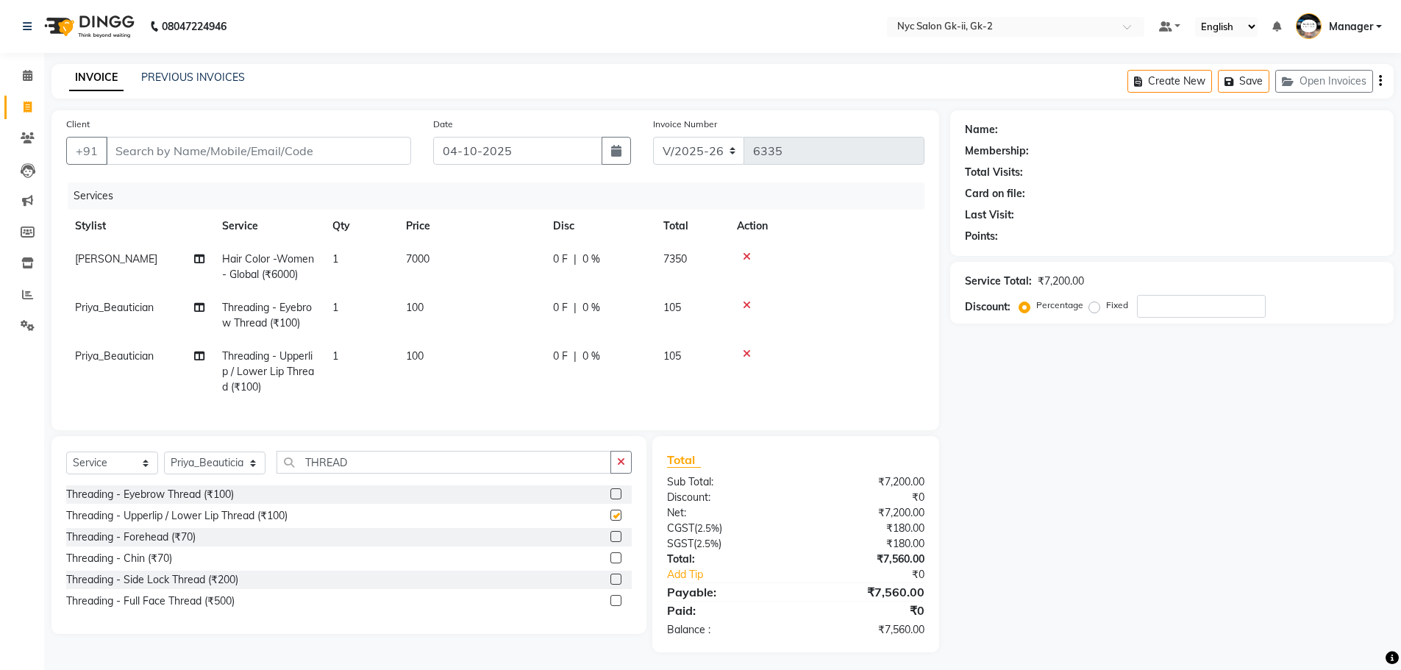
checkbox input "false"
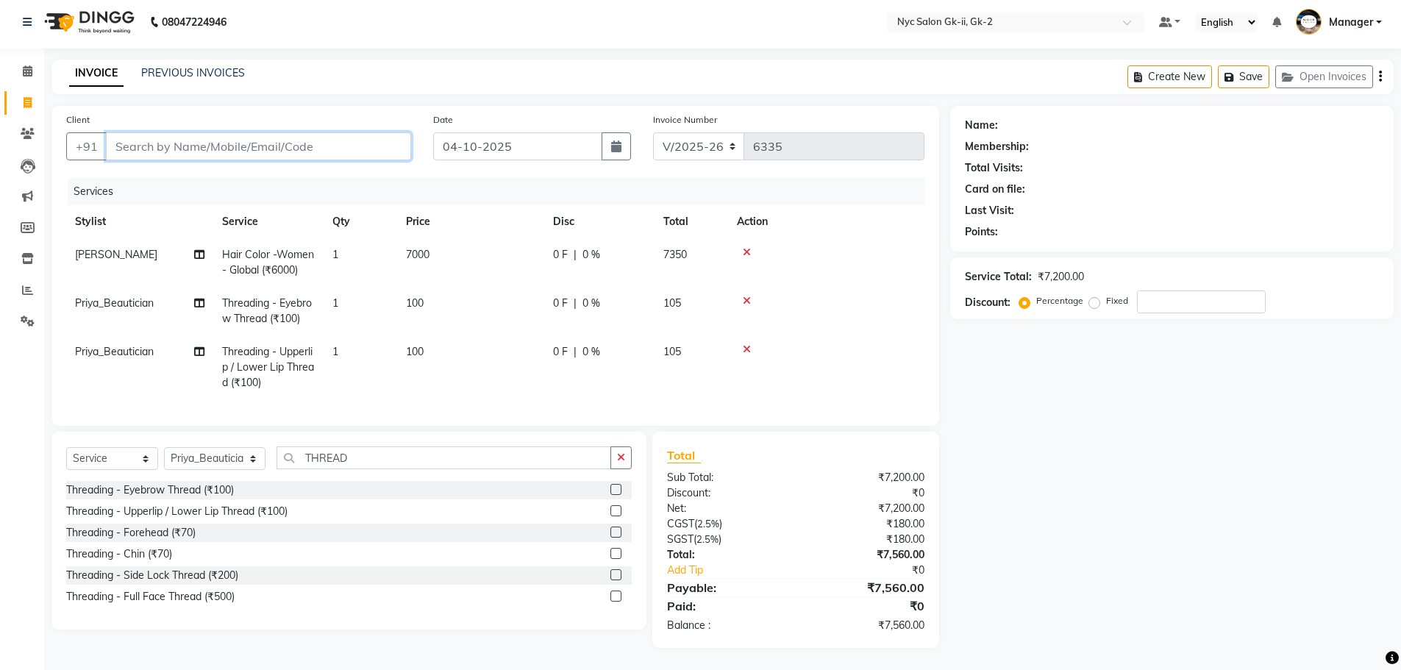
click at [291, 138] on input "Client" at bounding box center [258, 146] width 305 height 28
type input "9"
type input "0"
type input "9167169184"
click at [220, 139] on input "9167169184" at bounding box center [221, 146] width 230 height 28
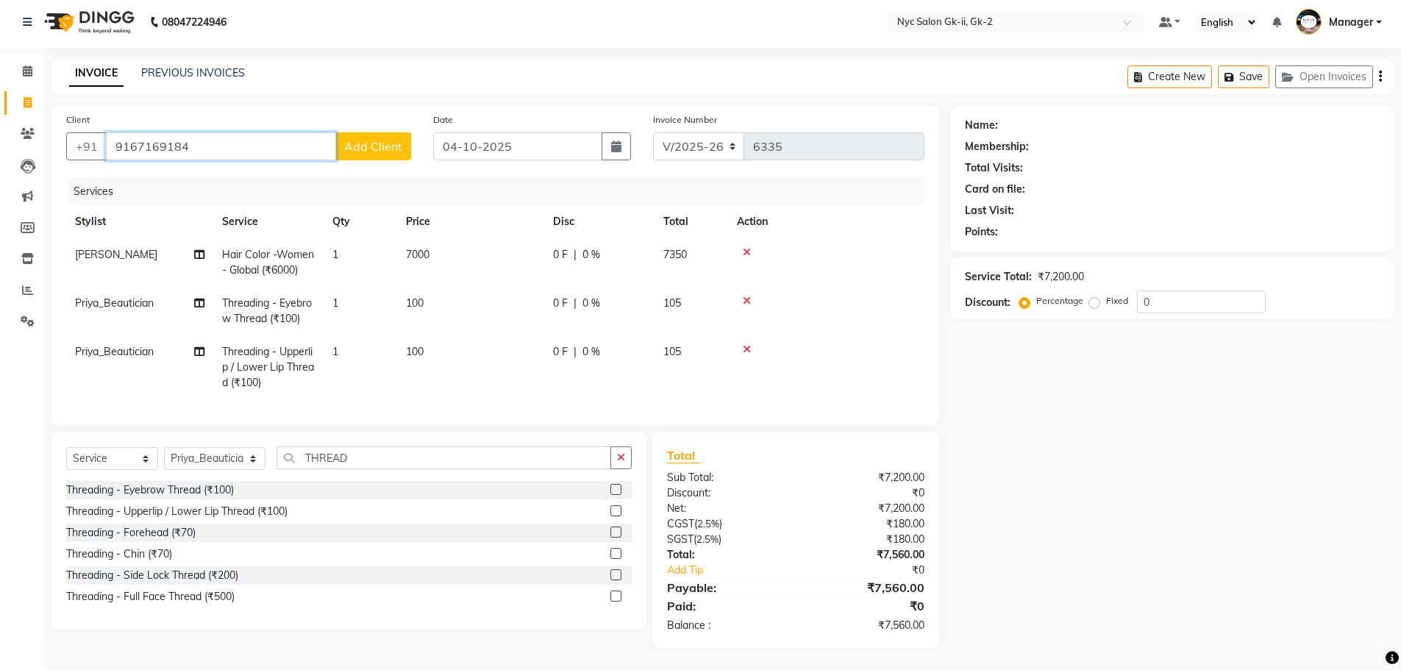
drag, startPoint x: 213, startPoint y: 140, endPoint x: 107, endPoint y: 140, distance: 106.7
click at [107, 140] on input "9167169184" at bounding box center [221, 146] width 230 height 28
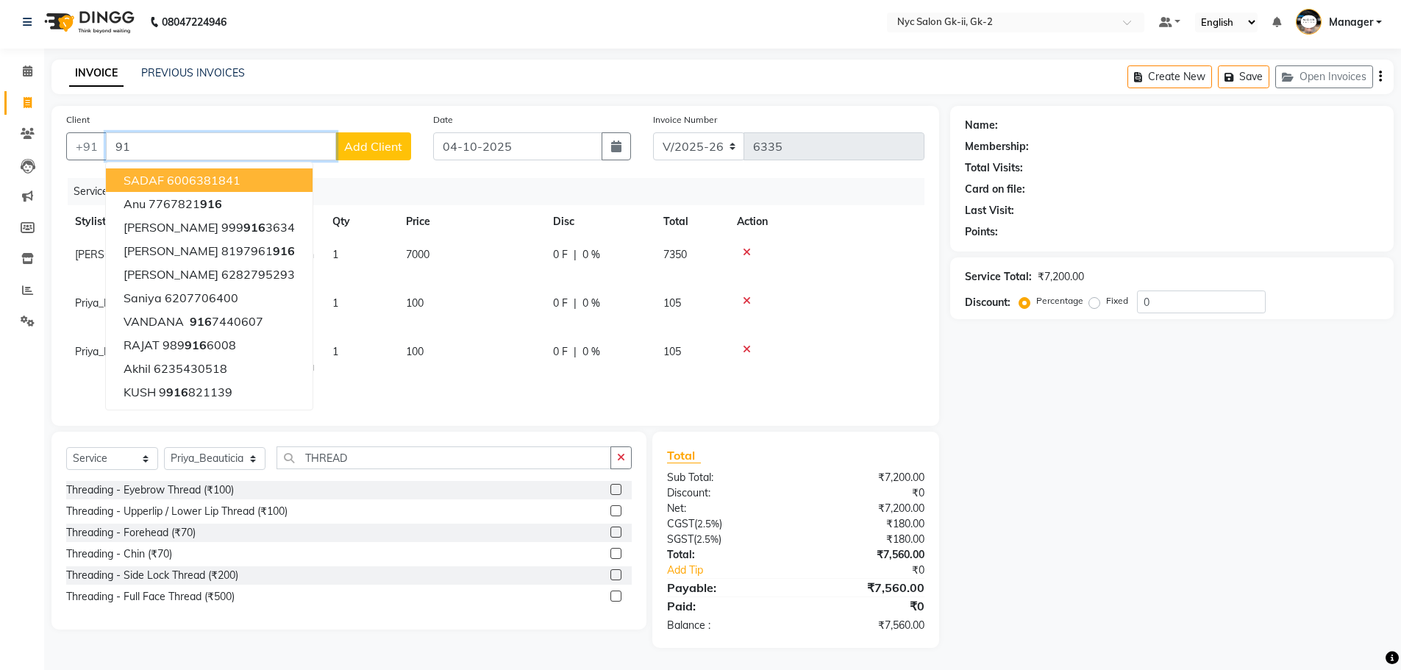
type input "9"
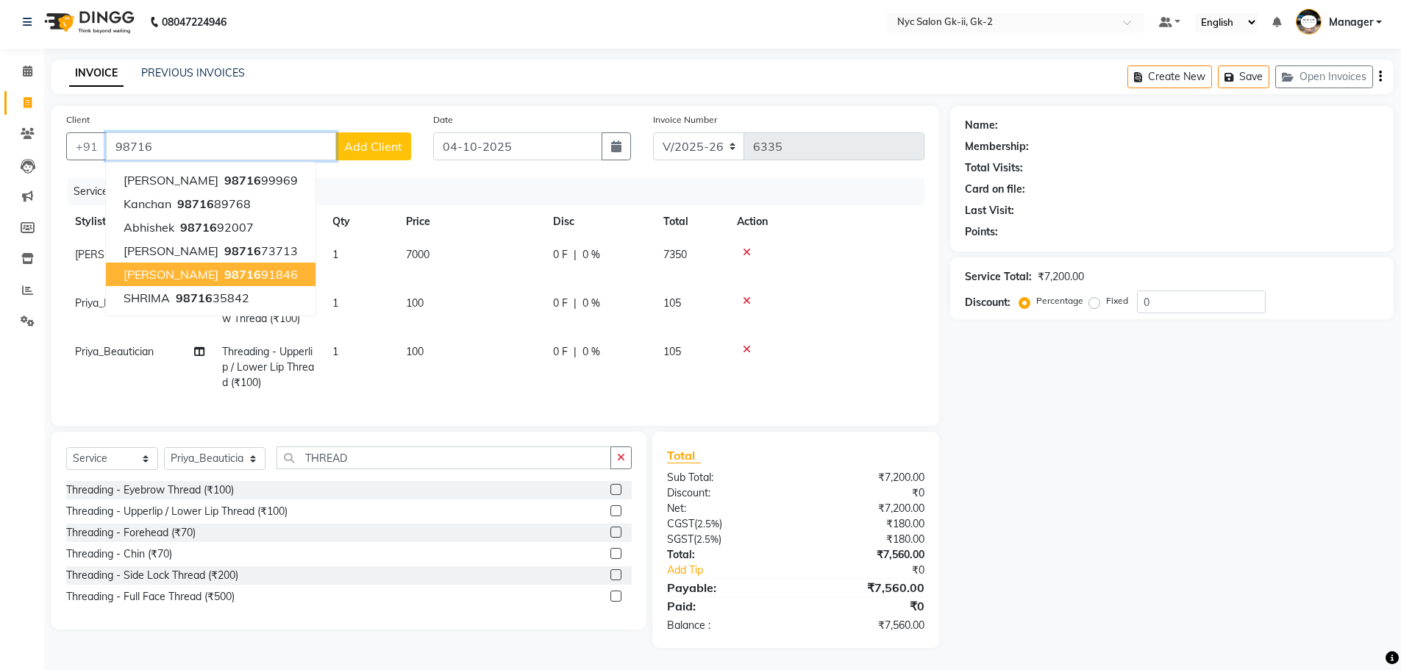
click at [224, 267] on span "98716" at bounding box center [242, 274] width 37 height 15
type input "9871691846"
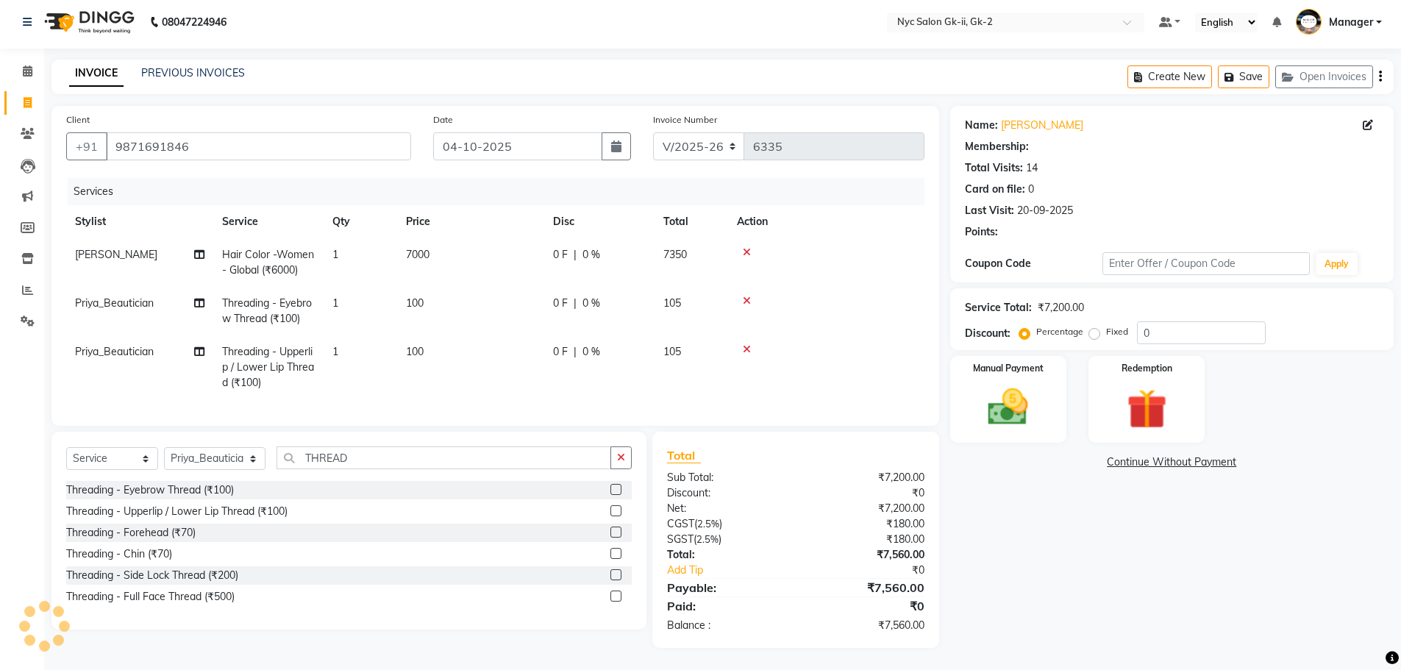
select select "1: Object"
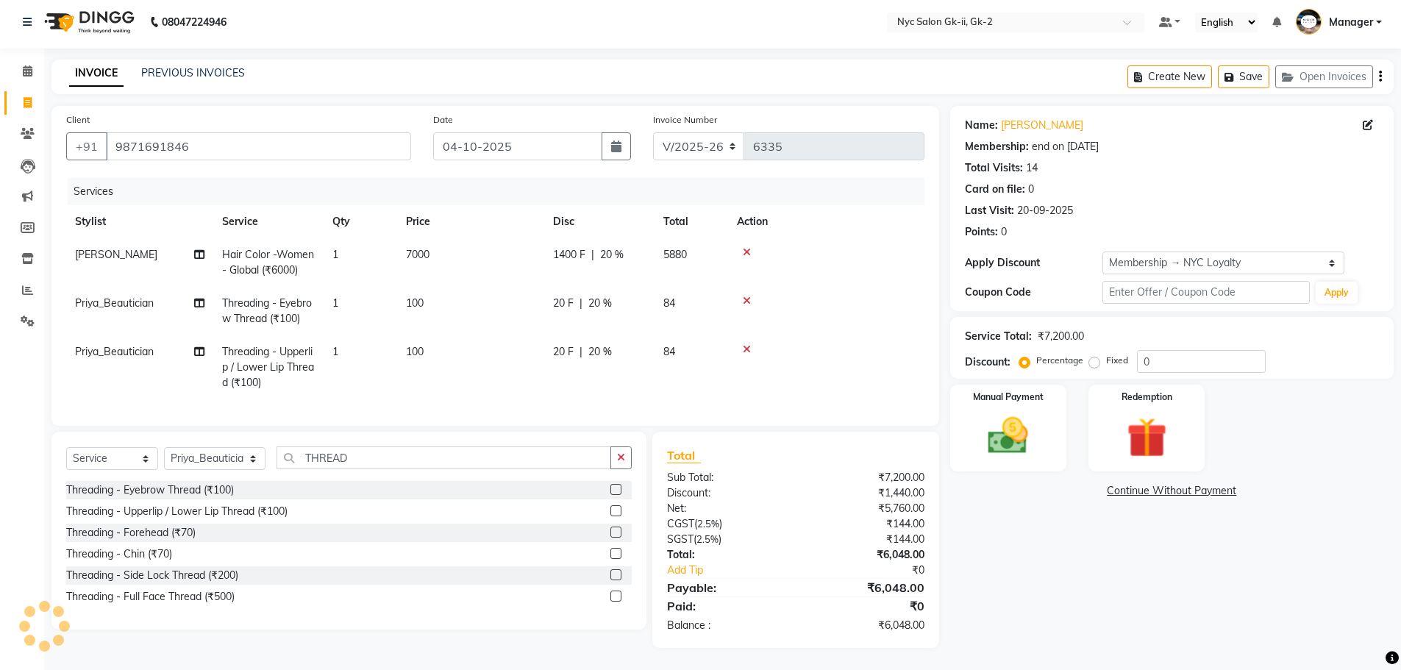
type input "20"
click at [1003, 423] on img at bounding box center [1009, 436] width 68 height 48
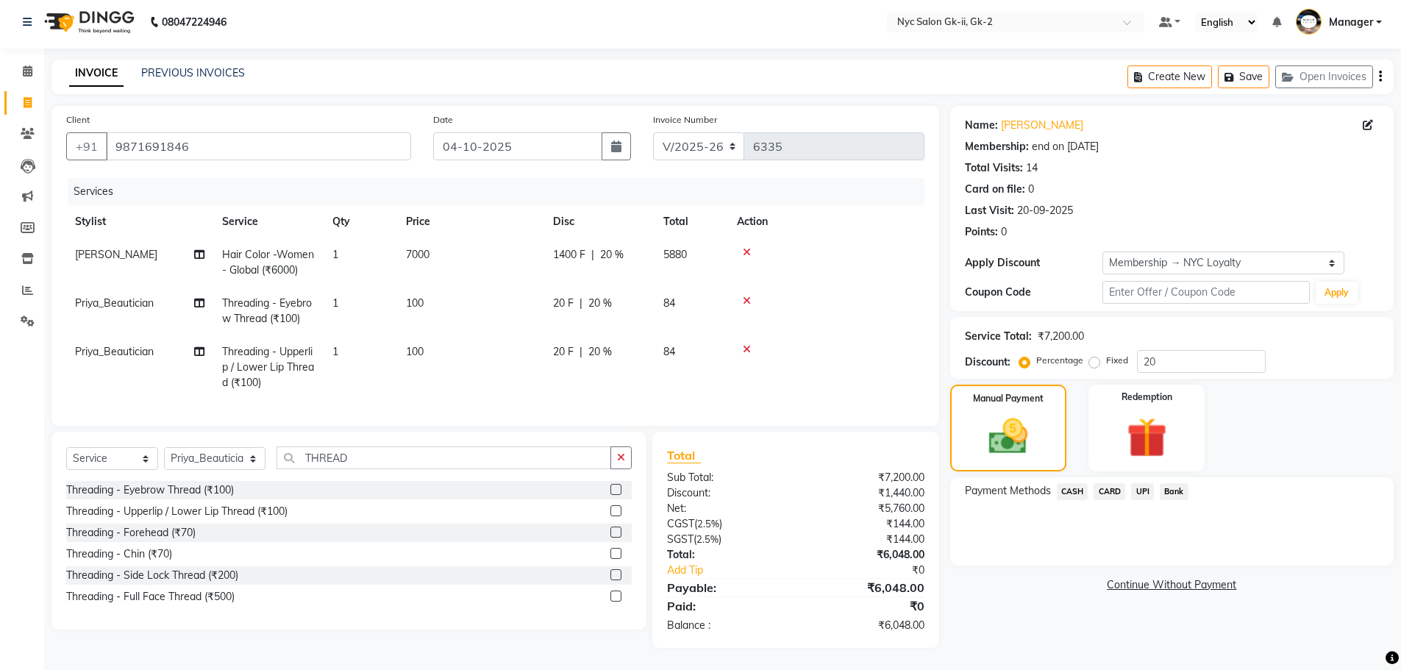
click at [1142, 483] on span "UPI" at bounding box center [1142, 491] width 23 height 17
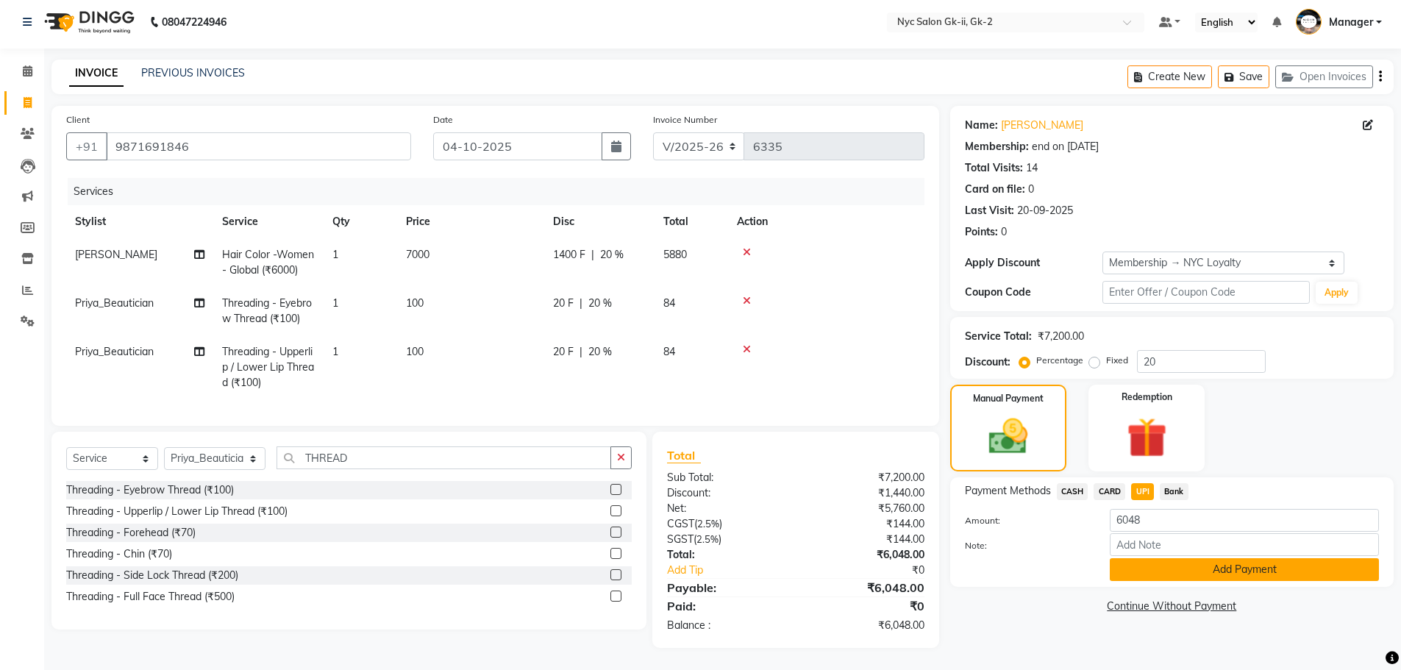
click at [1235, 566] on button "Add Payment" at bounding box center [1244, 569] width 269 height 23
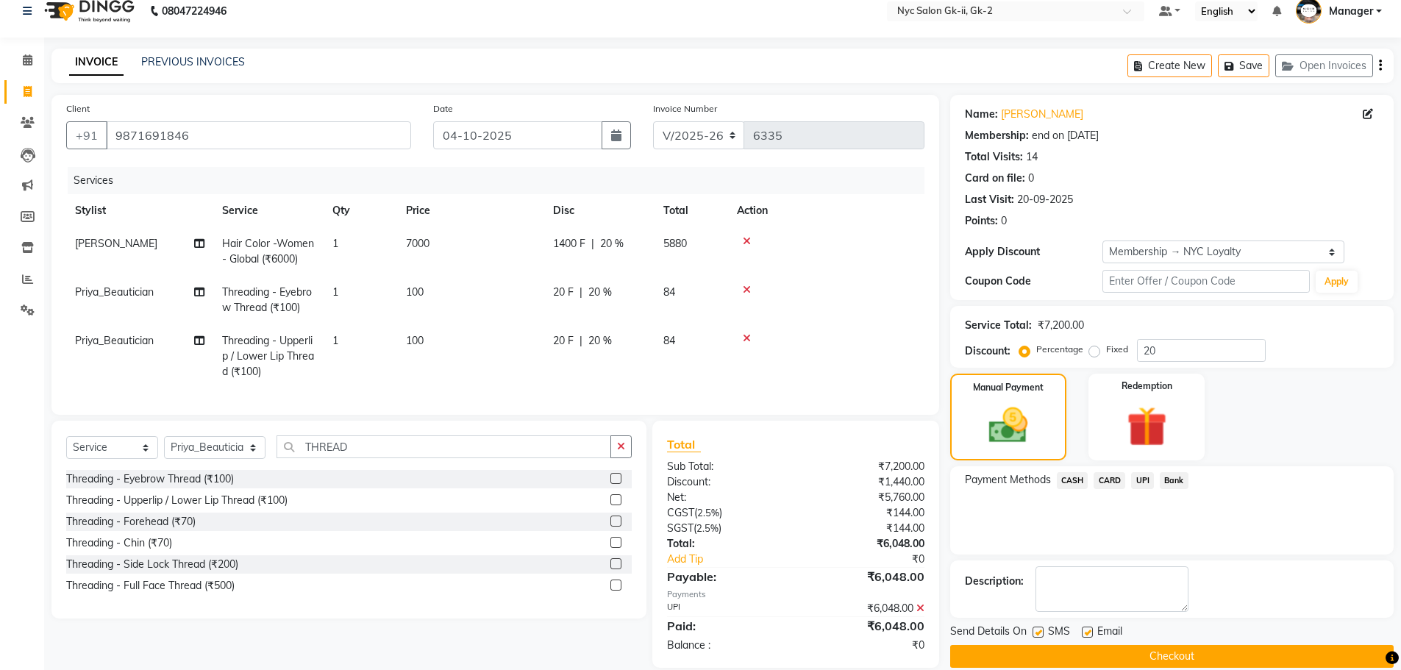
click at [1245, 647] on button "Checkout" at bounding box center [1172, 656] width 444 height 23
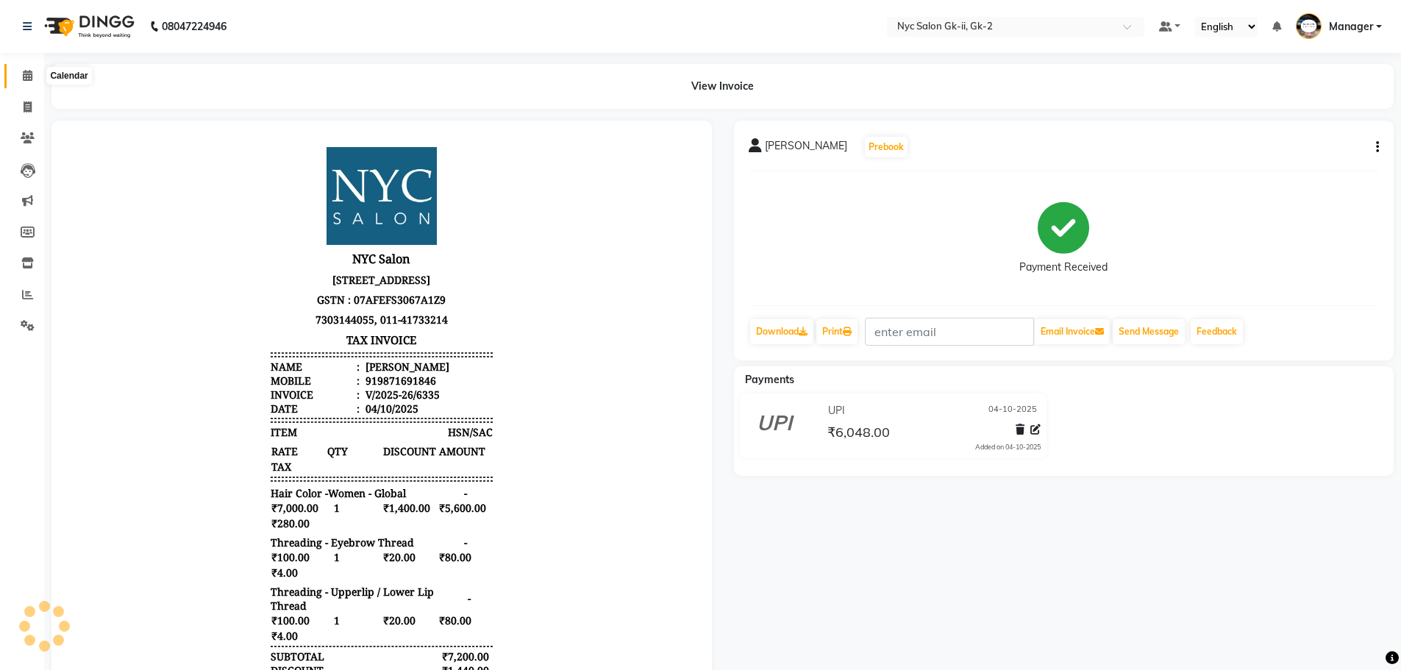
drag, startPoint x: 32, startPoint y: 80, endPoint x: 47, endPoint y: 80, distance: 14.7
click at [32, 80] on icon at bounding box center [28, 75] width 10 height 11
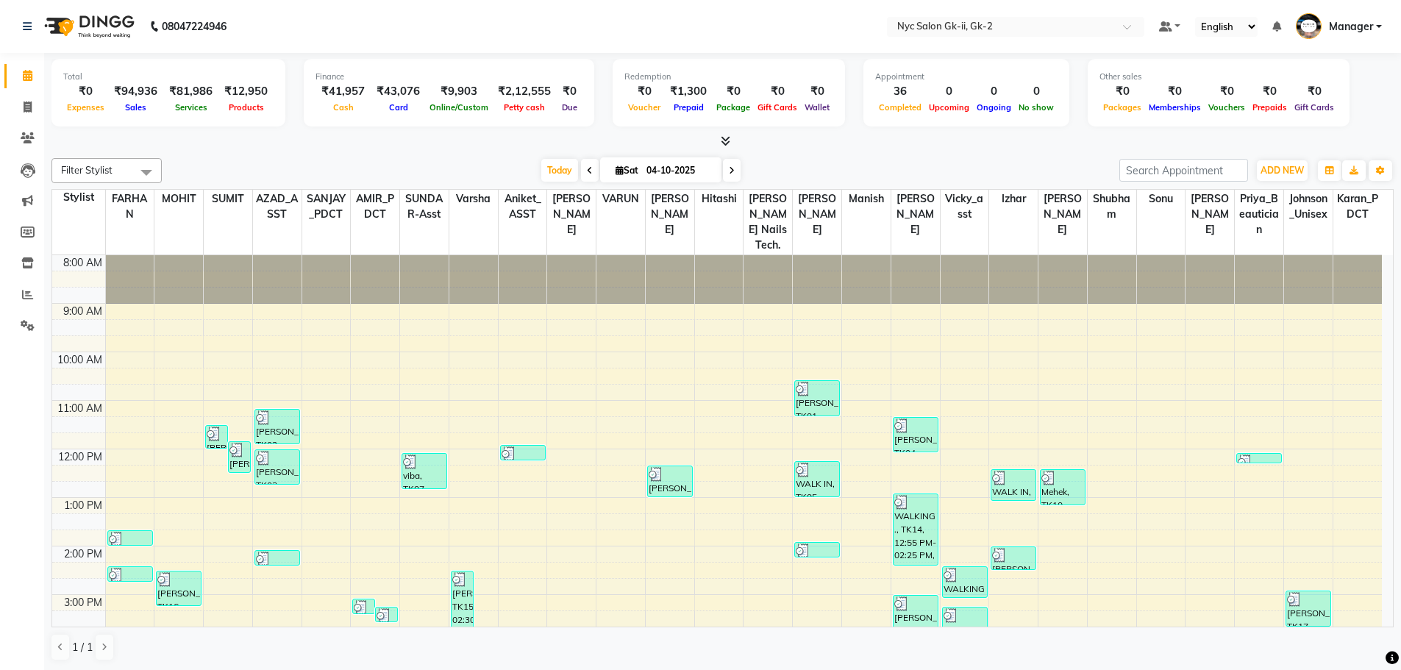
click at [304, 157] on div "Filter Stylist Select All AMIR_PDCT aniket_ASST AZAD_ASST [PERSON_NAME] [PERSON…" at bounding box center [722, 409] width 1342 height 515
drag, startPoint x: 19, startPoint y: 103, endPoint x: 31, endPoint y: 101, distance: 12.0
click at [19, 103] on span at bounding box center [28, 107] width 26 height 17
select select "service"
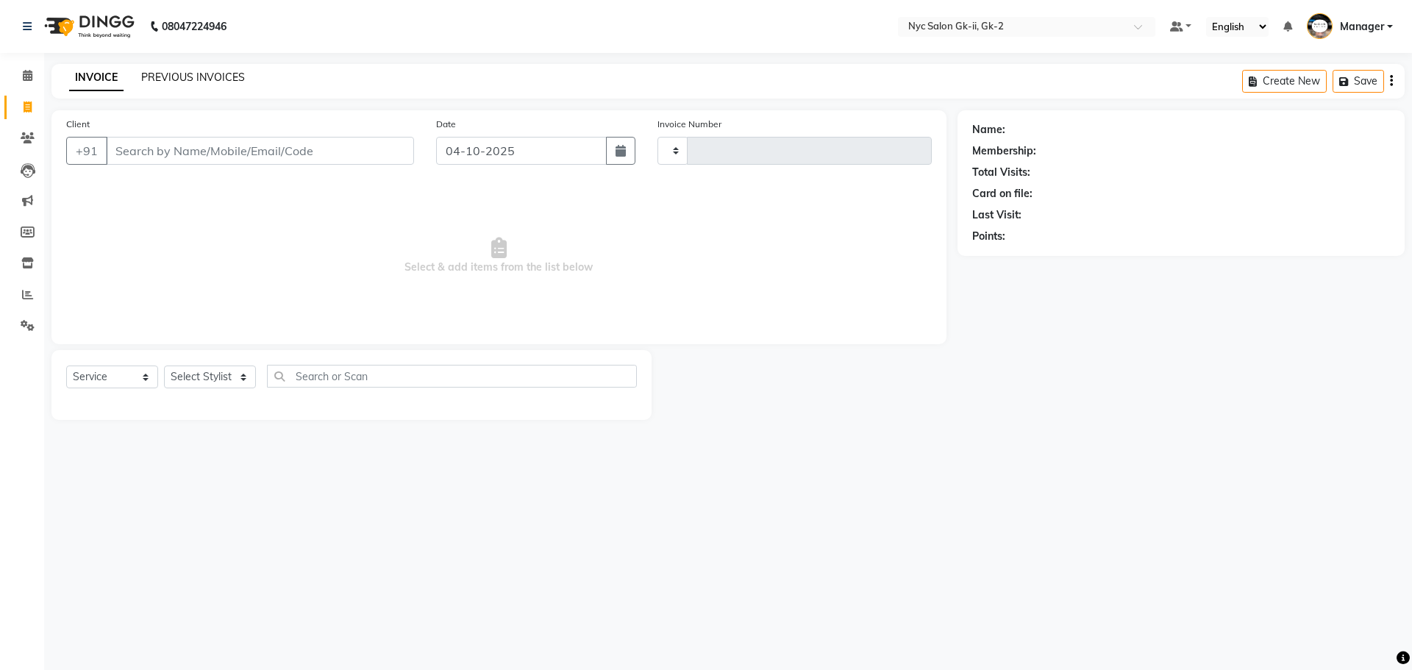
type input "6337"
select select "5936"
click at [179, 78] on link "PREVIOUS INVOICES" at bounding box center [193, 77] width 104 height 13
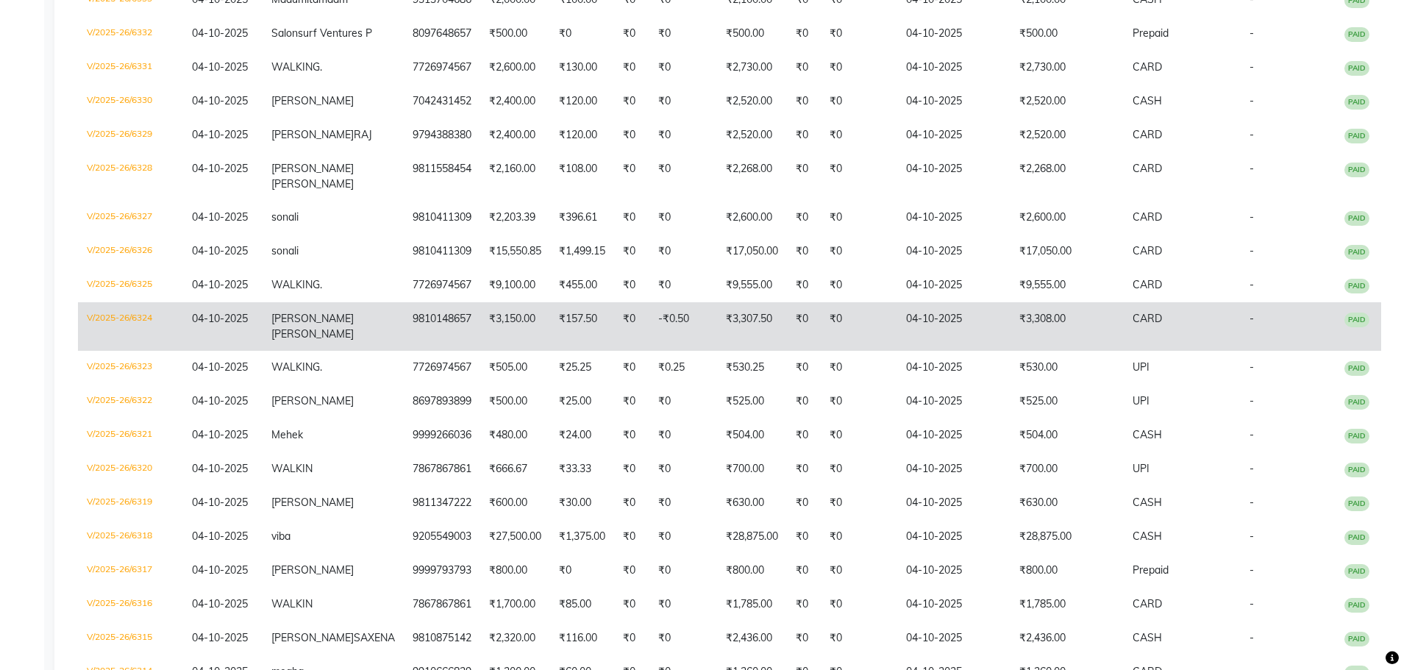
scroll to position [608, 0]
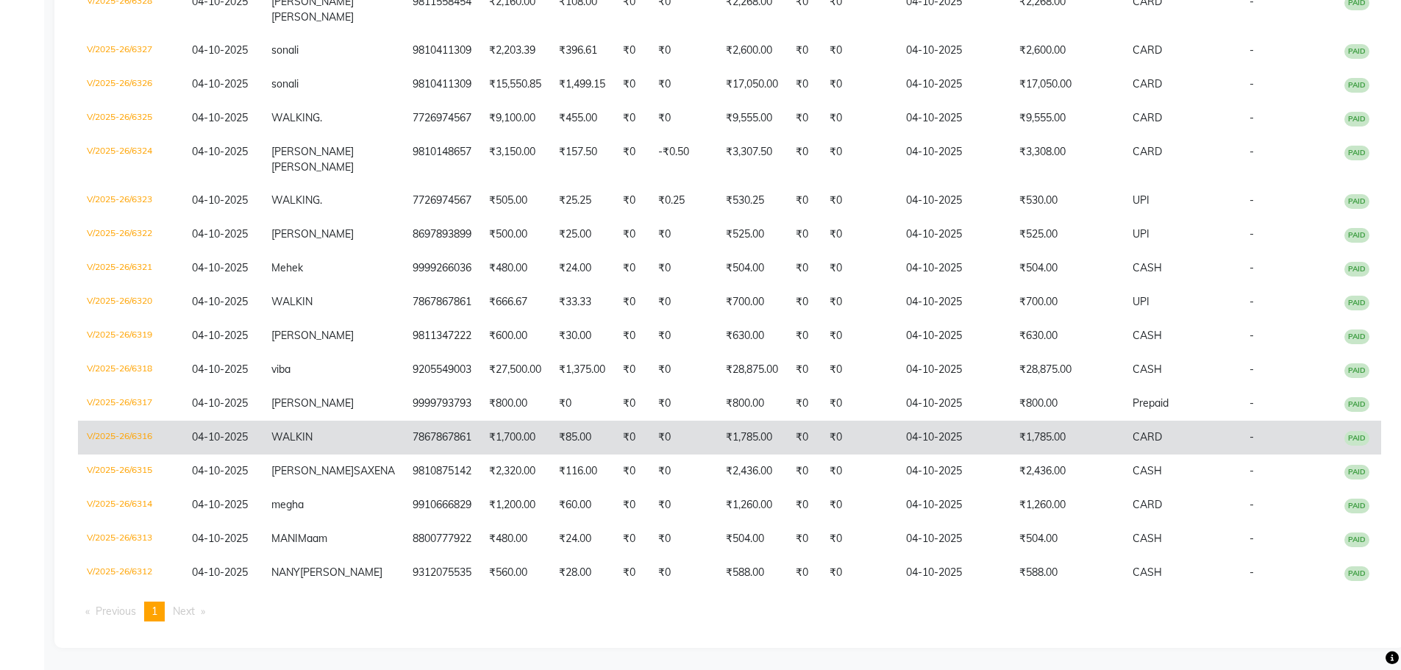
click at [141, 421] on td "V/2025-26/6316" at bounding box center [130, 438] width 105 height 34
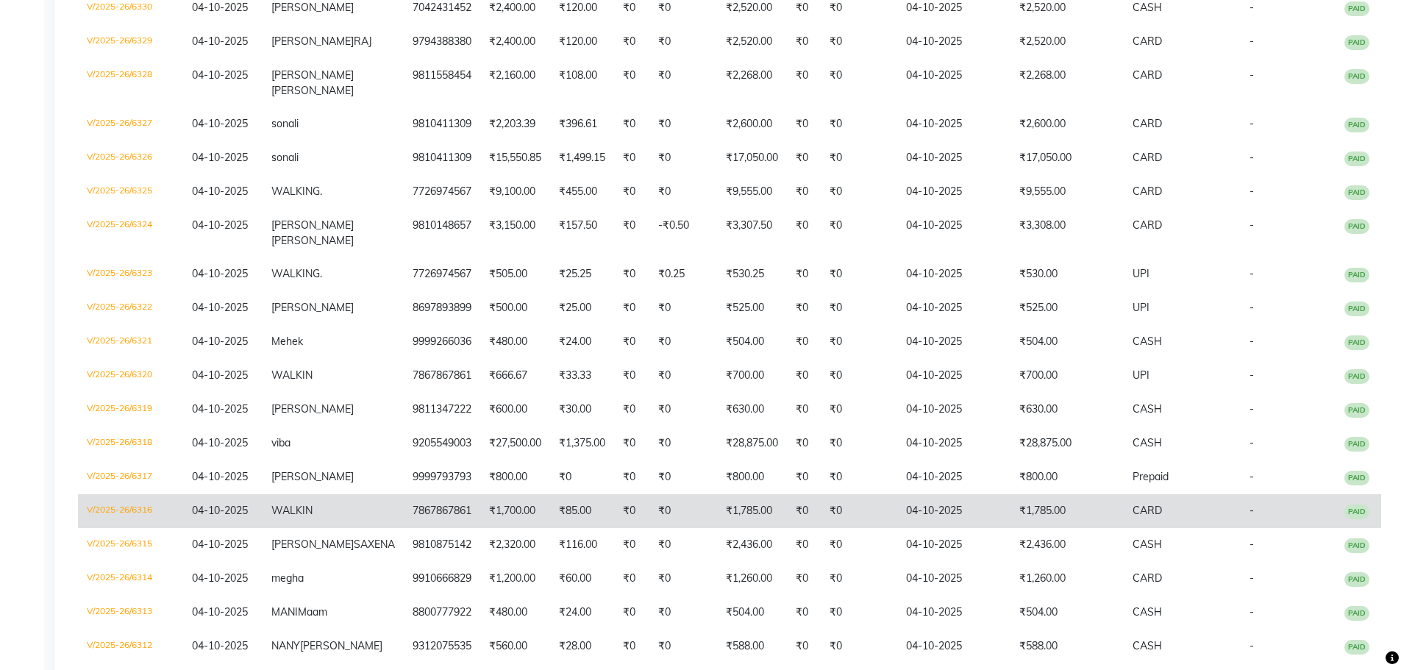
scroll to position [388, 0]
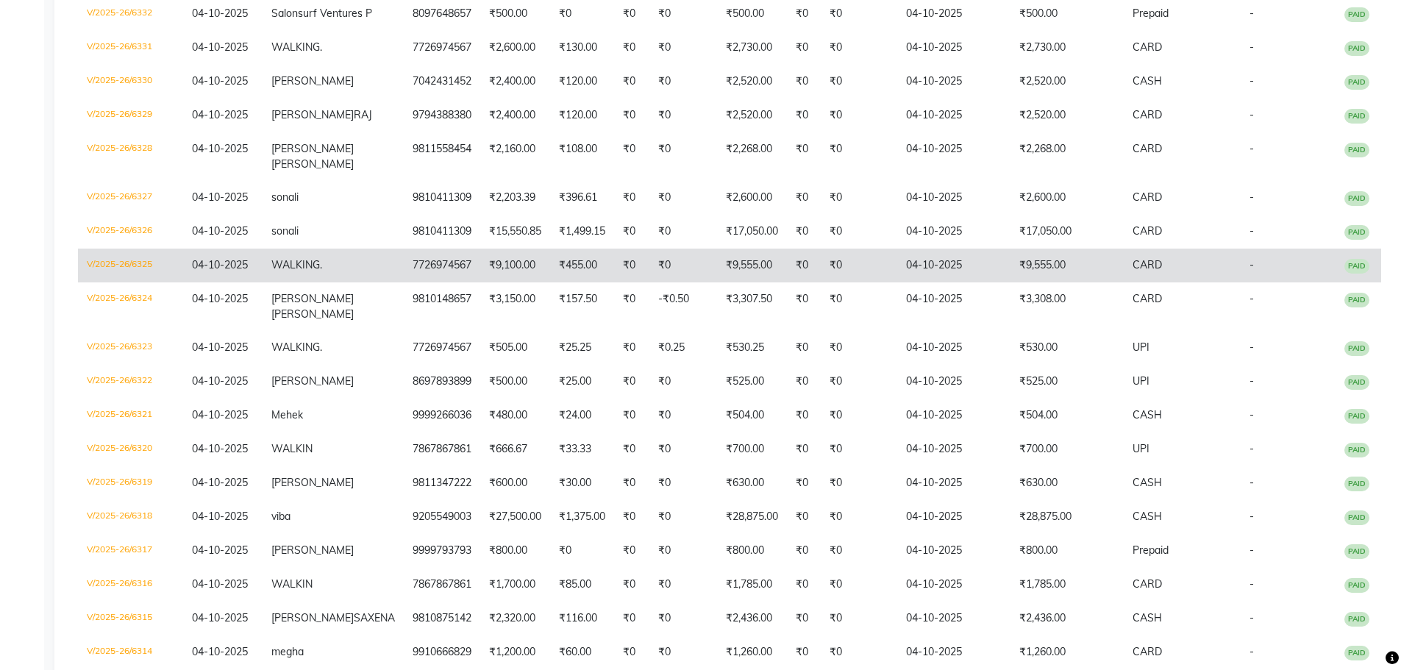
click at [129, 282] on td "V/2025-26/6325" at bounding box center [130, 266] width 105 height 34
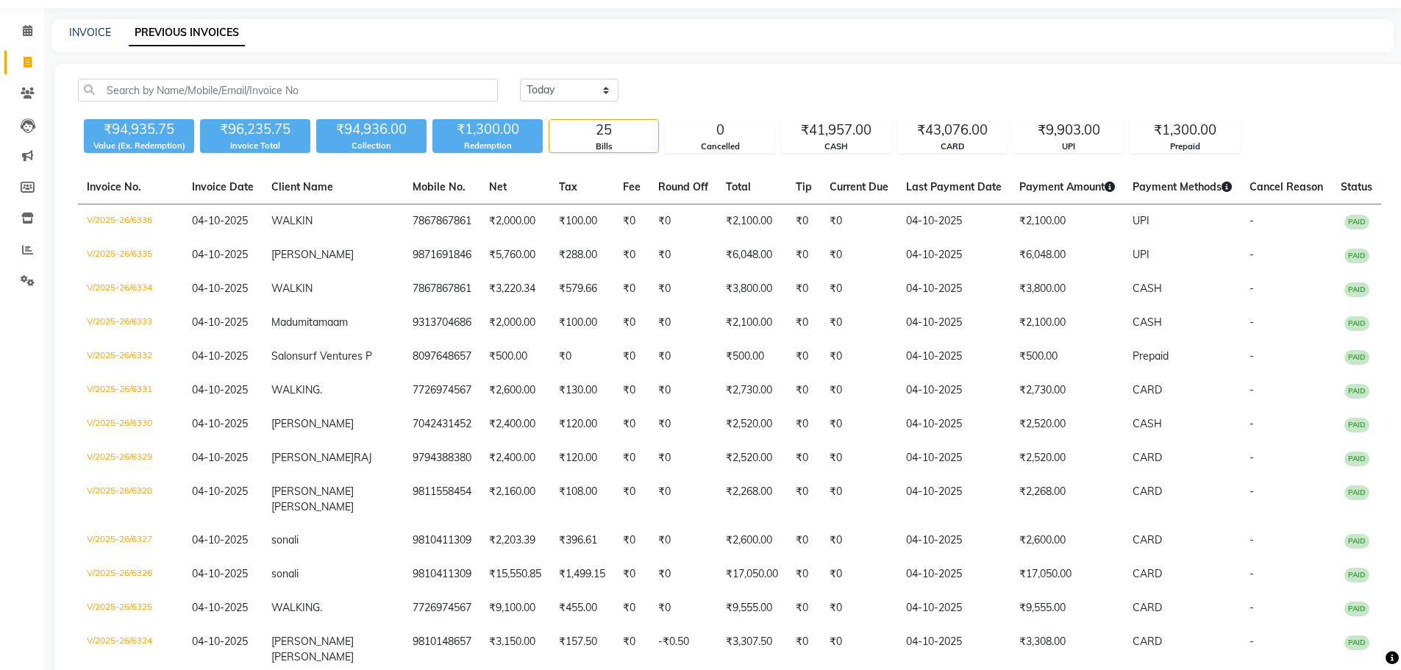
scroll to position [0, 0]
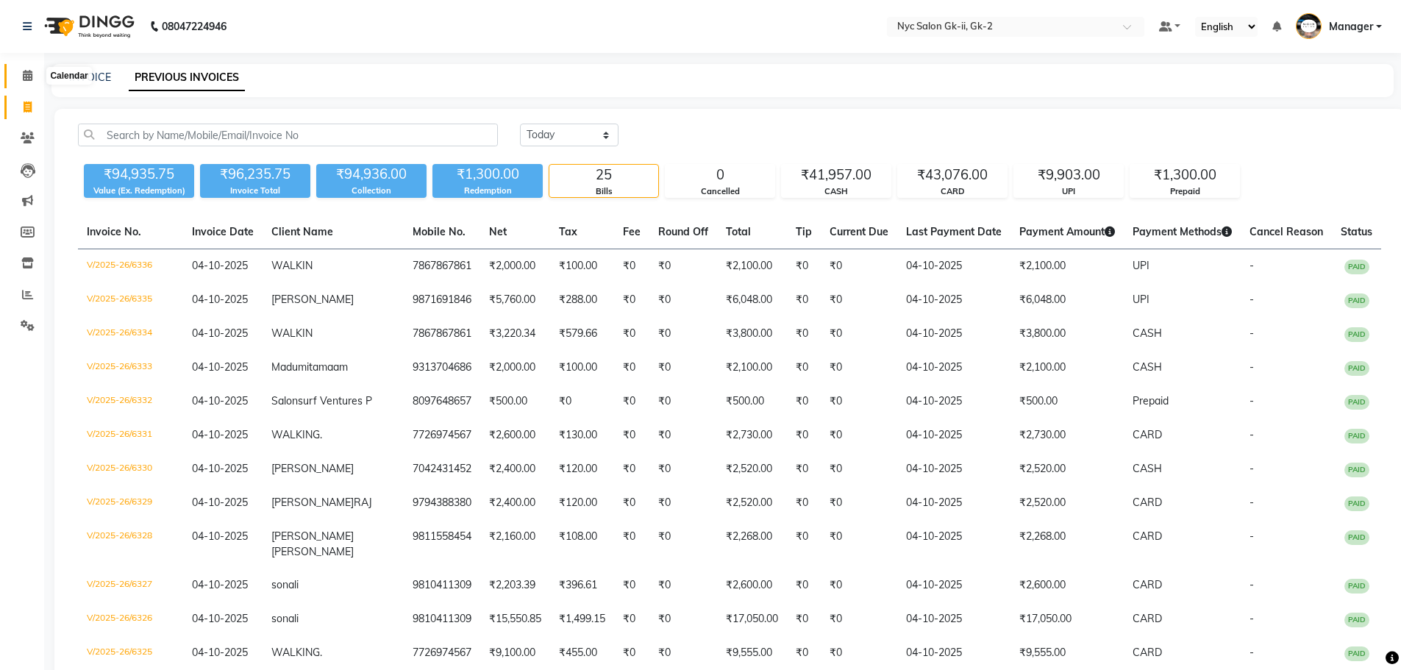
click at [29, 81] on span at bounding box center [28, 76] width 26 height 17
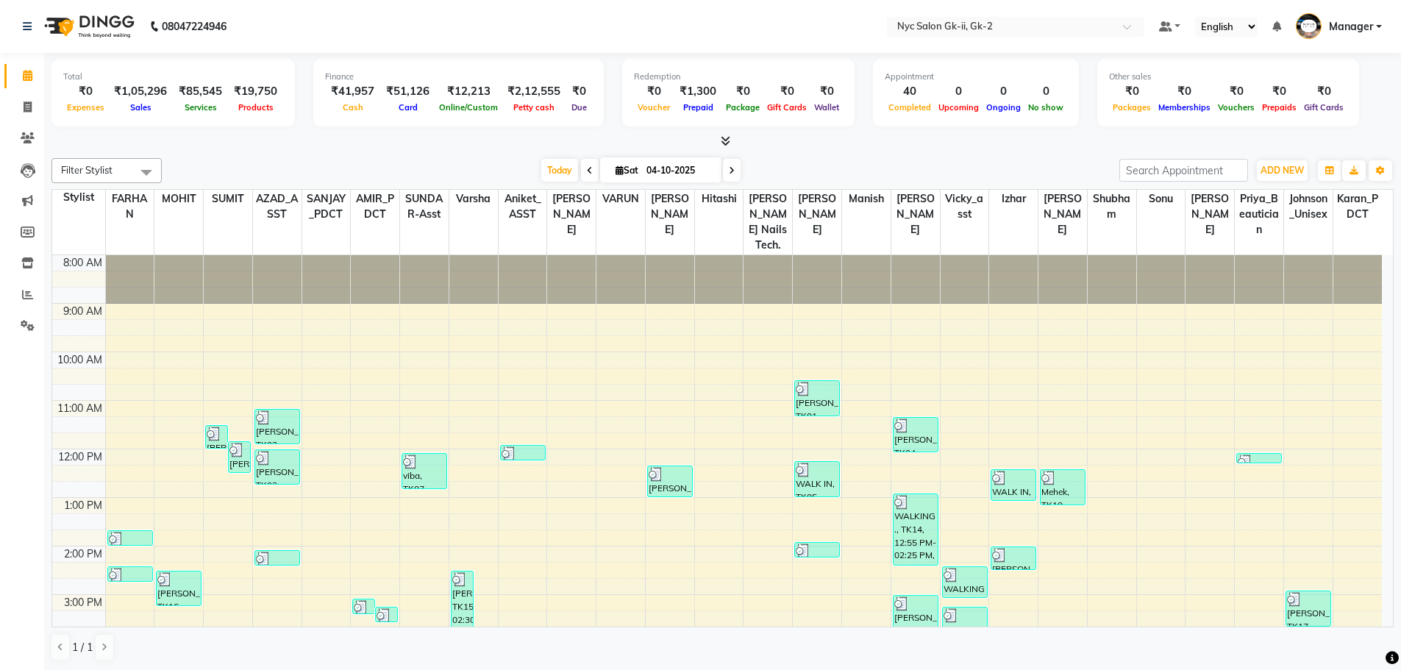
click at [344, 163] on div "[DATE] [DATE]" at bounding box center [640, 171] width 943 height 22
click at [1297, 163] on button "ADD NEW Toggle Dropdown" at bounding box center [1282, 170] width 51 height 21
click at [802, 150] on div "Total ₹0 Expenses ₹1,05,296 Sales ₹85,545 Services ₹19,750 Products Finance ₹41…" at bounding box center [722, 362] width 1357 height 618
click at [20, 290] on span at bounding box center [28, 295] width 26 height 17
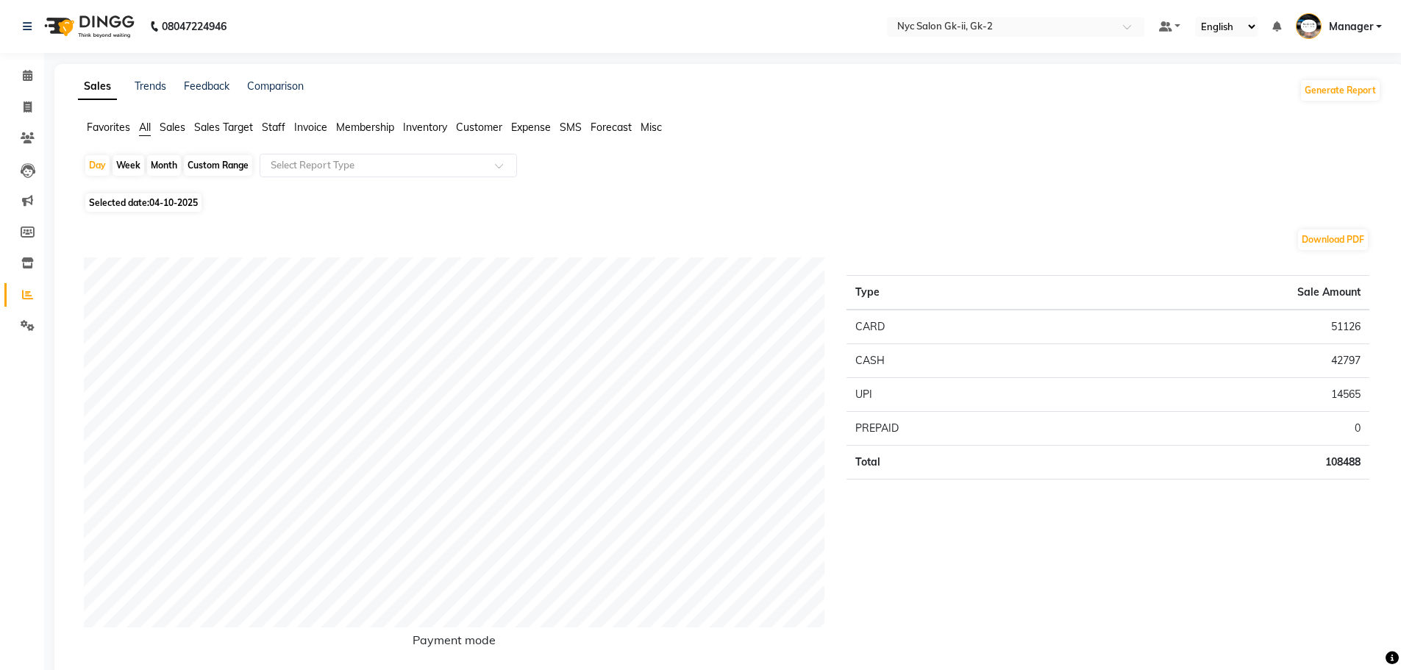
click at [282, 126] on span "Staff" at bounding box center [274, 127] width 24 height 13
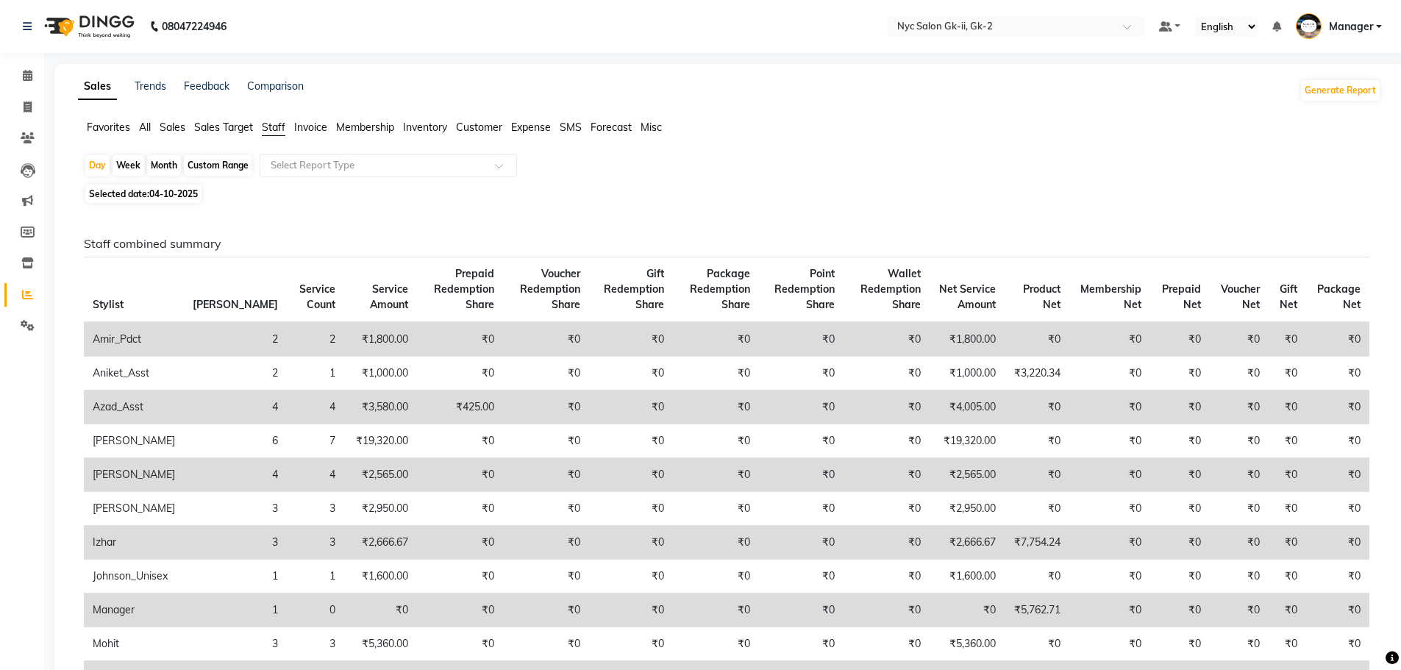
click at [179, 199] on span "Selected date: 04-10-2025" at bounding box center [143, 194] width 116 height 18
select select "10"
select select "2025"
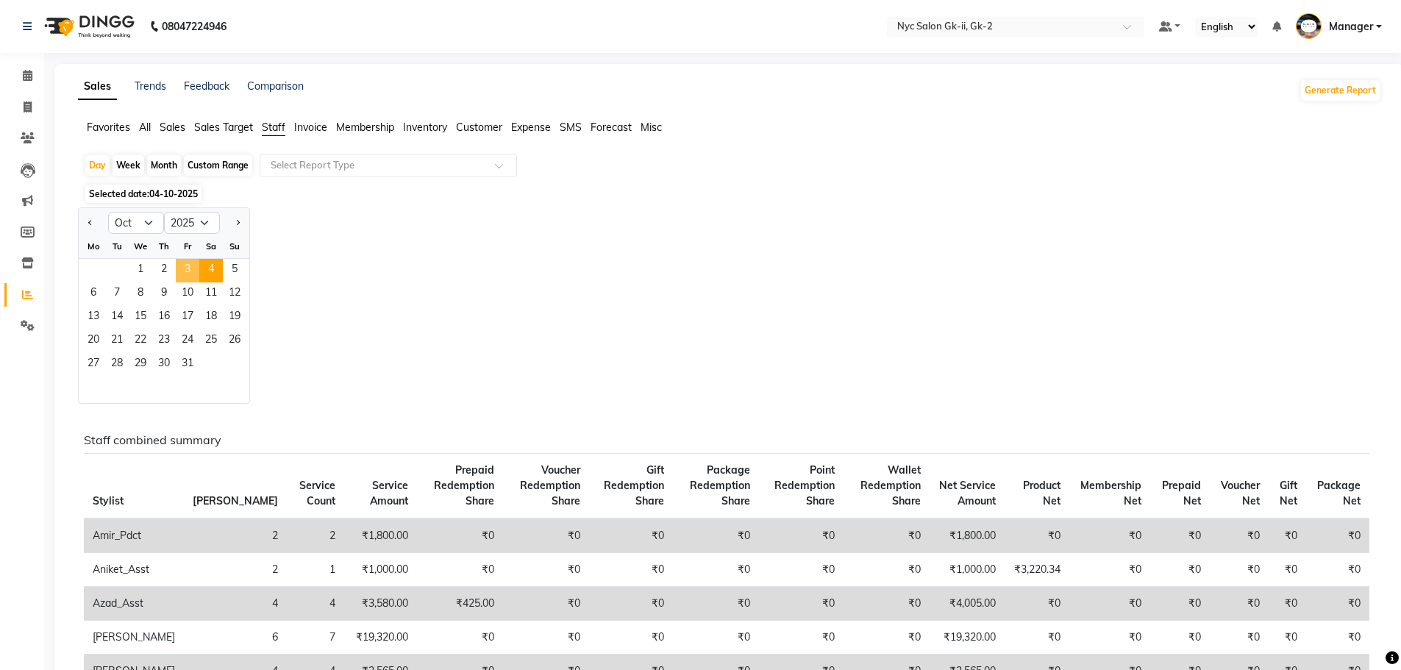
click at [189, 274] on span "3" at bounding box center [188, 271] width 24 height 24
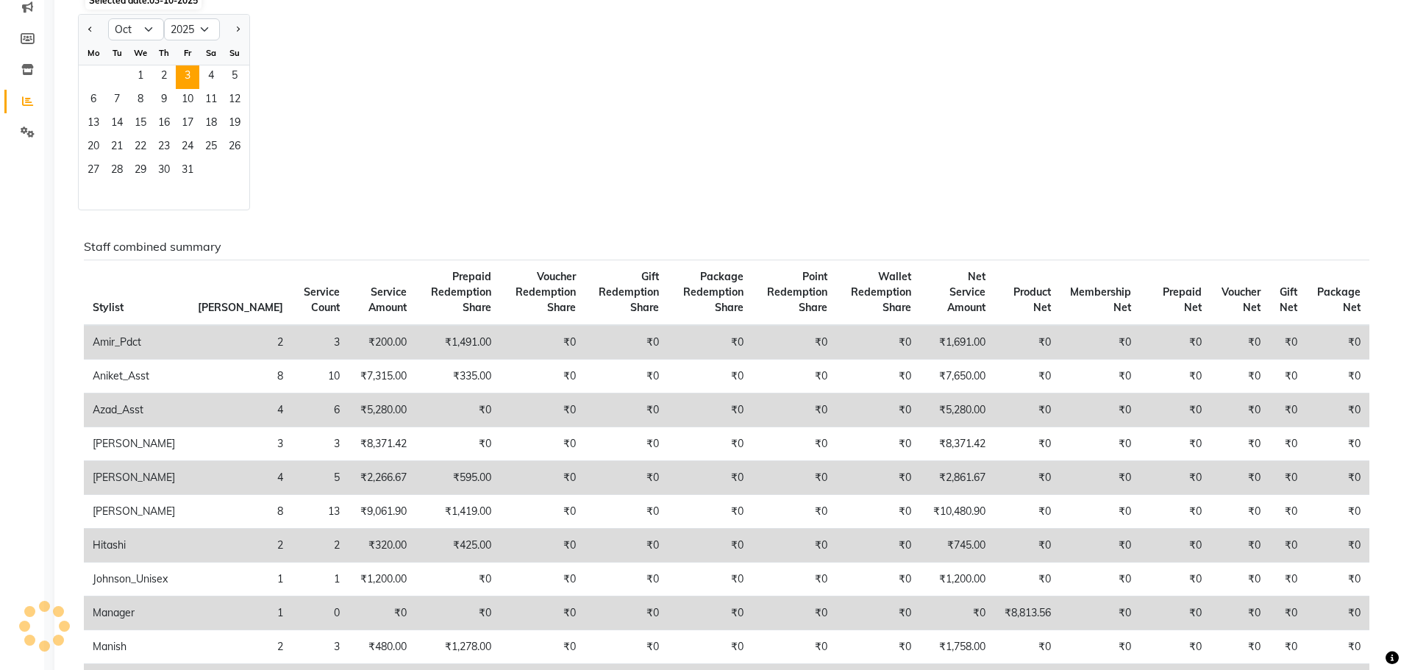
scroll to position [294, 0]
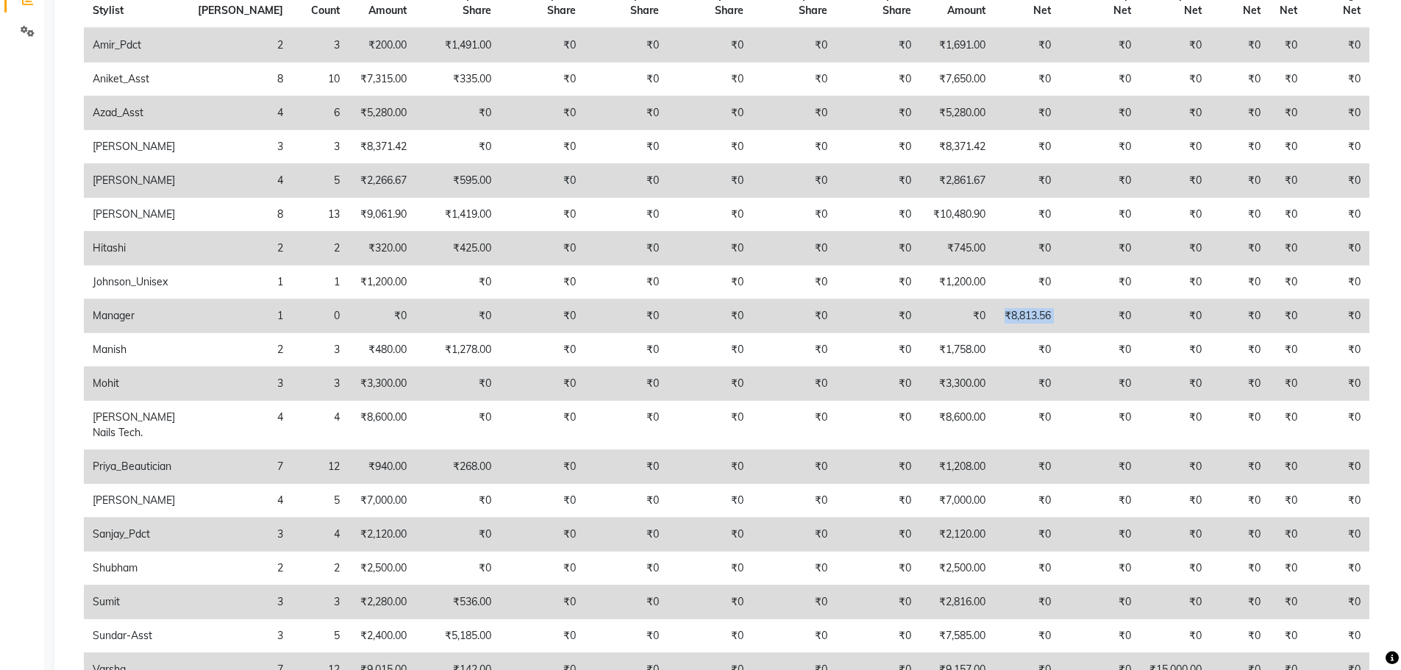
drag, startPoint x: 1088, startPoint y: 316, endPoint x: 973, endPoint y: 324, distance: 115.0
click at [973, 324] on tr "Manager 1 0 ₹0 ₹0 ₹0 ₹0 ₹0 ₹0 ₹0 ₹0 ₹8,813.56 ₹0 ₹0 ₹0 ₹0 ₹0" at bounding box center [727, 316] width 1286 height 34
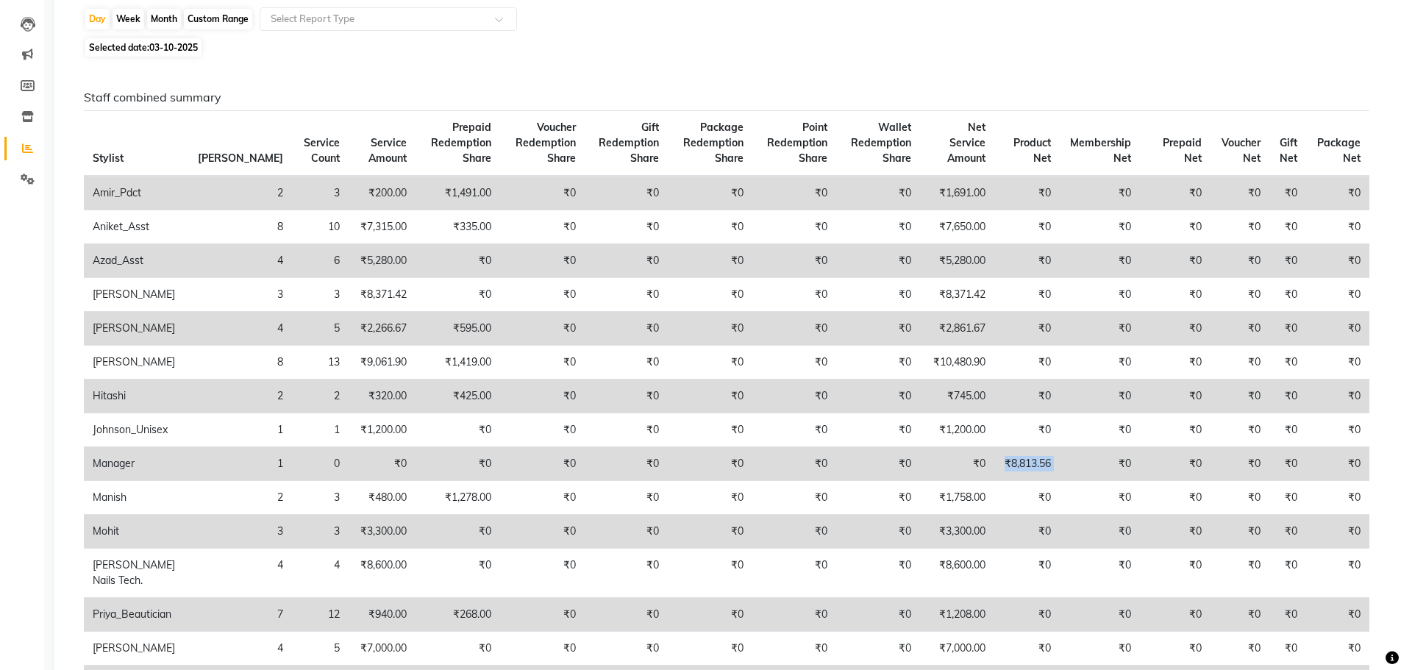
scroll to position [0, 0]
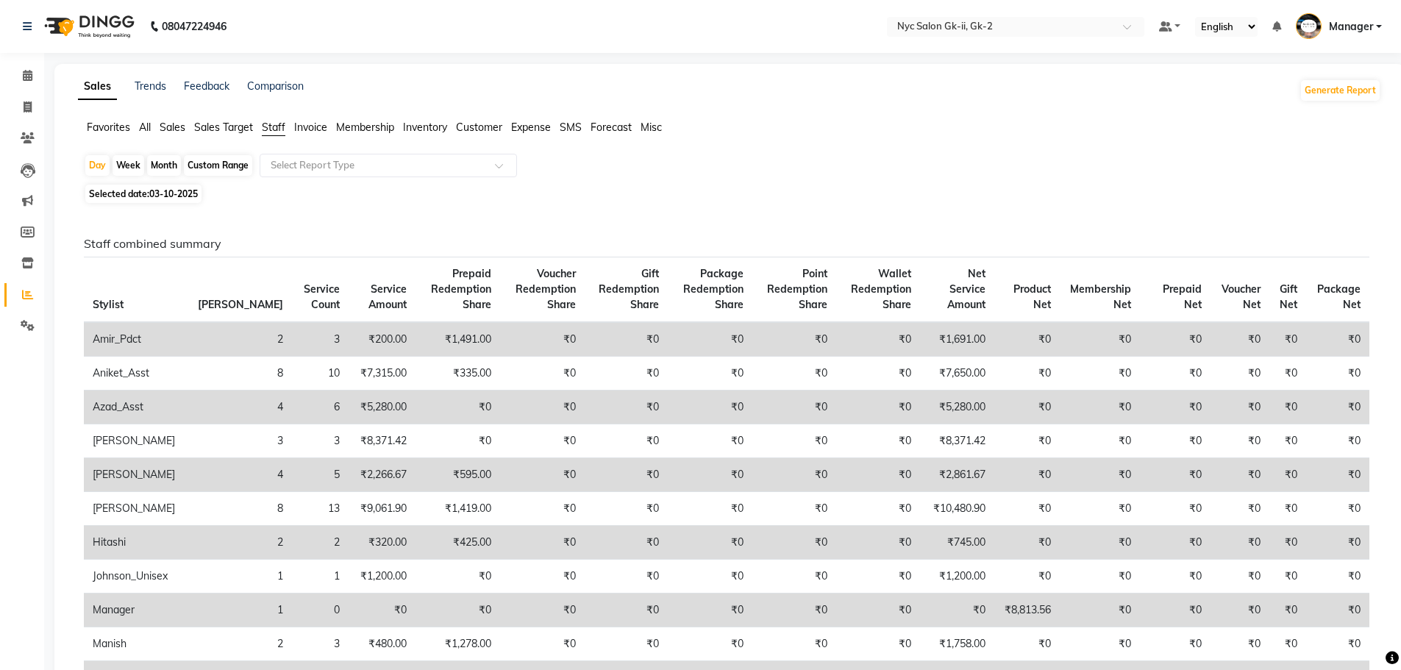
drag, startPoint x: 24, startPoint y: 70, endPoint x: 41, endPoint y: 81, distance: 20.8
click at [24, 70] on icon at bounding box center [28, 75] width 10 height 11
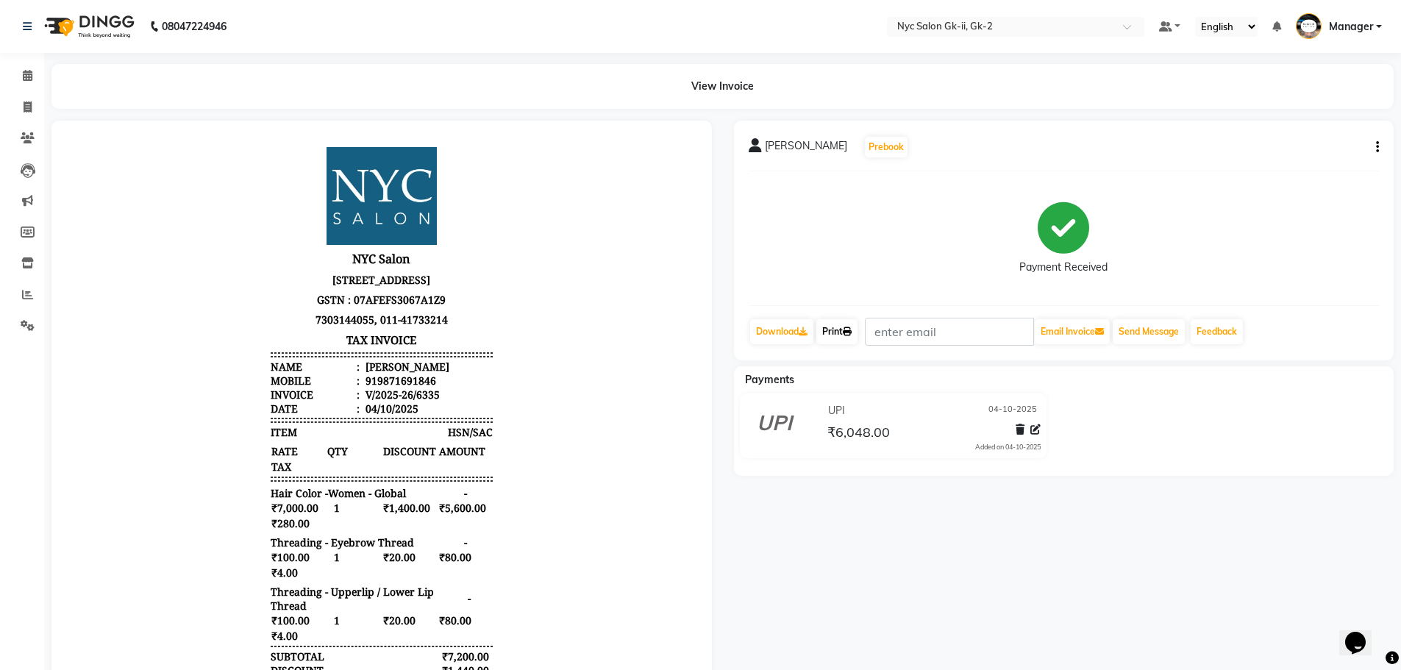
click at [827, 330] on link "Print" at bounding box center [836, 331] width 41 height 25
drag, startPoint x: 26, startPoint y: 107, endPoint x: 35, endPoint y: 117, distance: 13.1
click at [26, 107] on icon at bounding box center [28, 107] width 8 height 11
select select "service"
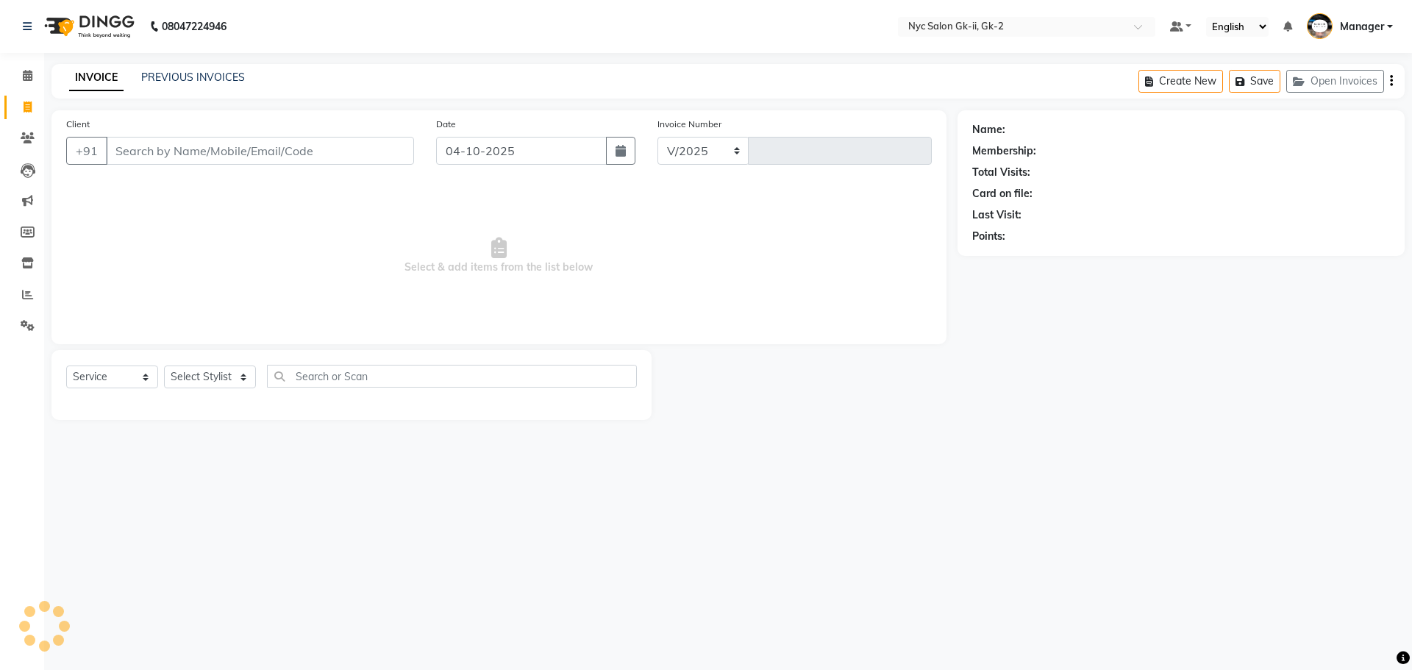
select select "5936"
type input "6337"
drag, startPoint x: 108, startPoint y: 373, endPoint x: 108, endPoint y: 383, distance: 10.3
click at [108, 373] on select "Select Service Product Membership Package Voucher Prepaid Gift Card" at bounding box center [112, 377] width 92 height 23
select select "product"
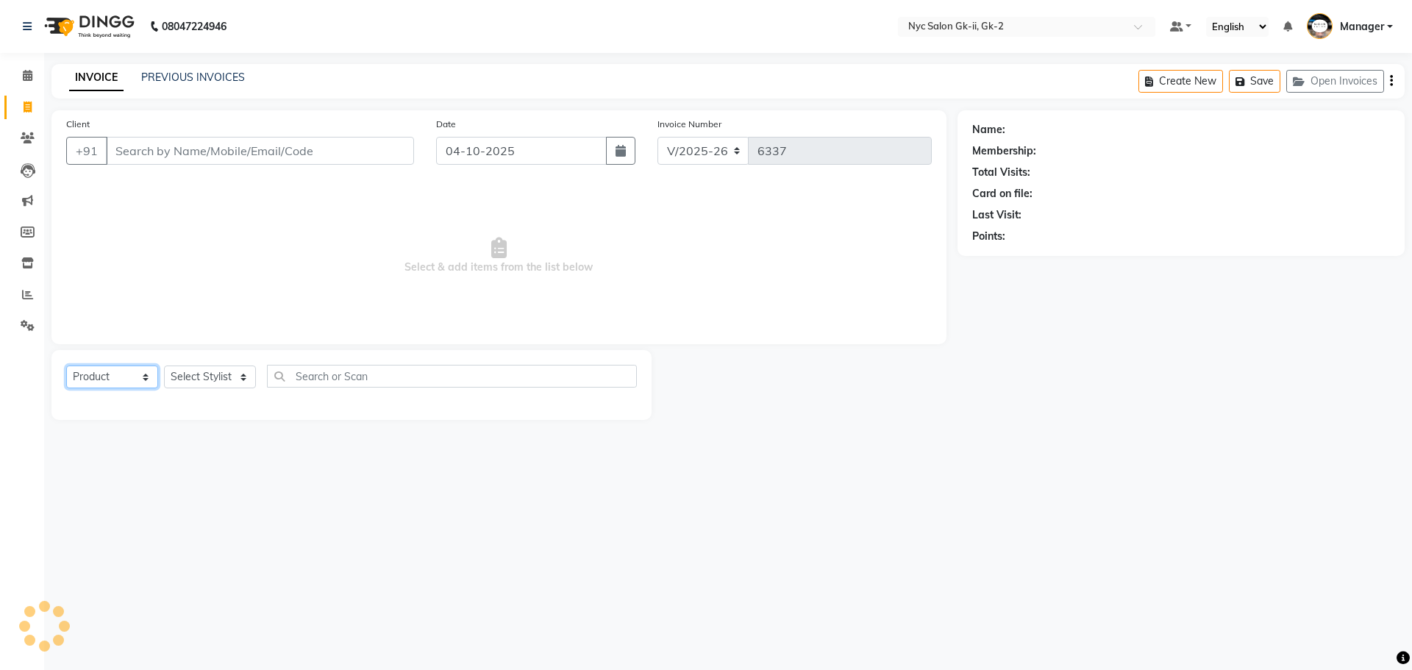
click at [66, 366] on select "Select Service Product Membership Package Voucher Prepaid Gift Card" at bounding box center [112, 377] width 92 height 23
click at [210, 377] on select "Select Stylist" at bounding box center [210, 377] width 92 height 23
select select "43237"
drag, startPoint x: 356, startPoint y: 583, endPoint x: 387, endPoint y: 469, distance: 118.8
click at [356, 583] on div "08047224946 Select Location × Nyc Salon Gk-ii, Gk-2 Default Panel My Panel Engl…" at bounding box center [706, 335] width 1412 height 670
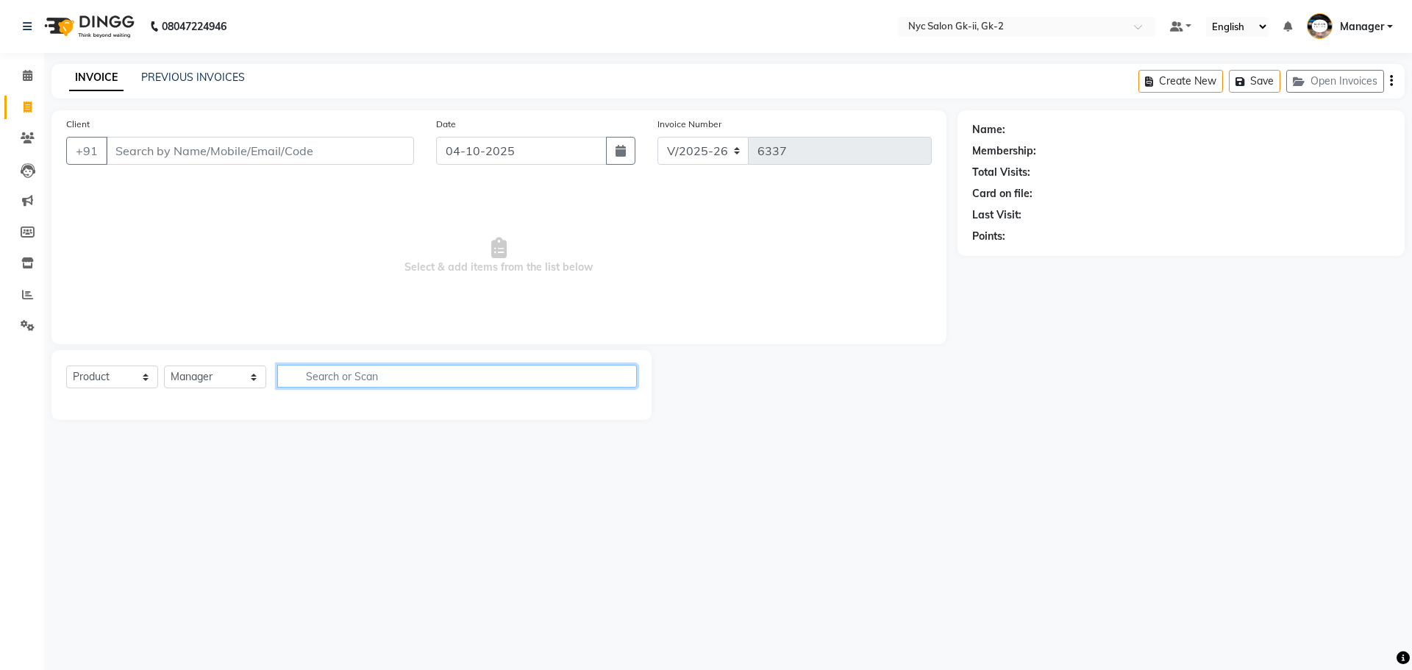
click at [396, 383] on input "text" at bounding box center [457, 376] width 360 height 23
type input "3474637286538"
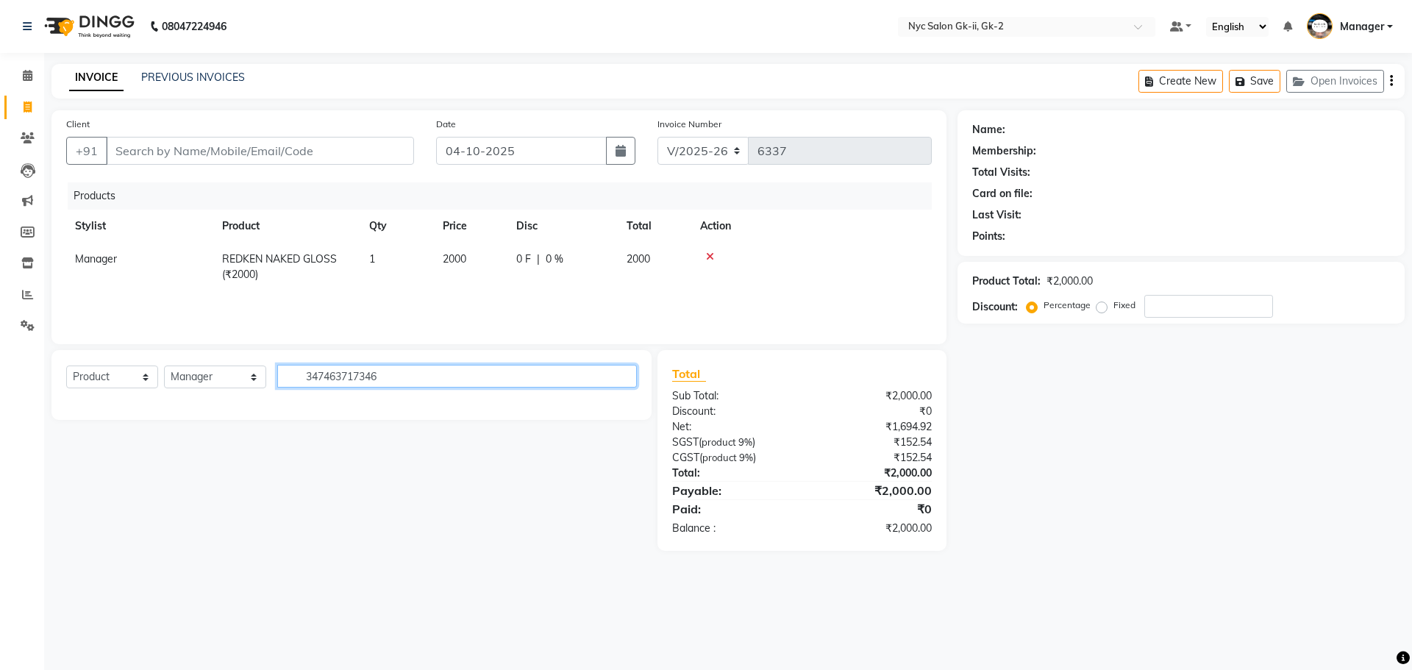
type input "3474637173463"
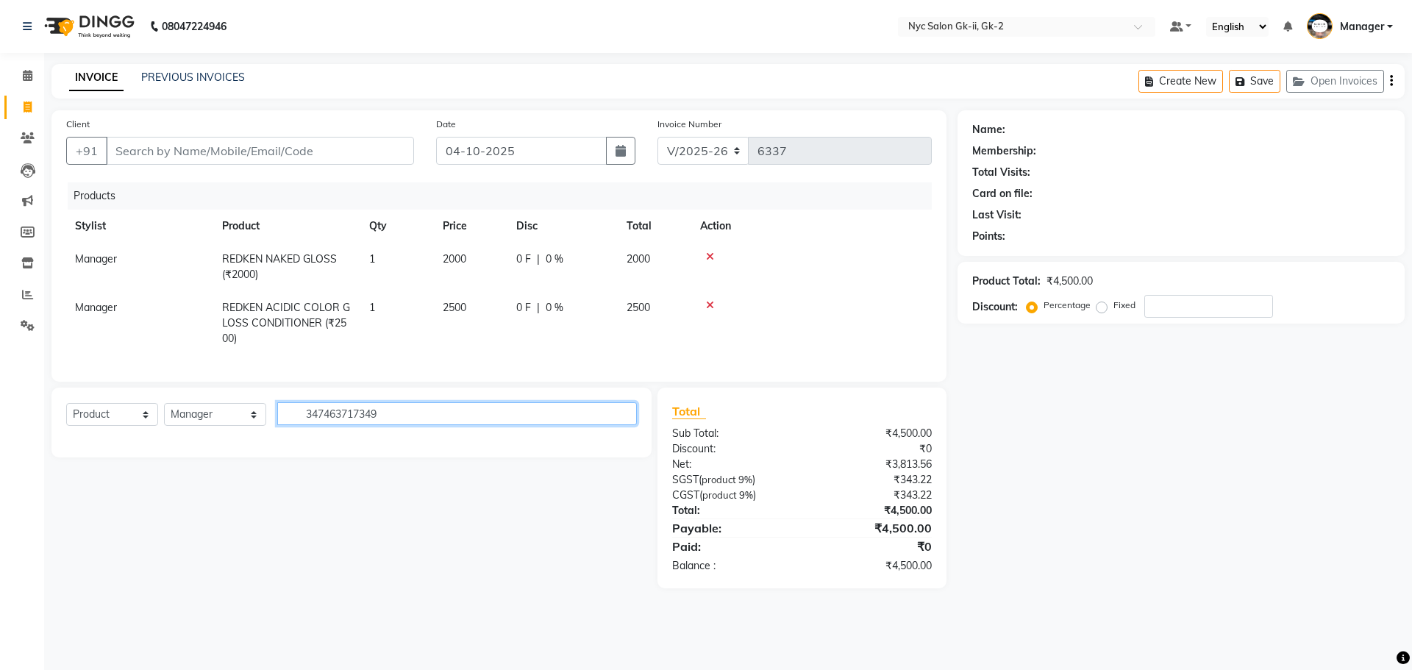
type input "3474637173494"
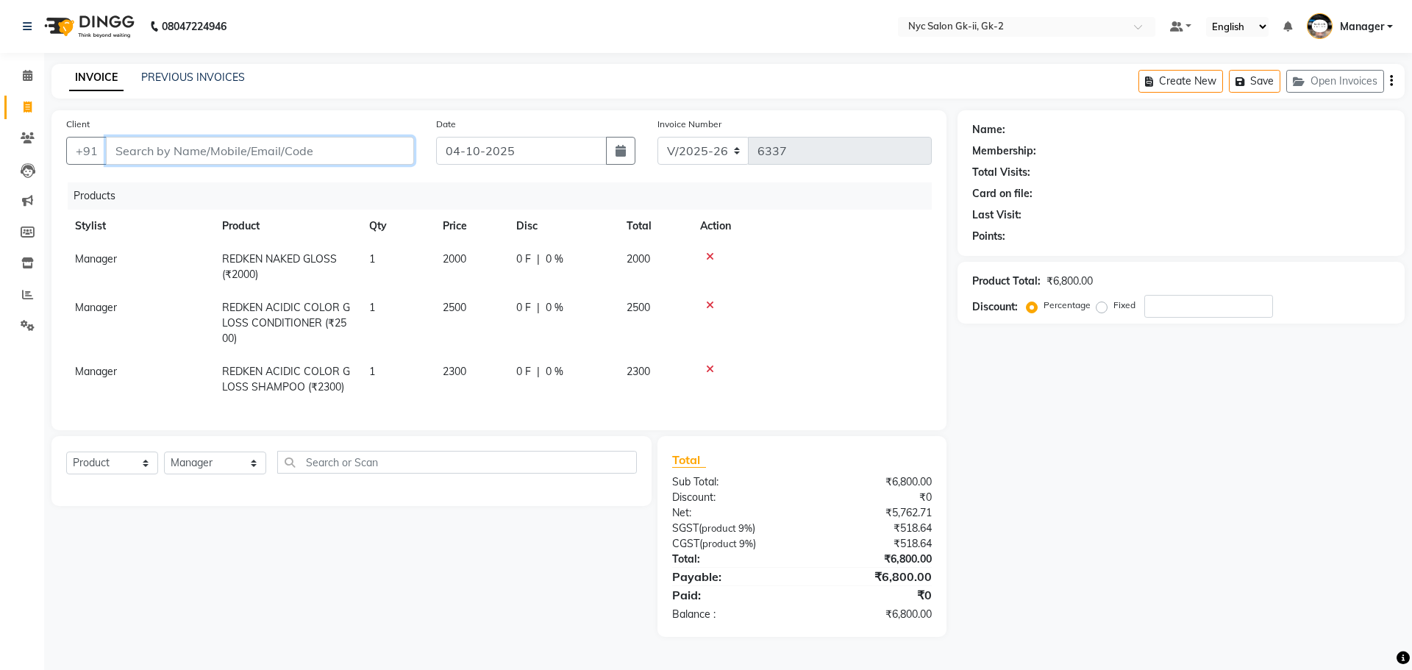
click at [210, 145] on input "Client" at bounding box center [260, 151] width 308 height 28
type input "W"
type input "0"
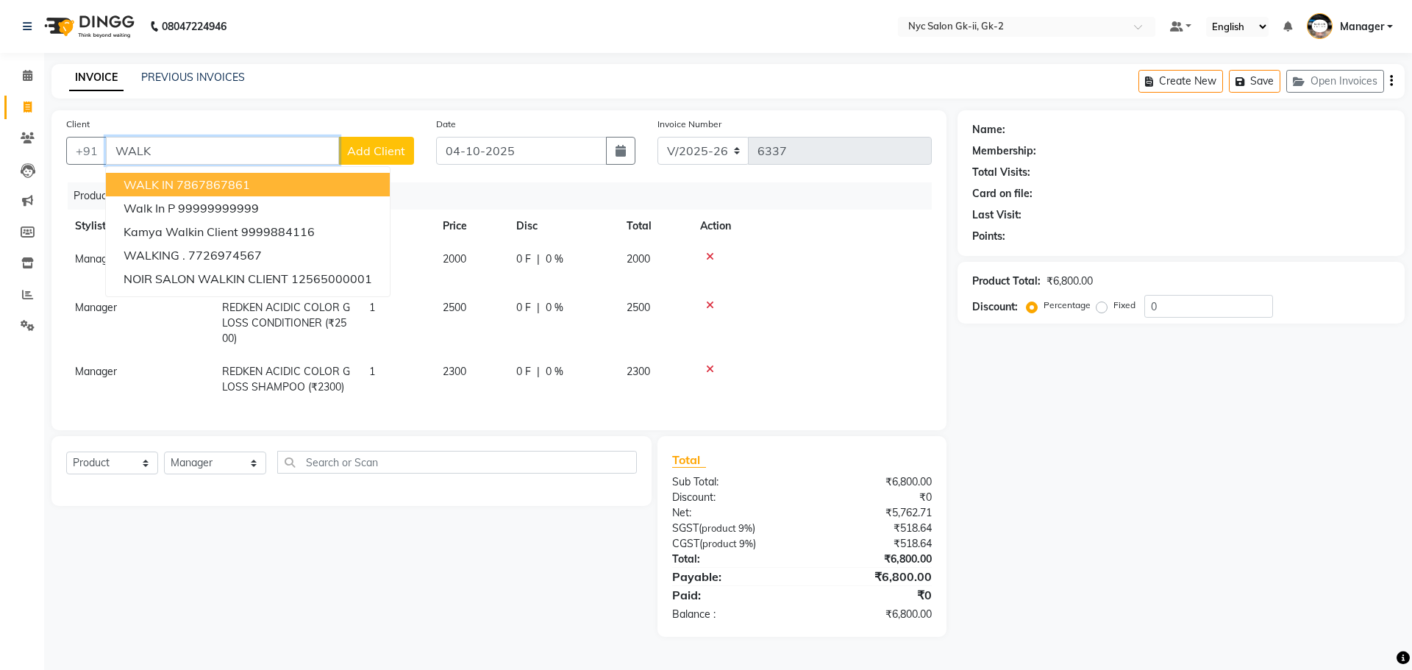
click at [220, 189] on ngb-highlight "7867867861" at bounding box center [214, 184] width 74 height 15
type input "7867867861"
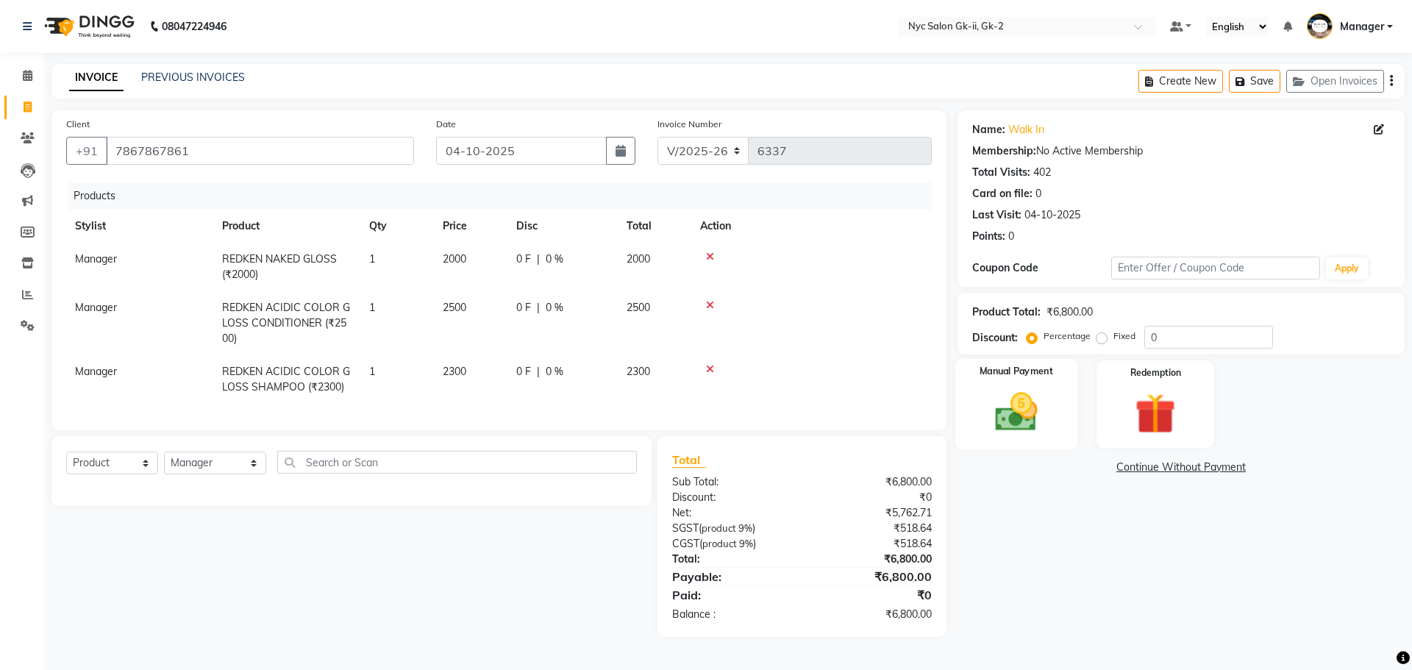
click at [992, 421] on img at bounding box center [1016, 412] width 68 height 49
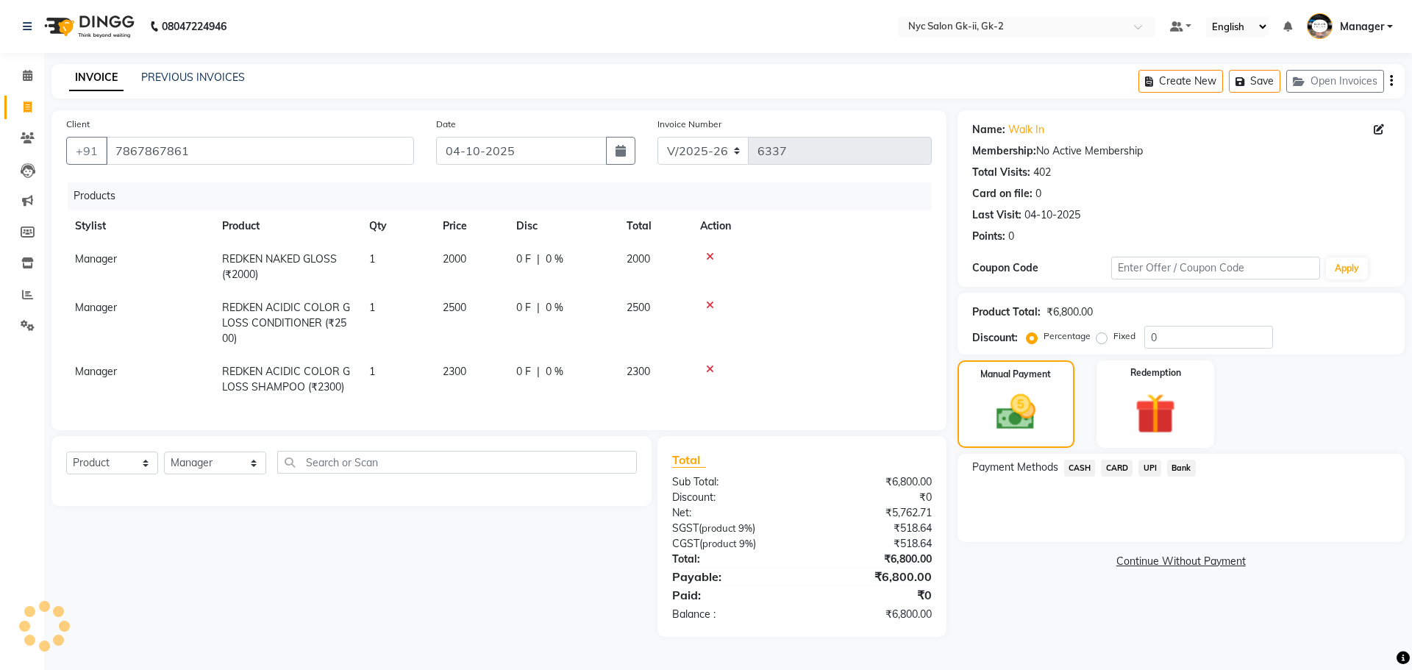
click at [1127, 474] on span "CARD" at bounding box center [1117, 468] width 32 height 17
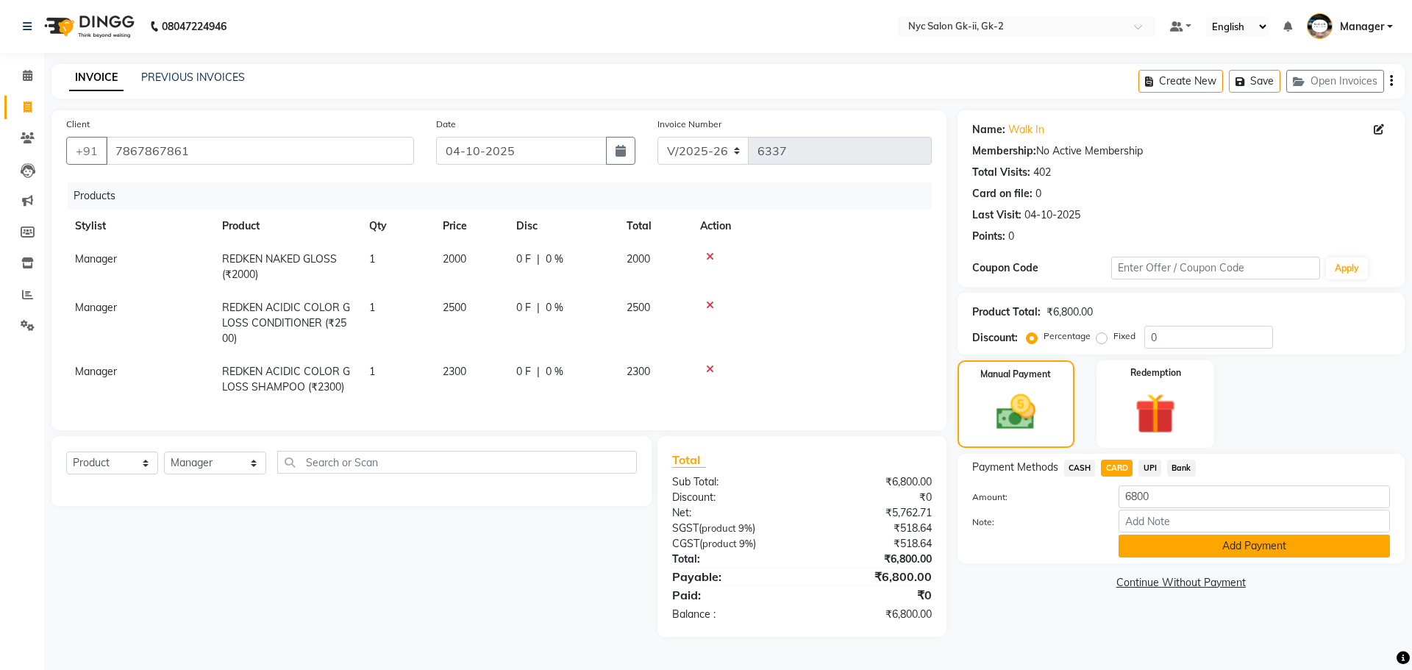
click at [1172, 549] on button "Add Payment" at bounding box center [1254, 546] width 271 height 23
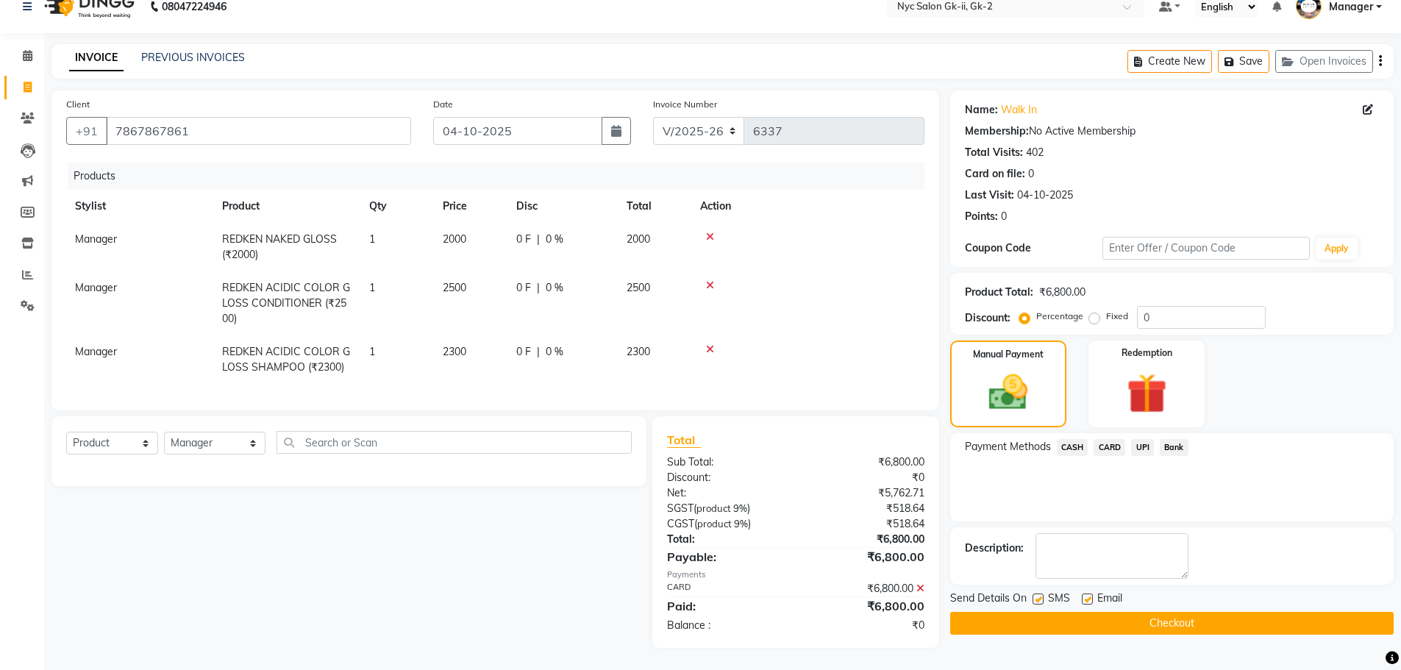
scroll to position [31, 0]
click at [1208, 612] on button "Checkout" at bounding box center [1172, 623] width 444 height 23
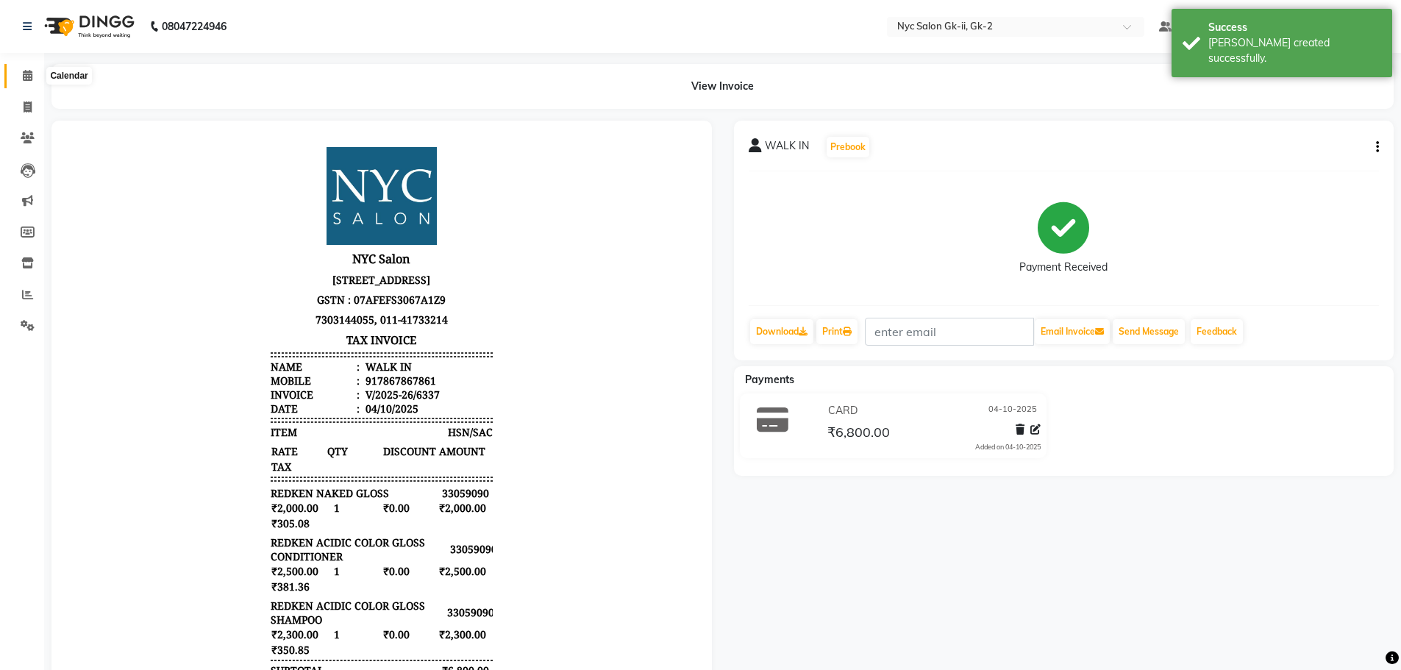
click at [29, 72] on icon at bounding box center [28, 75] width 10 height 11
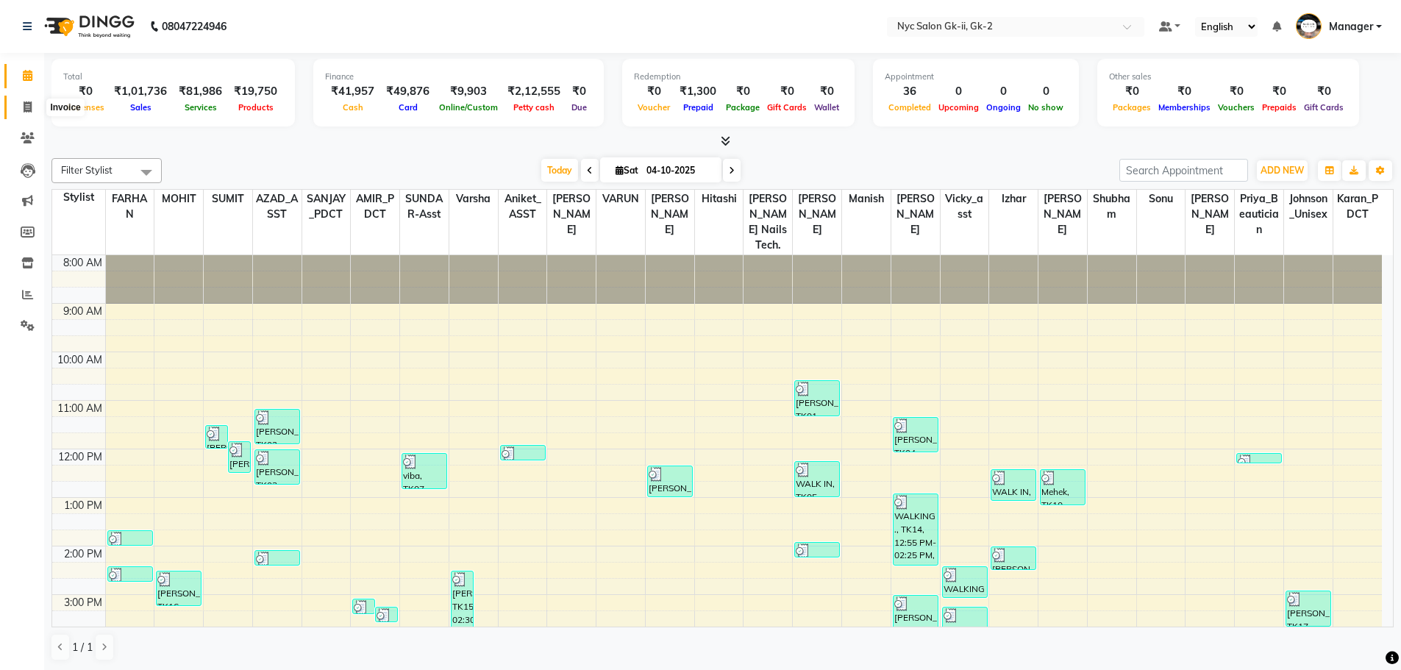
click at [21, 103] on span at bounding box center [28, 107] width 26 height 17
select select "service"
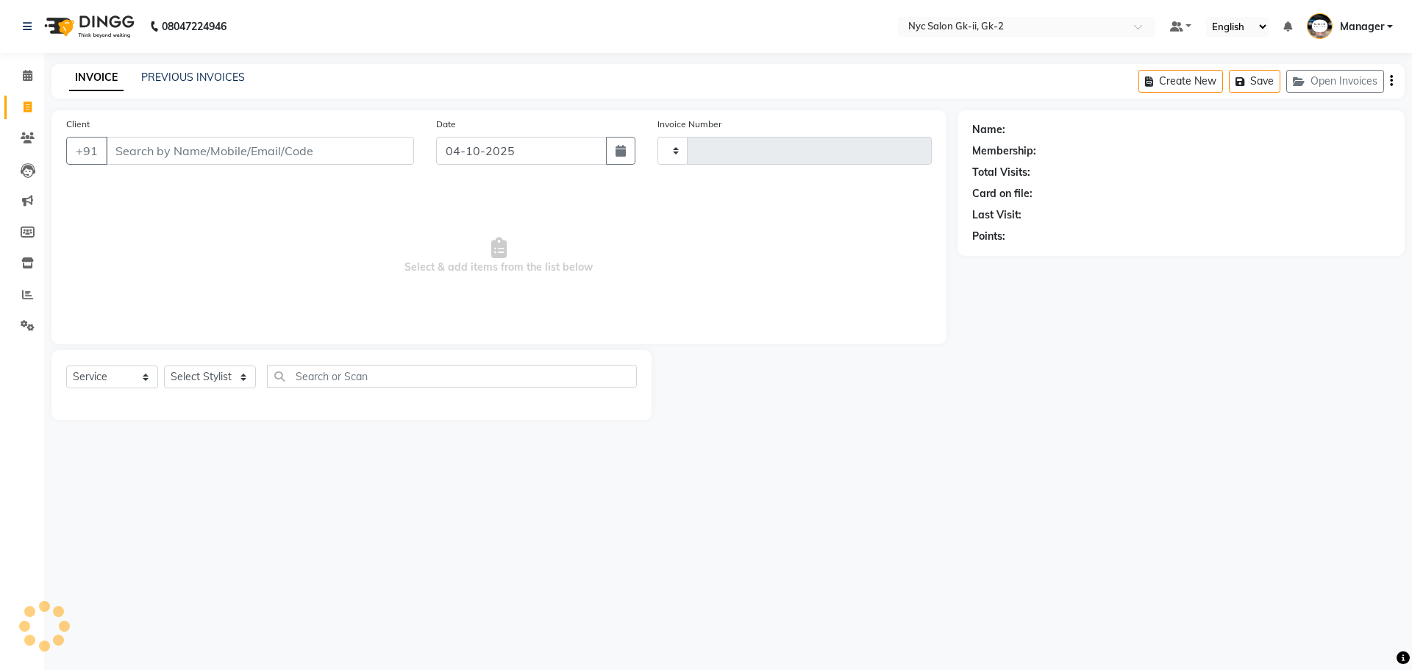
type input "6338"
select select "5936"
drag, startPoint x: 185, startPoint y: 380, endPoint x: 394, endPoint y: 452, distance: 220.5
click at [185, 380] on select "Select Stylist AMIR_PDCT aniket_ASST AZAD_ASST Deepak Thakur Faiz khan FARHAN H…" at bounding box center [215, 377] width 102 height 23
select select "81998"
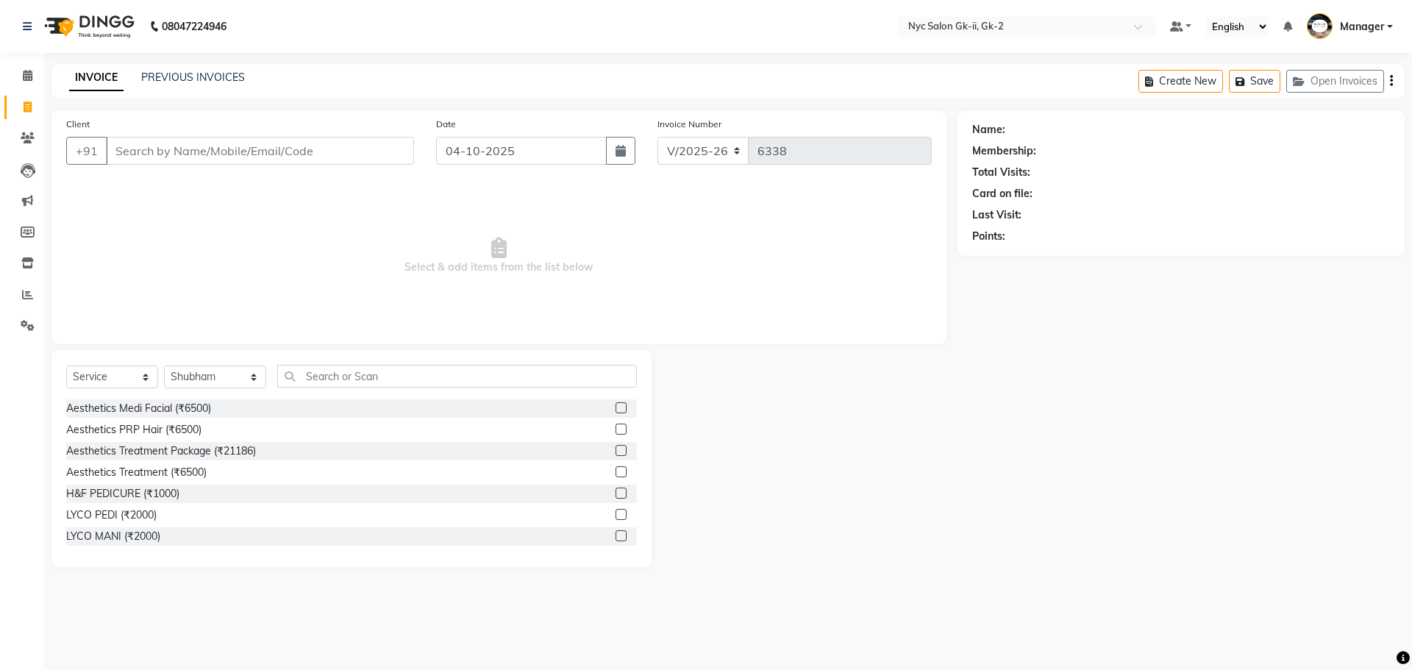
click at [367, 480] on div "Aesthetics Treatment (₹6500)" at bounding box center [351, 472] width 571 height 18
click at [365, 376] on input "text" at bounding box center [457, 376] width 360 height 23
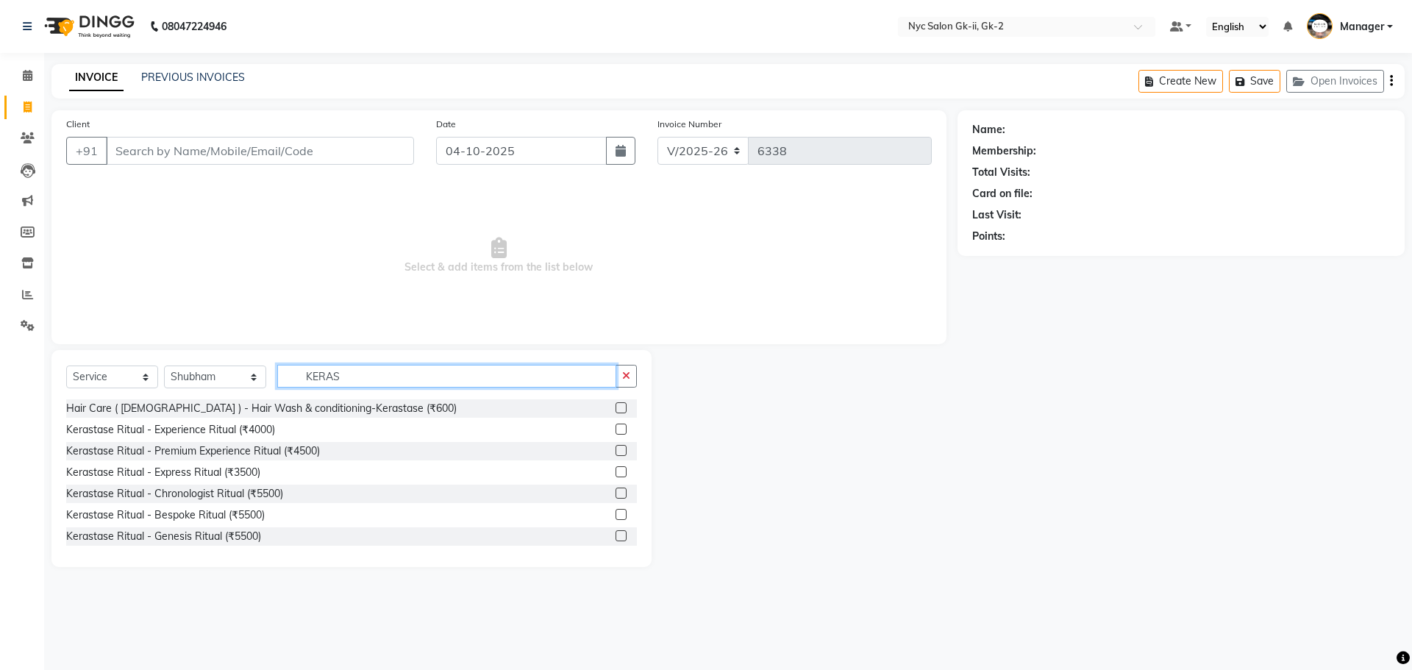
type input "KERAS"
click at [616, 402] on label at bounding box center [621, 407] width 11 height 11
click at [616, 404] on input "checkbox" at bounding box center [621, 409] width 10 height 10
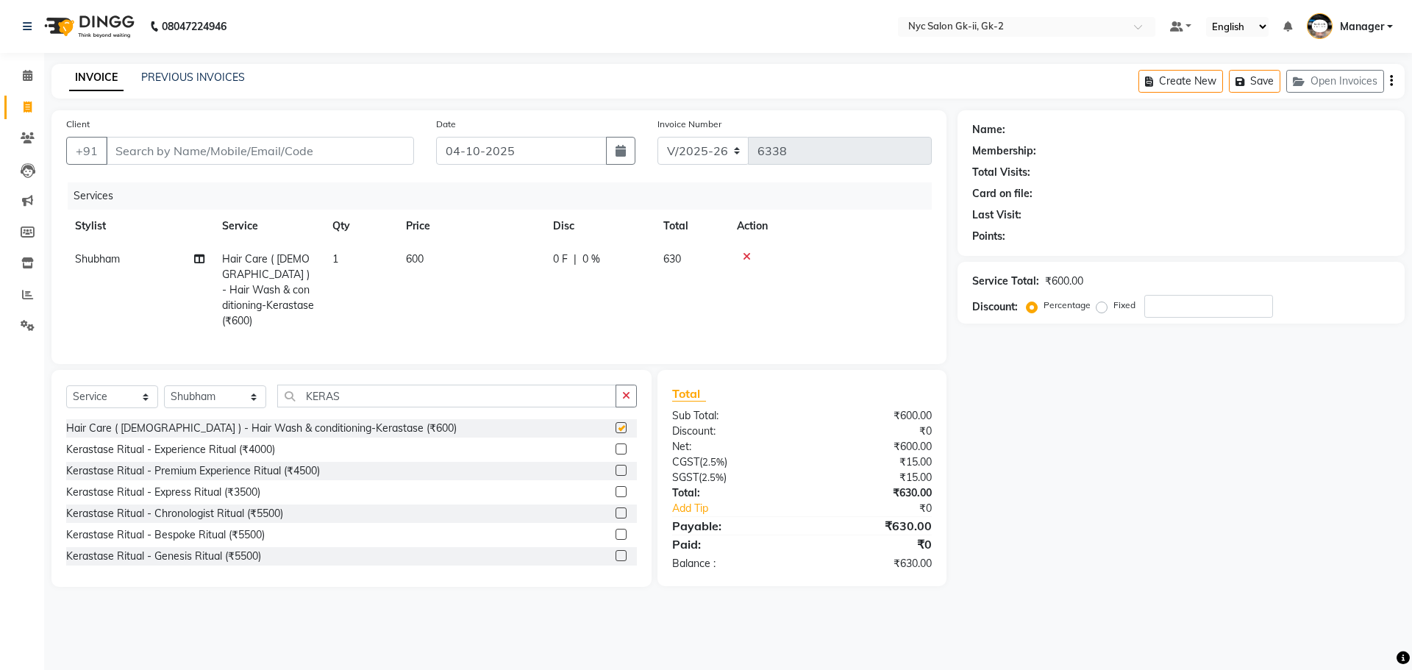
checkbox input "false"
click at [207, 395] on select "Select Stylist AMIR_PDCT aniket_ASST AZAD_ASST Deepak Thakur Faiz khan FARHAN H…" at bounding box center [215, 396] width 102 height 23
select select "42211"
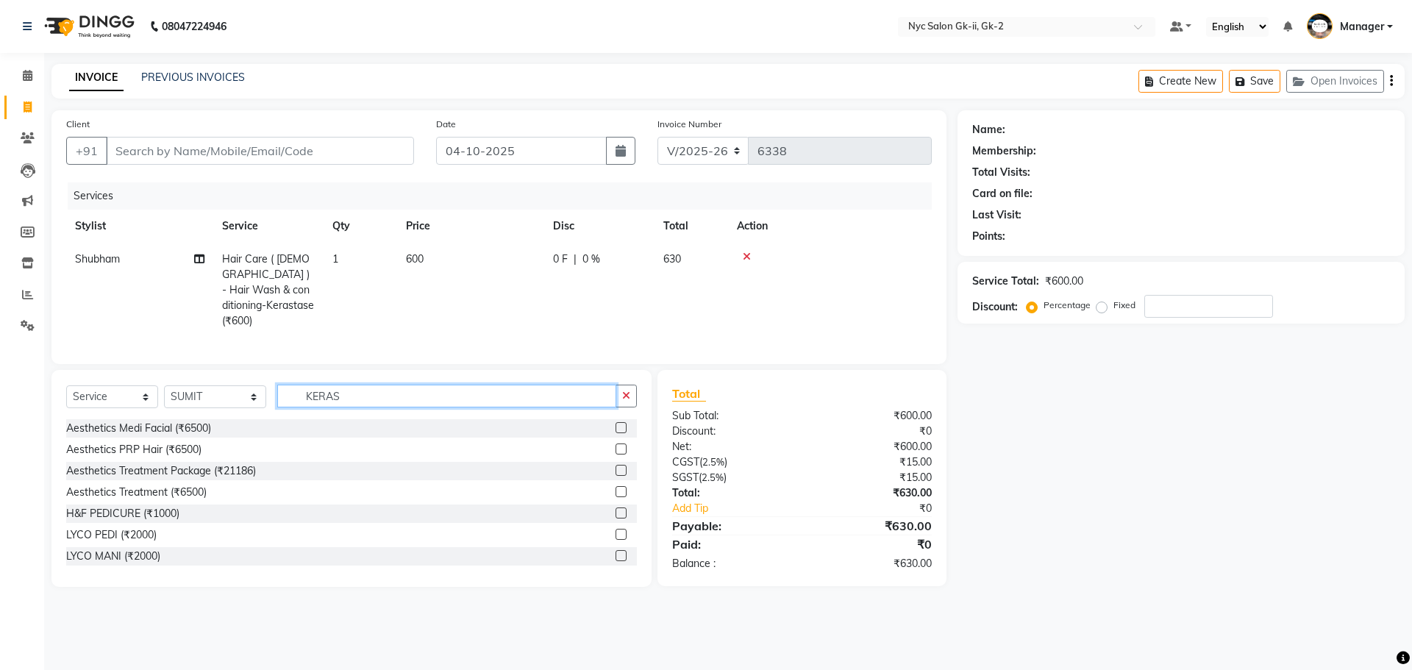
drag, startPoint x: 398, startPoint y: 392, endPoint x: 148, endPoint y: 377, distance: 250.5
click at [148, 377] on div "Select Service Product Membership Package Voucher Prepaid Gift Card Select Styl…" at bounding box center [351, 478] width 600 height 217
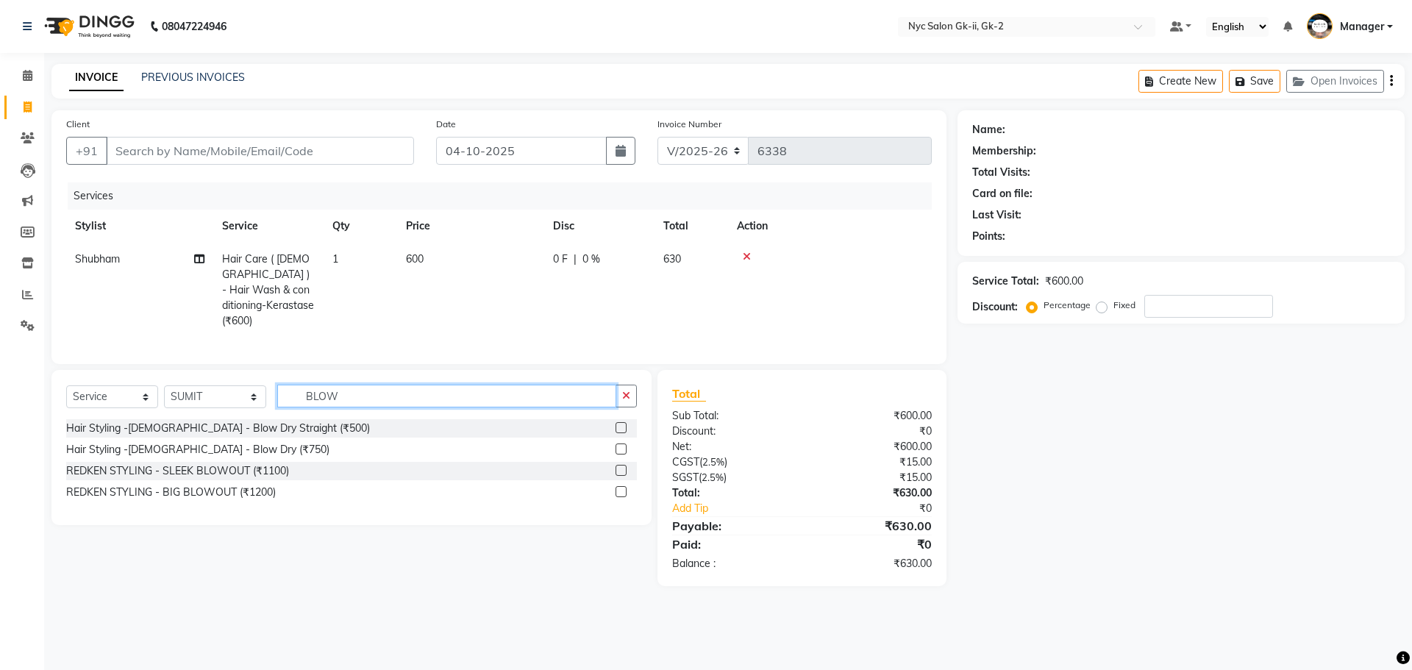
type input "BLOW"
click at [617, 444] on label at bounding box center [621, 449] width 11 height 11
click at [617, 445] on input "checkbox" at bounding box center [621, 450] width 10 height 10
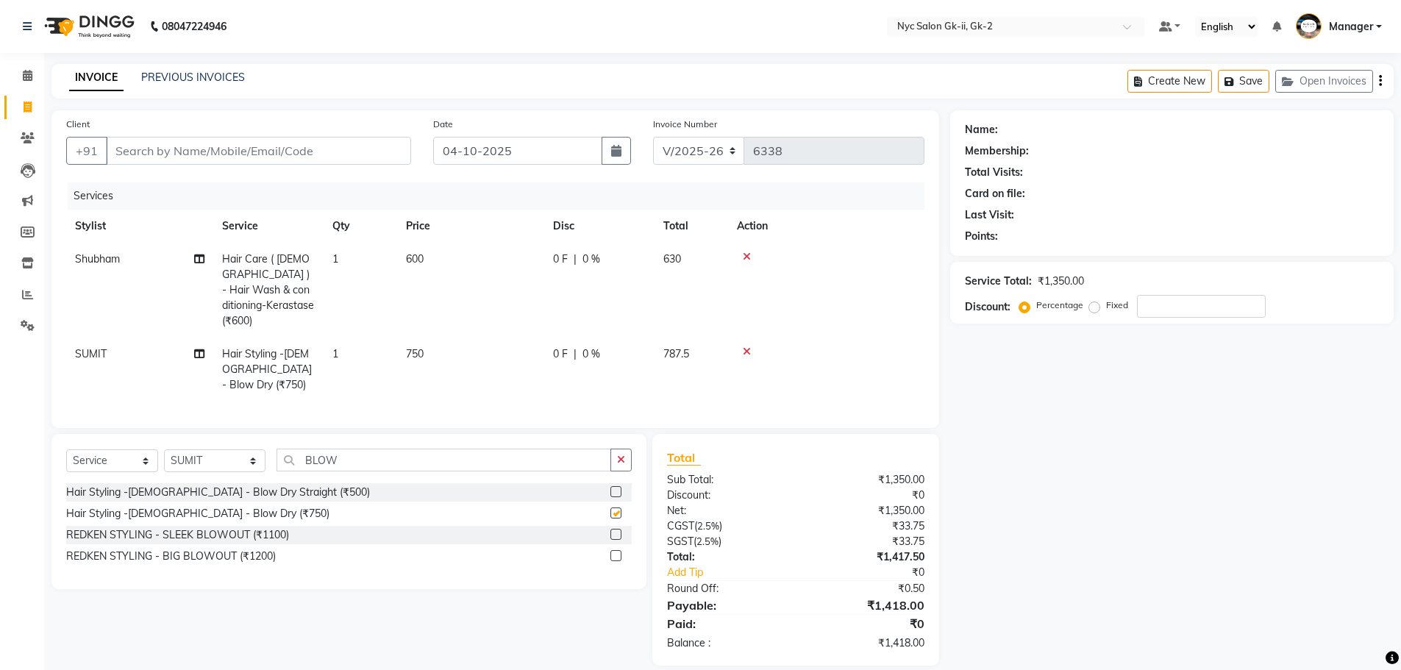
checkbox input "false"
click at [469, 338] on td "750" at bounding box center [470, 370] width 147 height 64
select select "42211"
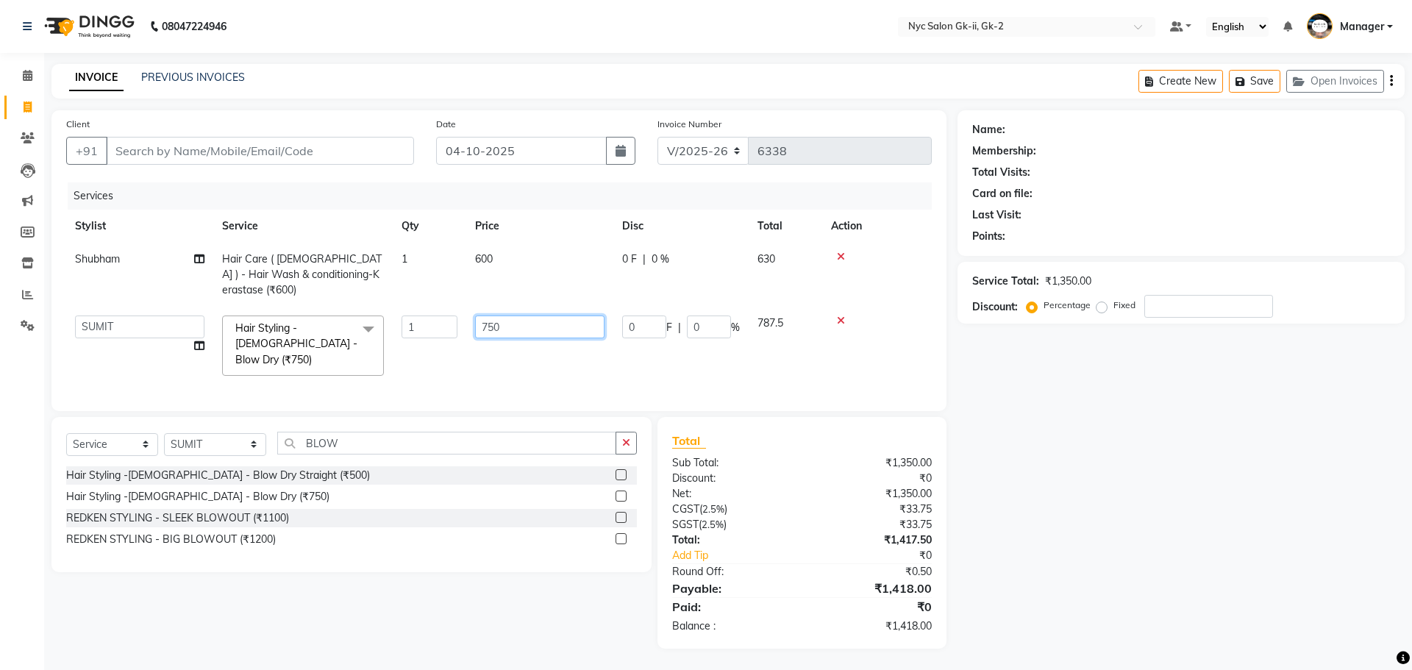
drag, startPoint x: 530, startPoint y: 312, endPoint x: 0, endPoint y: 250, distance: 533.2
click at [42, 310] on div "Client +91 Date 04-10-2025 Invoice Number V/2025 V/2025-26 6338 Services Stylis…" at bounding box center [498, 379] width 917 height 538
type input "800"
click at [1086, 508] on div "Name: Membership: Total Visits: Card on file: Last Visit: Points: Service Total…" at bounding box center [1187, 379] width 458 height 538
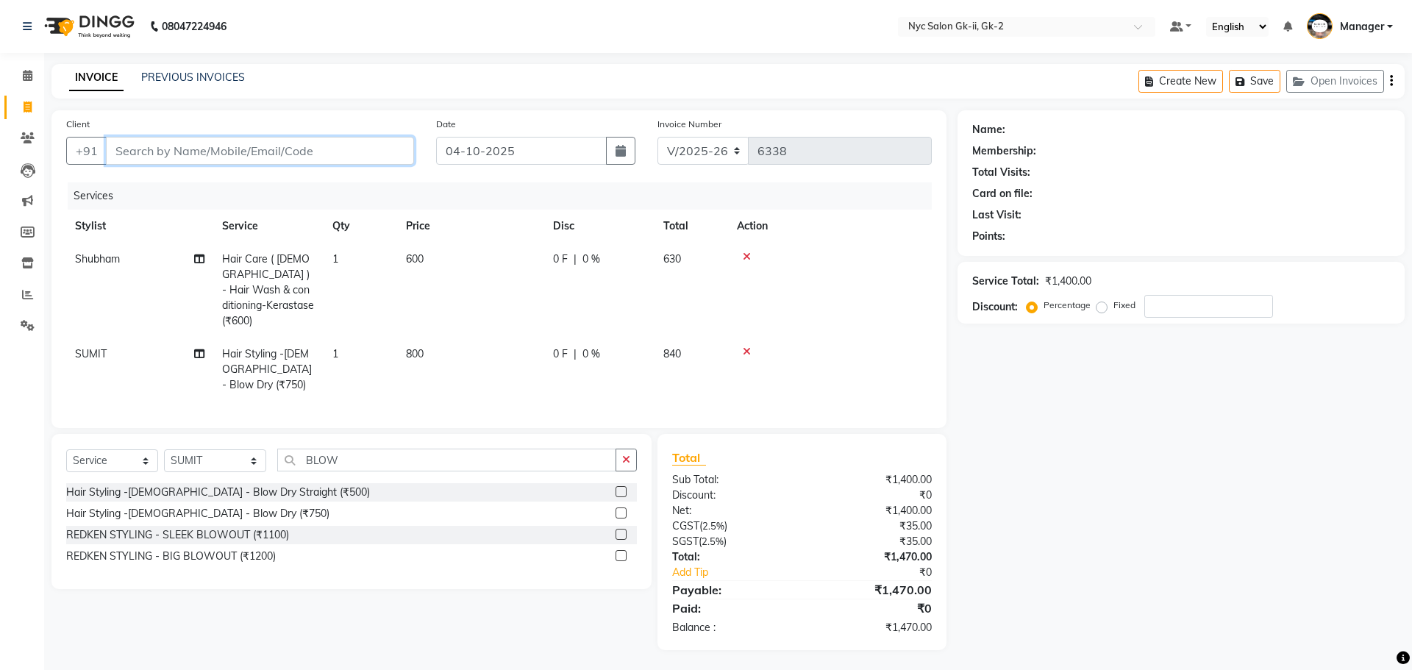
click at [182, 146] on input "Client" at bounding box center [260, 151] width 308 height 28
type input "9"
type input "0"
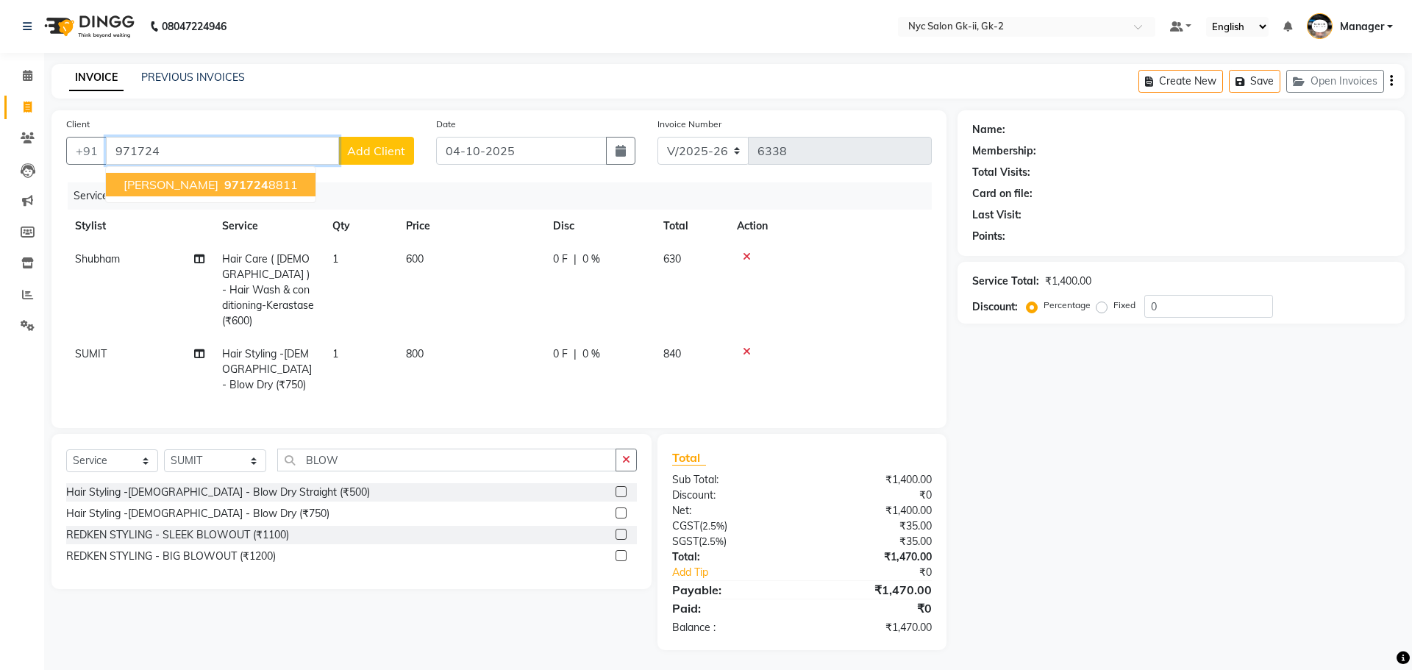
click at [271, 182] on ngb-highlight "971724 8811" at bounding box center [259, 184] width 76 height 15
type input "9717248811"
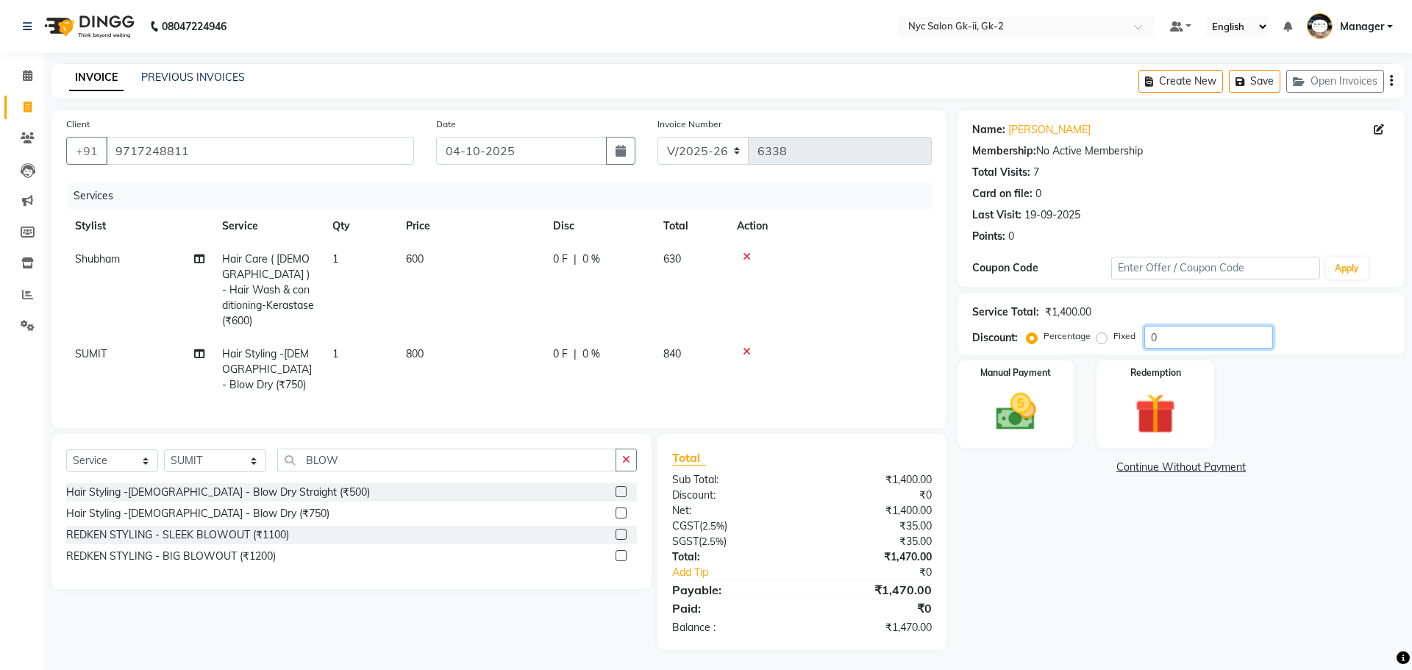
drag, startPoint x: 1195, startPoint y: 341, endPoint x: 647, endPoint y: 316, distance: 548.6
click at [826, 330] on div "Client +91 9717248811 Date 04-10-2025 Invoice Number V/2025 V/2025-26 6338 Serv…" at bounding box center [727, 380] width 1375 height 540
type input "1"
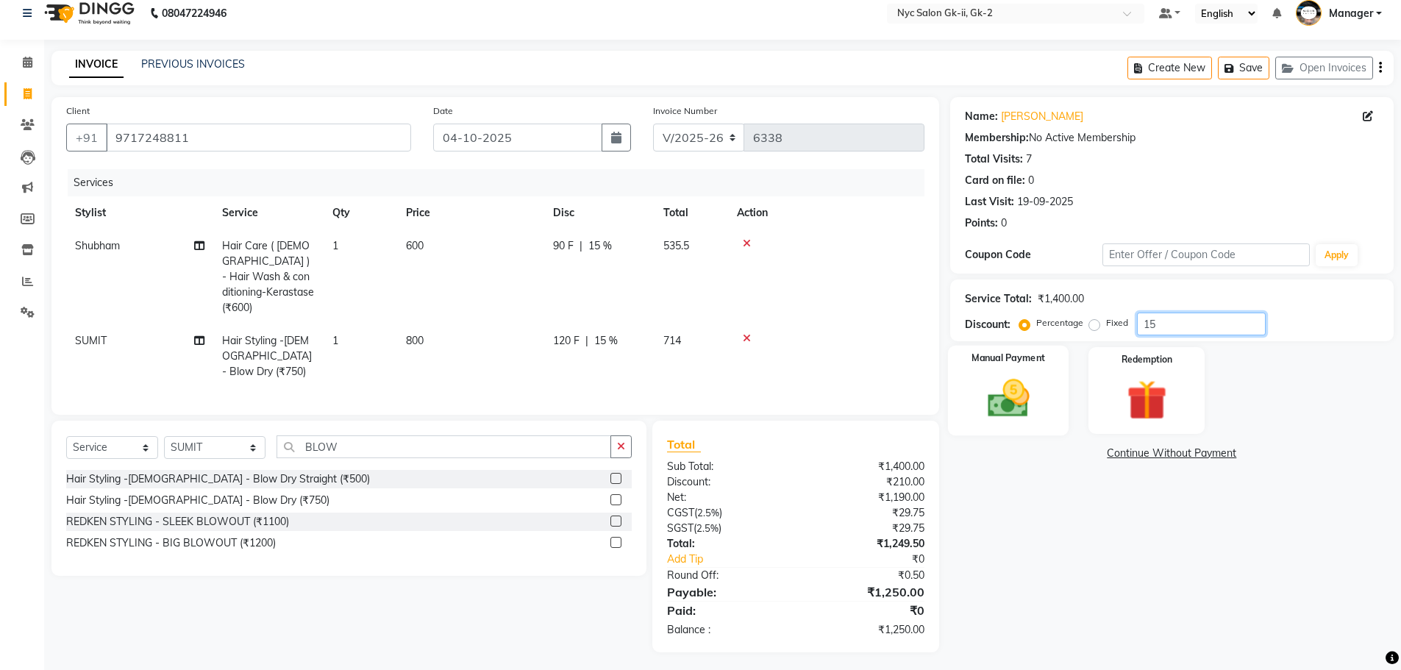
type input "15"
drag, startPoint x: 1046, startPoint y: 406, endPoint x: 1075, endPoint y: 402, distance: 29.0
click at [1050, 402] on div "Manual Payment" at bounding box center [1008, 390] width 116 height 87
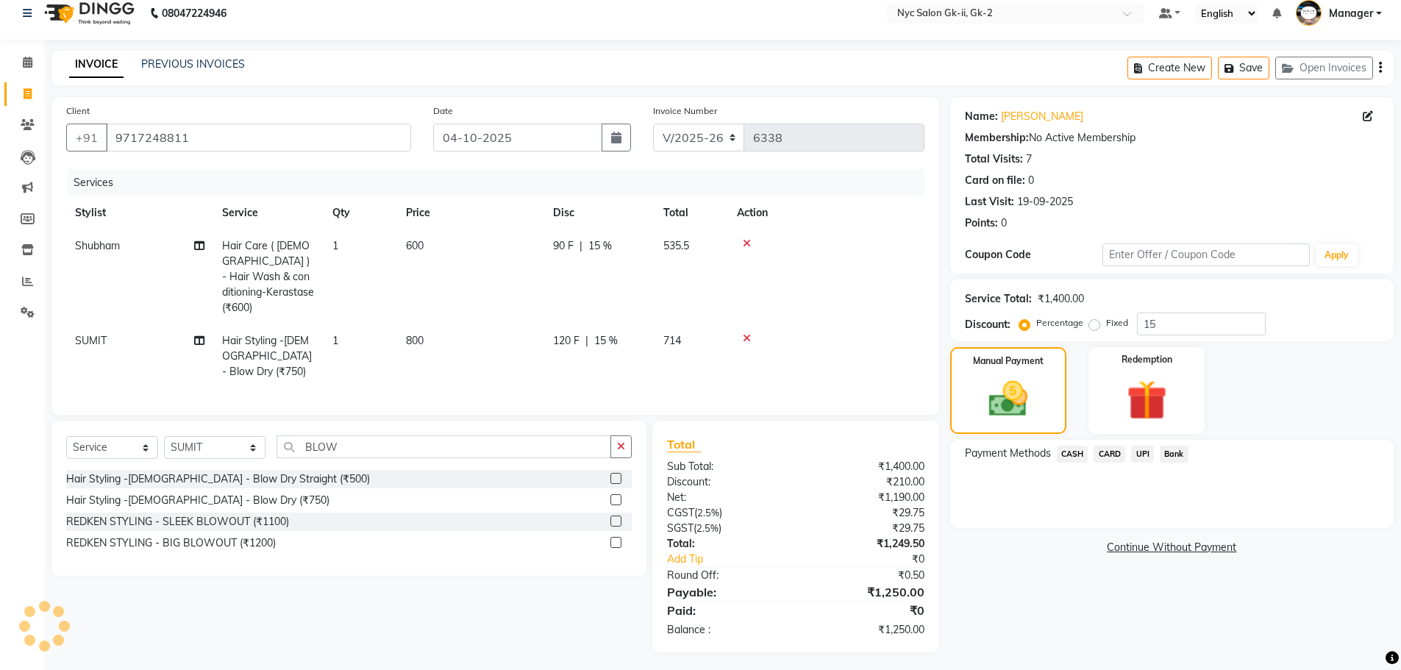
click at [1117, 456] on span "CARD" at bounding box center [1110, 454] width 32 height 17
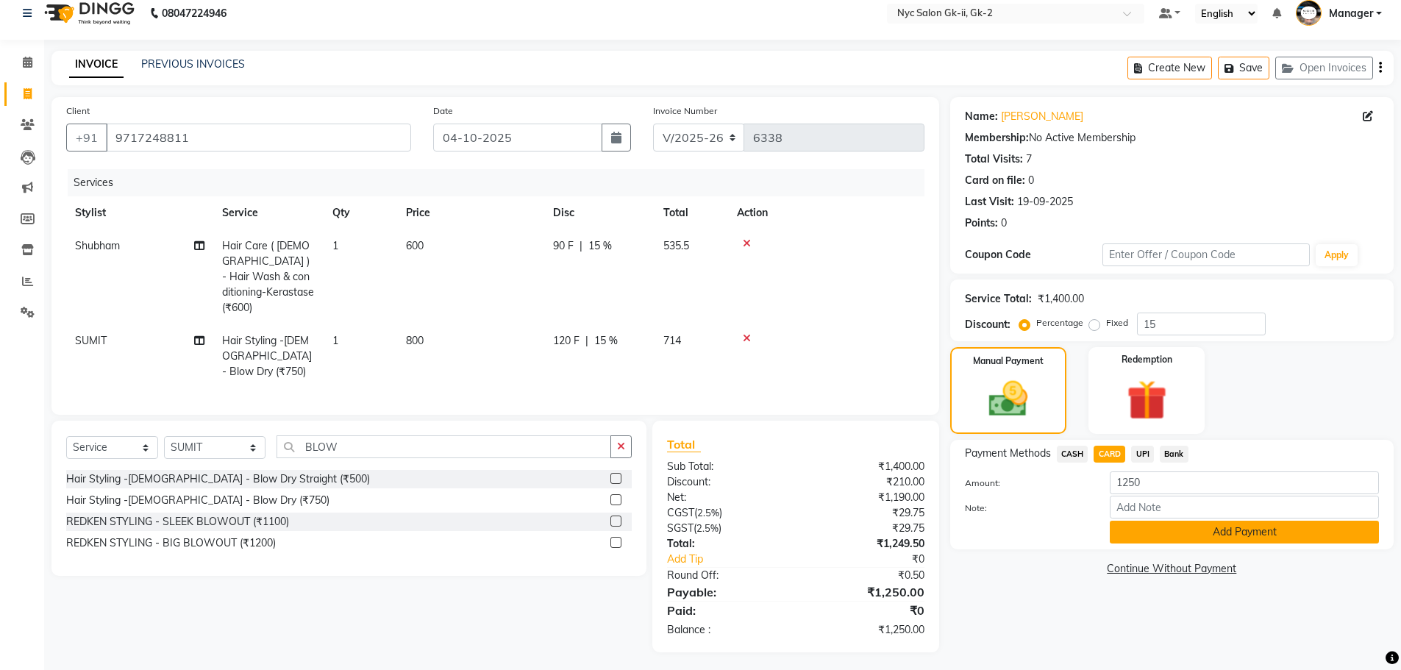
click at [1312, 538] on button "Add Payment" at bounding box center [1244, 532] width 269 height 23
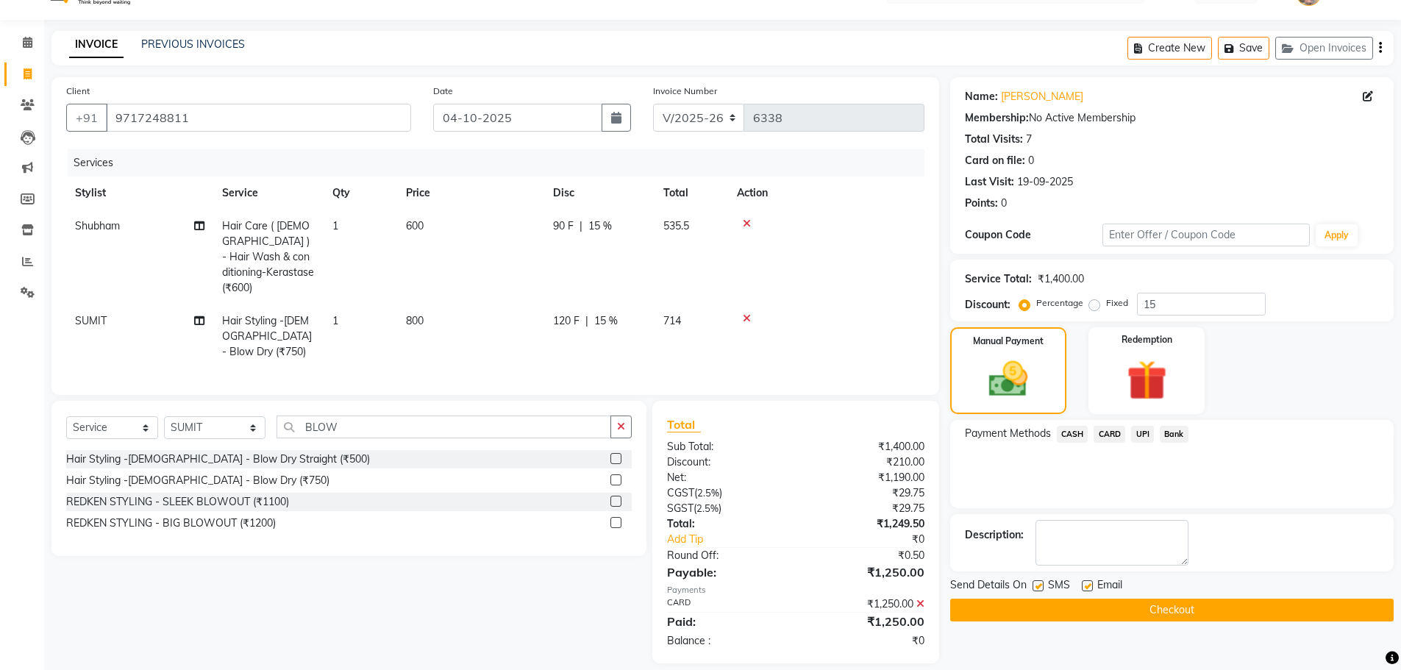
scroll to position [44, 0]
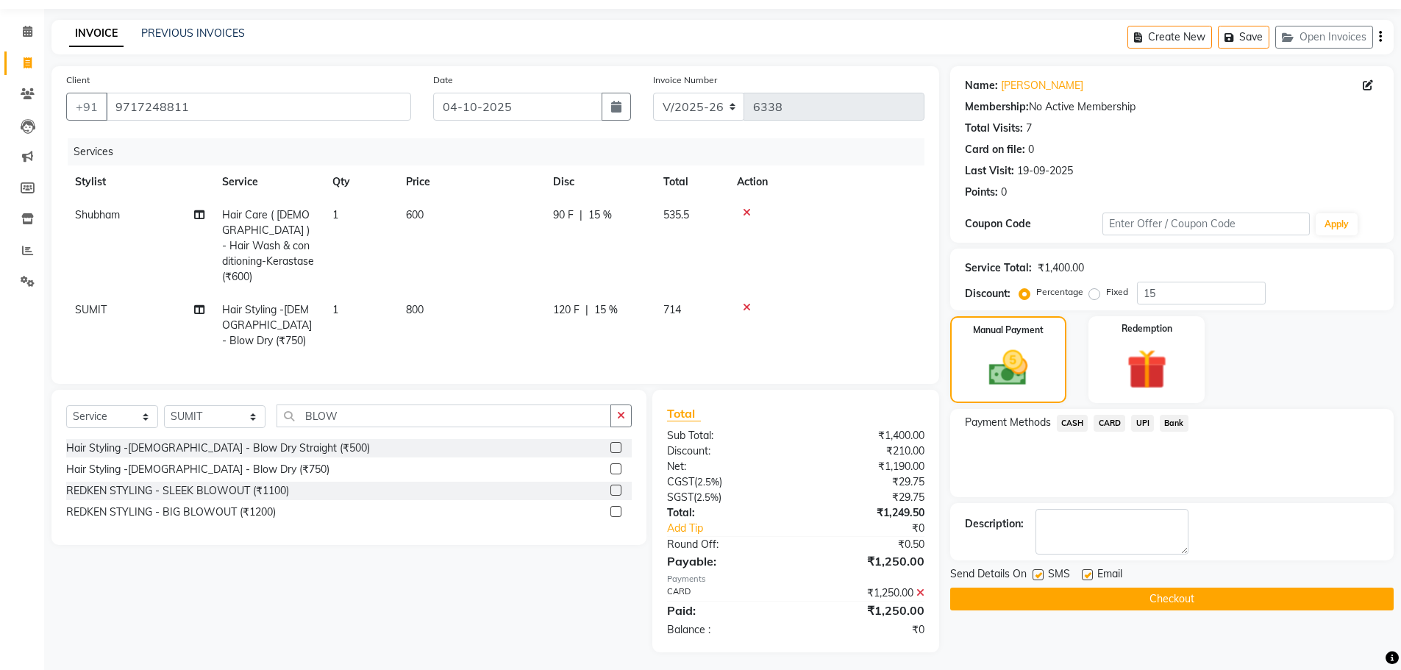
click at [1000, 598] on button "Checkout" at bounding box center [1172, 599] width 444 height 23
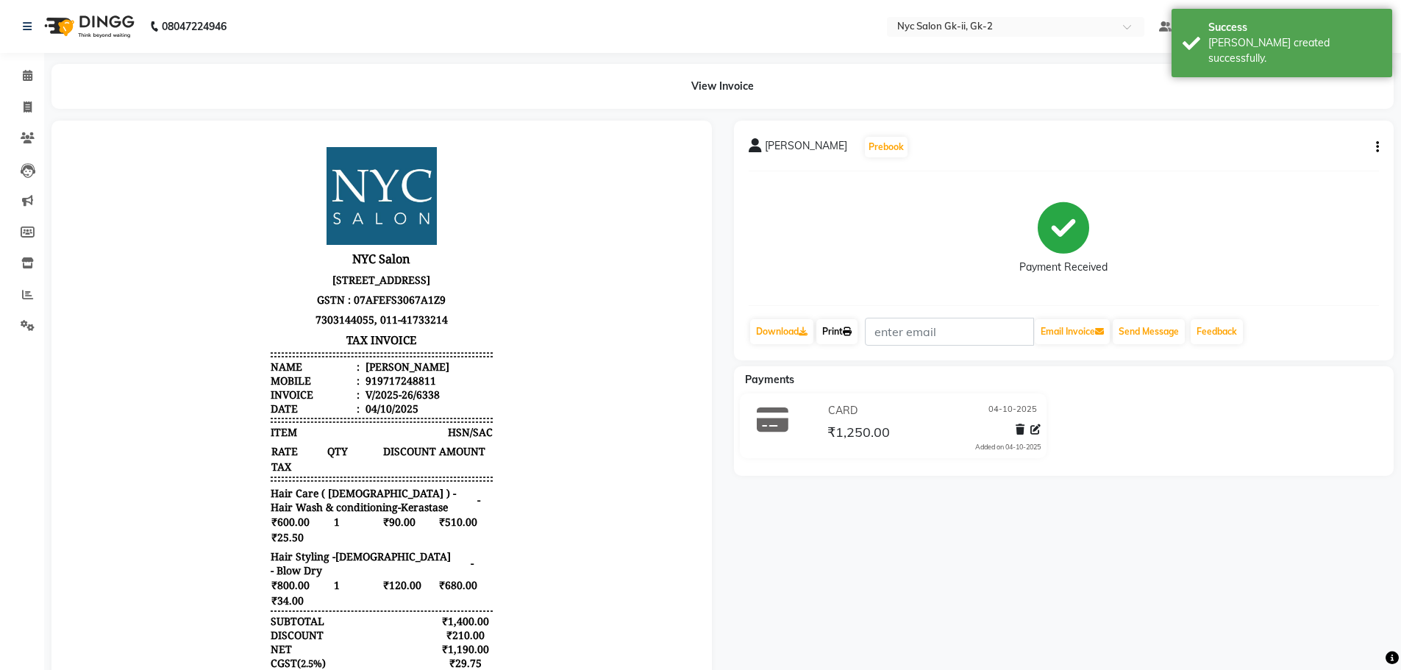
drag, startPoint x: 839, startPoint y: 327, endPoint x: 871, endPoint y: 330, distance: 31.8
click at [839, 327] on link "Print" at bounding box center [836, 331] width 41 height 25
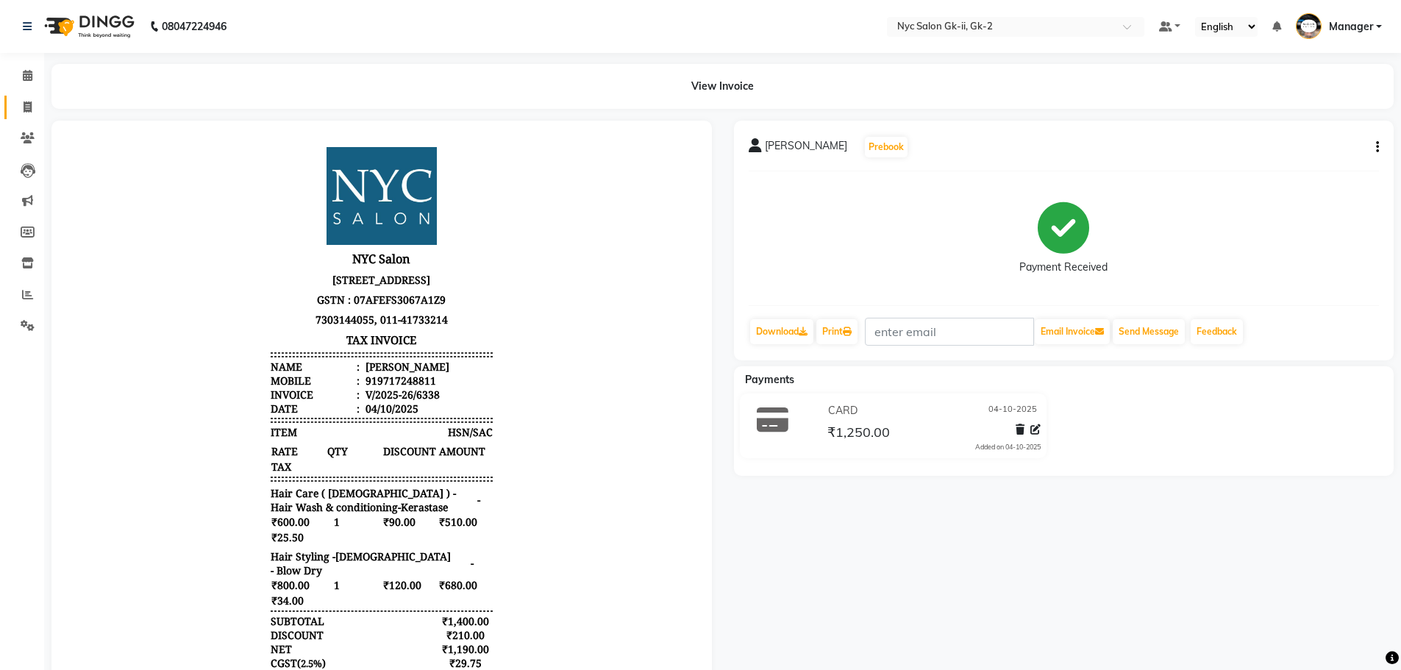
click at [29, 100] on span at bounding box center [28, 107] width 26 height 17
select select "service"
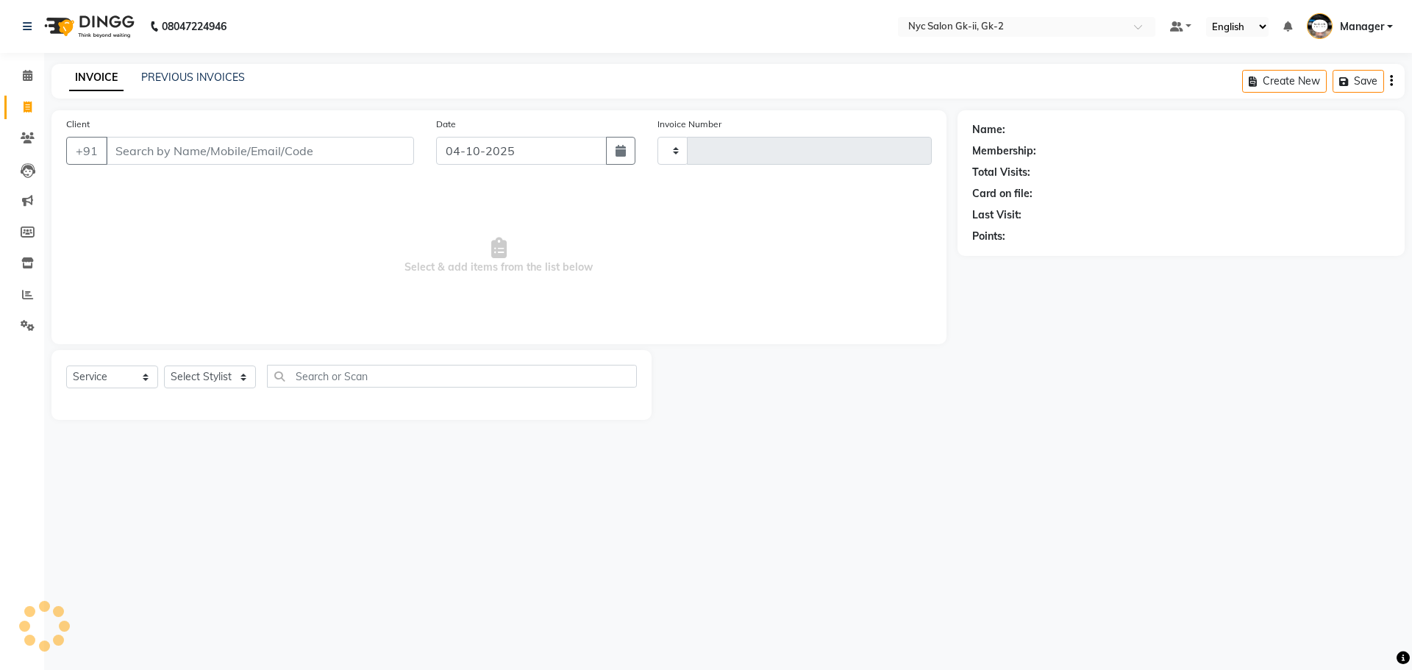
type input "6339"
select select "5936"
click at [199, 76] on link "PREVIOUS INVOICES" at bounding box center [193, 77] width 104 height 13
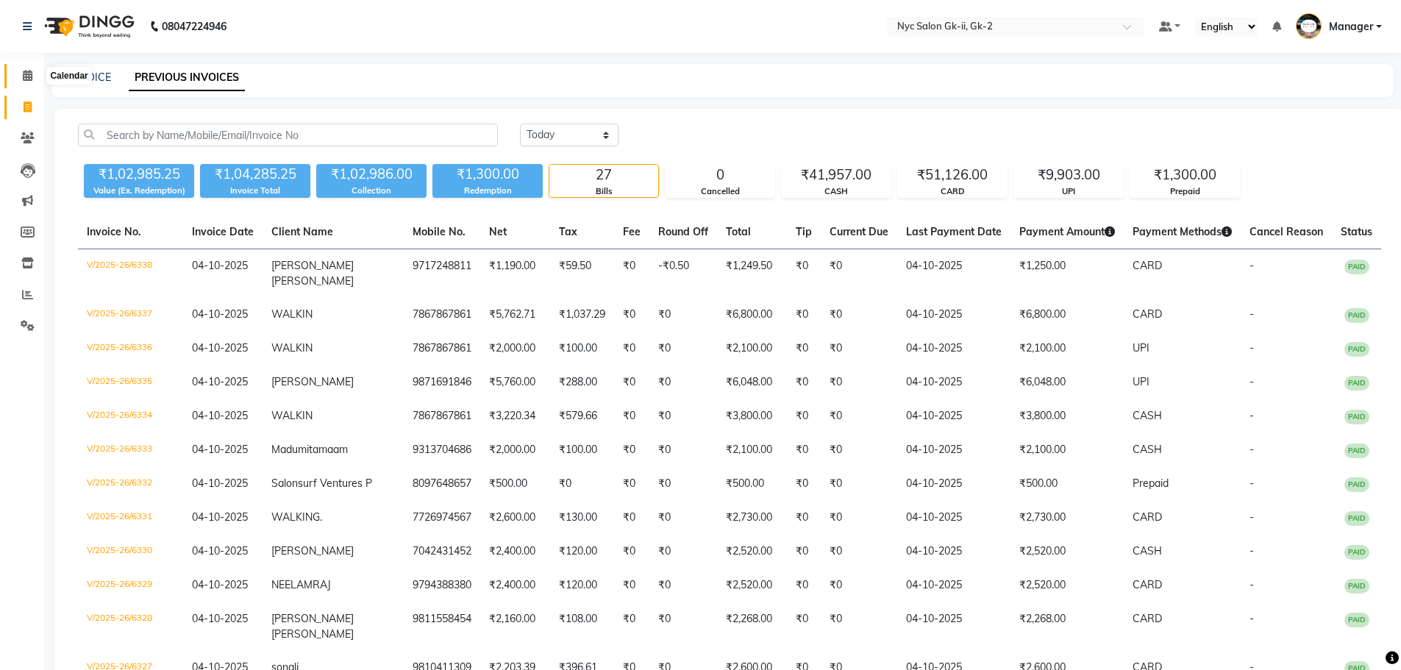
click at [38, 74] on span at bounding box center [28, 76] width 26 height 17
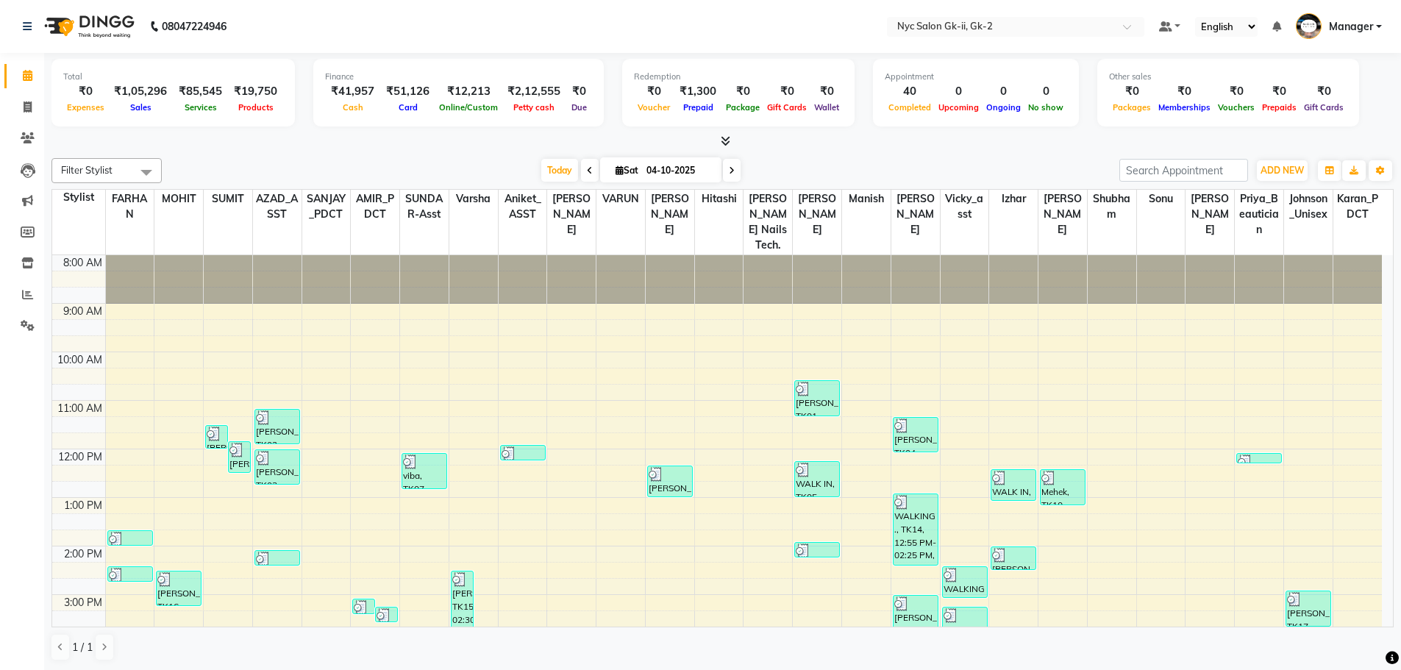
click at [291, 168] on div "Today Sat 04-10-2025" at bounding box center [640, 171] width 943 height 22
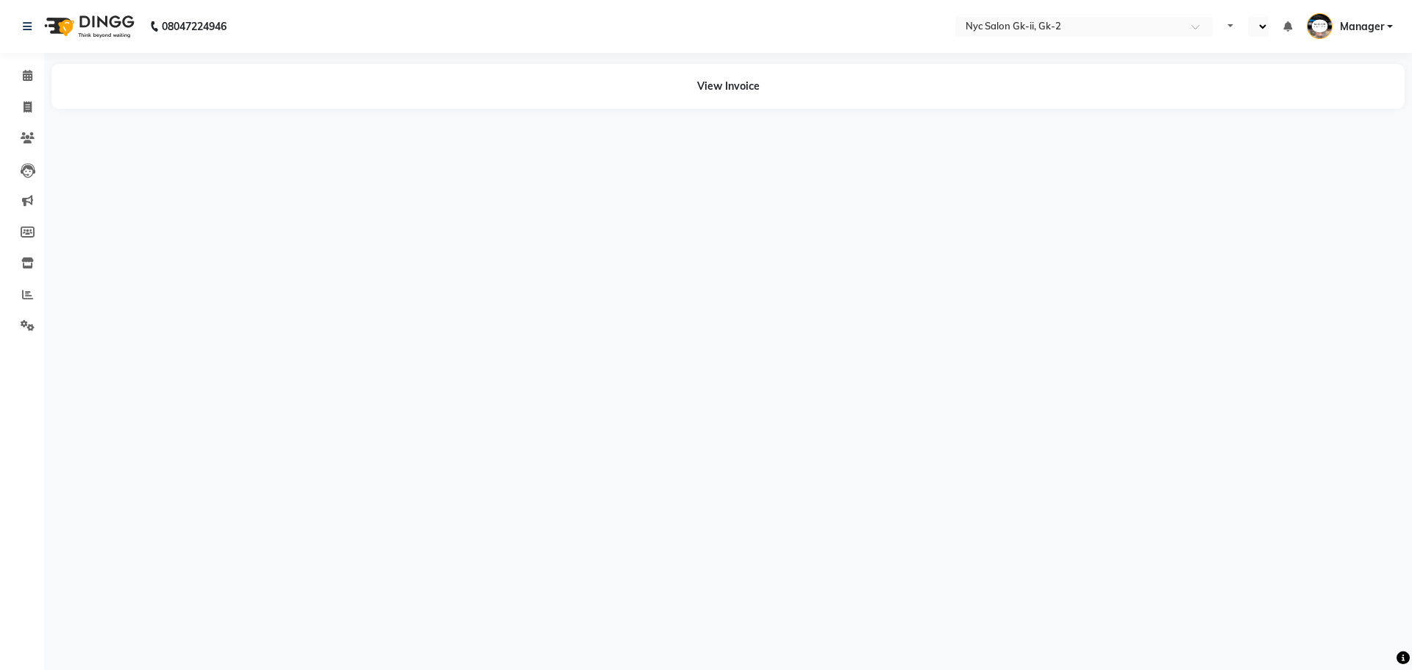
select select "en"
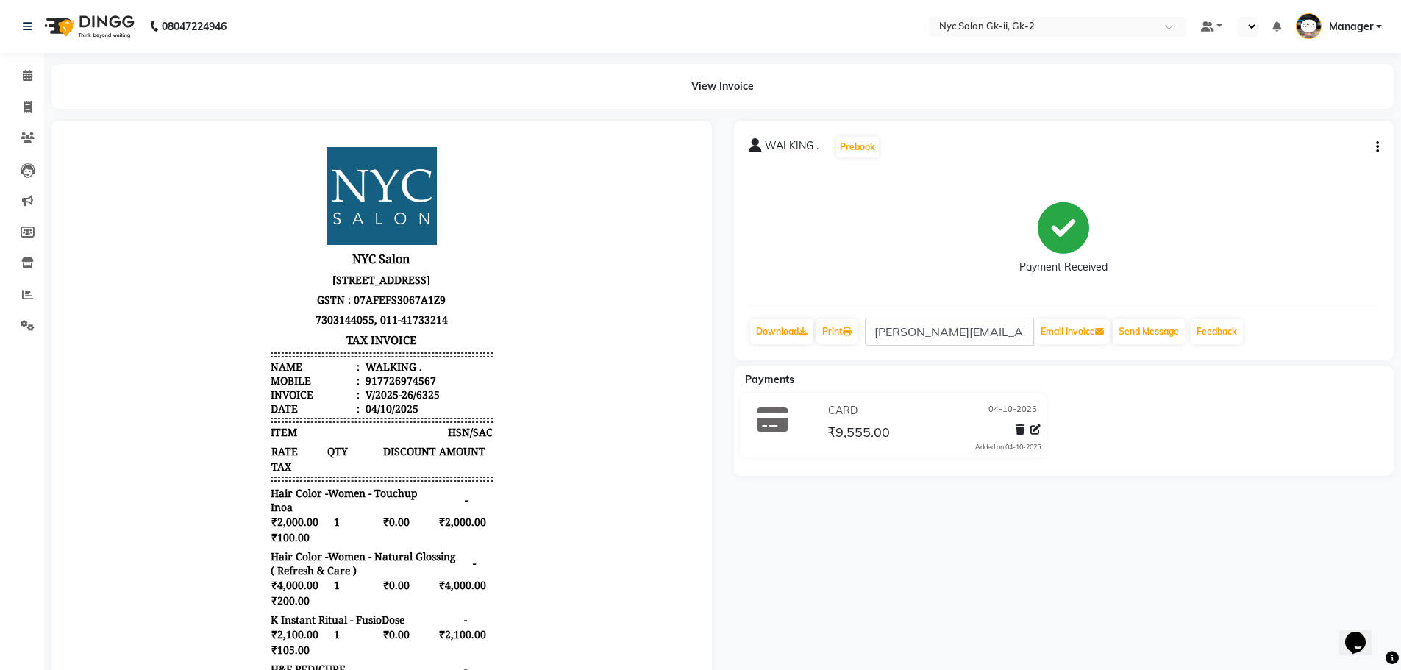
select select "en"
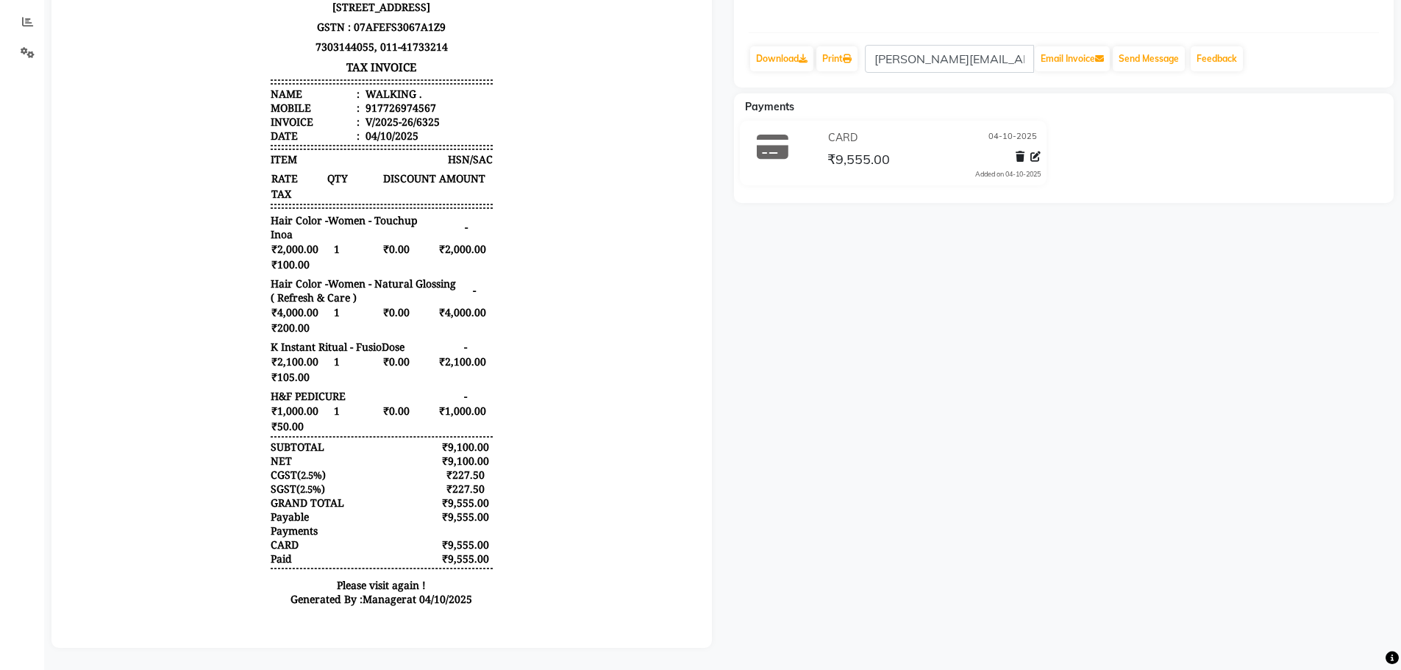
scroll to position [137, 0]
